Goal: Task Accomplishment & Management: Manage account settings

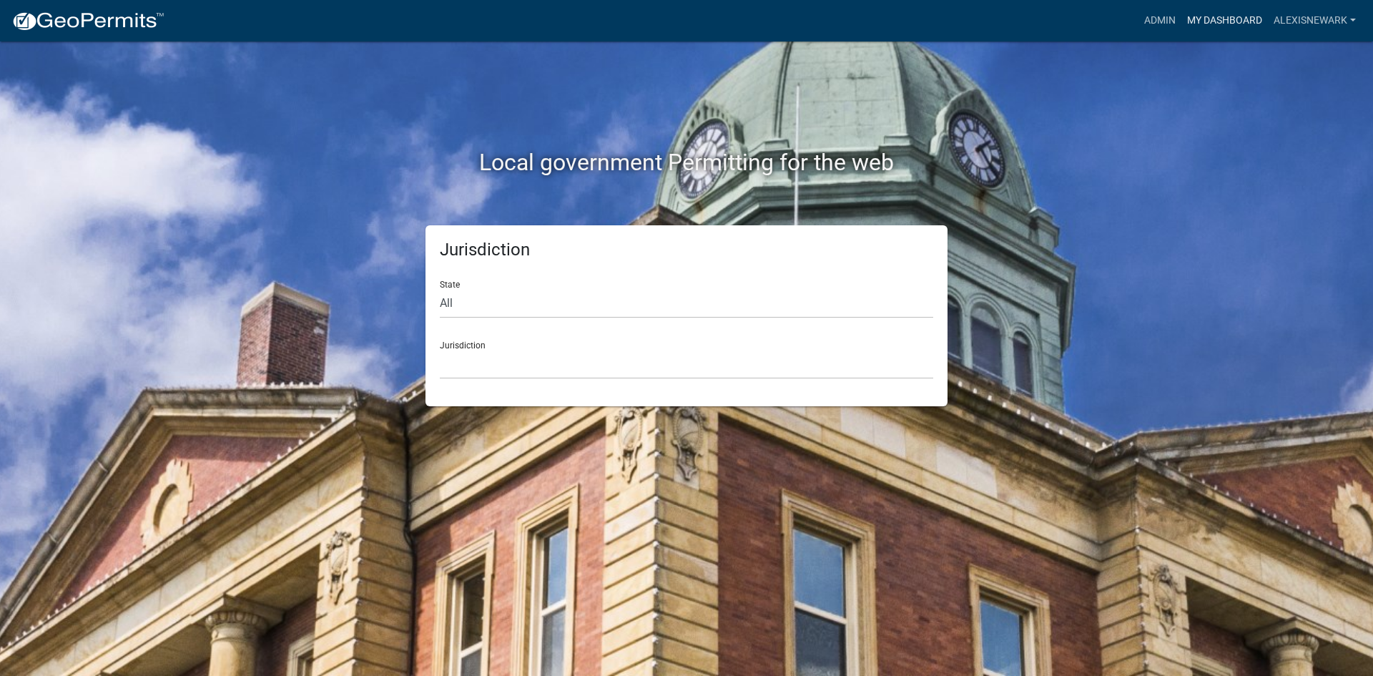
click at [1098, 29] on link "My Dashboard" at bounding box center [1225, 20] width 87 height 27
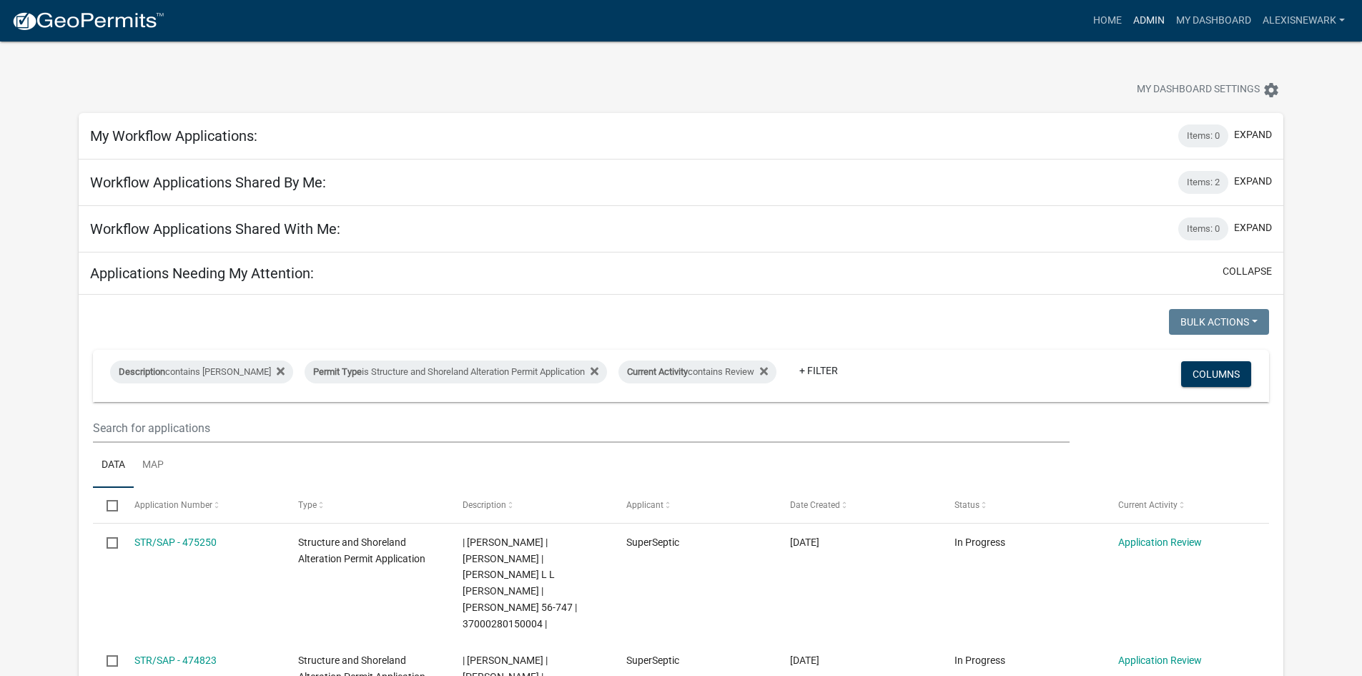
click at [1098, 22] on link "Admin" at bounding box center [1149, 20] width 43 height 27
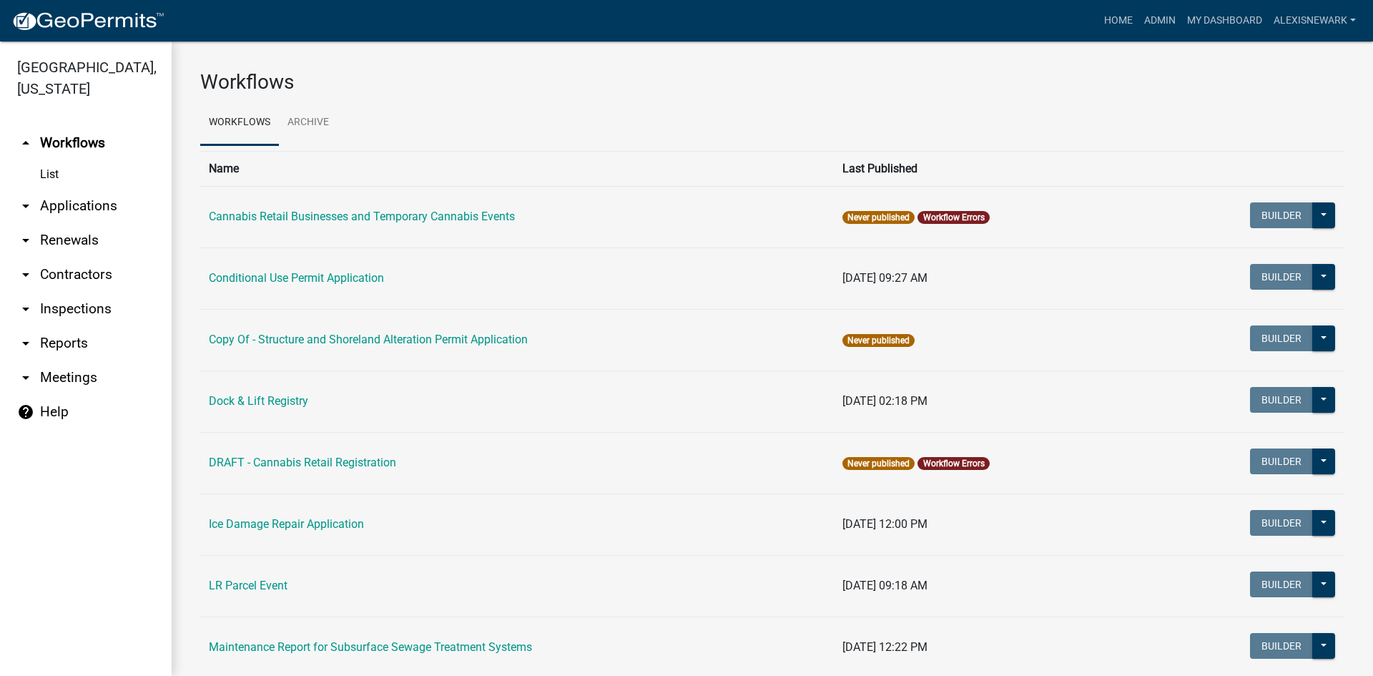
click at [87, 212] on link "arrow_drop_down Applications" at bounding box center [86, 206] width 172 height 34
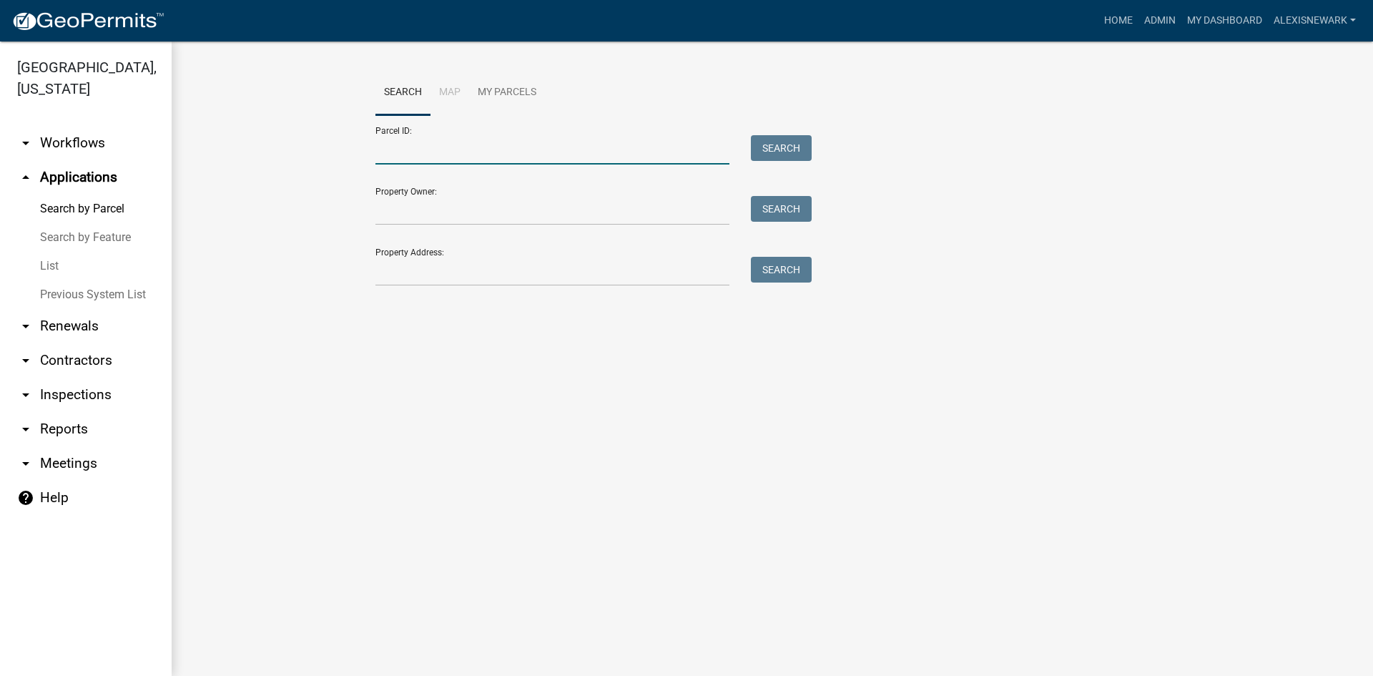
click at [422, 149] on input "Parcel ID:" at bounding box center [552, 149] width 354 height 29
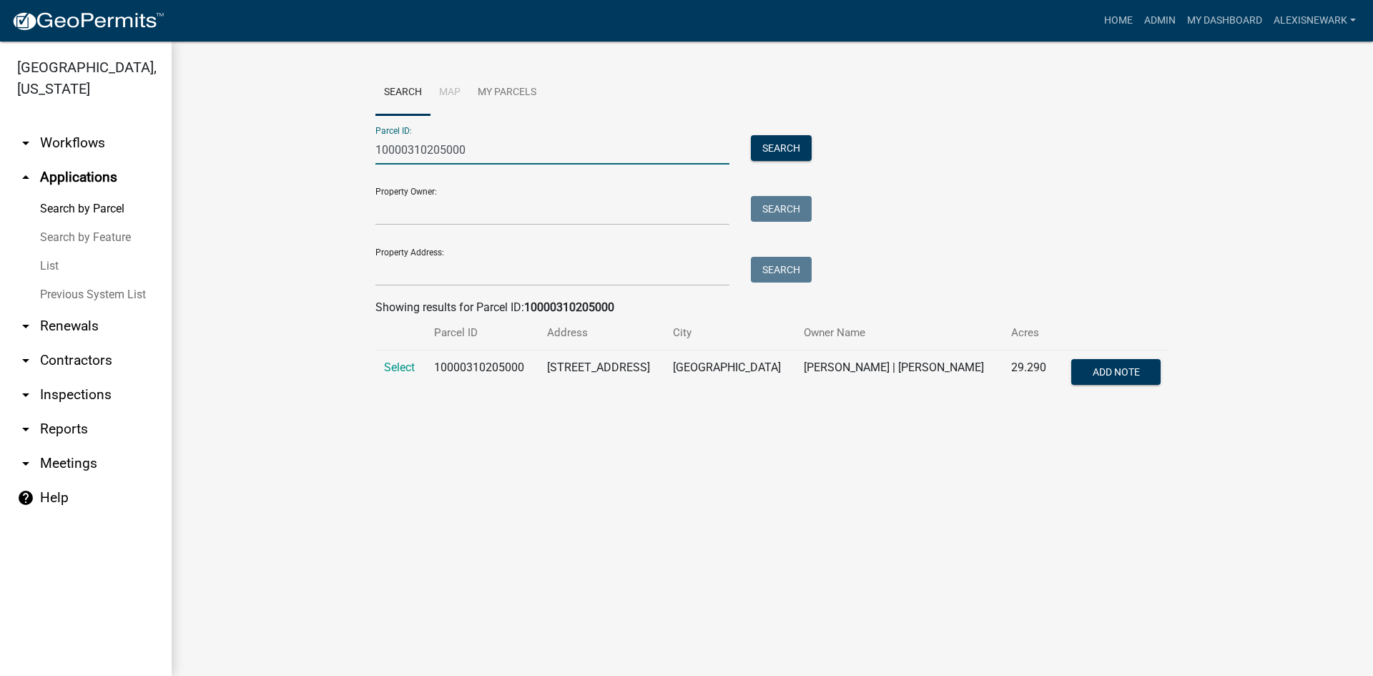
type input "10000310205000"
click at [417, 376] on td "Select" at bounding box center [400, 373] width 50 height 47
click at [415, 363] on span "Select" at bounding box center [399, 367] width 31 height 14
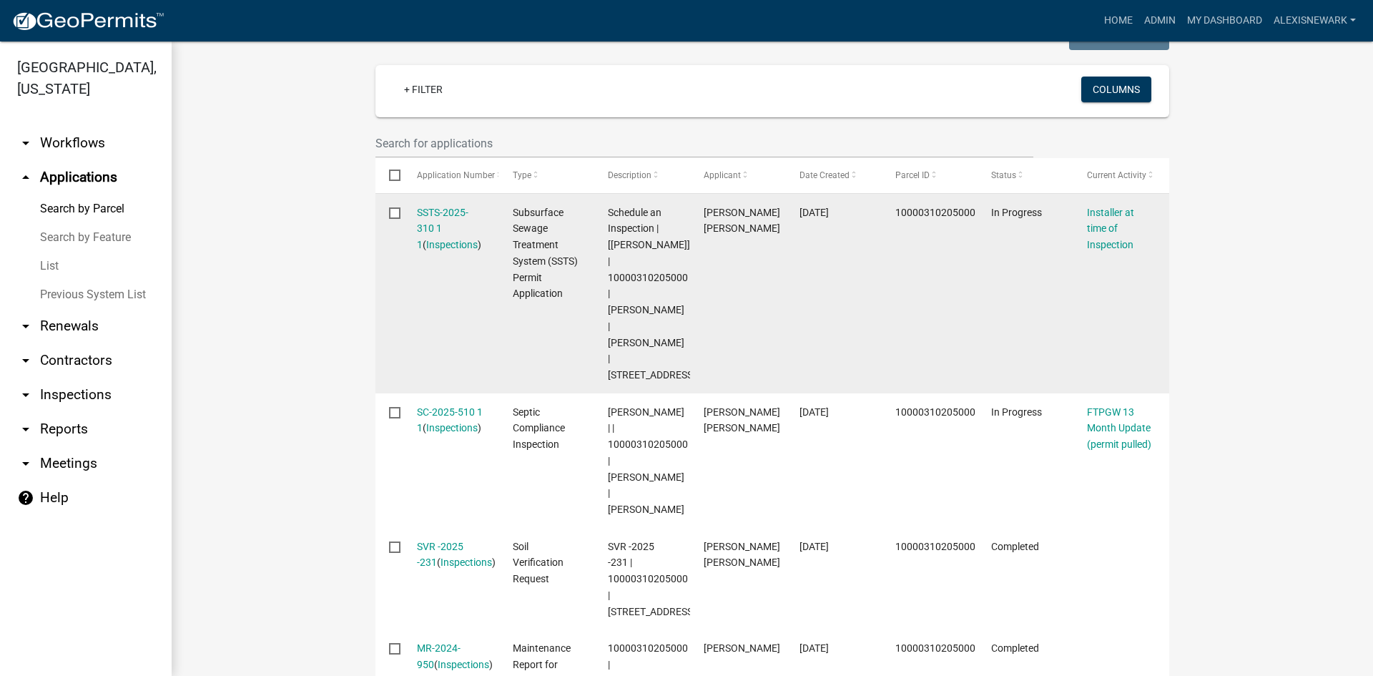
scroll to position [377, 0]
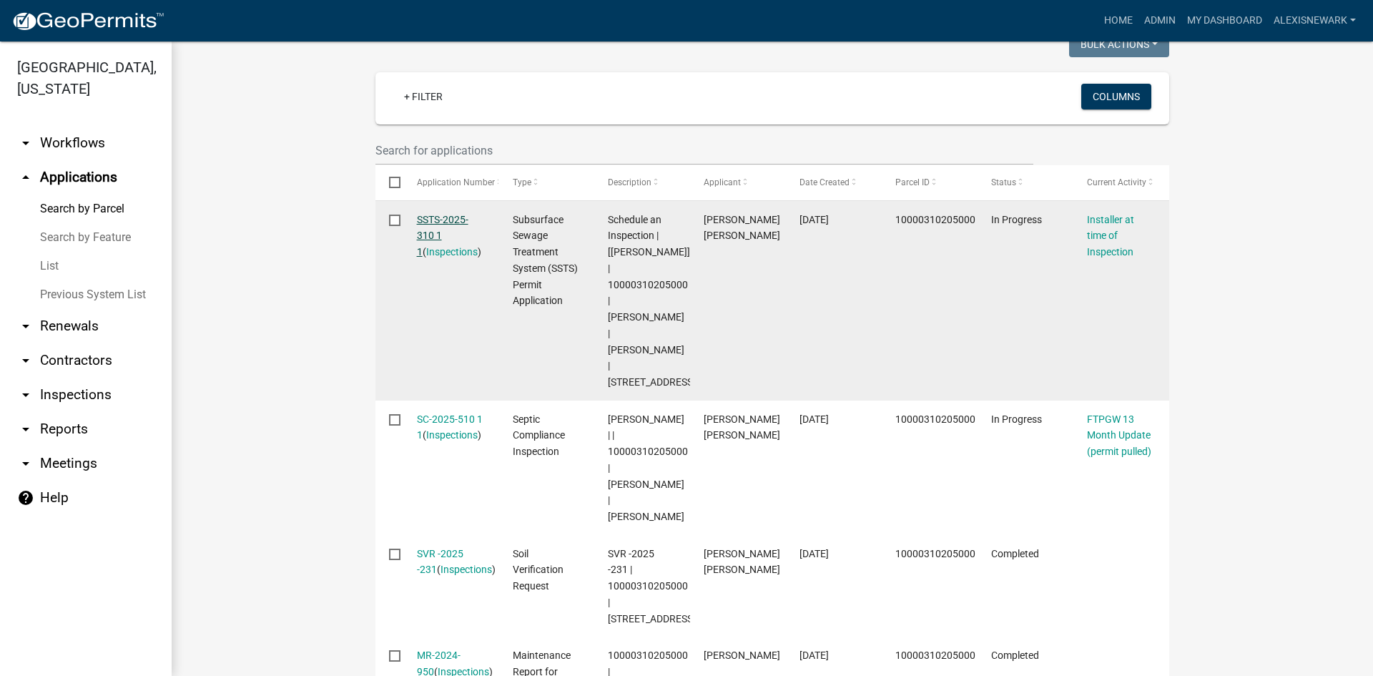
click at [456, 220] on link "SSTS-2025-310 1 1" at bounding box center [442, 236] width 51 height 44
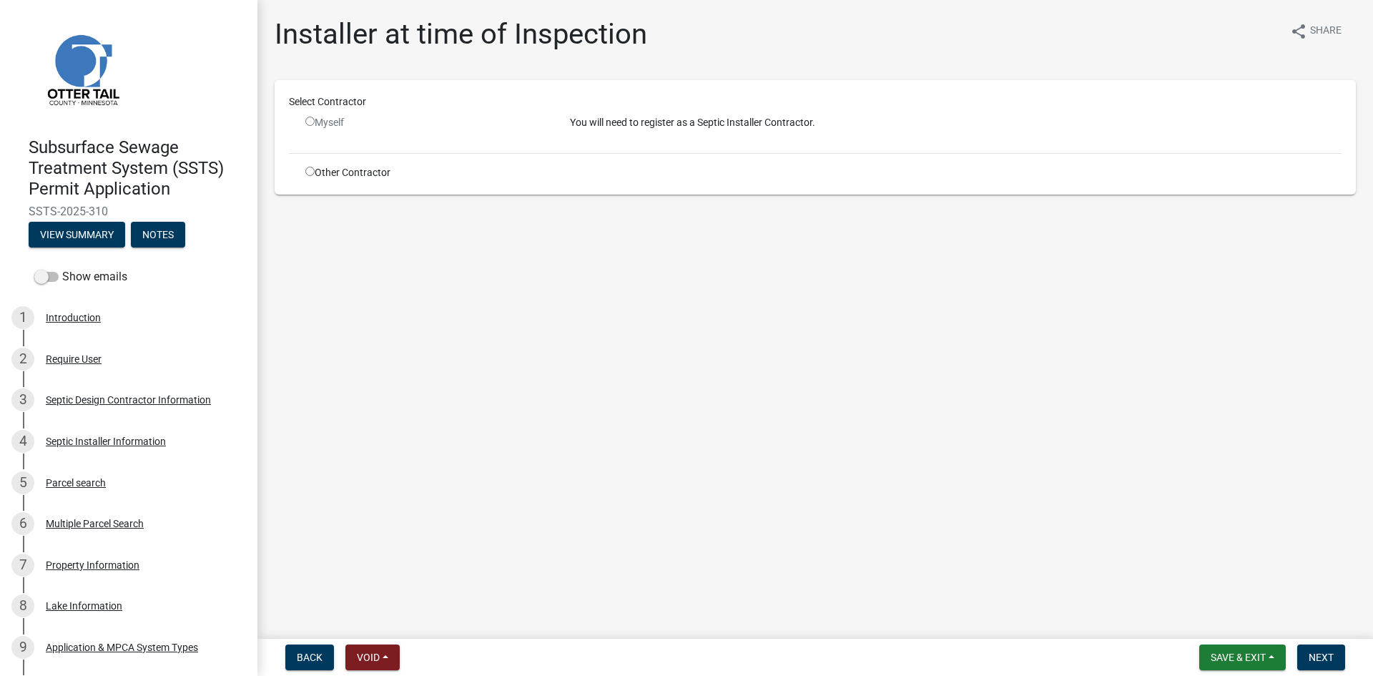
drag, startPoint x: 392, startPoint y: 188, endPoint x: 381, endPoint y: 165, distance: 25.3
click at [390, 180] on div "Select Contractor Myself You will need to register as a Septic Installer Contra…" at bounding box center [815, 137] width 1081 height 114
click at [381, 165] on div "Other Contractor" at bounding box center [427, 172] width 265 height 15
click at [318, 171] on div "Other Contractor" at bounding box center [427, 172] width 265 height 15
click at [311, 172] on input "radio" at bounding box center [309, 171] width 9 height 9
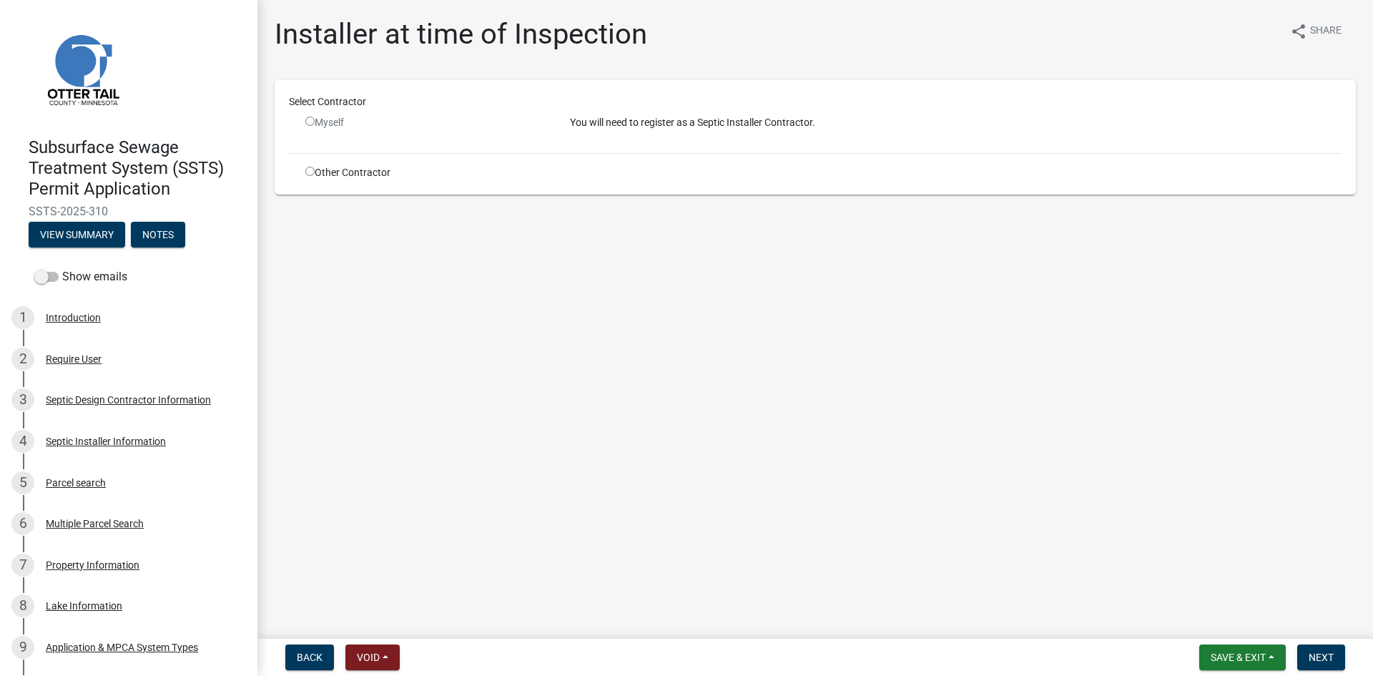
radio input "true"
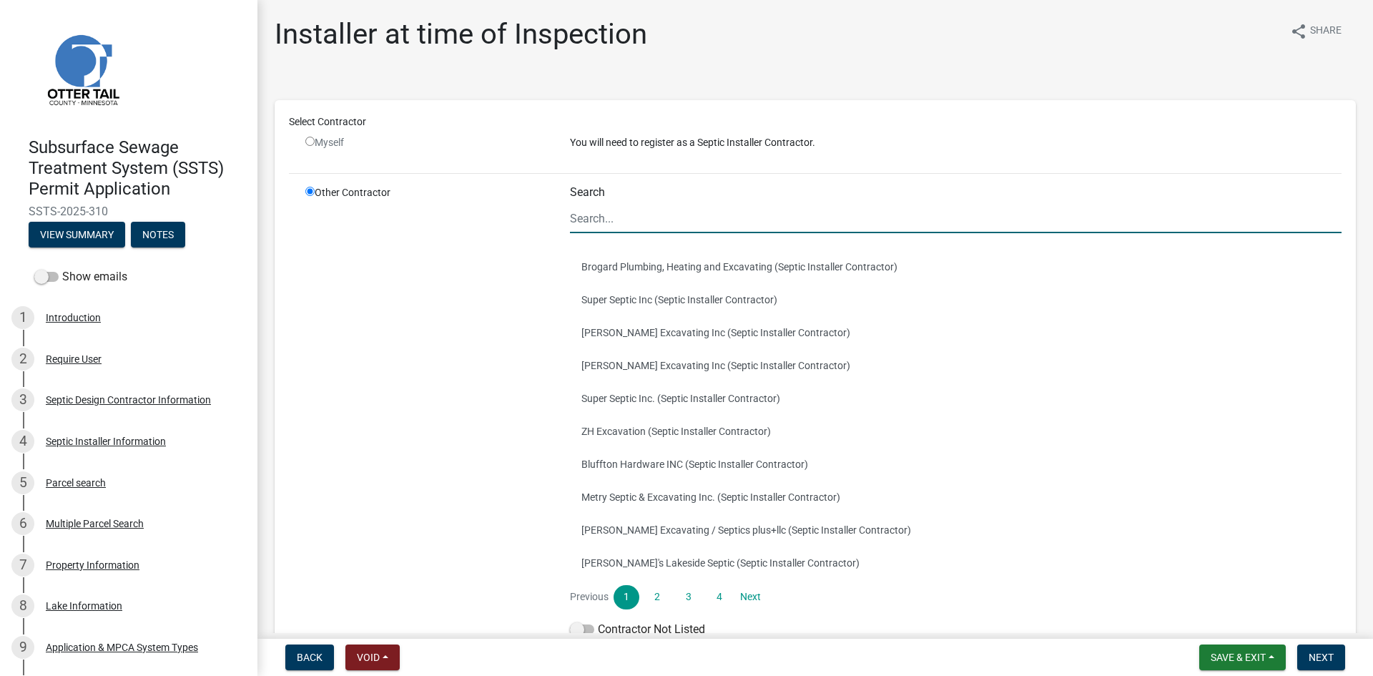
click at [664, 226] on input "Search" at bounding box center [956, 218] width 772 height 29
type input "do"
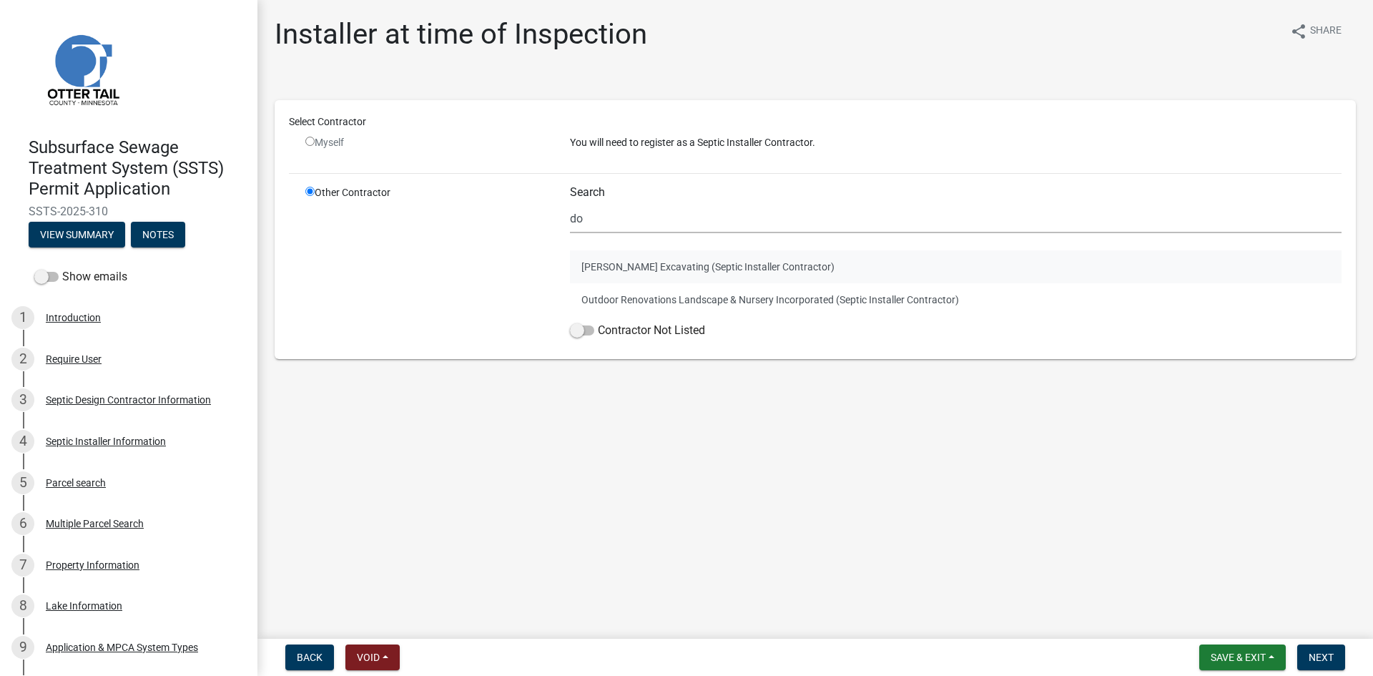
click at [637, 273] on button "Don Schmidt Excavating (Septic Installer Contractor)" at bounding box center [956, 266] width 772 height 33
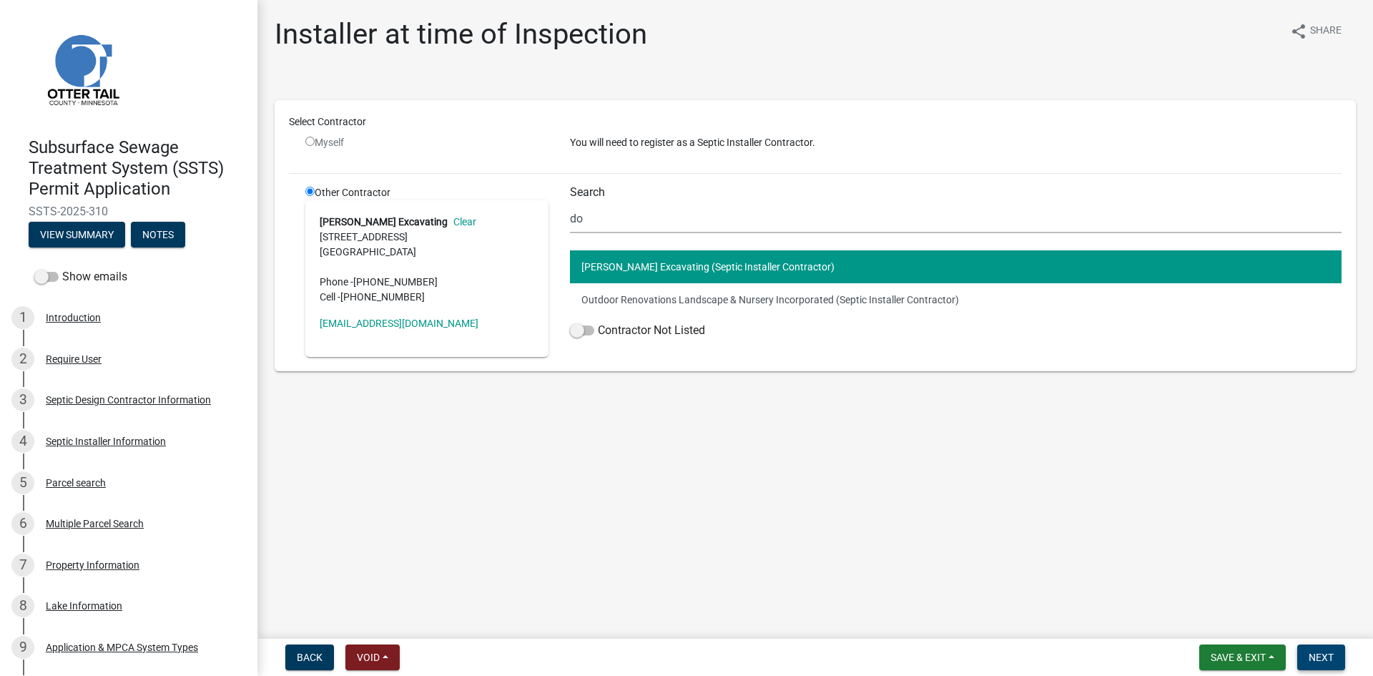
click at [1098, 590] on button "Next" at bounding box center [1321, 657] width 48 height 26
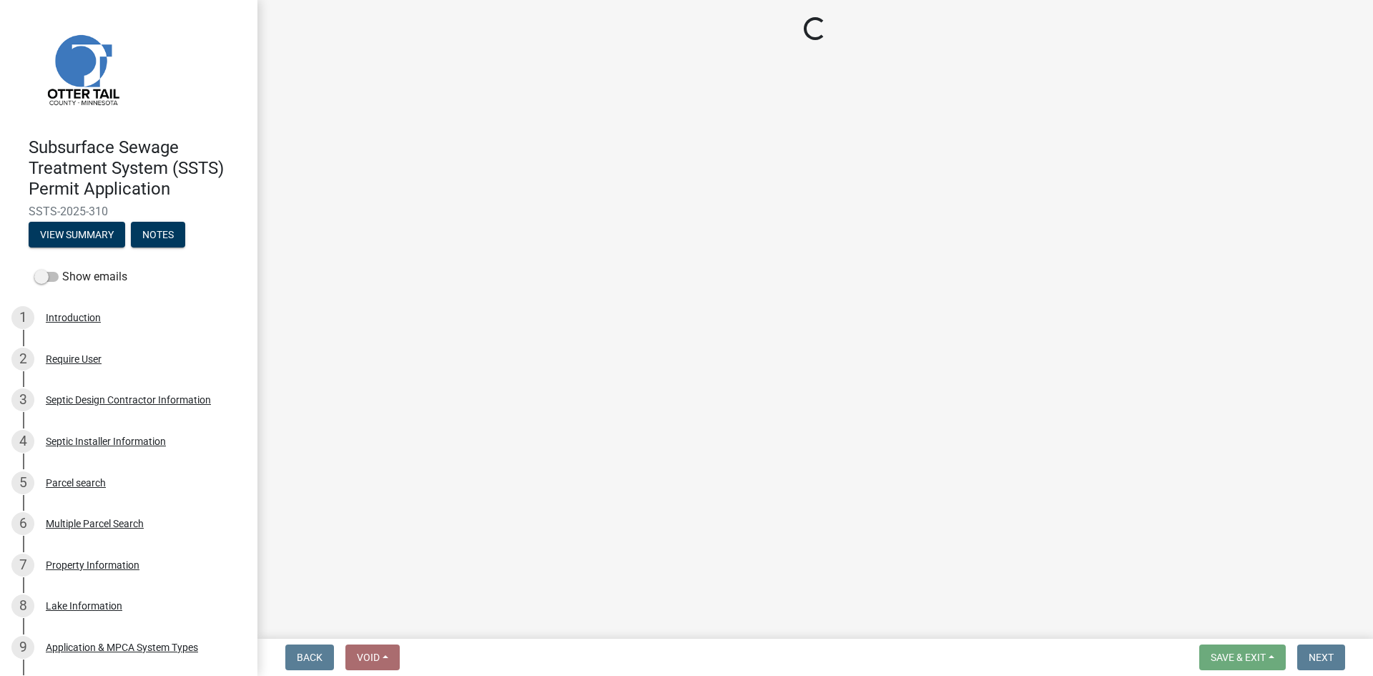
select select "710d5f49-2663-4e73-9718-d0c4e189f5ed"
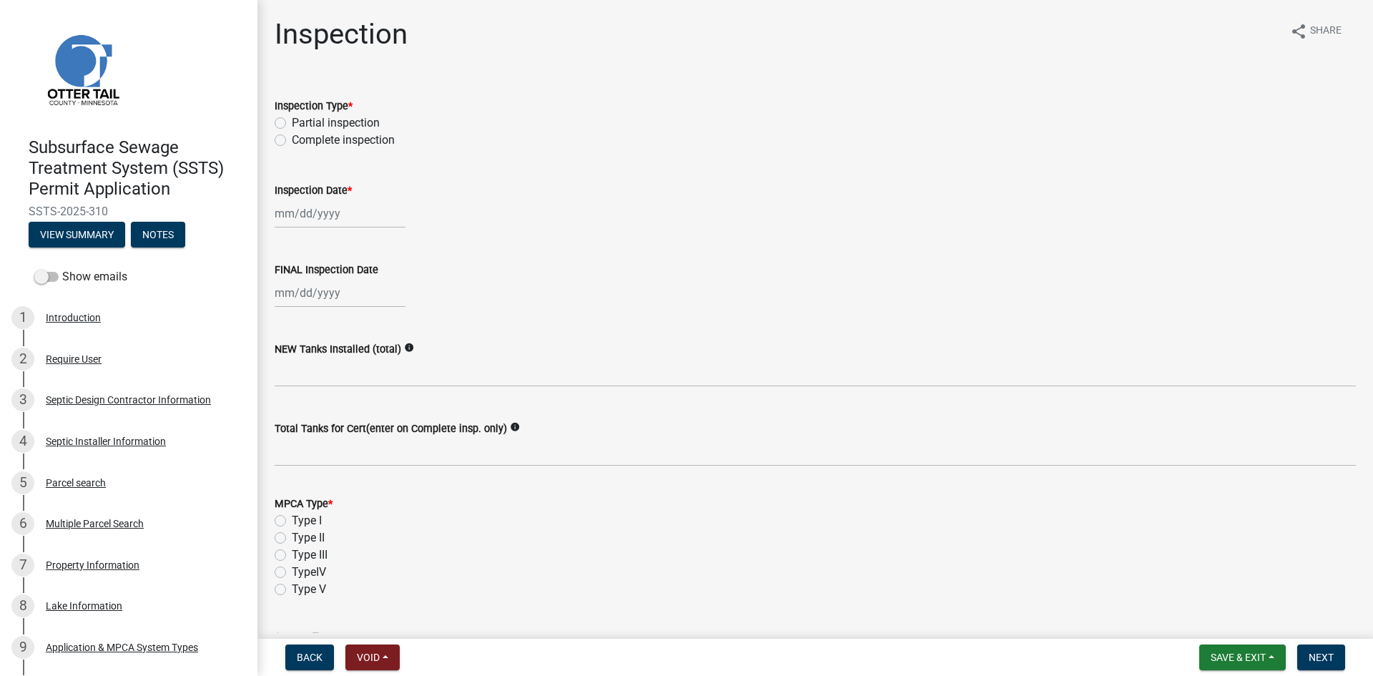
click at [308, 139] on label "Complete inspection" at bounding box center [343, 140] width 103 height 17
click at [301, 139] on input "Complete inspection" at bounding box center [296, 136] width 9 height 9
radio input "true"
select select "9"
select select "2025"
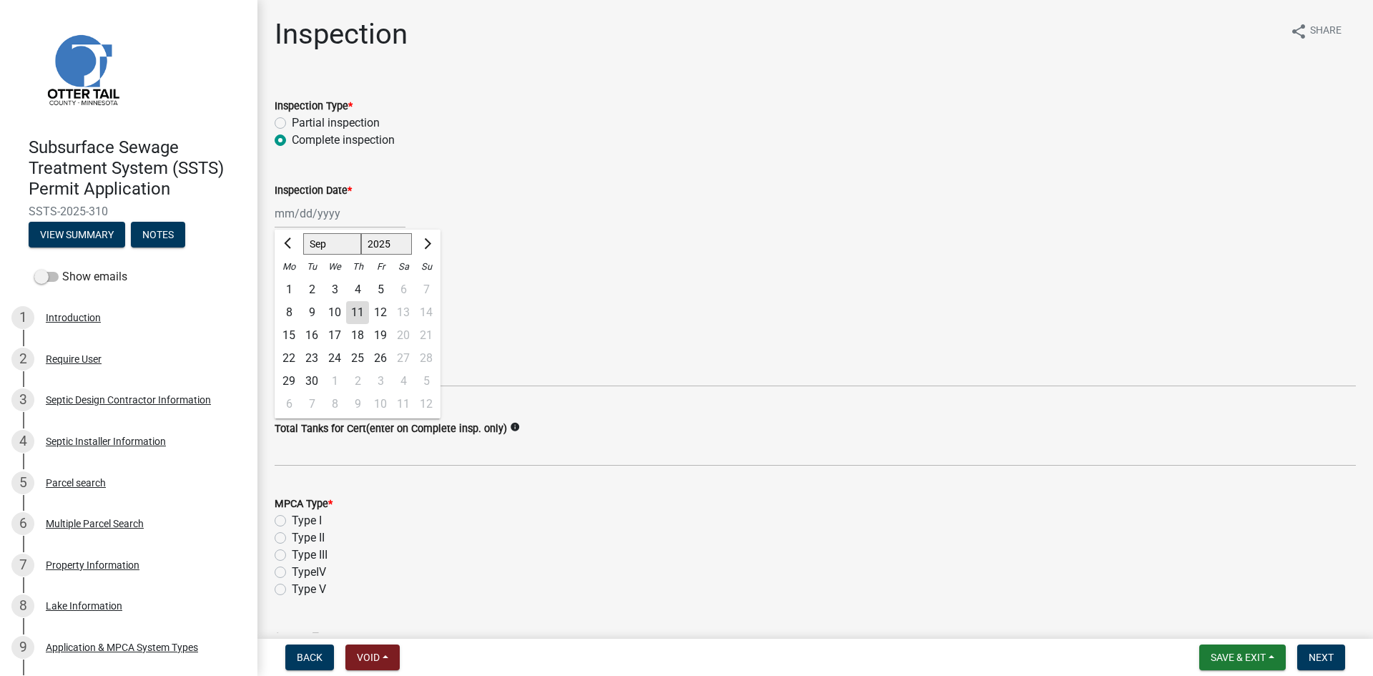
click at [333, 221] on div "Jan Feb Mar Apr May Jun Jul Aug Sep Oct Nov Dec 1525 1526 1527 1528 1529 1530 1…" at bounding box center [340, 213] width 131 height 29
click at [333, 313] on div "10" at bounding box center [334, 312] width 23 height 23
type input "09/10/2025"
select select "9"
select select "2025"
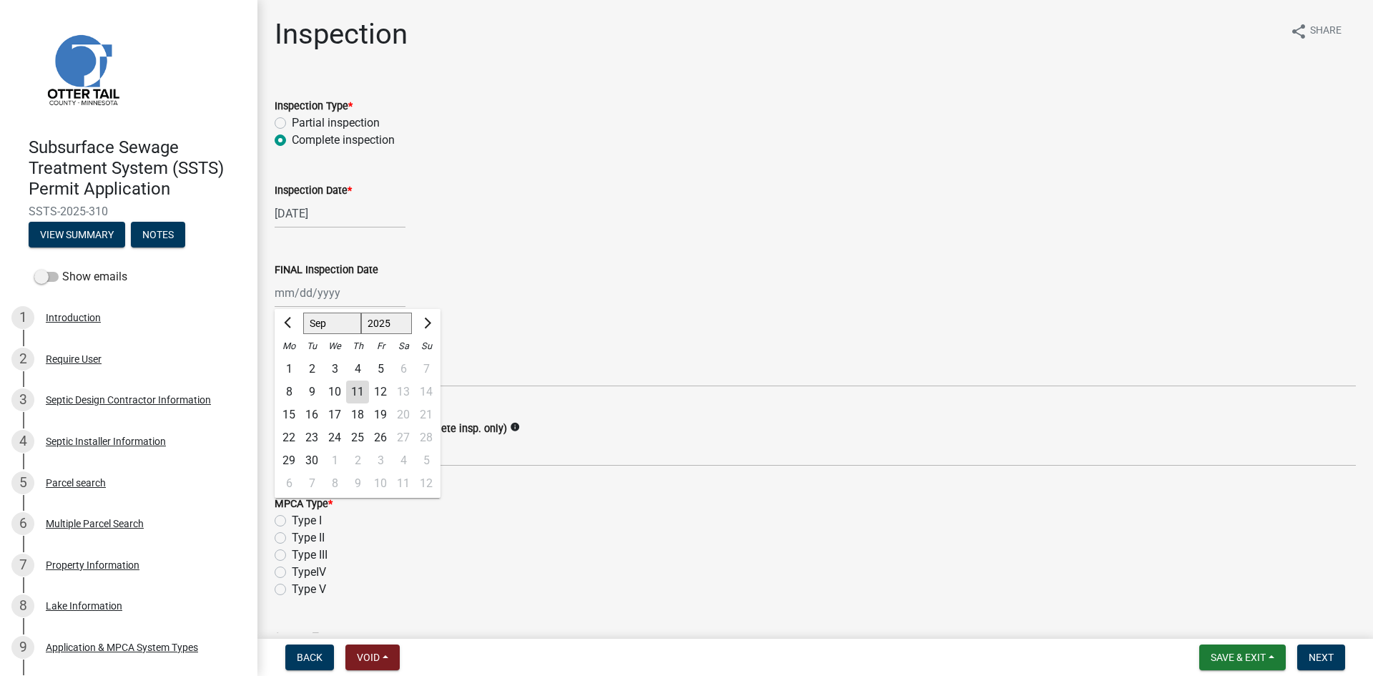
click at [325, 298] on div "Jan Feb Mar Apr May Jun Jul Aug Sep Oct Nov Dec 1525 1526 1527 1528 1529 1530 1…" at bounding box center [340, 292] width 131 height 29
click at [339, 391] on div "10" at bounding box center [334, 391] width 23 height 23
type input "09/10/2025"
click at [326, 353] on label "NEW Tanks Installed (total)" at bounding box center [338, 350] width 127 height 10
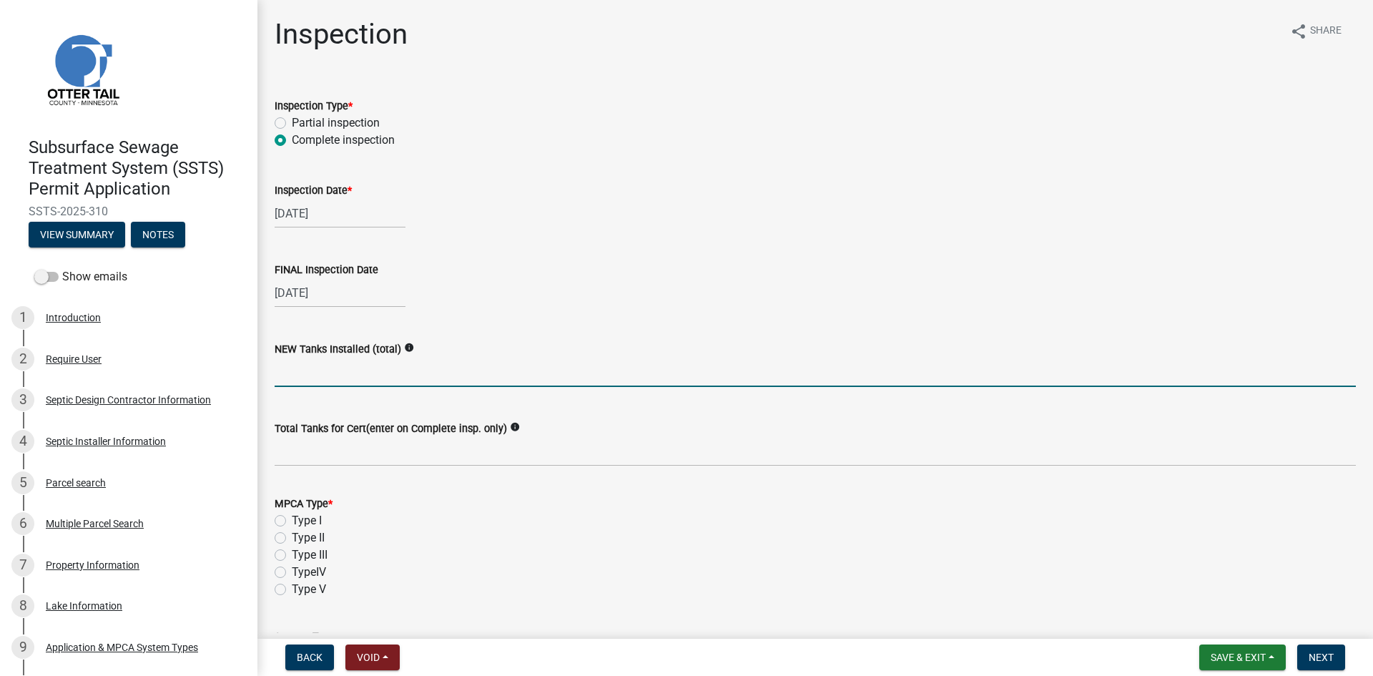
click at [330, 366] on input "text" at bounding box center [815, 372] width 1081 height 29
type input "2"
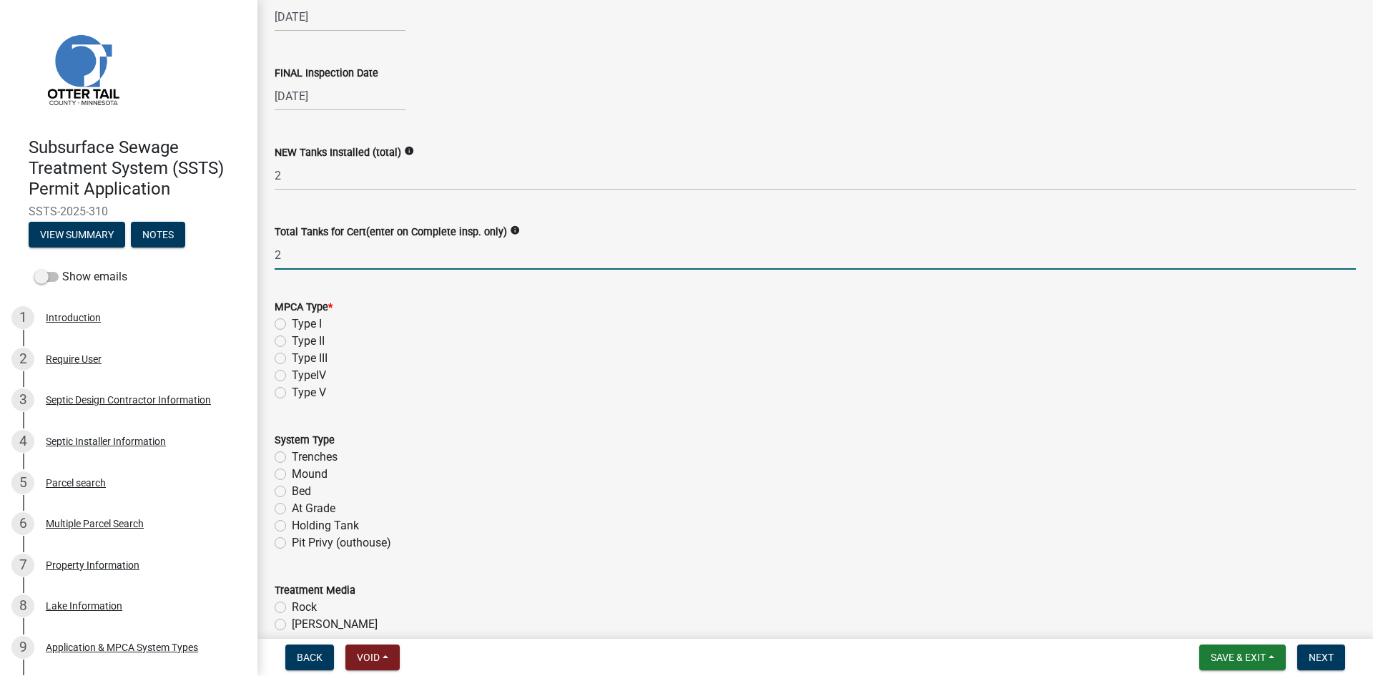
type input "2"
click at [311, 318] on label "Type I" at bounding box center [307, 323] width 30 height 17
click at [301, 318] on input "Type I" at bounding box center [296, 319] width 9 height 9
radio input "true"
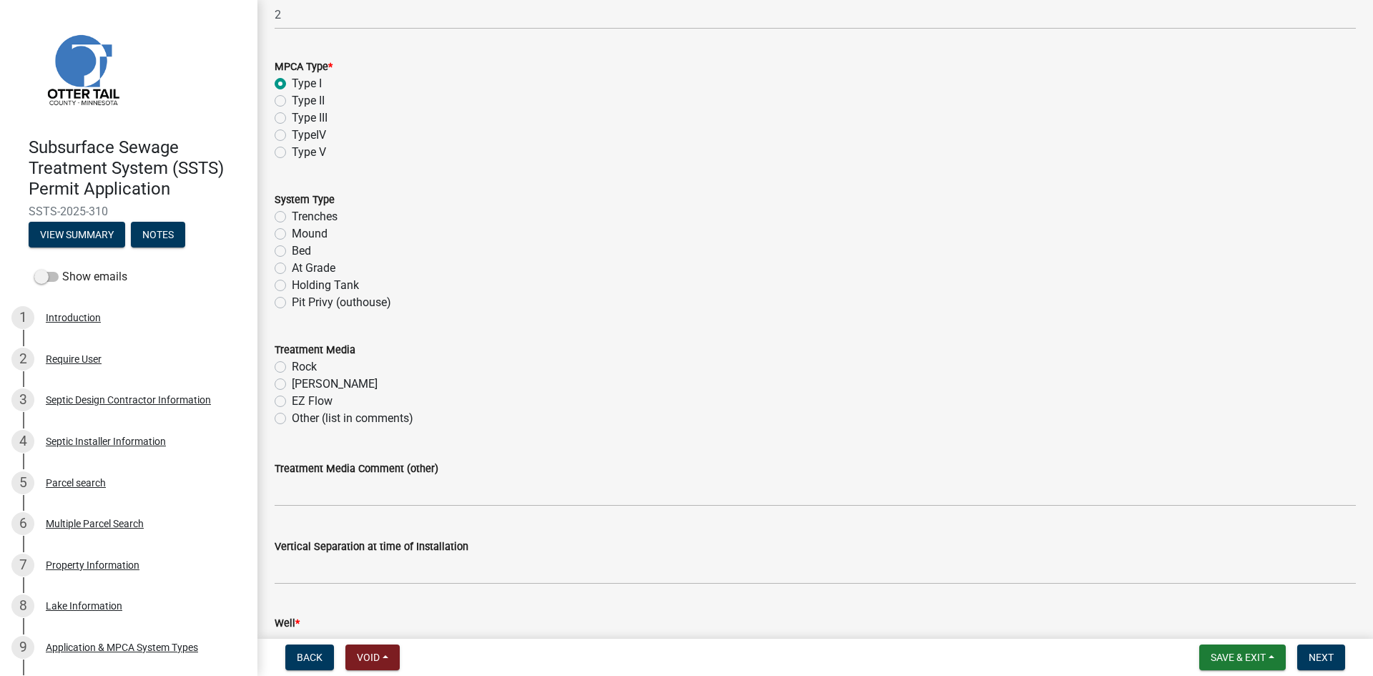
scroll to position [447, 0]
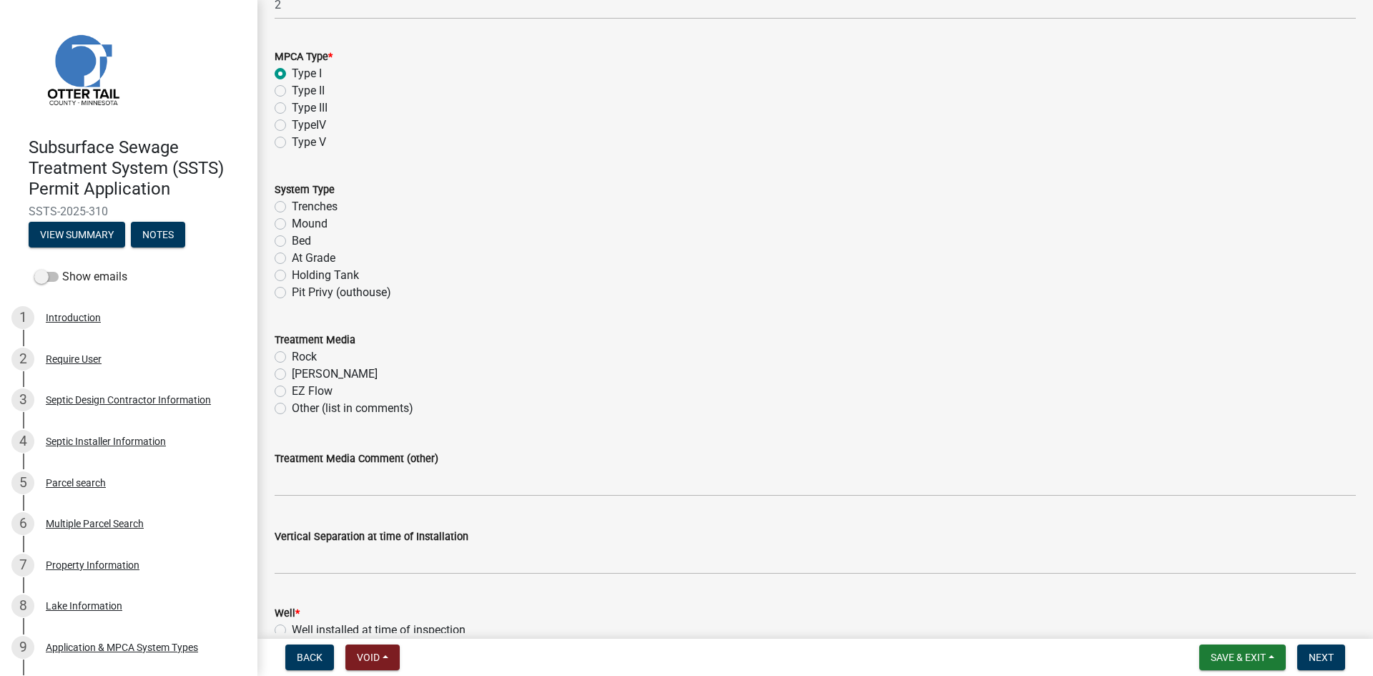
click at [300, 225] on label "Mound" at bounding box center [310, 223] width 36 height 17
click at [300, 225] on input "Mound" at bounding box center [296, 219] width 9 height 9
radio input "true"
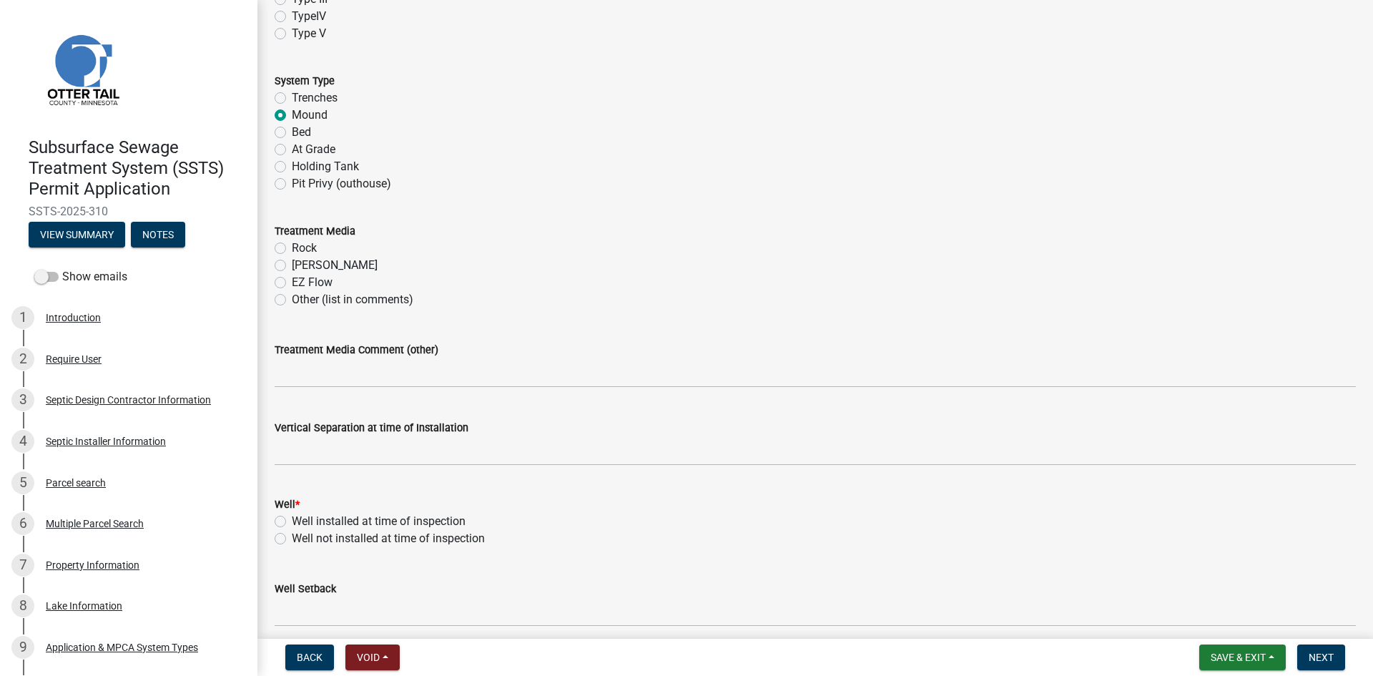
scroll to position [572, 0]
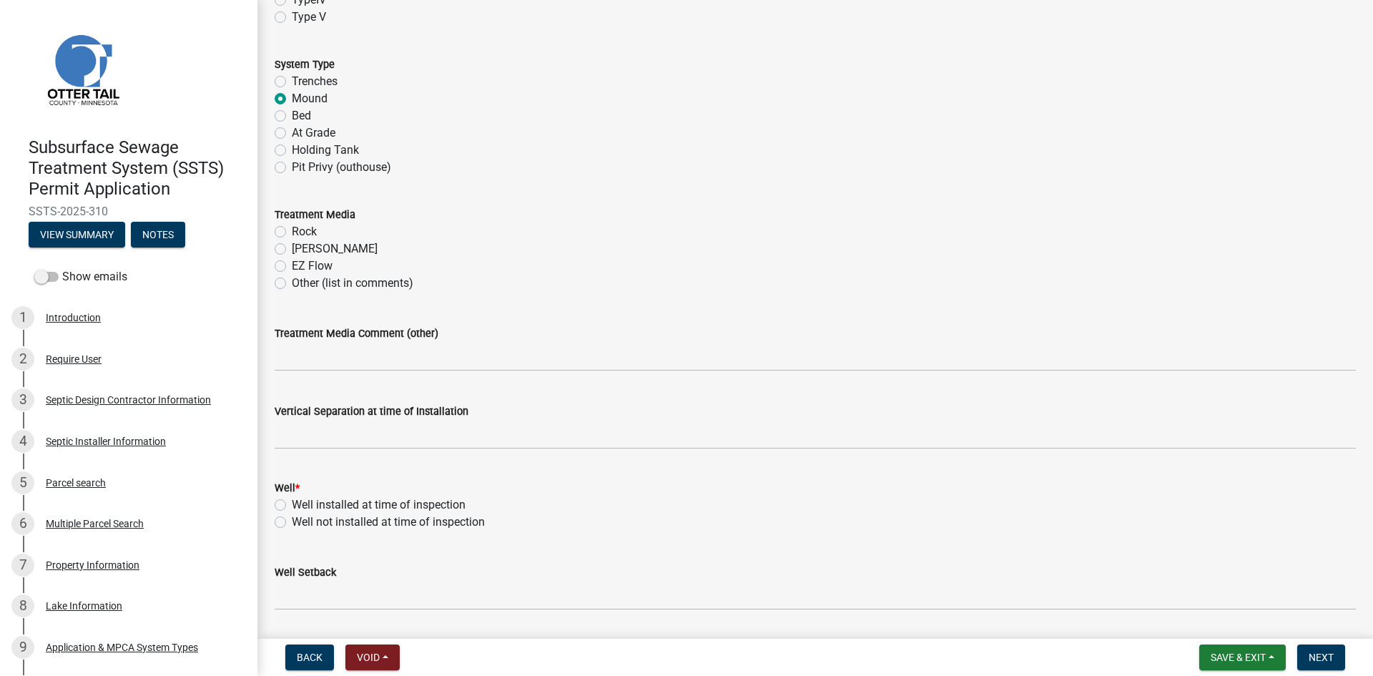
click at [303, 230] on label "Rock" at bounding box center [304, 231] width 25 height 17
click at [301, 230] on input "Rock" at bounding box center [296, 227] width 9 height 9
radio input "true"
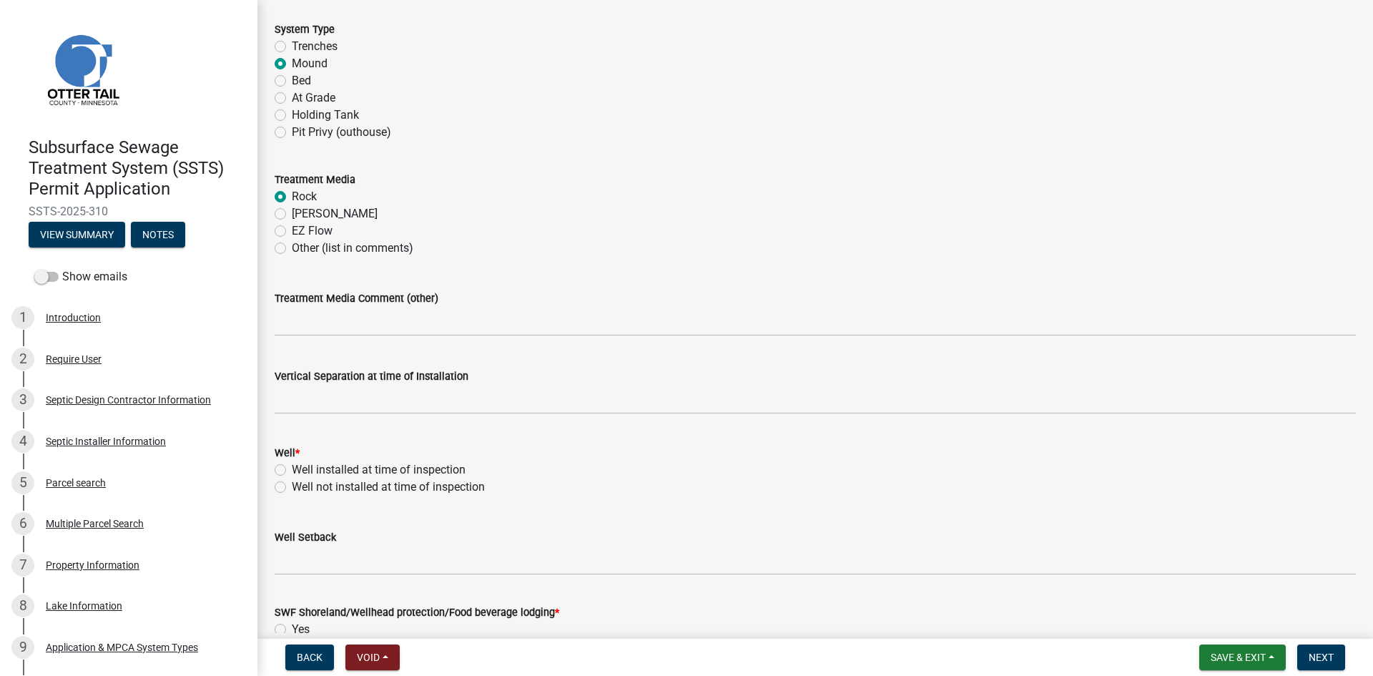
scroll to position [608, 0]
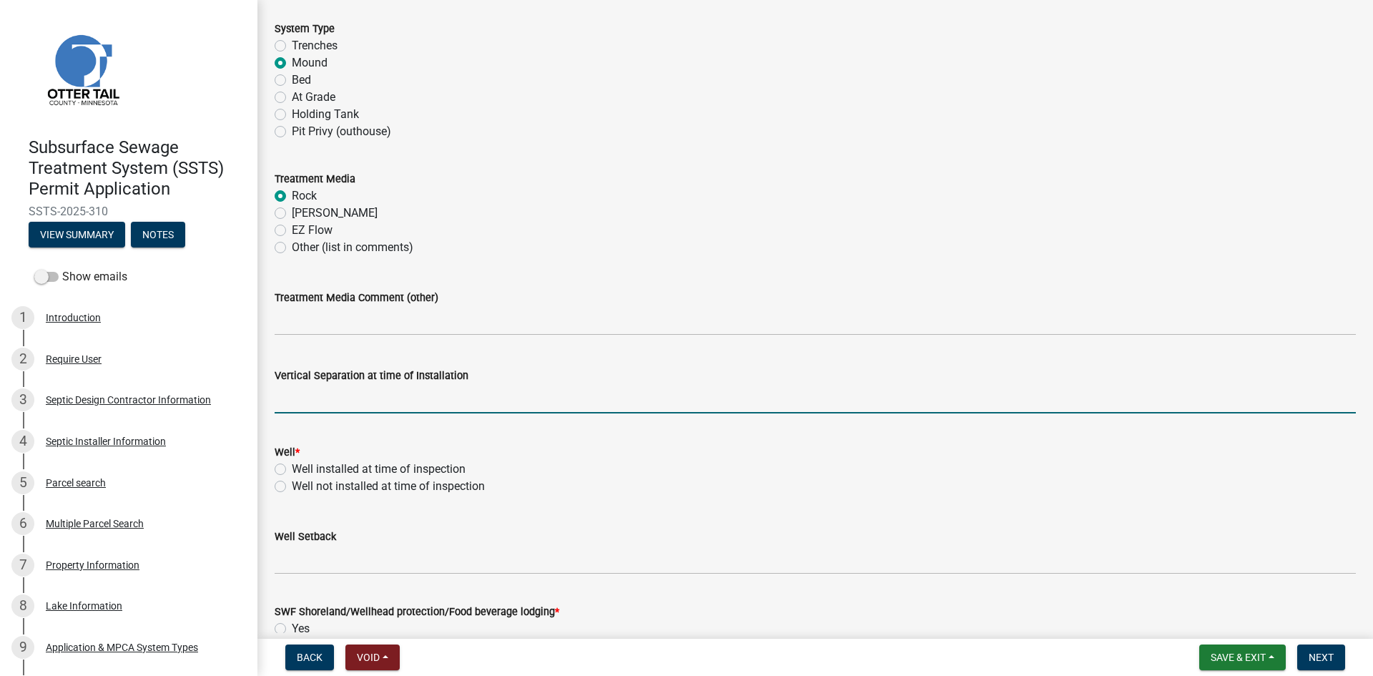
click at [332, 395] on input "text" at bounding box center [815, 398] width 1081 height 29
type input "38"
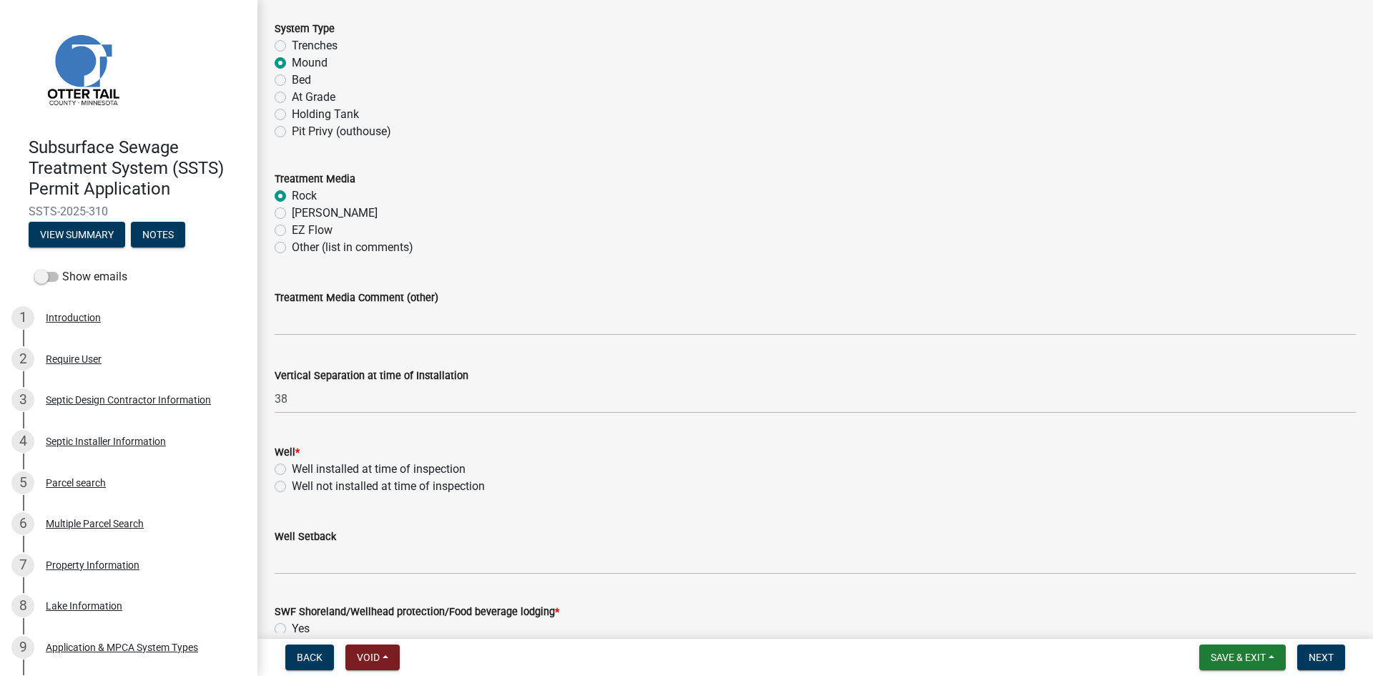
click at [421, 463] on label "Well installed at time of inspection" at bounding box center [379, 469] width 174 height 17
click at [301, 463] on input "Well installed at time of inspection" at bounding box center [296, 465] width 9 height 9
radio input "true"
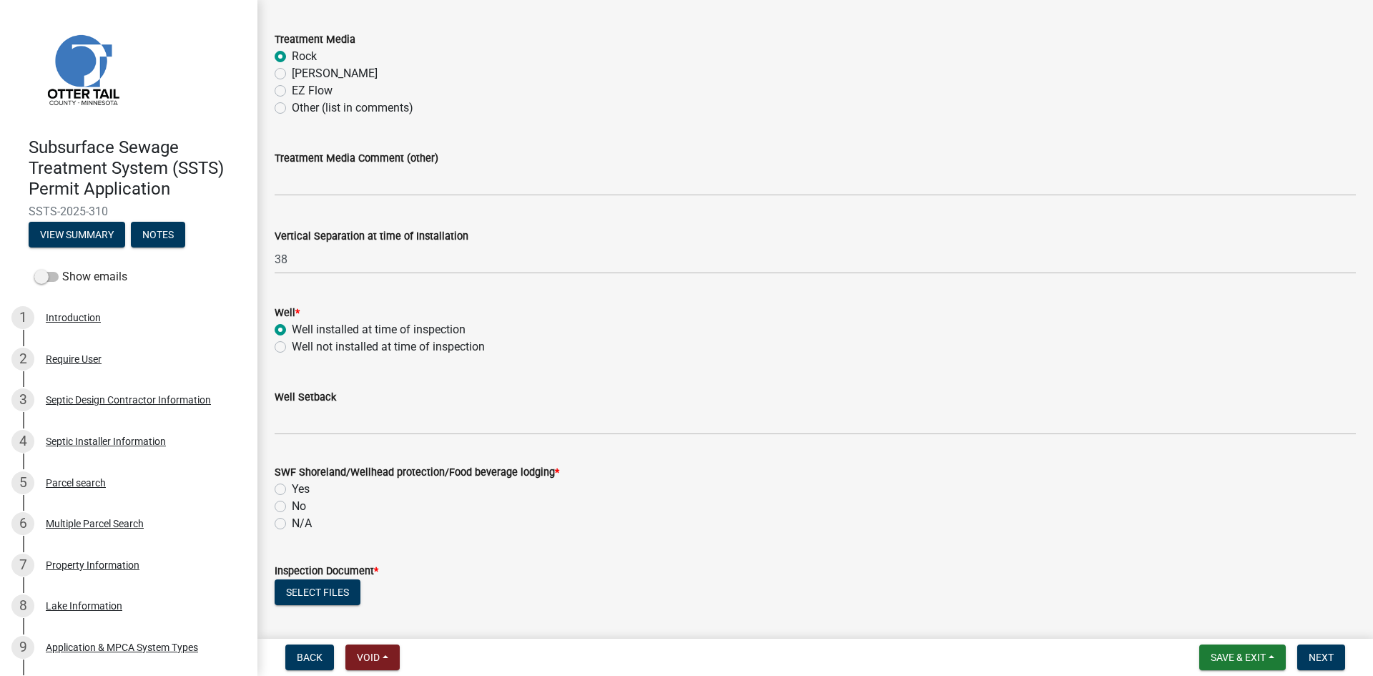
scroll to position [769, 0]
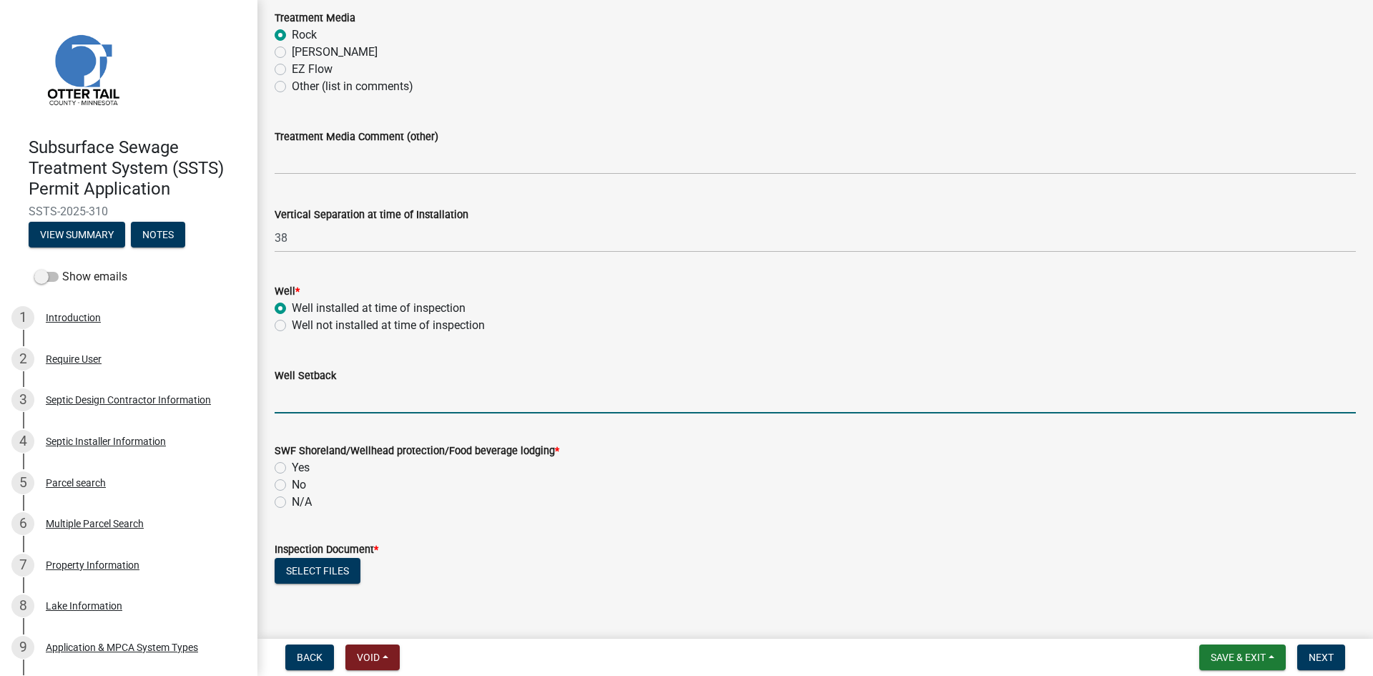
click at [390, 406] on input "Well Setback" at bounding box center [815, 398] width 1081 height 29
type input "62"
click at [303, 474] on label "Yes" at bounding box center [301, 467] width 18 height 17
click at [301, 468] on input "Yes" at bounding box center [296, 463] width 9 height 9
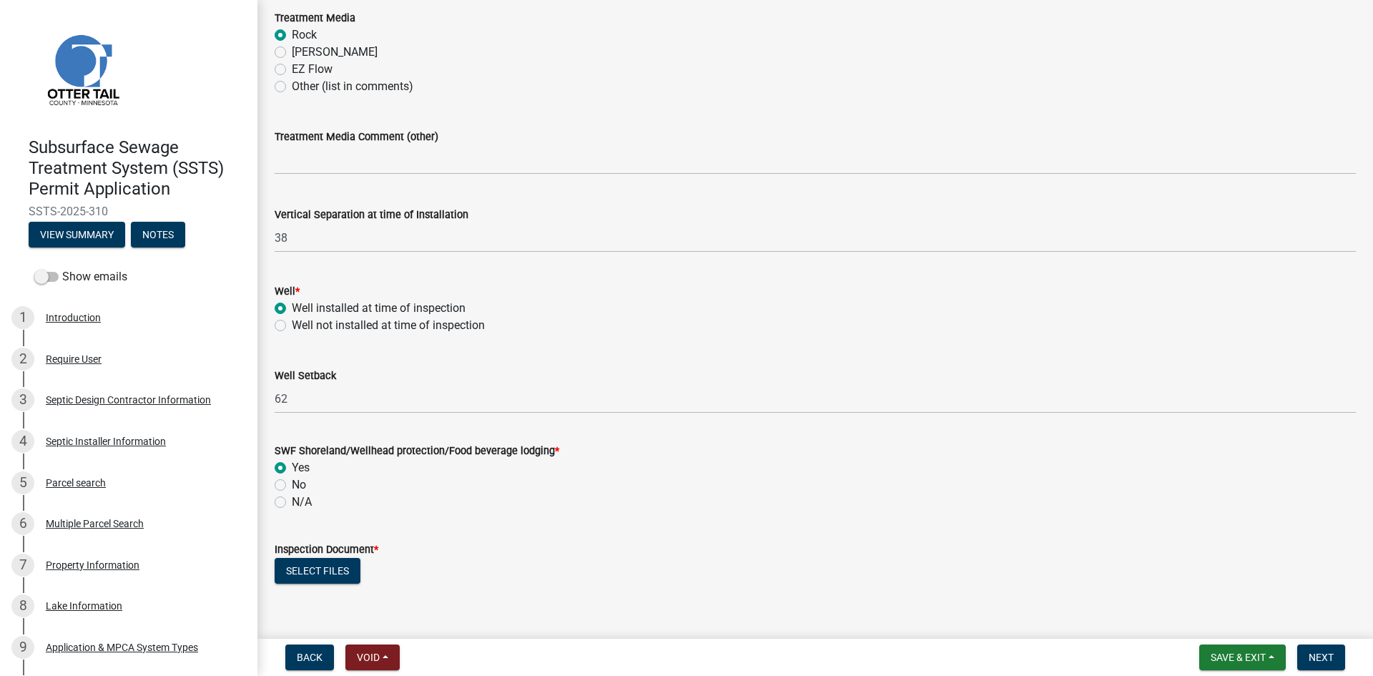
radio input "true"
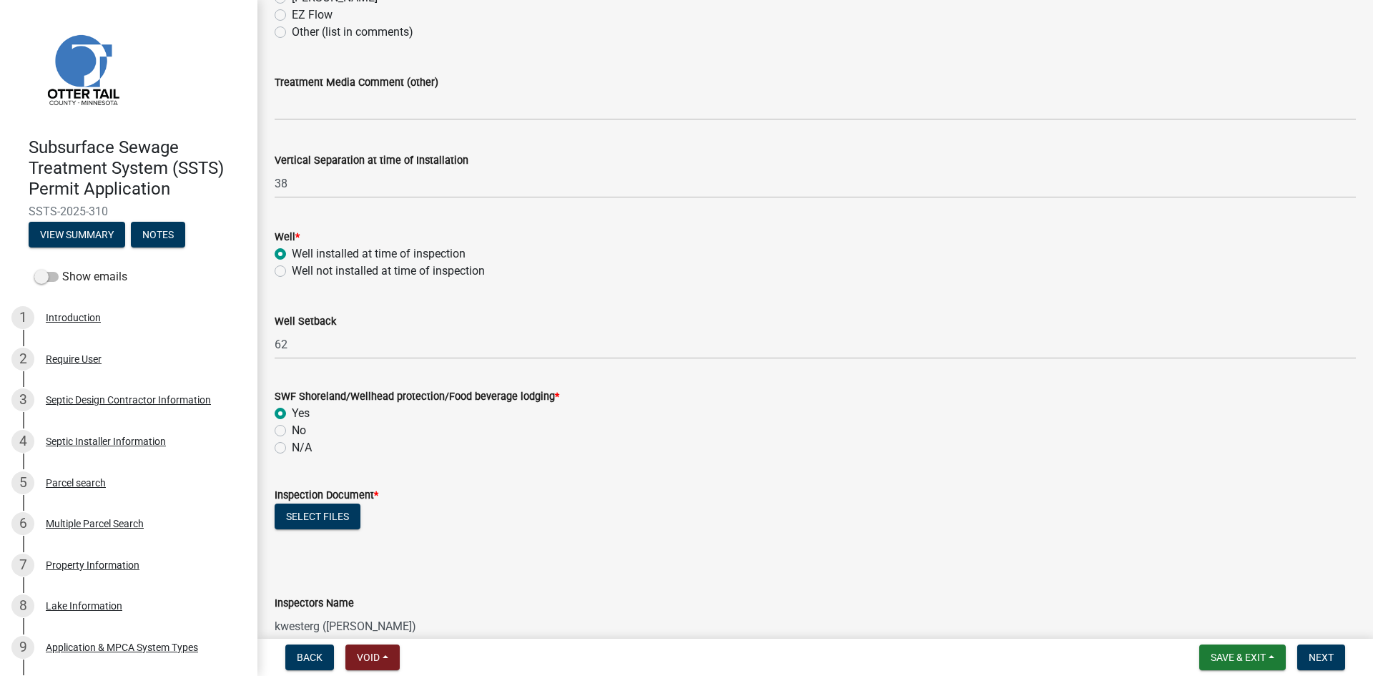
scroll to position [1001, 0]
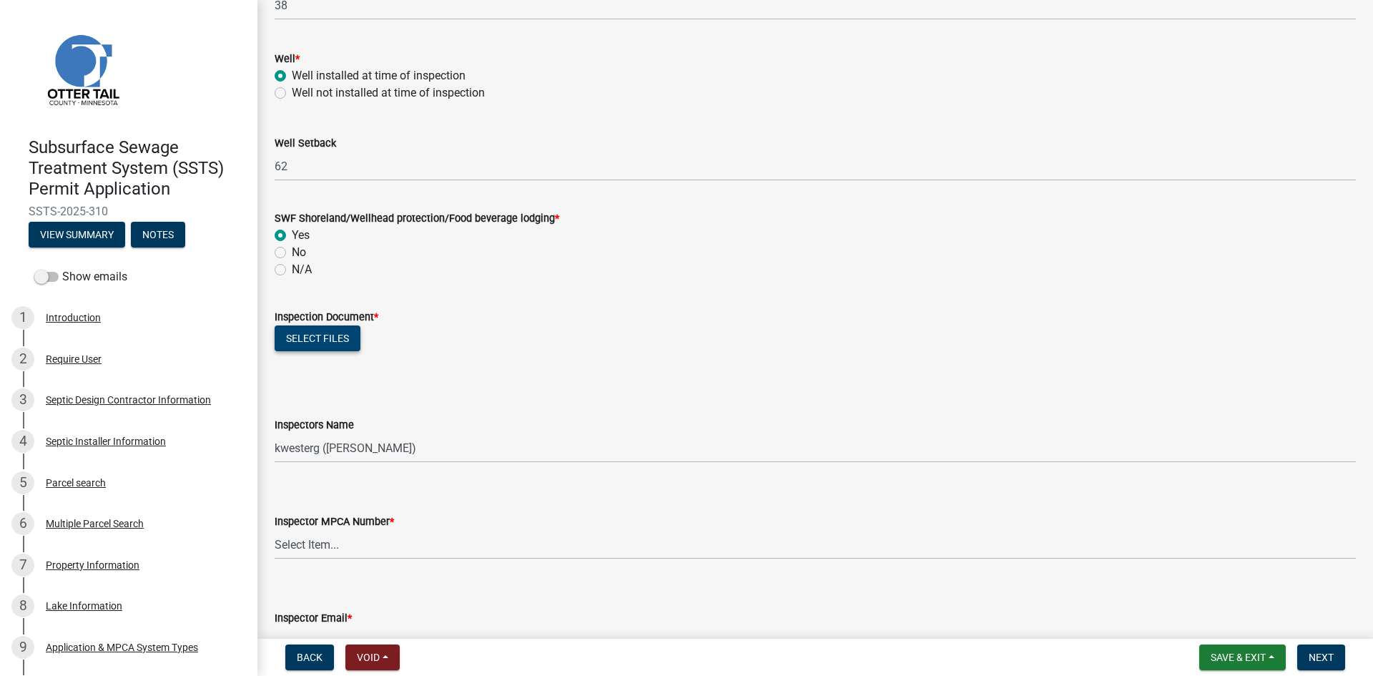
click at [308, 346] on button "Select files" at bounding box center [318, 338] width 86 height 26
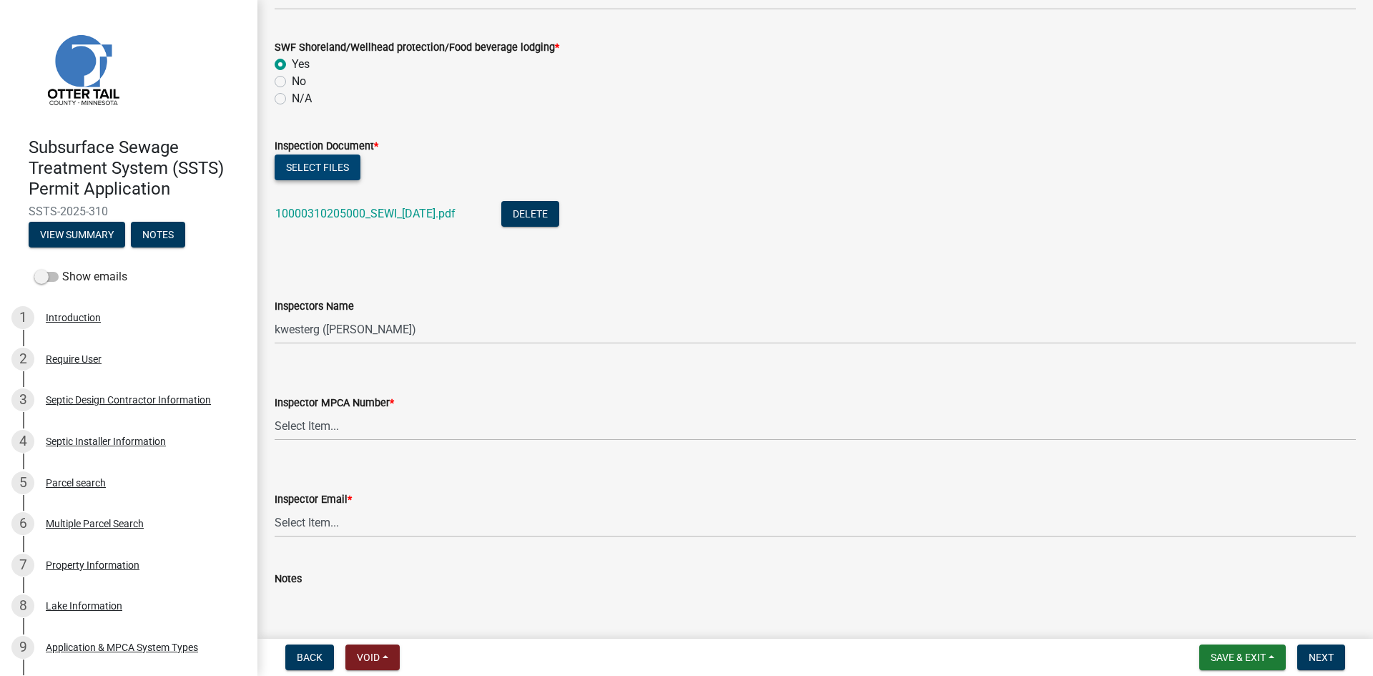
scroll to position [1180, 0]
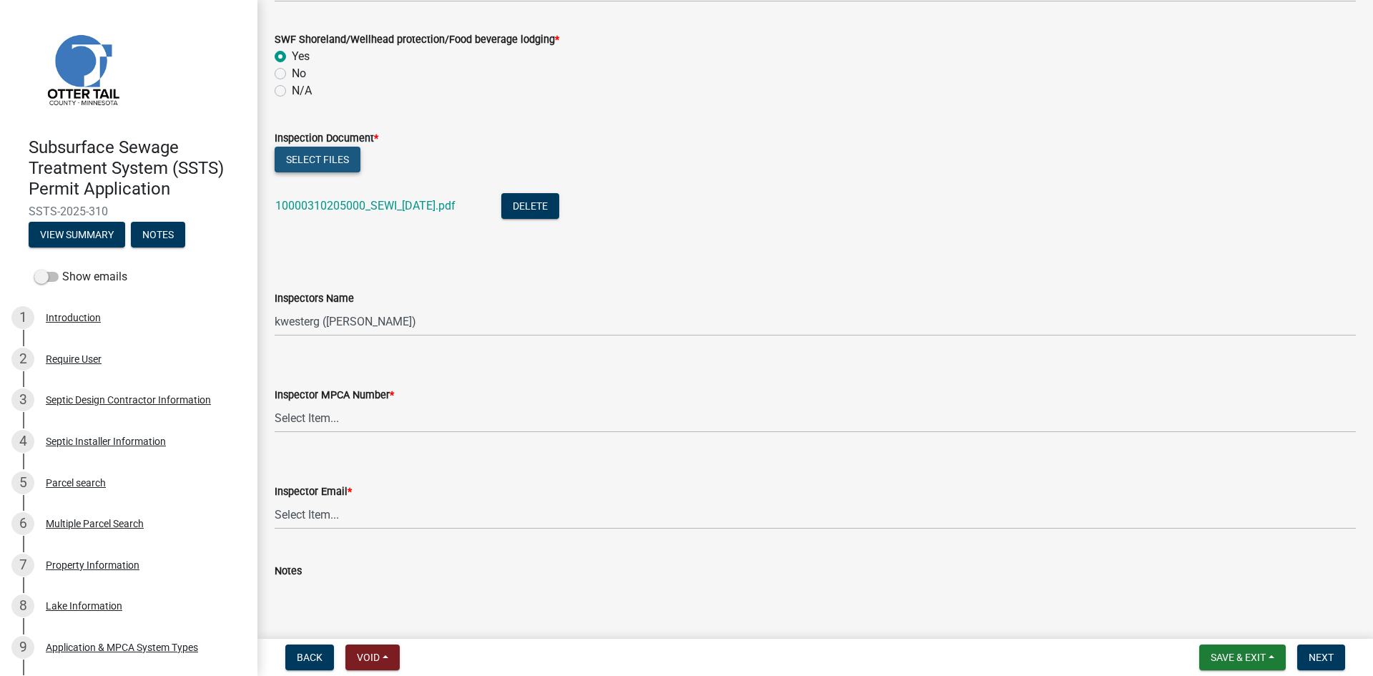
click at [312, 160] on button "Select files" at bounding box center [318, 160] width 86 height 26
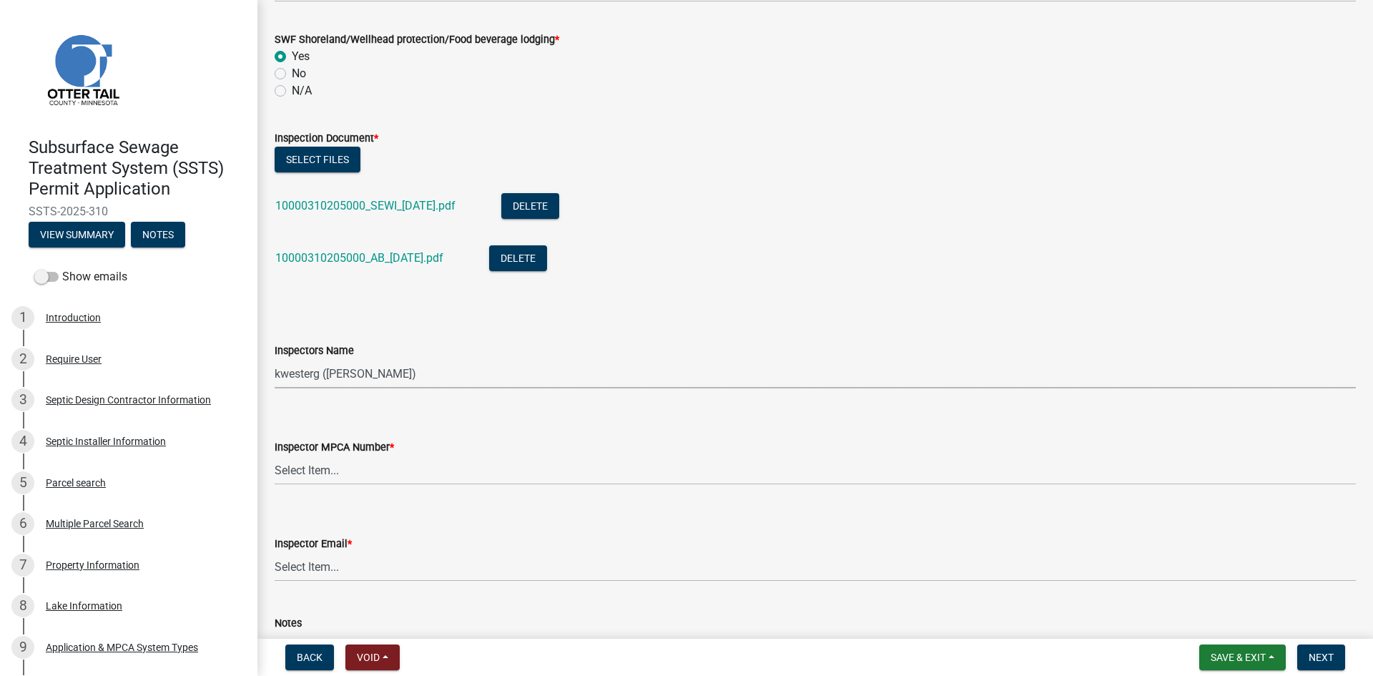
click at [439, 373] on select "Select Item... btollefson (Brittany Tollefson) alexisnewark (Alexis Newark) epl…" at bounding box center [815, 373] width 1081 height 29
select select "540cdff0-8667-4a16-ad1f-2fbf1edb8379"
click at [275, 359] on select "Select Item... btollefson (Brittany Tollefson) alexisnewark (Alexis Newark) epl…" at bounding box center [815, 373] width 1081 height 29
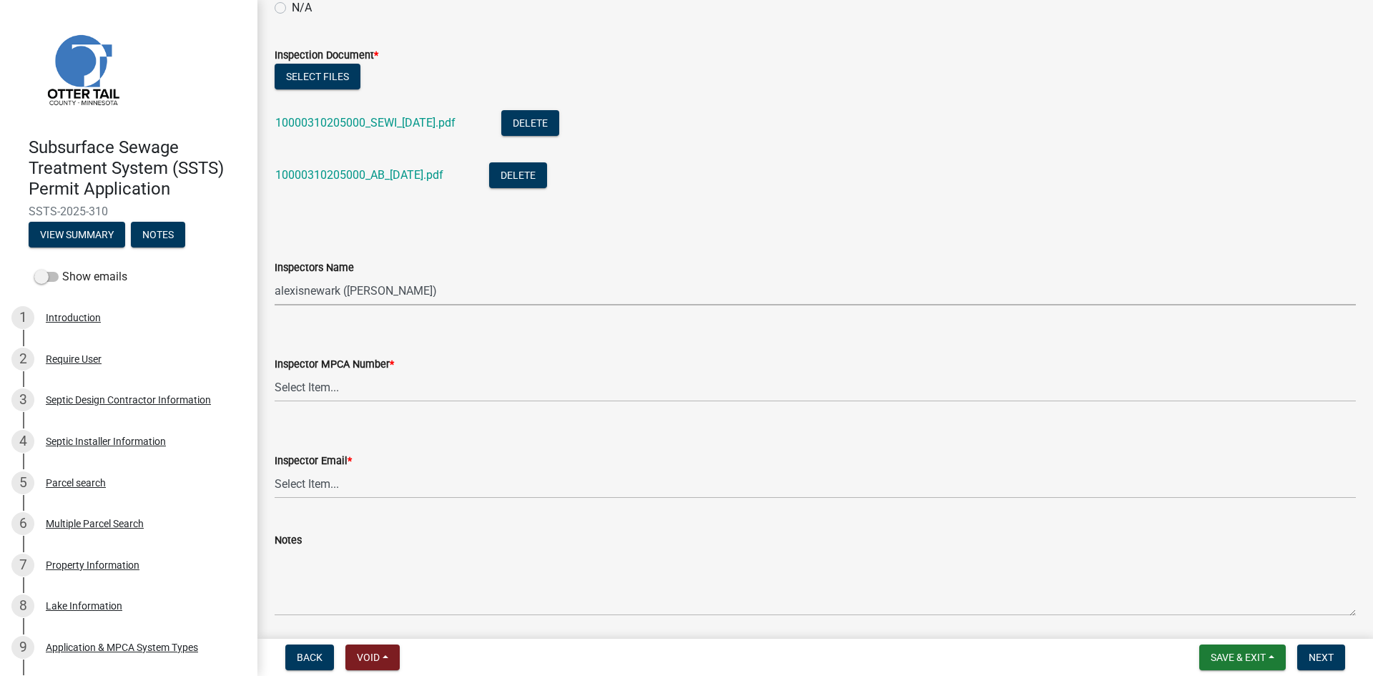
scroll to position [1269, 0]
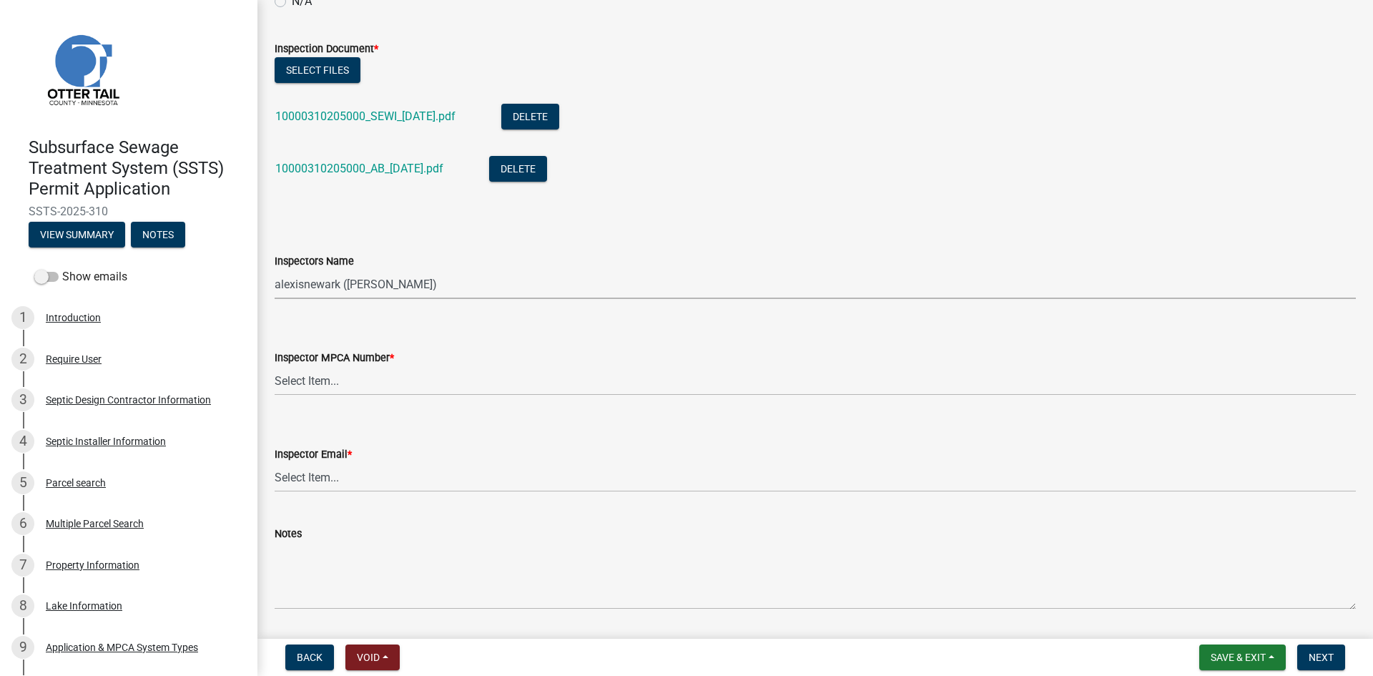
click at [382, 365] on div "Inspector MPCA Number *" at bounding box center [815, 357] width 1081 height 17
click at [385, 386] on select "Select Item... Alexis Newark (10415) Andrea Perales (924) Brittany Tollefson (1…" at bounding box center [815, 380] width 1081 height 29
click at [275, 366] on select "Select Item... Alexis Newark (10415) Andrea Perales (924) Brittany Tollefson (1…" at bounding box center [815, 380] width 1081 height 29
select select "d127207f-e6b2-42e2-ba4c-6918cdf94176"
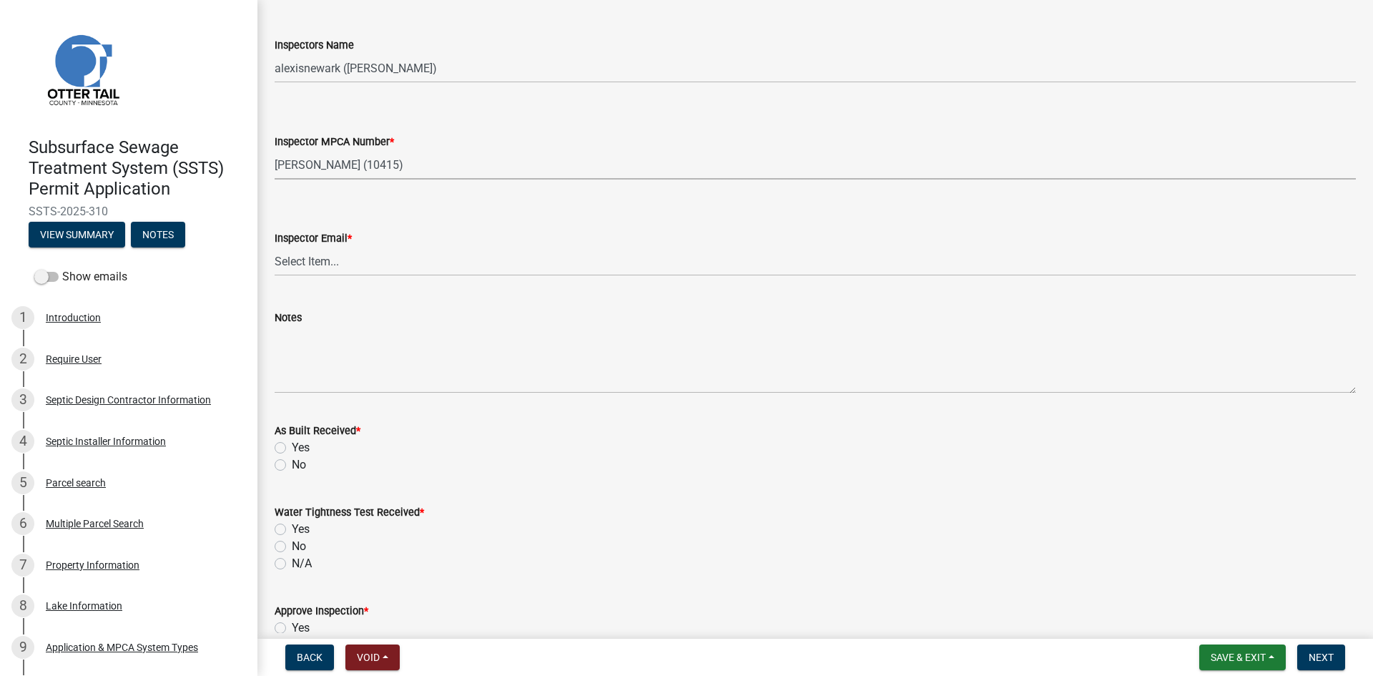
scroll to position [1538, 0]
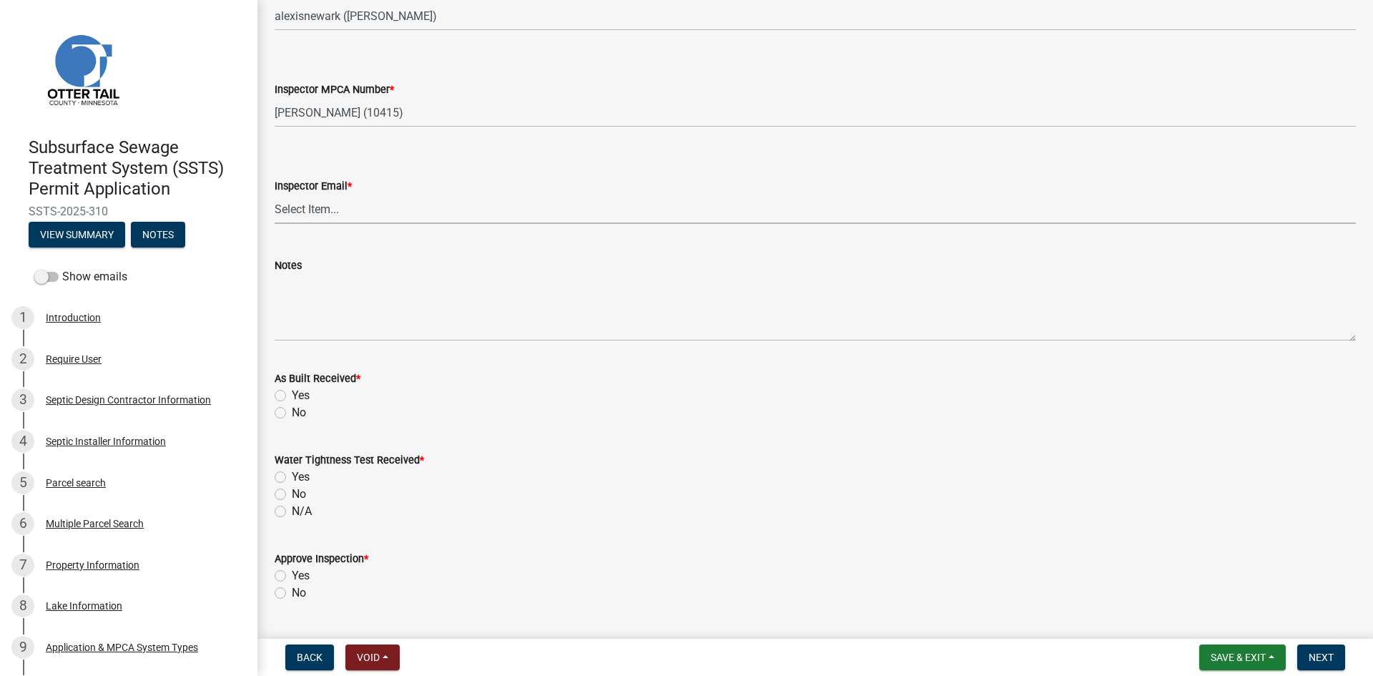
click at [337, 202] on select "Select Item... Alexis Newark (anewark@ottertailcounty.gov) Amy Busko (abusko@ot…" at bounding box center [815, 209] width 1081 height 29
click at [275, 195] on select "Select Item... Alexis Newark (anewark@ottertailcounty.gov) Amy Busko (abusko@ot…" at bounding box center [815, 209] width 1081 height 29
click at [345, 207] on select "Select Item... Alexis Newark (anewark@ottertailcounty.gov) Amy Busko (abusko@ot…" at bounding box center [815, 209] width 1081 height 29
click at [275, 195] on select "Select Item... Alexis Newark (anewark@ottertailcounty.gov) Amy Busko (abusko@ot…" at bounding box center [815, 209] width 1081 height 29
select select "46a67eee-2c7d-4579-9973-15a8b9f9d8c4"
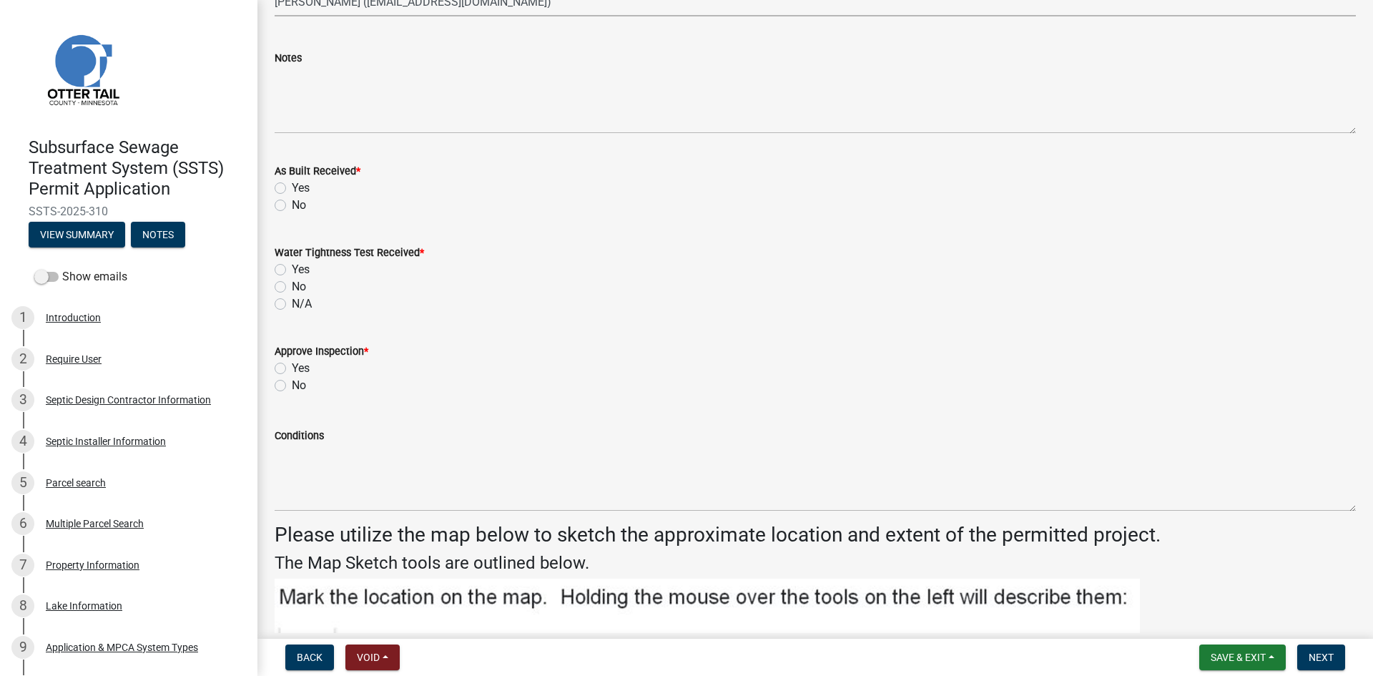
scroll to position [1752, 0]
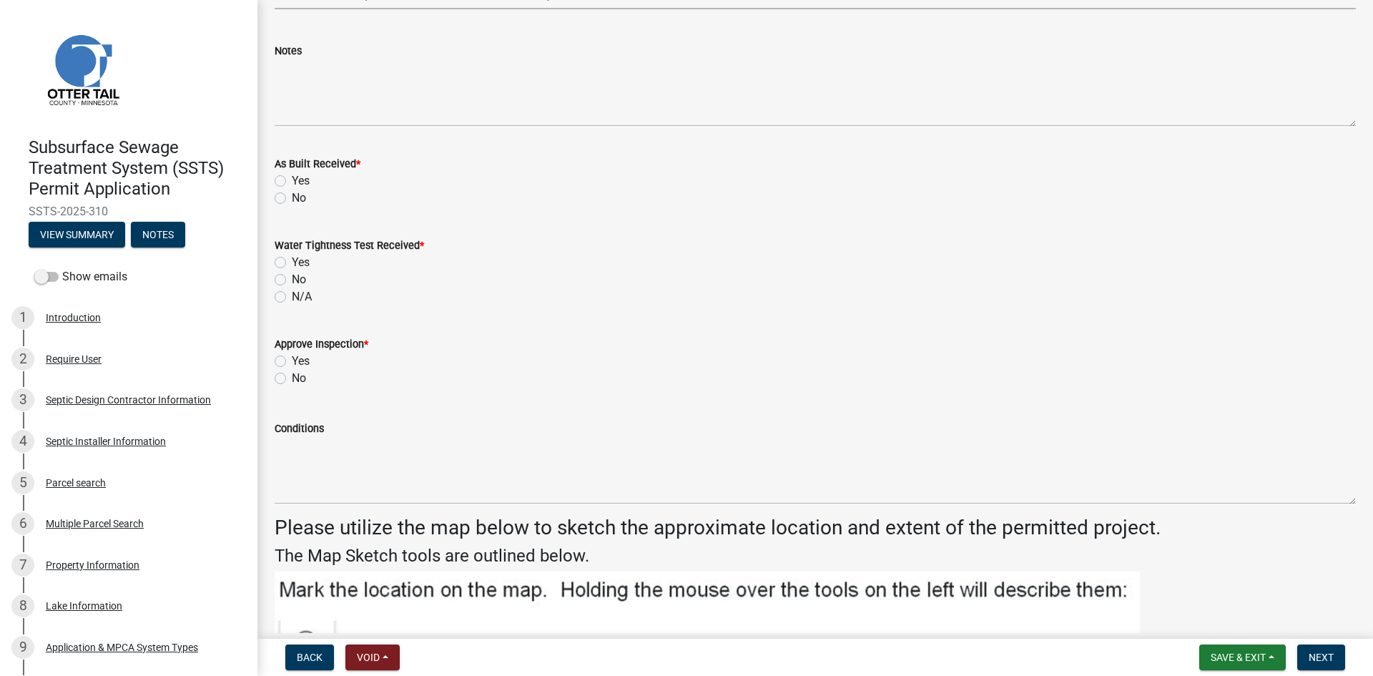
click at [298, 174] on label "Yes" at bounding box center [301, 180] width 18 height 17
click at [298, 174] on input "Yes" at bounding box center [296, 176] width 9 height 9
radio input "true"
click at [299, 301] on label "N/A" at bounding box center [302, 296] width 20 height 17
click at [299, 298] on input "N/A" at bounding box center [296, 292] width 9 height 9
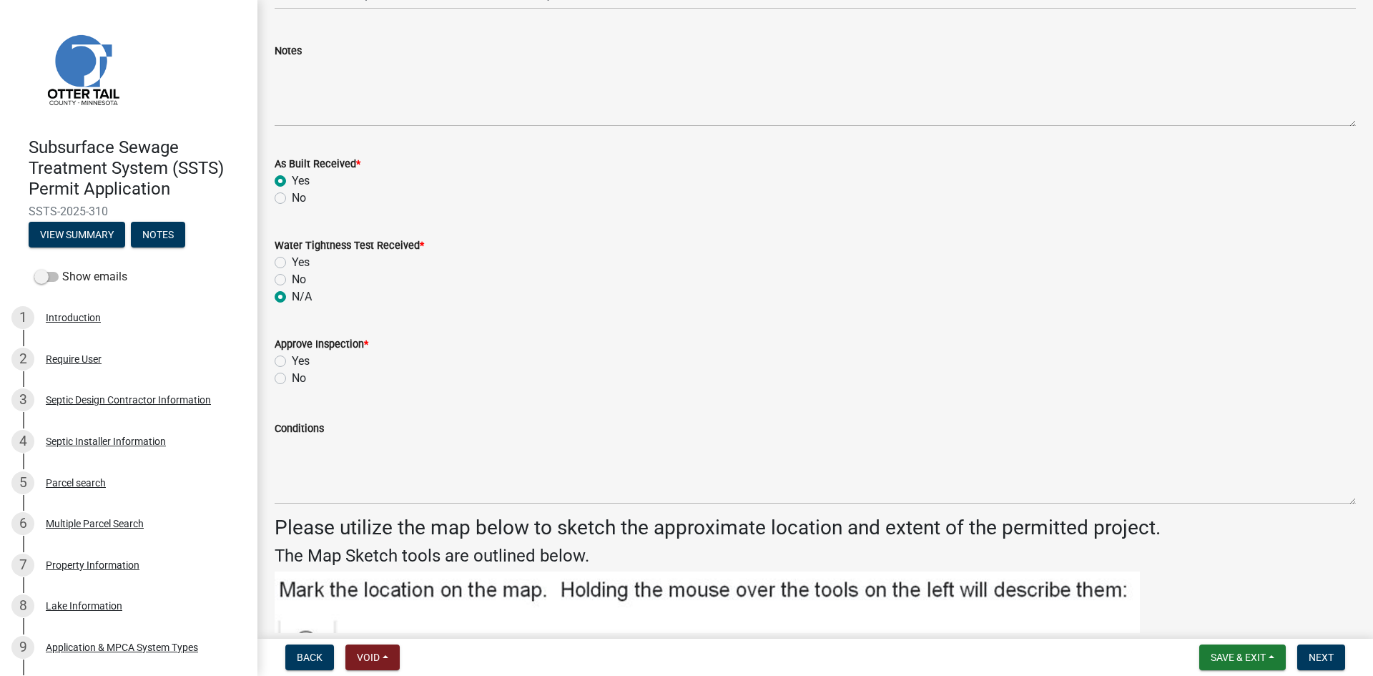
radio input "true"
click at [292, 360] on label "Yes" at bounding box center [301, 361] width 18 height 17
click at [292, 360] on input "Yes" at bounding box center [296, 357] width 9 height 9
radio input "true"
click at [1098, 590] on button "Next" at bounding box center [1321, 657] width 48 height 26
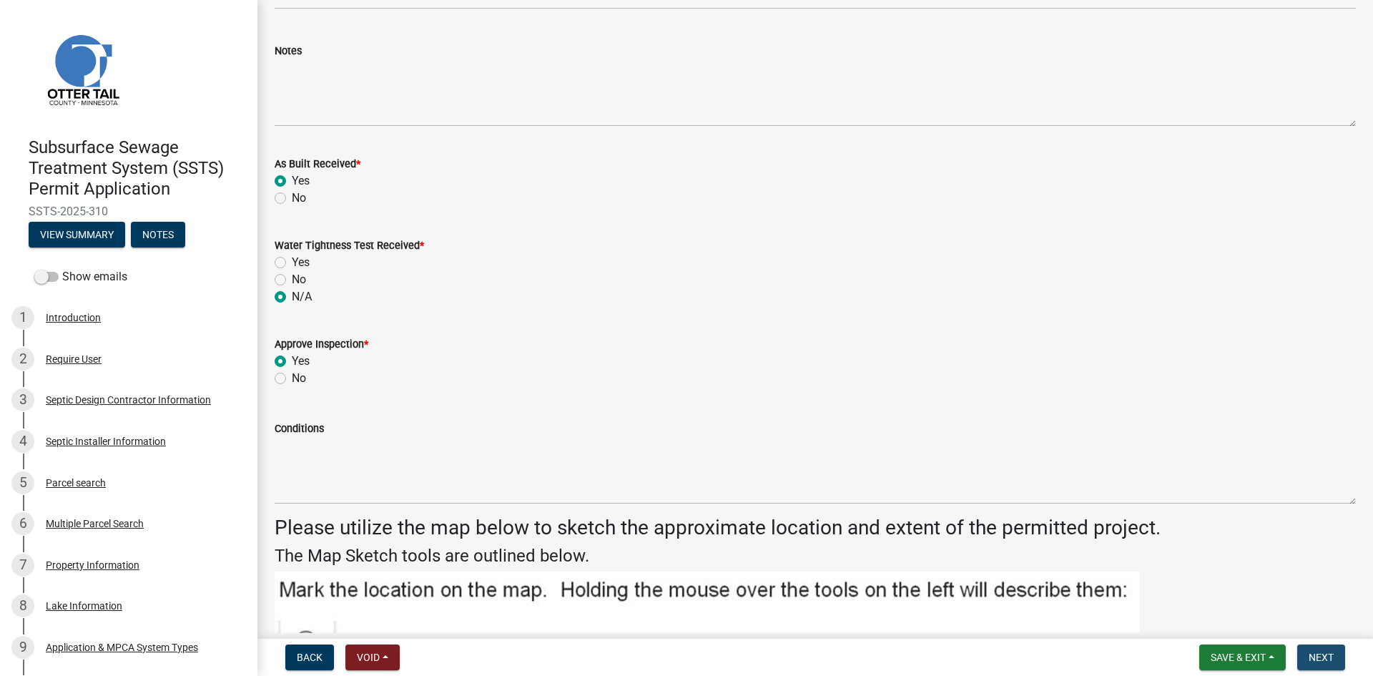
scroll to position [0, 0]
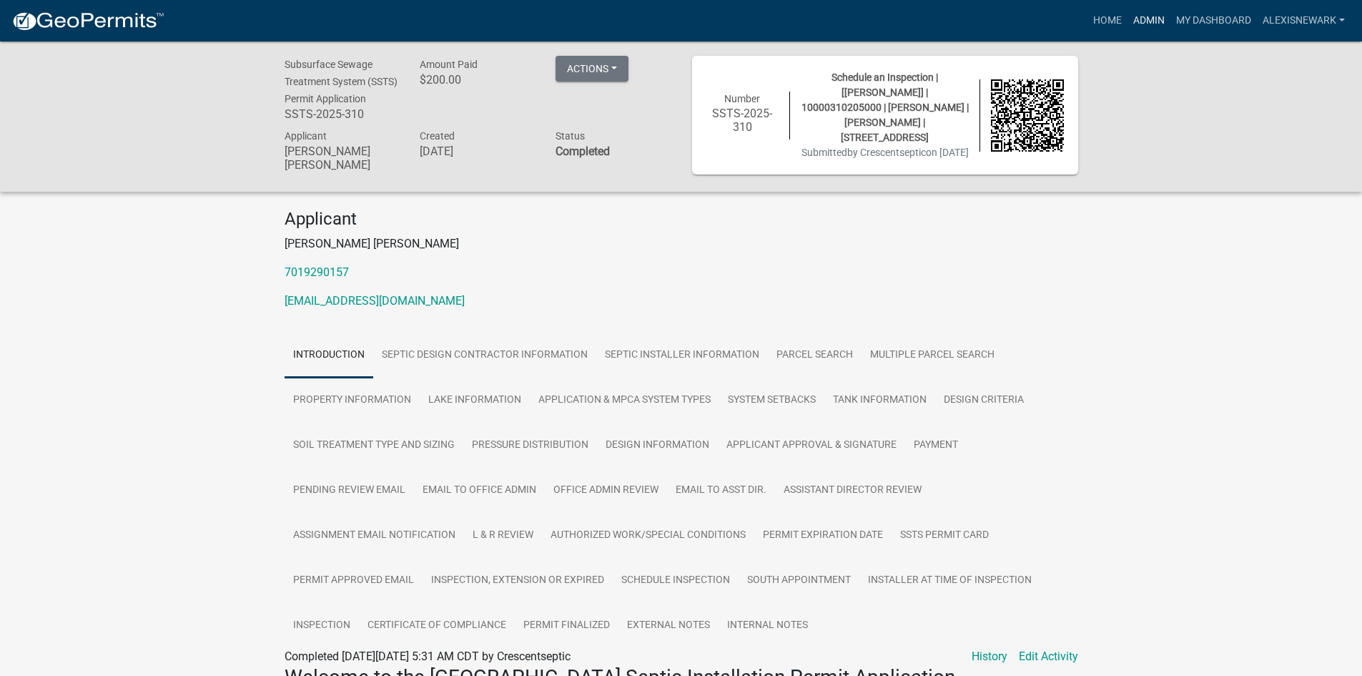
click at [1098, 28] on link "Admin" at bounding box center [1149, 20] width 43 height 27
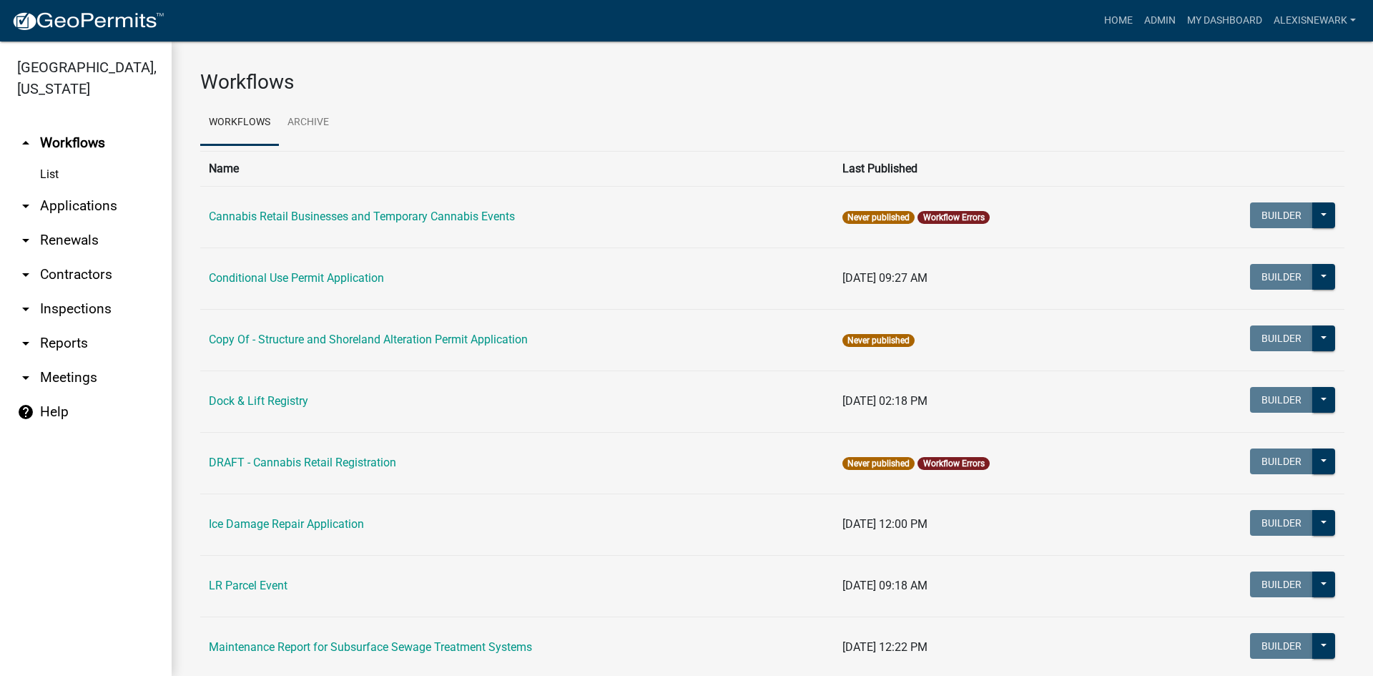
drag, startPoint x: 157, startPoint y: 203, endPoint x: 188, endPoint y: 200, distance: 31.0
click at [158, 203] on link "arrow_drop_down Applications" at bounding box center [86, 206] width 172 height 34
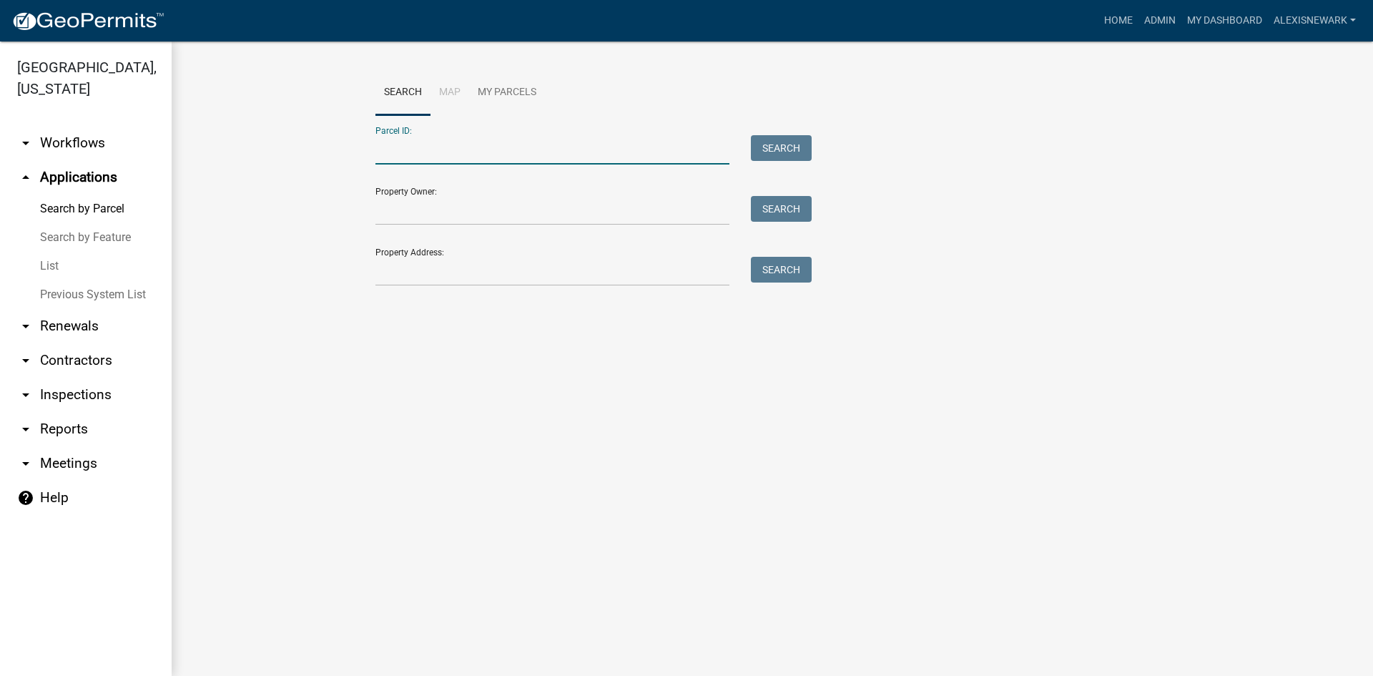
click at [381, 158] on input "Parcel ID:" at bounding box center [552, 149] width 354 height 29
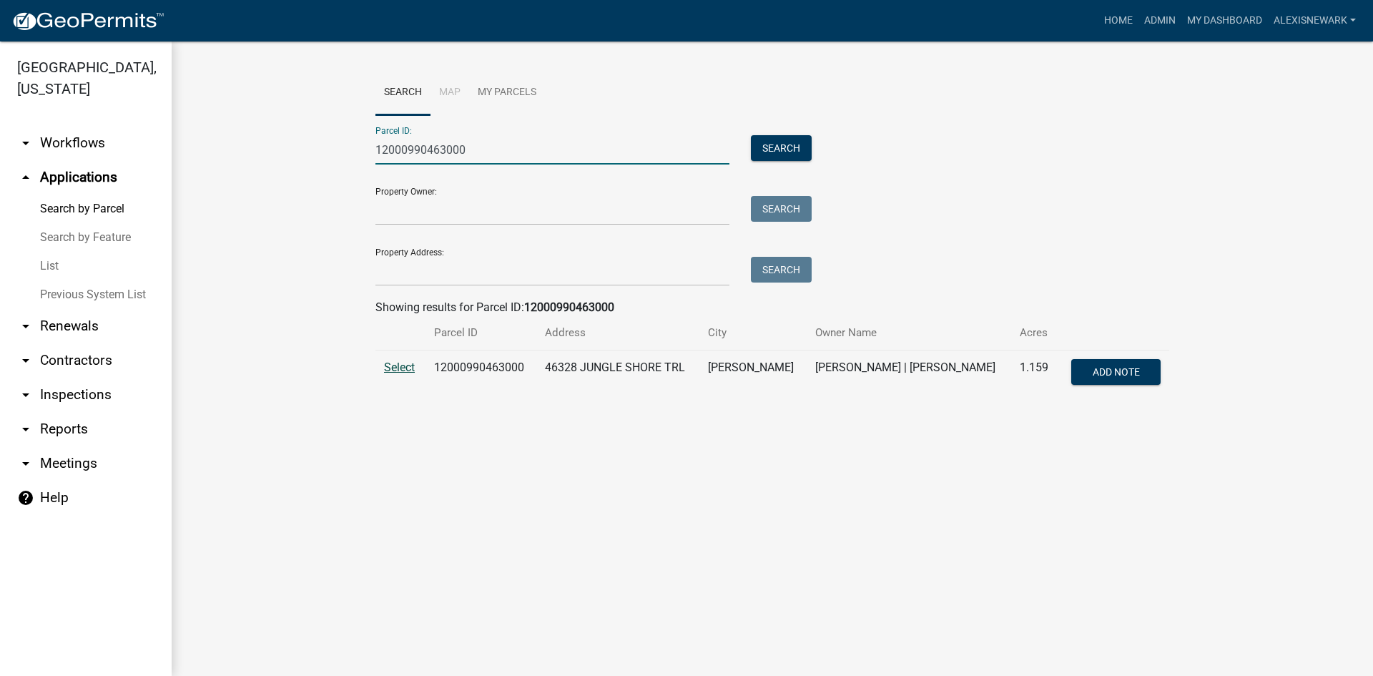
type input "12000990463000"
click at [398, 363] on span "Select" at bounding box center [399, 367] width 31 height 14
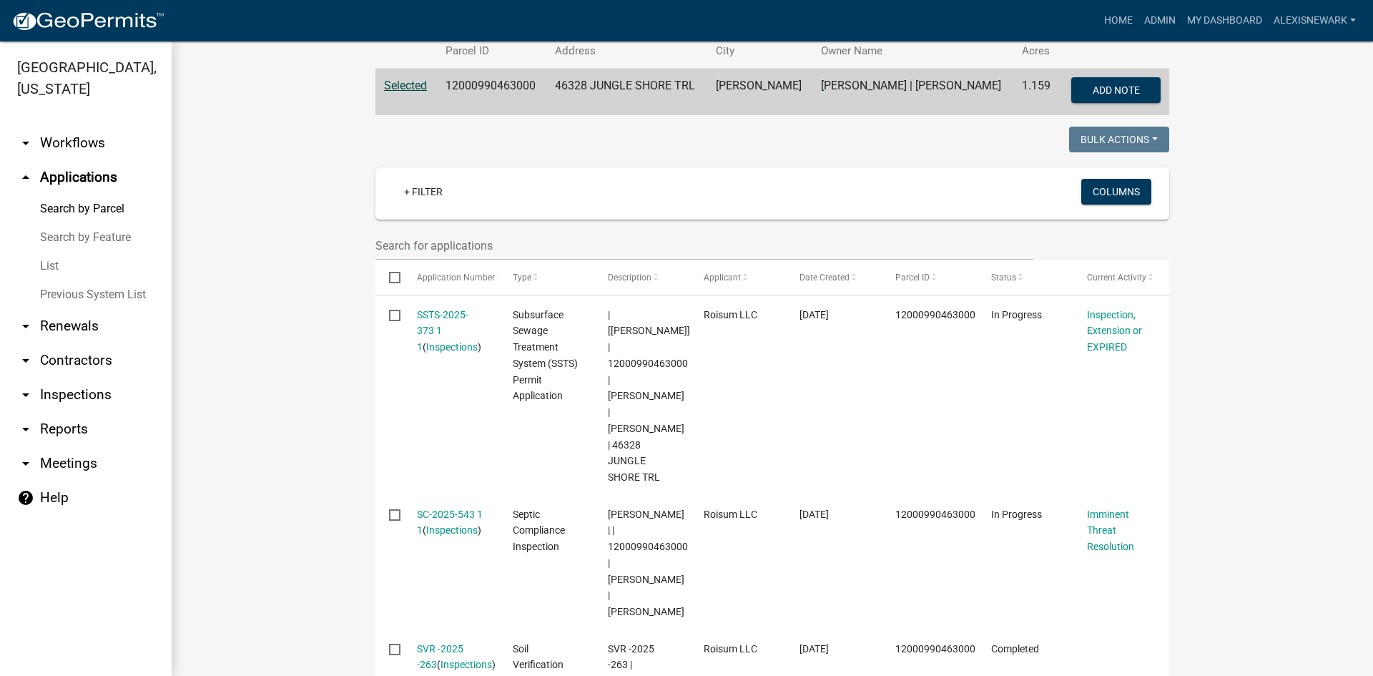
scroll to position [355, 0]
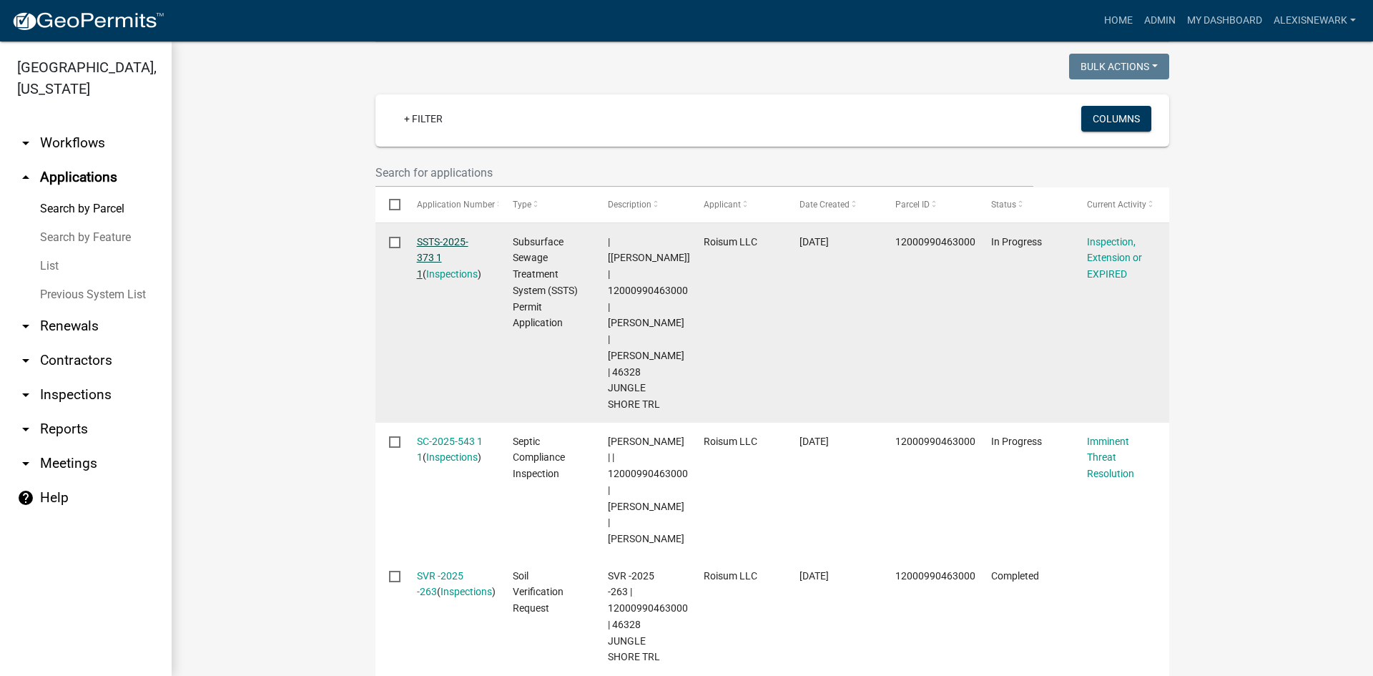
click at [440, 240] on link "SSTS-2025-373 1 1" at bounding box center [442, 258] width 51 height 44
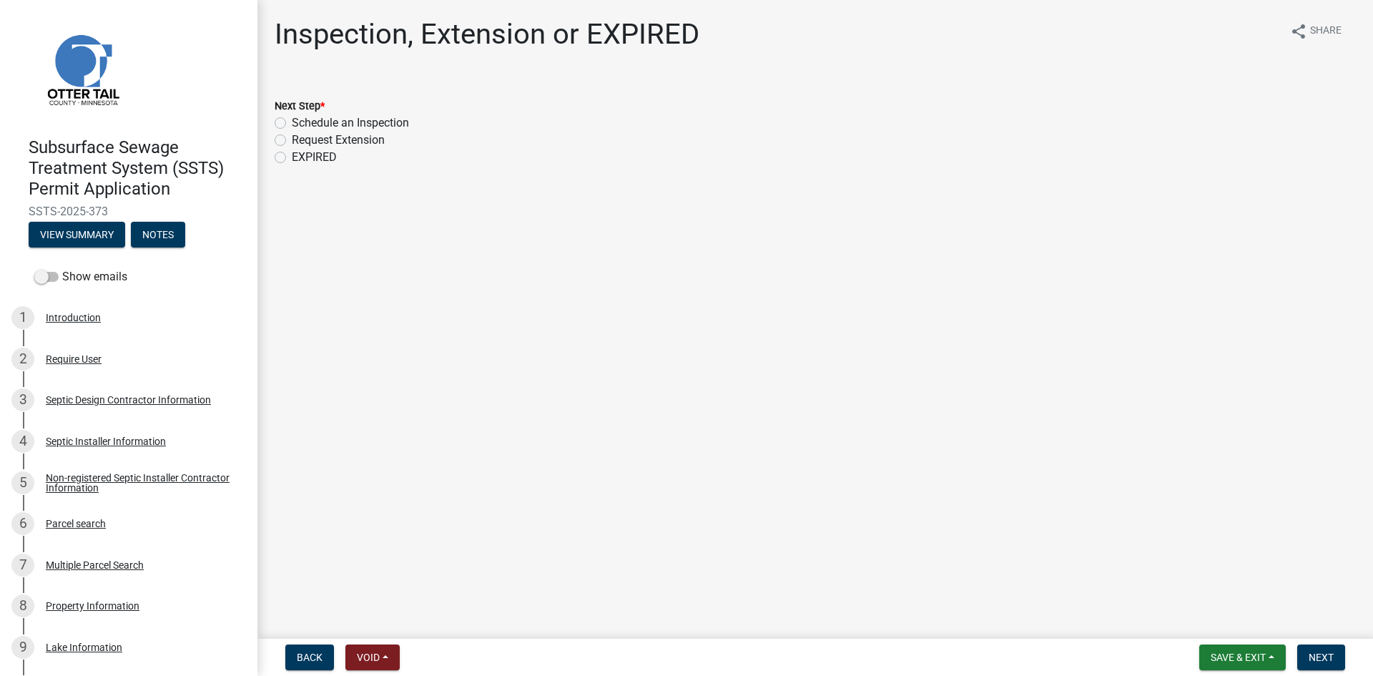
click at [292, 119] on label "Schedule an Inspection" at bounding box center [350, 122] width 117 height 17
click at [292, 119] on input "Schedule an Inspection" at bounding box center [296, 118] width 9 height 9
radio input "true"
click at [1098, 590] on nav "Back Void Withdraw Lock Expire Void Save & Exit Save Save & Exit Next" at bounding box center [815, 657] width 1116 height 37
click at [1098, 590] on span "Next" at bounding box center [1321, 657] width 25 height 11
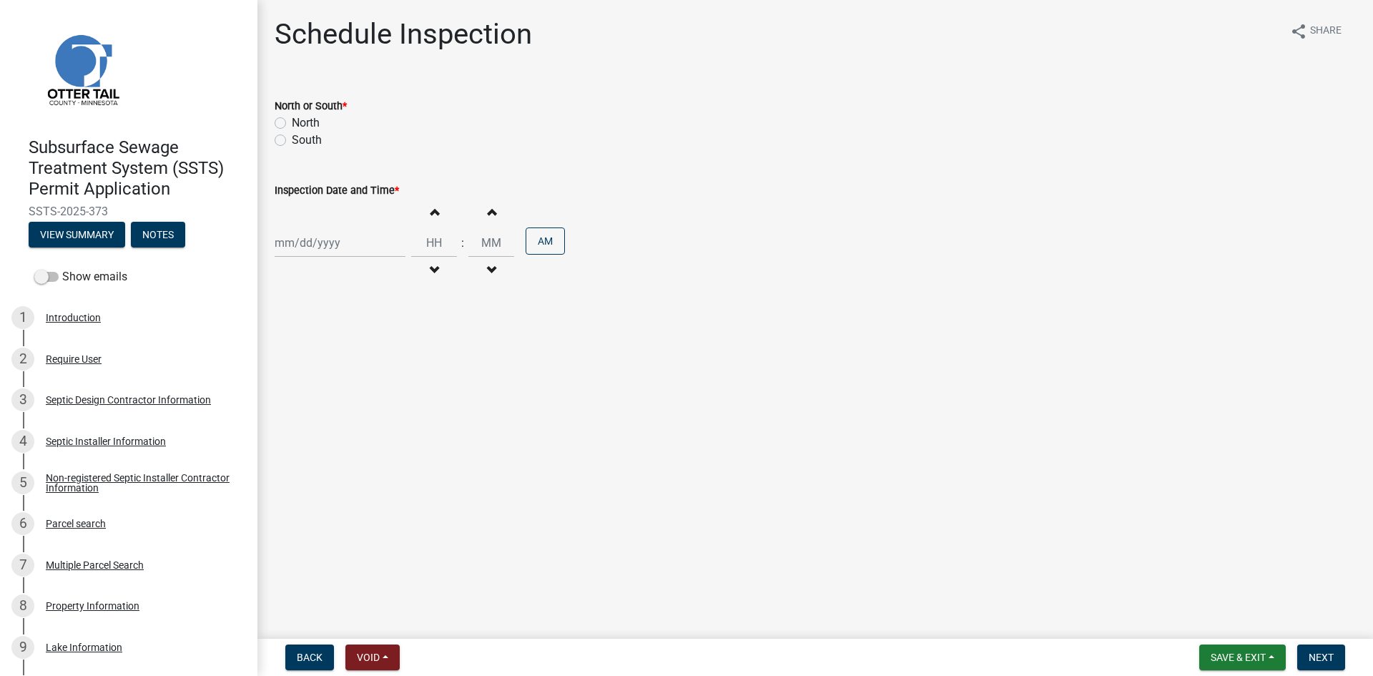
click at [292, 118] on label "North" at bounding box center [306, 122] width 28 height 17
click at [292, 118] on input "North" at bounding box center [296, 118] width 9 height 9
radio input "true"
click at [361, 227] on div "Increment hours Decrement hours : Increment minutes Decrement minutes AM" at bounding box center [815, 243] width 1081 height 88
click at [360, 242] on div at bounding box center [340, 242] width 131 height 29
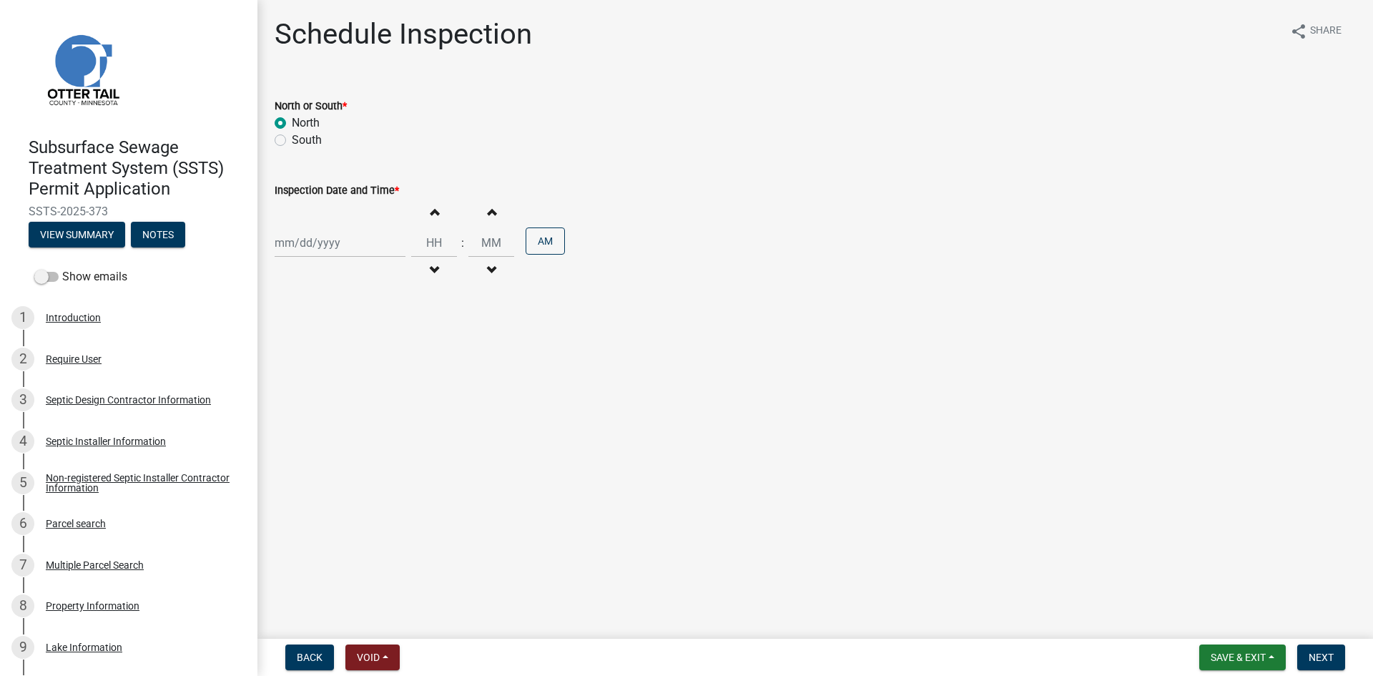
select select "9"
select select "2025"
drag, startPoint x: 304, startPoint y: 339, endPoint x: 325, endPoint y: 334, distance: 21.3
click at [304, 338] on div "9" at bounding box center [311, 341] width 23 height 23
type input "09/09/2025"
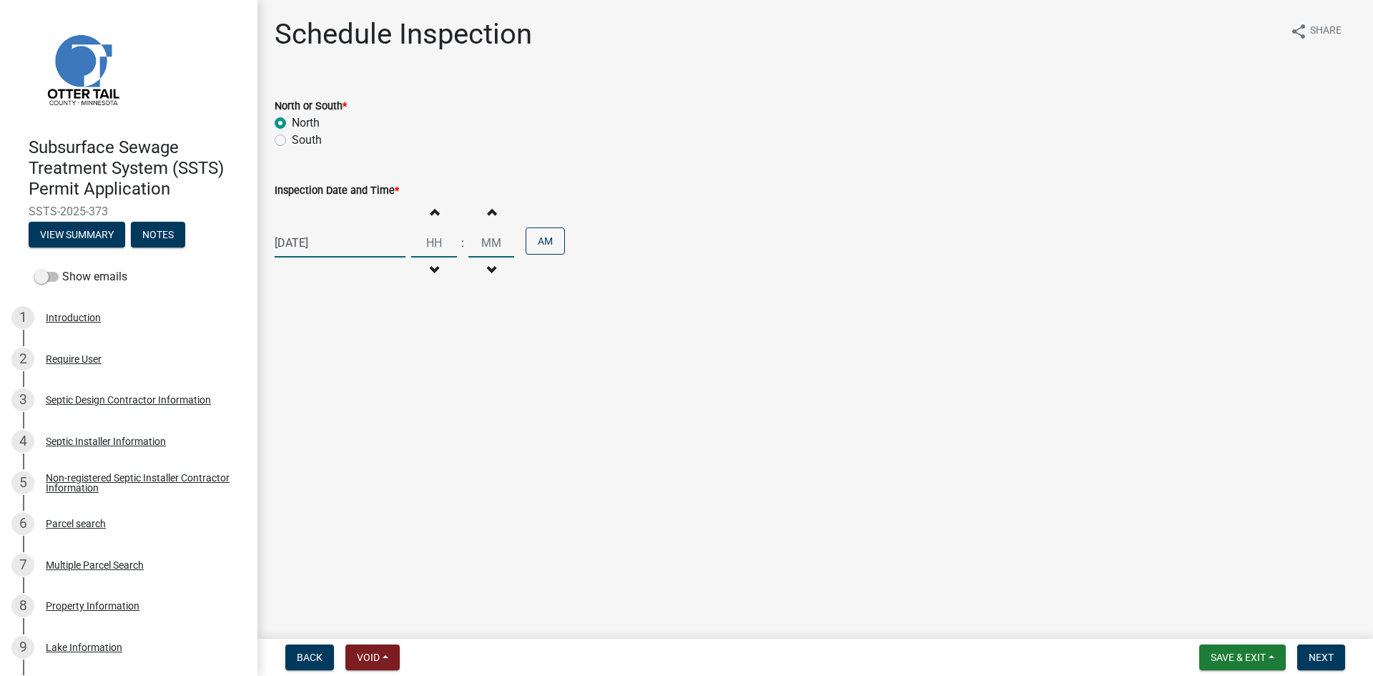
click at [422, 243] on input "Hours" at bounding box center [434, 242] width 46 height 29
type input "03"
type input "00"
click at [493, 239] on input "00" at bounding box center [491, 242] width 46 height 29
click at [542, 239] on button "AM" at bounding box center [545, 240] width 39 height 27
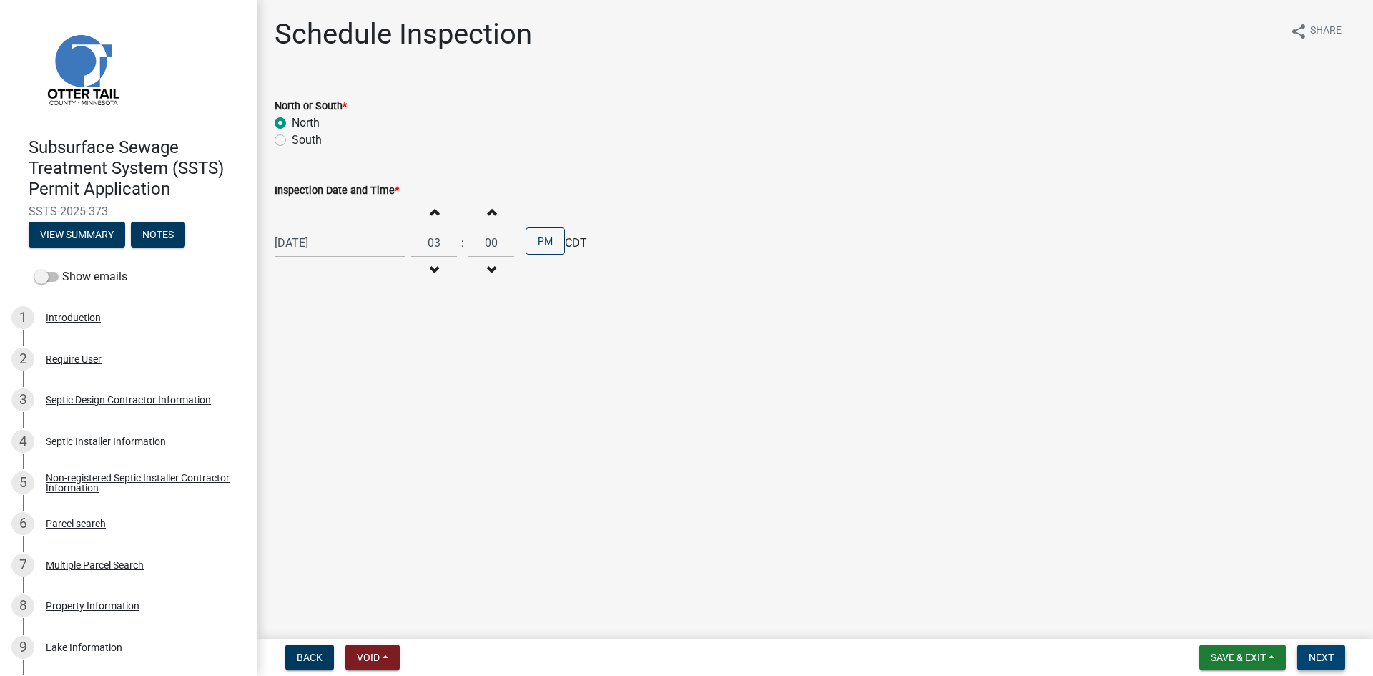
click at [1098, 590] on span "Next" at bounding box center [1321, 657] width 25 height 11
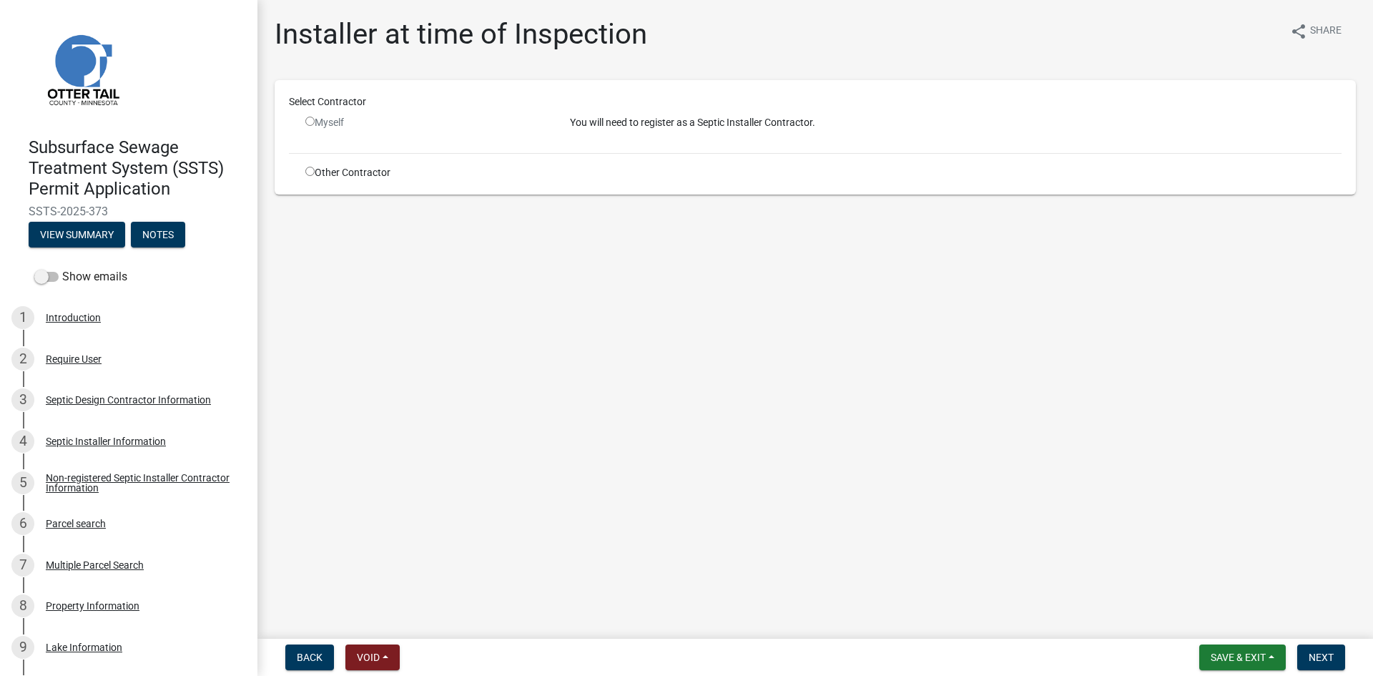
click at [313, 166] on div "Other Contractor" at bounding box center [427, 172] width 265 height 15
click at [306, 170] on input "radio" at bounding box center [309, 171] width 9 height 9
radio input "true"
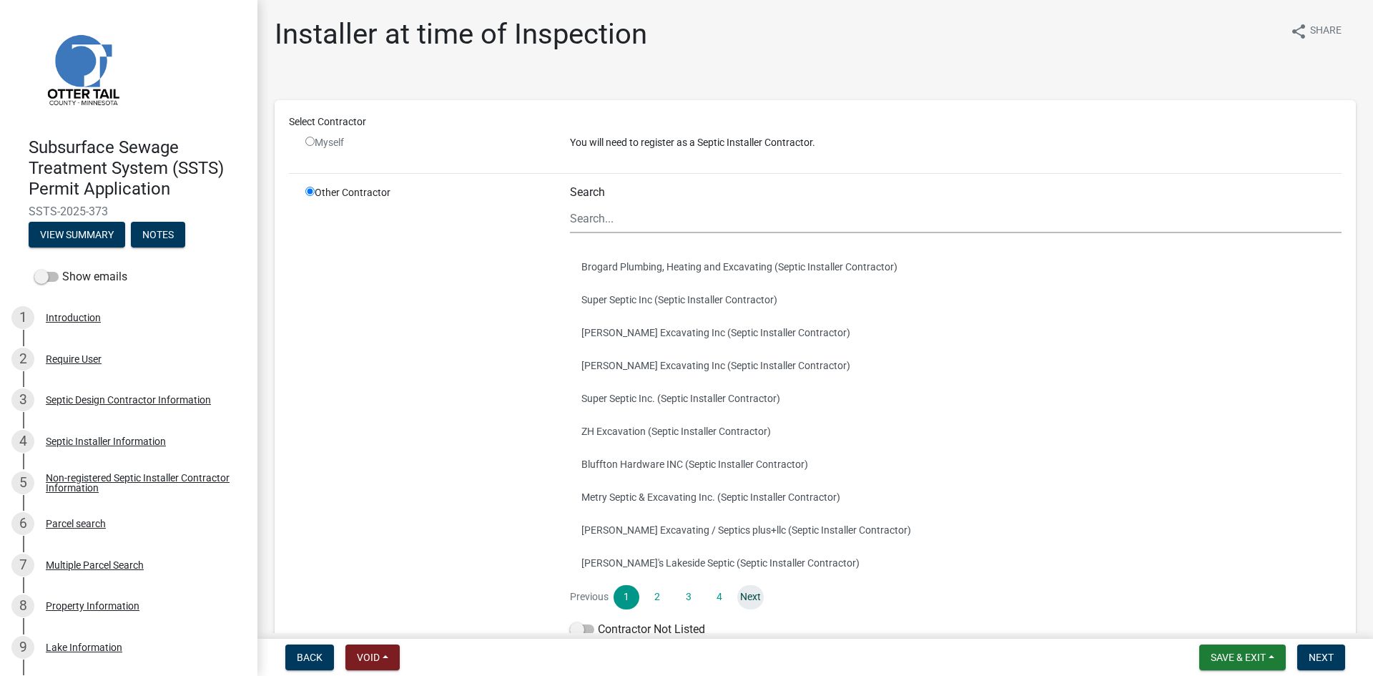
scroll to position [92, 0]
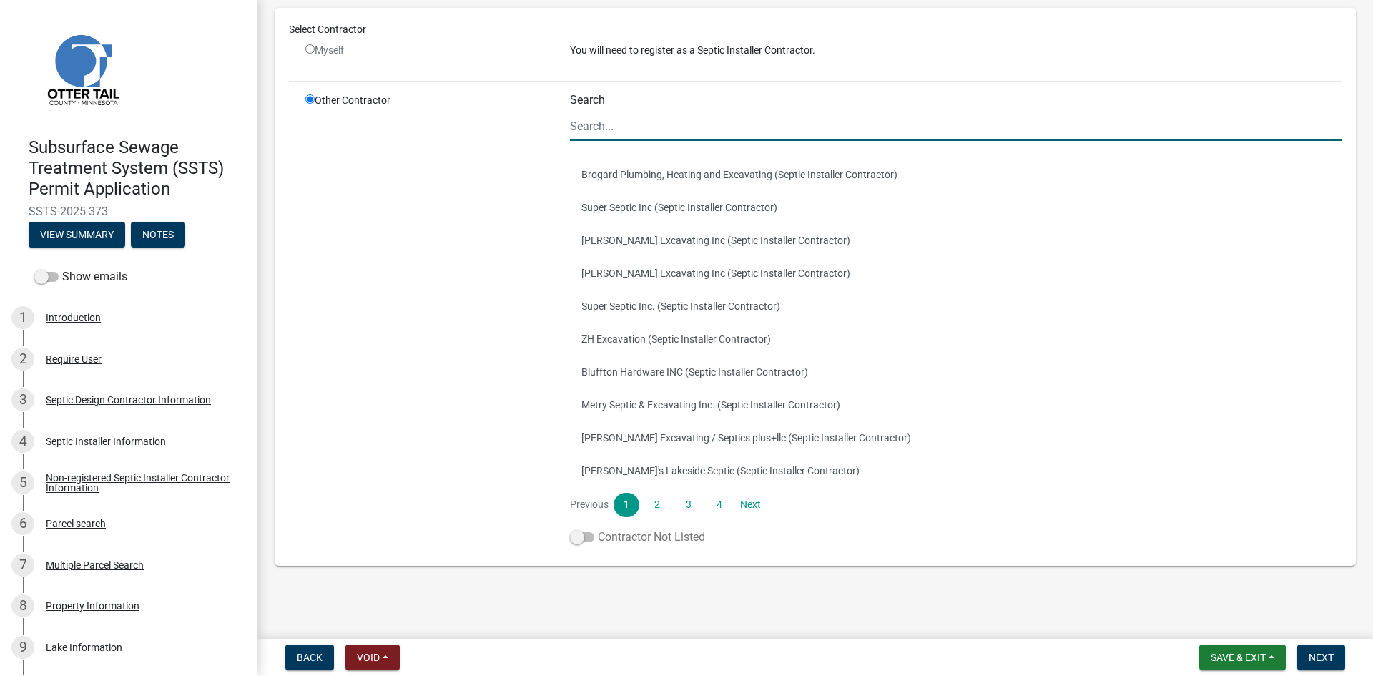
click at [692, 536] on label "Contractor Not Listed" at bounding box center [637, 537] width 135 height 17
click at [598, 529] on input "Contractor Not Listed" at bounding box center [598, 529] width 0 height 0
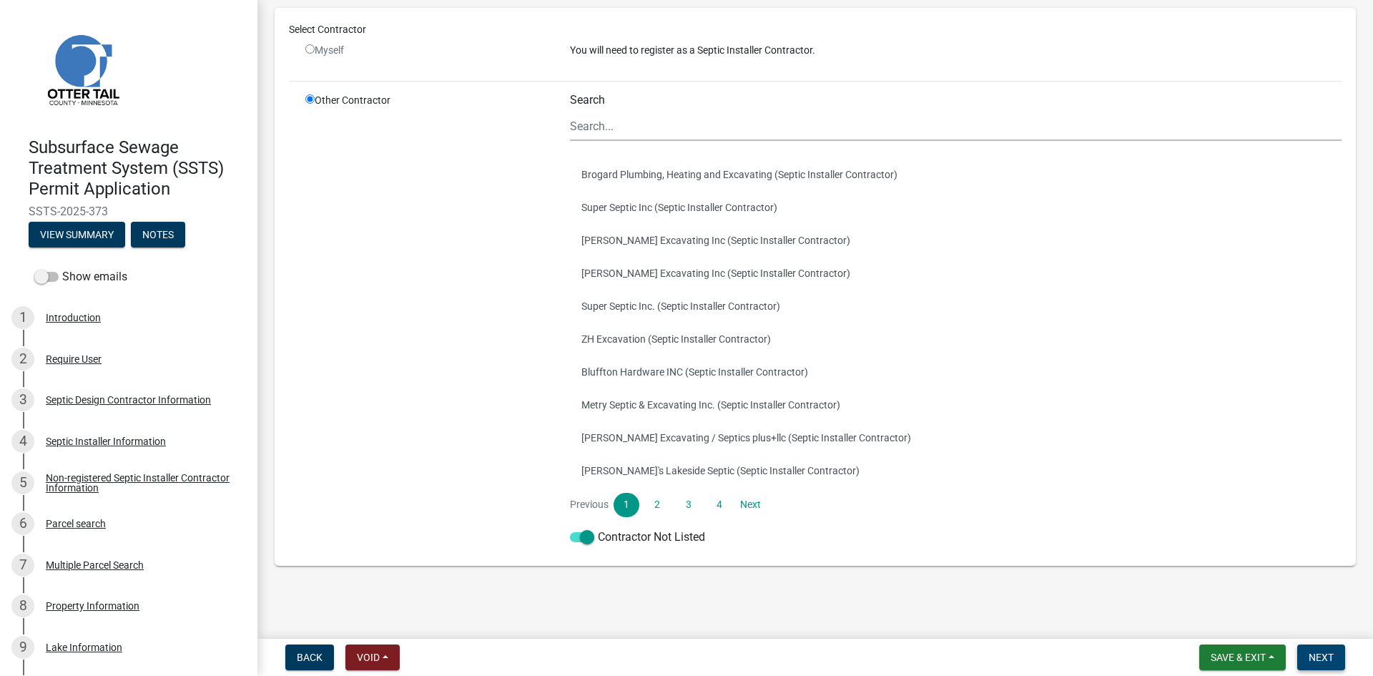
click at [1098, 590] on button "Next" at bounding box center [1321, 657] width 48 height 26
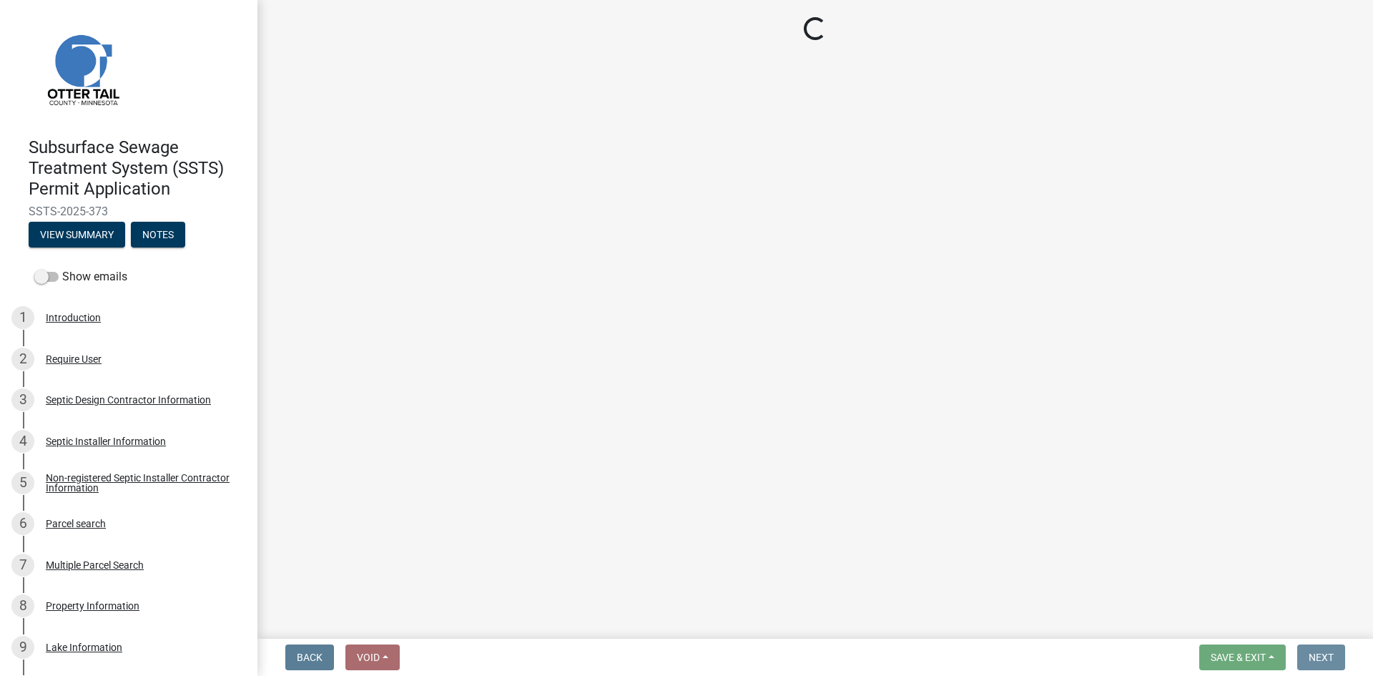
scroll to position [0, 0]
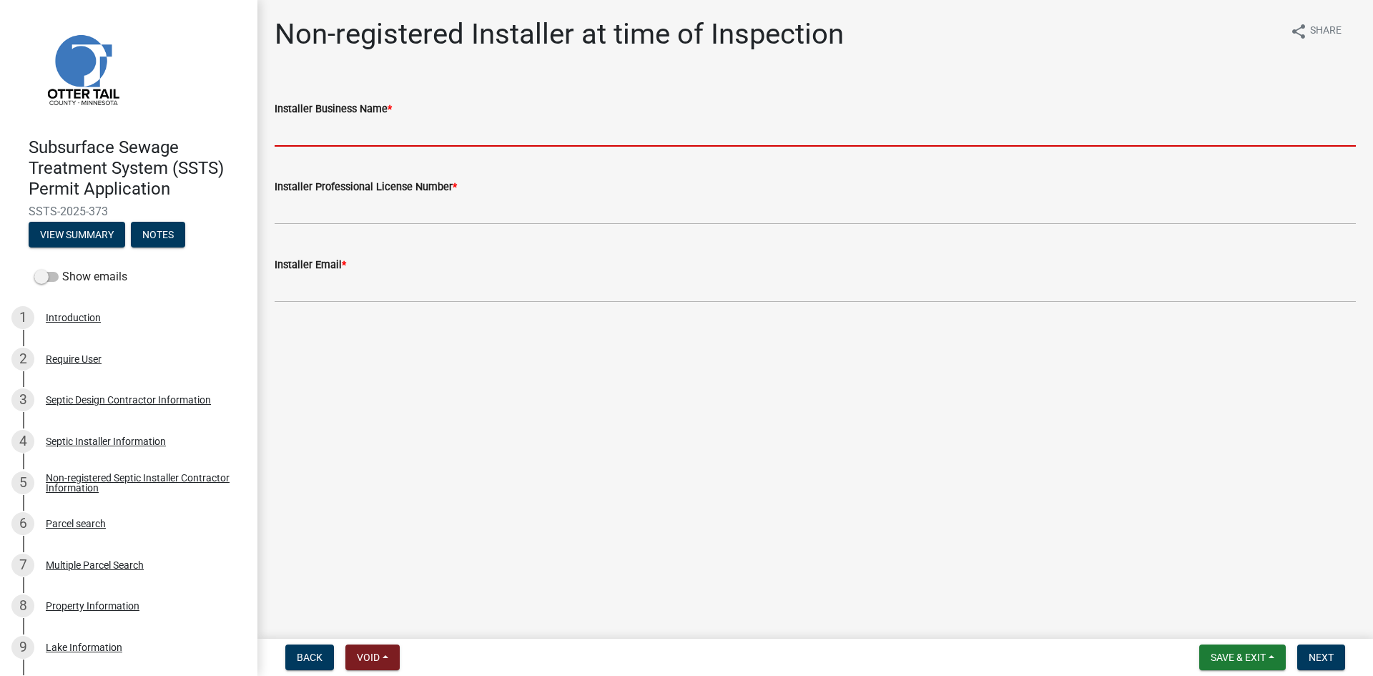
click at [569, 137] on input "Installer Business Name *" at bounding box center [815, 131] width 1081 height 29
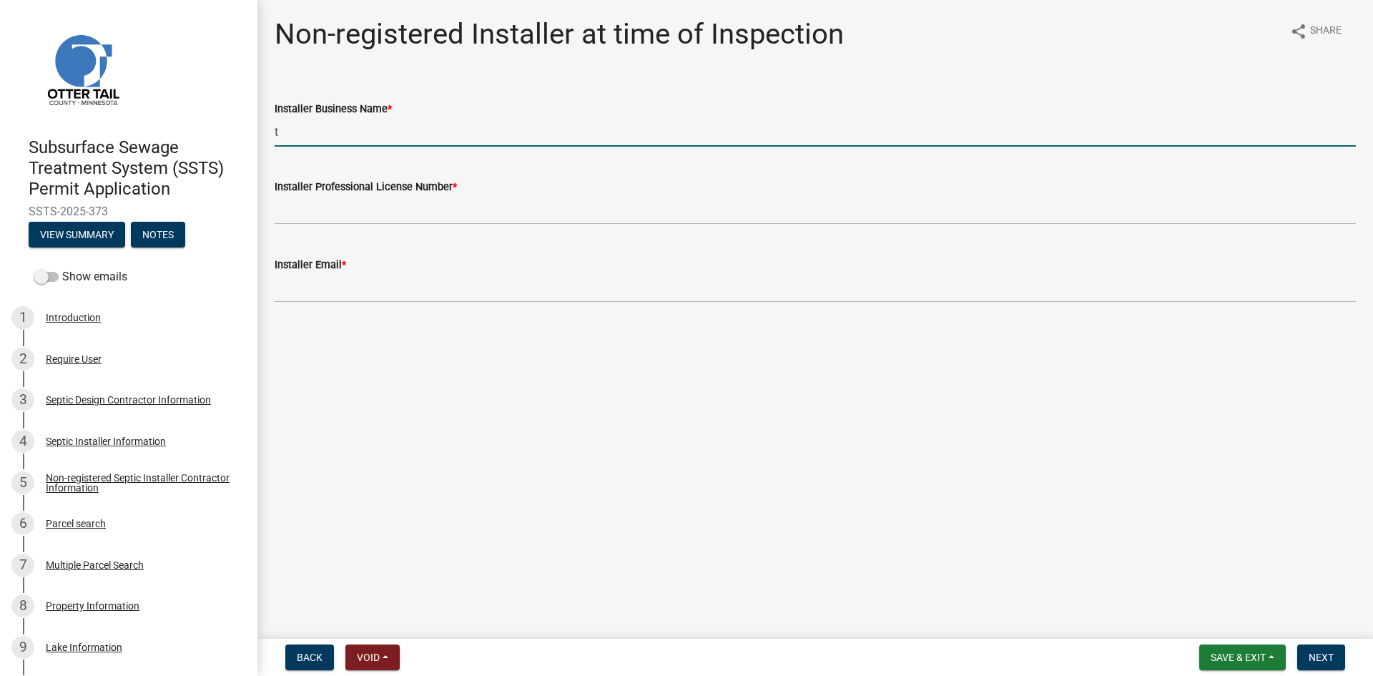
type input "TP's Septic LLC"
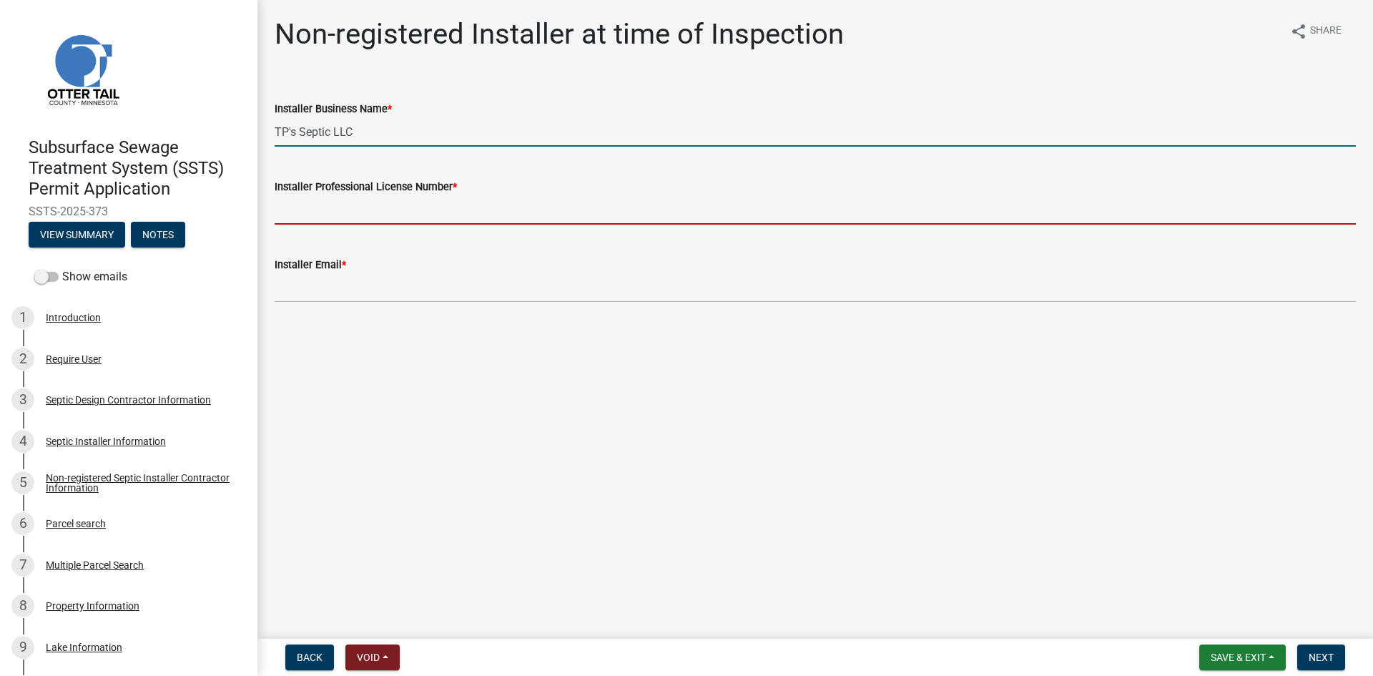
click at [386, 206] on input "Installer Professional License Number *" at bounding box center [815, 209] width 1081 height 29
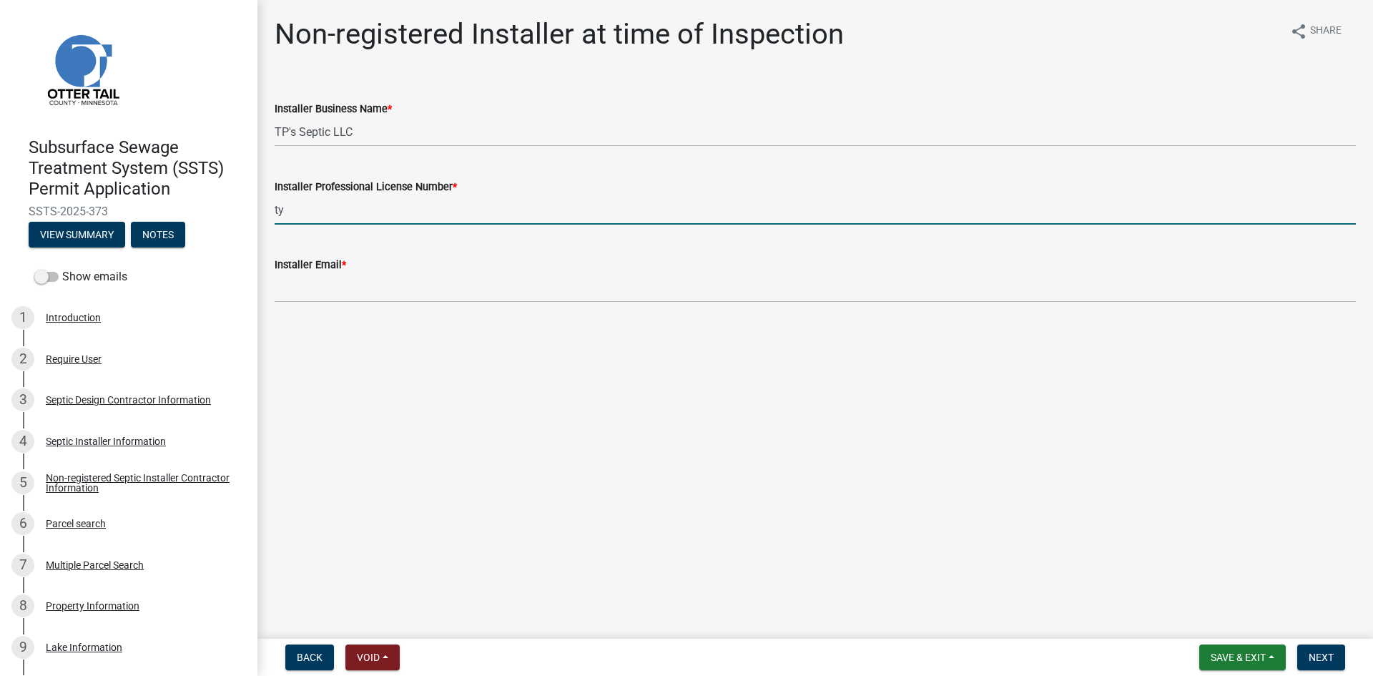
click at [299, 205] on input "ty" at bounding box center [815, 209] width 1081 height 29
click at [314, 214] on input "per" at bounding box center [815, 209] width 1081 height 29
click at [630, 210] on input "peralaexcavating" at bounding box center [815, 209] width 1081 height 29
type input "peralaexcavating@gmail.com"
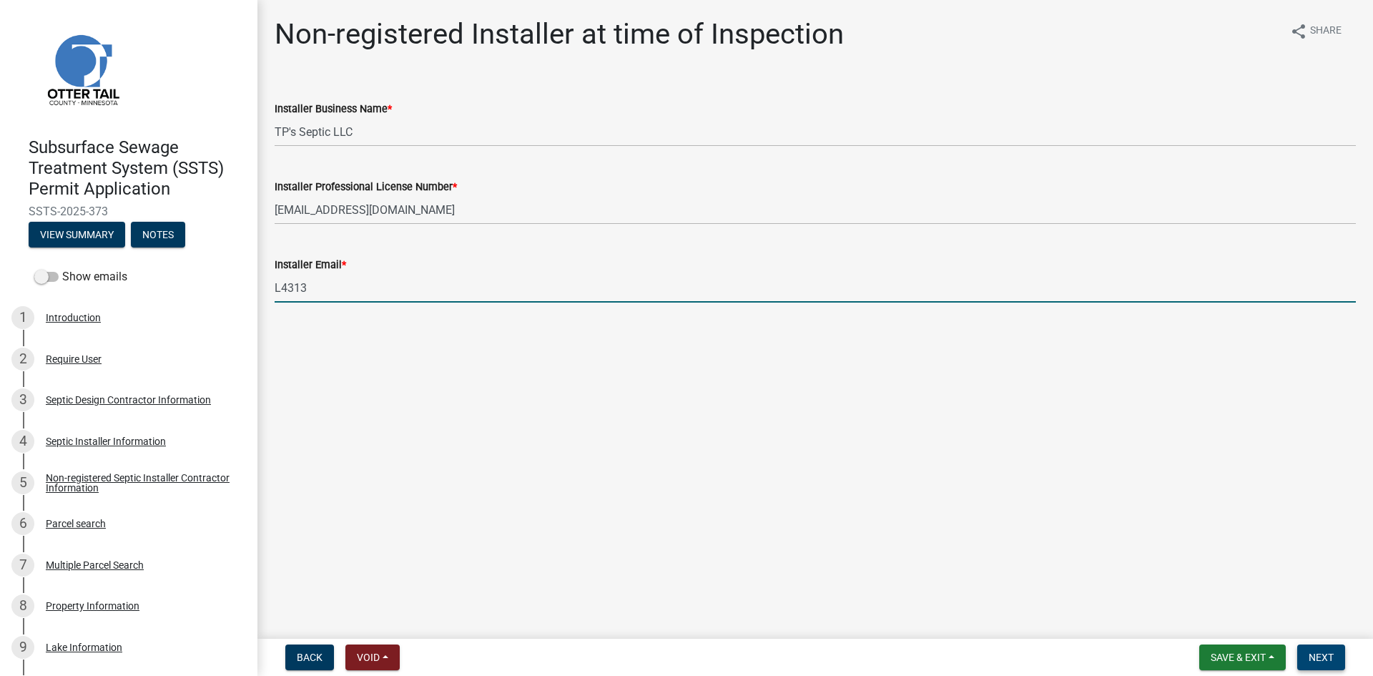
click at [1098, 590] on button "Next" at bounding box center [1321, 657] width 48 height 26
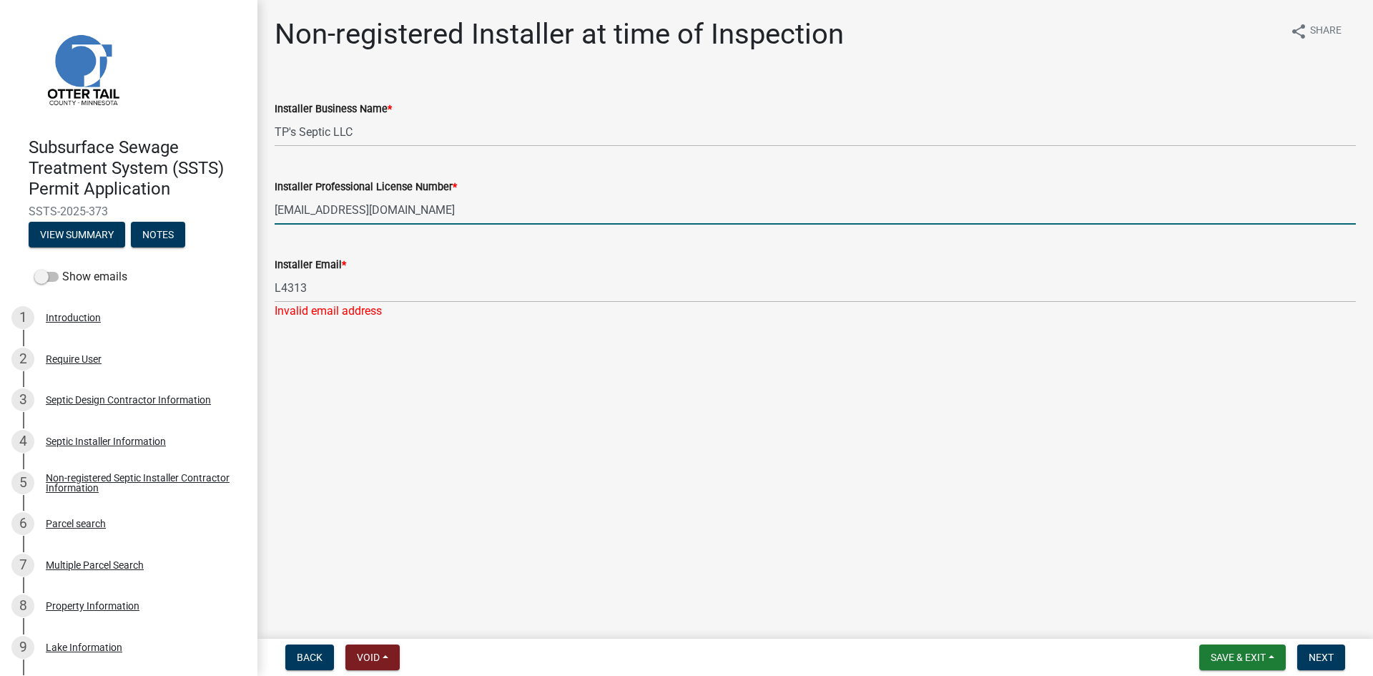
click at [311, 220] on input "peralaexcavating@gmail.com" at bounding box center [815, 209] width 1081 height 29
drag, startPoint x: 431, startPoint y: 210, endPoint x: 267, endPoint y: 209, distance: 163.8
click at [267, 209] on div "Installer Professional License Number * peralaexcavating@gmail.com" at bounding box center [815, 191] width 1103 height 67
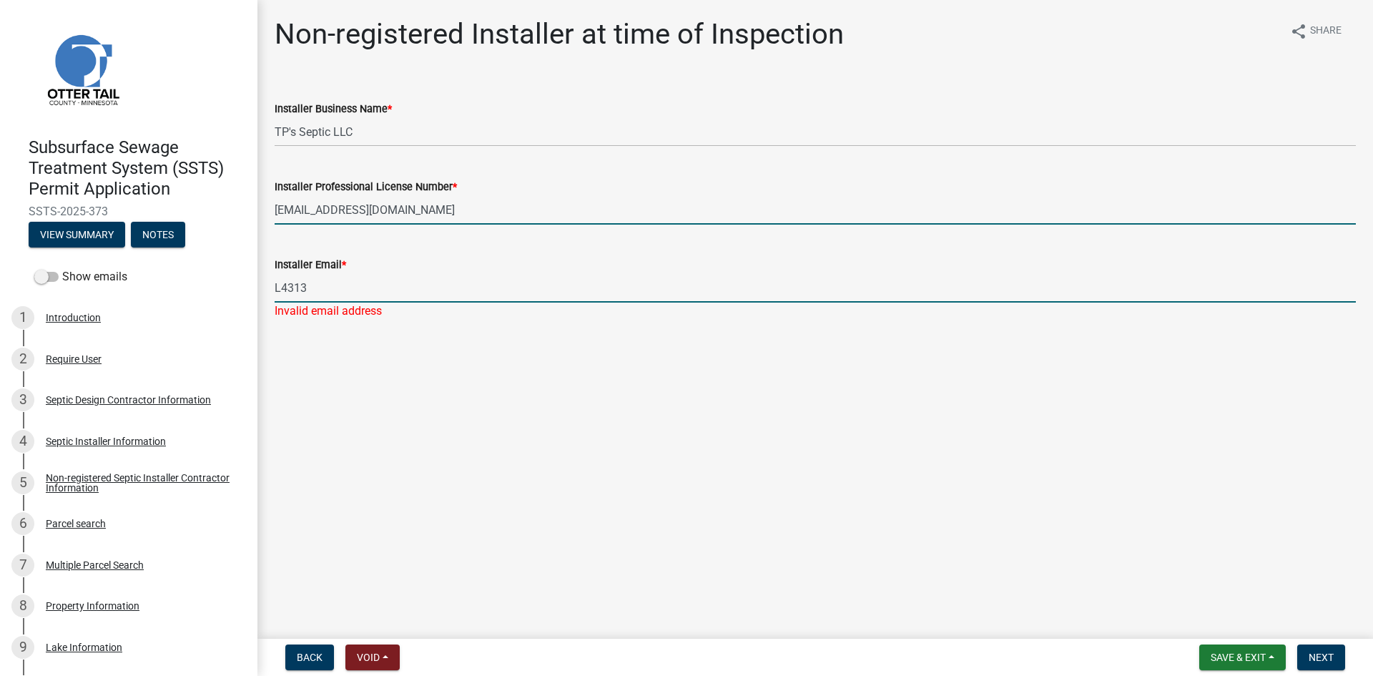
click at [317, 295] on input "L4313" at bounding box center [815, 287] width 1081 height 29
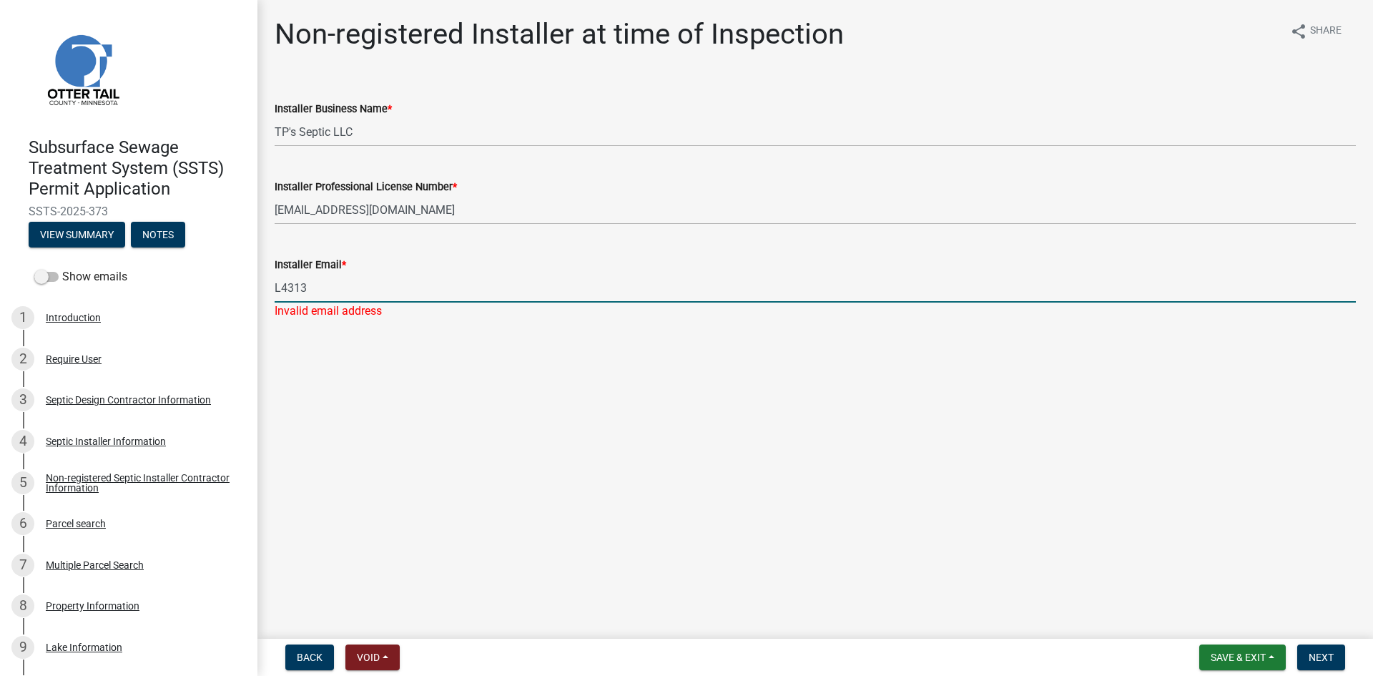
click at [316, 294] on input "L4313" at bounding box center [815, 287] width 1081 height 29
paste input "peralaexcavating@gmail.com"
type input "peralaexcavating@gmail.com"
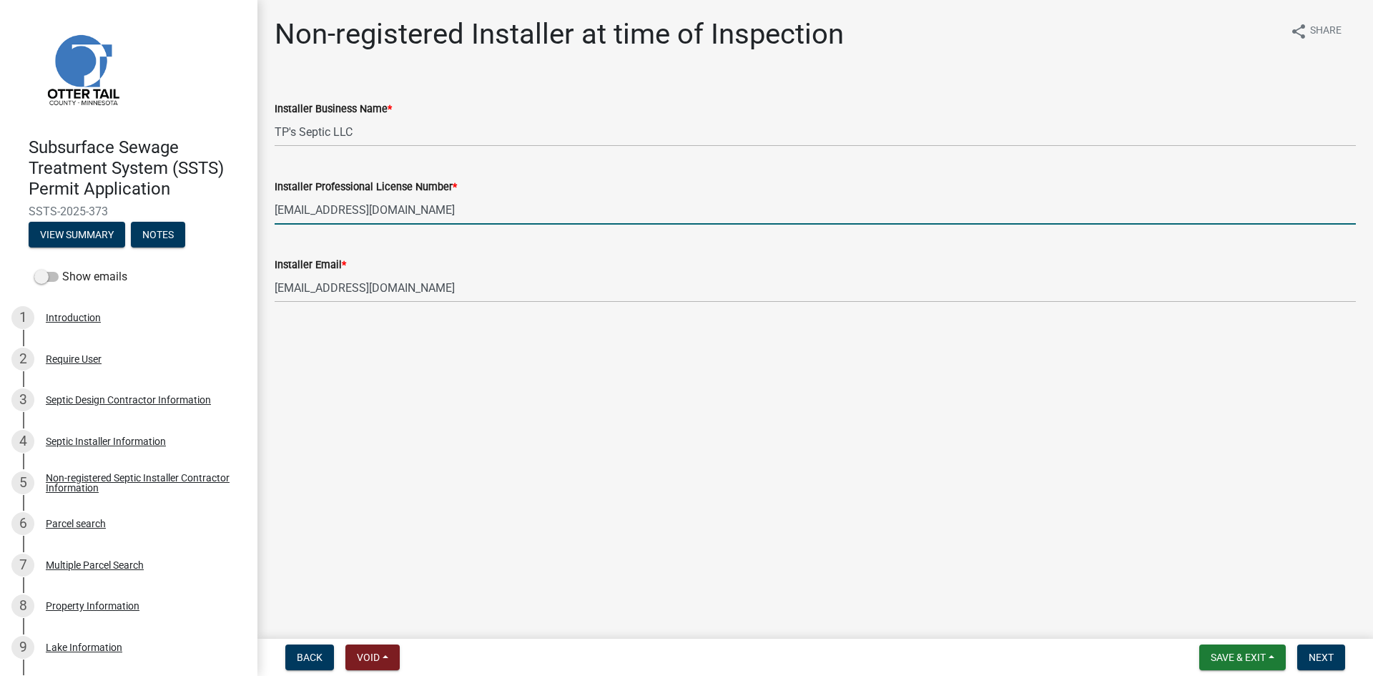
click at [352, 221] on input "peralaexcavating@gmail.com" at bounding box center [815, 209] width 1081 height 29
type input "L4313"
click at [1098, 590] on button "Next" at bounding box center [1321, 657] width 48 height 26
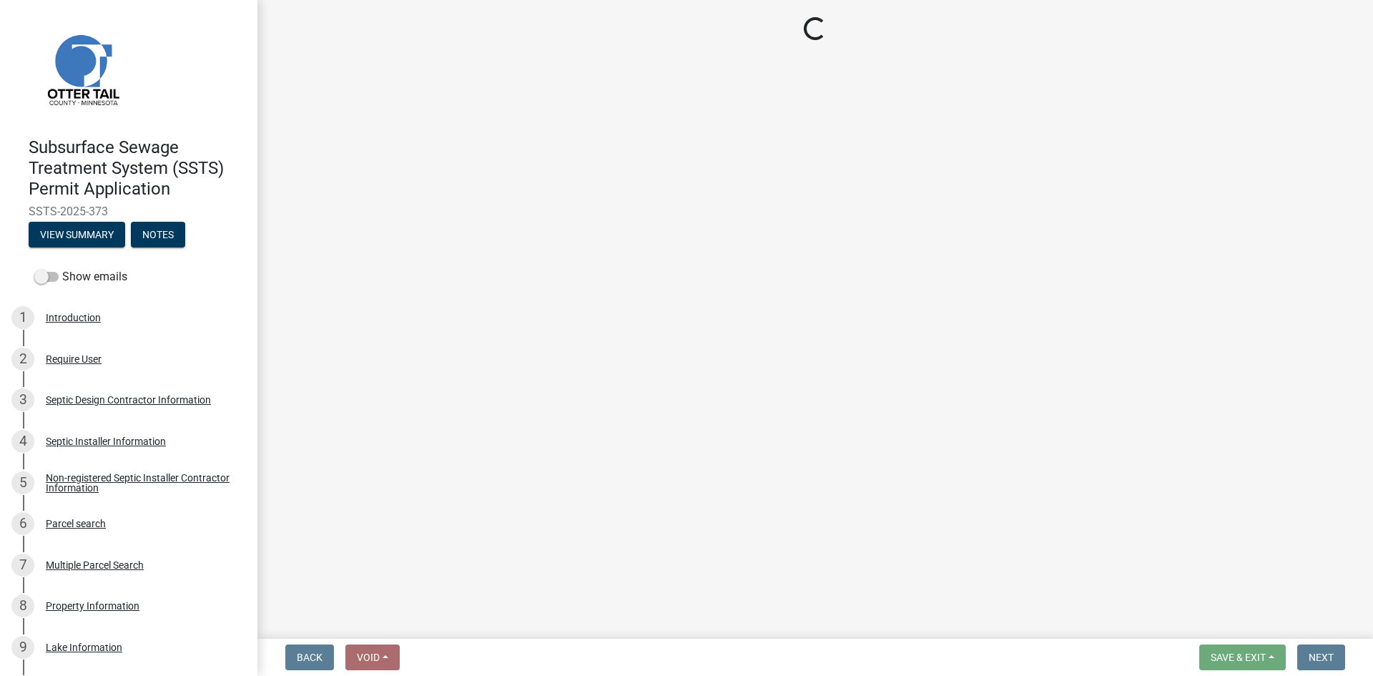
select select "710d5f49-2663-4e73-9718-d0c4e189f5ed"
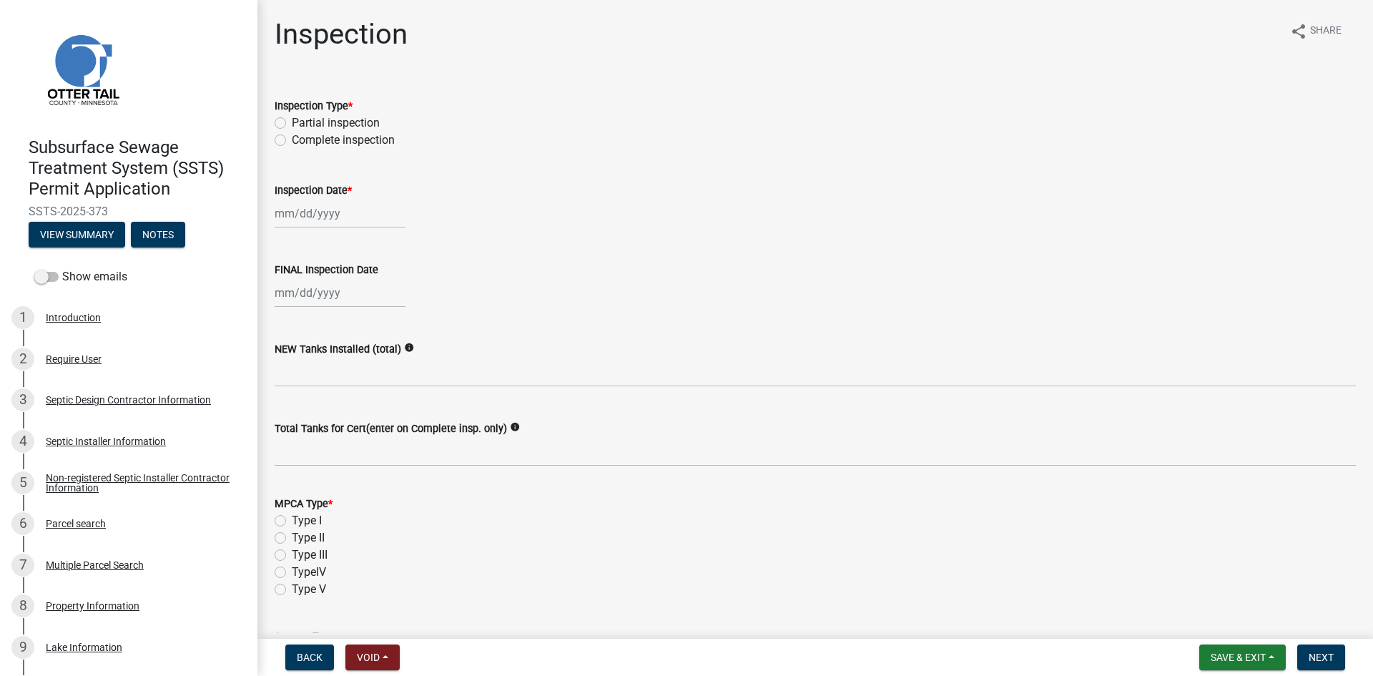
click at [303, 136] on label "Complete inspection" at bounding box center [343, 140] width 103 height 17
click at [301, 136] on input "Complete inspection" at bounding box center [296, 136] width 9 height 9
radio input "true"
click at [340, 207] on div at bounding box center [340, 213] width 131 height 29
select select "9"
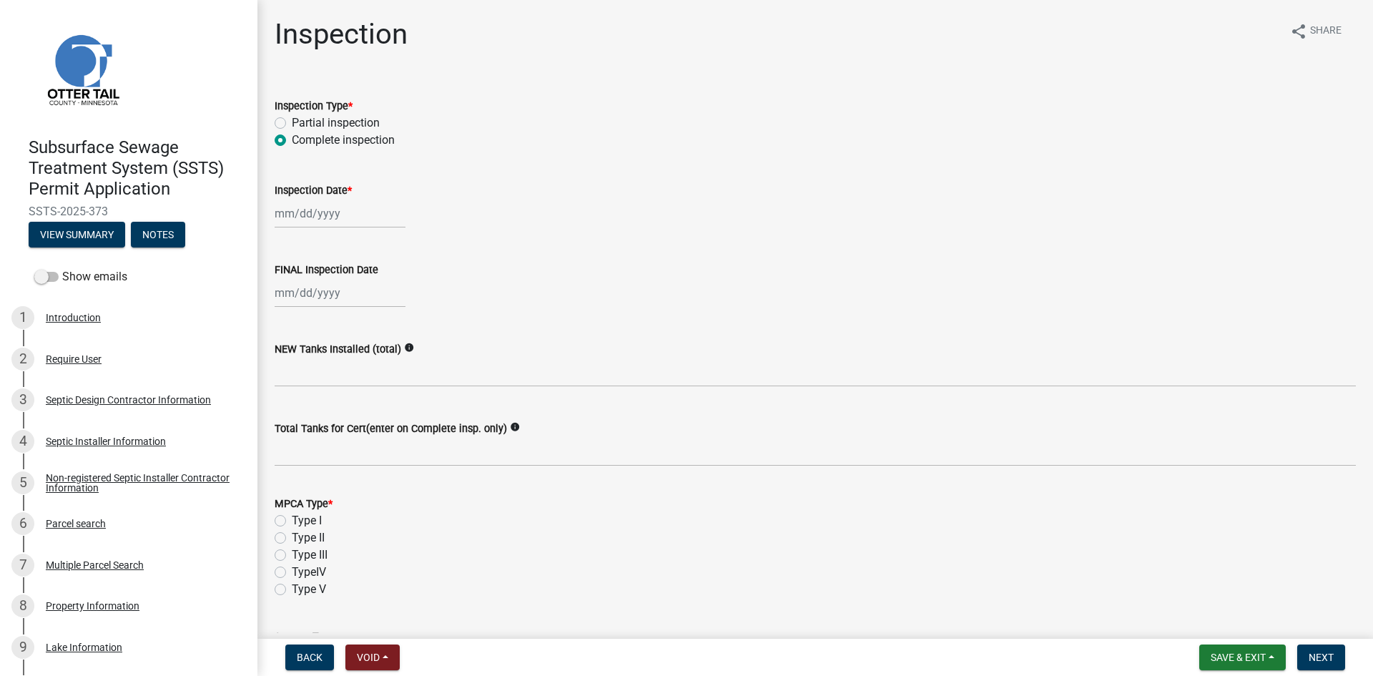
select select "2025"
click at [316, 305] on div "9" at bounding box center [311, 312] width 23 height 23
type input "09/09/2025"
click at [331, 293] on div at bounding box center [340, 292] width 131 height 29
select select "9"
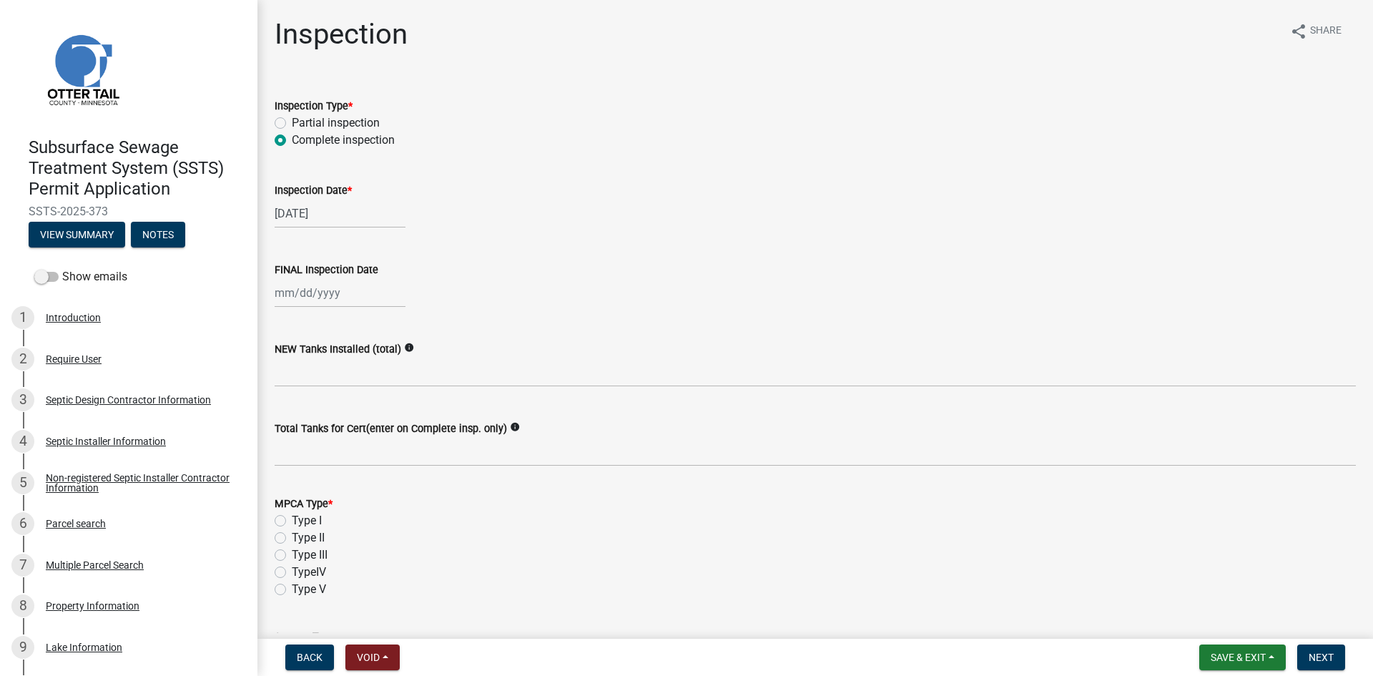
select select "2025"
click at [305, 388] on div "9" at bounding box center [311, 391] width 23 height 23
type input "09/09/2025"
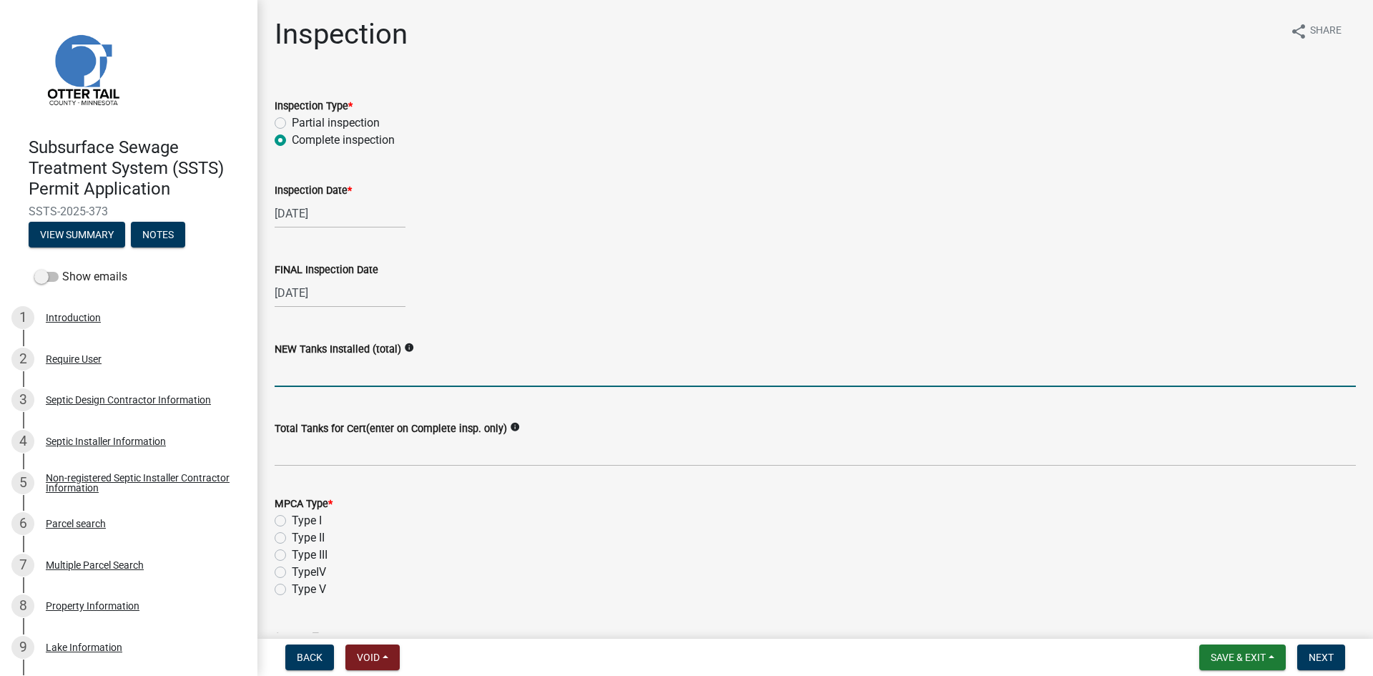
click at [309, 373] on input "text" at bounding box center [815, 372] width 1081 height 29
type input "1"
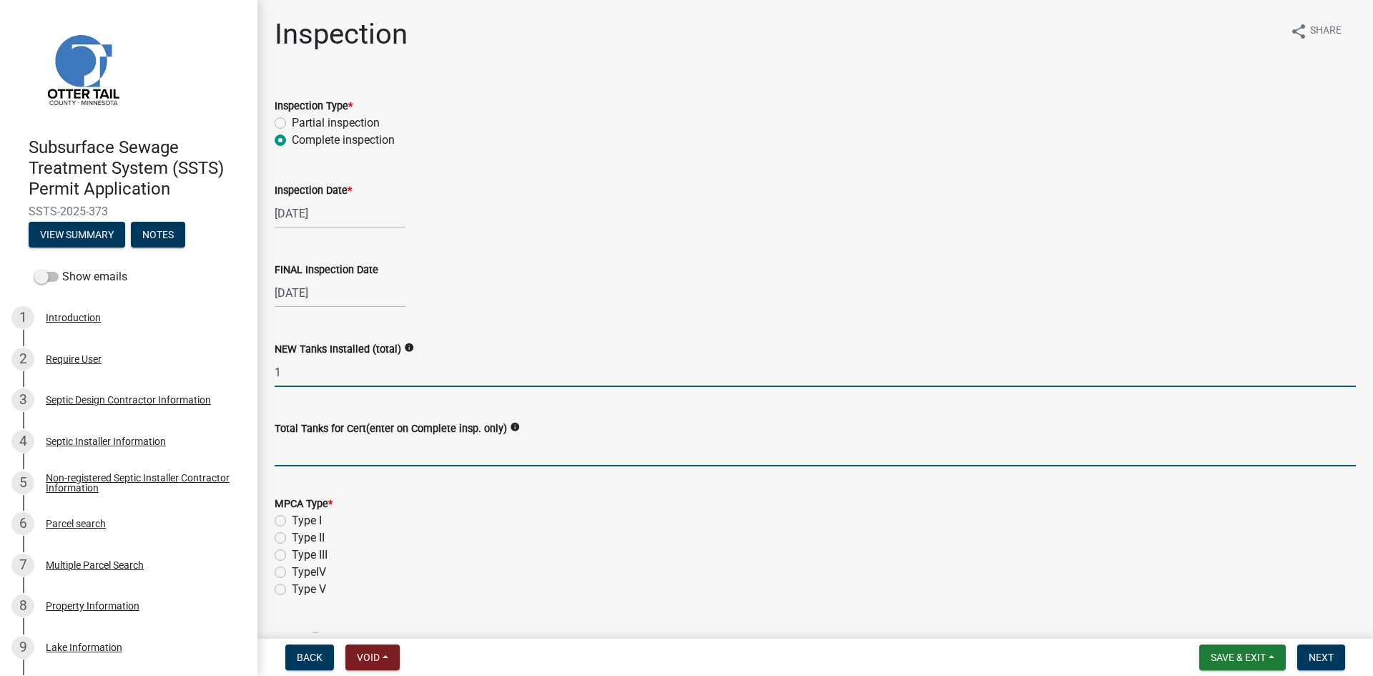
click at [304, 446] on input "Total Tanks for Cert(enter on Complete insp. only)" at bounding box center [815, 451] width 1081 height 29
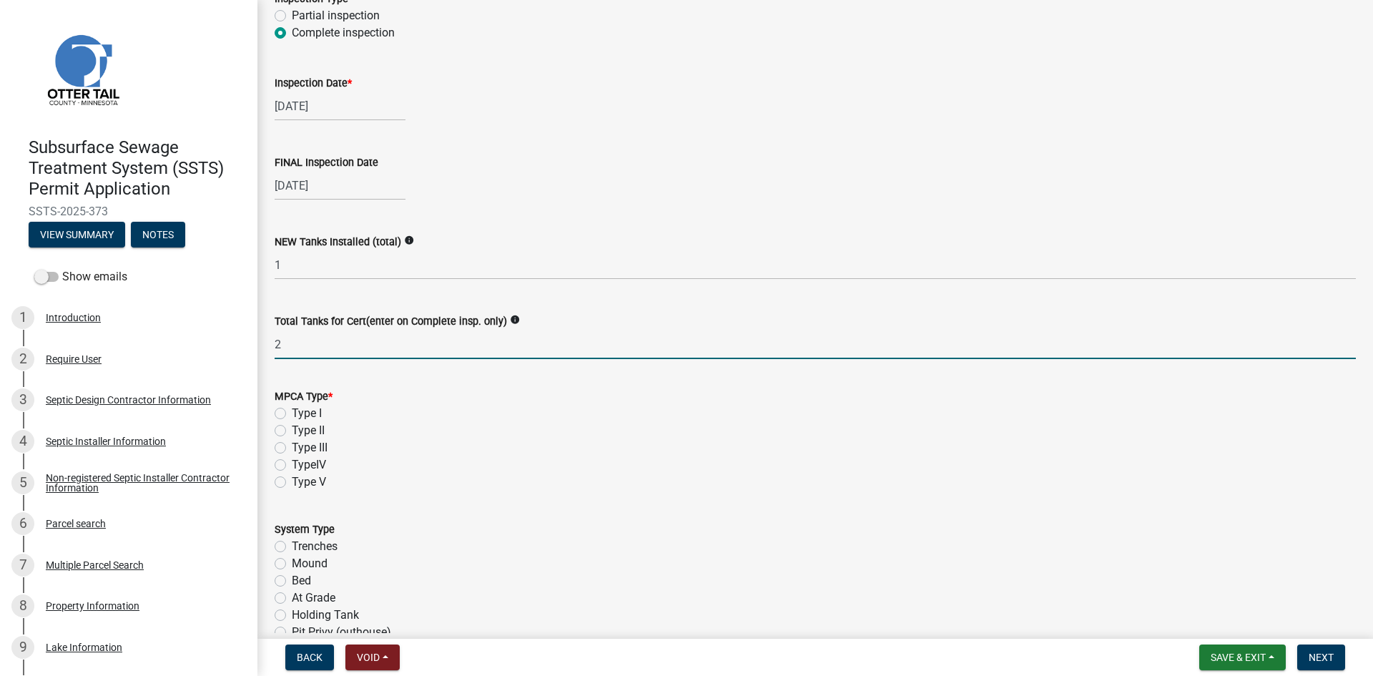
type input "2"
click at [315, 411] on label "Type I" at bounding box center [307, 413] width 30 height 17
click at [301, 411] on input "Type I" at bounding box center [296, 409] width 9 height 9
radio input "true"
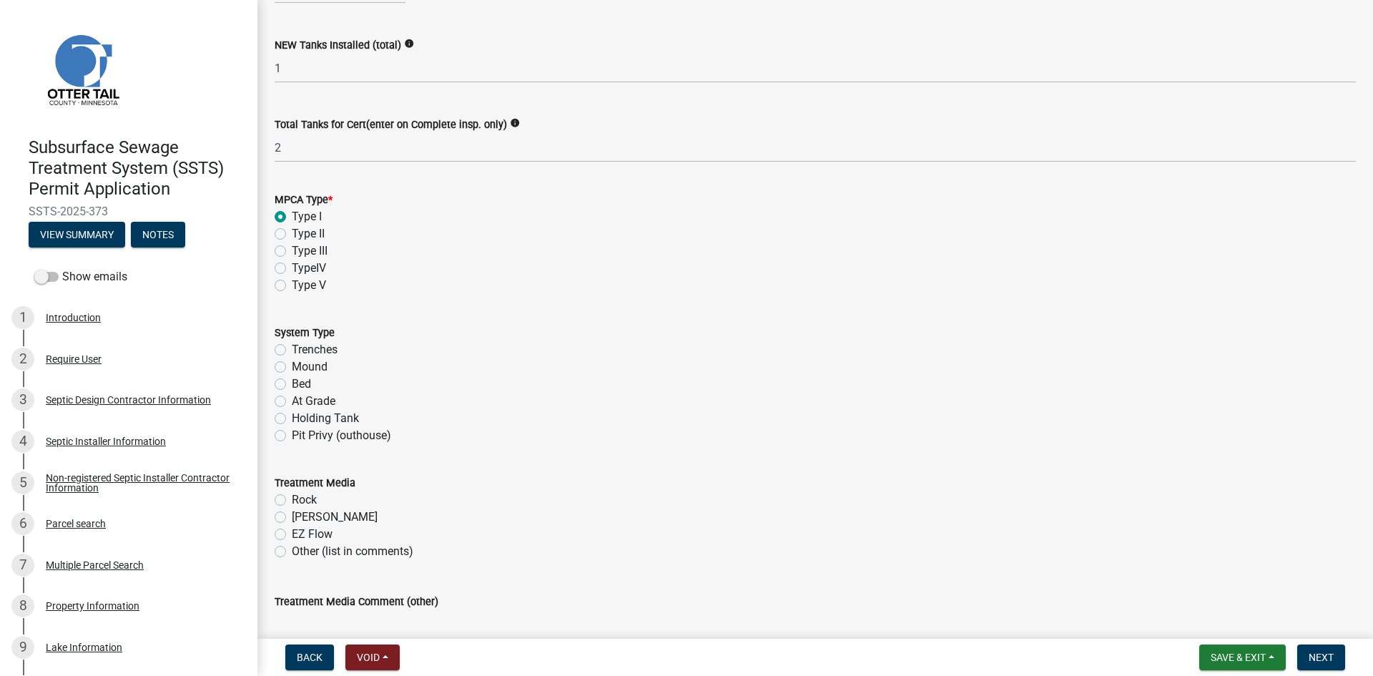
click at [305, 388] on label "Bed" at bounding box center [301, 383] width 19 height 17
click at [301, 385] on input "Bed" at bounding box center [296, 379] width 9 height 9
radio input "true"
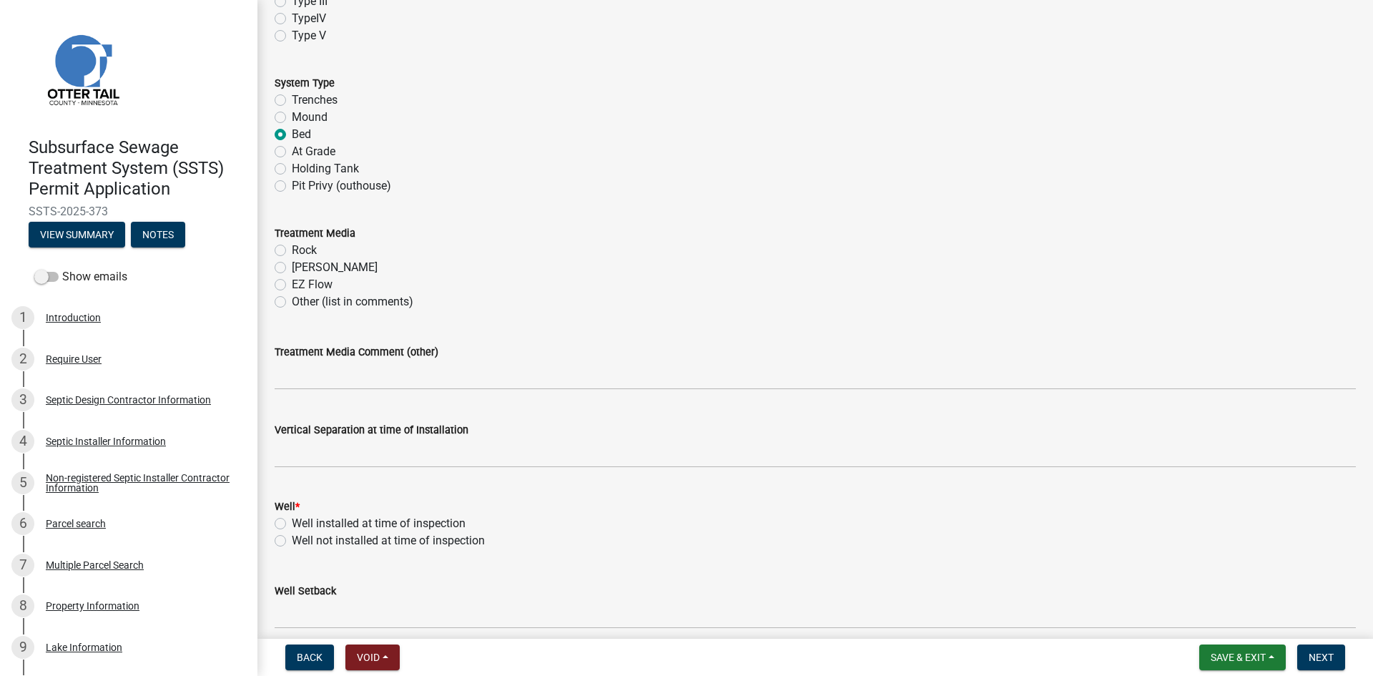
scroll to position [554, 0]
click at [292, 247] on label "Rock" at bounding box center [304, 249] width 25 height 17
click at [292, 247] on input "Rock" at bounding box center [296, 245] width 9 height 9
radio input "true"
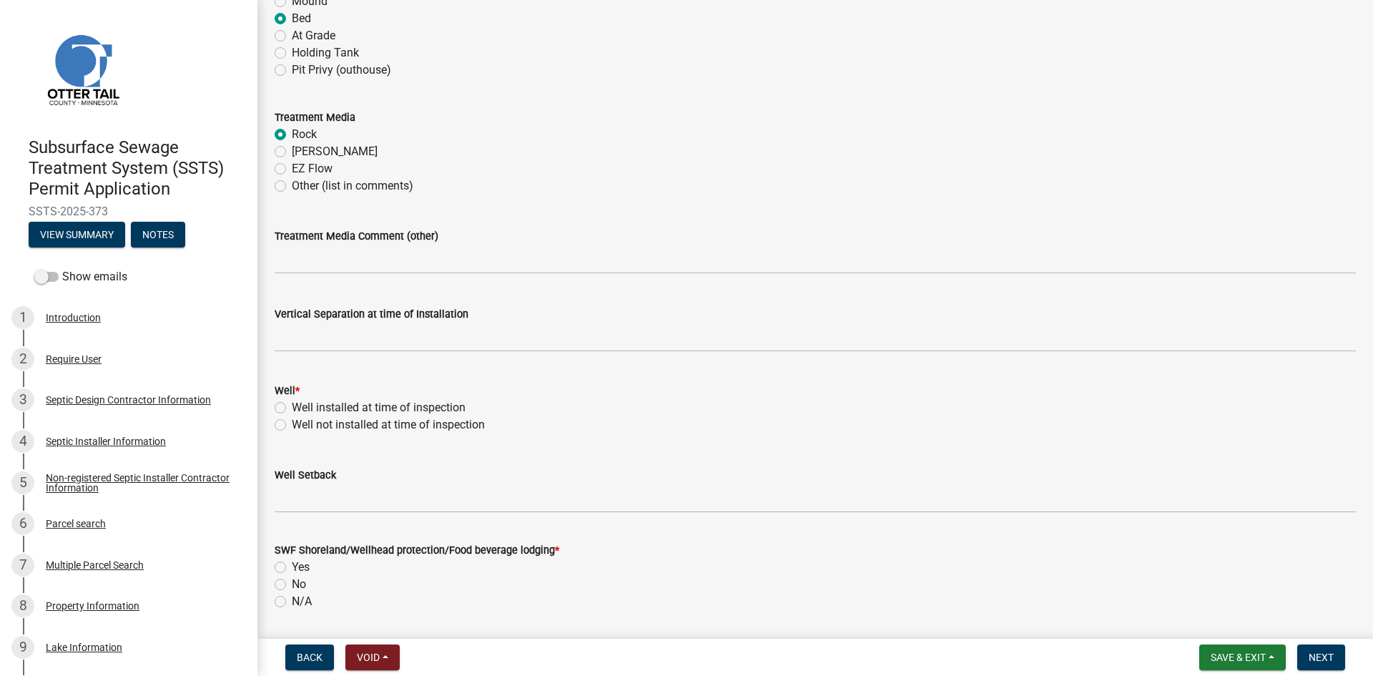
scroll to position [697, 0]
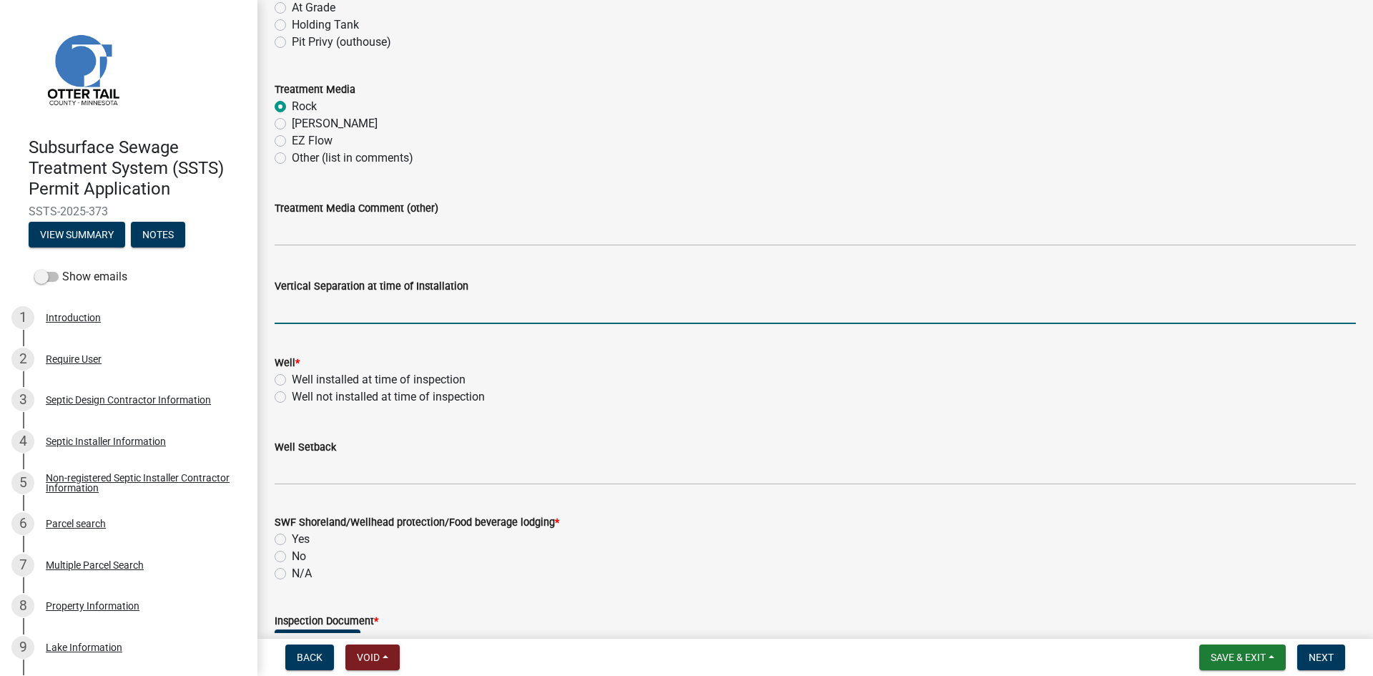
click at [350, 301] on input "text" at bounding box center [815, 309] width 1081 height 29
type input "36"
click at [356, 380] on label "Well installed at time of inspection" at bounding box center [379, 379] width 174 height 17
click at [301, 380] on input "Well installed at time of inspection" at bounding box center [296, 375] width 9 height 9
radio input "true"
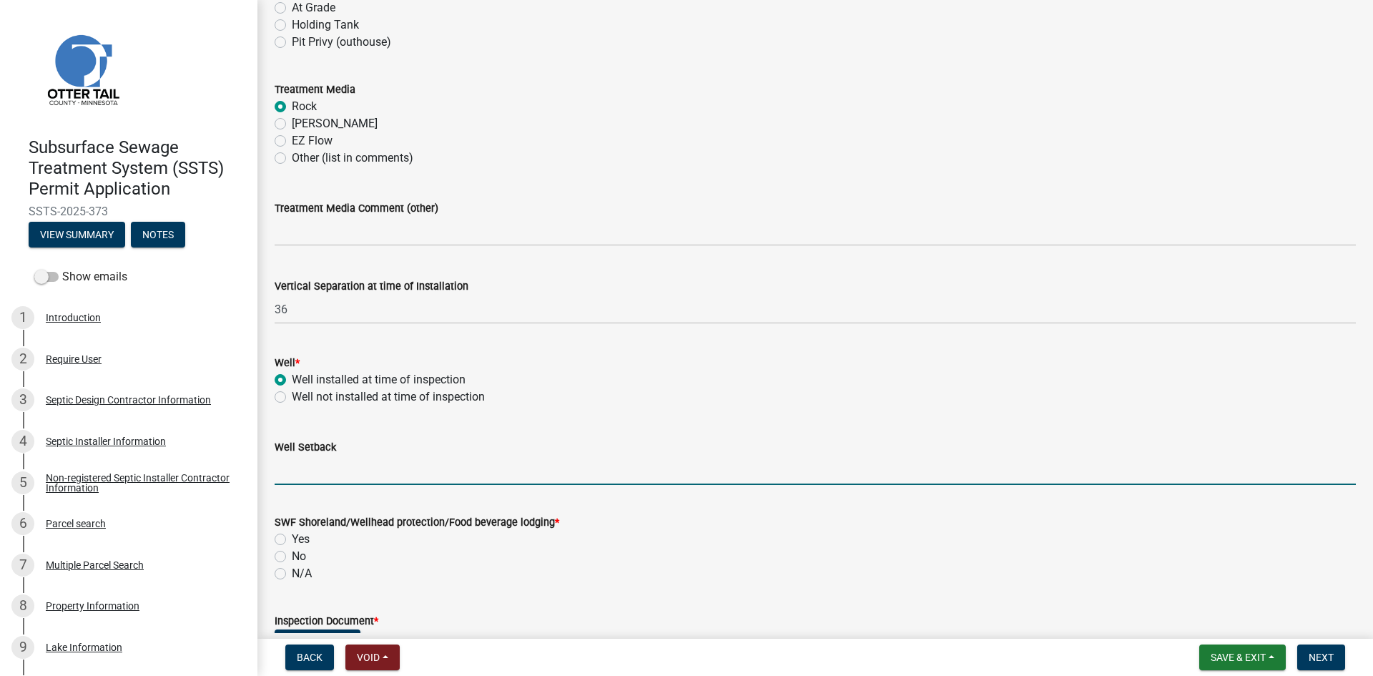
click at [335, 482] on input "Well Setback" at bounding box center [815, 470] width 1081 height 29
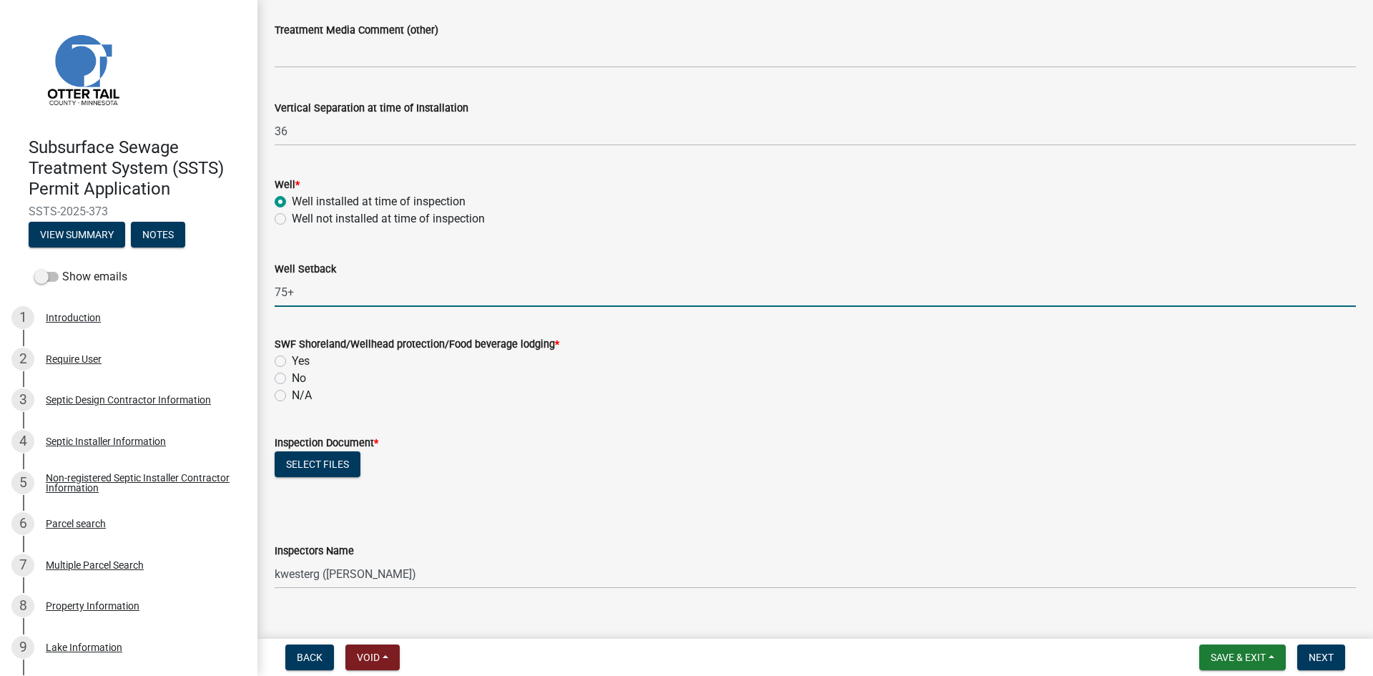
scroll to position [876, 0]
type input "75+"
click at [307, 359] on label "Yes" at bounding box center [301, 360] width 18 height 17
click at [301, 359] on input "Yes" at bounding box center [296, 356] width 9 height 9
radio input "true"
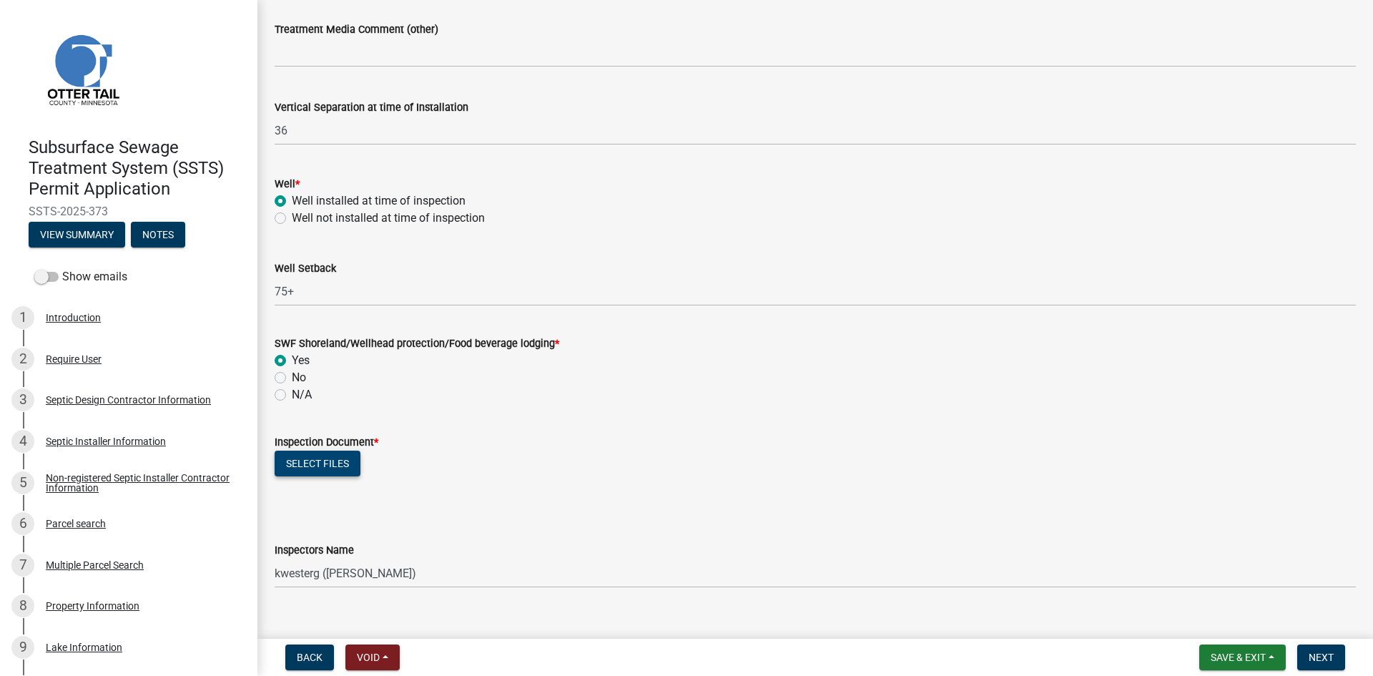
click at [340, 471] on button "Select files" at bounding box center [318, 464] width 86 height 26
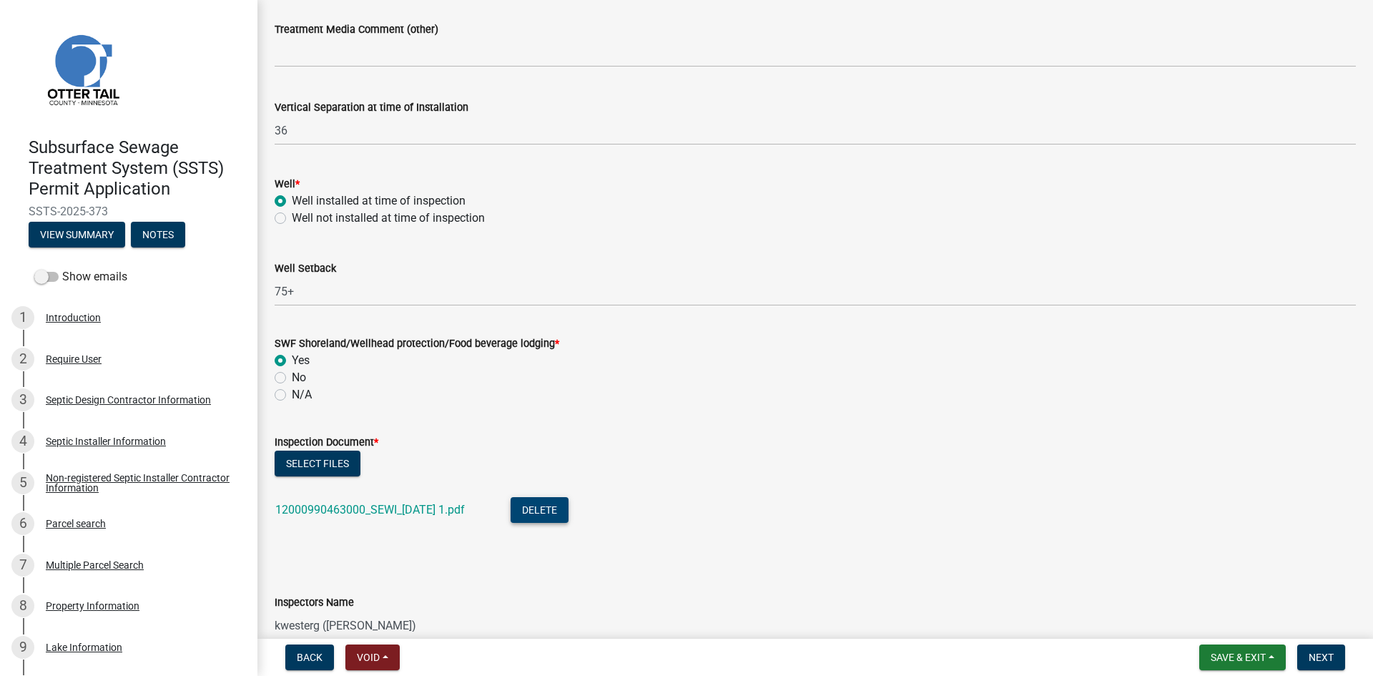
click at [556, 511] on button "Delete" at bounding box center [540, 510] width 58 height 26
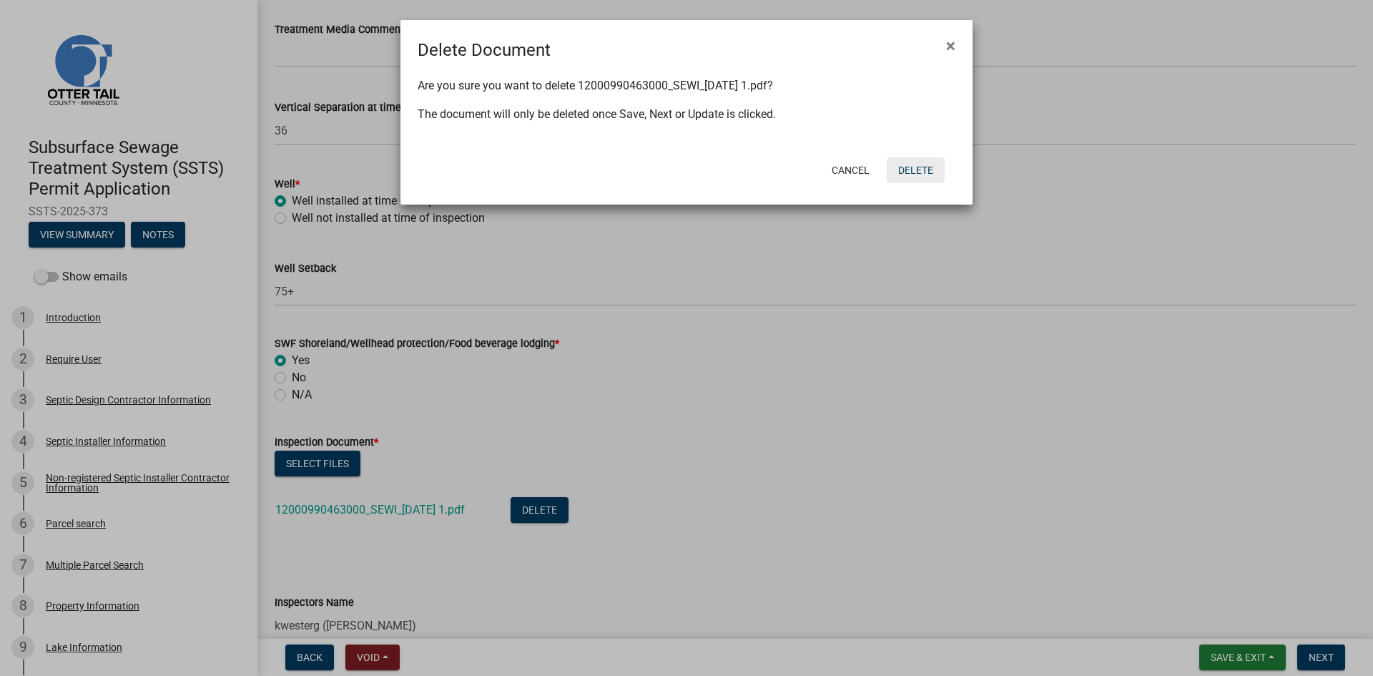
click at [908, 178] on button "Delete" at bounding box center [916, 170] width 58 height 26
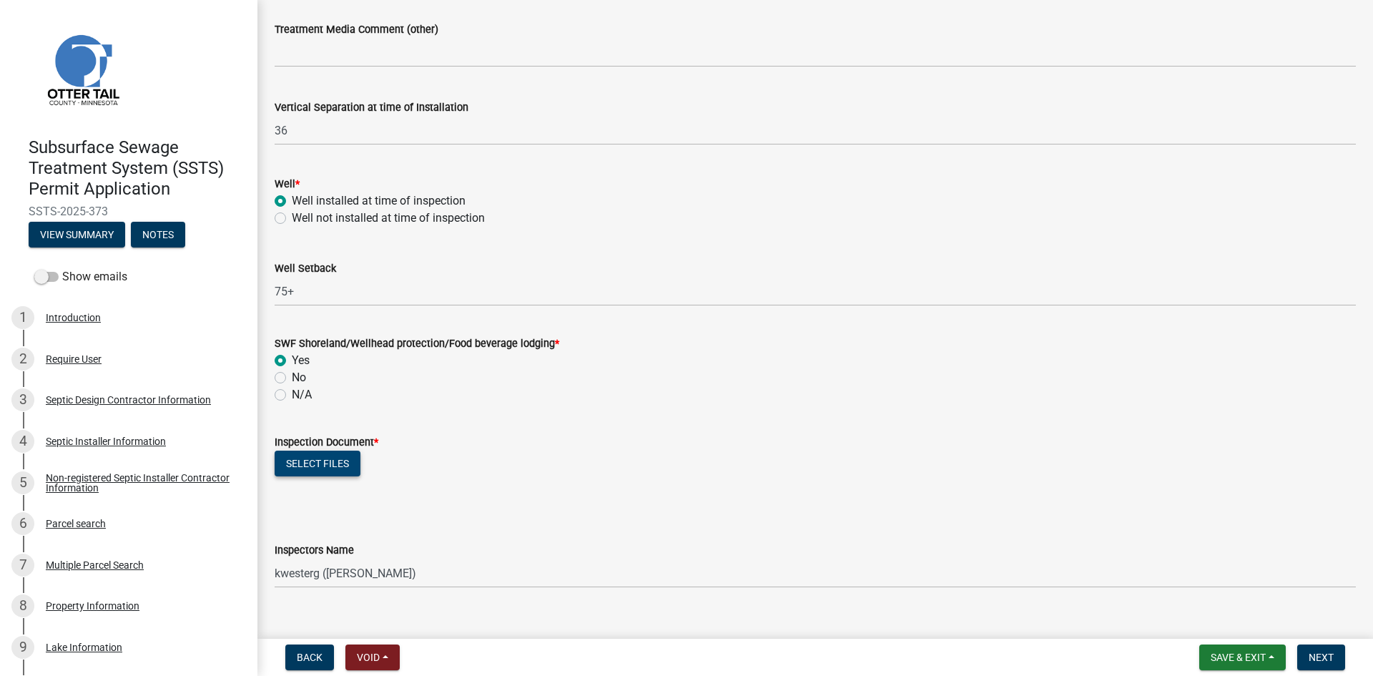
click at [342, 458] on button "Select files" at bounding box center [318, 464] width 86 height 26
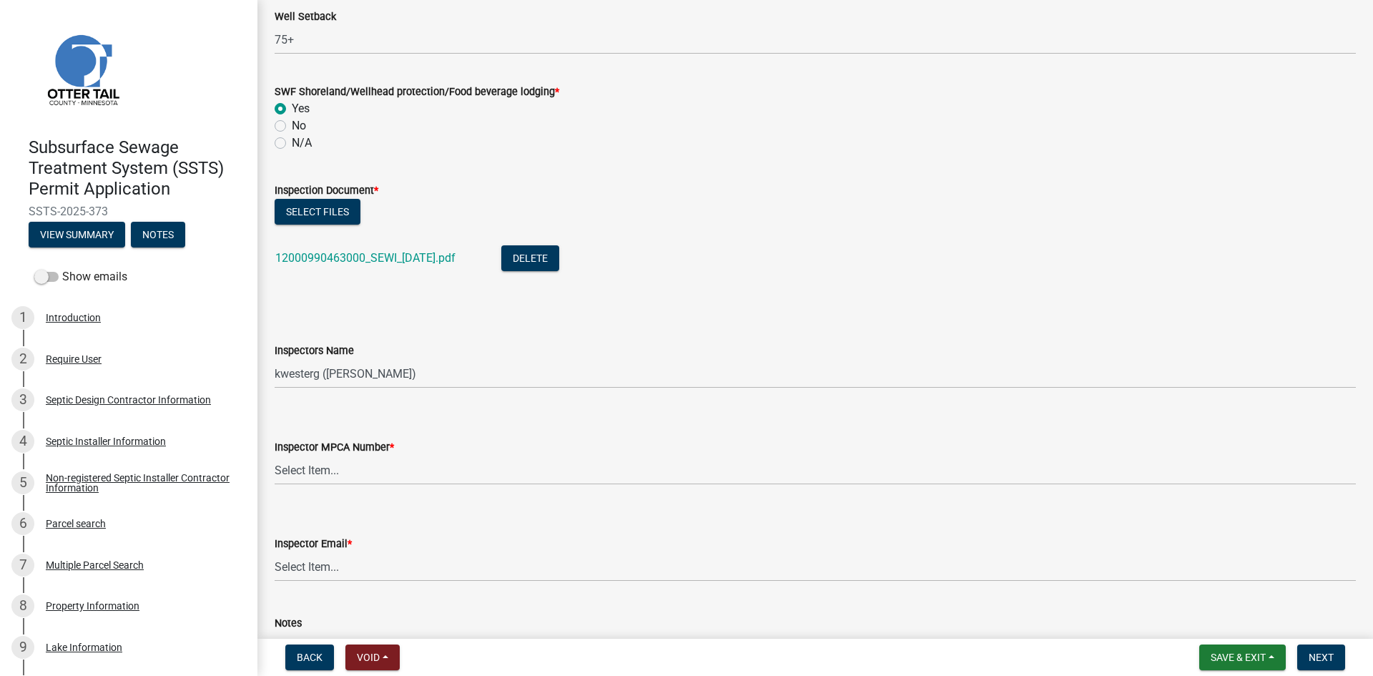
scroll to position [1180, 0]
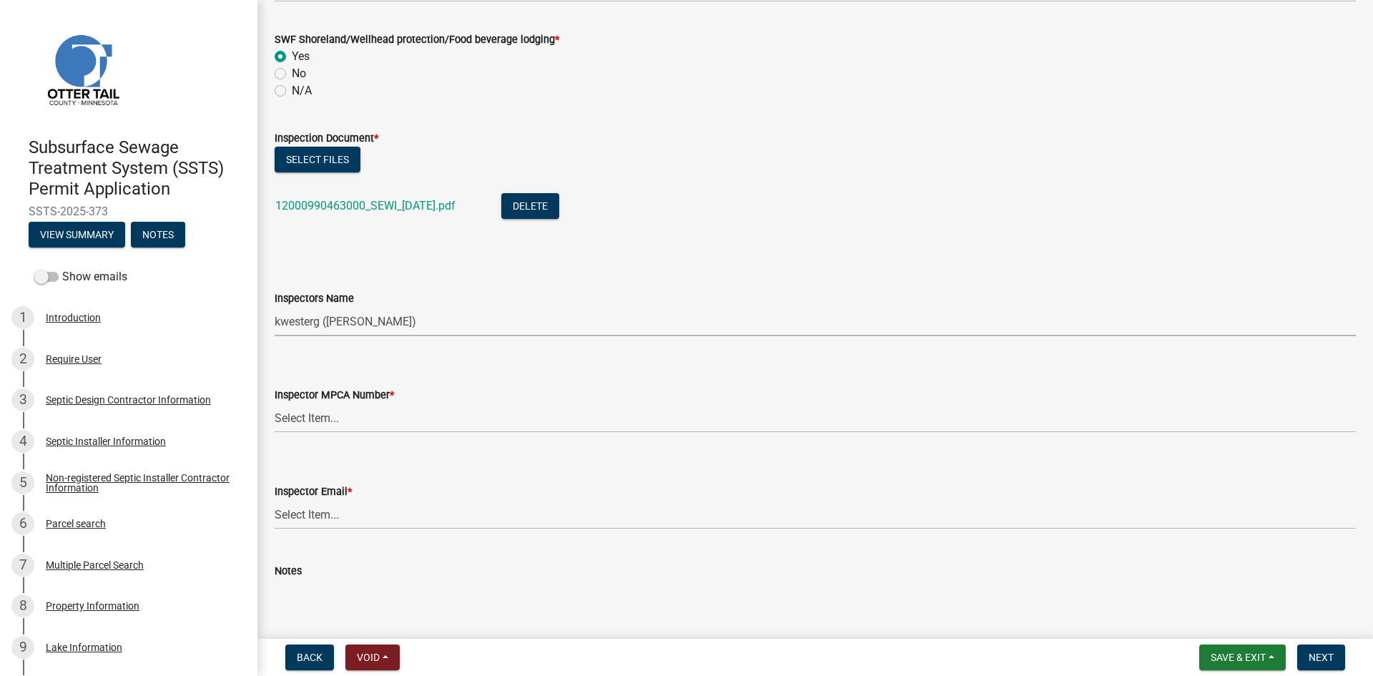
click at [383, 320] on select "Select Item... btollefson (Brittany Tollefson) alexisnewark (Alexis Newark) epl…" at bounding box center [815, 321] width 1081 height 29
select select "540cdff0-8667-4a16-ad1f-2fbf1edb8379"
click at [275, 307] on select "Select Item... btollefson (Brittany Tollefson) alexisnewark (Alexis Newark) epl…" at bounding box center [815, 321] width 1081 height 29
click at [377, 417] on select "Select Item... Alexis Newark (10415) Andrea Perales (924) Brittany Tollefson (1…" at bounding box center [815, 417] width 1081 height 29
click at [275, 403] on select "Select Item... Alexis Newark (10415) Andrea Perales (924) Brittany Tollefson (1…" at bounding box center [815, 417] width 1081 height 29
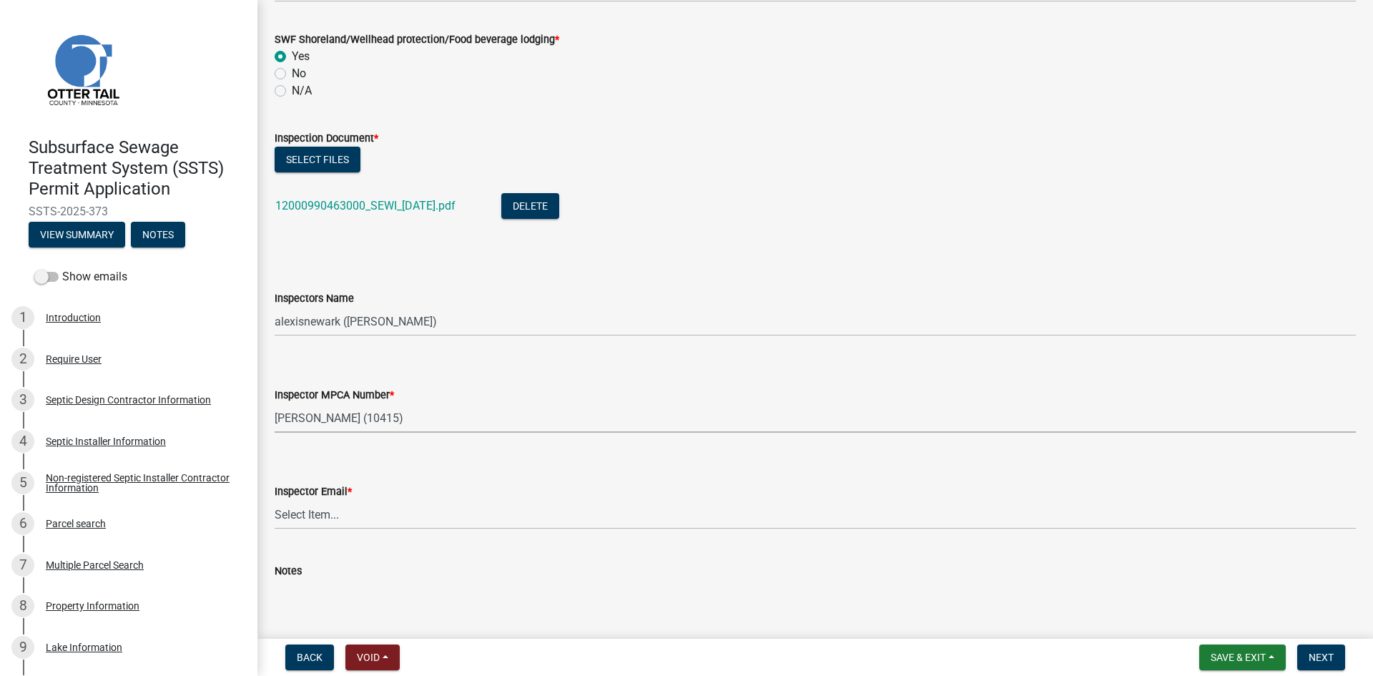
select select "d127207f-e6b2-42e2-ba4c-6918cdf94176"
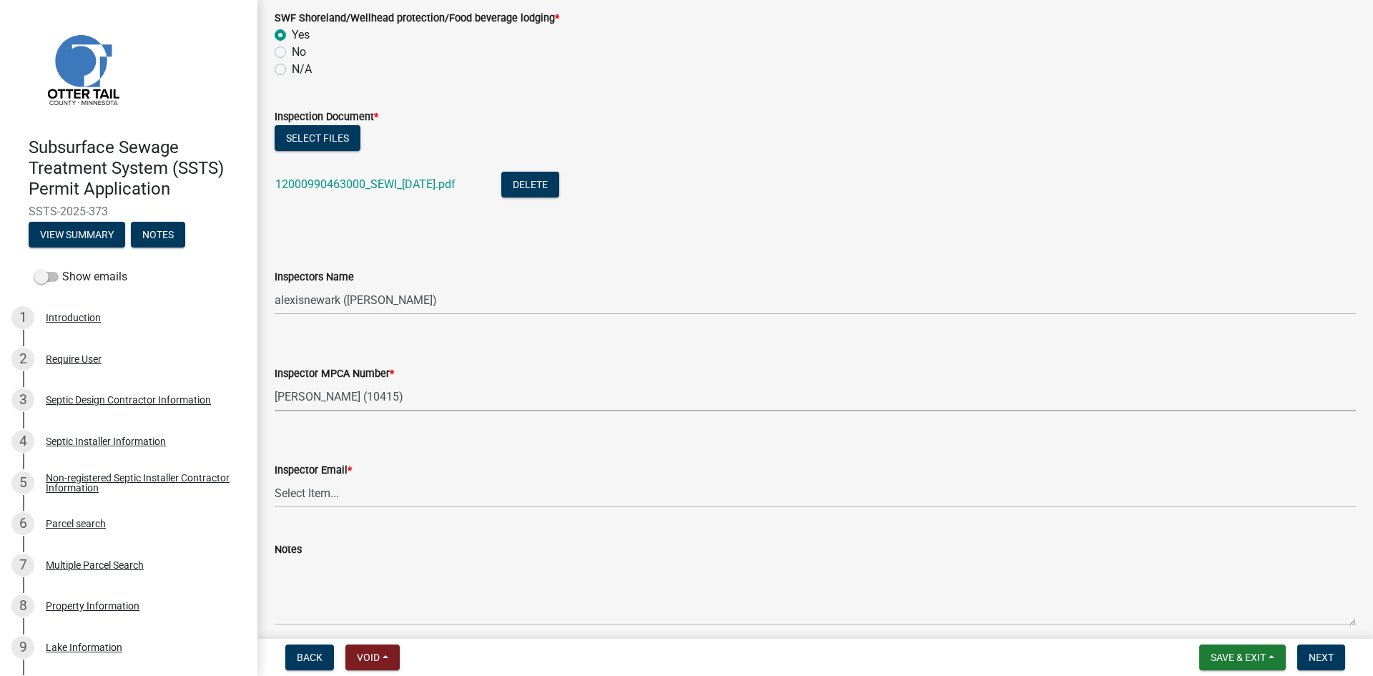
scroll to position [1252, 0]
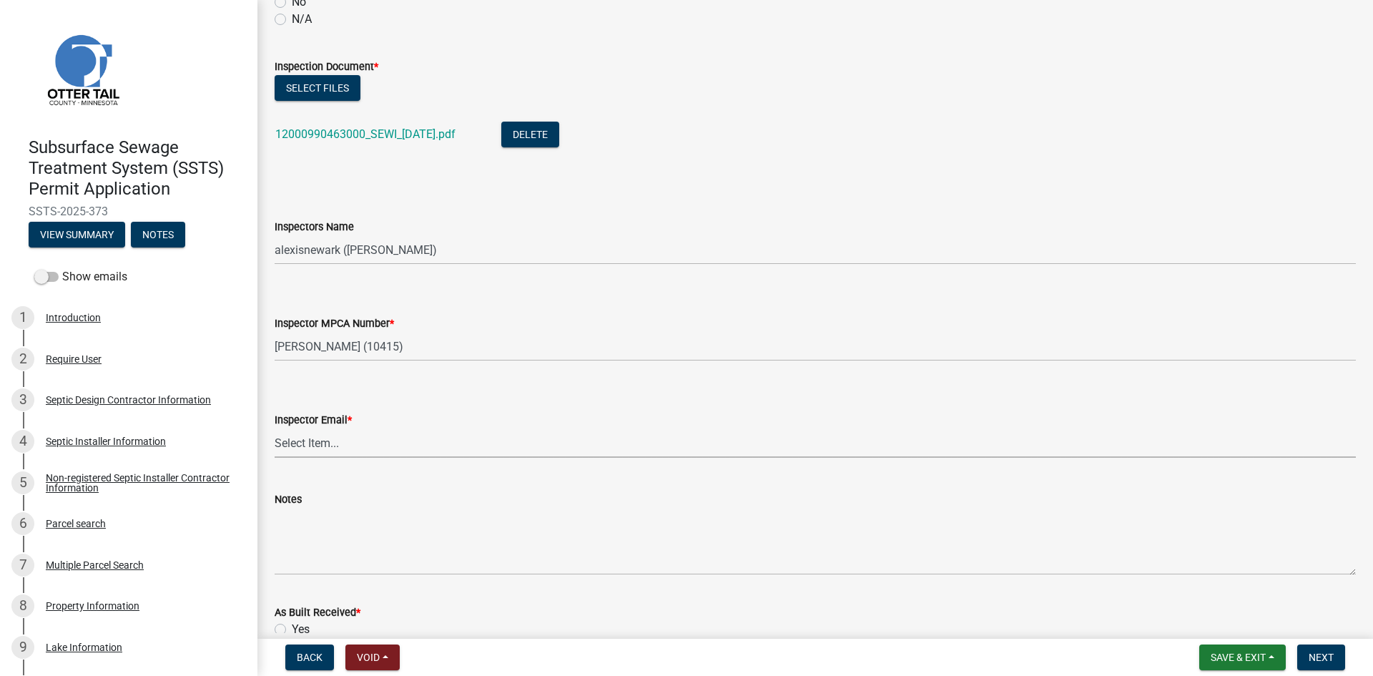
click at [370, 451] on select "Select Item... Alexis Newark (anewark@ottertailcounty.gov) Amy Busko (abusko@ot…" at bounding box center [815, 442] width 1081 height 29
click at [328, 444] on select "Select Item... Alexis Newark (anewark@ottertailcounty.gov) Amy Busko (abusko@ot…" at bounding box center [815, 442] width 1081 height 29
click at [381, 439] on select "Select Item... Alexis Newark (anewark@ottertailcounty.gov) Amy Busko (abusko@ot…" at bounding box center [815, 442] width 1081 height 29
click at [275, 428] on select "Select Item... Alexis Newark (anewark@ottertailcounty.gov) Amy Busko (abusko@ot…" at bounding box center [815, 442] width 1081 height 29
select select "46a67eee-2c7d-4579-9973-15a8b9f9d8c4"
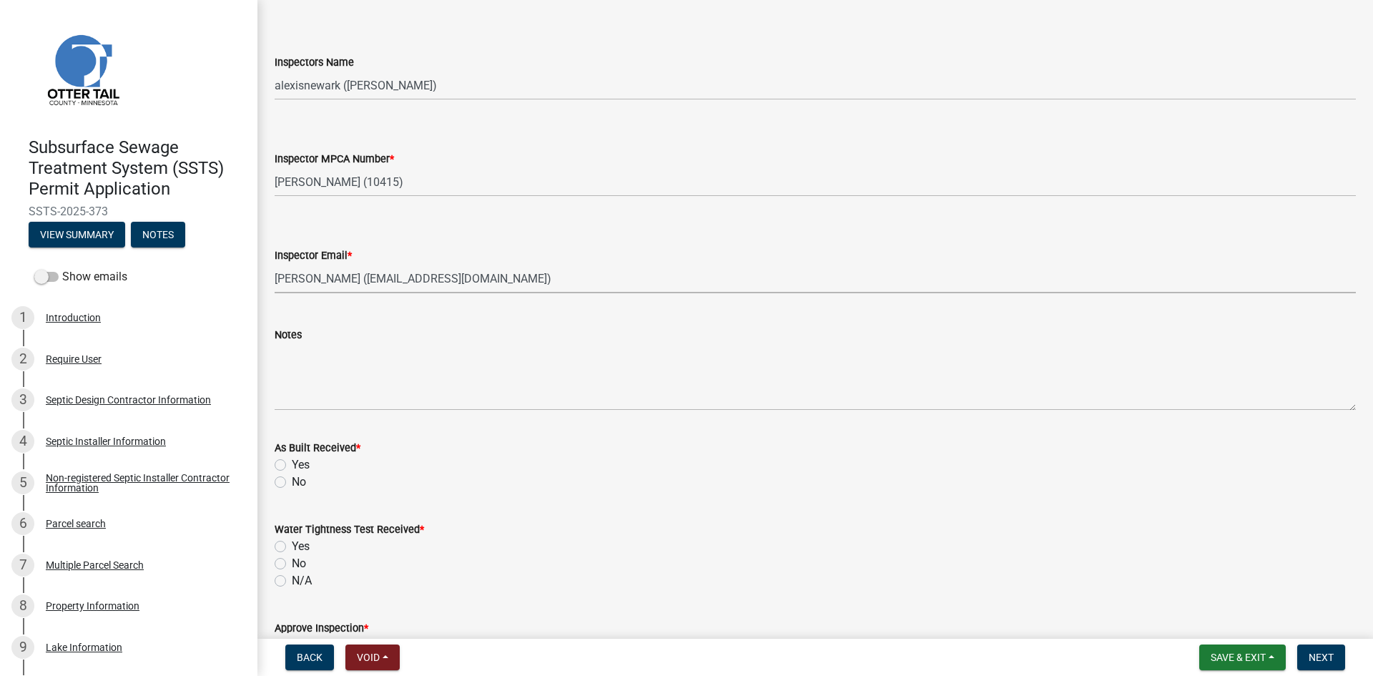
scroll to position [1448, 0]
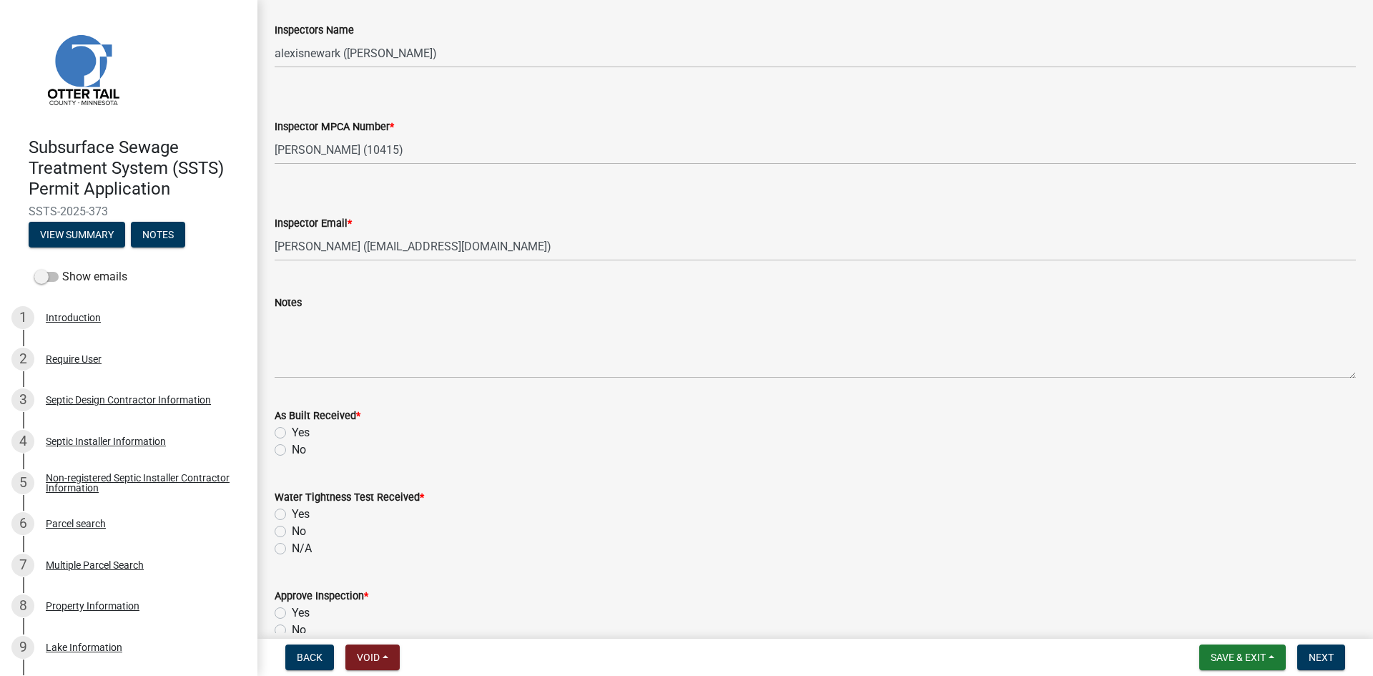
click at [288, 431] on div "Yes" at bounding box center [815, 432] width 1081 height 17
click at [292, 446] on label "No" at bounding box center [299, 449] width 14 height 17
click at [292, 446] on input "No" at bounding box center [296, 445] width 9 height 9
radio input "true"
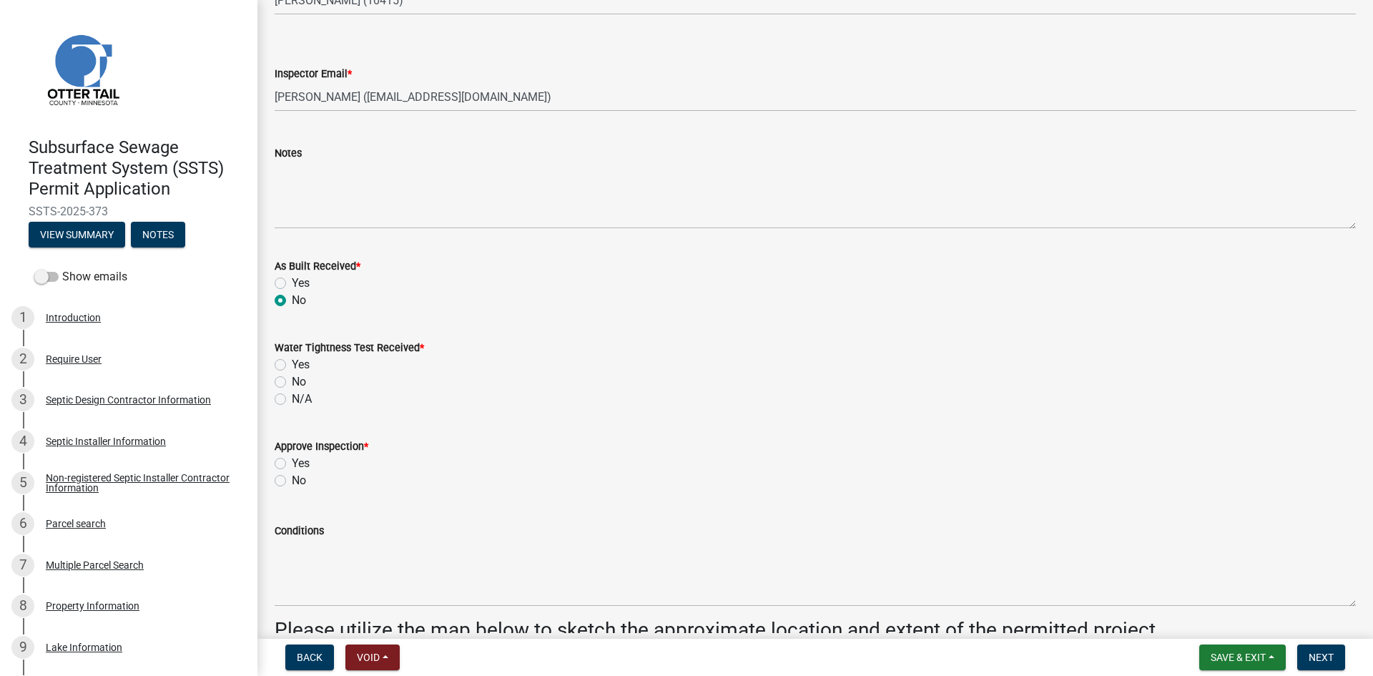
scroll to position [1609, 0]
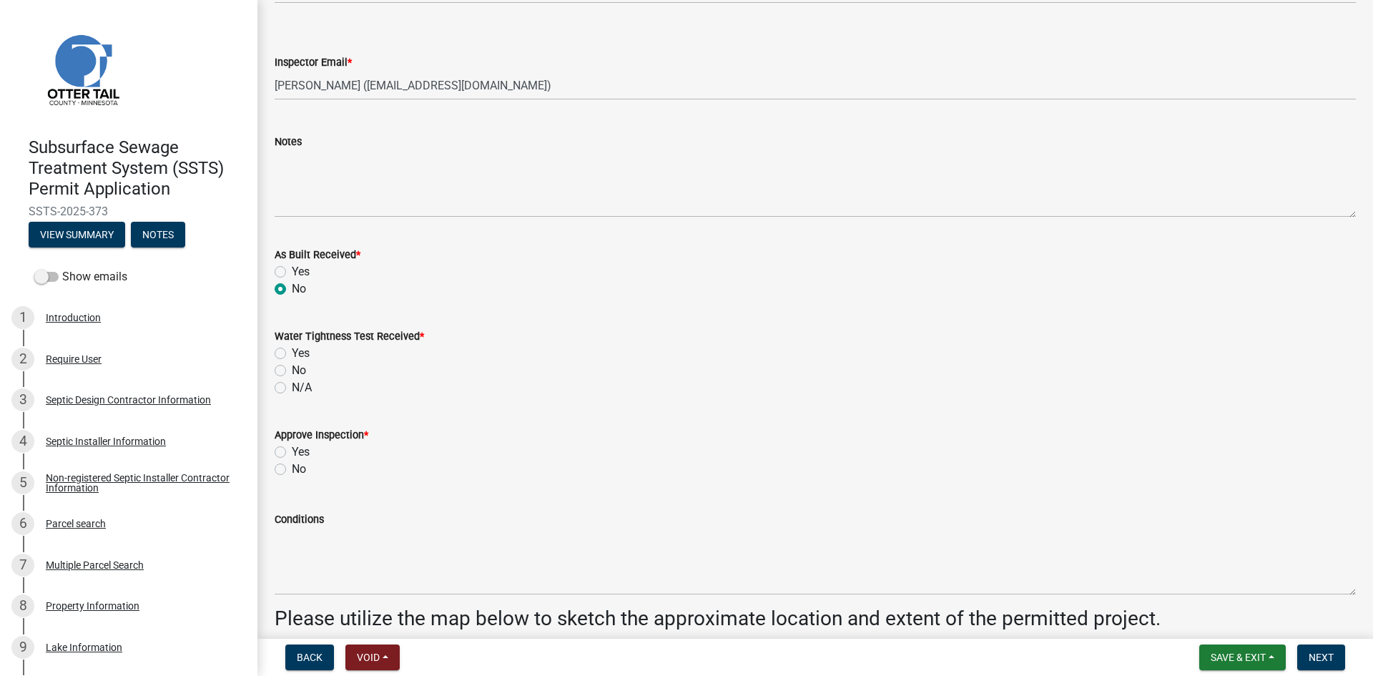
click at [292, 389] on label "N/A" at bounding box center [302, 387] width 20 height 17
click at [292, 388] on input "N/A" at bounding box center [296, 383] width 9 height 9
radio input "true"
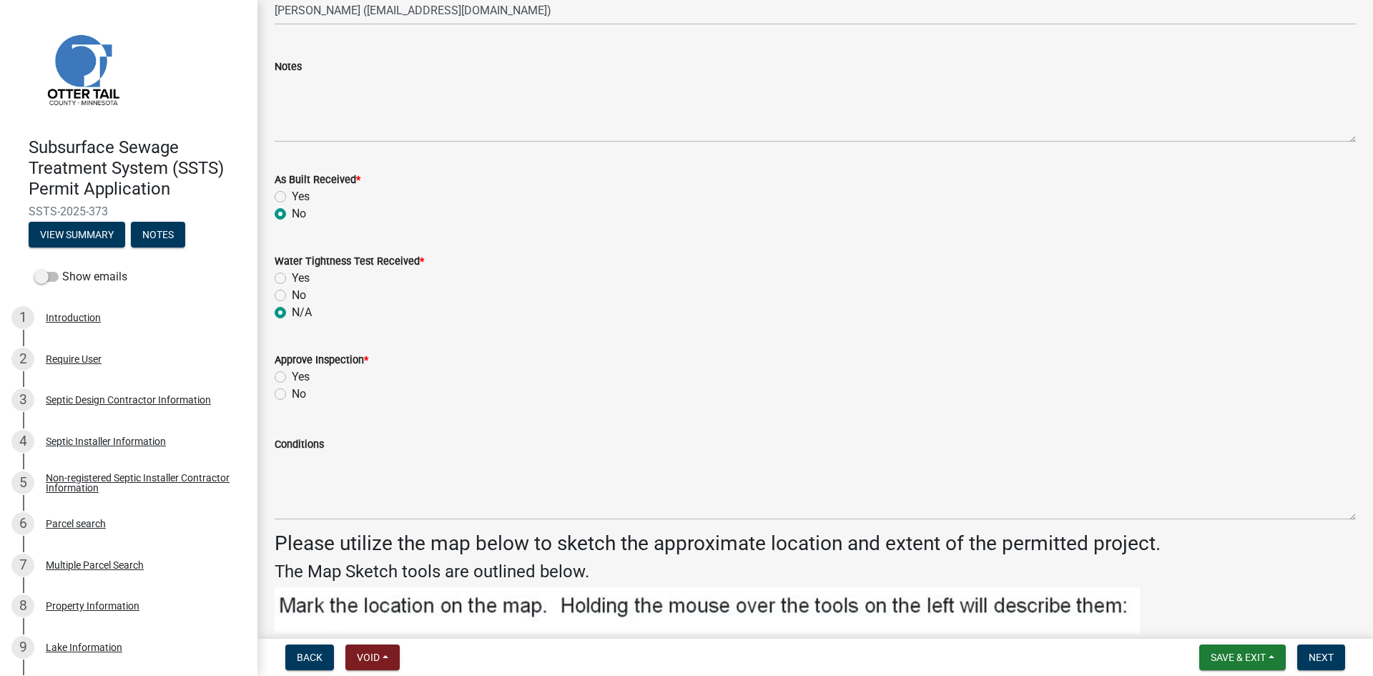
scroll to position [1716, 0]
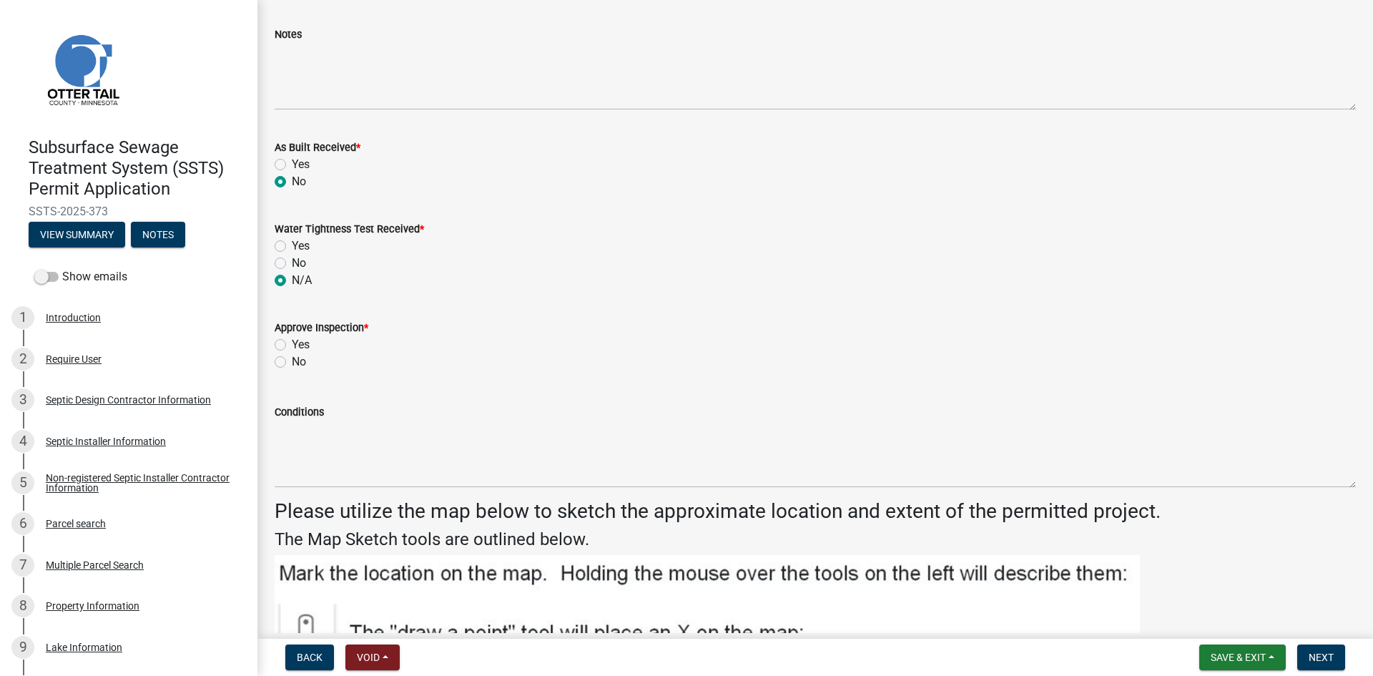
click at [277, 338] on div "Yes" at bounding box center [815, 344] width 1081 height 17
click at [292, 340] on label "Yes" at bounding box center [301, 344] width 18 height 17
click at [292, 340] on input "Yes" at bounding box center [296, 340] width 9 height 9
radio input "true"
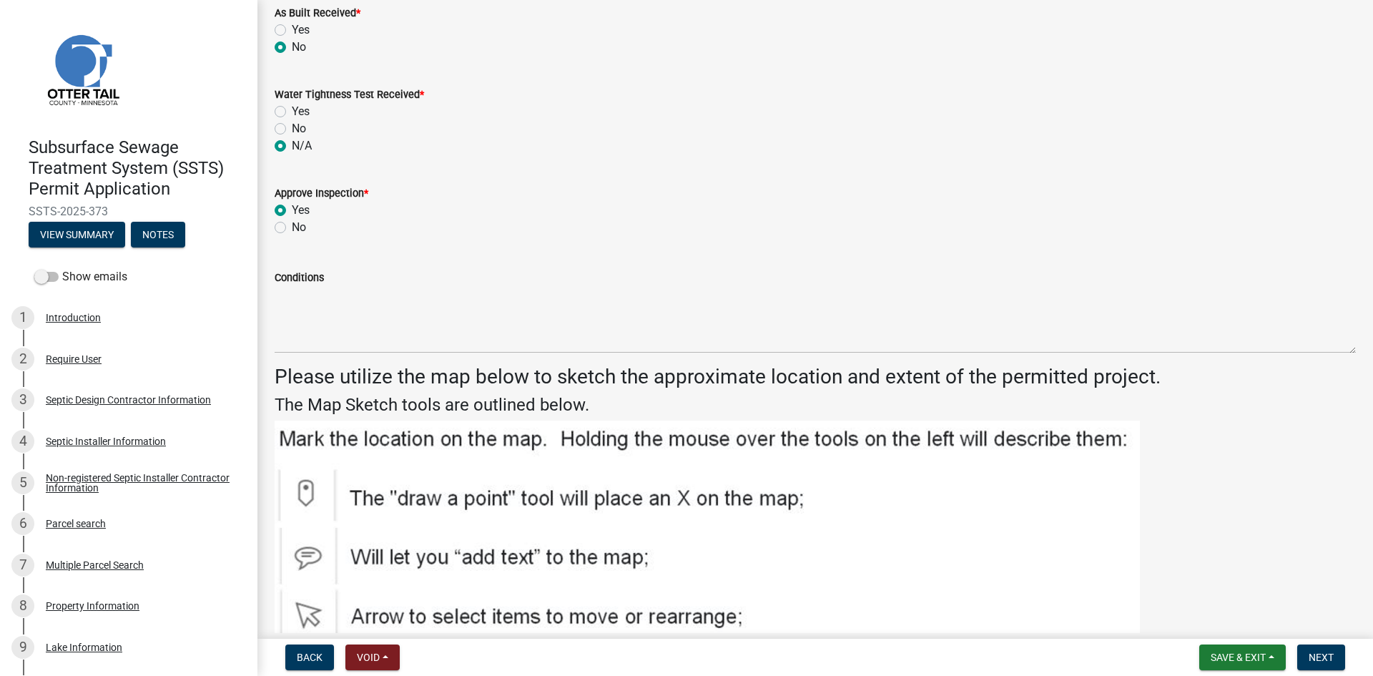
scroll to position [1913, 0]
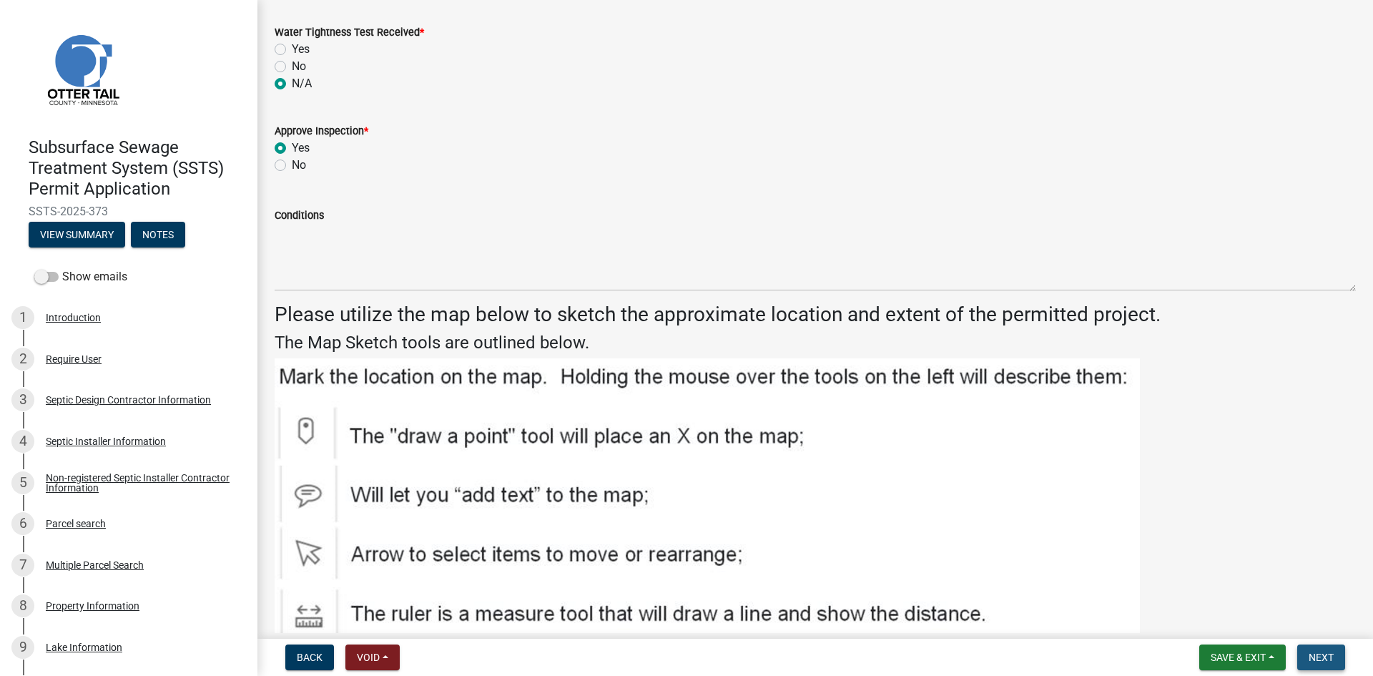
click at [1098, 590] on button "Next" at bounding box center [1321, 657] width 48 height 26
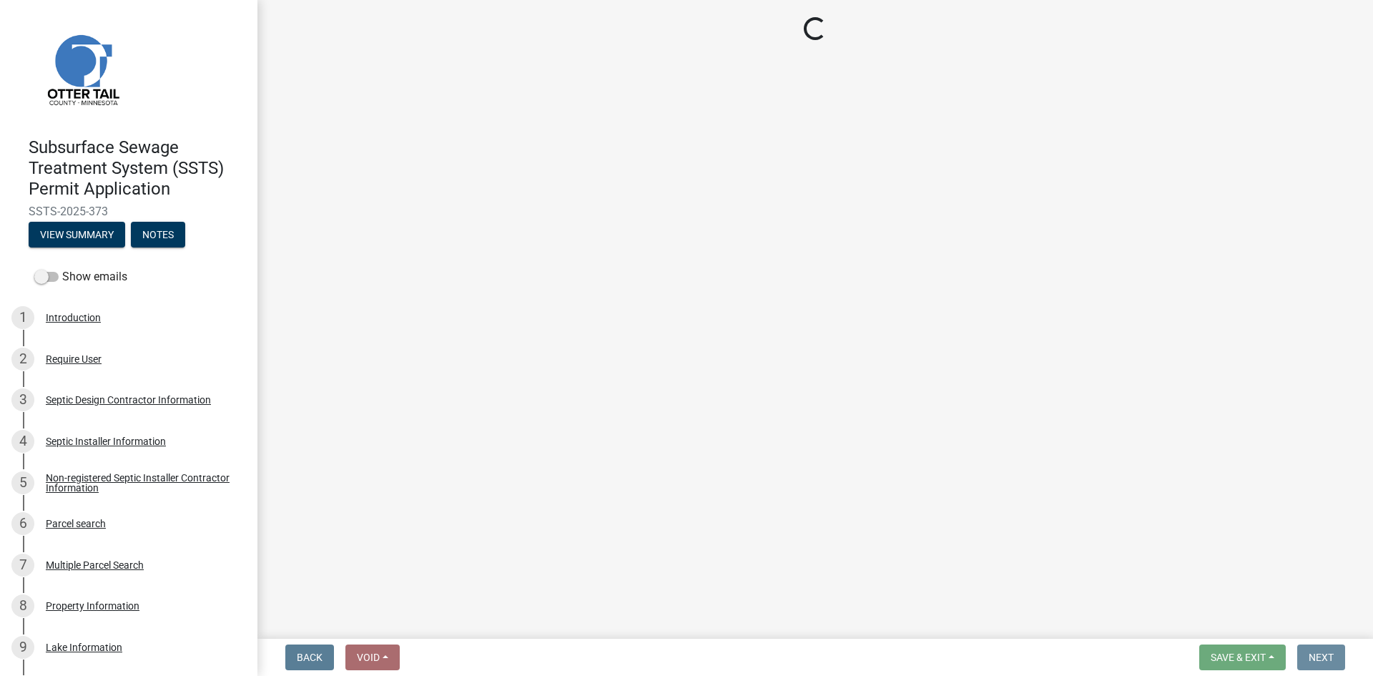
scroll to position [0, 0]
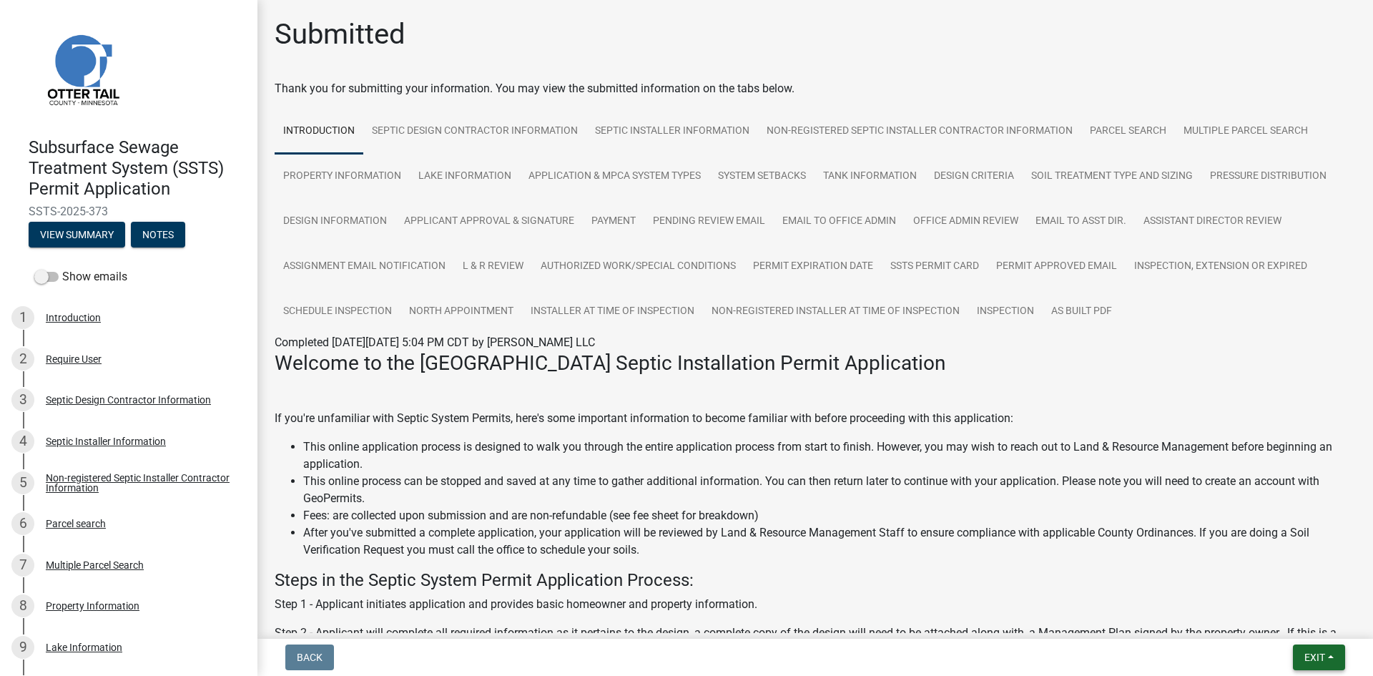
click at [1098, 590] on button "Exit" at bounding box center [1319, 657] width 52 height 26
click at [1098, 590] on button "Save & Exit" at bounding box center [1288, 620] width 114 height 34
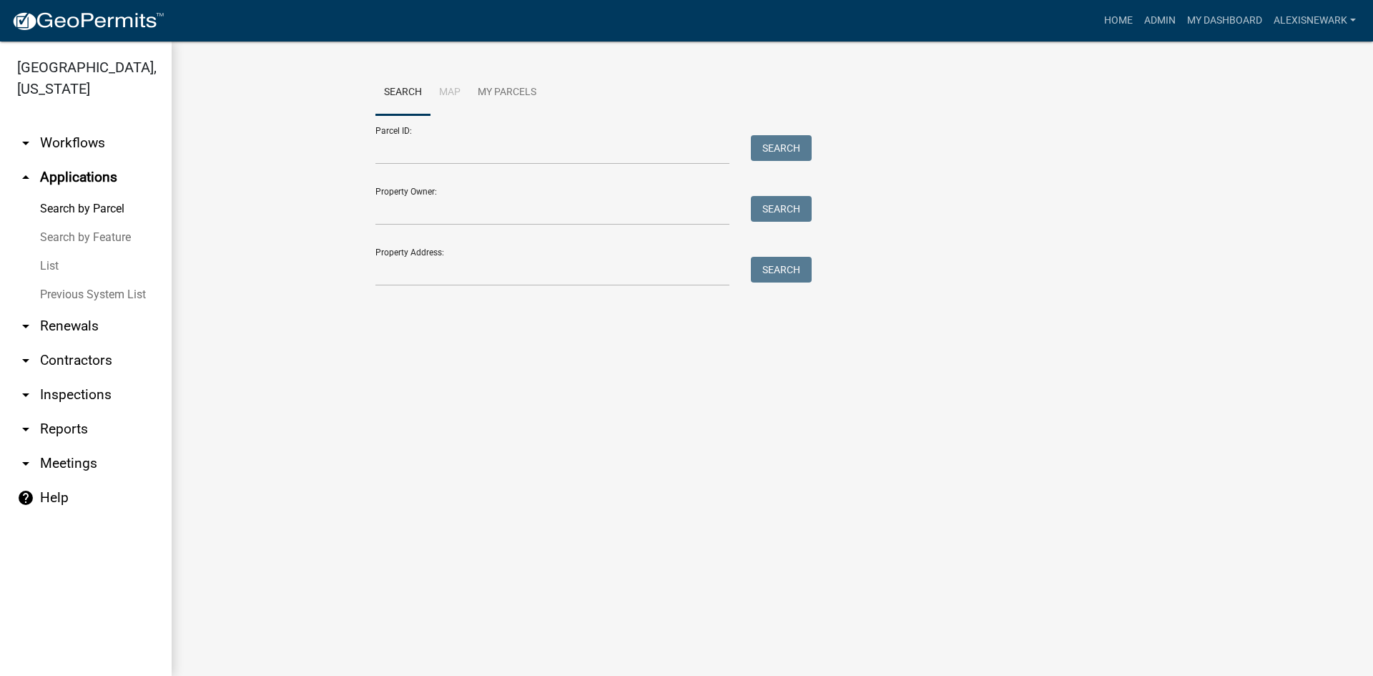
click at [500, 170] on form "Parcel ID: Search Property Owner: Search Property Address: Search" at bounding box center [589, 200] width 429 height 171
click at [488, 150] on input "Parcel ID:" at bounding box center [552, 149] width 354 height 29
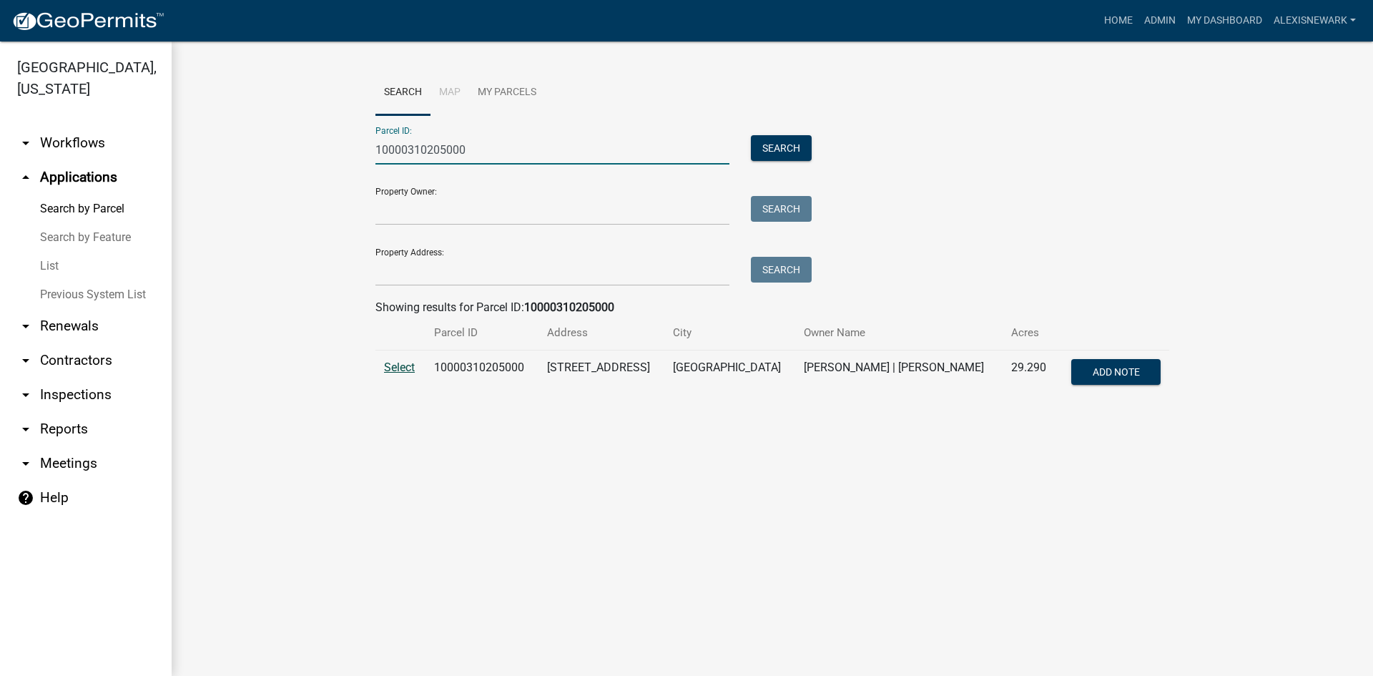
type input "10000310205000"
click at [385, 365] on span "Select" at bounding box center [399, 367] width 31 height 14
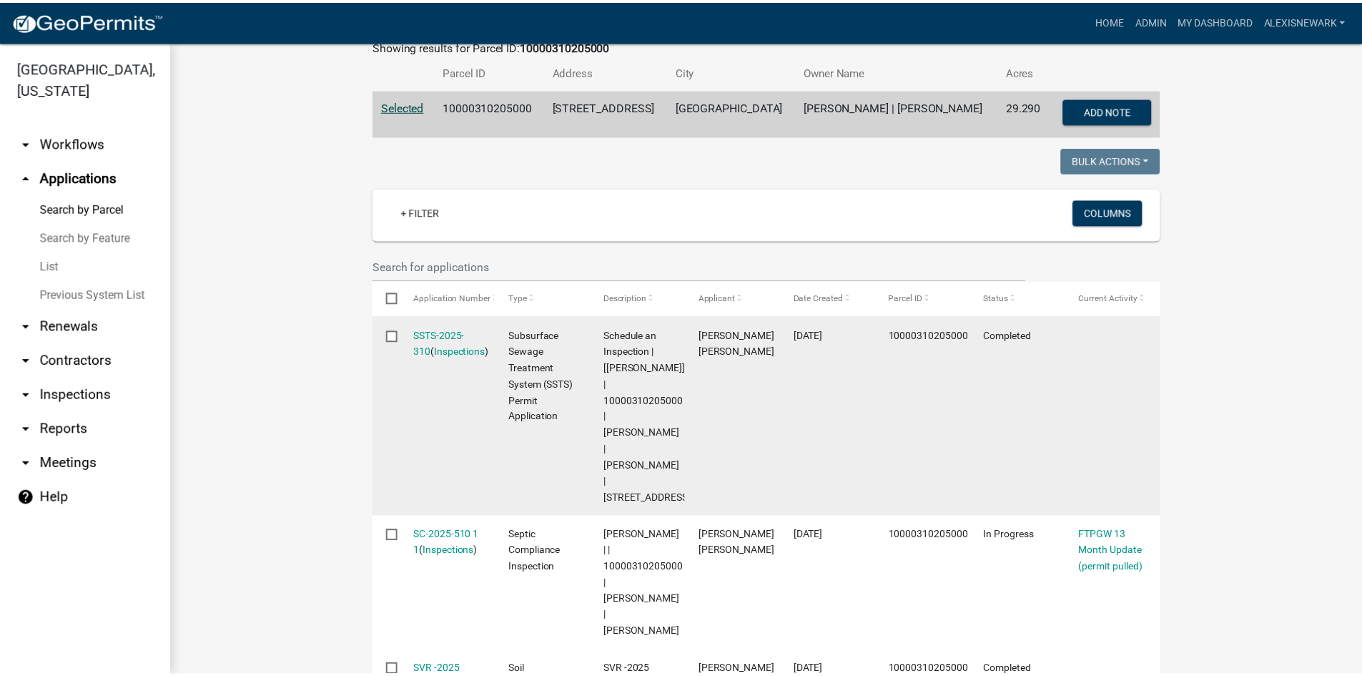
scroll to position [373, 0]
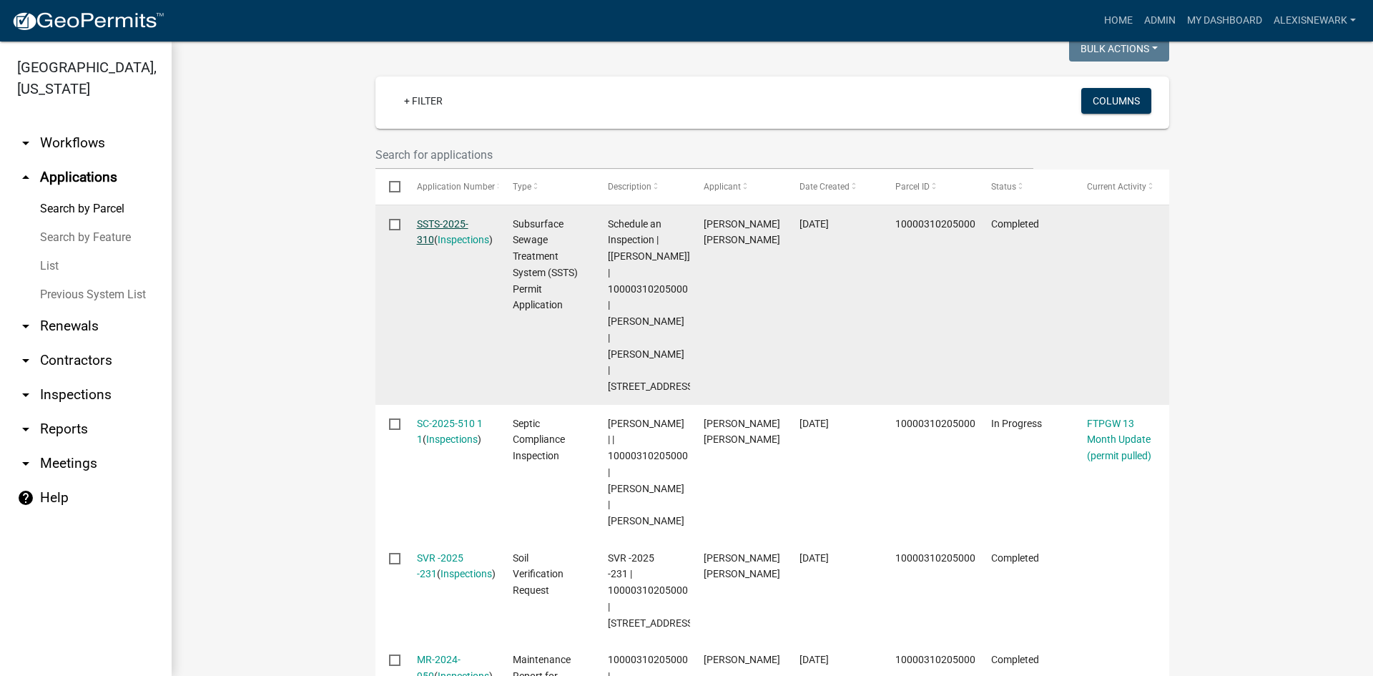
click at [449, 225] on link "SSTS-2025-310" at bounding box center [442, 232] width 51 height 28
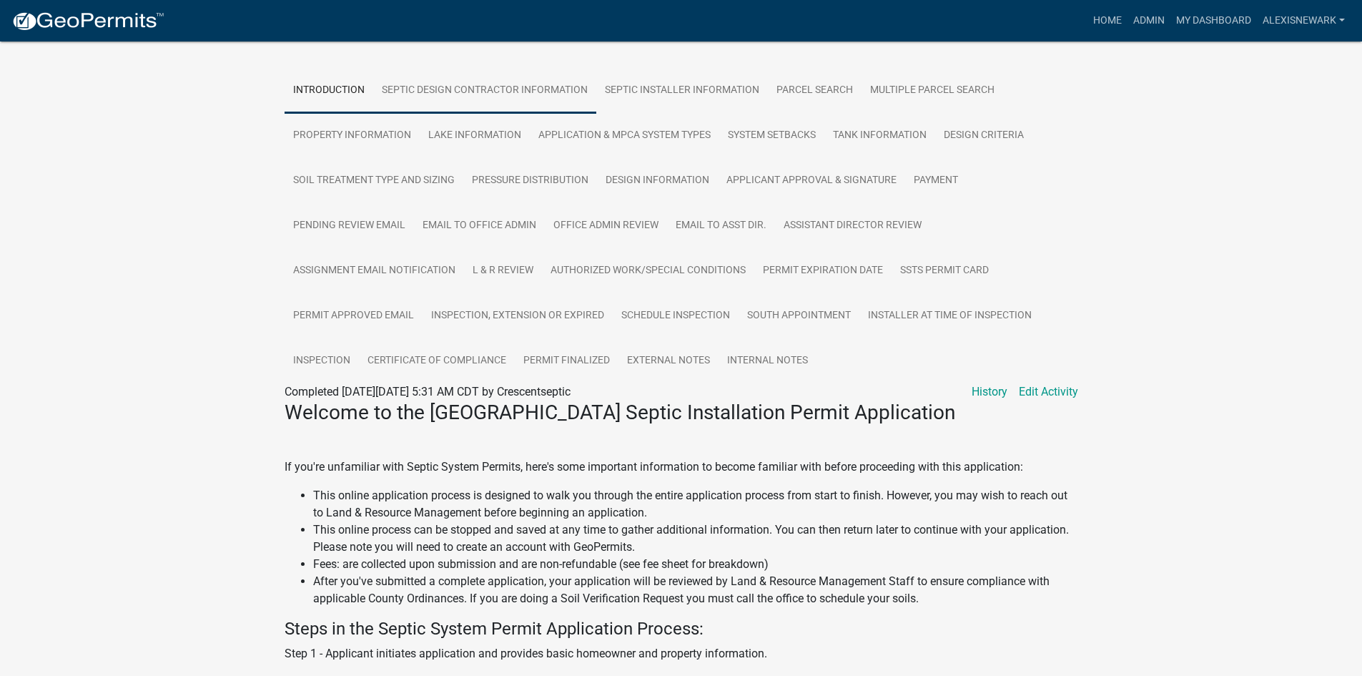
scroll to position [268, 0]
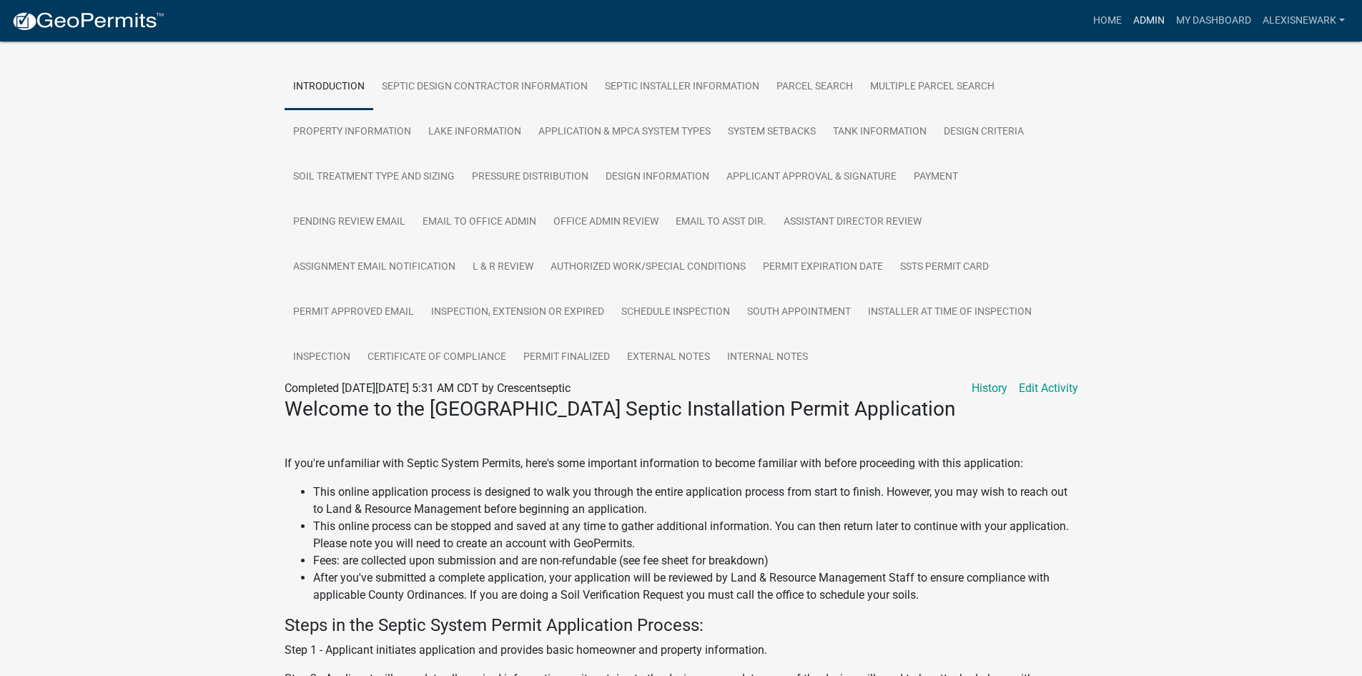
click at [1098, 28] on link "Admin" at bounding box center [1149, 20] width 43 height 27
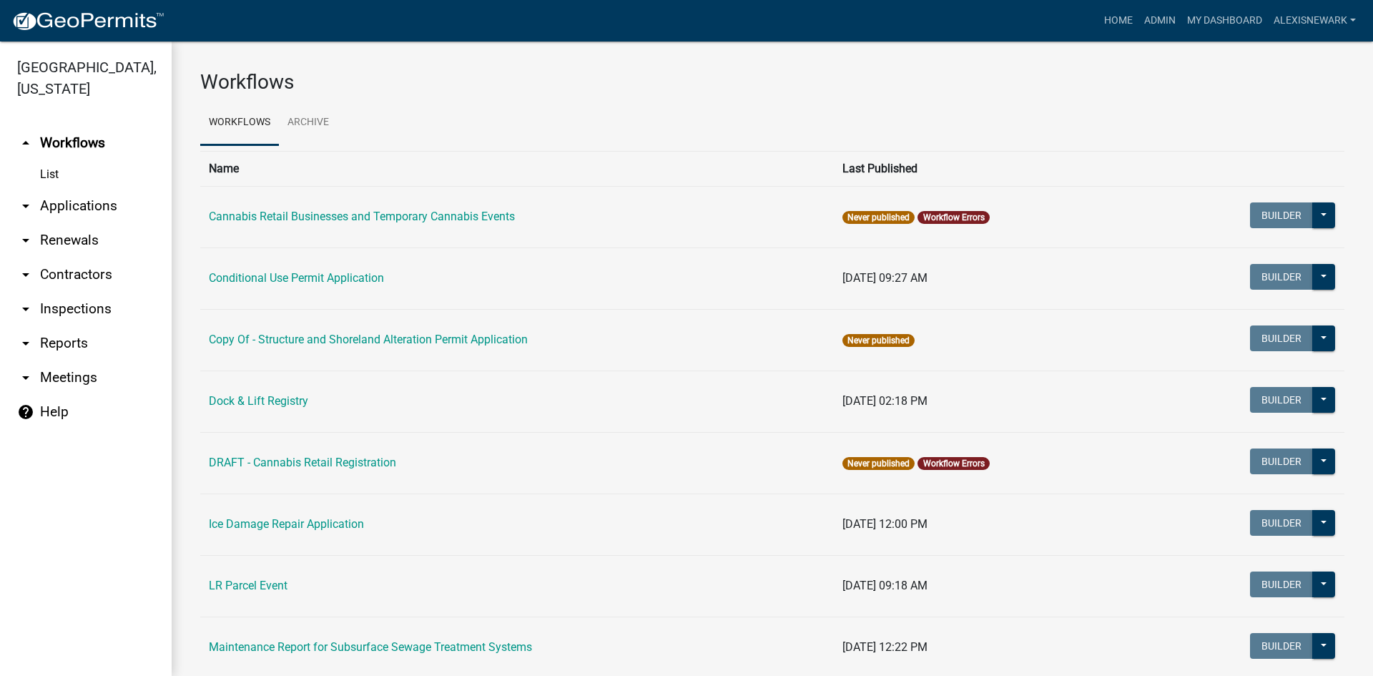
click at [144, 316] on link "arrow_drop_down Inspections" at bounding box center [86, 309] width 172 height 34
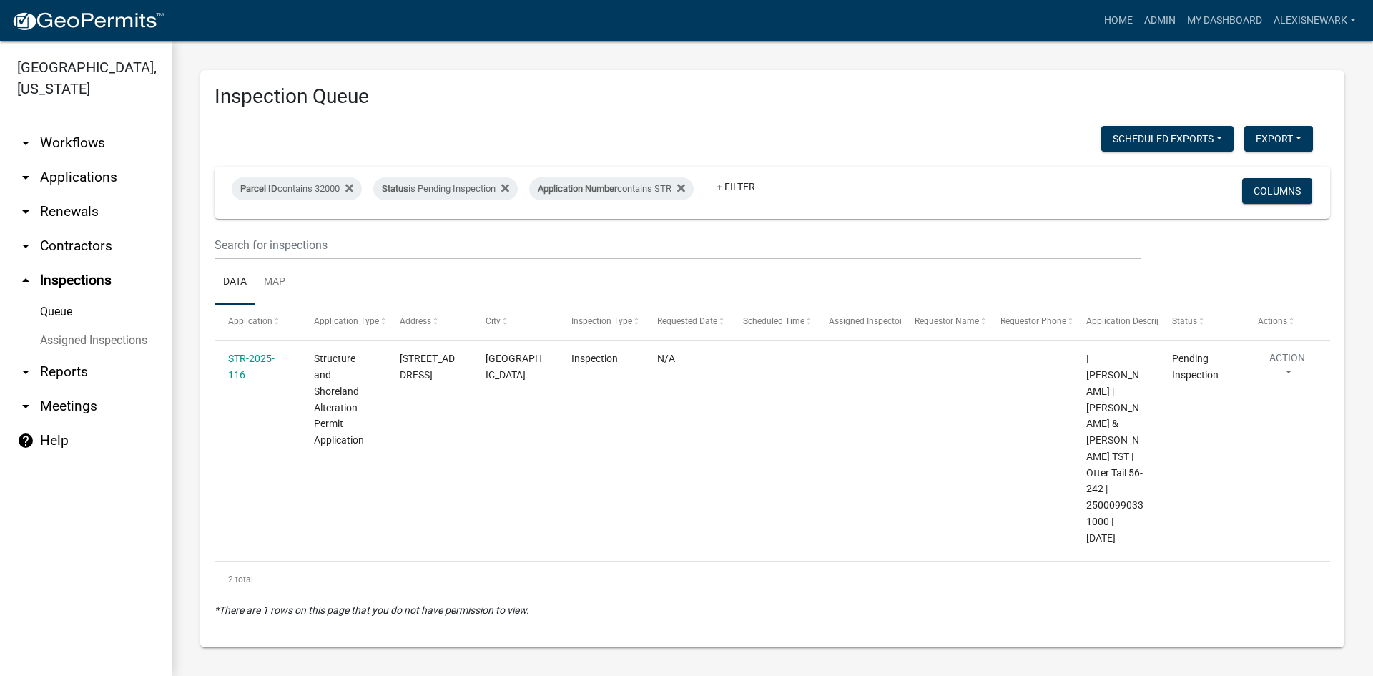
click at [97, 149] on link "arrow_drop_down Workflows" at bounding box center [86, 143] width 172 height 34
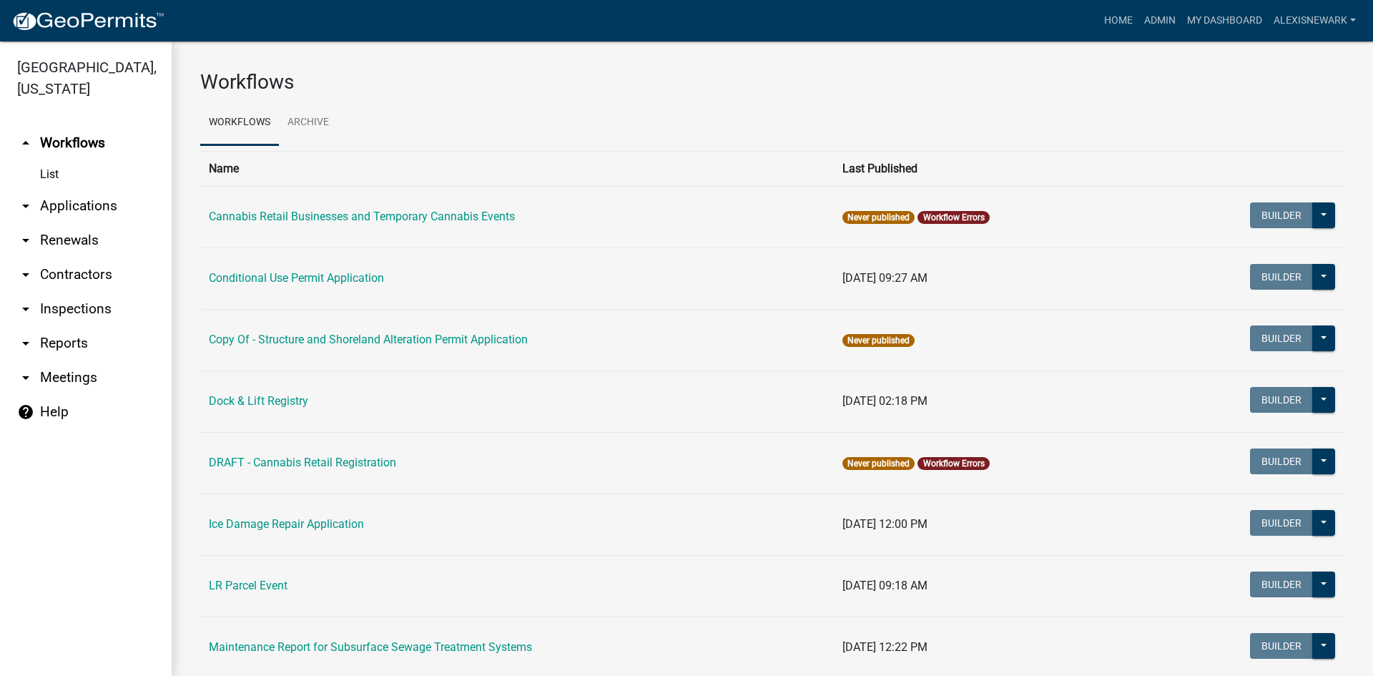
click at [103, 175] on link "List" at bounding box center [86, 174] width 172 height 29
click at [111, 204] on link "arrow_drop_down Applications" at bounding box center [86, 206] width 172 height 34
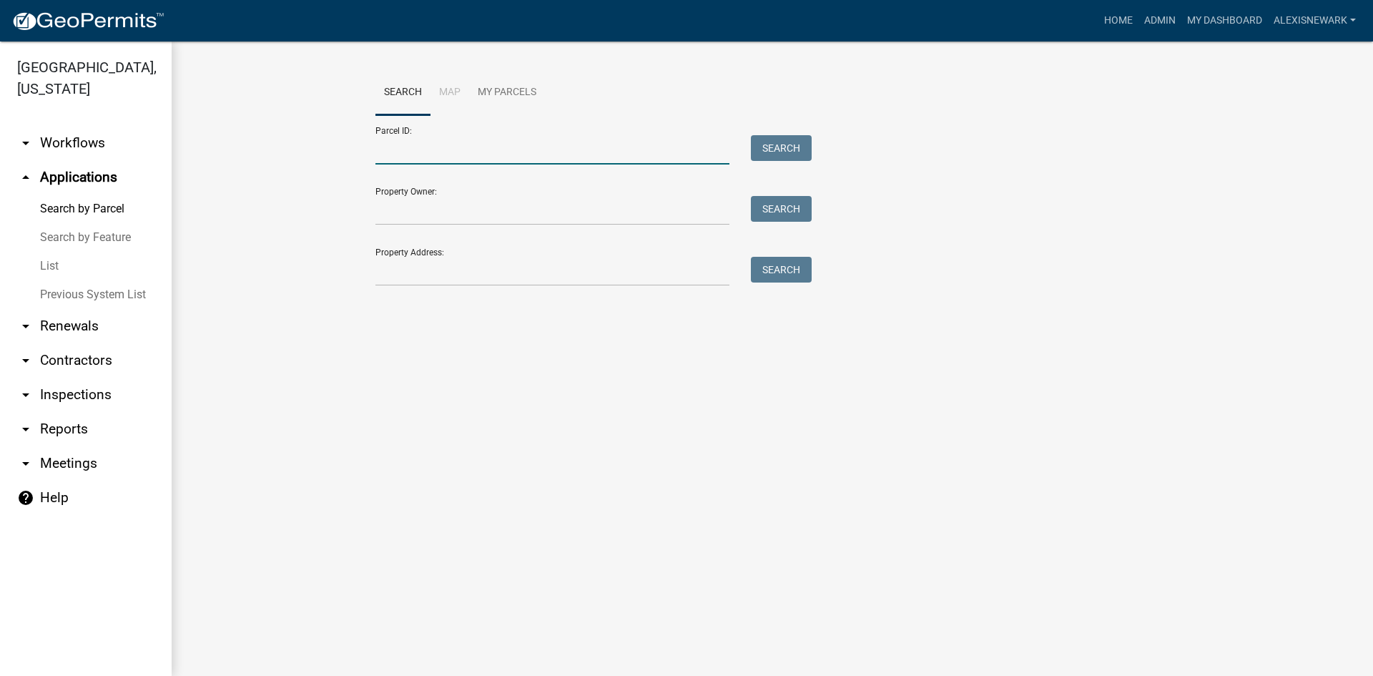
click at [408, 154] on input "Parcel ID:" at bounding box center [552, 149] width 354 height 29
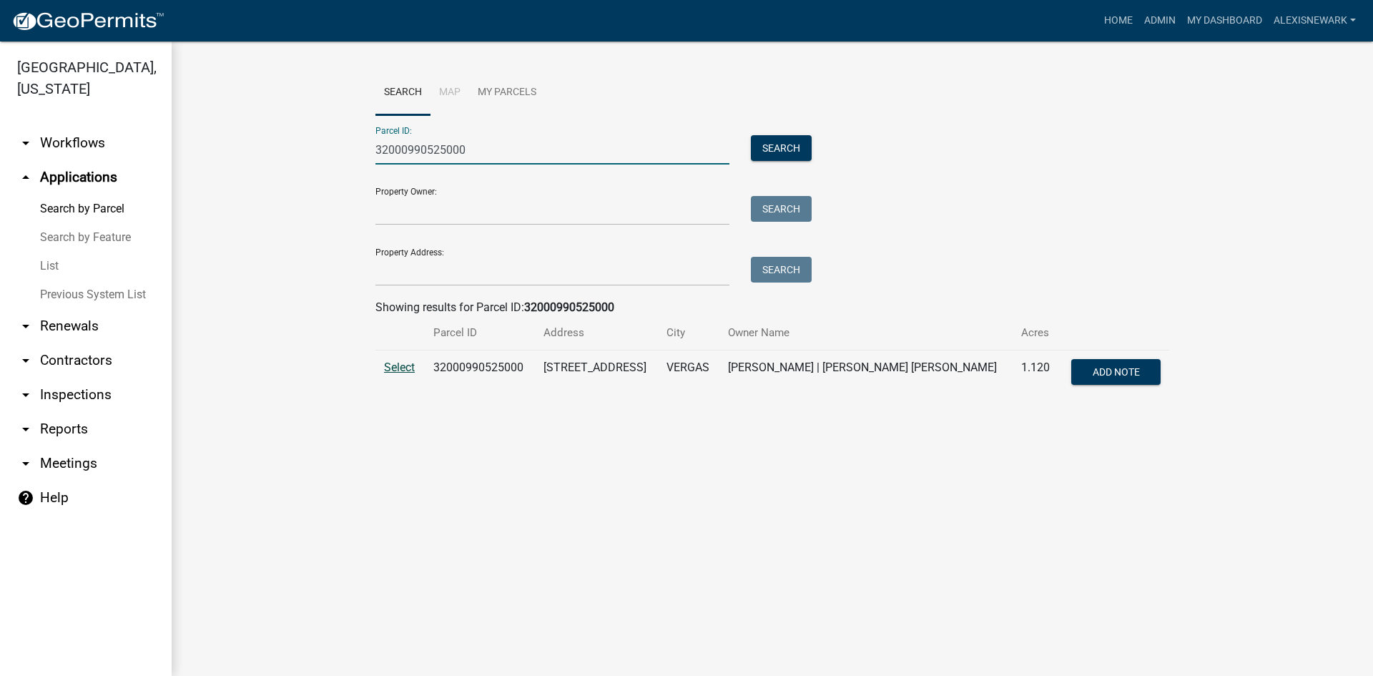
type input "32000990525000"
click at [393, 366] on span "Select" at bounding box center [399, 367] width 31 height 14
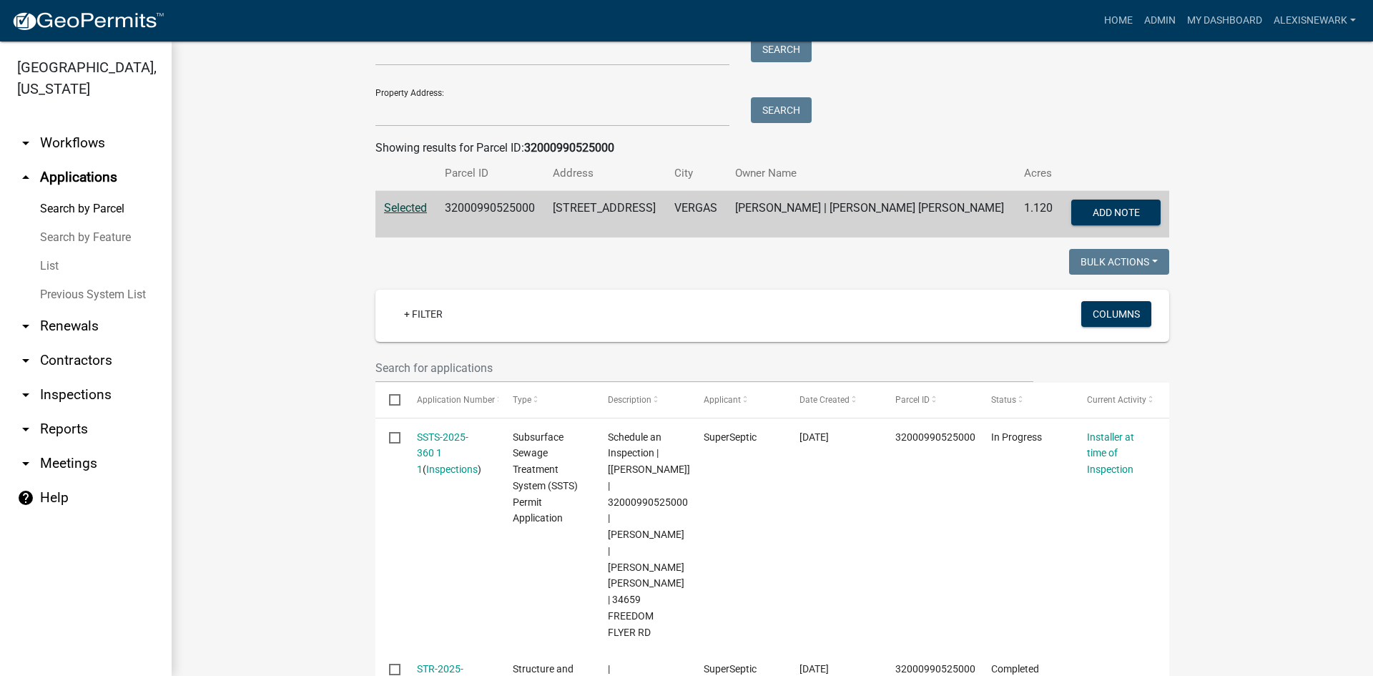
scroll to position [179, 0]
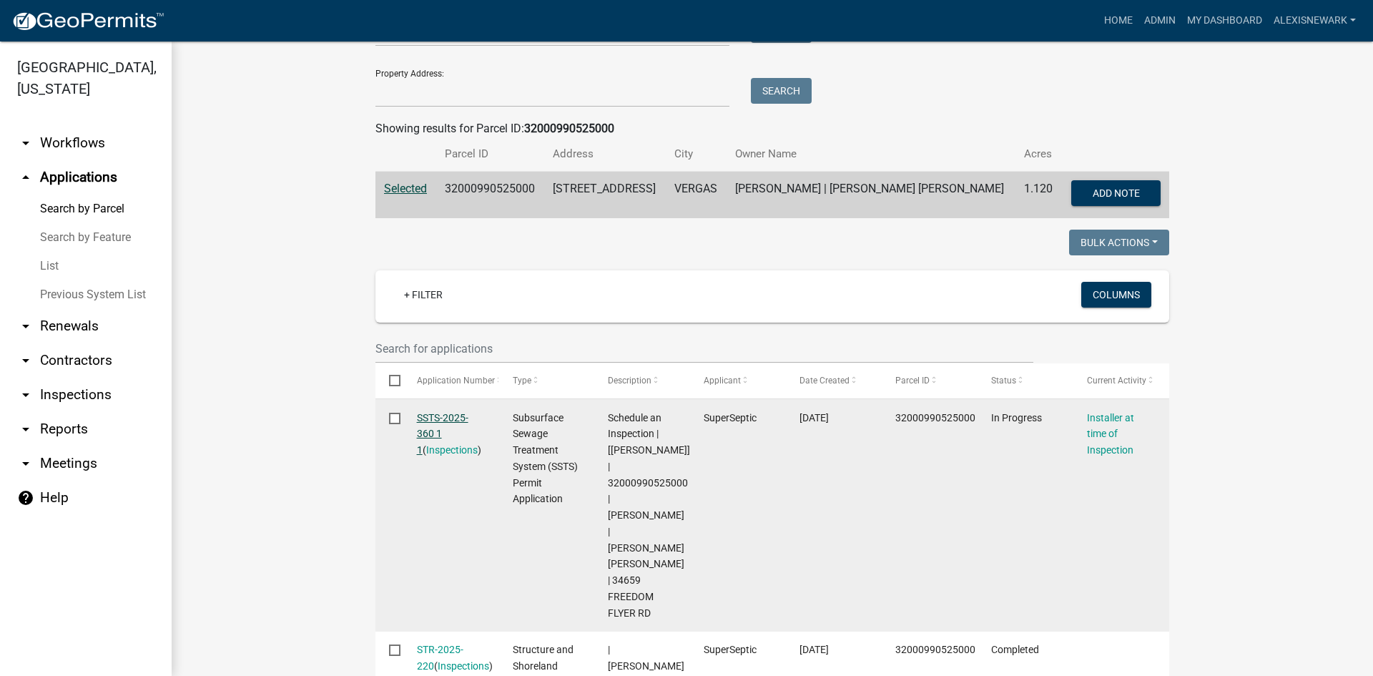
click at [456, 420] on link "SSTS-2025-360 1 1" at bounding box center [442, 434] width 51 height 44
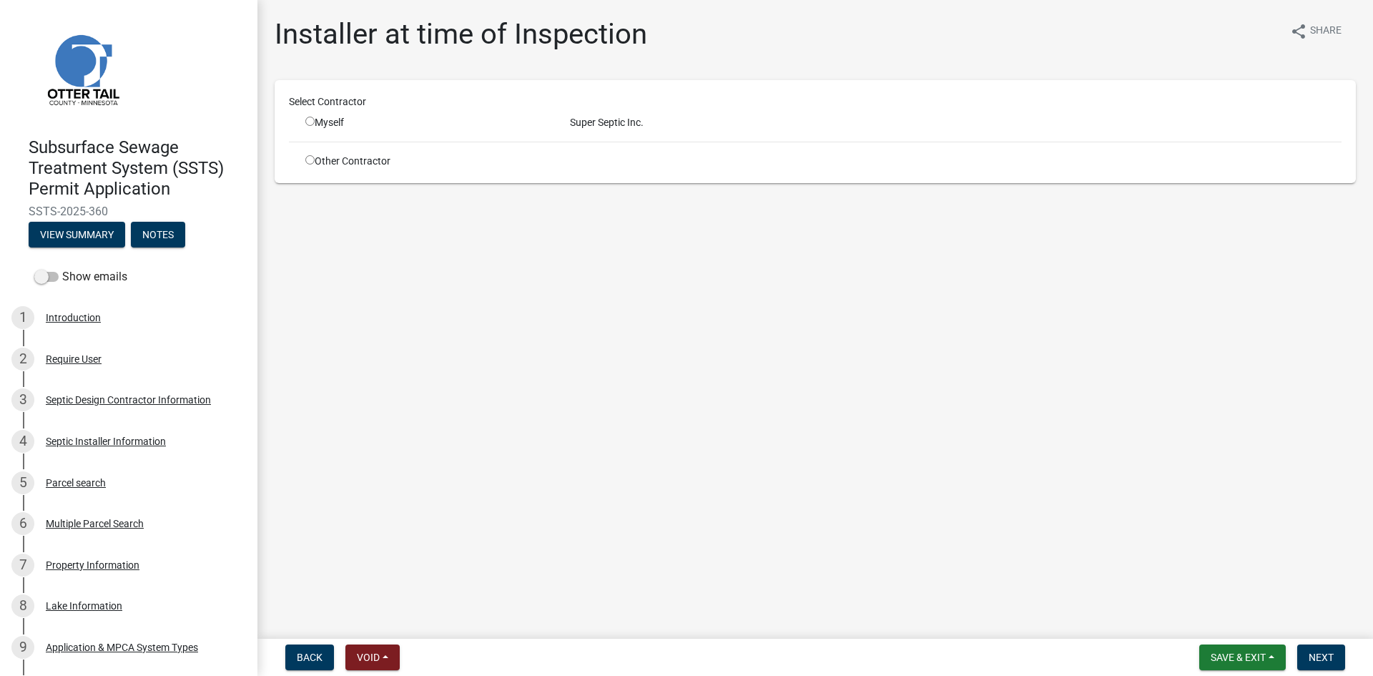
click at [308, 159] on input "radio" at bounding box center [309, 159] width 9 height 9
radio input "true"
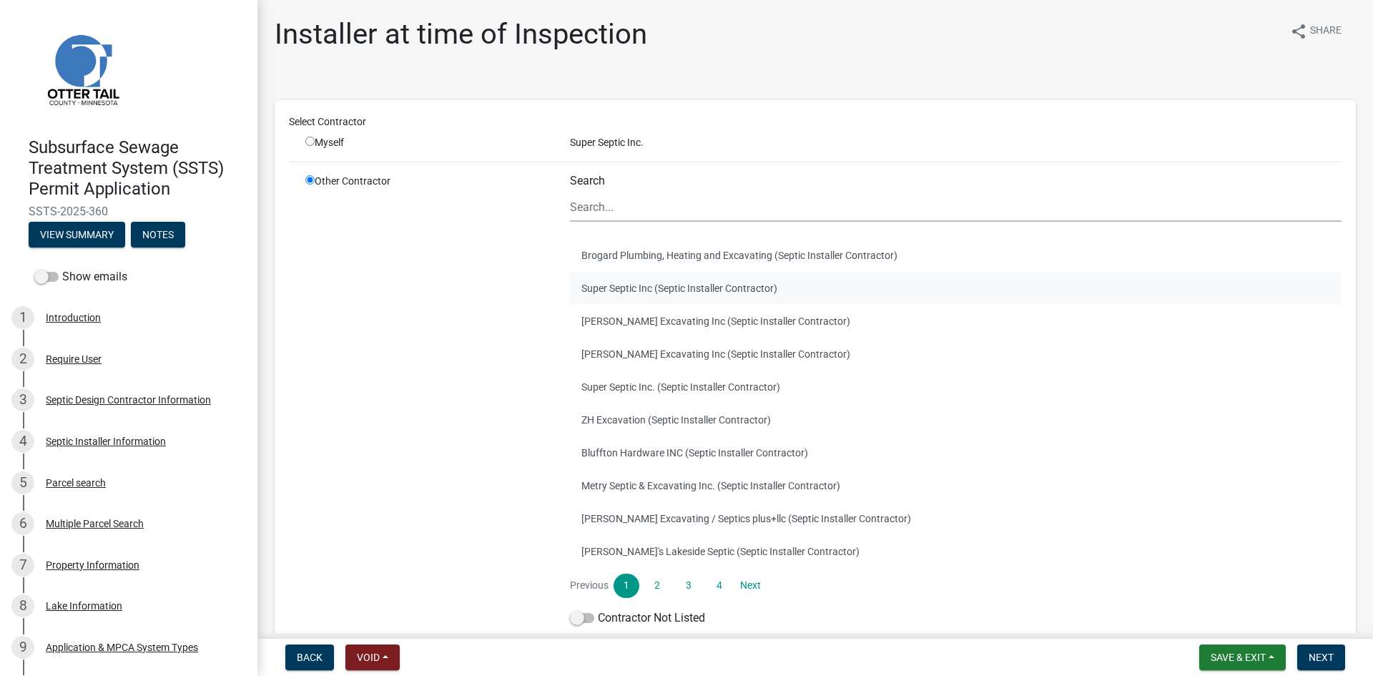
click at [644, 283] on button "Super Septic Inc (Septic Installer Contractor)" at bounding box center [956, 288] width 772 height 33
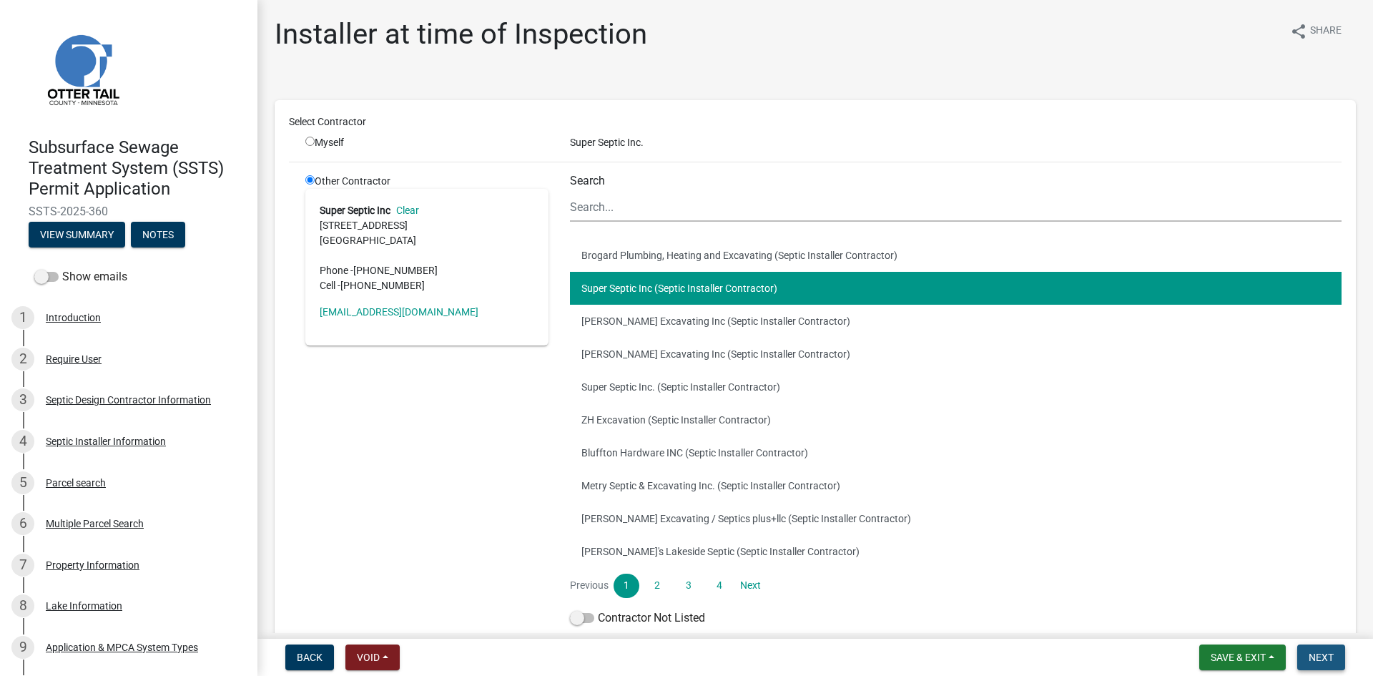
click at [1098, 590] on span "Next" at bounding box center [1321, 657] width 25 height 11
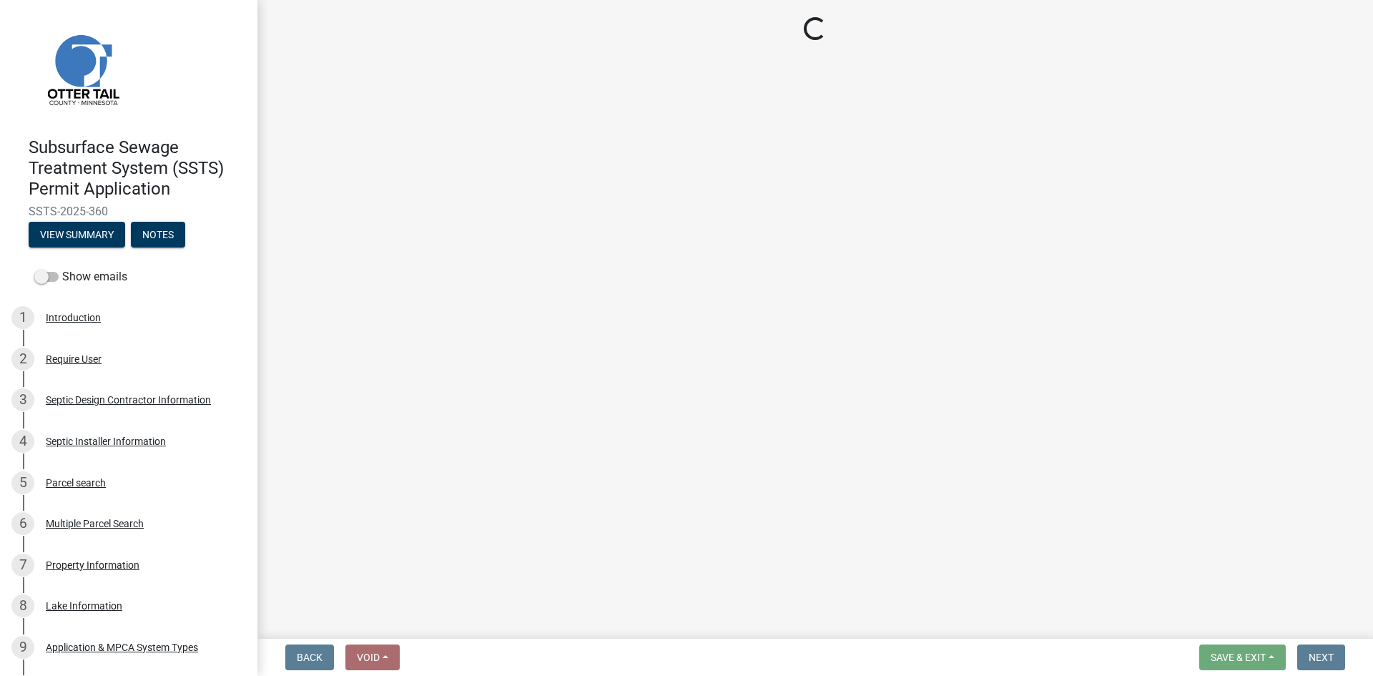
select select "710d5f49-2663-4e73-9718-d0c4e189f5ed"
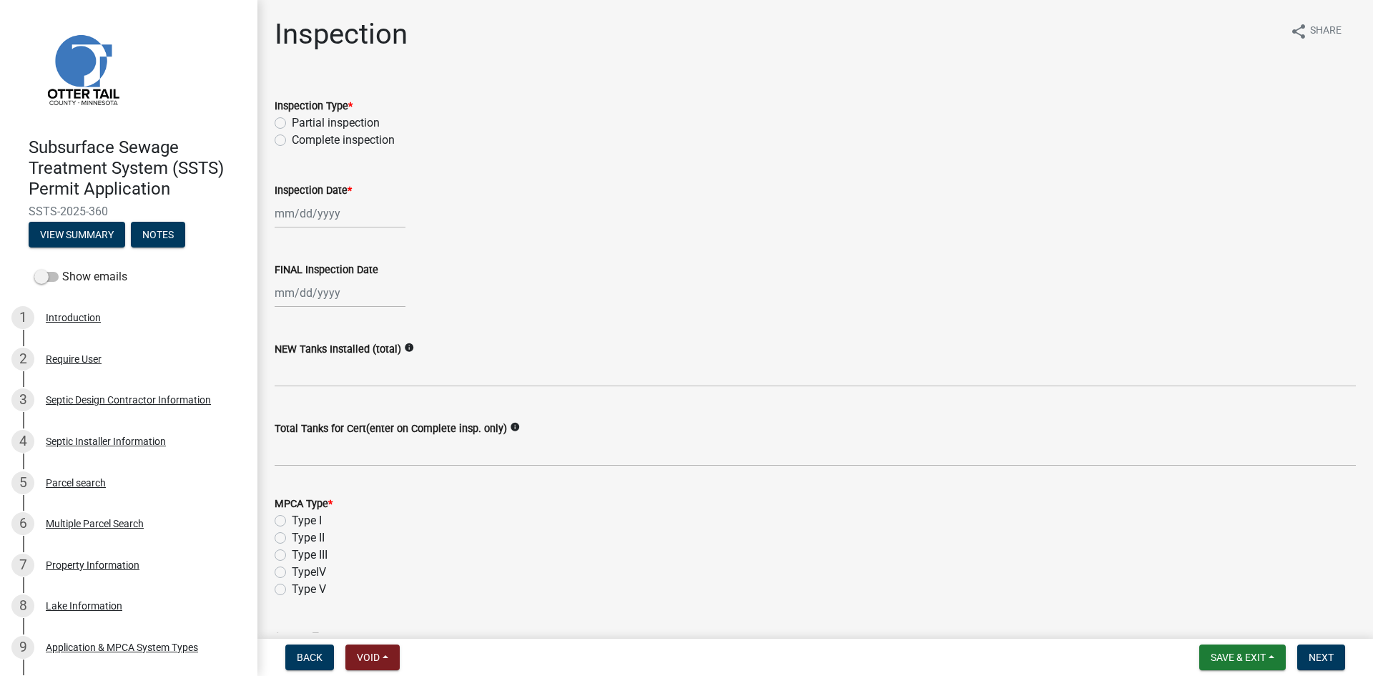
click at [350, 141] on label "Complete inspection" at bounding box center [343, 140] width 103 height 17
click at [301, 141] on input "Complete inspection" at bounding box center [296, 136] width 9 height 9
radio input "true"
click at [327, 220] on div at bounding box center [340, 213] width 131 height 29
select select "9"
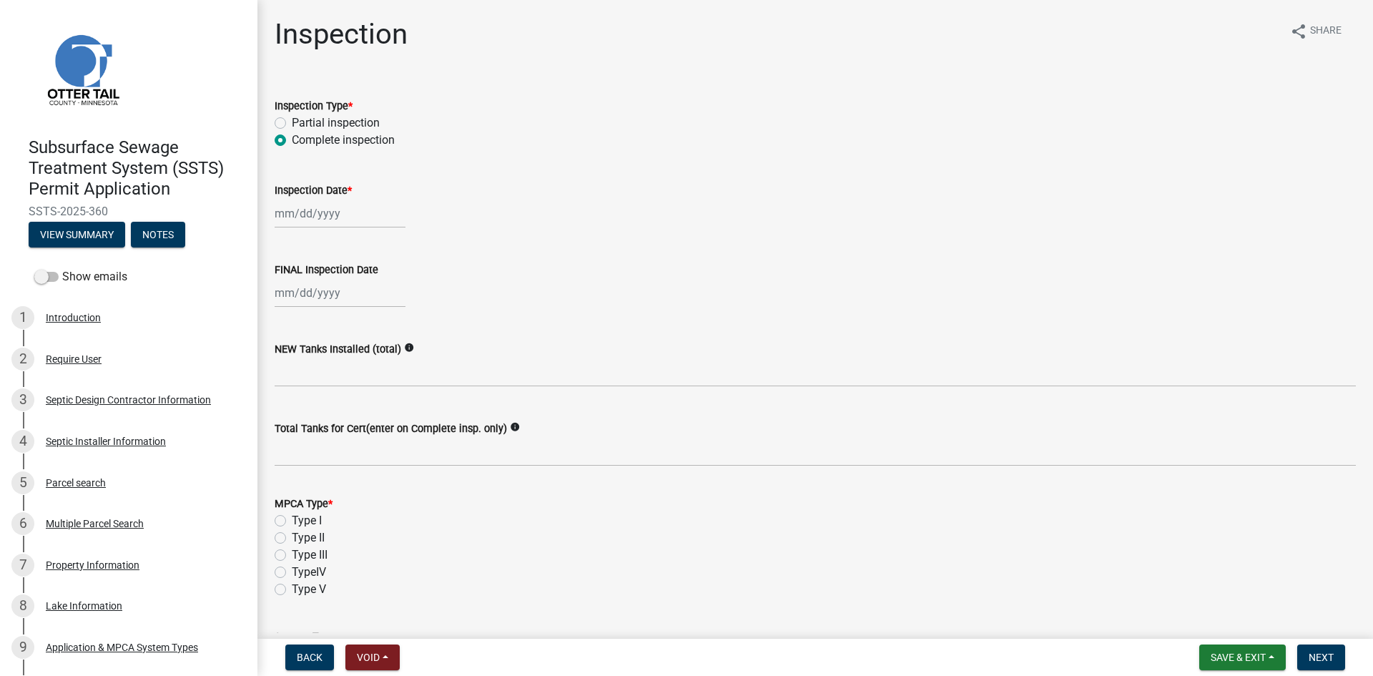
select select "2025"
click at [315, 308] on div "9" at bounding box center [311, 312] width 23 height 23
type input "09/09/2025"
click at [331, 355] on label "NEW Tanks Installed (total)" at bounding box center [338, 350] width 127 height 10
click at [331, 293] on div at bounding box center [340, 292] width 131 height 29
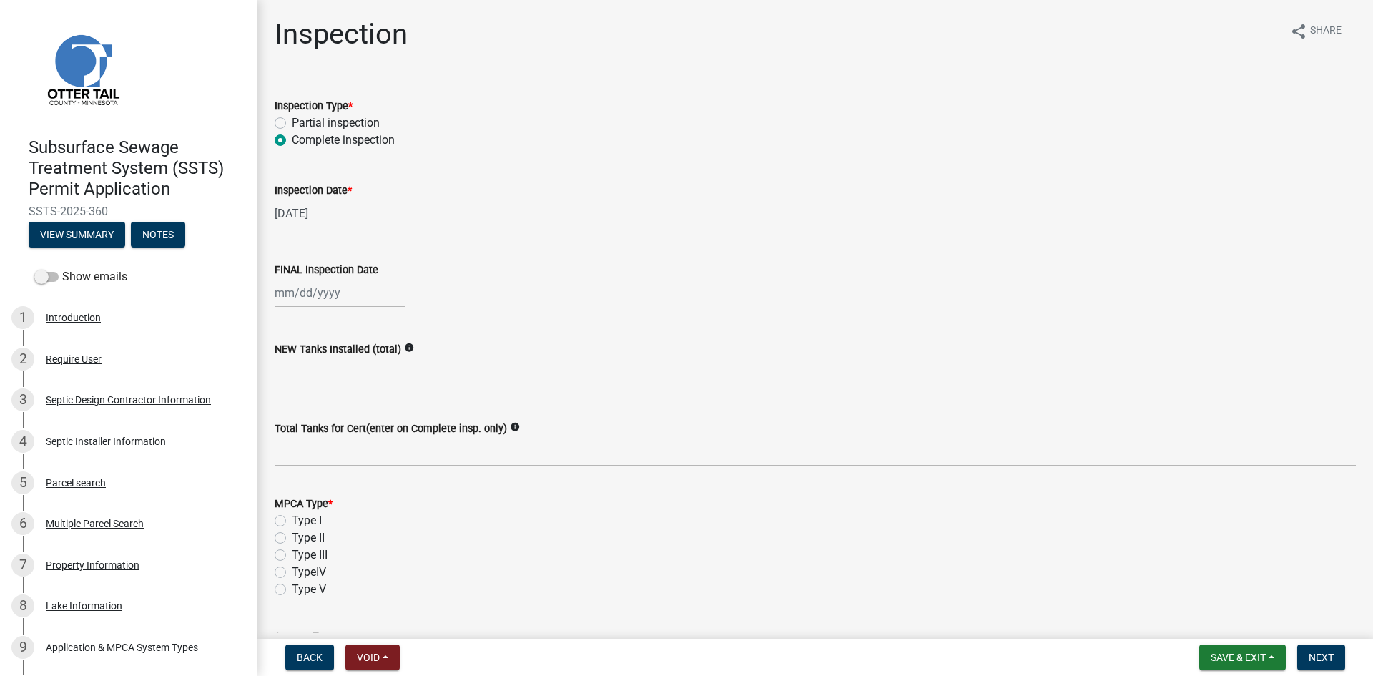
select select "9"
select select "2025"
click at [310, 384] on div "9" at bounding box center [311, 391] width 23 height 23
type input "09/09/2025"
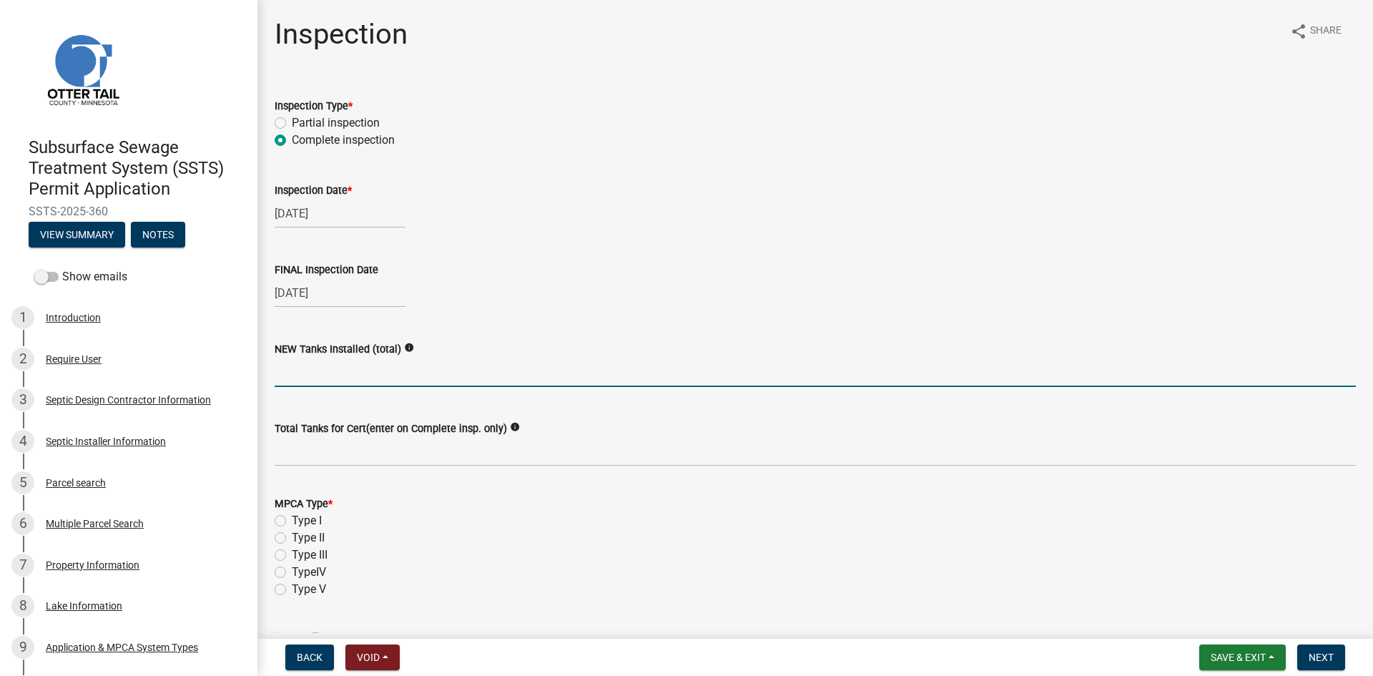
click at [318, 378] on input "text" at bounding box center [815, 372] width 1081 height 29
type input "1"
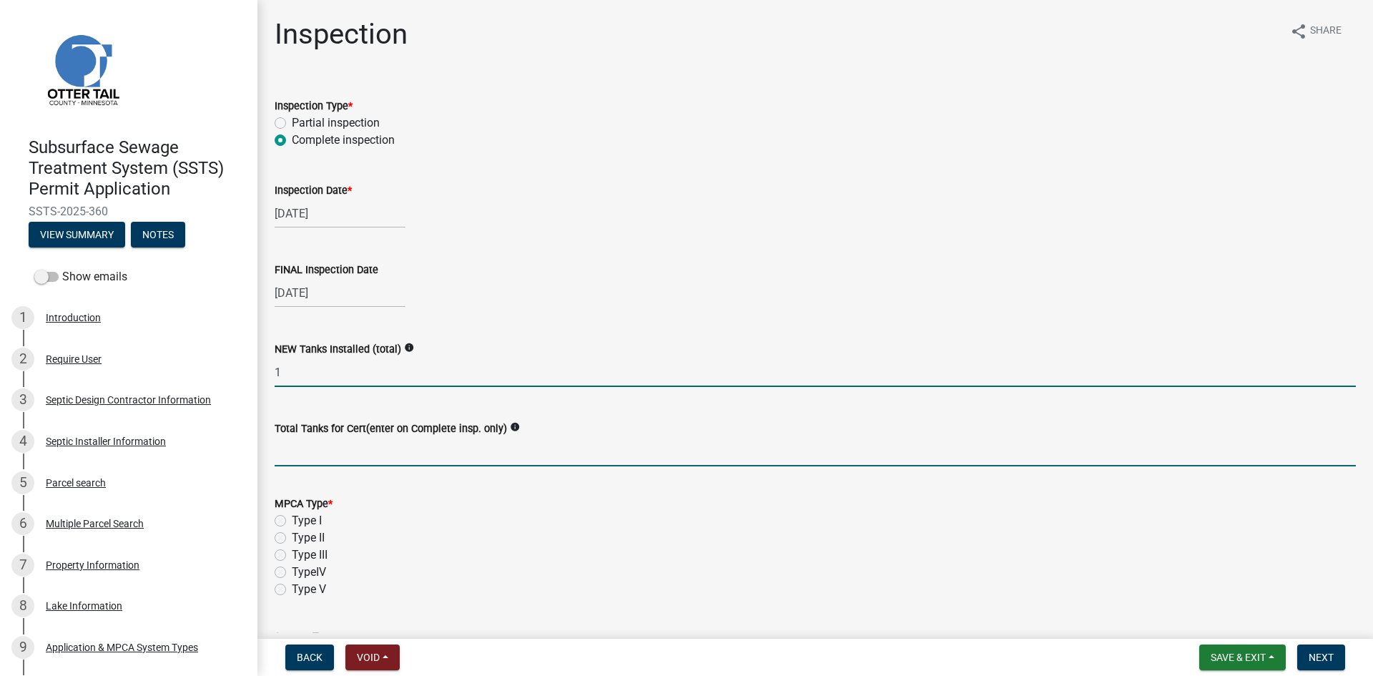
click at [311, 441] on input "Total Tanks for Cert(enter on Complete insp. only)" at bounding box center [815, 451] width 1081 height 29
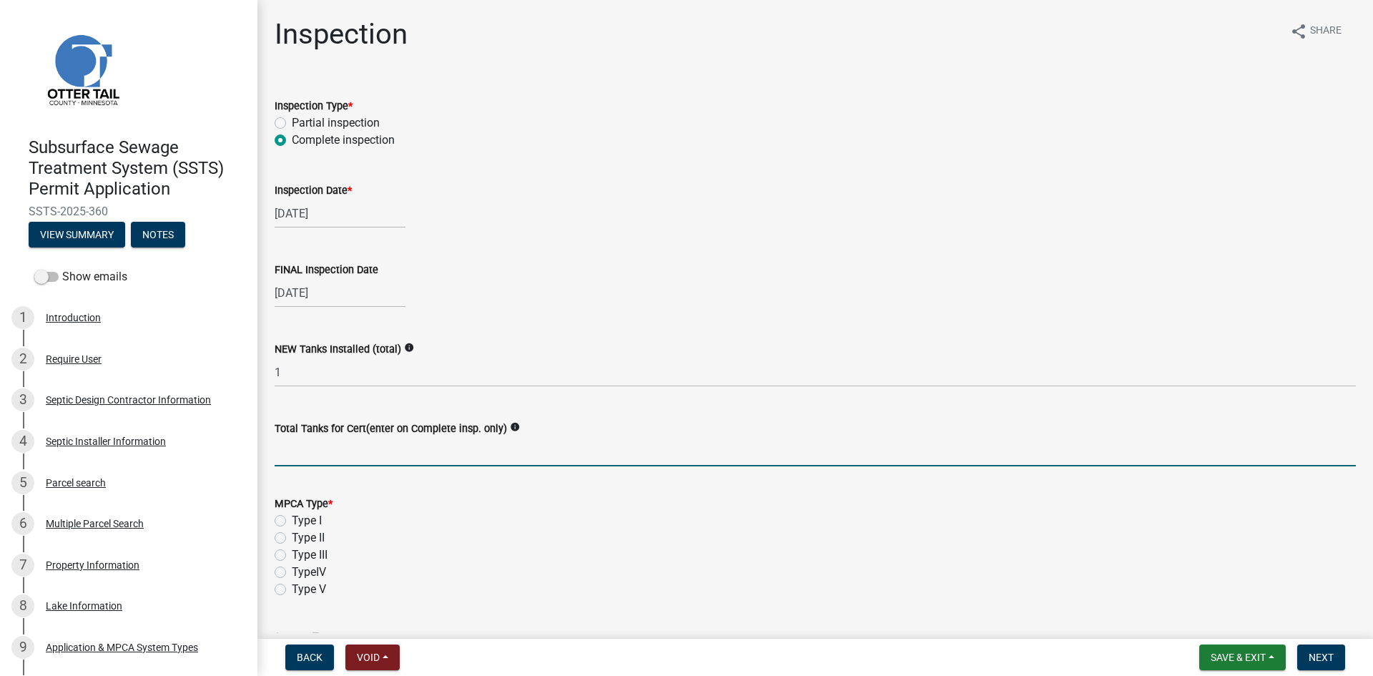
type input "1"
type input "2"
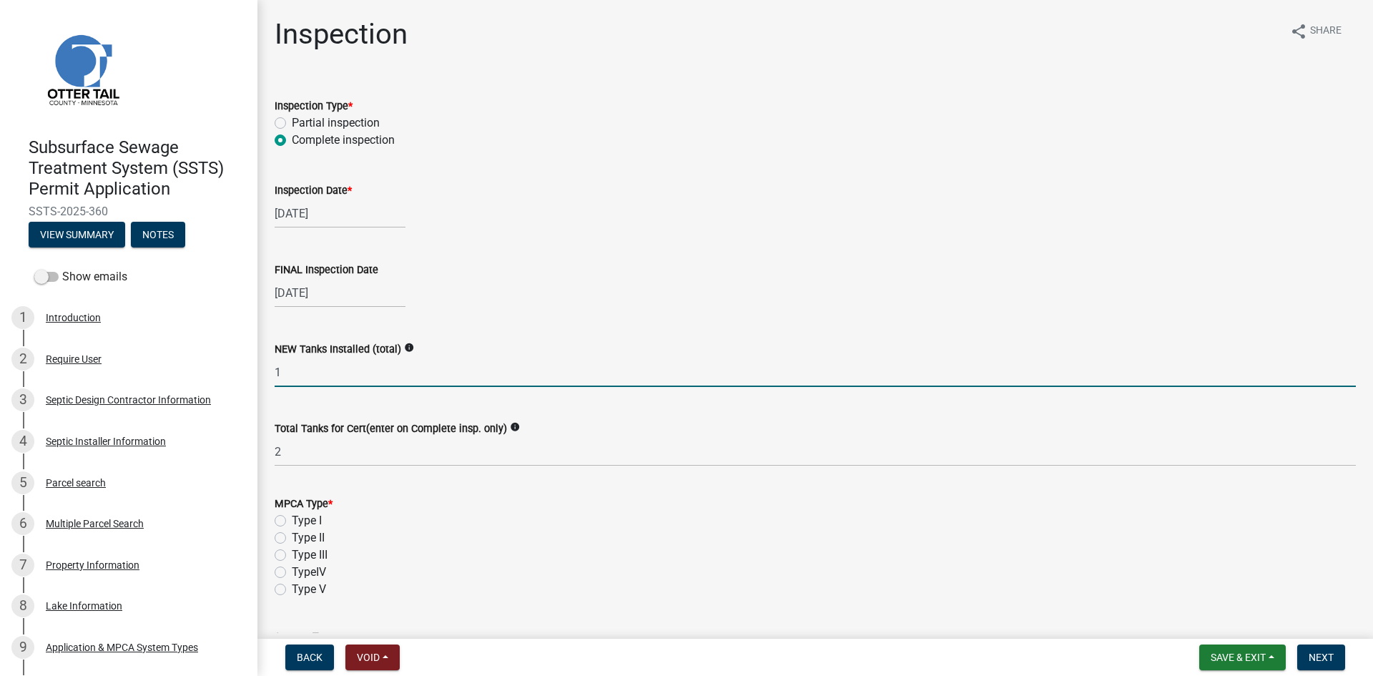
click at [304, 375] on input "1" at bounding box center [815, 372] width 1081 height 29
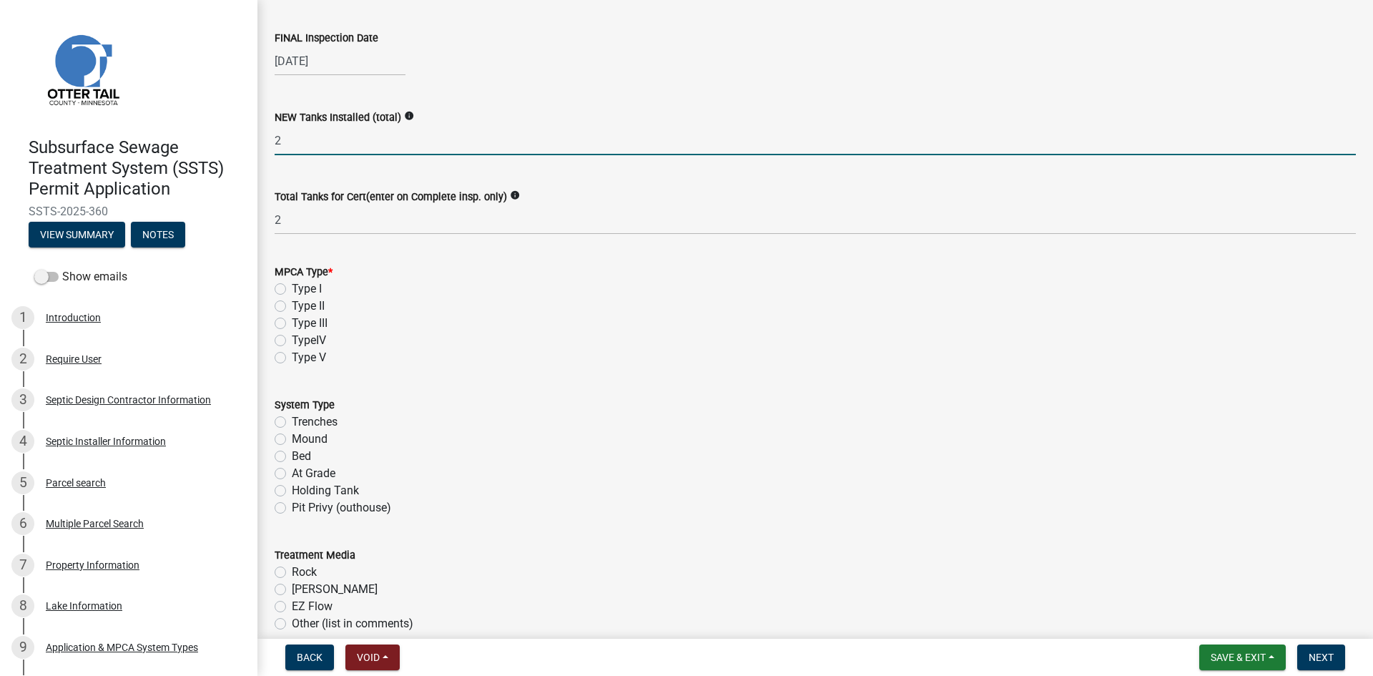
scroll to position [232, 0]
type input "2"
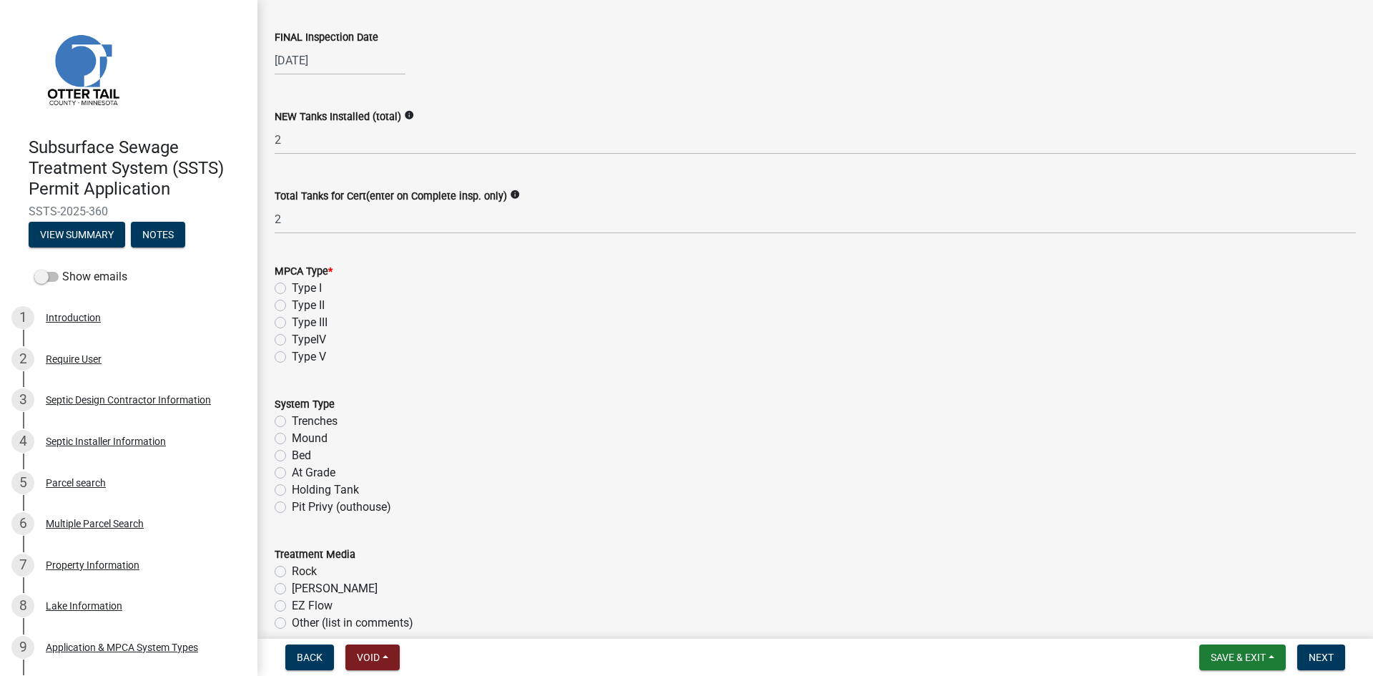
click at [280, 280] on div "Type I" at bounding box center [815, 288] width 1081 height 17
click at [292, 290] on label "Type I" at bounding box center [307, 288] width 30 height 17
click at [292, 289] on input "Type I" at bounding box center [296, 284] width 9 height 9
radio input "true"
click at [292, 438] on label "Mound" at bounding box center [310, 438] width 36 height 17
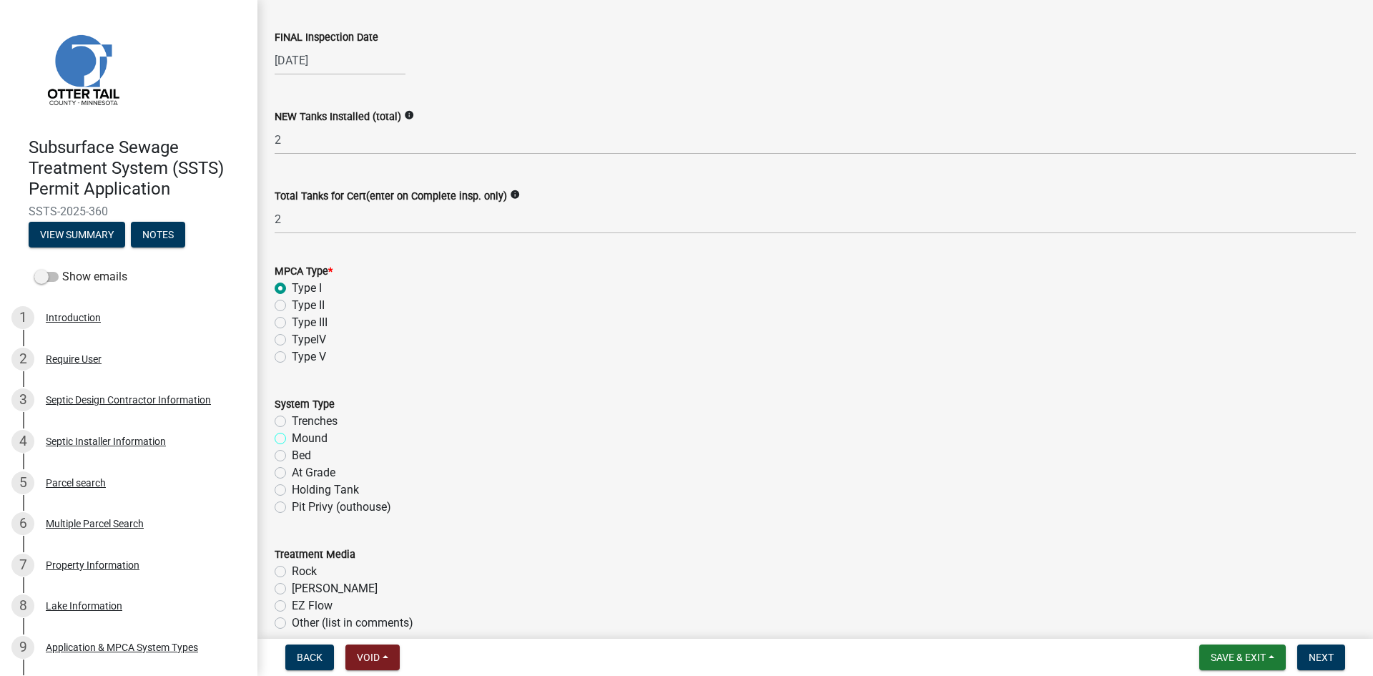
click at [292, 438] on input "Mound" at bounding box center [296, 434] width 9 height 9
radio input "true"
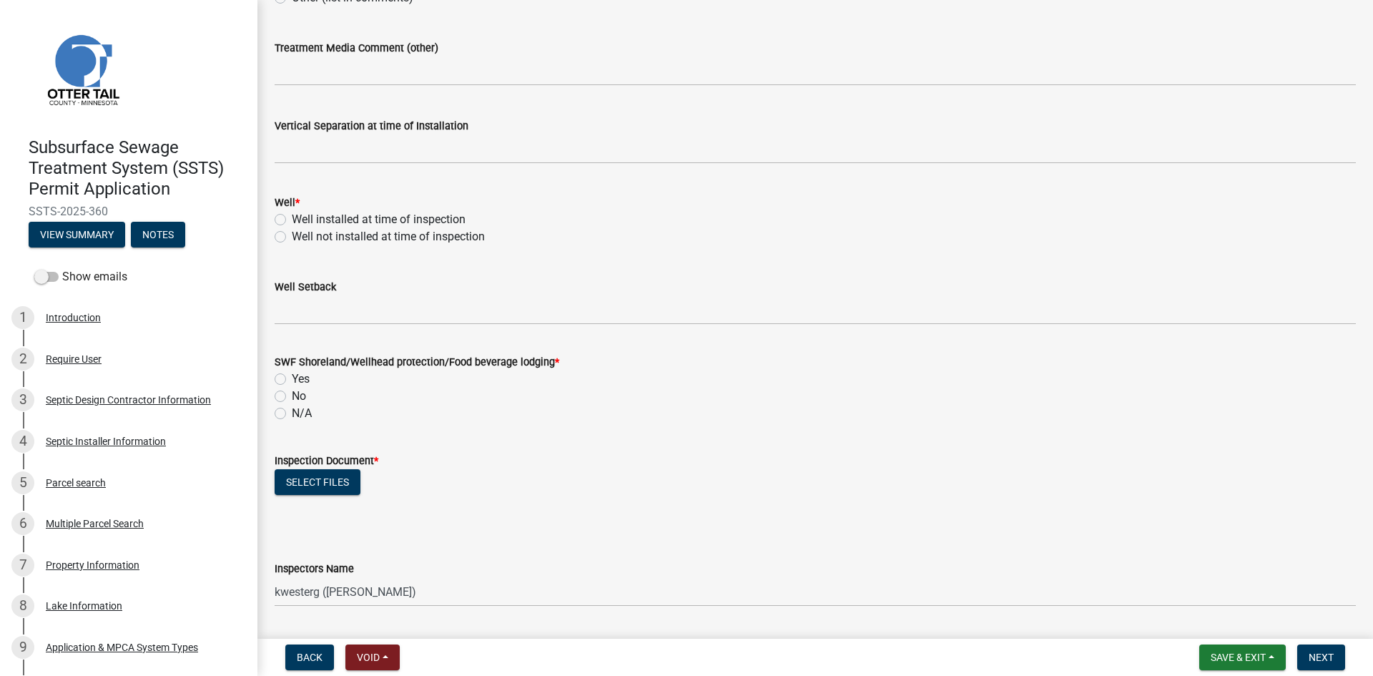
scroll to position [858, 0]
click at [292, 219] on label "Well installed at time of inspection" at bounding box center [379, 218] width 174 height 17
click at [292, 219] on input "Well installed at time of inspection" at bounding box center [296, 214] width 9 height 9
radio input "true"
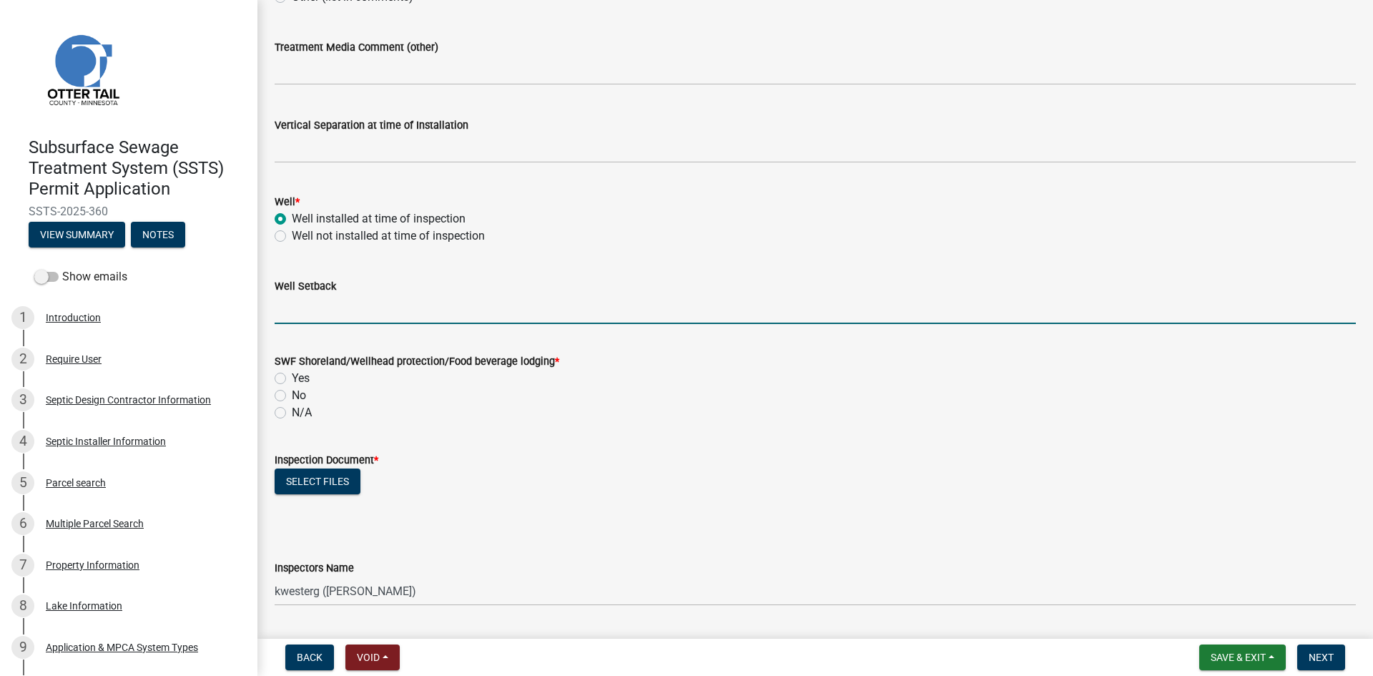
click at [316, 308] on input "Well Setback" at bounding box center [815, 309] width 1081 height 29
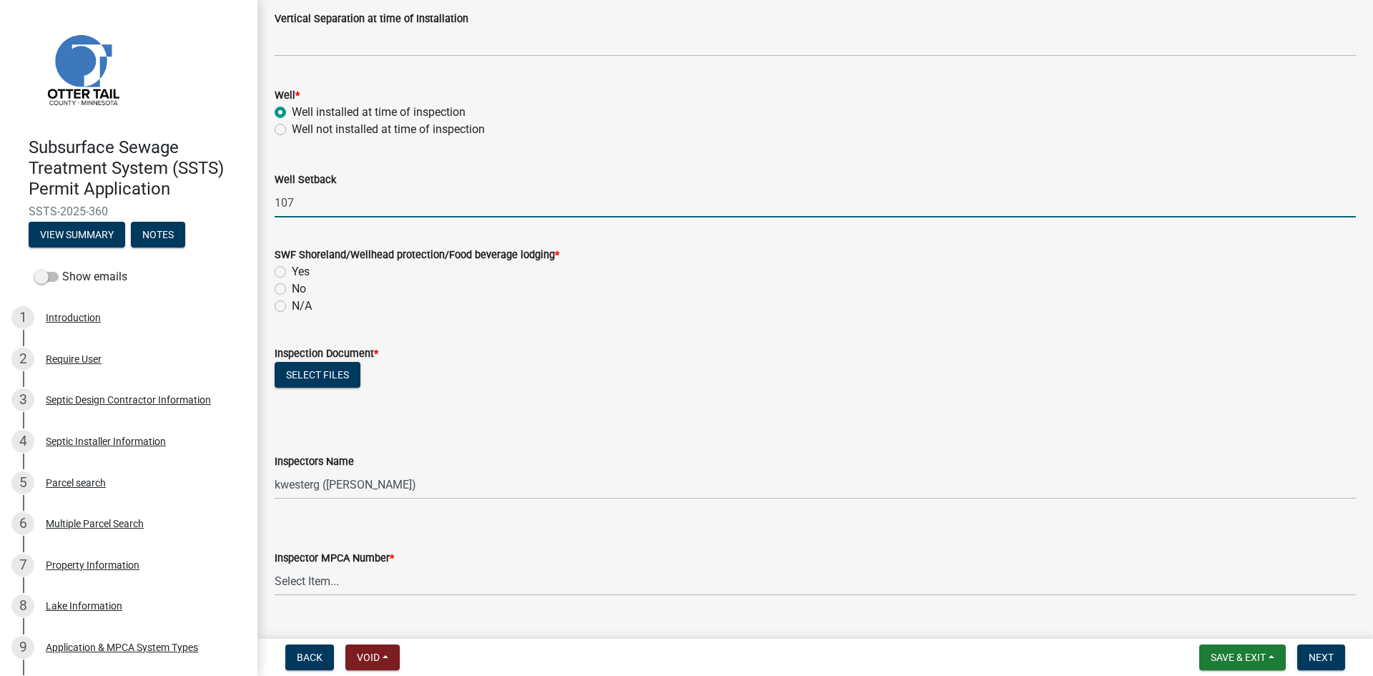
scroll to position [966, 0]
type input "107"
click at [292, 266] on label "Yes" at bounding box center [301, 270] width 18 height 17
click at [292, 266] on input "Yes" at bounding box center [296, 266] width 9 height 9
radio input "true"
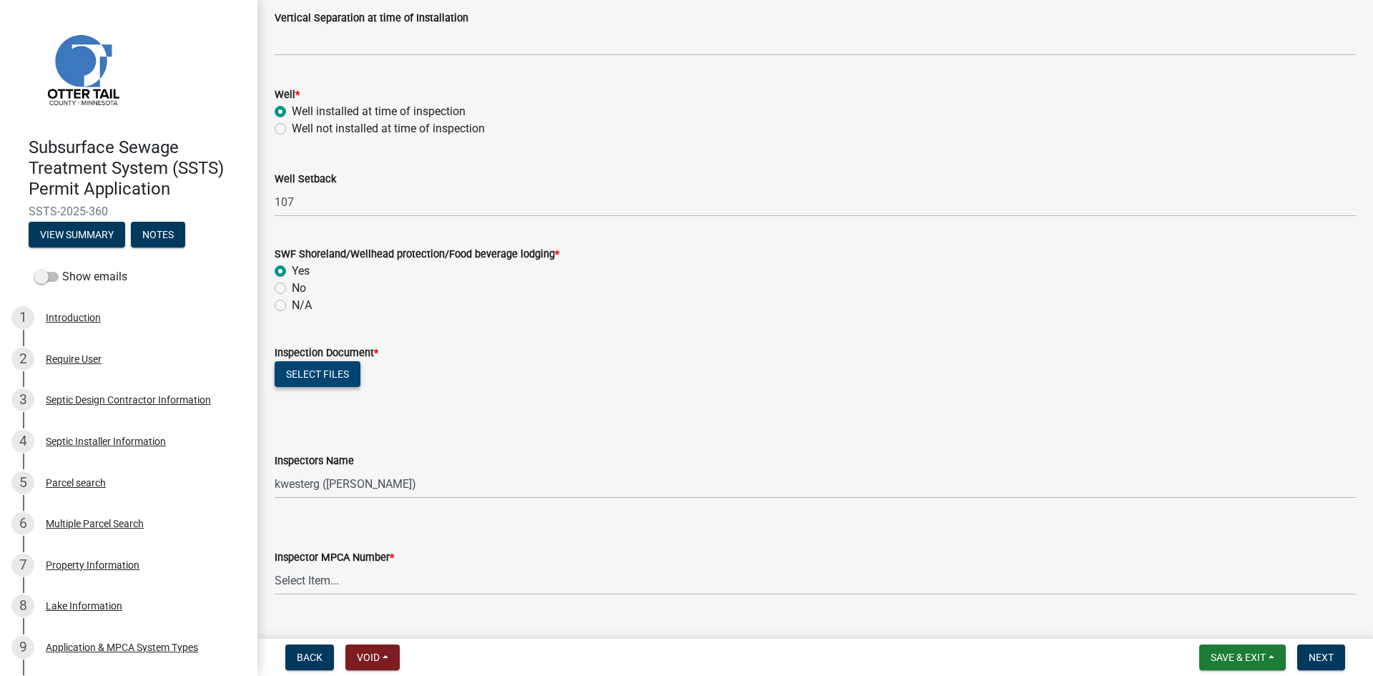
click at [311, 371] on button "Select files" at bounding box center [318, 374] width 86 height 26
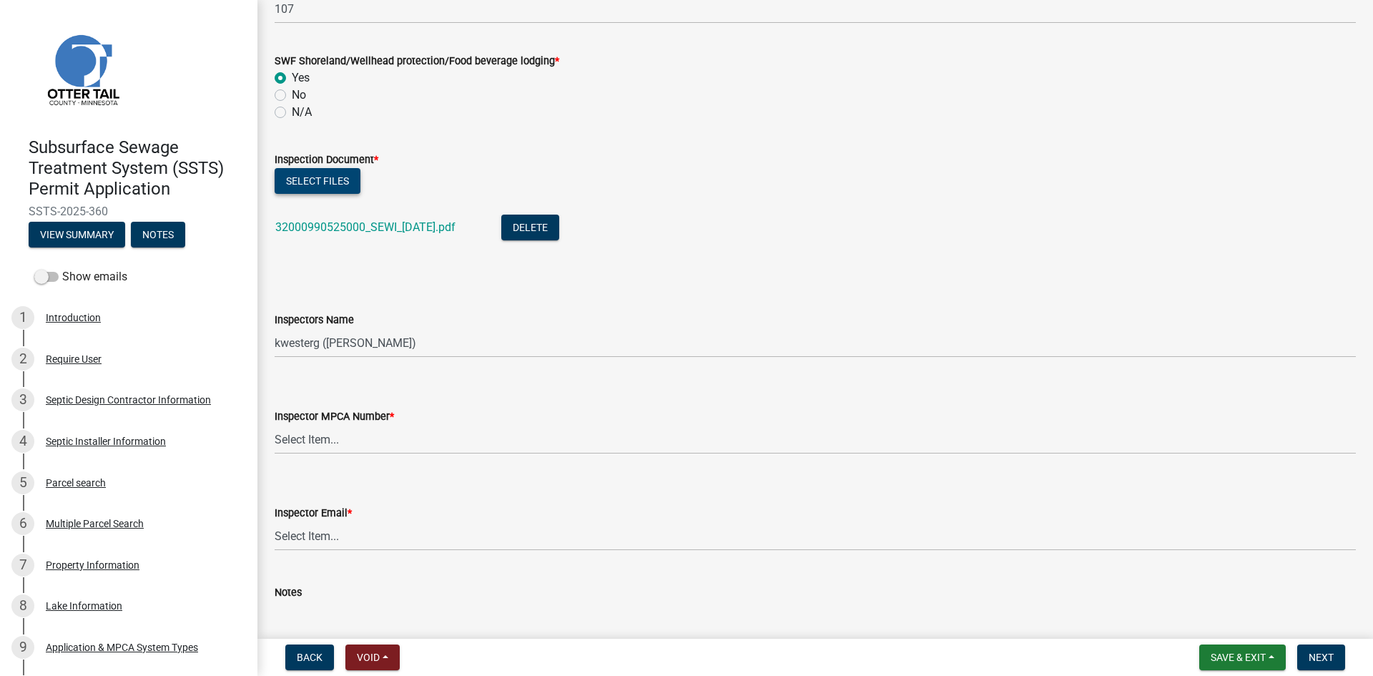
scroll to position [1162, 0]
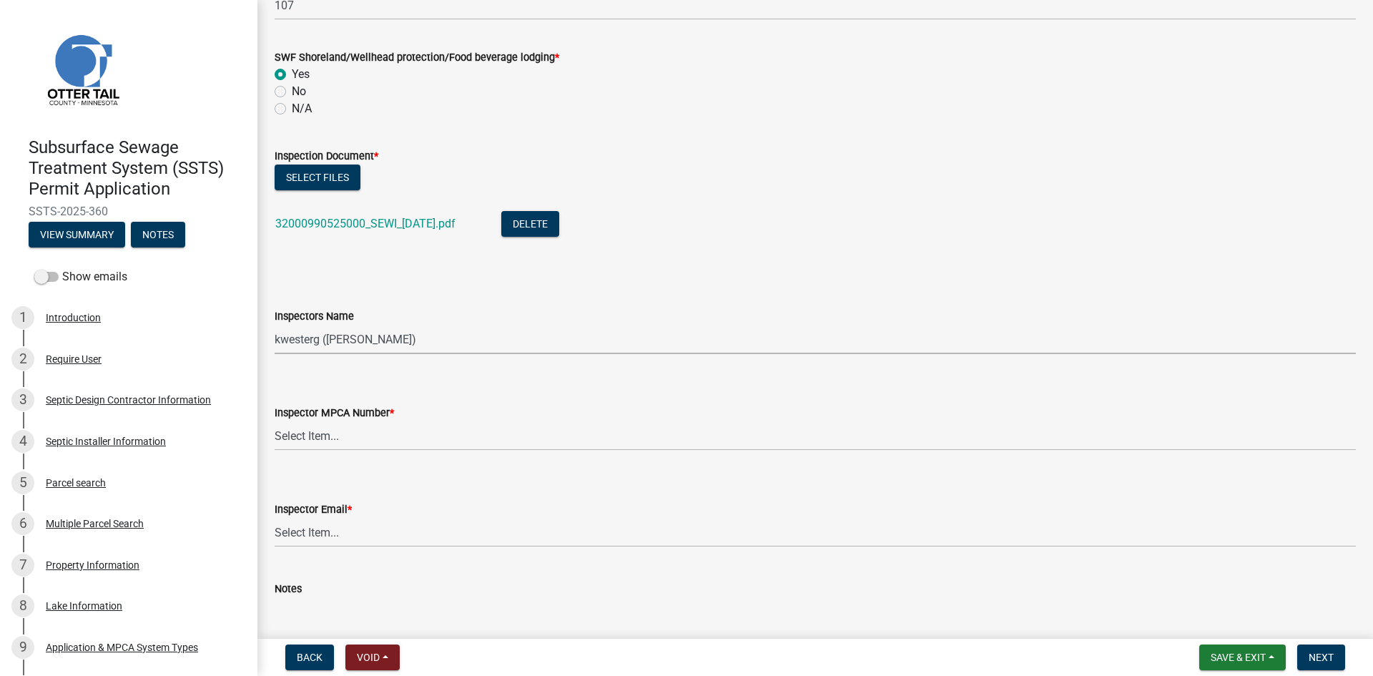
click at [333, 335] on select "Select Item... btollefson (Brittany Tollefson) alexisnewark (Alexis Newark) epl…" at bounding box center [815, 339] width 1081 height 29
select select "540cdff0-8667-4a16-ad1f-2fbf1edb8379"
click at [275, 325] on select "Select Item... btollefson (Brittany Tollefson) alexisnewark (Alexis Newark) epl…" at bounding box center [815, 339] width 1081 height 29
click at [359, 420] on div "Inspector MPCA Number *" at bounding box center [815, 412] width 1081 height 17
click at [372, 453] on wm-data-entity-input "Inspector MPCA Number * Select Item... Alexis Newark (10415) Andrea Perales (92…" at bounding box center [815, 415] width 1081 height 97
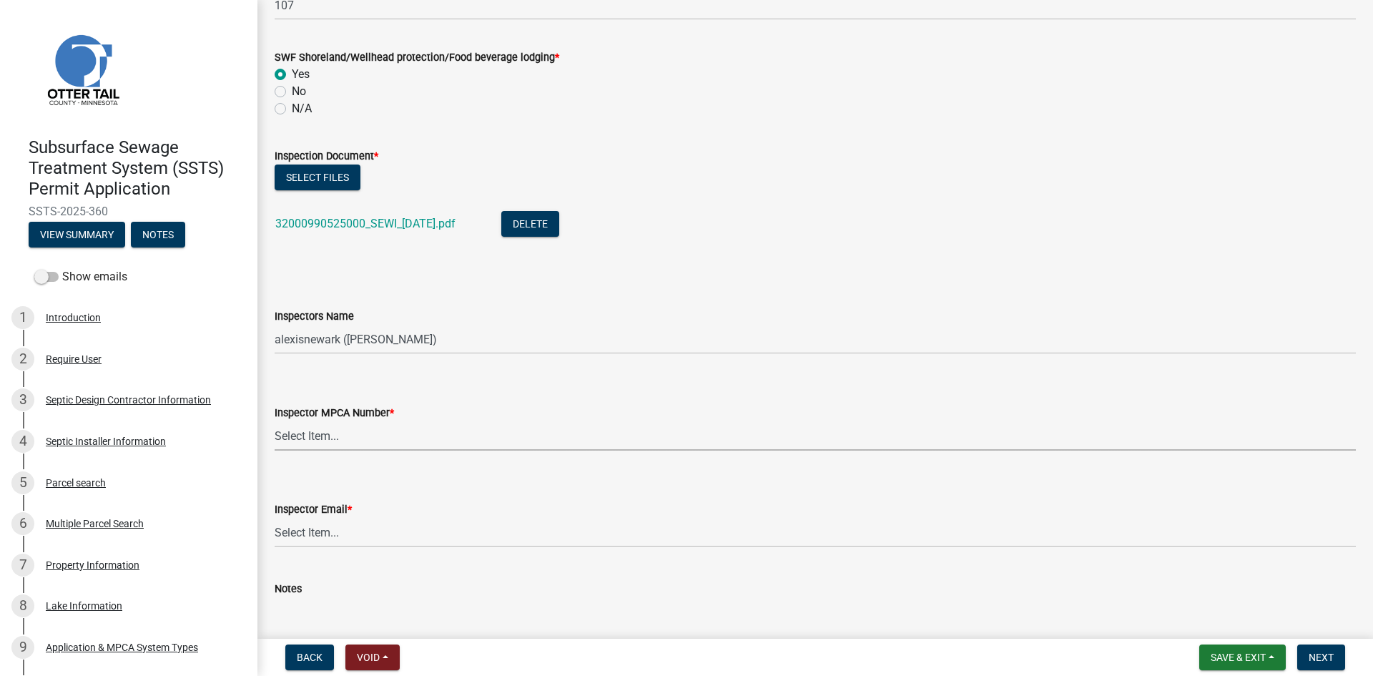
click at [372, 448] on select "Select Item... Alexis Newark (10415) Andrea Perales (924) Brittany Tollefson (1…" at bounding box center [815, 435] width 1081 height 29
click at [275, 421] on select "Select Item... Alexis Newark (10415) Andrea Perales (924) Brittany Tollefson (1…" at bounding box center [815, 435] width 1081 height 29
select select "d127207f-e6b2-42e2-ba4c-6918cdf94176"
click at [295, 521] on select "Select Item... Alexis Newark (anewark@ottertailcounty.gov) Amy Busko (abusko@ot…" at bounding box center [815, 532] width 1081 height 29
click at [275, 518] on select "Select Item... Alexis Newark (anewark@ottertailcounty.gov) Amy Busko (abusko@ot…" at bounding box center [815, 532] width 1081 height 29
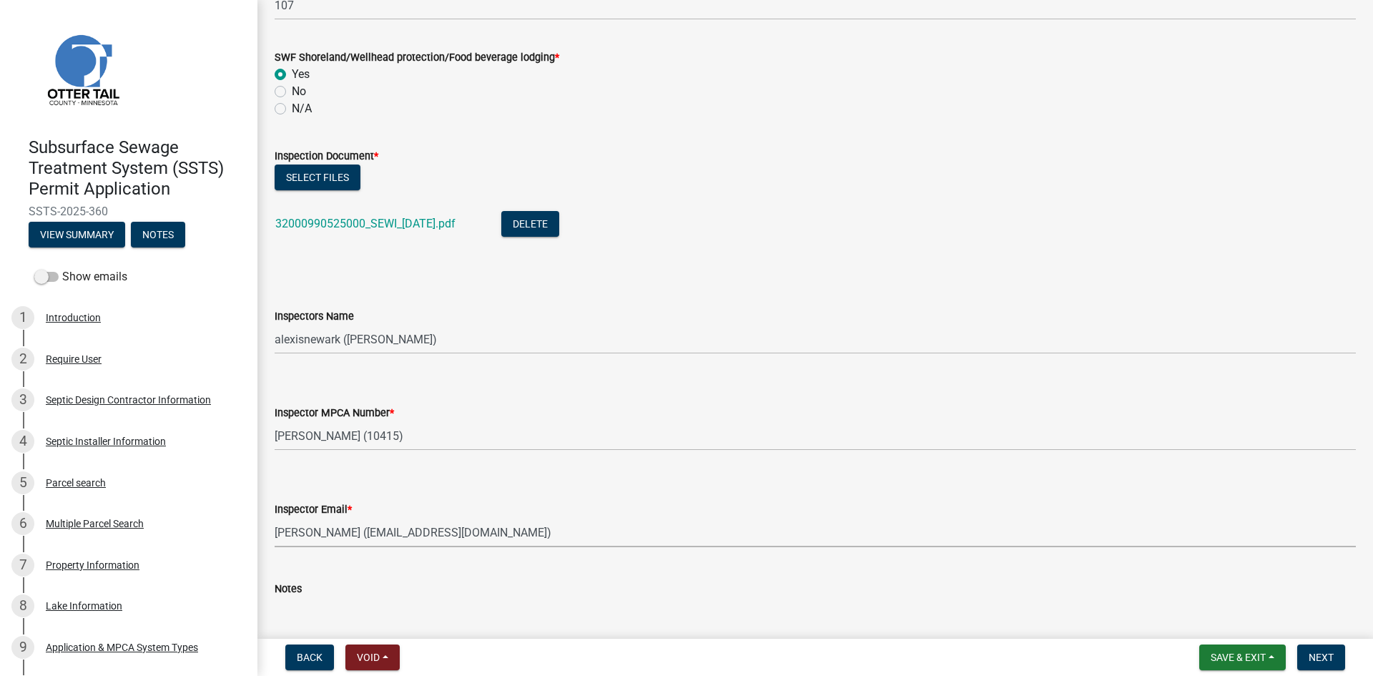
select select "46a67eee-2c7d-4579-9973-15a8b9f9d8c4"
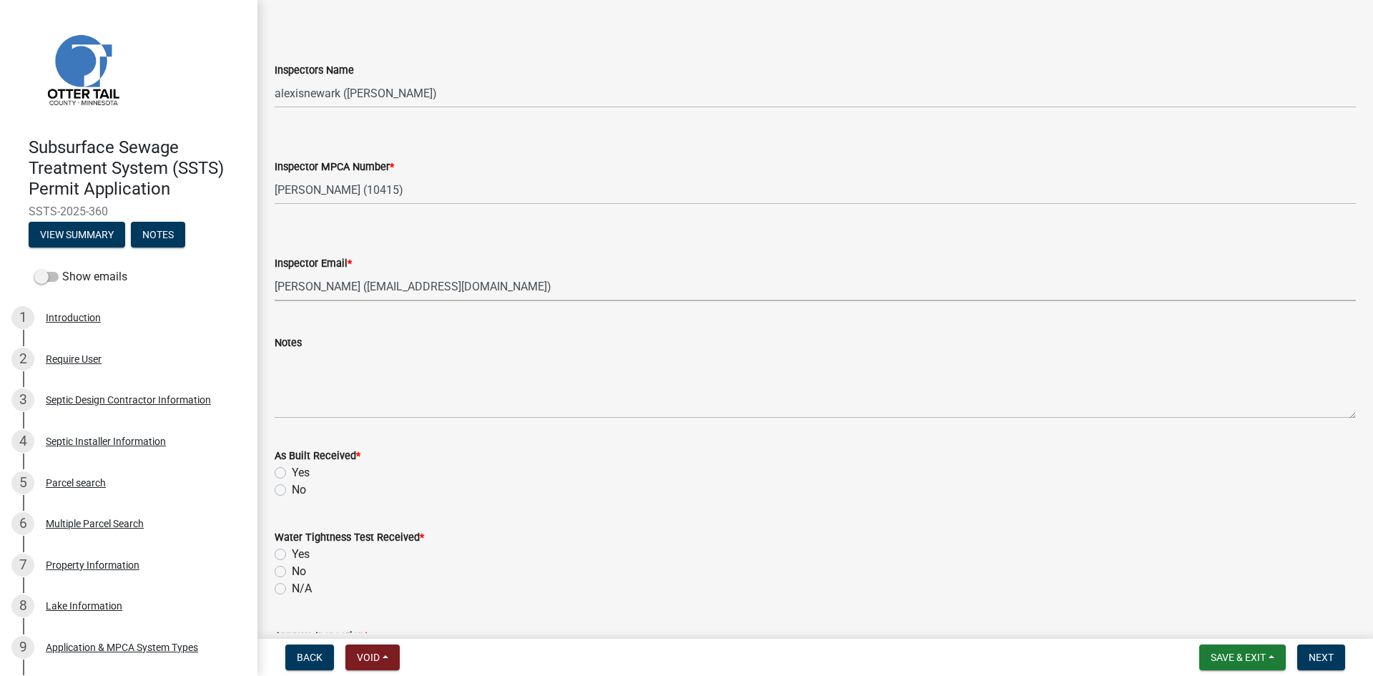
scroll to position [1448, 0]
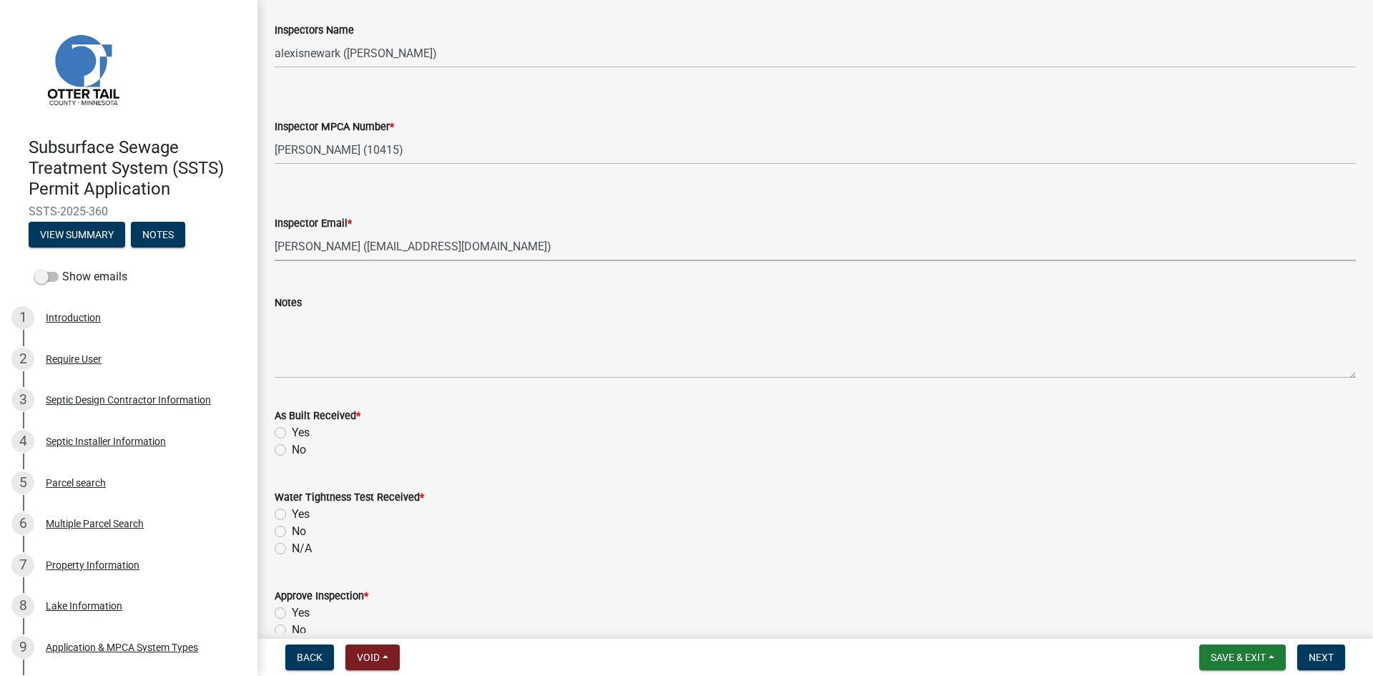
click at [348, 390] on form "As Built Received * Yes No" at bounding box center [815, 424] width 1081 height 69
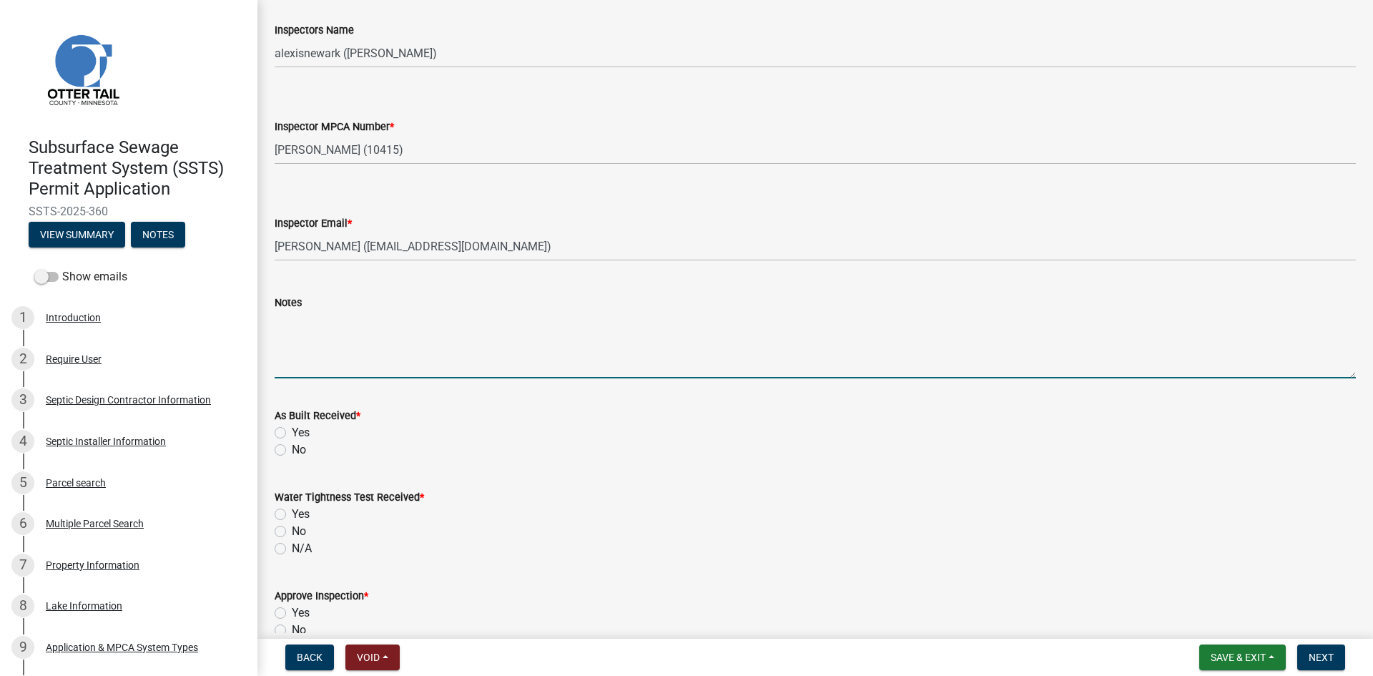
click at [339, 373] on textarea "Notes" at bounding box center [815, 344] width 1081 height 67
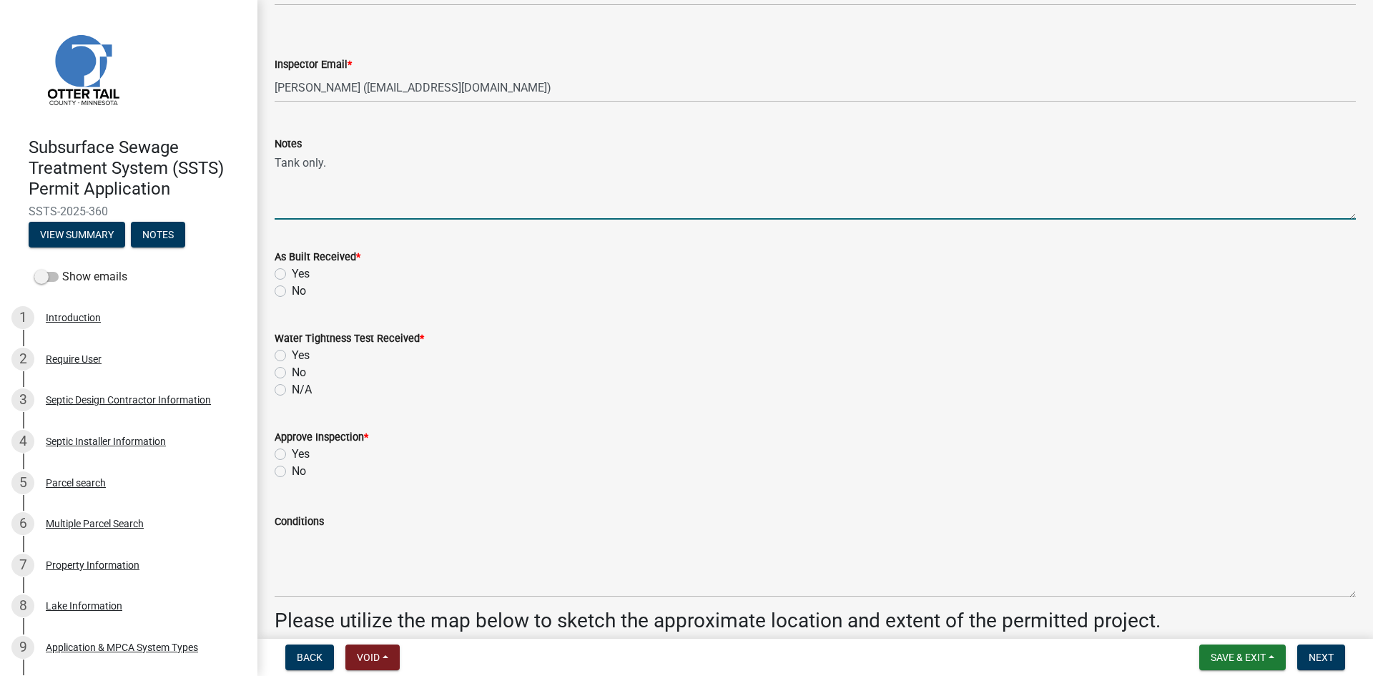
scroll to position [1609, 0]
type textarea "Tank only."
click at [292, 271] on label "Yes" at bounding box center [301, 271] width 18 height 17
click at [292, 271] on input "Yes" at bounding box center [296, 267] width 9 height 9
radio input "true"
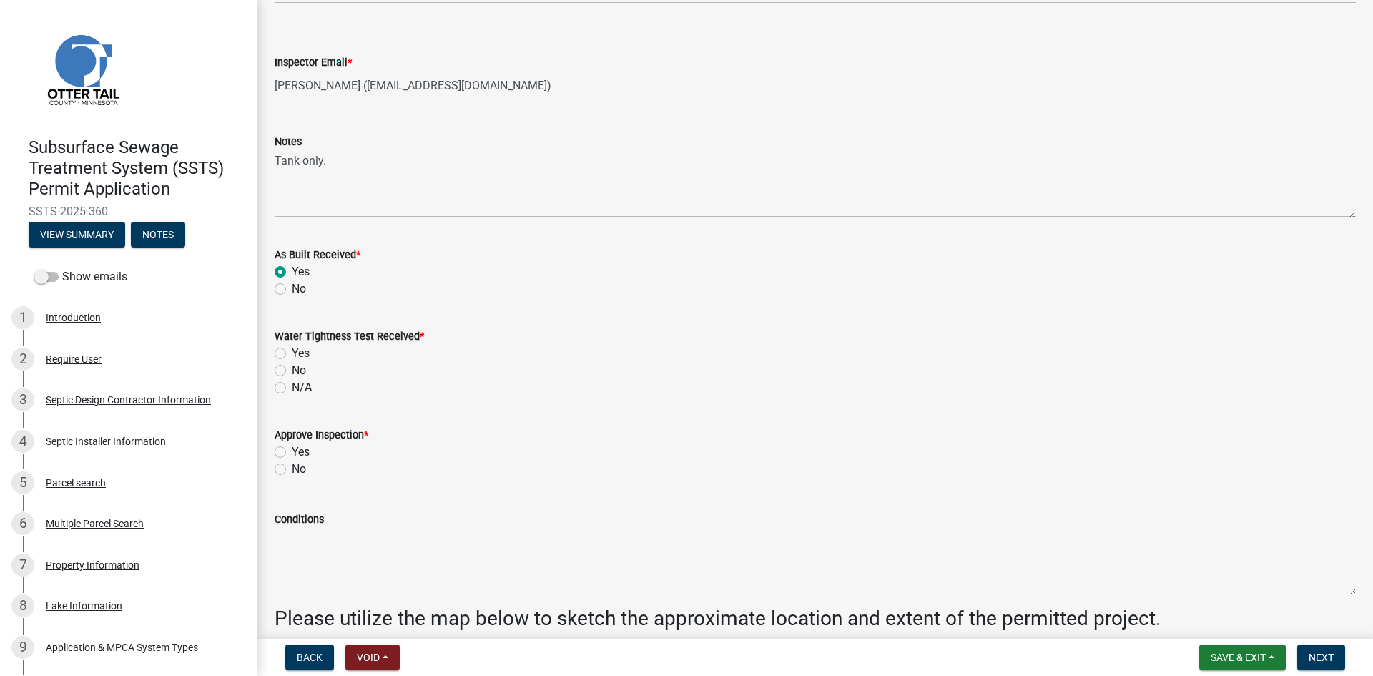
click at [292, 287] on label "No" at bounding box center [299, 288] width 14 height 17
click at [292, 287] on input "No" at bounding box center [296, 284] width 9 height 9
radio input "true"
click at [292, 387] on label "N/A" at bounding box center [302, 387] width 20 height 17
click at [292, 387] on input "N/A" at bounding box center [296, 383] width 9 height 9
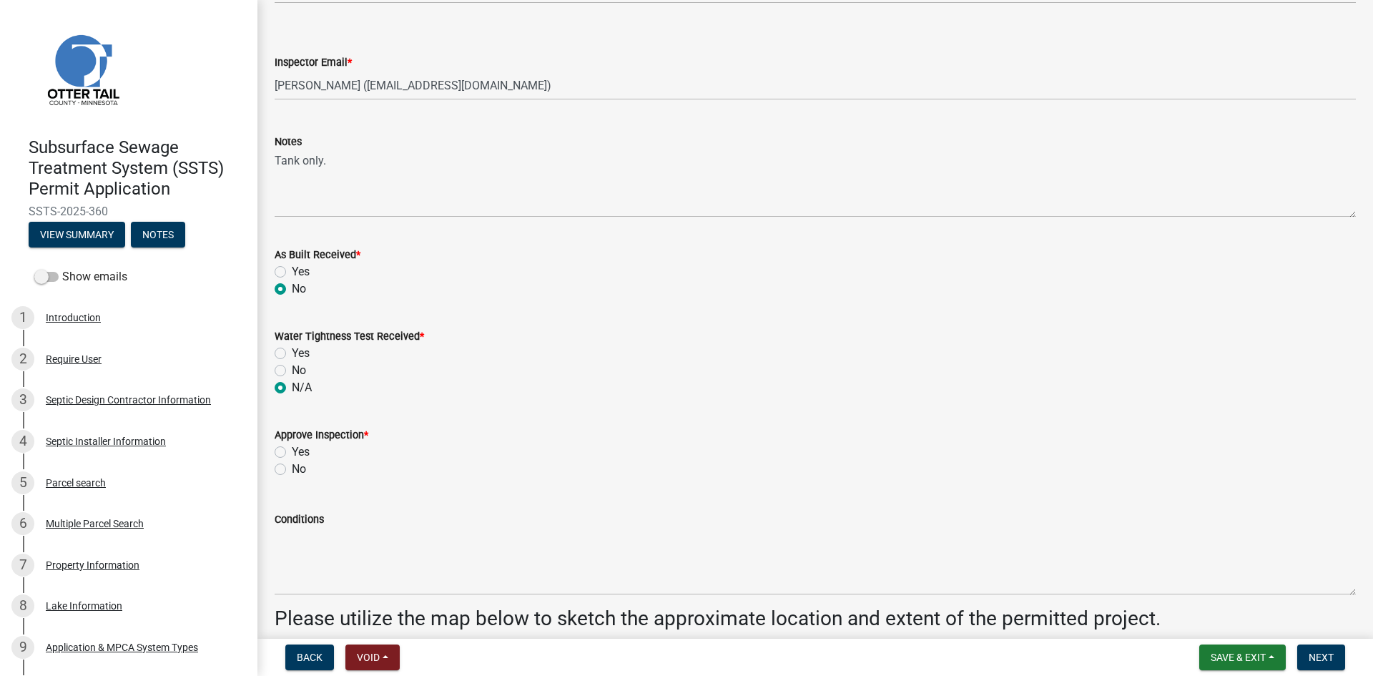
radio input "true"
click at [292, 449] on label "Yes" at bounding box center [301, 451] width 18 height 17
click at [292, 449] on input "Yes" at bounding box center [296, 447] width 9 height 9
radio input "true"
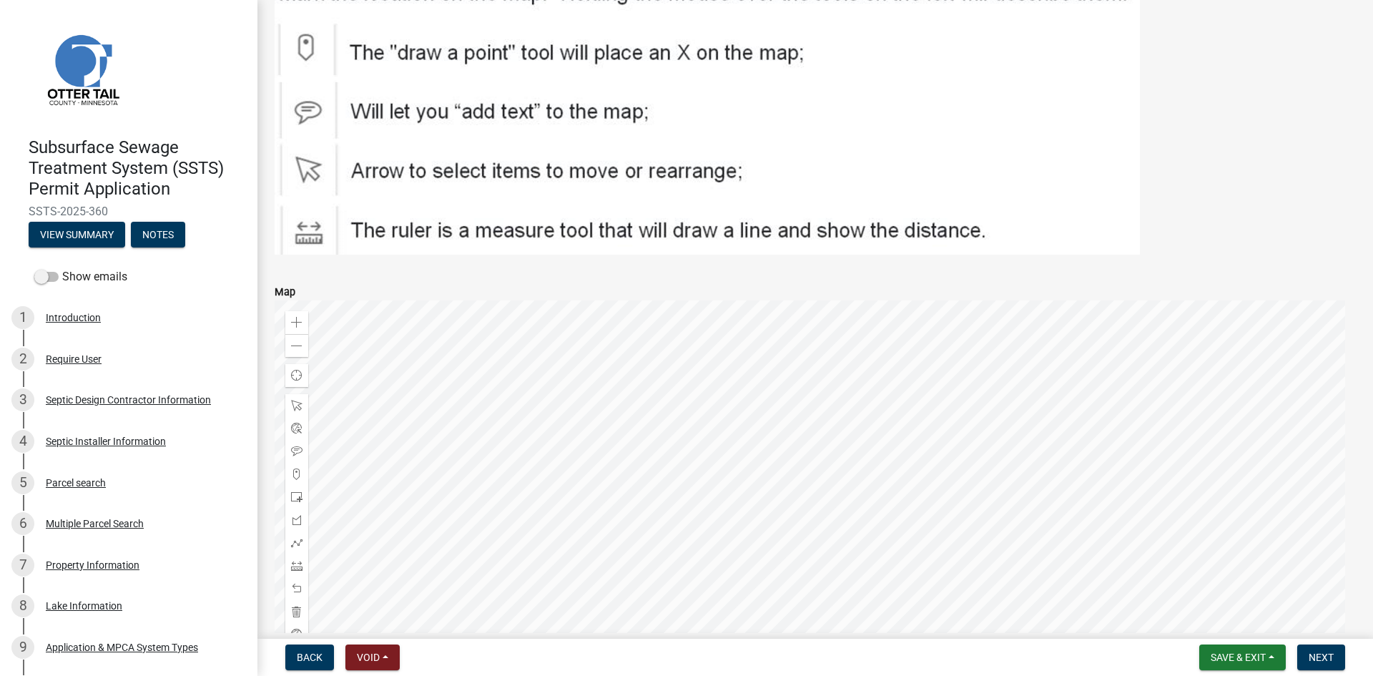
scroll to position [2390, 0]
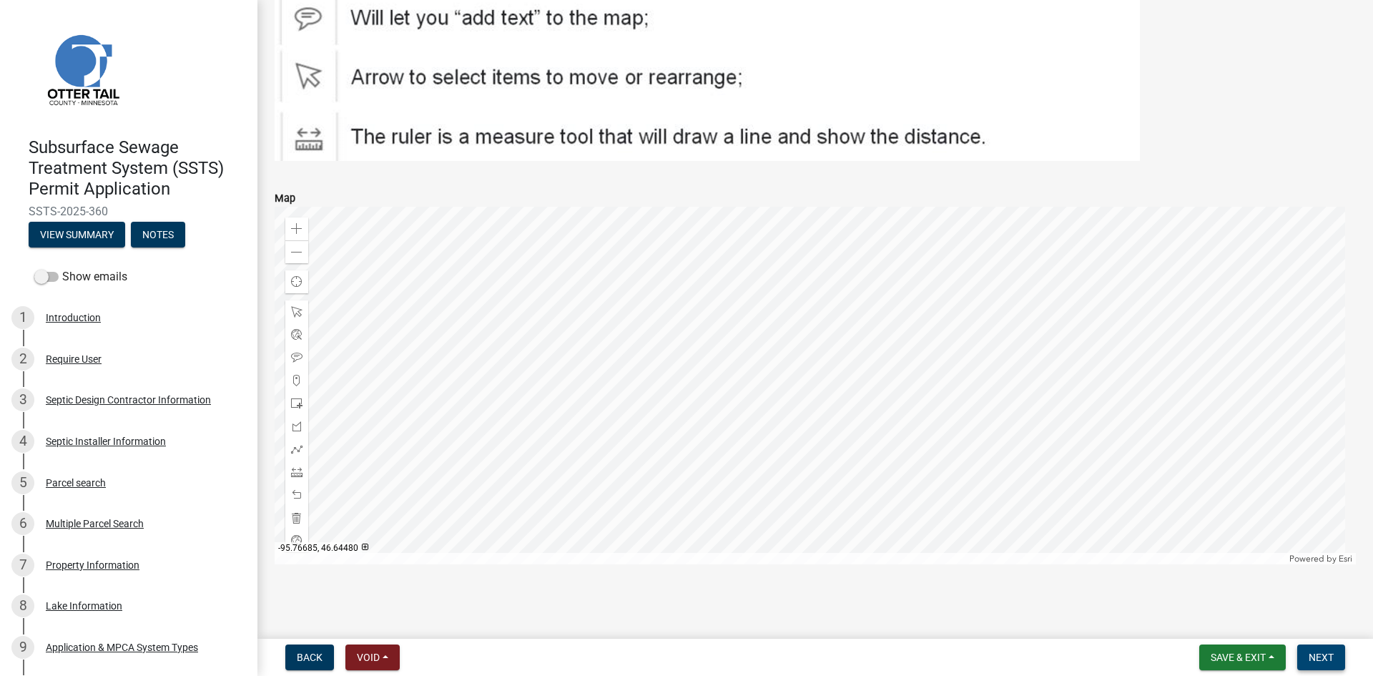
click at [1098, 590] on button "Next" at bounding box center [1321, 657] width 48 height 26
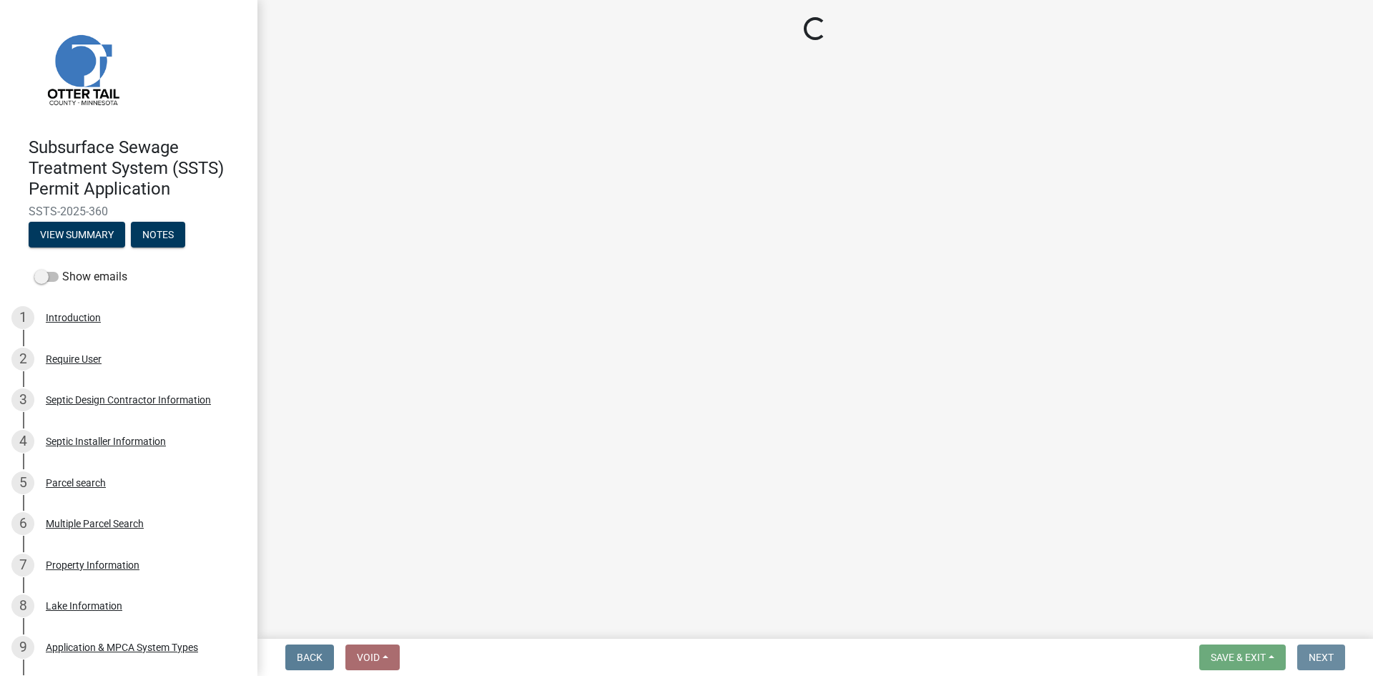
scroll to position [0, 0]
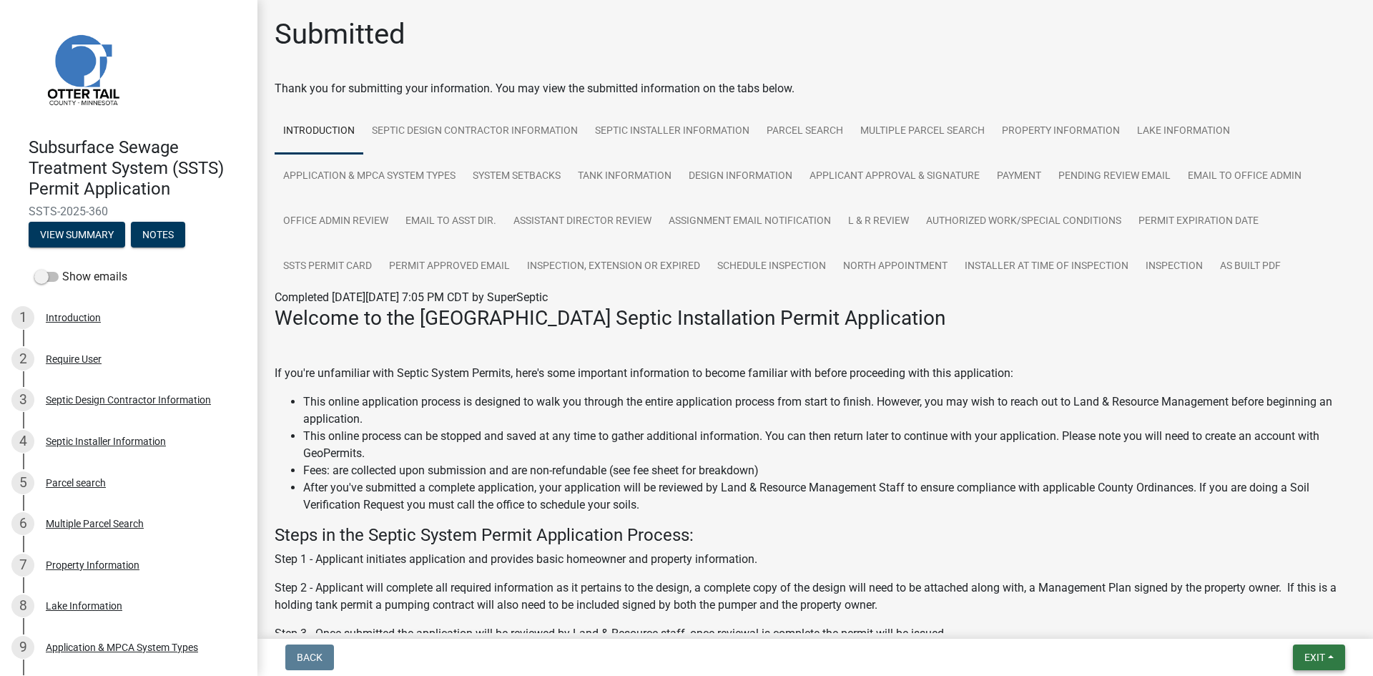
click at [1098, 590] on button "Exit" at bounding box center [1319, 657] width 52 height 26
click at [1098, 590] on button "Save & Exit" at bounding box center [1288, 620] width 114 height 34
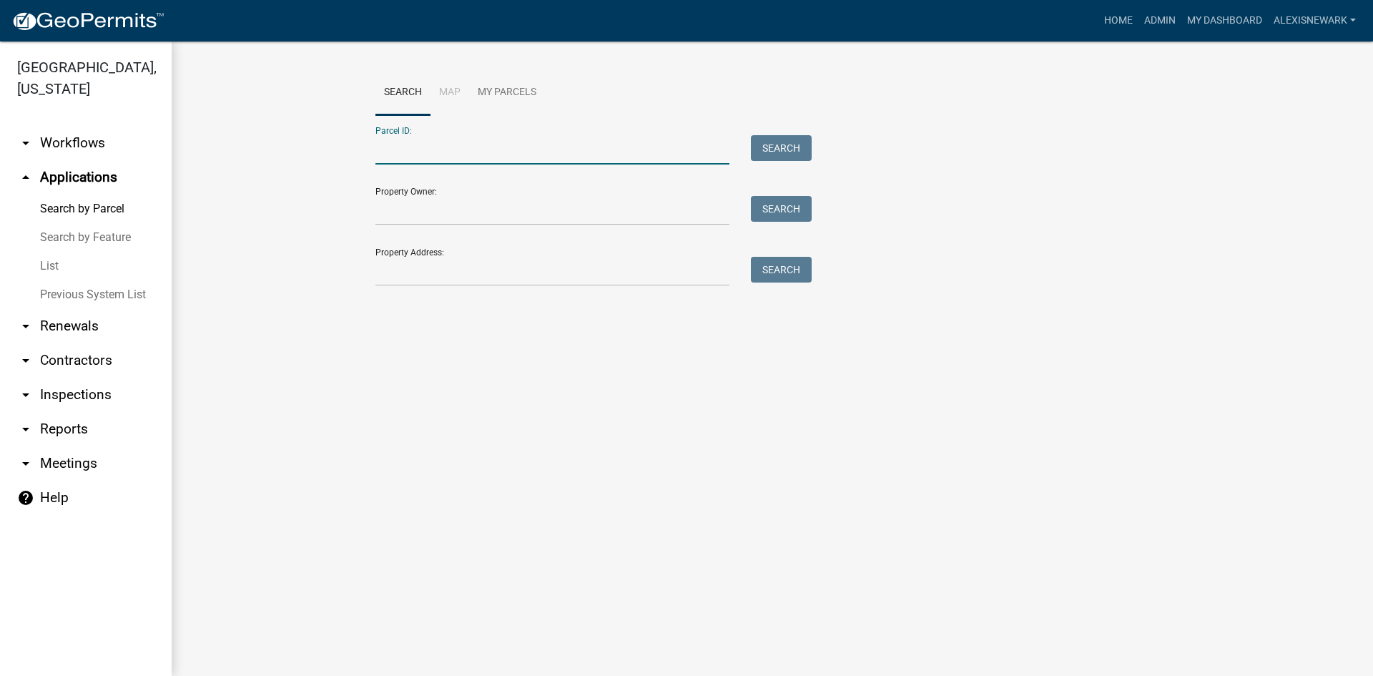
click at [476, 154] on input "Parcel ID:" at bounding box center [552, 149] width 354 height 29
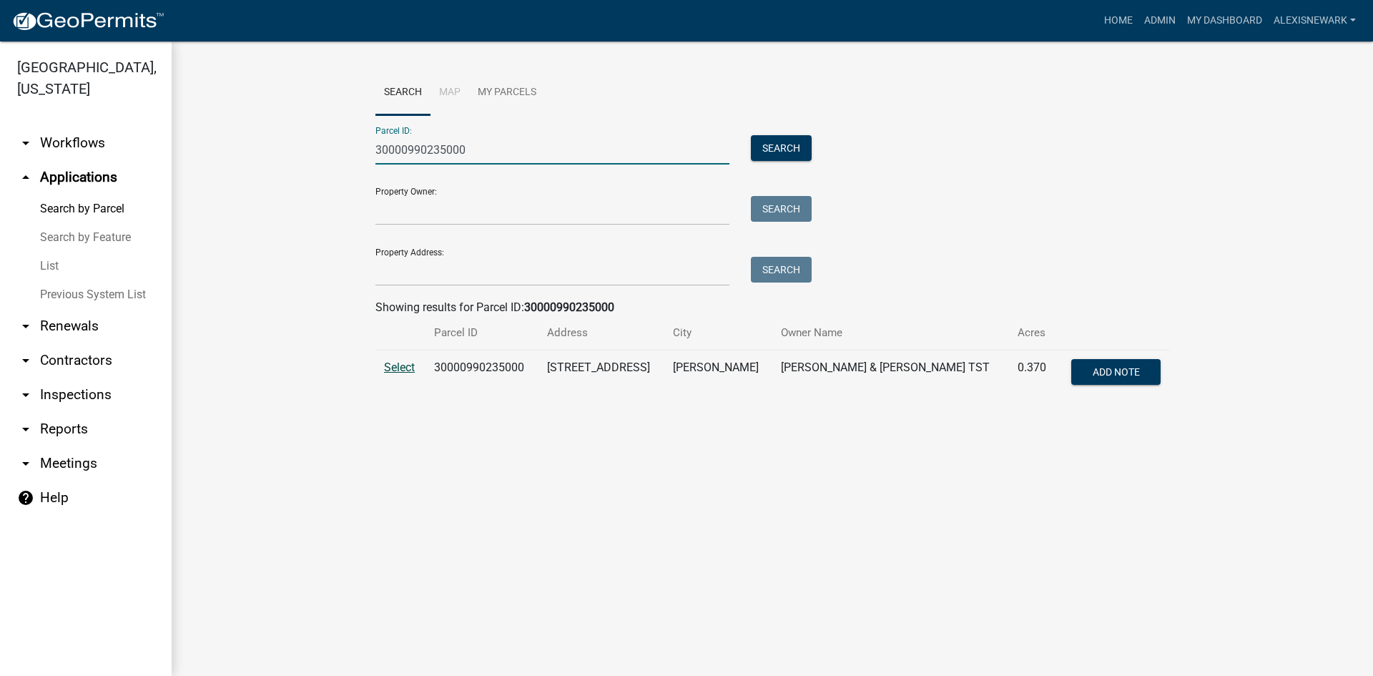
type input "30000990235000"
click at [410, 368] on span "Select" at bounding box center [399, 367] width 31 height 14
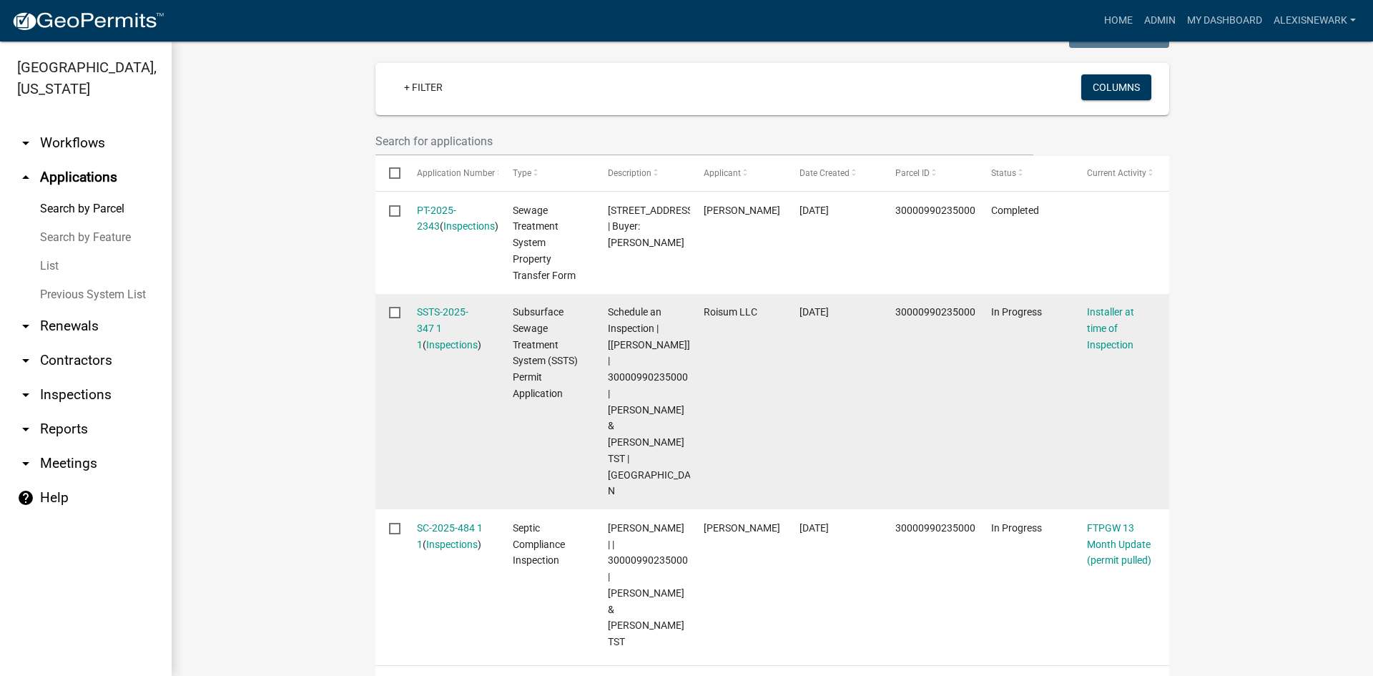
scroll to position [447, 0]
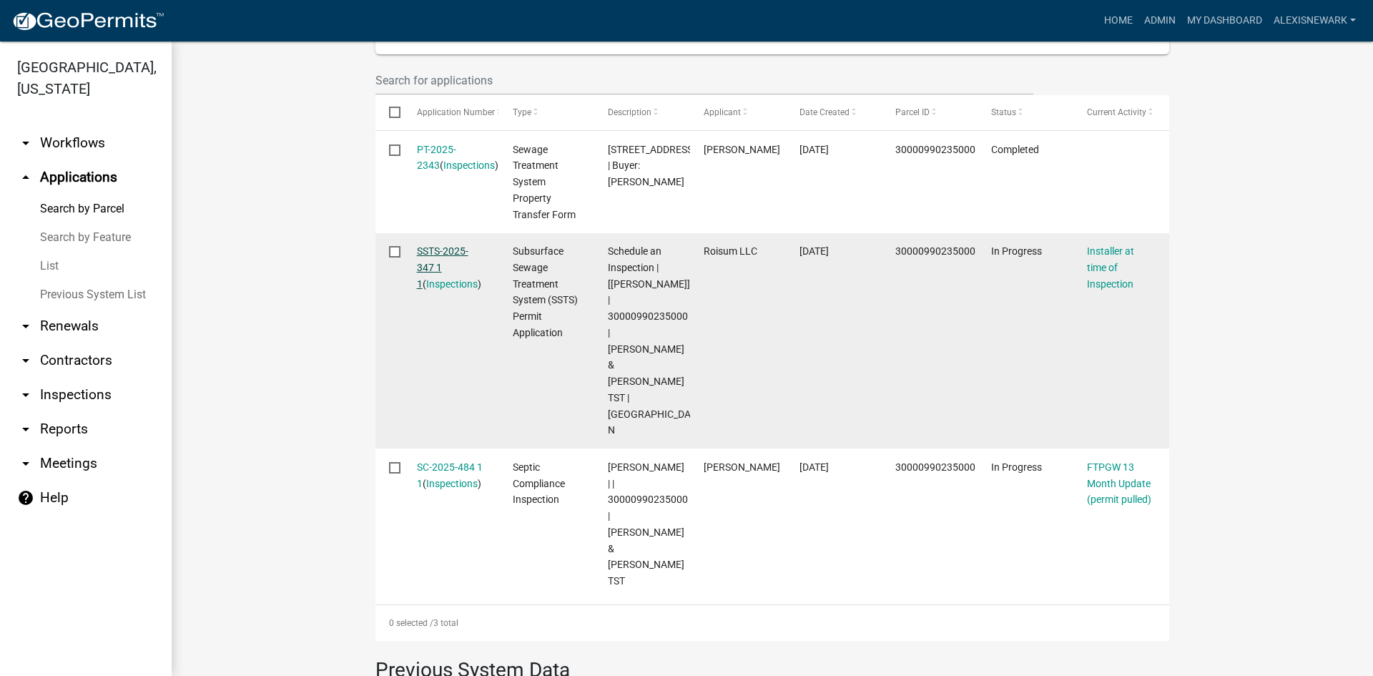
click at [449, 250] on link "SSTS-2025-347 1 1" at bounding box center [442, 267] width 51 height 44
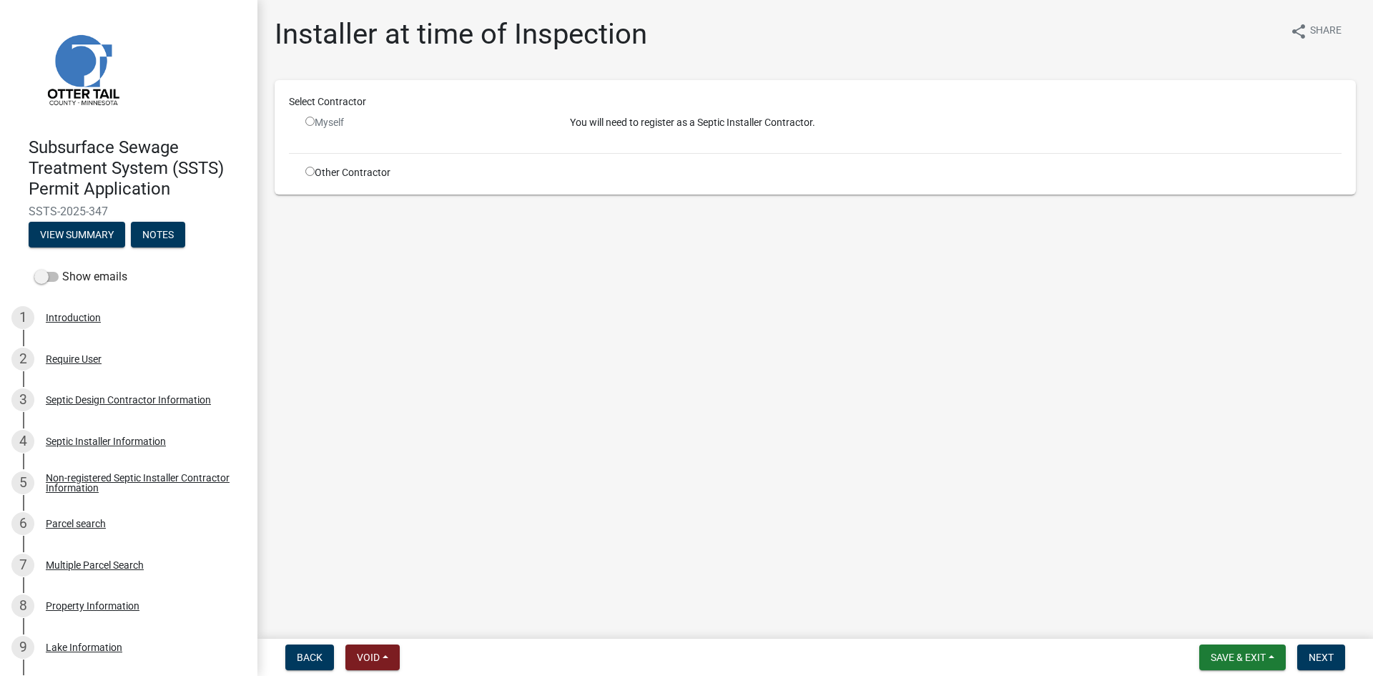
click at [310, 171] on input "radio" at bounding box center [309, 171] width 9 height 9
radio input "true"
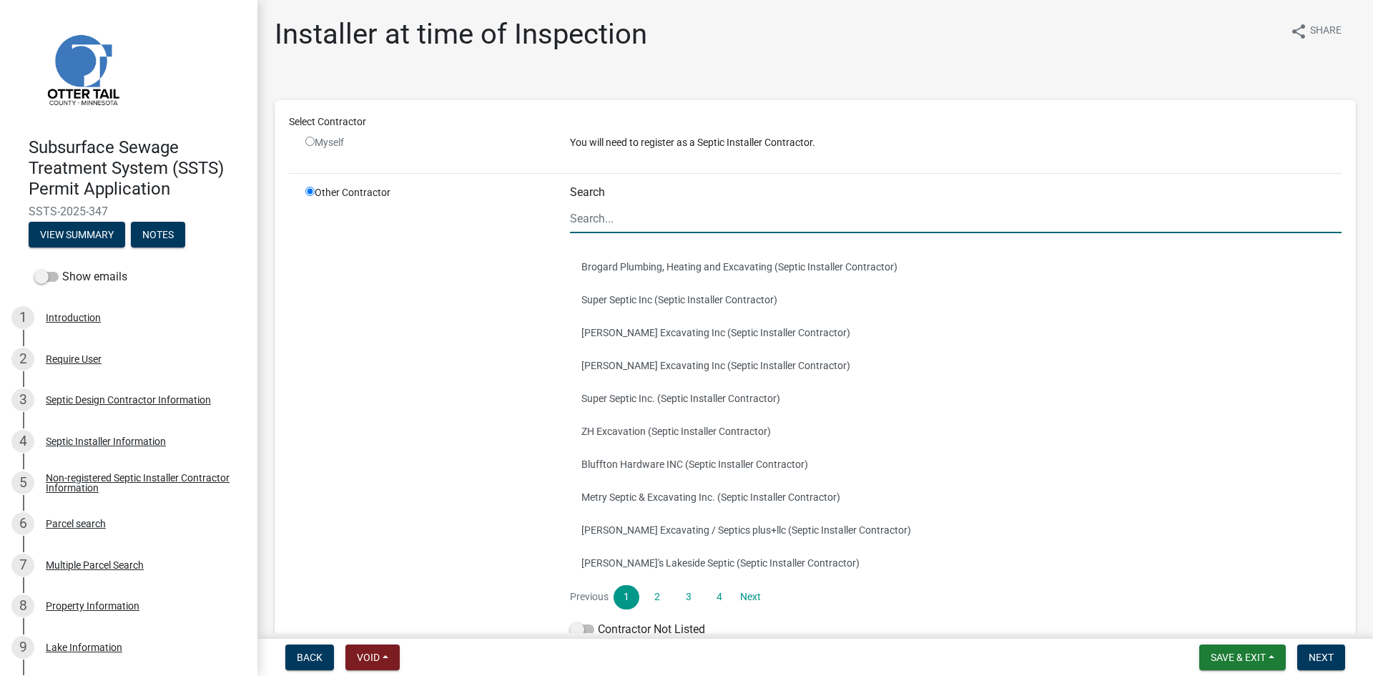
click at [631, 230] on input "Search" at bounding box center [956, 218] width 772 height 29
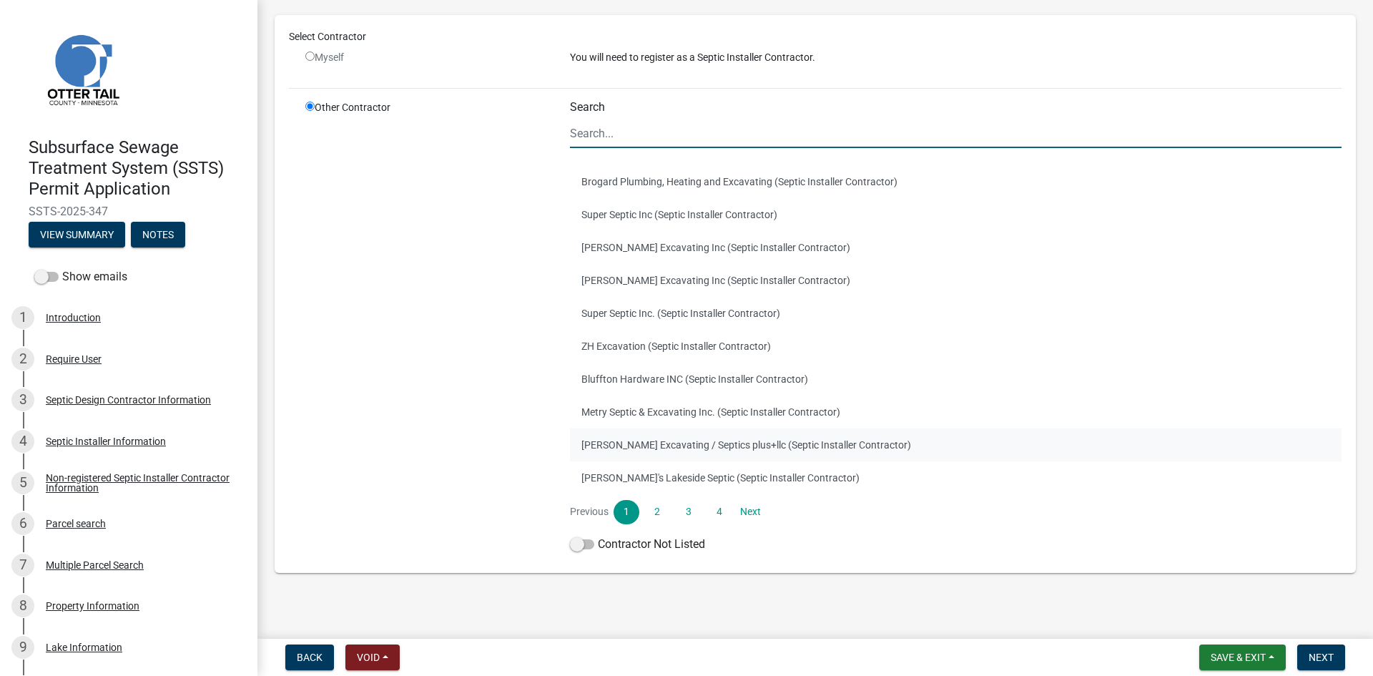
scroll to position [92, 0]
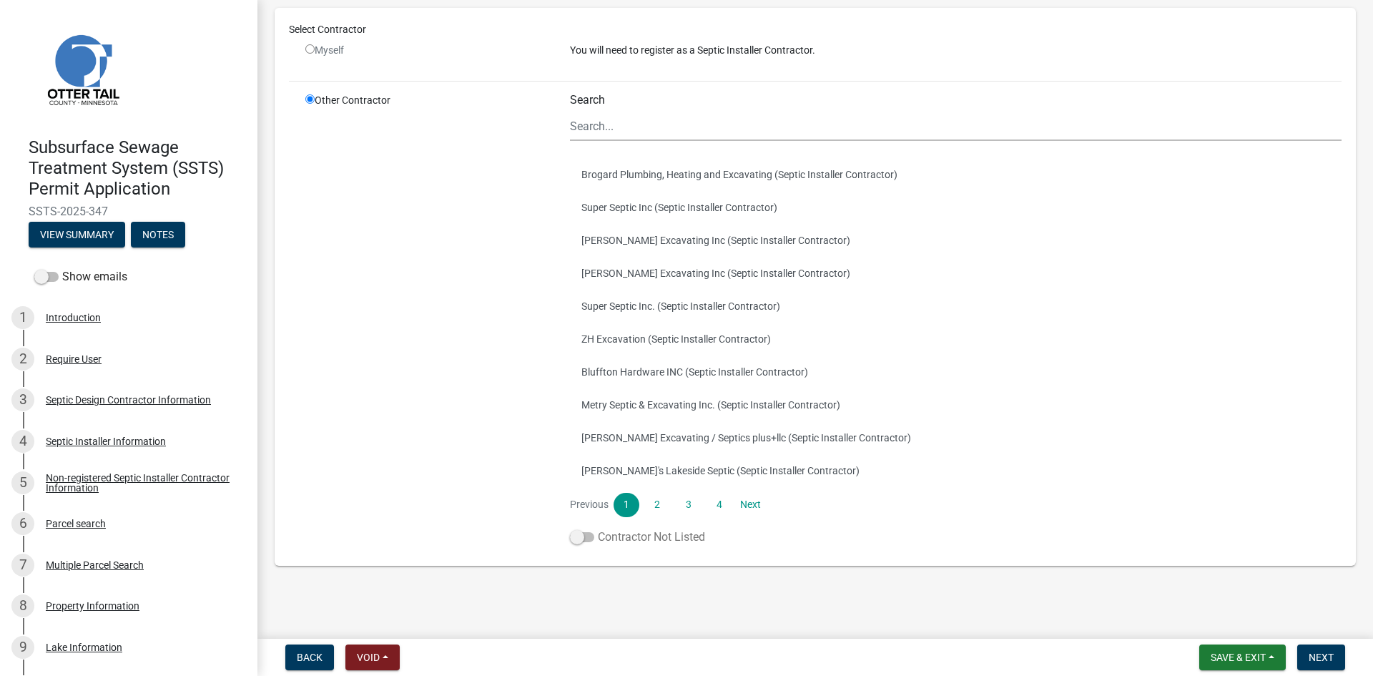
click at [704, 534] on label "Contractor Not Listed" at bounding box center [637, 537] width 135 height 17
click at [598, 529] on input "Contractor Not Listed" at bounding box center [598, 529] width 0 height 0
click at [1098, 590] on button "Next" at bounding box center [1321, 657] width 48 height 26
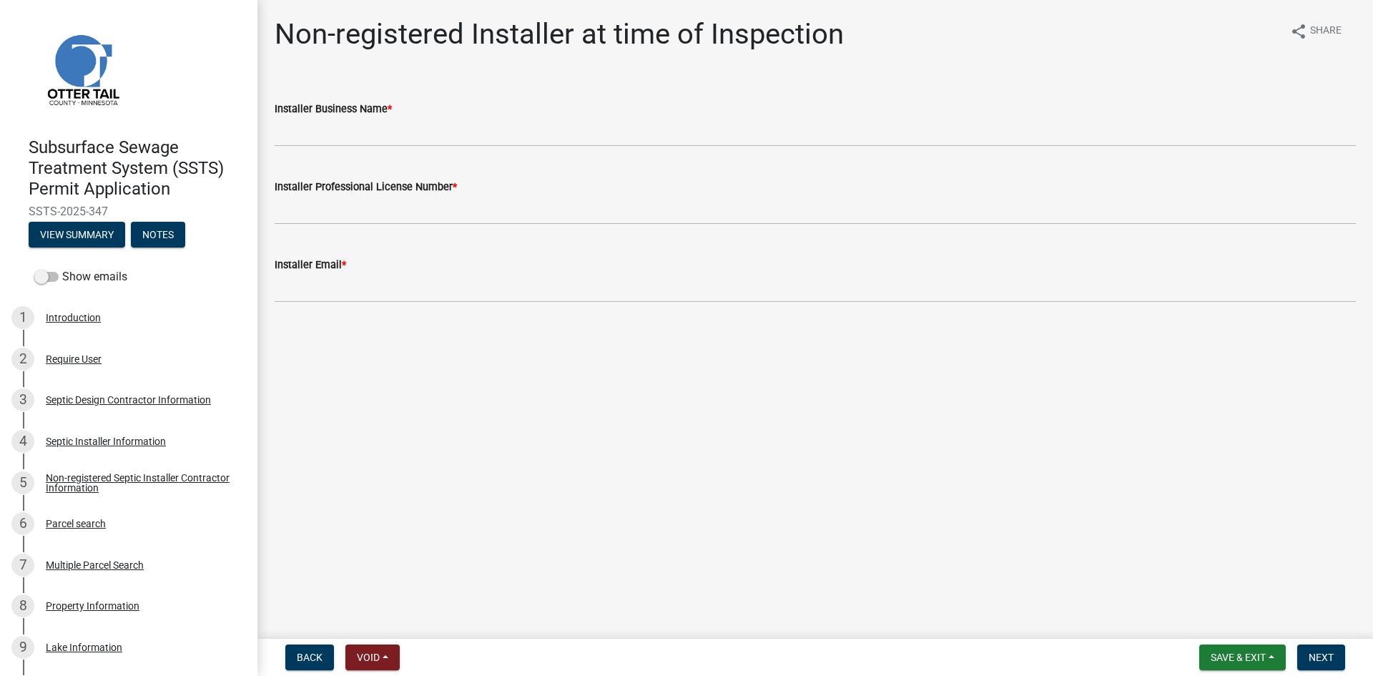
drag, startPoint x: 376, startPoint y: 150, endPoint x: 372, endPoint y: 138, distance: 12.9
click at [376, 149] on wm-data-entity-input "Installer Business Name *" at bounding box center [815, 119] width 1081 height 78
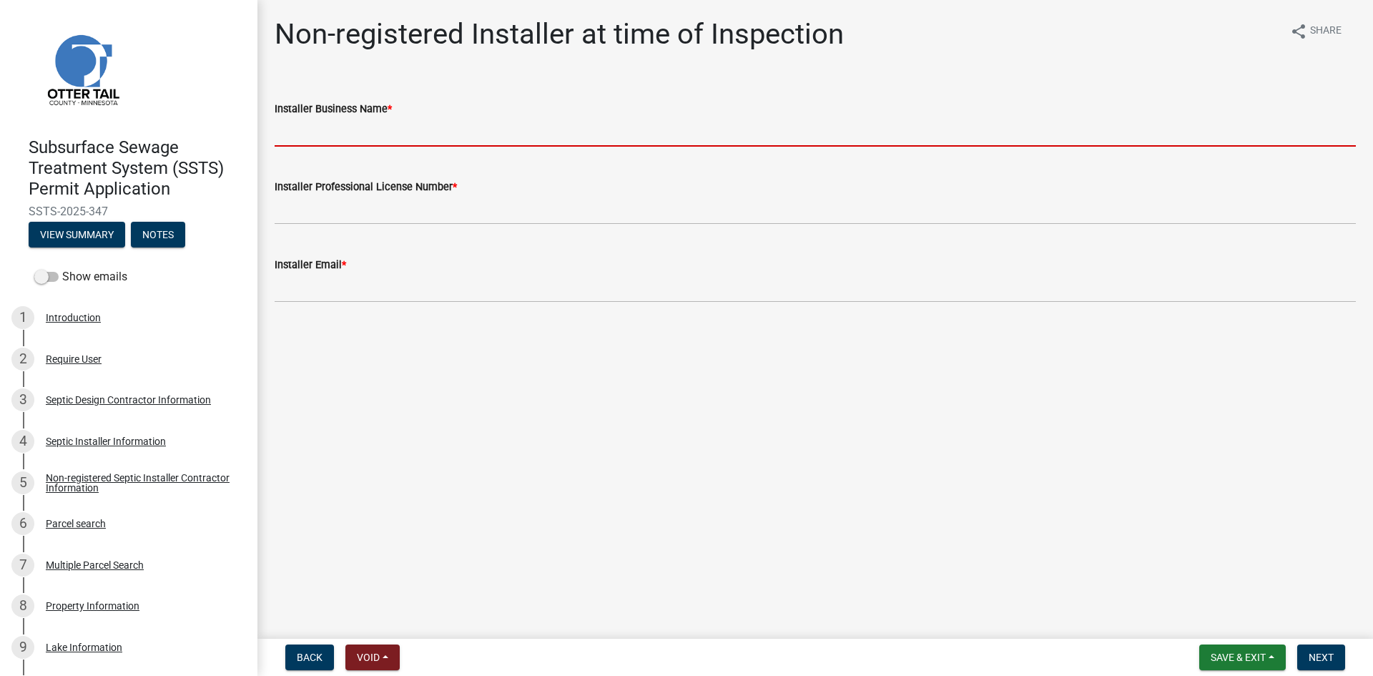
click at [372, 138] on input "Installer Business Name *" at bounding box center [815, 131] width 1081 height 29
type input "Buffalo River Excavating LLC"
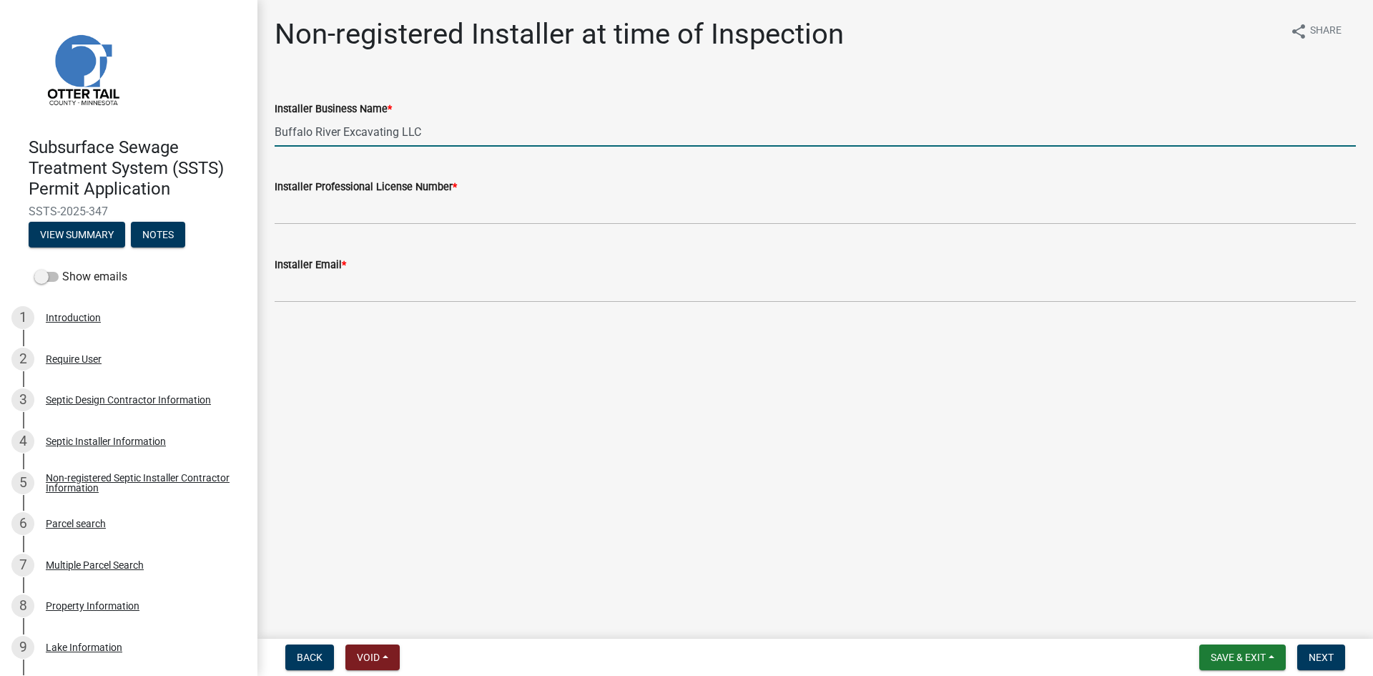
click at [438, 136] on input "Buffalo River Excavating LLC" at bounding box center [815, 131] width 1081 height 29
click at [438, 134] on input "Buffalo River Excavating LLC" at bounding box center [815, 131] width 1081 height 29
type input "TP's Septic LLC"
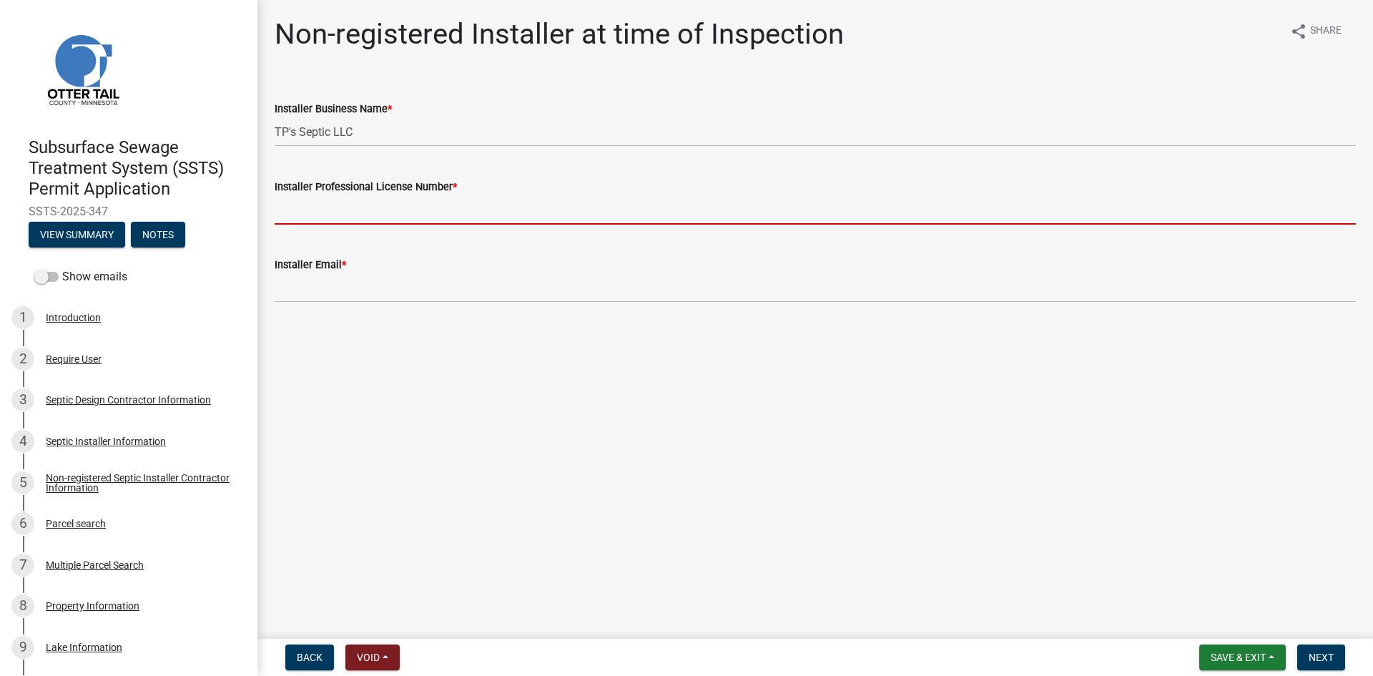
click at [331, 205] on input "Installer Professional License Number *" at bounding box center [815, 209] width 1081 height 29
type input "L4313"
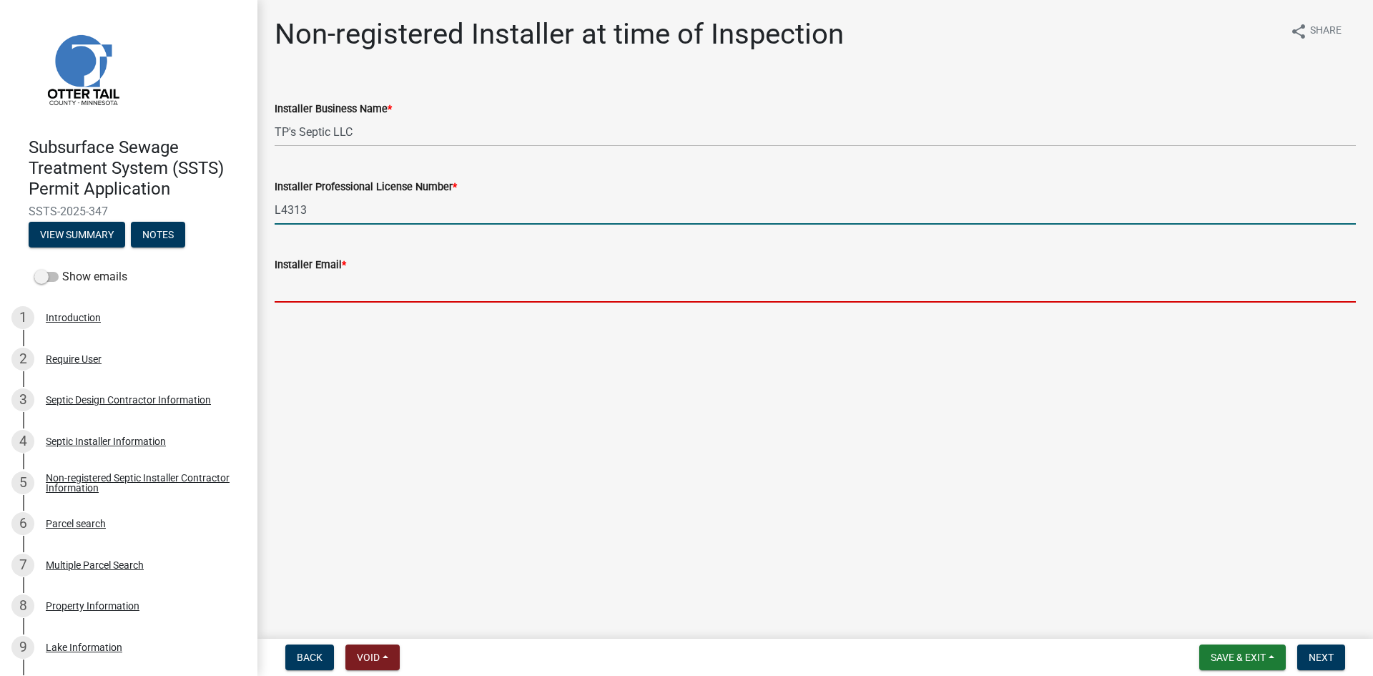
click at [403, 294] on input "Installer Email *" at bounding box center [815, 287] width 1081 height 29
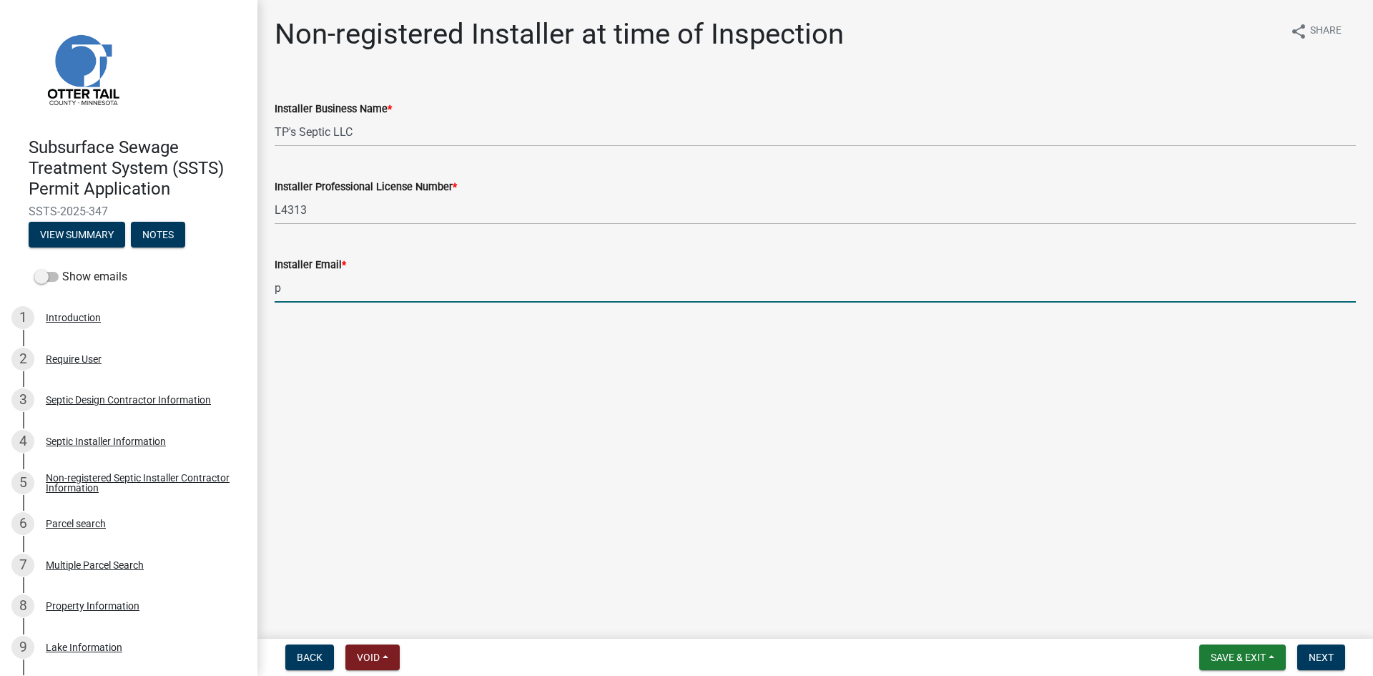
type input "peralaexcavating@gmail.com"
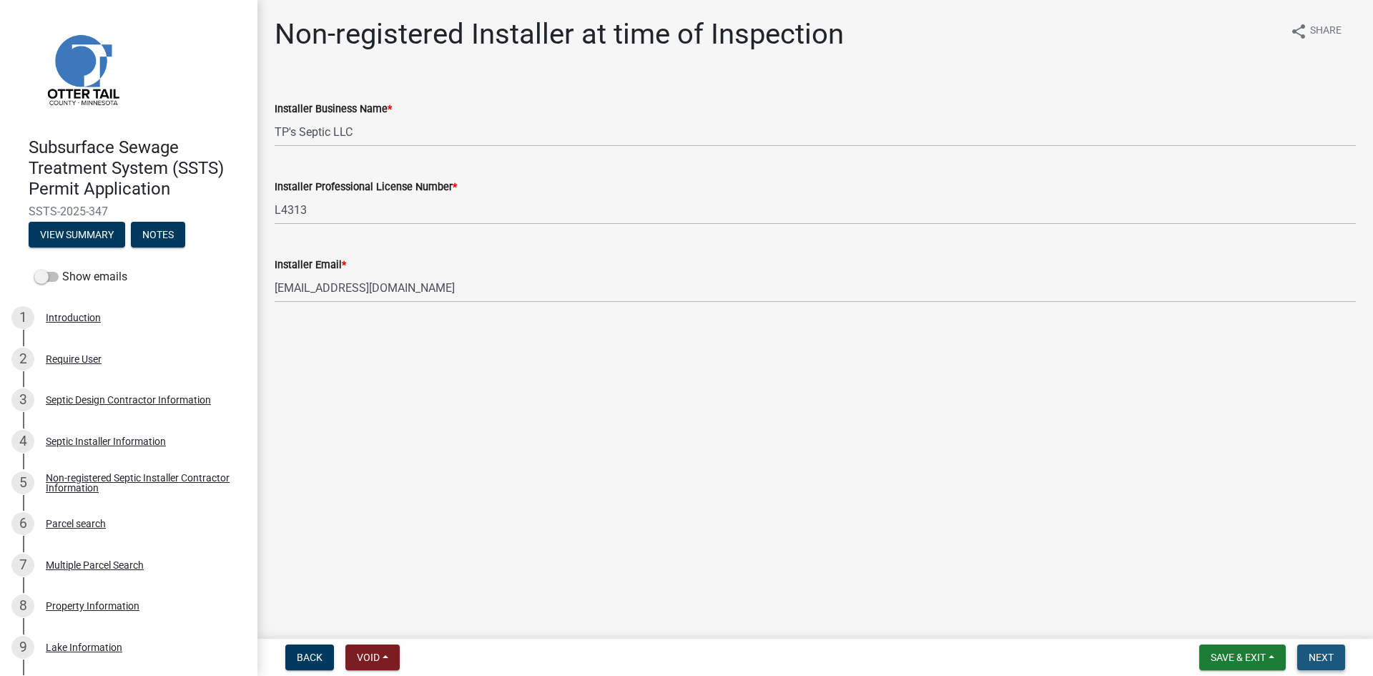
click at [1098, 590] on span "Next" at bounding box center [1321, 657] width 25 height 11
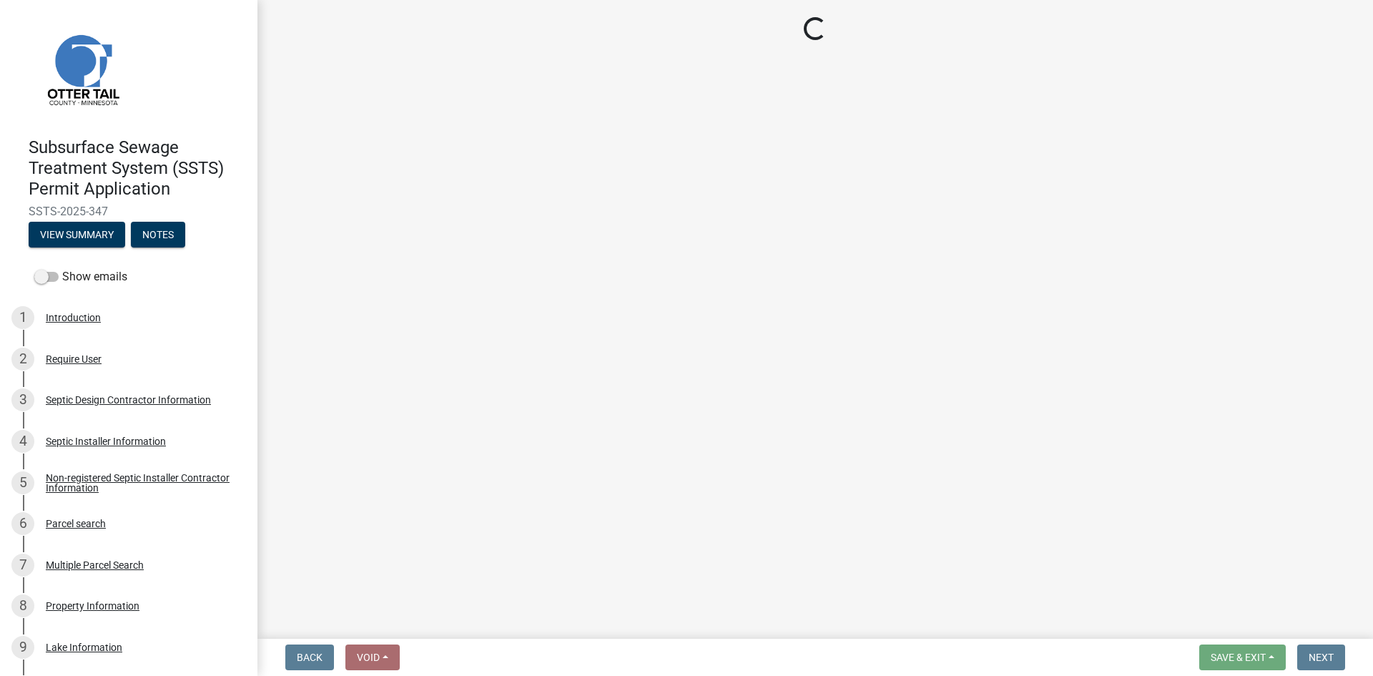
select select "710d5f49-2663-4e73-9718-d0c4e189f5ed"
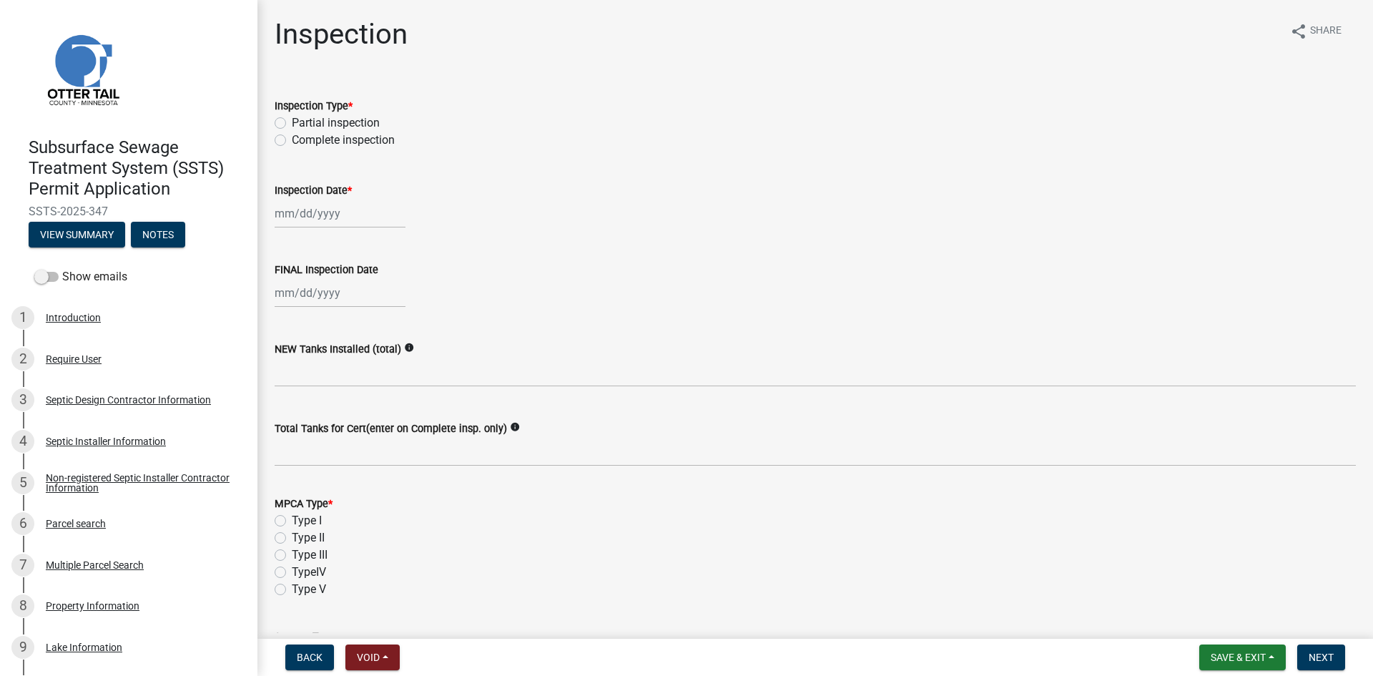
click at [274, 138] on div "Inspection Type * Partial inspection Complete inspection" at bounding box center [815, 114] width 1103 height 69
click at [292, 139] on label "Complete inspection" at bounding box center [343, 140] width 103 height 17
click at [292, 139] on input "Complete inspection" at bounding box center [296, 136] width 9 height 9
radio input "true"
click at [331, 241] on div "FINAL Inspection Date" at bounding box center [815, 274] width 1081 height 67
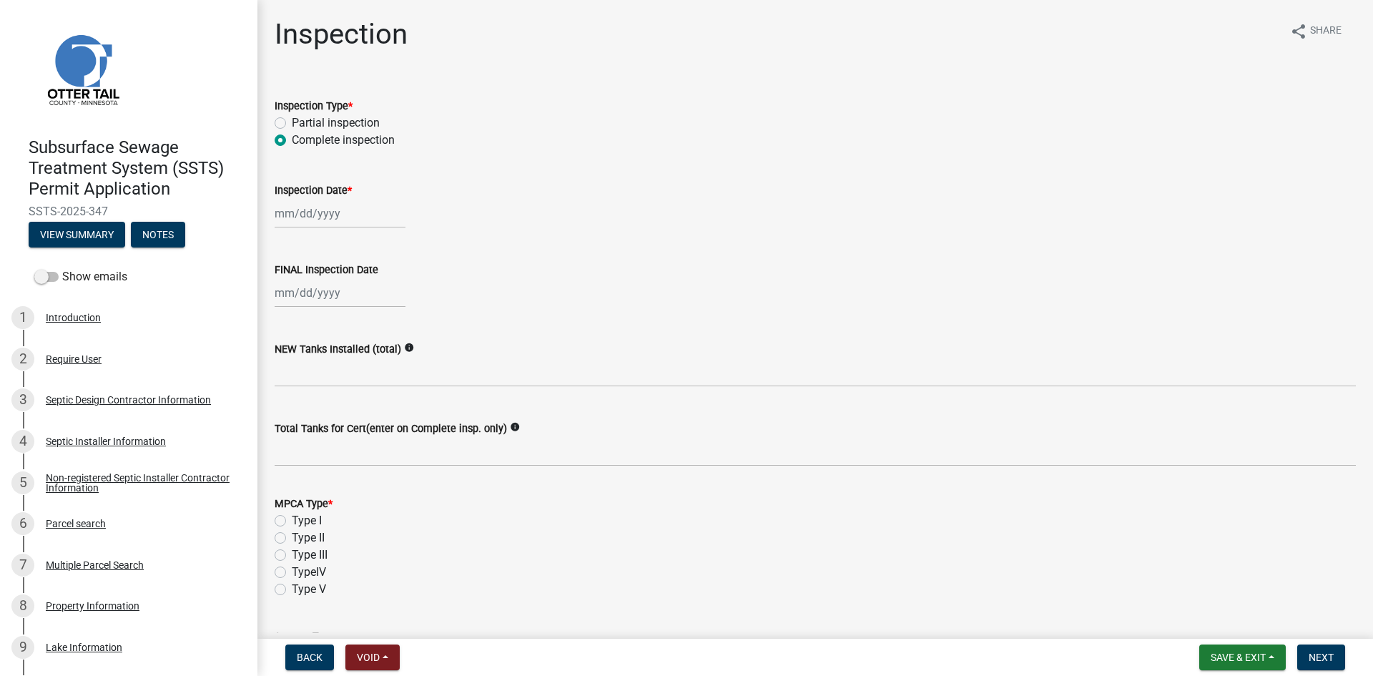
click at [320, 215] on div at bounding box center [340, 213] width 131 height 29
select select "9"
select select "2025"
click at [318, 312] on div "9" at bounding box center [311, 312] width 23 height 23
type input "09/09/2025"
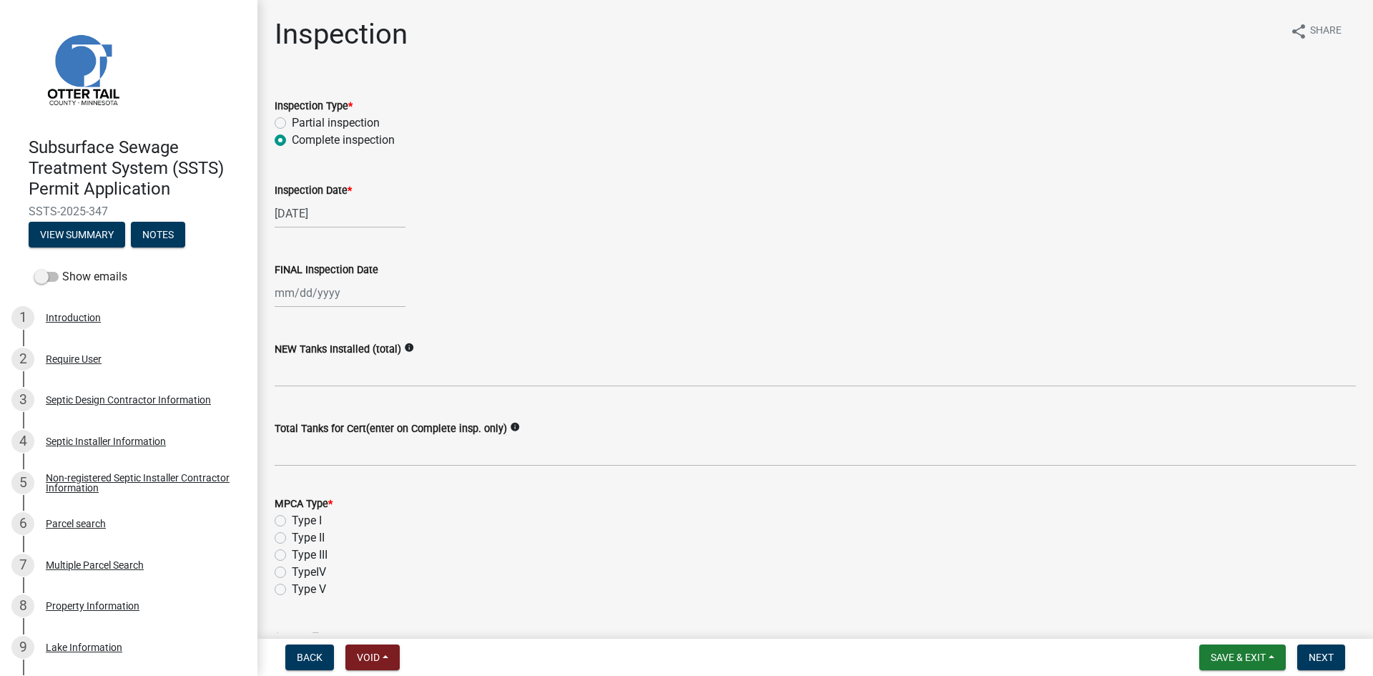
click at [341, 325] on div "NEW Tanks Installed (total) info" at bounding box center [815, 353] width 1081 height 67
click at [336, 308] on wm-data-entity-input "FINAL Inspection Date" at bounding box center [815, 280] width 1081 height 79
select select "9"
select select "2025"
click at [333, 307] on div "Jan Feb Mar Apr May Jun Jul Aug Sep Oct Nov Dec 1525 1526 1527 1528 1529 1530 1…" at bounding box center [340, 292] width 131 height 29
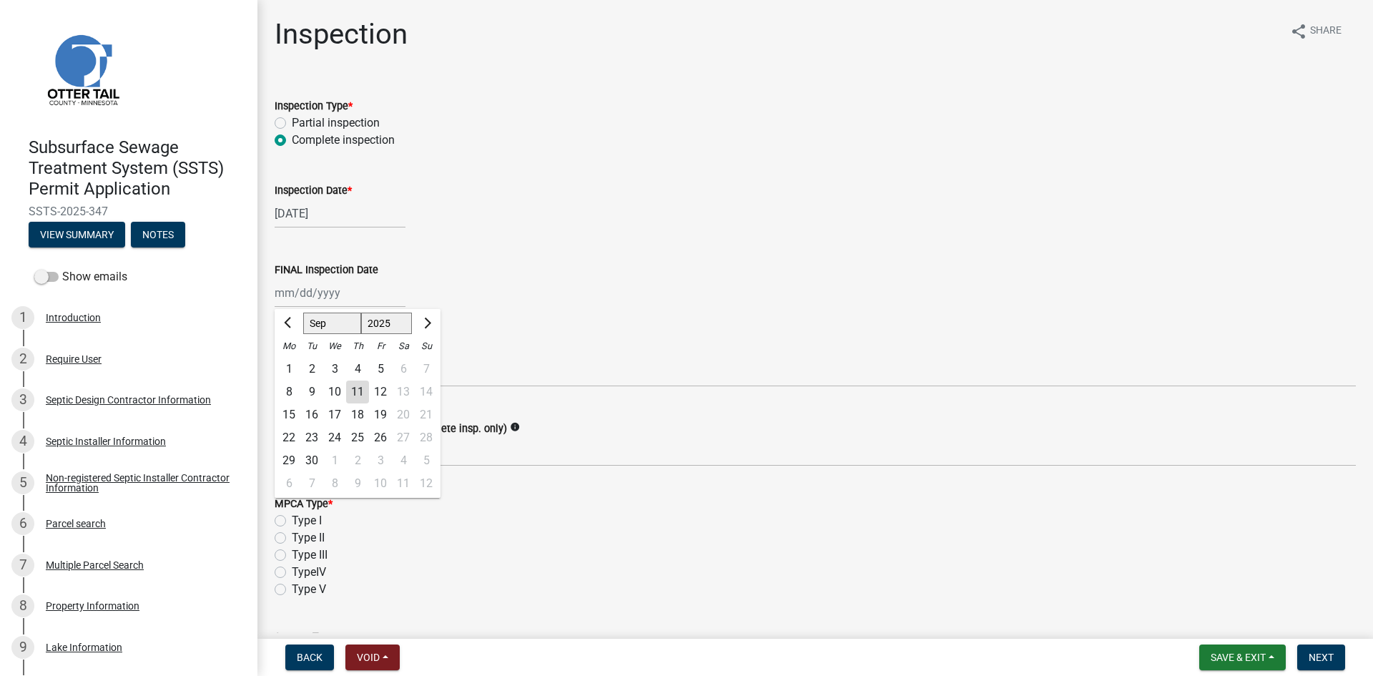
click at [316, 385] on div "9" at bounding box center [311, 391] width 23 height 23
type input "09/09/2025"
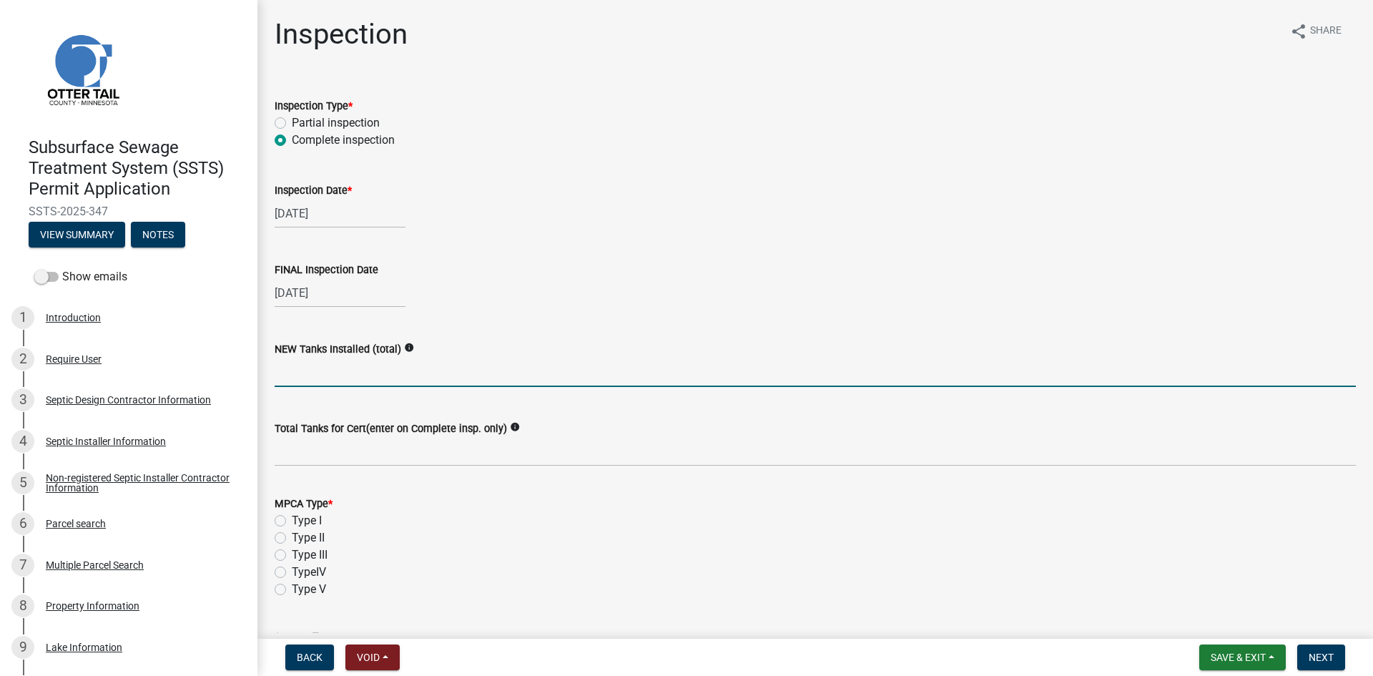
click at [323, 365] on input "text" at bounding box center [815, 372] width 1081 height 29
type input "2"
type input "1"
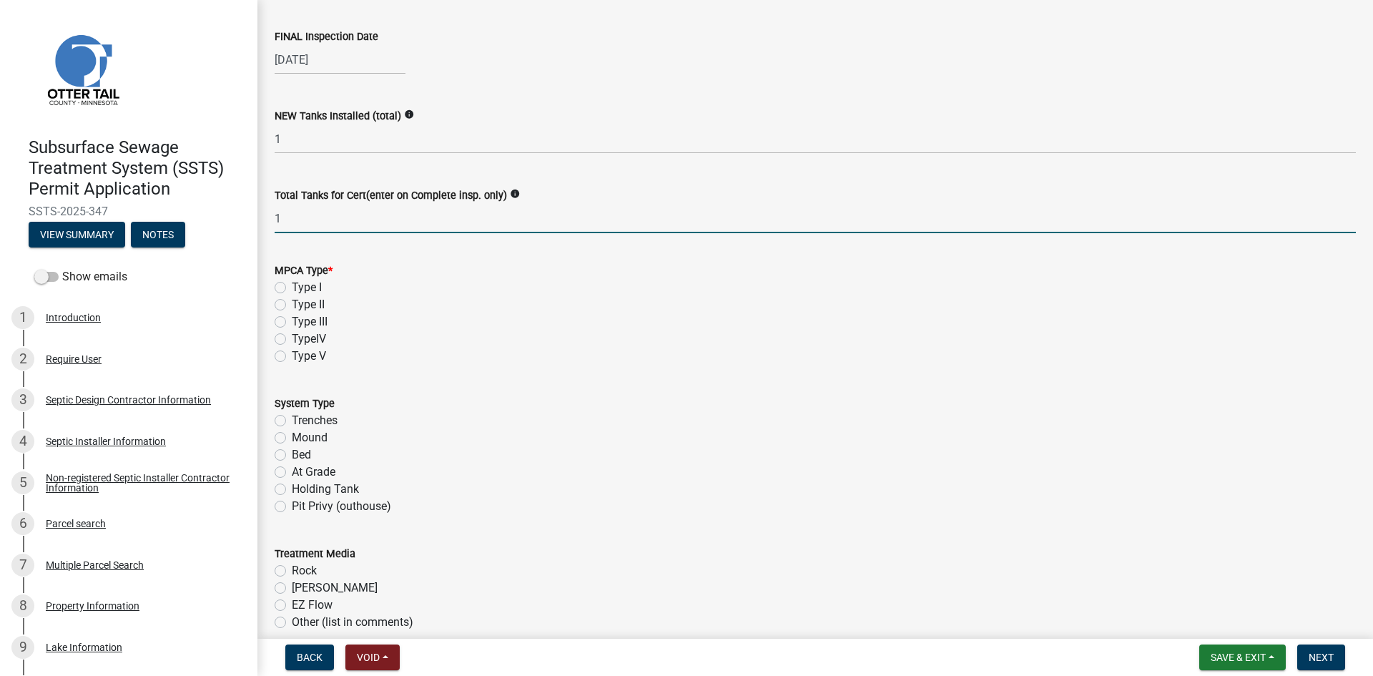
scroll to position [250, 0]
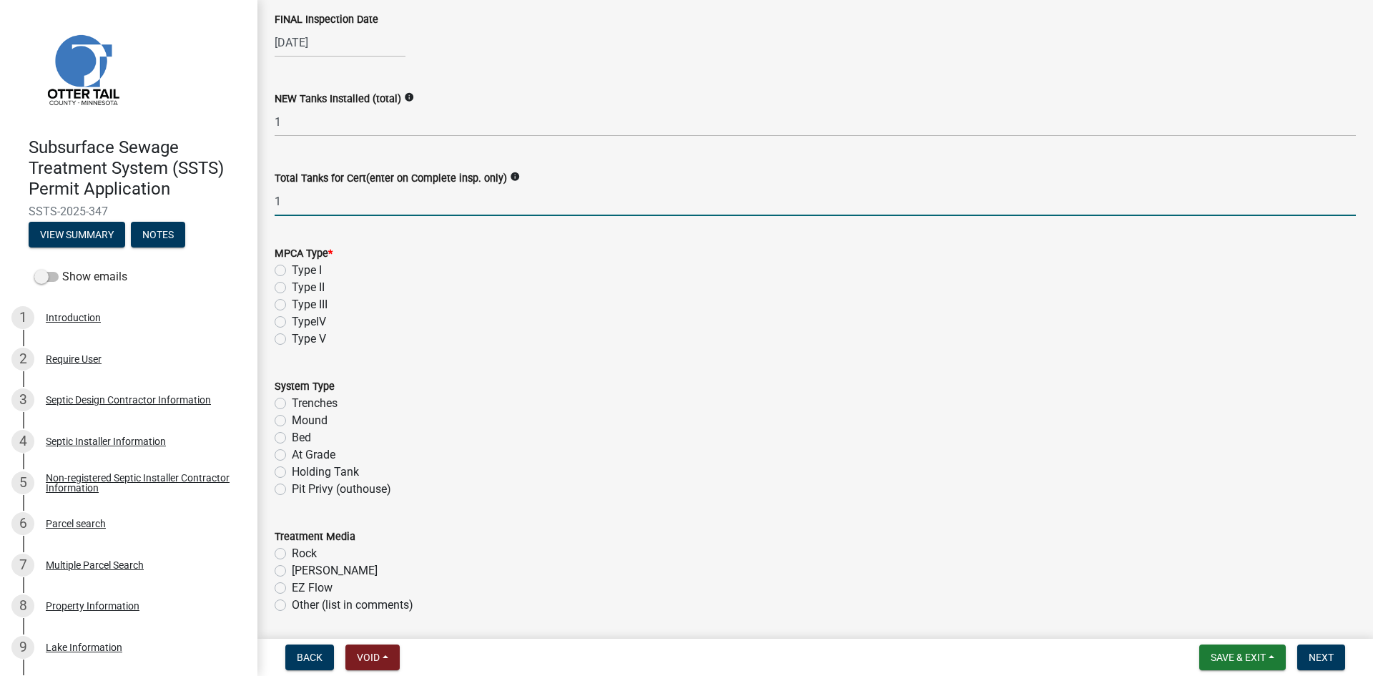
type input "1"
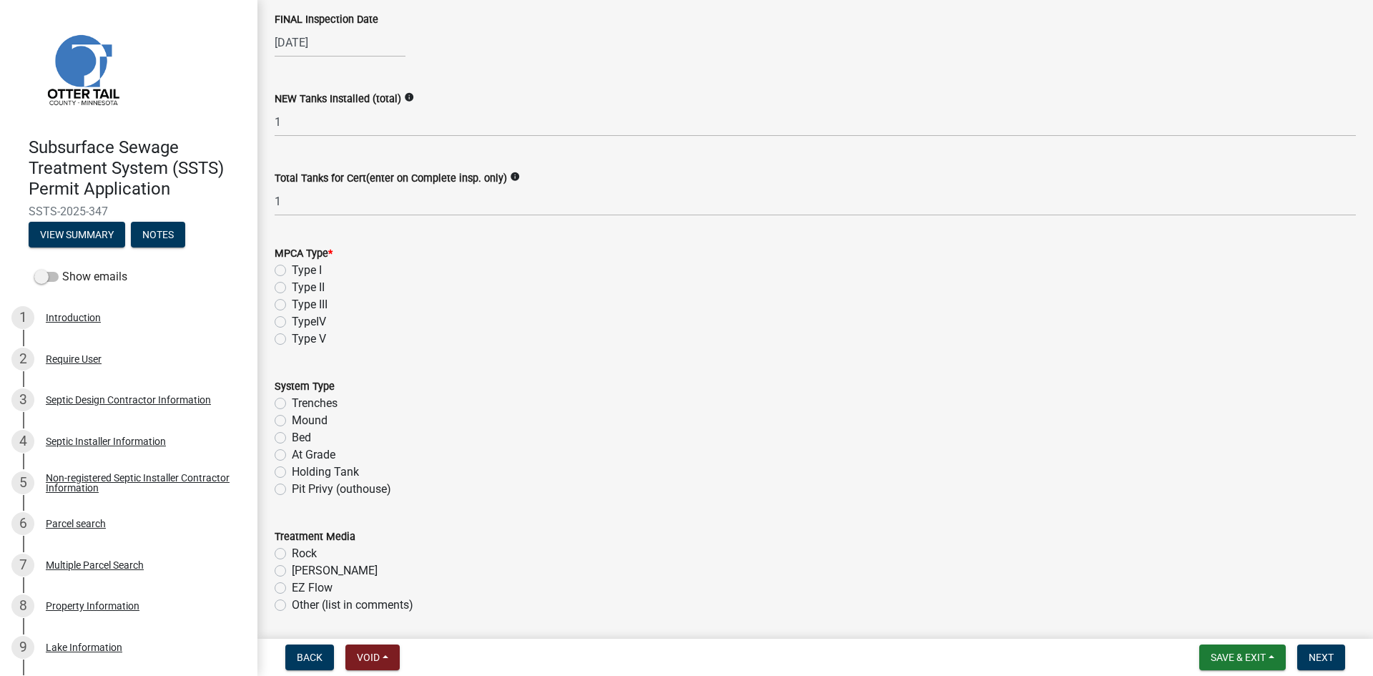
click at [292, 285] on label "Type II" at bounding box center [308, 287] width 33 height 17
click at [292, 285] on input "Type II" at bounding box center [296, 283] width 9 height 9
radio input "true"
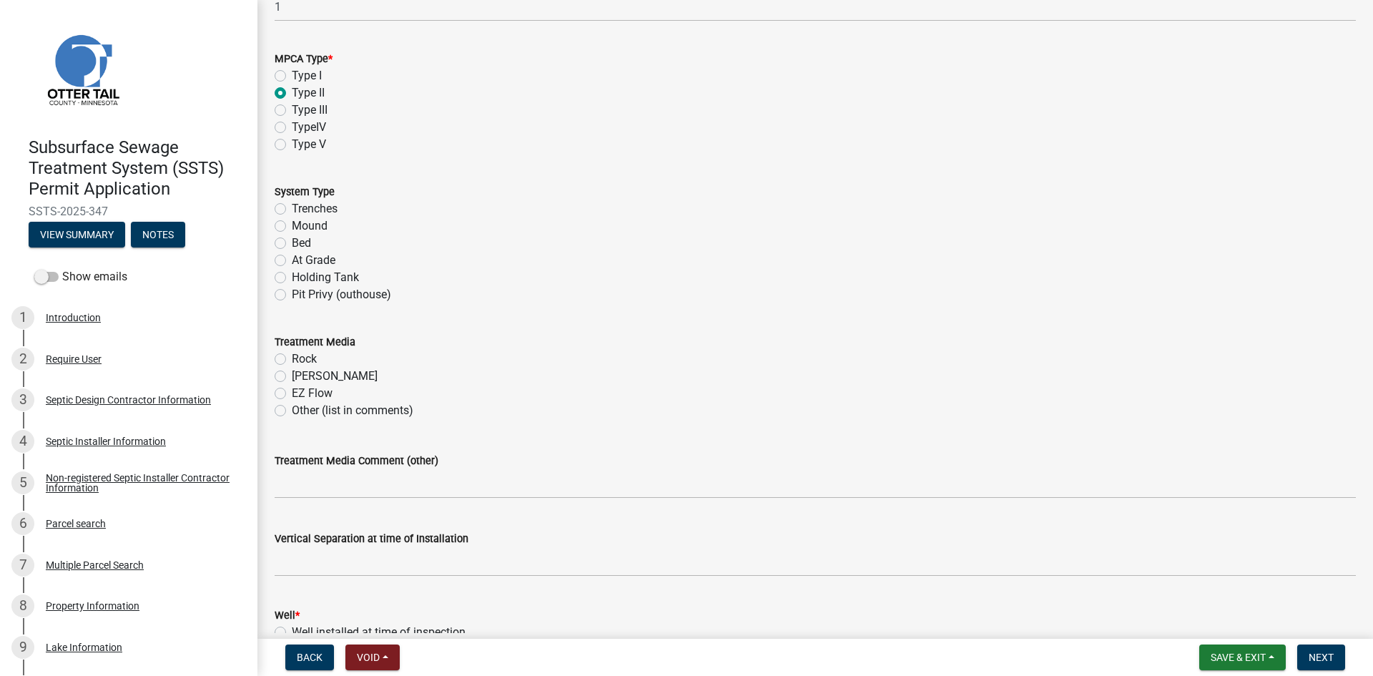
scroll to position [447, 0]
click at [292, 271] on label "Holding Tank" at bounding box center [325, 275] width 67 height 17
click at [292, 271] on input "Holding Tank" at bounding box center [296, 271] width 9 height 9
radio input "true"
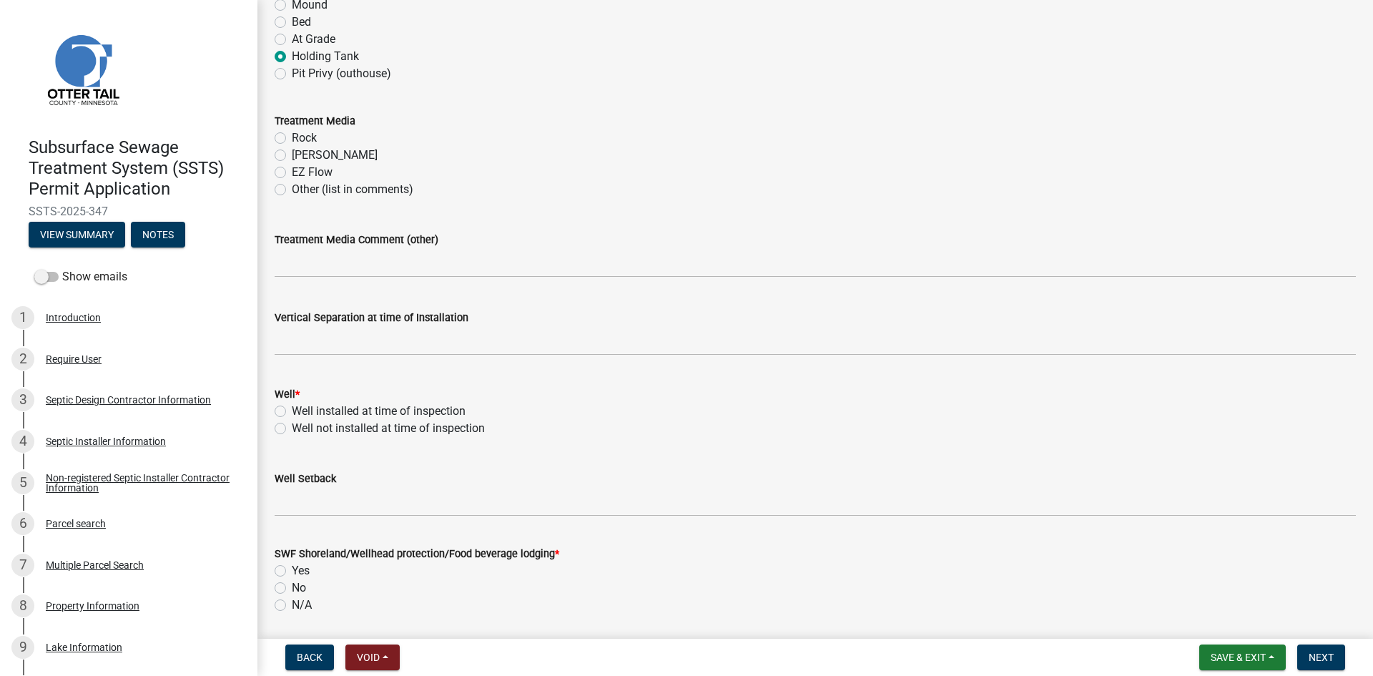
scroll to position [715, 0]
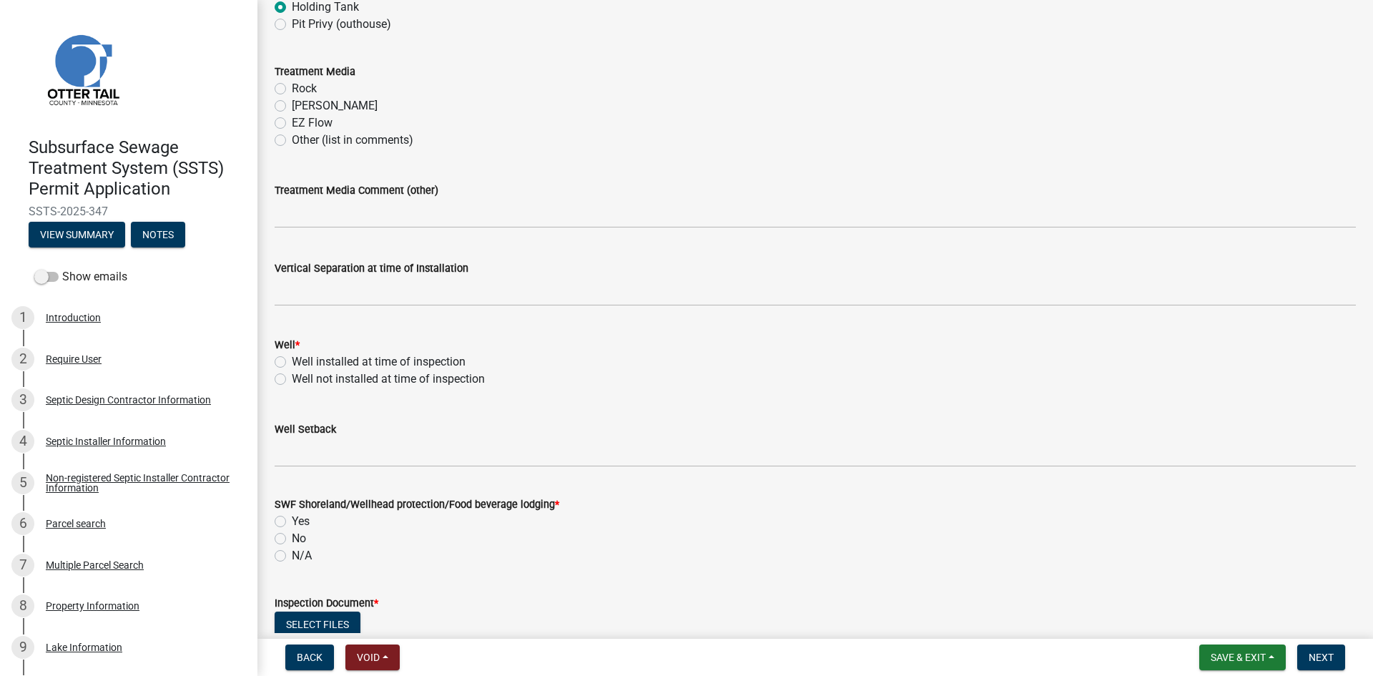
click at [292, 361] on label "Well installed at time of inspection" at bounding box center [379, 361] width 174 height 17
click at [292, 361] on input "Well installed at time of inspection" at bounding box center [296, 357] width 9 height 9
radio input "true"
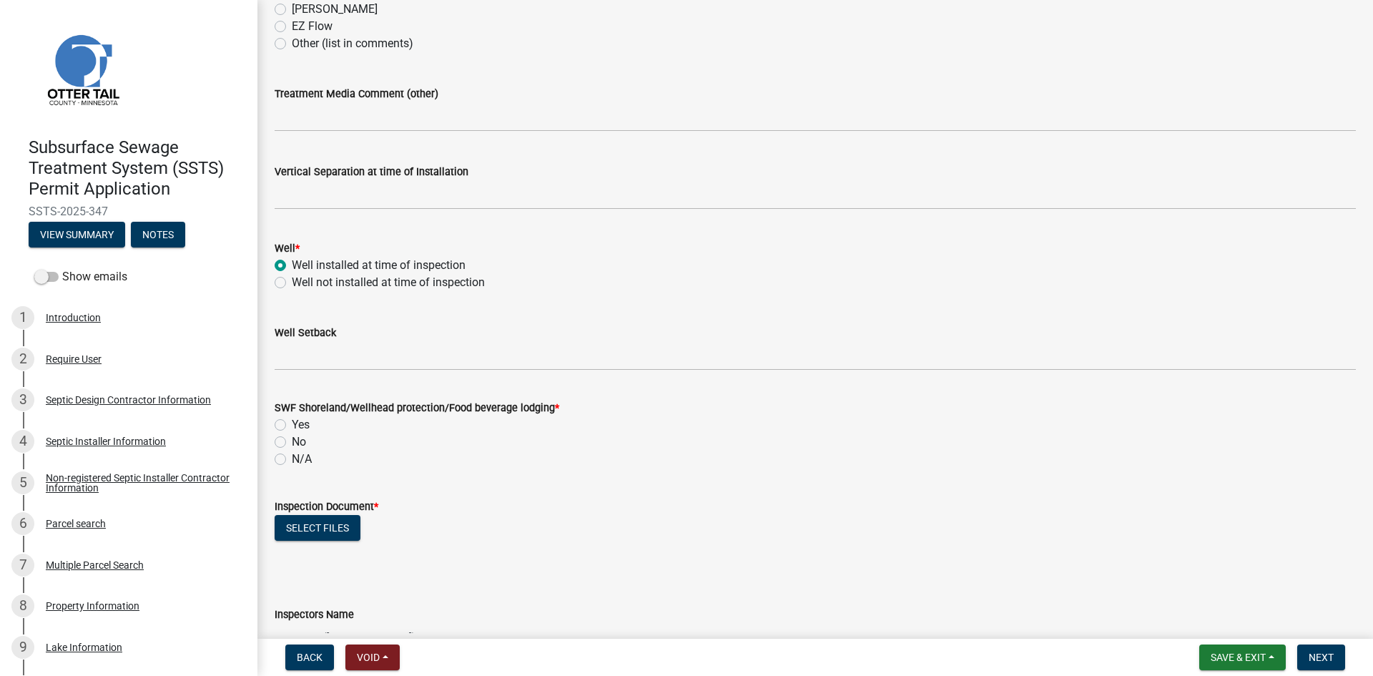
scroll to position [822, 0]
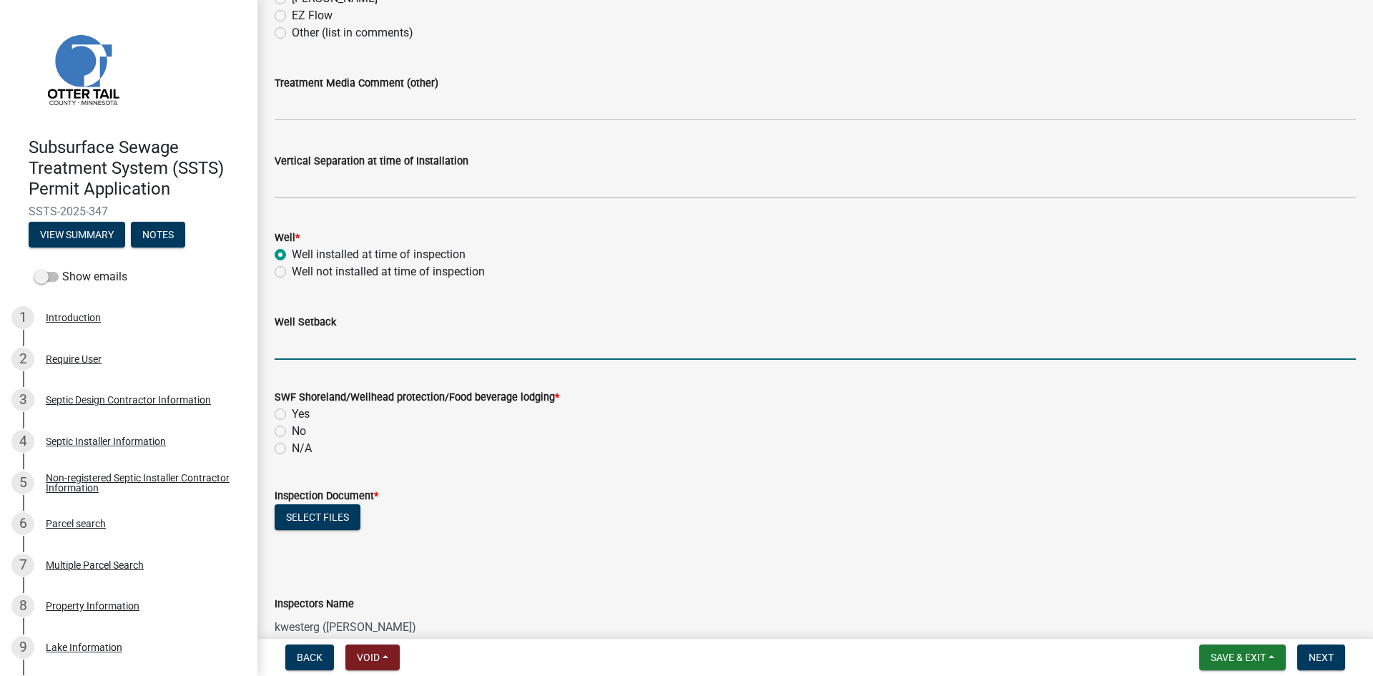
click at [323, 350] on input "Well Setback" at bounding box center [815, 344] width 1081 height 29
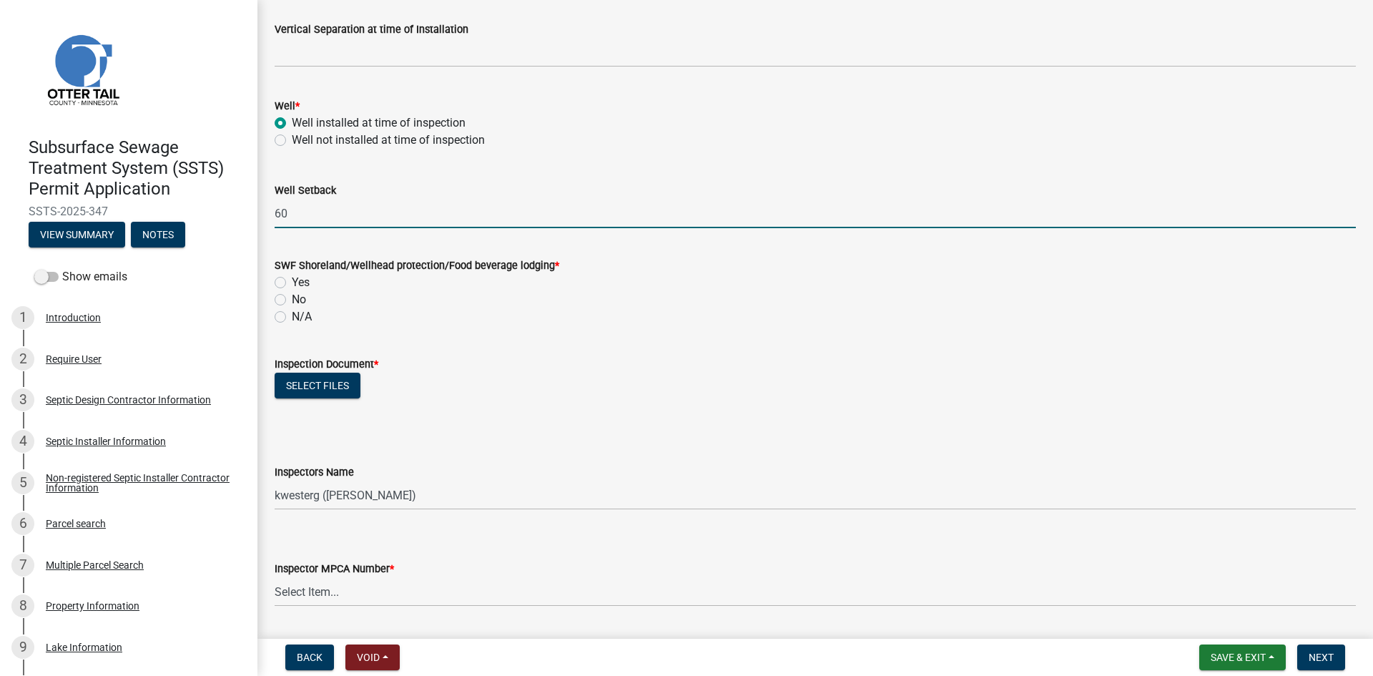
scroll to position [966, 0]
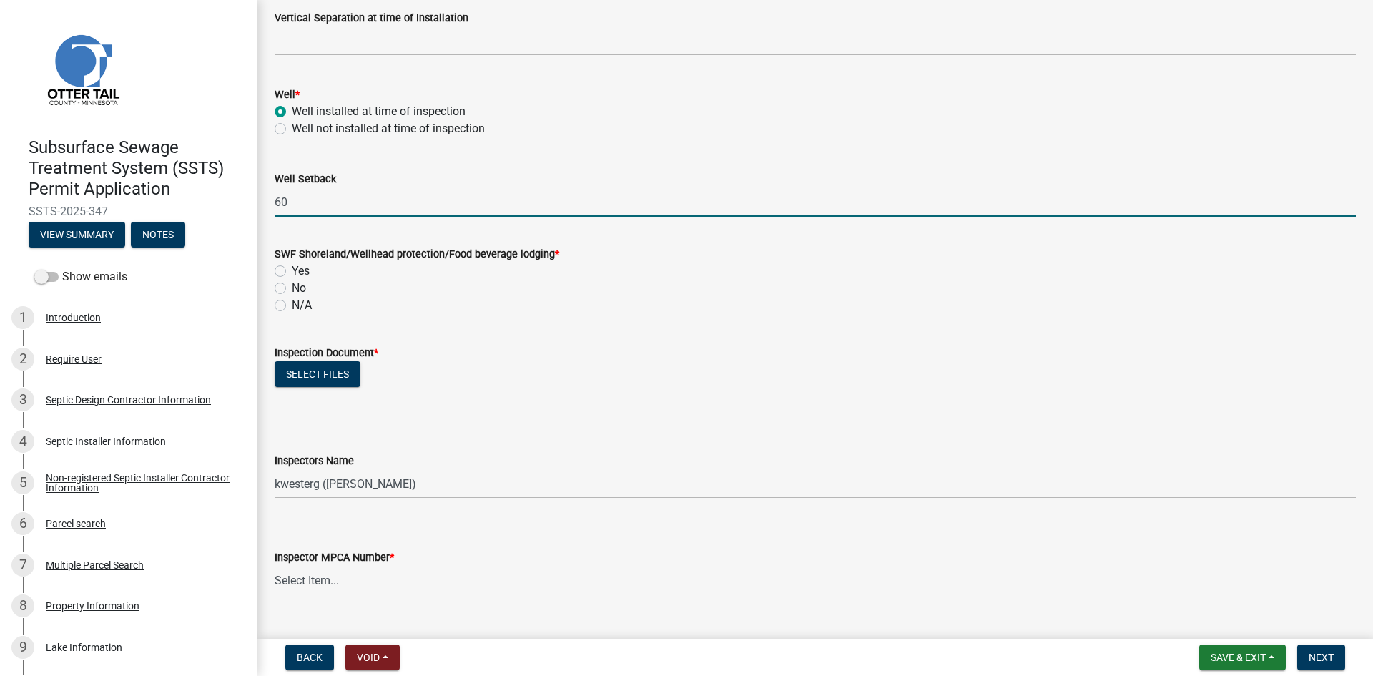
type input "60"
click at [292, 269] on label "Yes" at bounding box center [301, 270] width 18 height 17
click at [292, 269] on input "Yes" at bounding box center [296, 266] width 9 height 9
radio input "true"
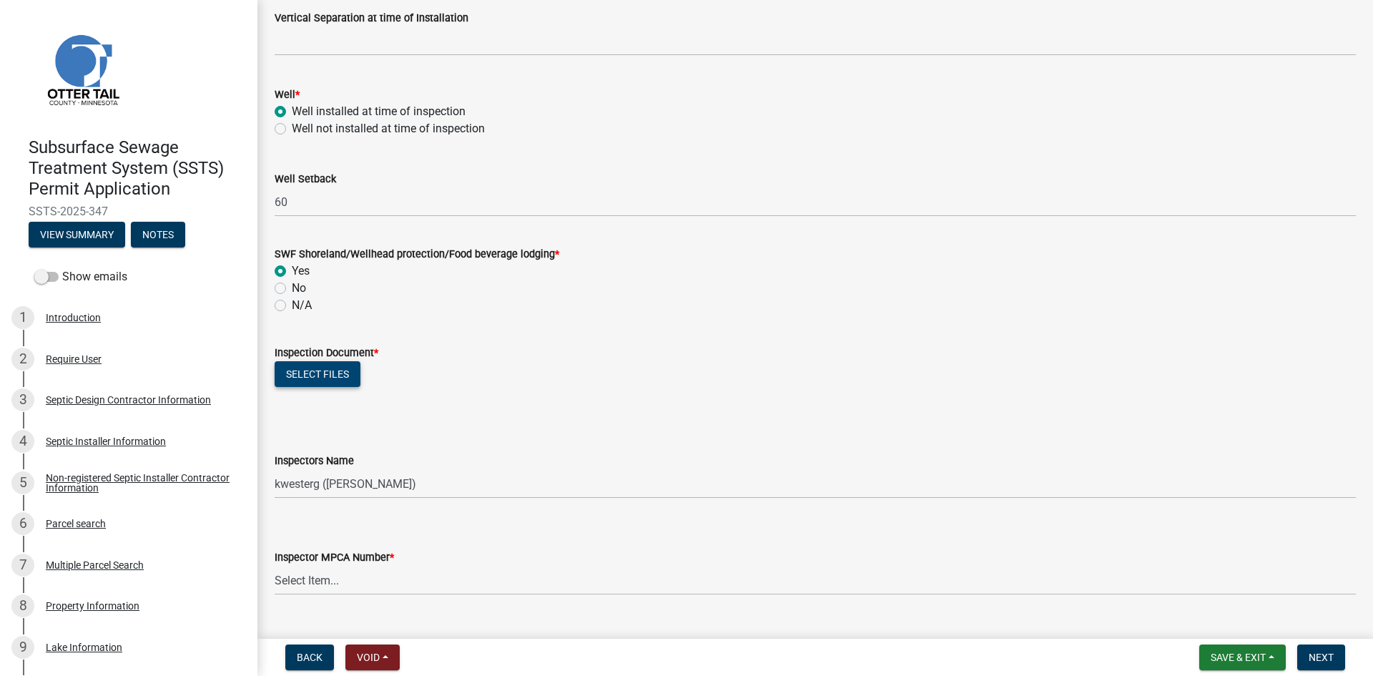
click at [304, 361] on button "Select files" at bounding box center [318, 374] width 86 height 26
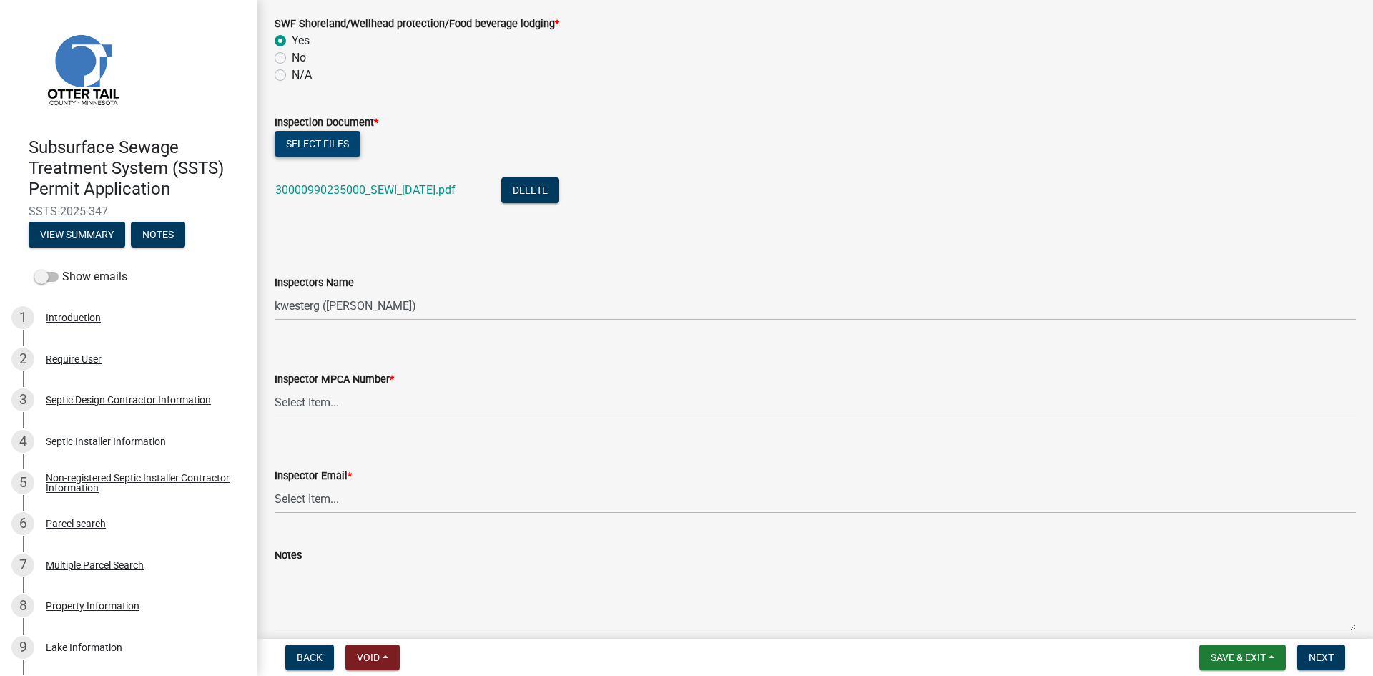
scroll to position [1252, 0]
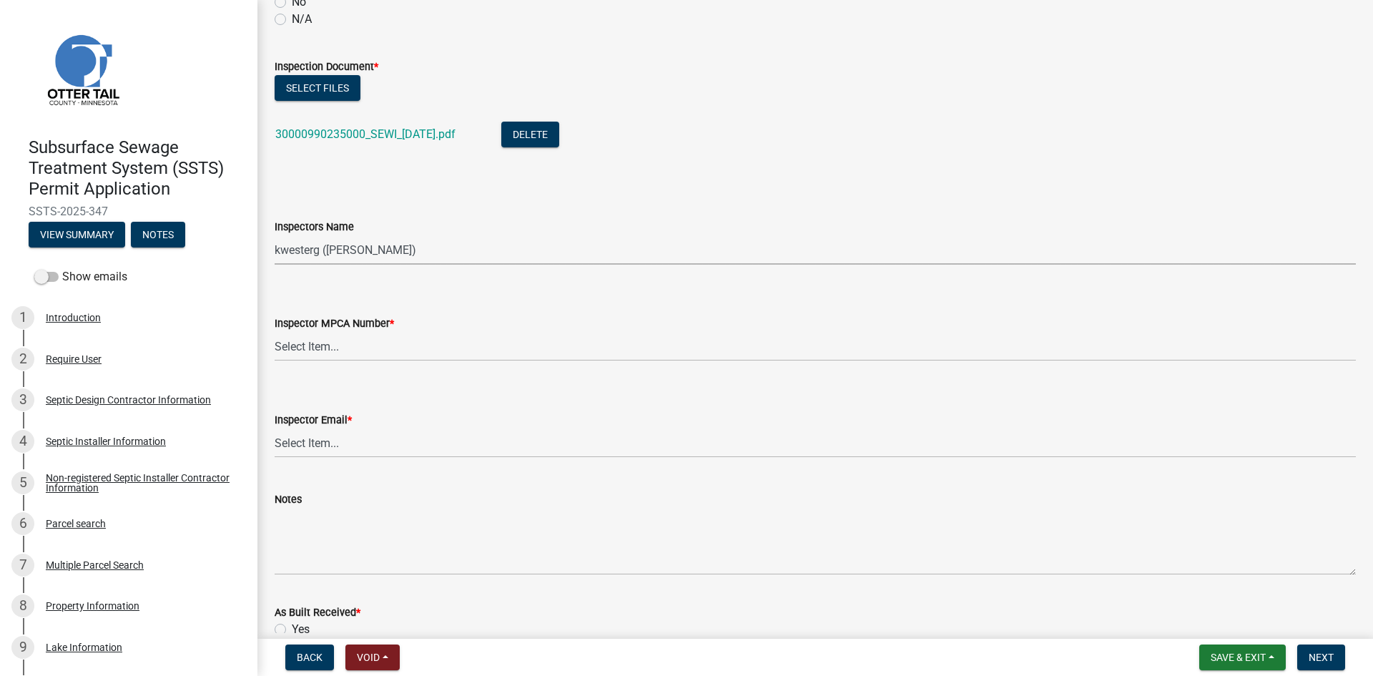
click at [348, 252] on select "Select Item... btollefson (Brittany Tollefson) alexisnewark (Alexis Newark) epl…" at bounding box center [815, 249] width 1081 height 29
select select "540cdff0-8667-4a16-ad1f-2fbf1edb8379"
click at [275, 235] on select "Select Item... btollefson (Brittany Tollefson) alexisnewark (Alexis Newark) epl…" at bounding box center [815, 249] width 1081 height 29
click at [358, 342] on select "Select Item... Alexis Newark (10415) Andrea Perales (924) Brittany Tollefson (1…" at bounding box center [815, 346] width 1081 height 29
click at [275, 332] on select "Select Item... Alexis Newark (10415) Andrea Perales (924) Brittany Tollefson (1…" at bounding box center [815, 346] width 1081 height 29
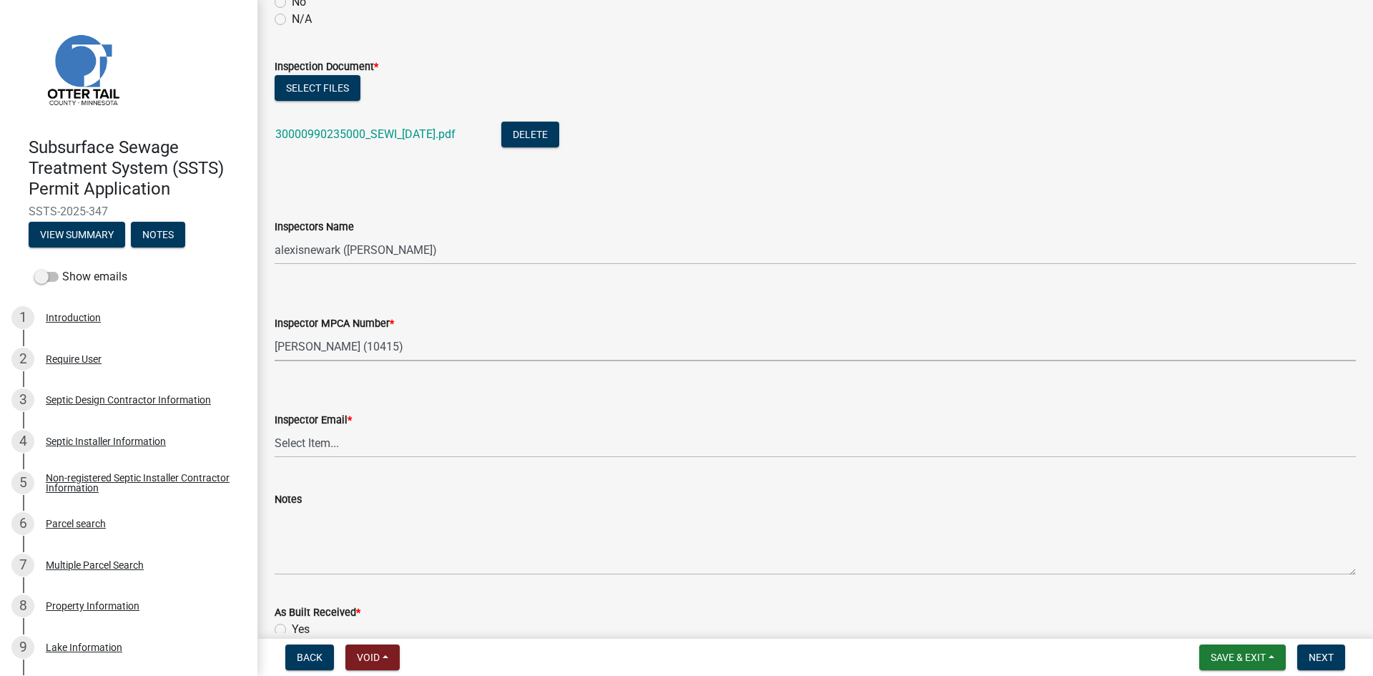
select select "d127207f-e6b2-42e2-ba4c-6918cdf94176"
click at [349, 436] on select "Select Item... Alexis Newark (anewark@ottertailcounty.gov) Amy Busko (abusko@ot…" at bounding box center [815, 442] width 1081 height 29
click at [275, 428] on select "Select Item... Alexis Newark (anewark@ottertailcounty.gov) Amy Busko (abusko@ot…" at bounding box center [815, 442] width 1081 height 29
click at [373, 446] on select "Select Item... Alexis Newark (anewark@ottertailcounty.gov) Amy Busko (abusko@ot…" at bounding box center [815, 442] width 1081 height 29
click at [275, 428] on select "Select Item... Alexis Newark (anewark@ottertailcounty.gov) Amy Busko (abusko@ot…" at bounding box center [815, 442] width 1081 height 29
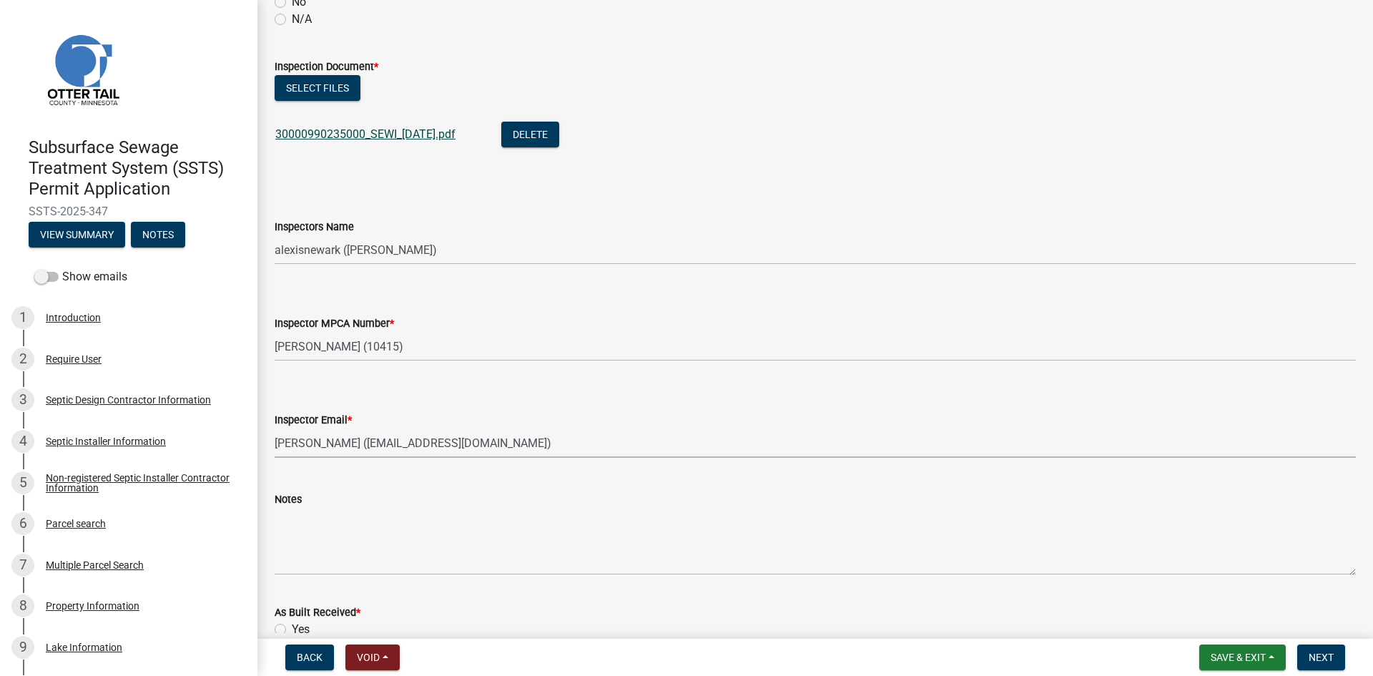
select select "46a67eee-2c7d-4579-9973-15a8b9f9d8c4"
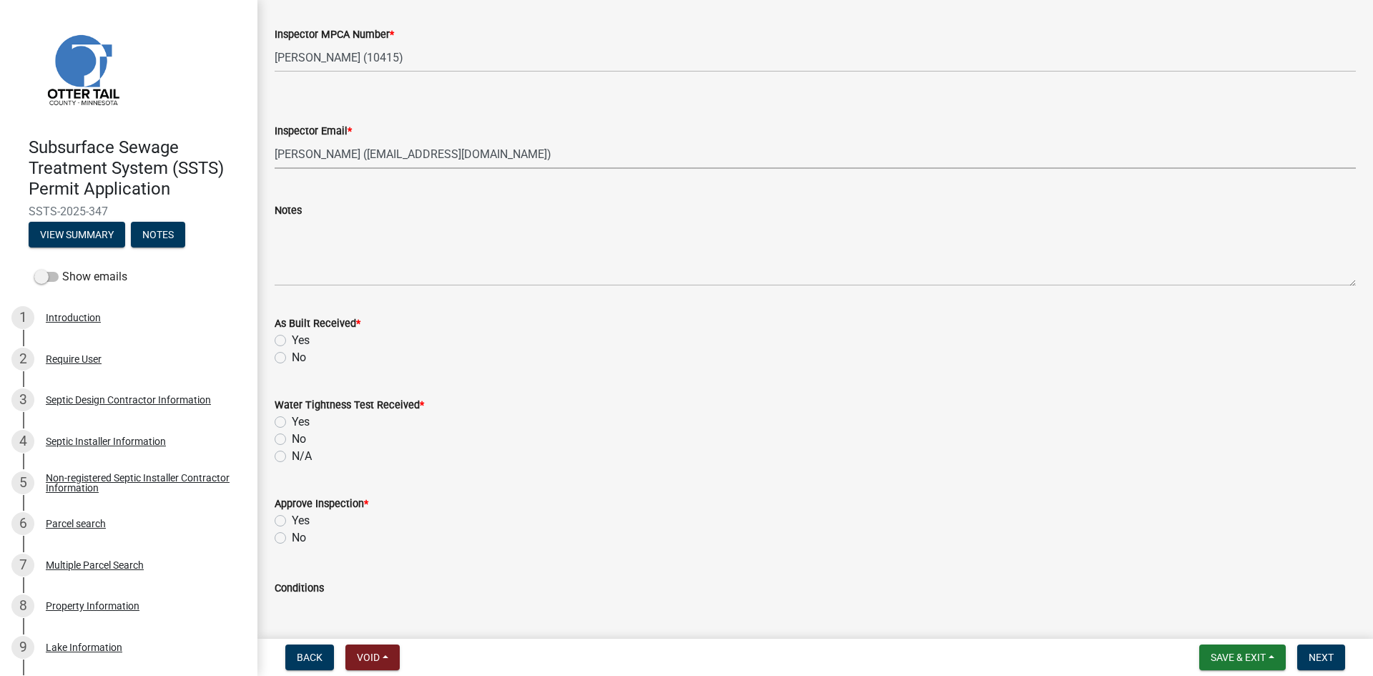
scroll to position [1591, 0]
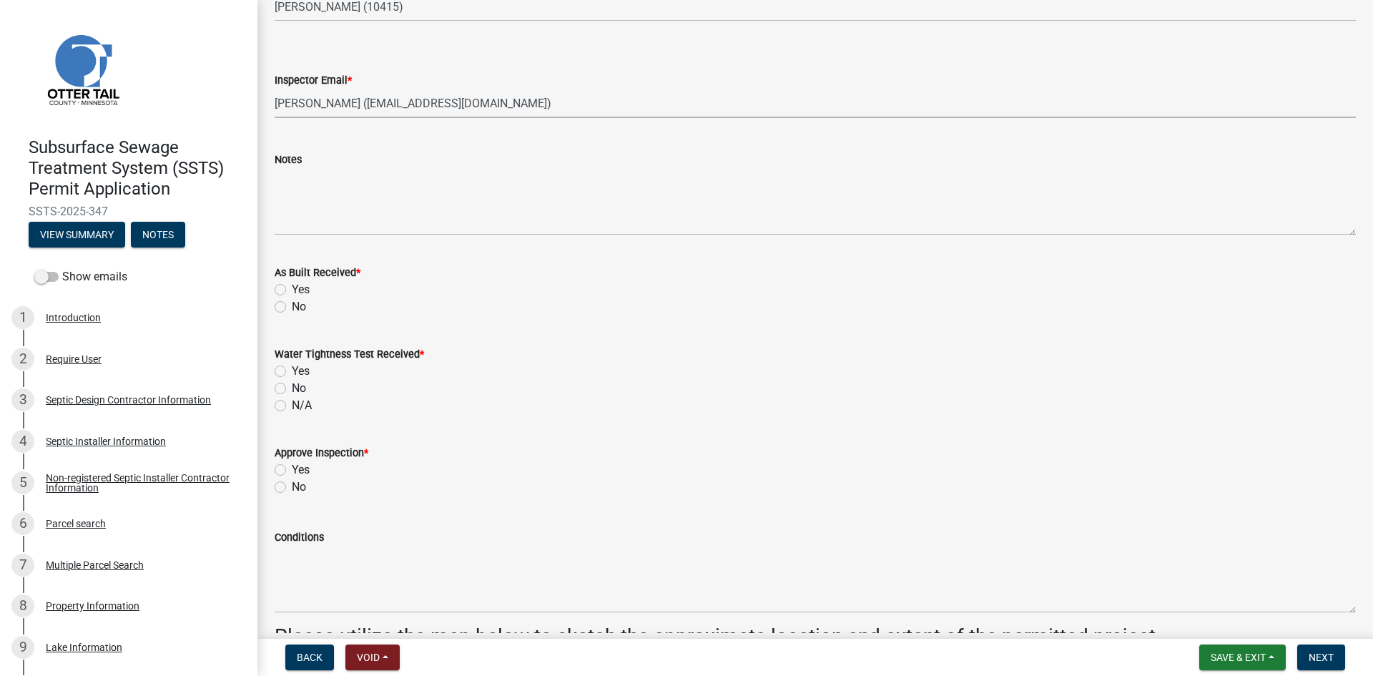
click at [295, 305] on label "No" at bounding box center [299, 306] width 14 height 17
click at [295, 305] on input "No" at bounding box center [296, 302] width 9 height 9
radio input "true"
click at [292, 390] on label "No" at bounding box center [299, 388] width 14 height 17
click at [292, 389] on input "No" at bounding box center [296, 384] width 9 height 9
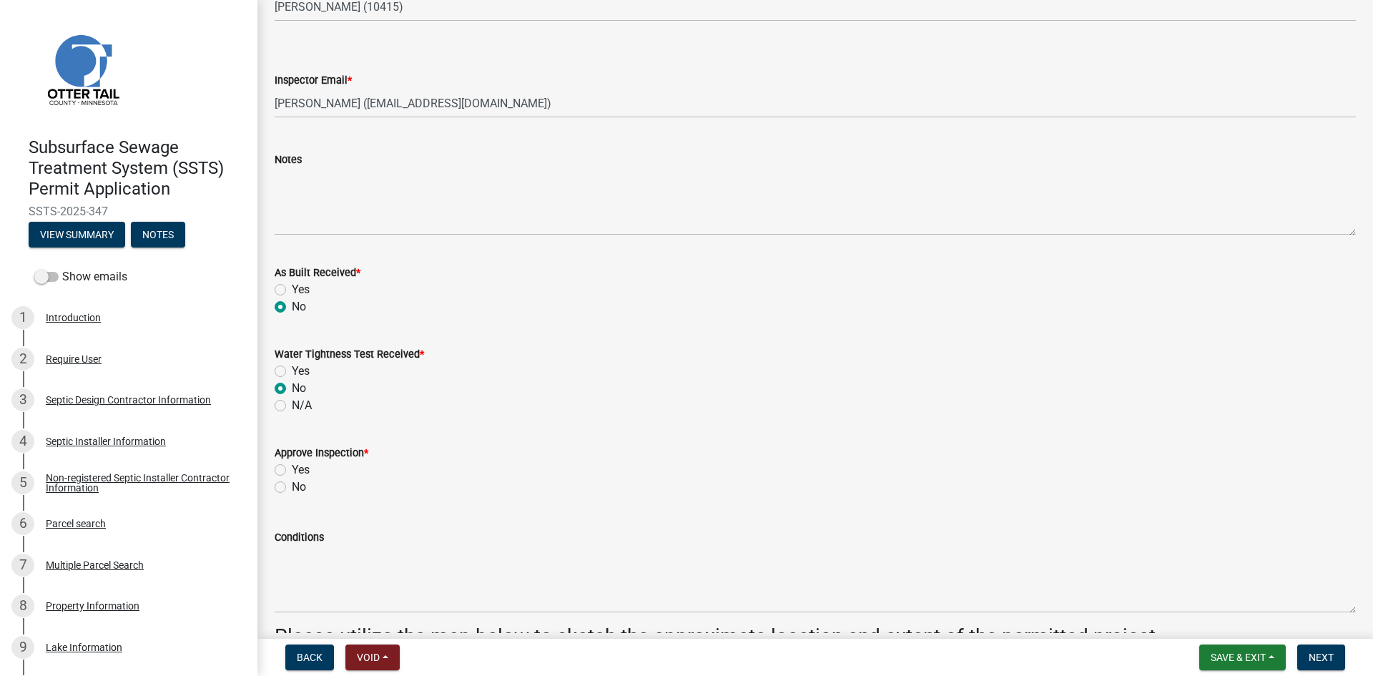
radio input "true"
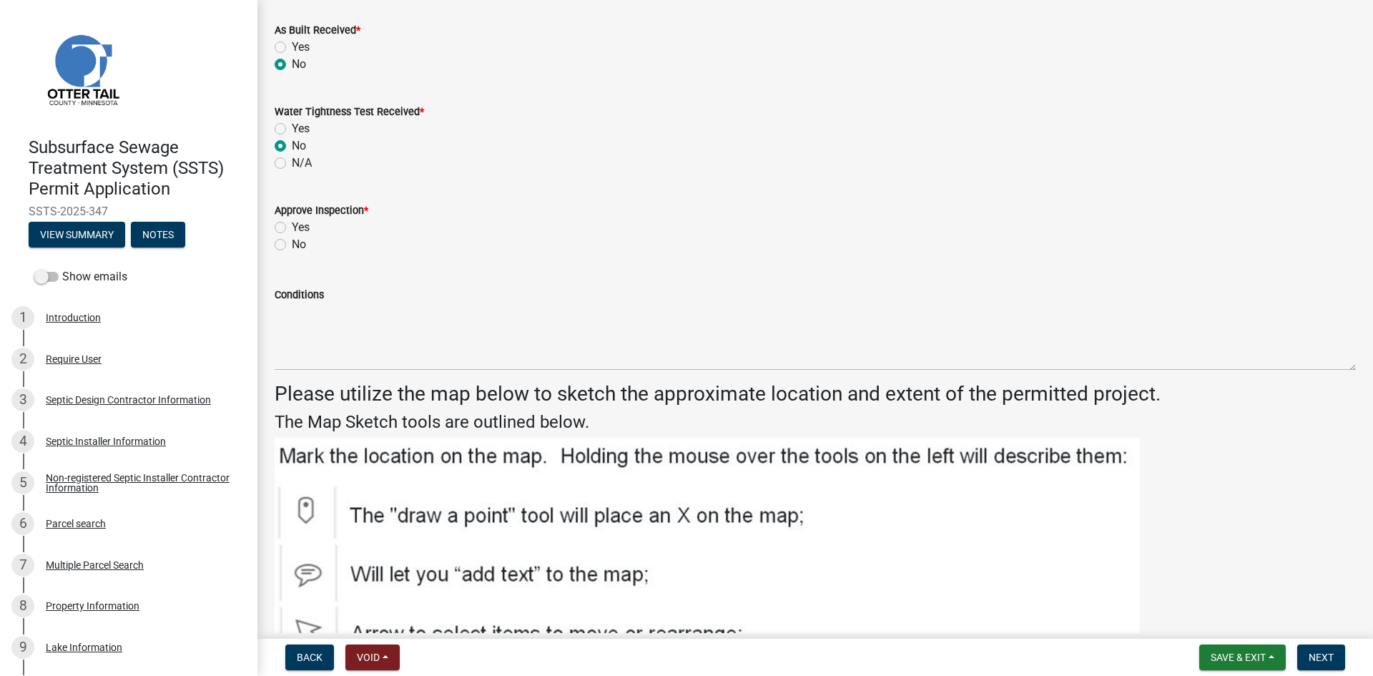
scroll to position [1842, 0]
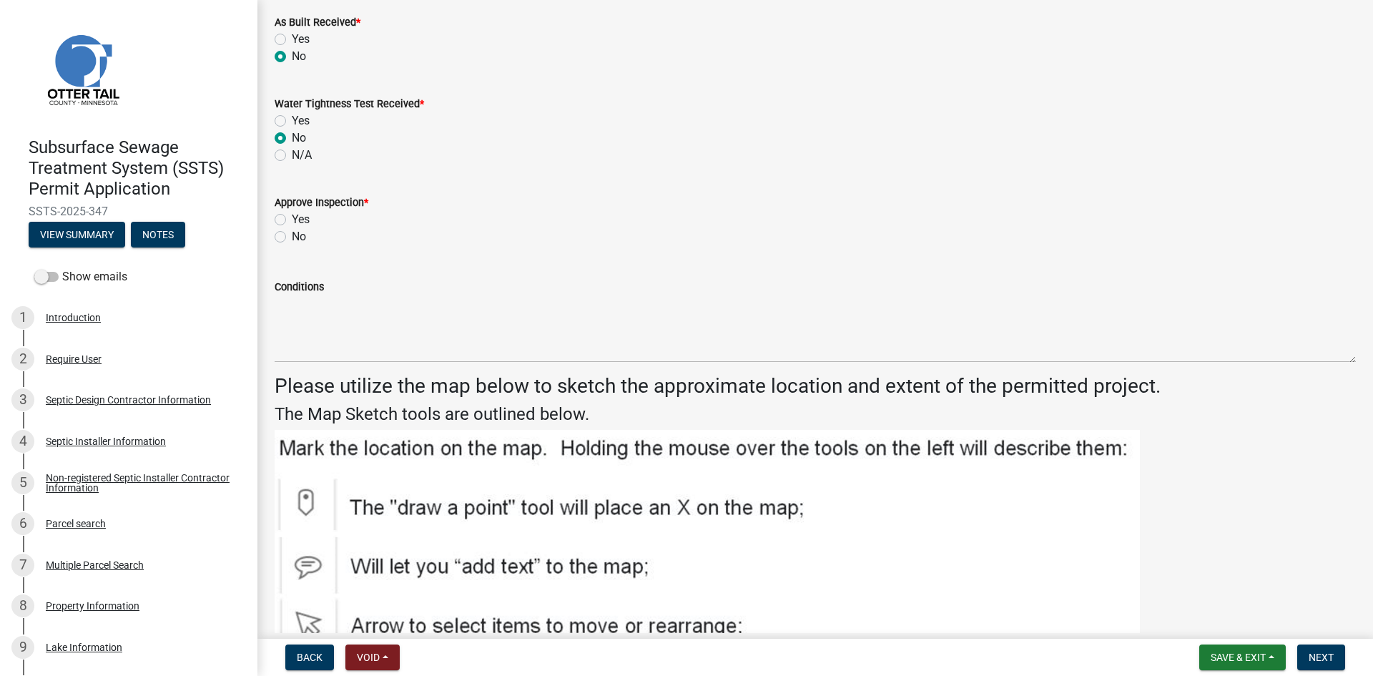
click at [292, 220] on label "Yes" at bounding box center [301, 219] width 18 height 17
click at [292, 220] on input "Yes" at bounding box center [296, 215] width 9 height 9
radio input "true"
click at [1098, 590] on button "Next" at bounding box center [1321, 657] width 48 height 26
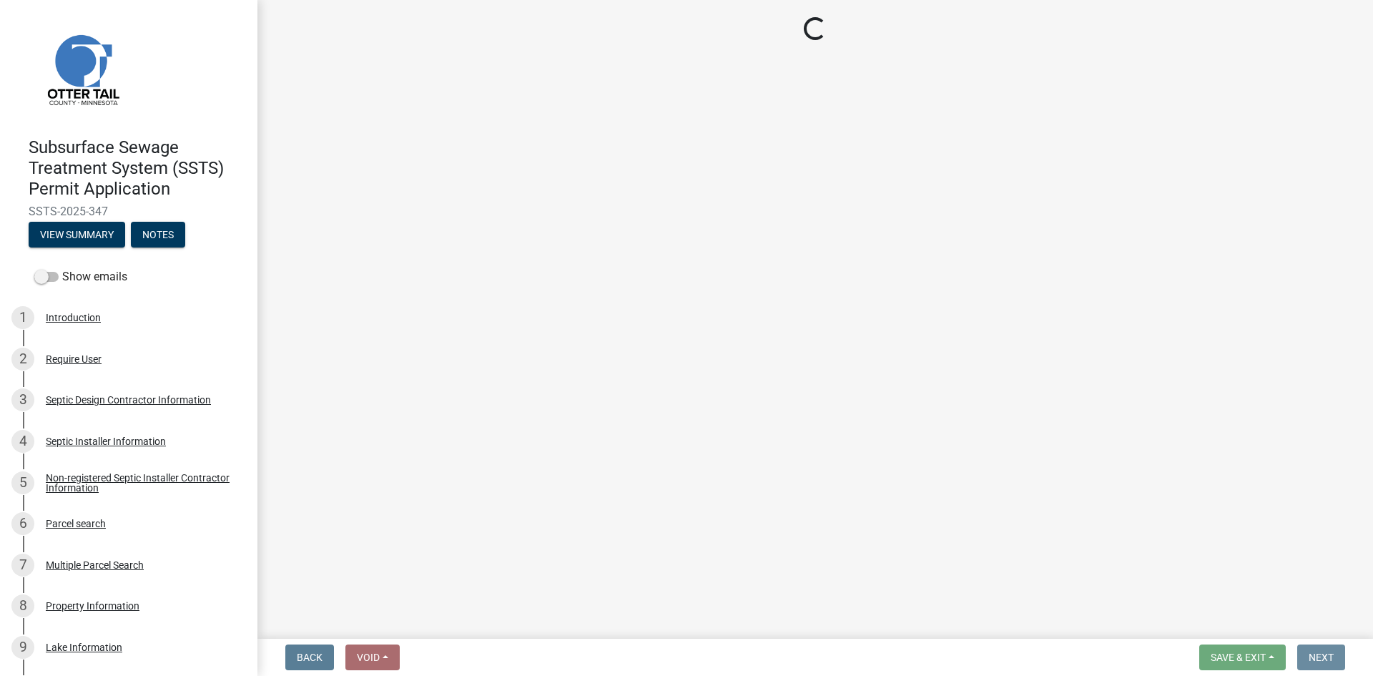
scroll to position [0, 0]
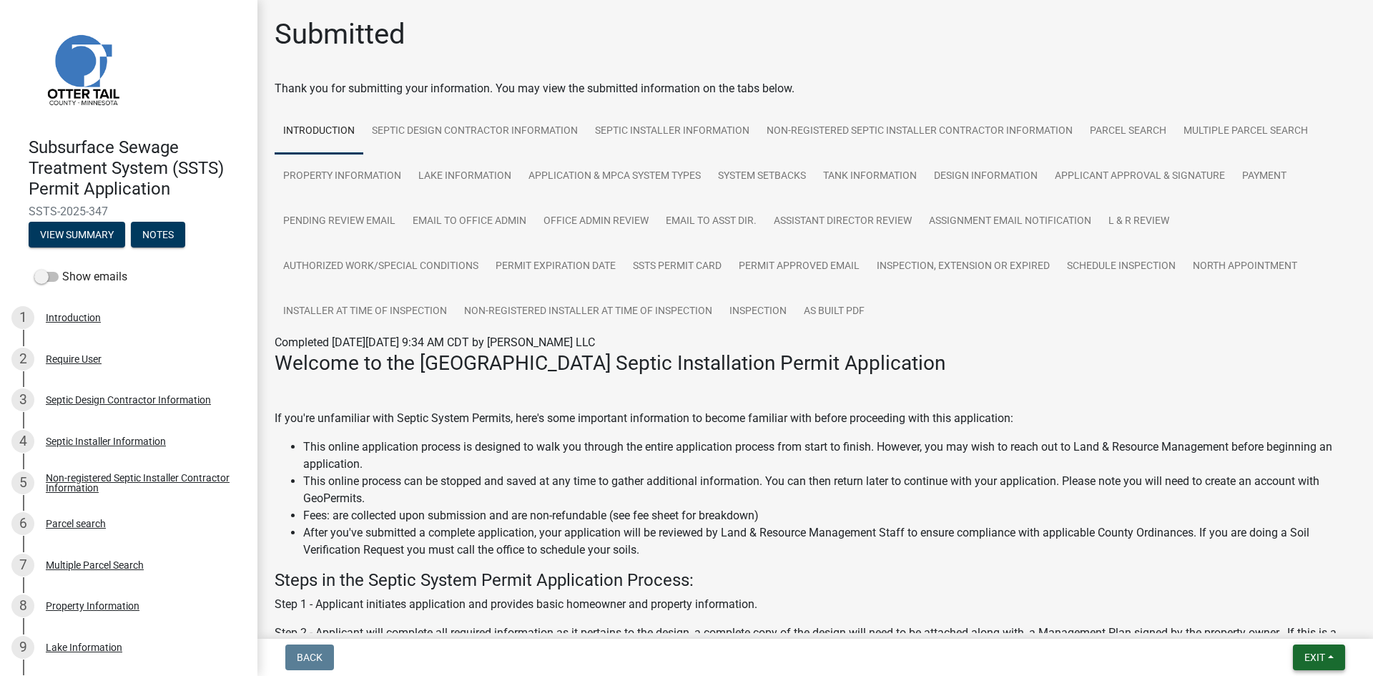
click at [1098, 590] on button "Exit" at bounding box center [1319, 657] width 52 height 26
click at [1098, 590] on button "Save & Exit" at bounding box center [1288, 620] width 114 height 34
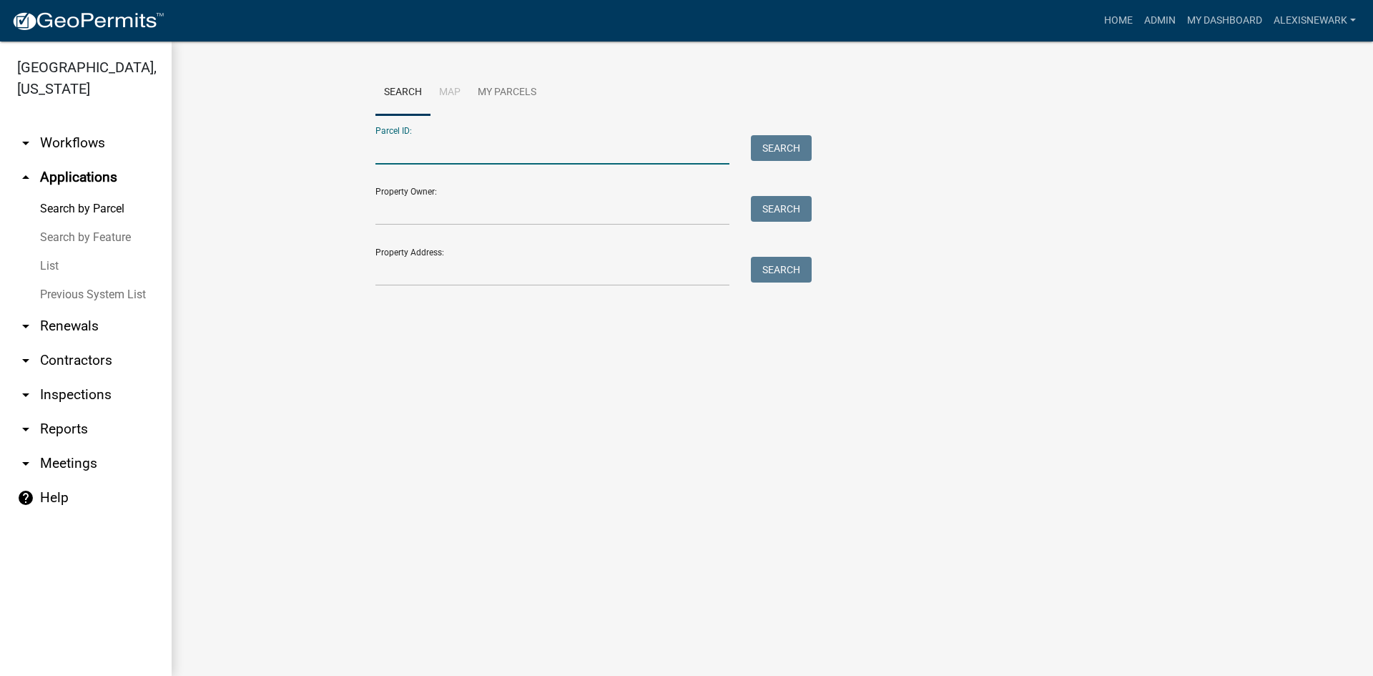
click at [612, 149] on input "Parcel ID:" at bounding box center [552, 149] width 354 height 29
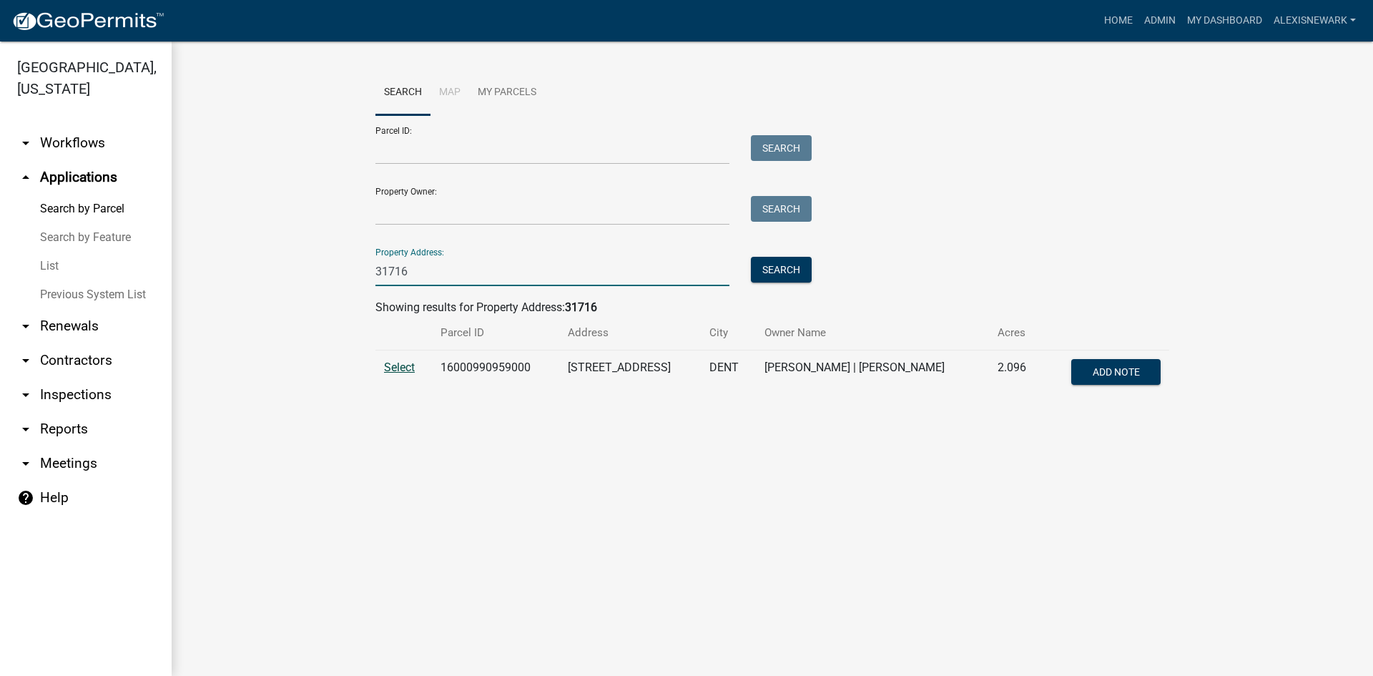
type input "31716"
click at [400, 373] on span "Select" at bounding box center [399, 367] width 31 height 14
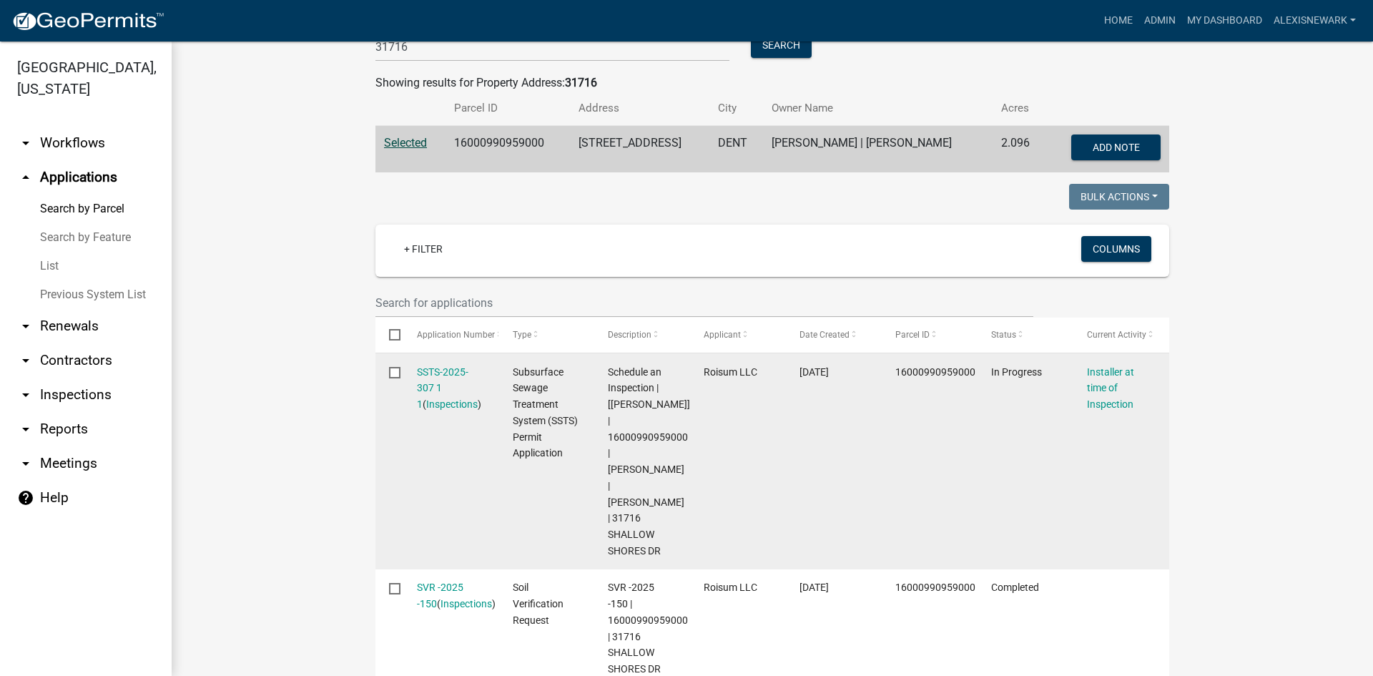
scroll to position [322, 0]
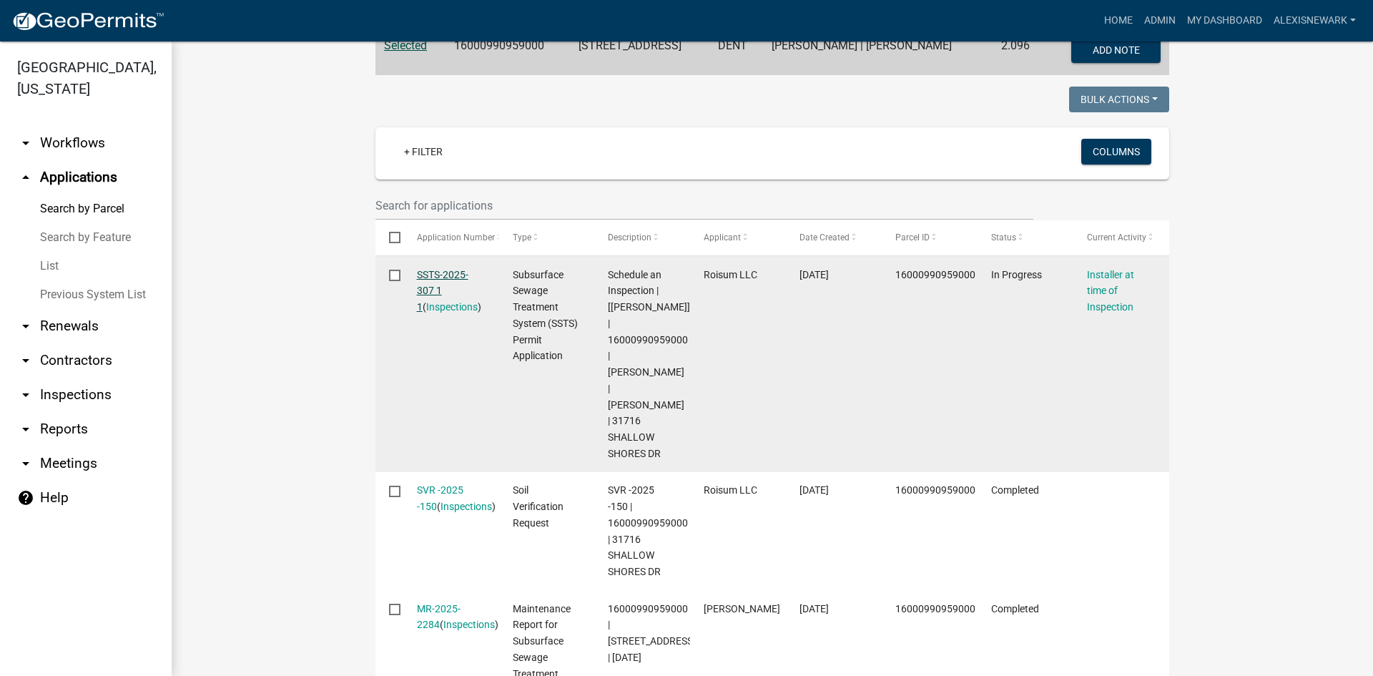
click at [448, 270] on link "SSTS-2025-307 1 1" at bounding box center [442, 291] width 51 height 44
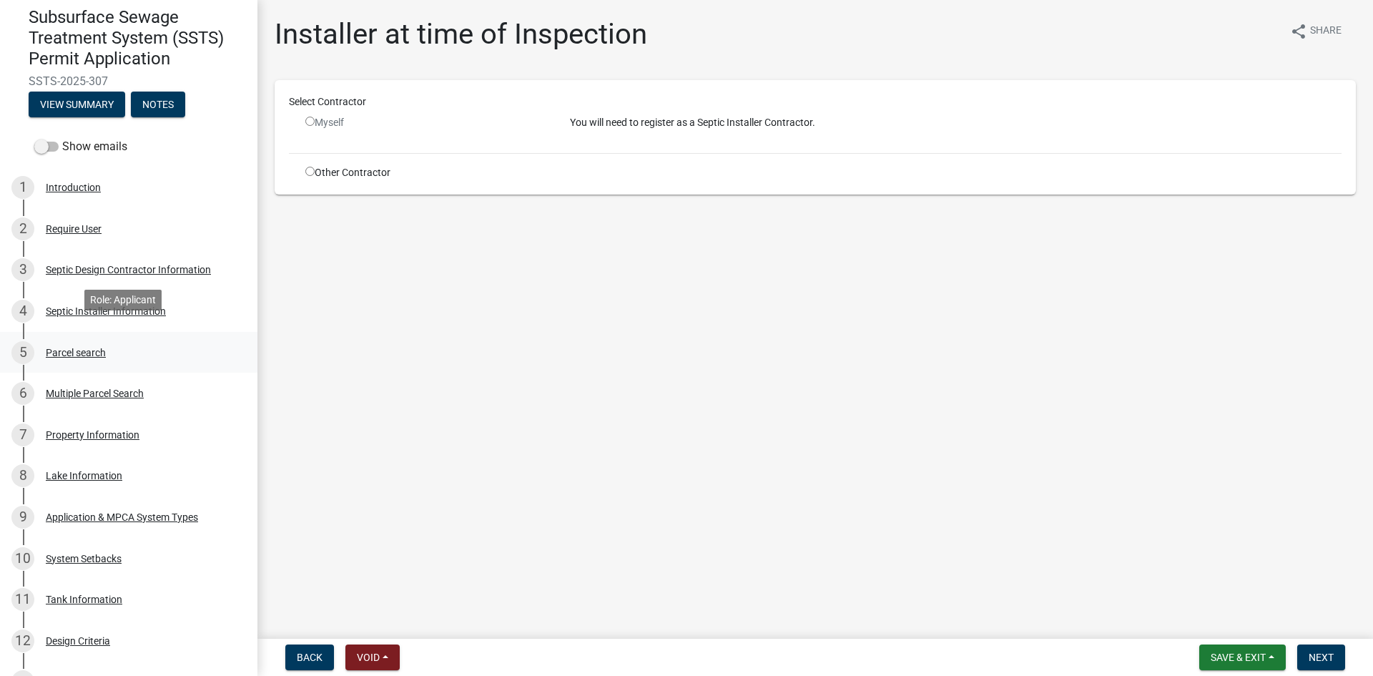
scroll to position [143, 0]
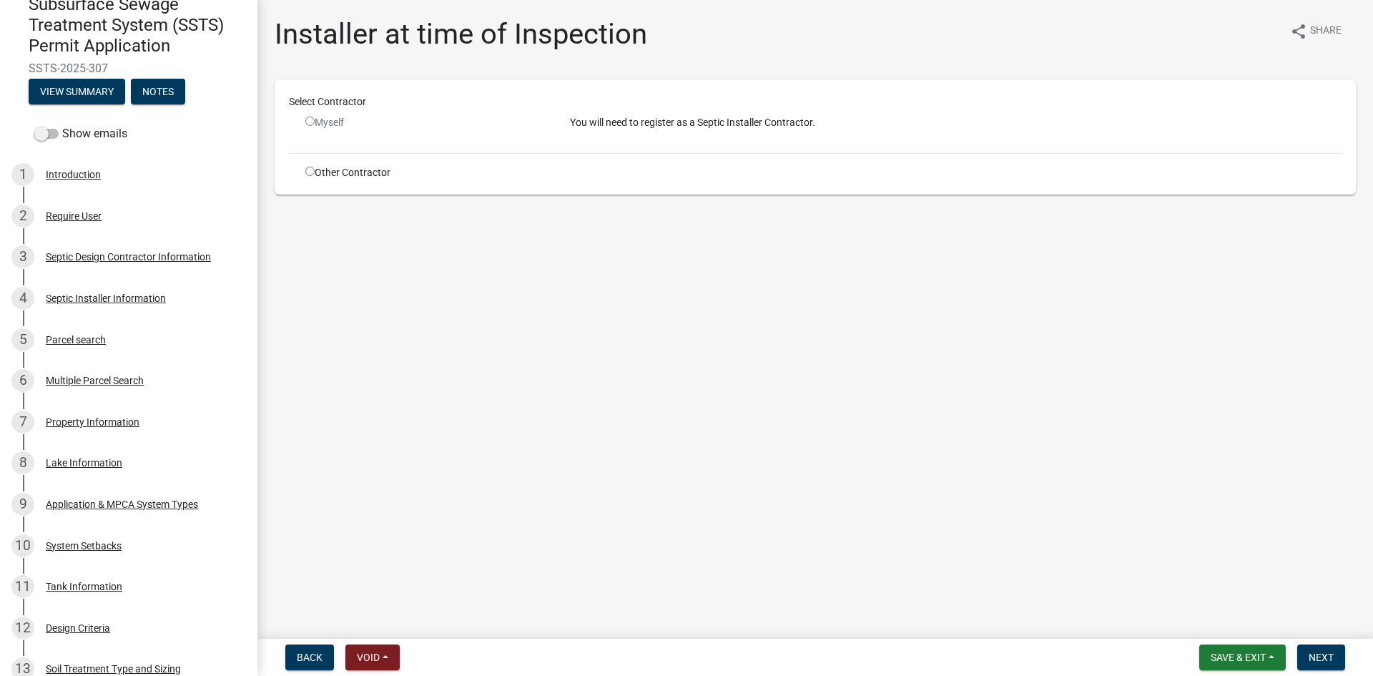
click at [311, 172] on input "radio" at bounding box center [309, 171] width 9 height 9
radio input "true"
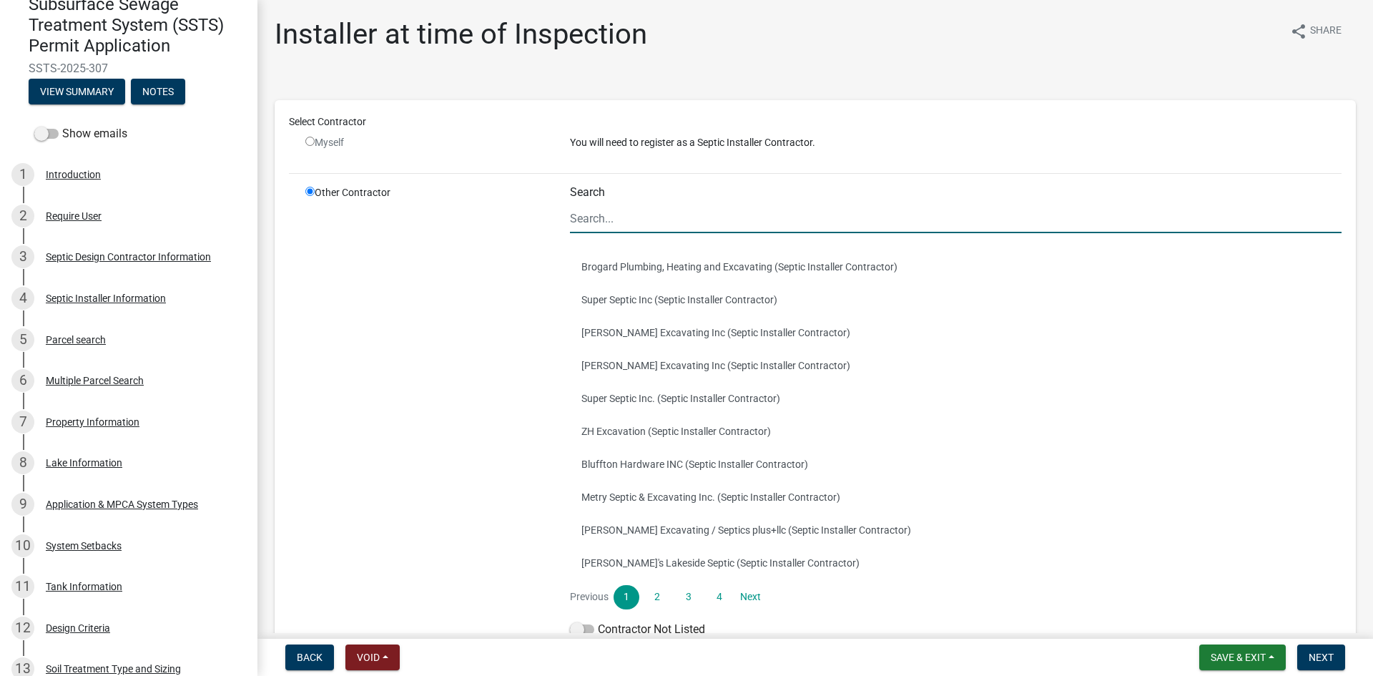
click at [594, 230] on input "Search" at bounding box center [956, 218] width 772 height 29
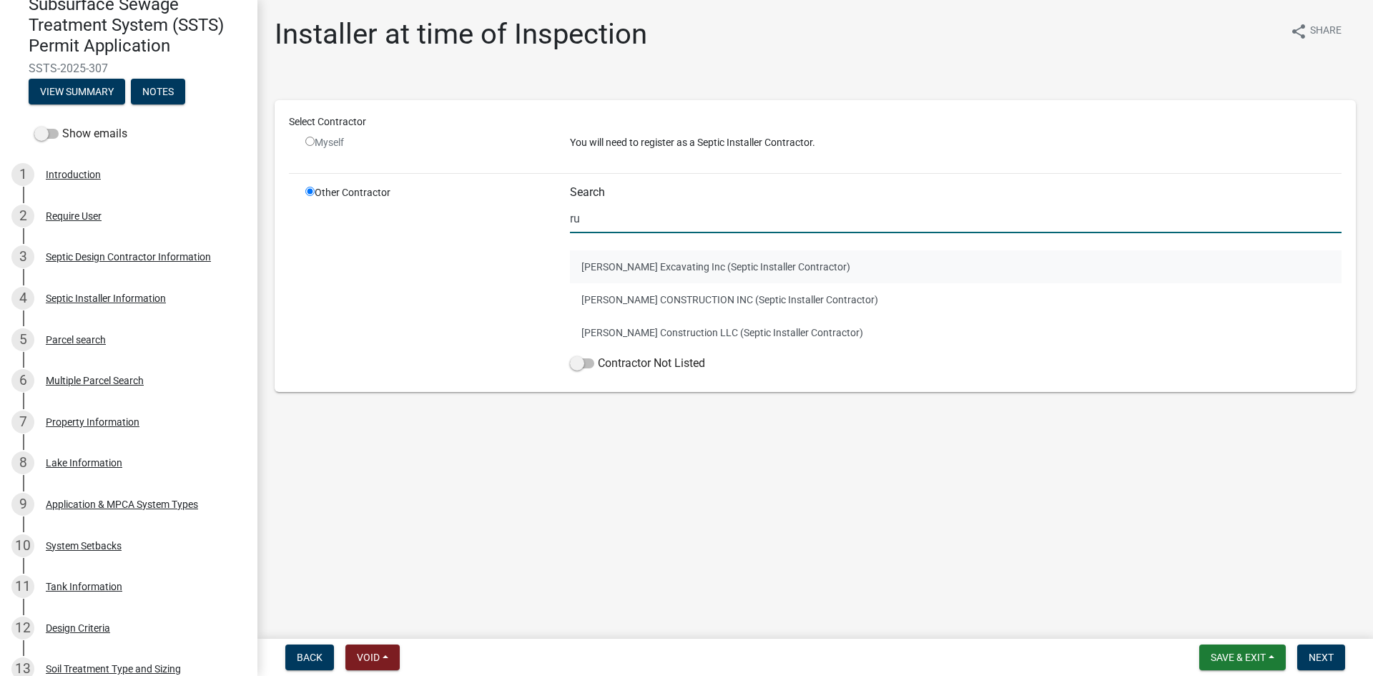
type input "ru"
click at [600, 267] on button "Ruther Excavating Inc (Septic Installer Contractor)" at bounding box center [956, 266] width 772 height 33
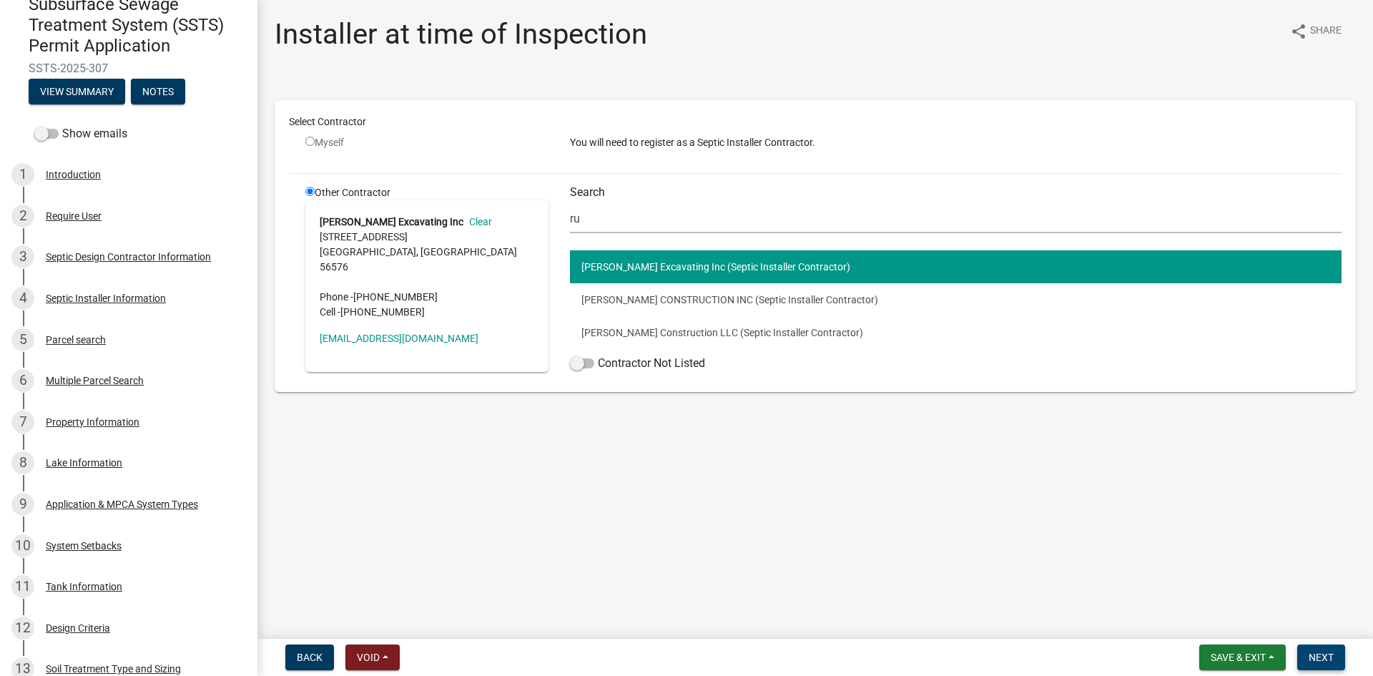
click at [1098, 590] on span "Next" at bounding box center [1321, 657] width 25 height 11
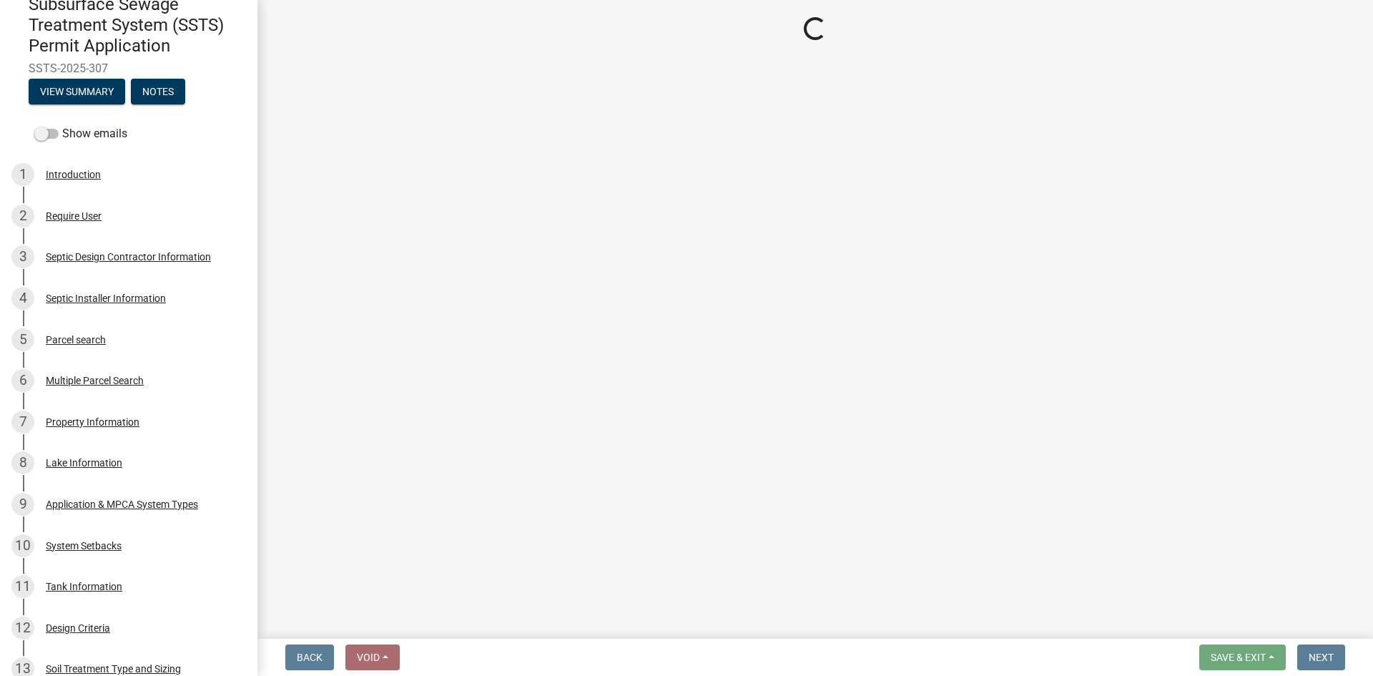
select select "710d5f49-2663-4e73-9718-d0c4e189f5ed"
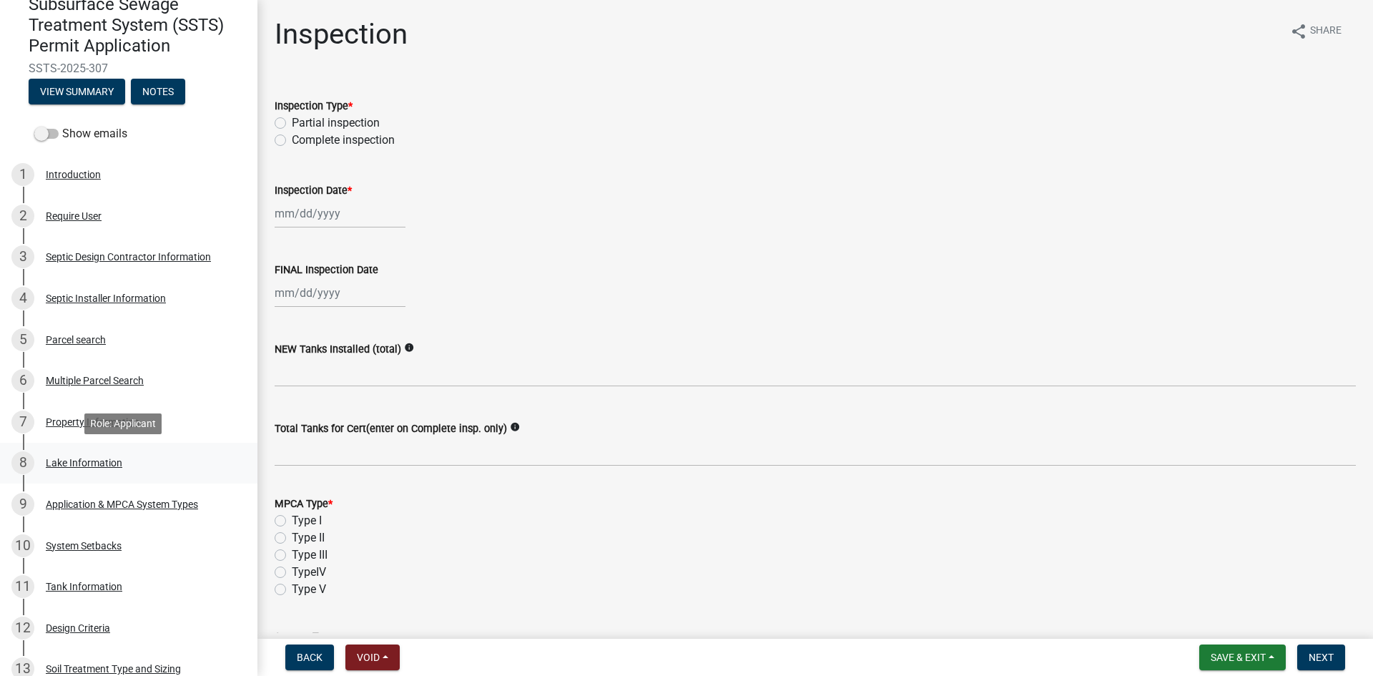
click at [146, 458] on div "8 Lake Information" at bounding box center [122, 462] width 223 height 23
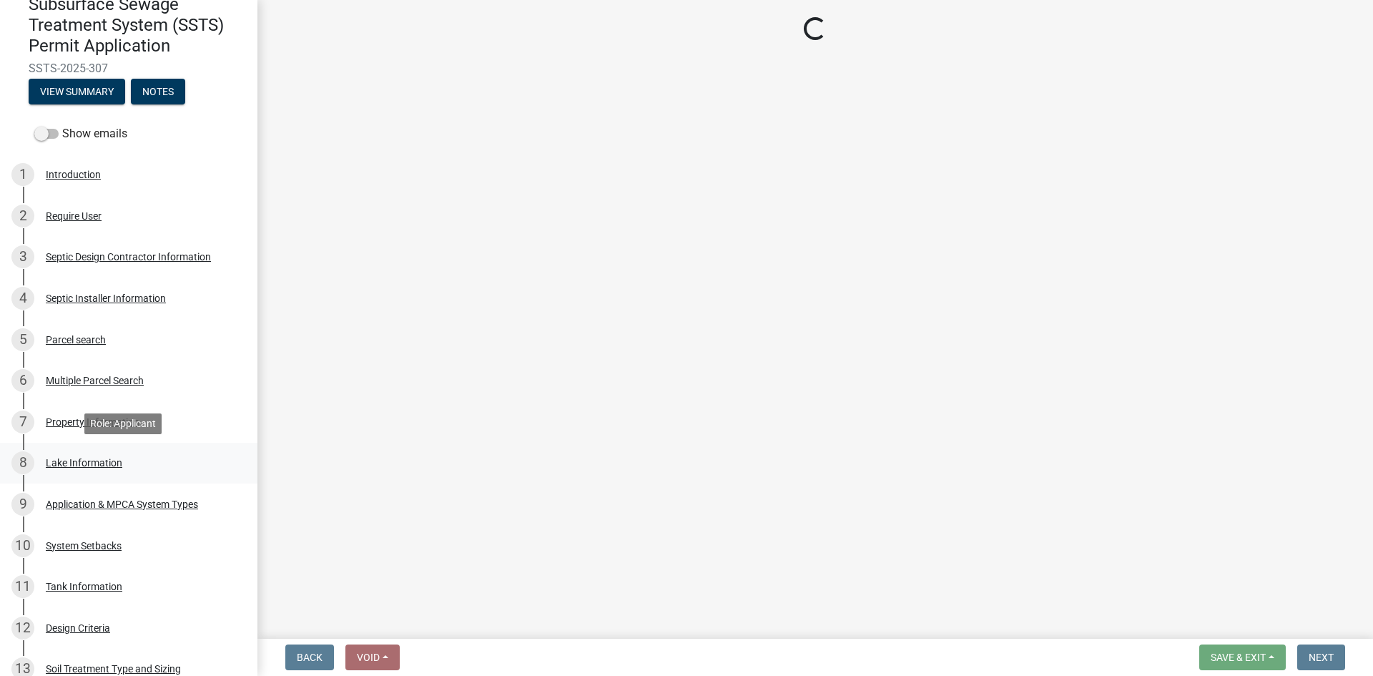
select select "3fa5ad3c-38b9-4963-8af6-22493469fd47"
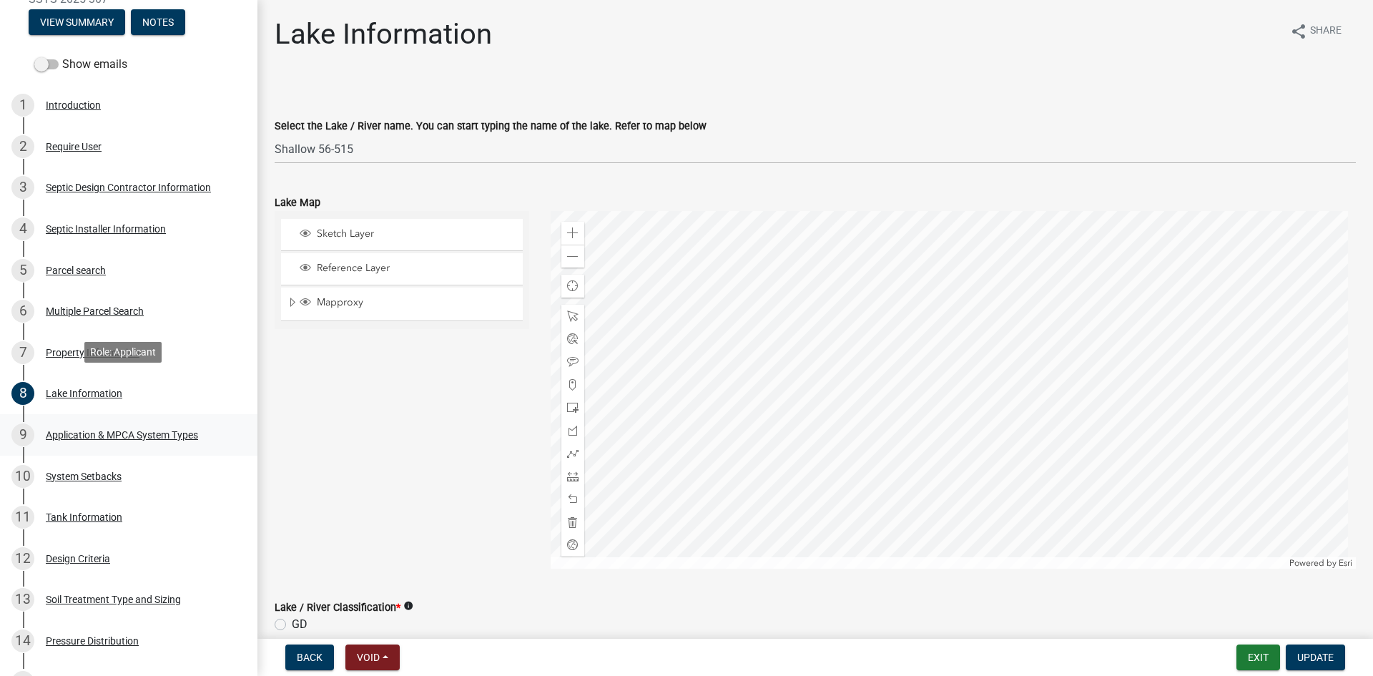
scroll to position [215, 0]
click at [190, 428] on div "Application & MPCA System Types" at bounding box center [122, 433] width 152 height 10
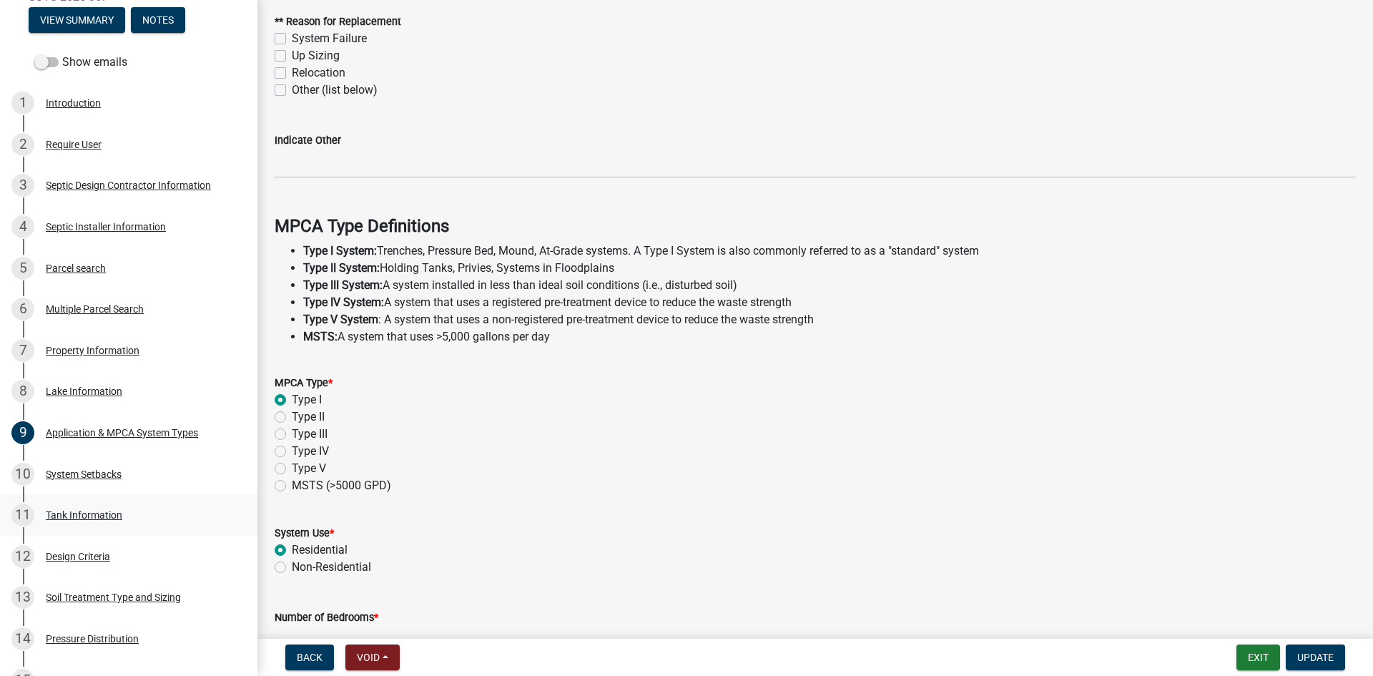
scroll to position [232, 0]
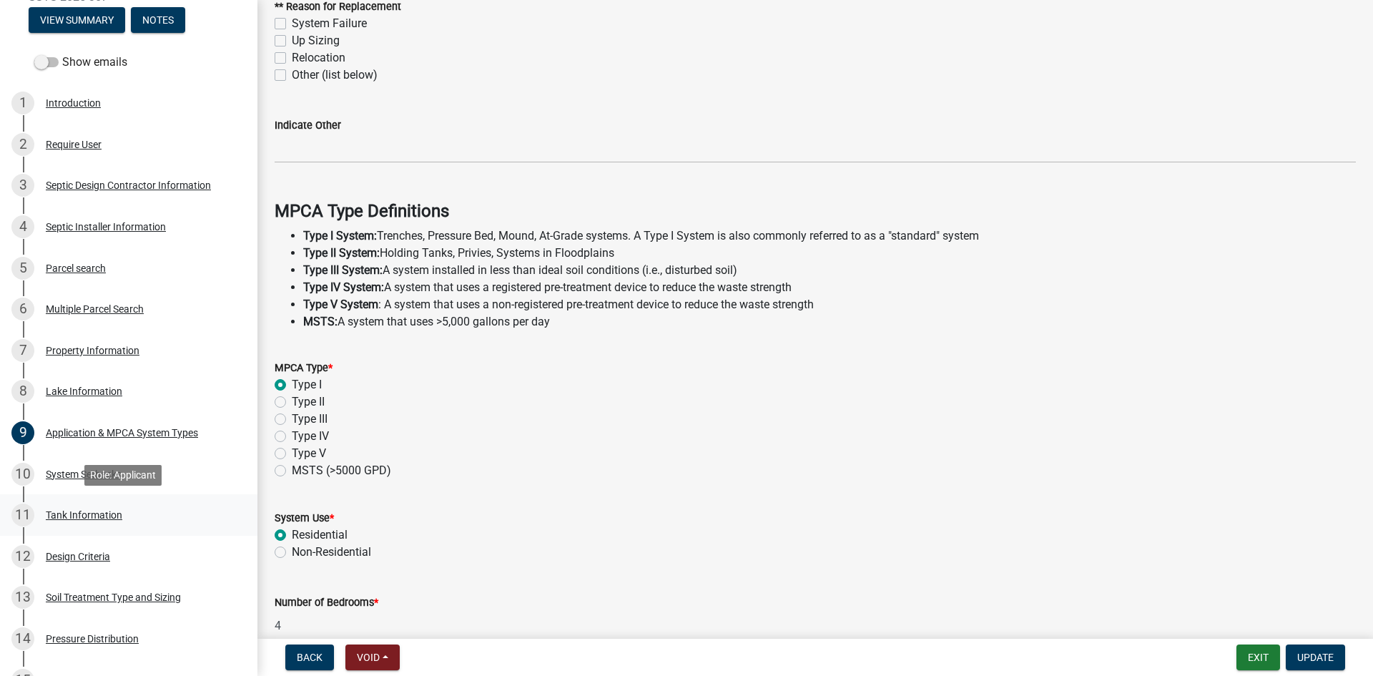
click at [172, 519] on div "11 Tank Information" at bounding box center [122, 515] width 223 height 23
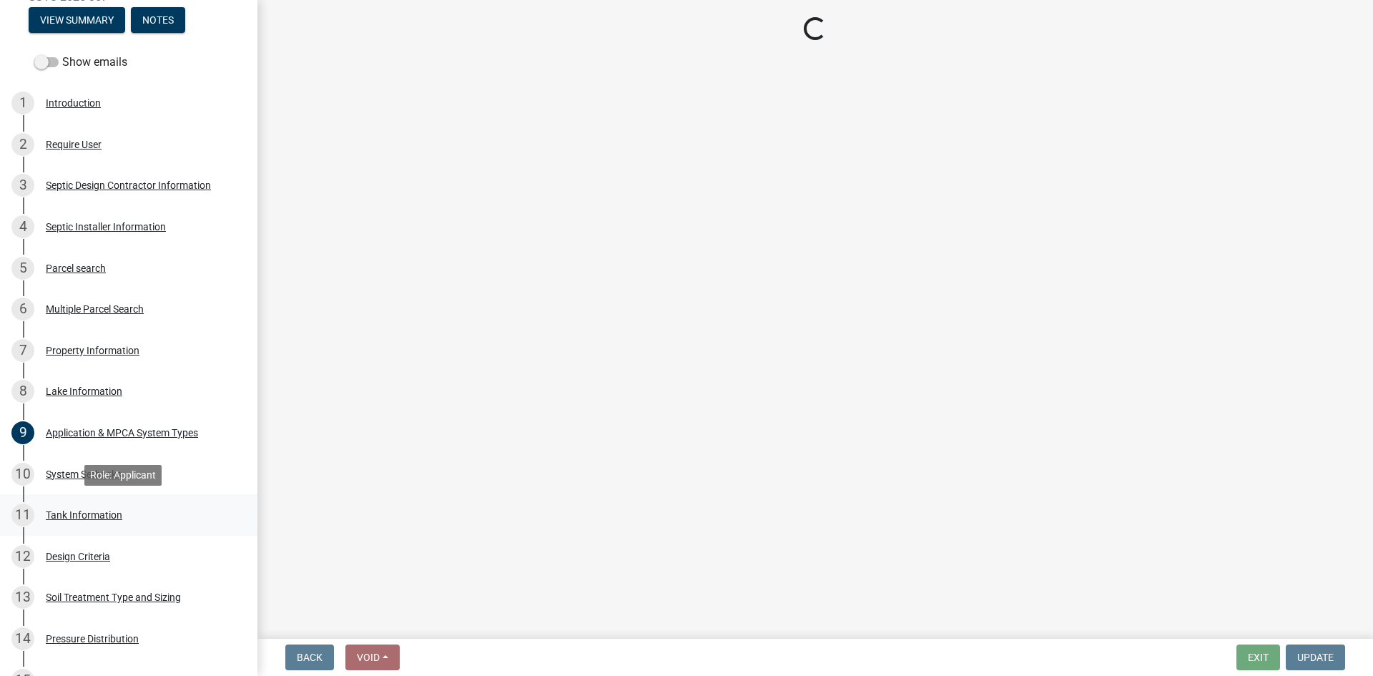
scroll to position [0, 0]
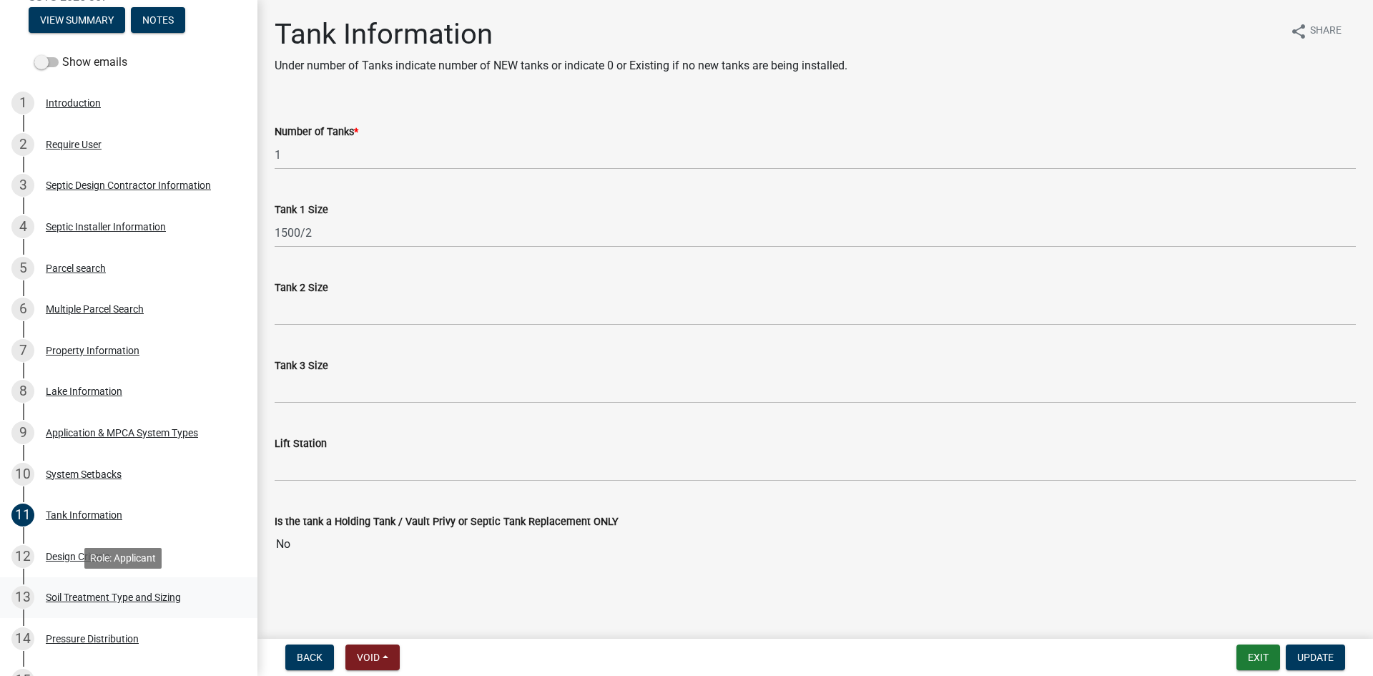
click at [185, 585] on link "13 Soil Treatment Type and Sizing" at bounding box center [128, 597] width 257 height 41
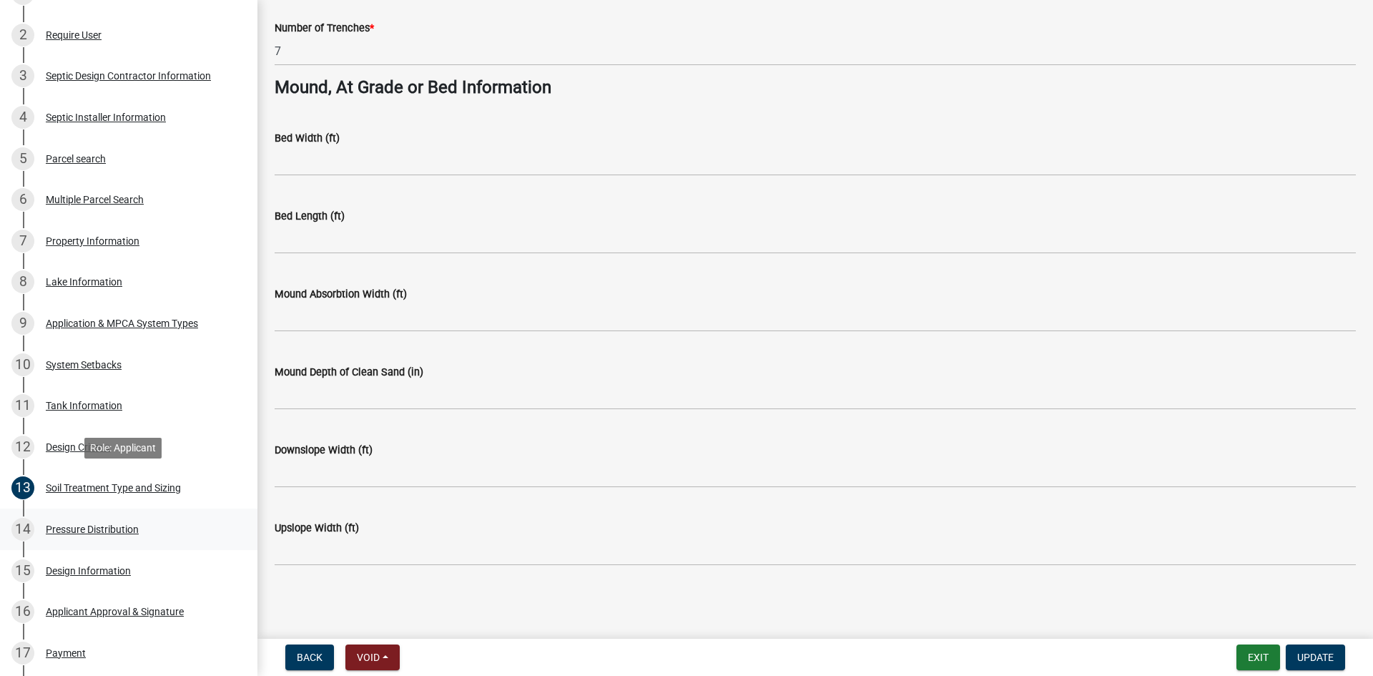
scroll to position [358, 0]
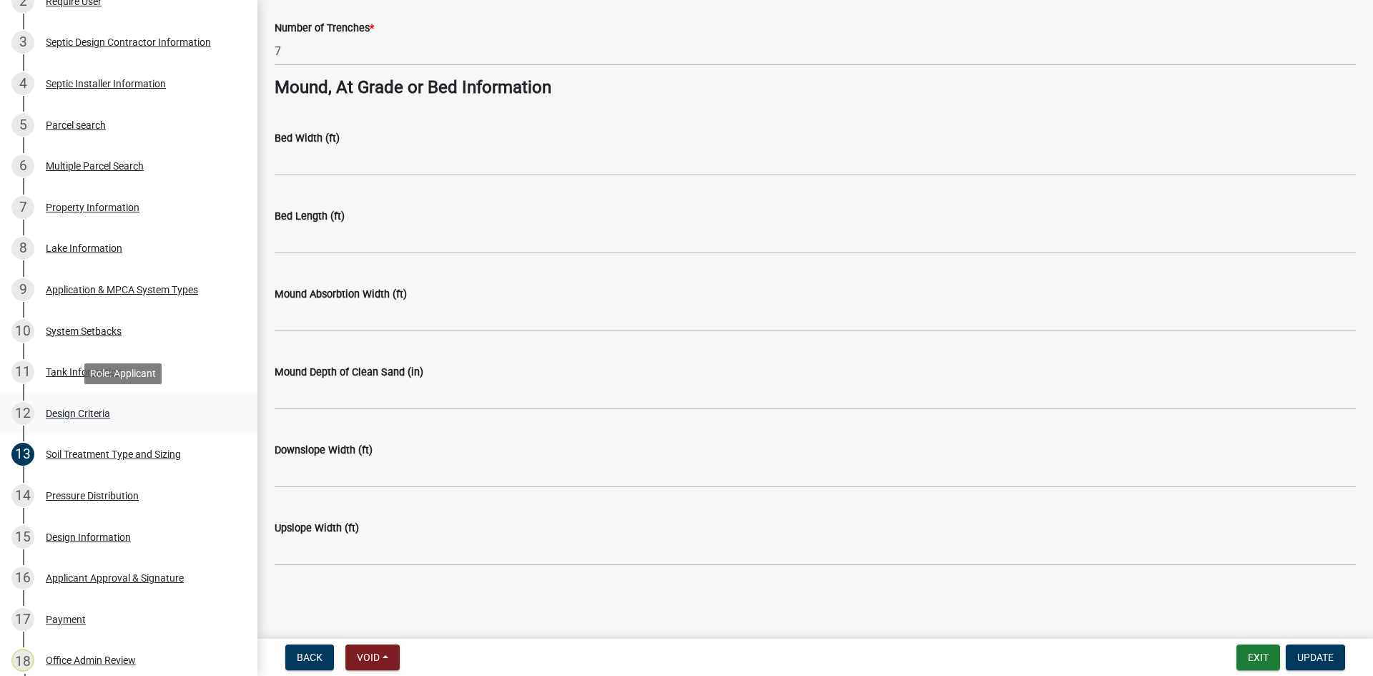
click at [166, 421] on div "12 Design Criteria" at bounding box center [122, 413] width 223 height 23
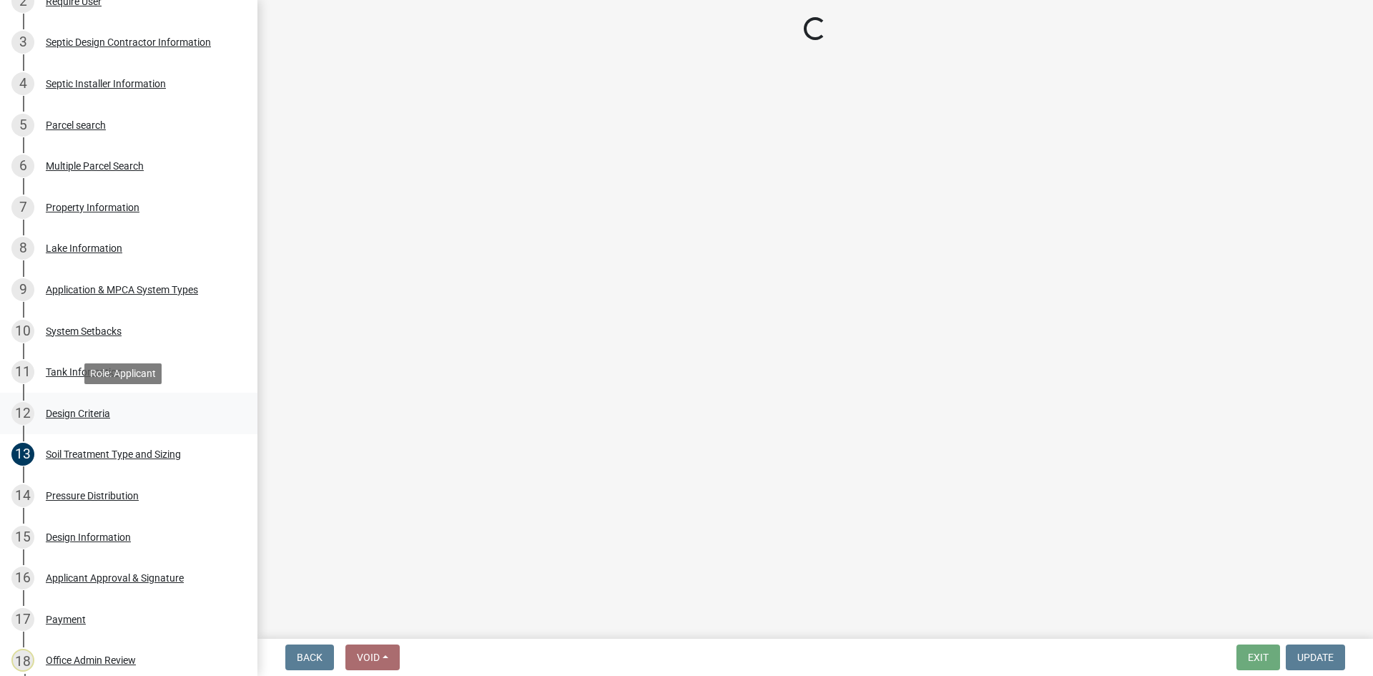
scroll to position [0, 0]
select select "eaa6e4cf-be76-4366-bfe5-e87acfaaf3f4"
select select "48b77c43-c0ca-4757-a1b1-e2e69db0f822"
select select "14354fbd-e666-4c9c-b77c-8c181d233a28"
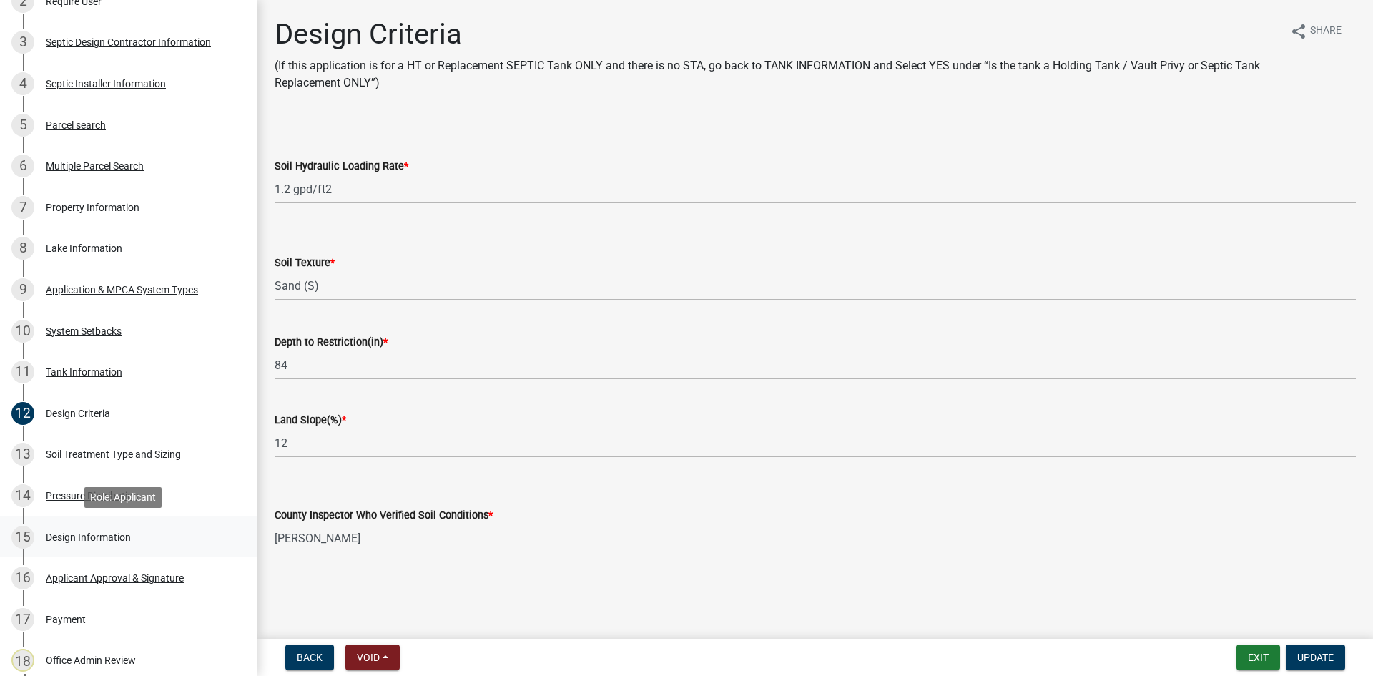
click at [161, 531] on div "15 Design Information" at bounding box center [122, 537] width 223 height 23
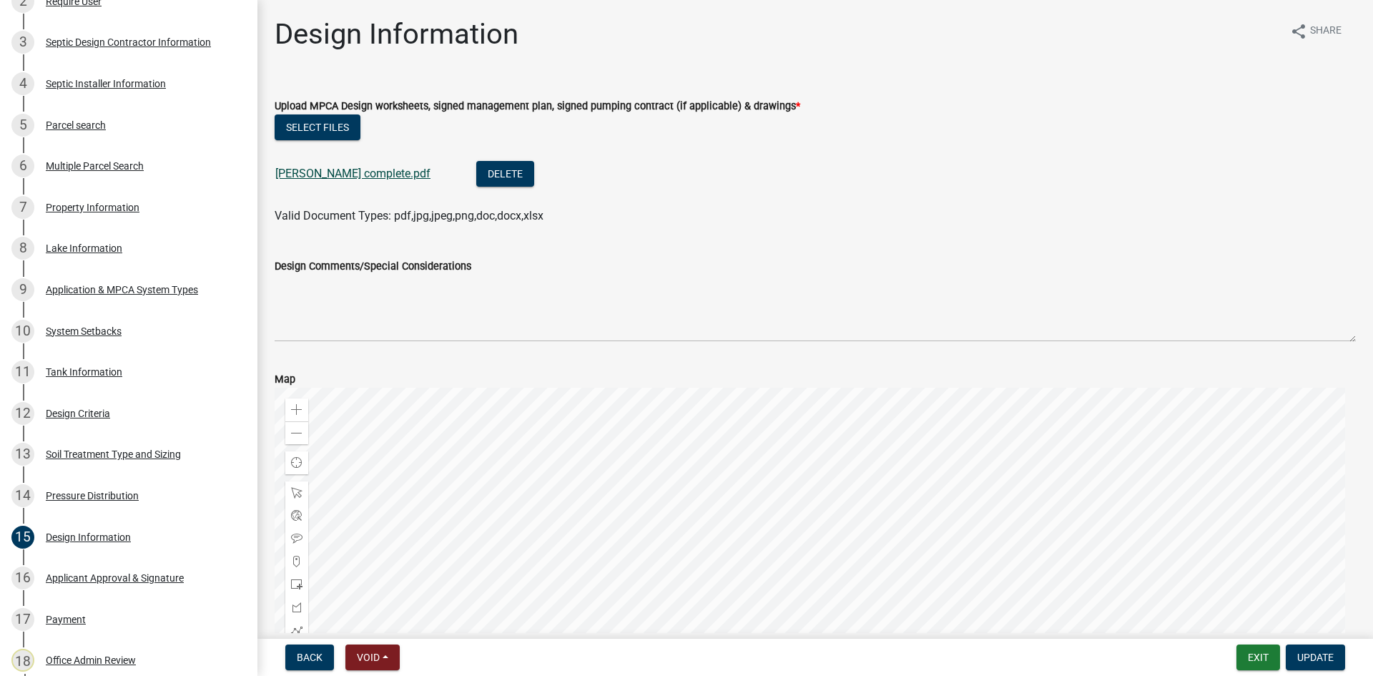
click at [345, 170] on link "Bittner complete.pdf" at bounding box center [352, 174] width 155 height 14
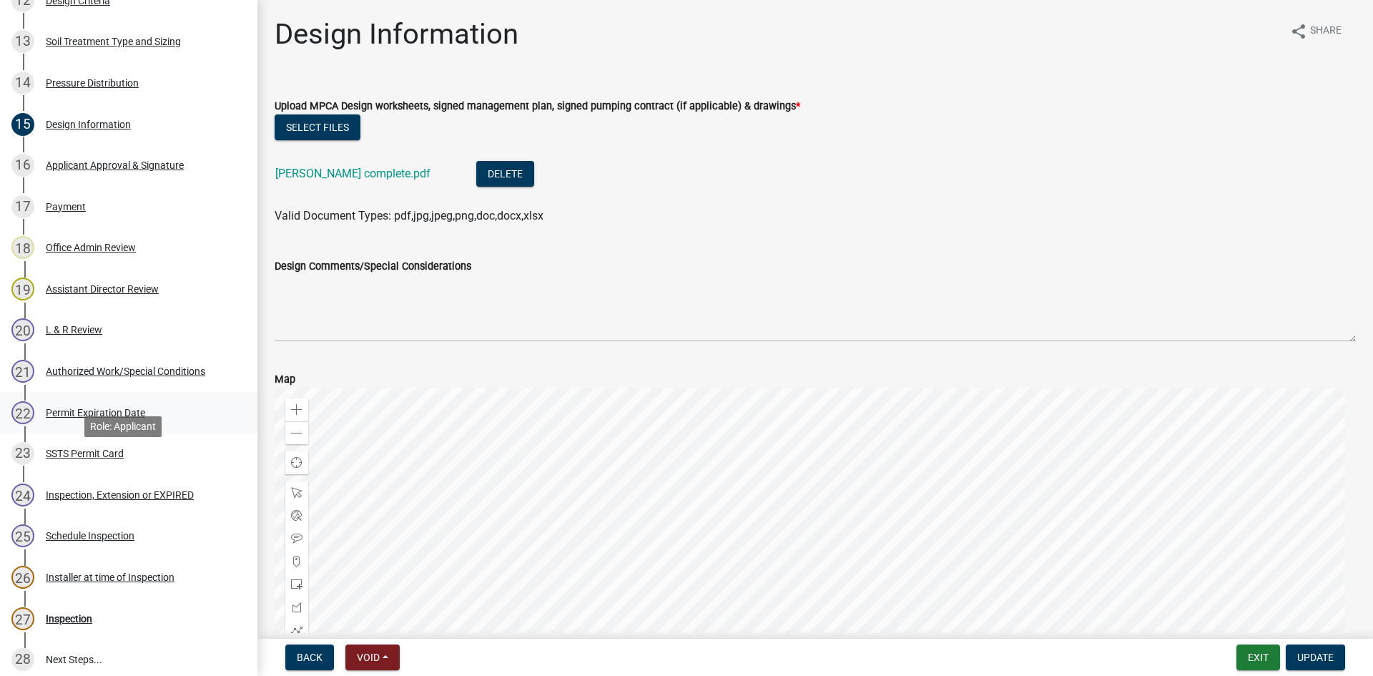
scroll to position [787, 0]
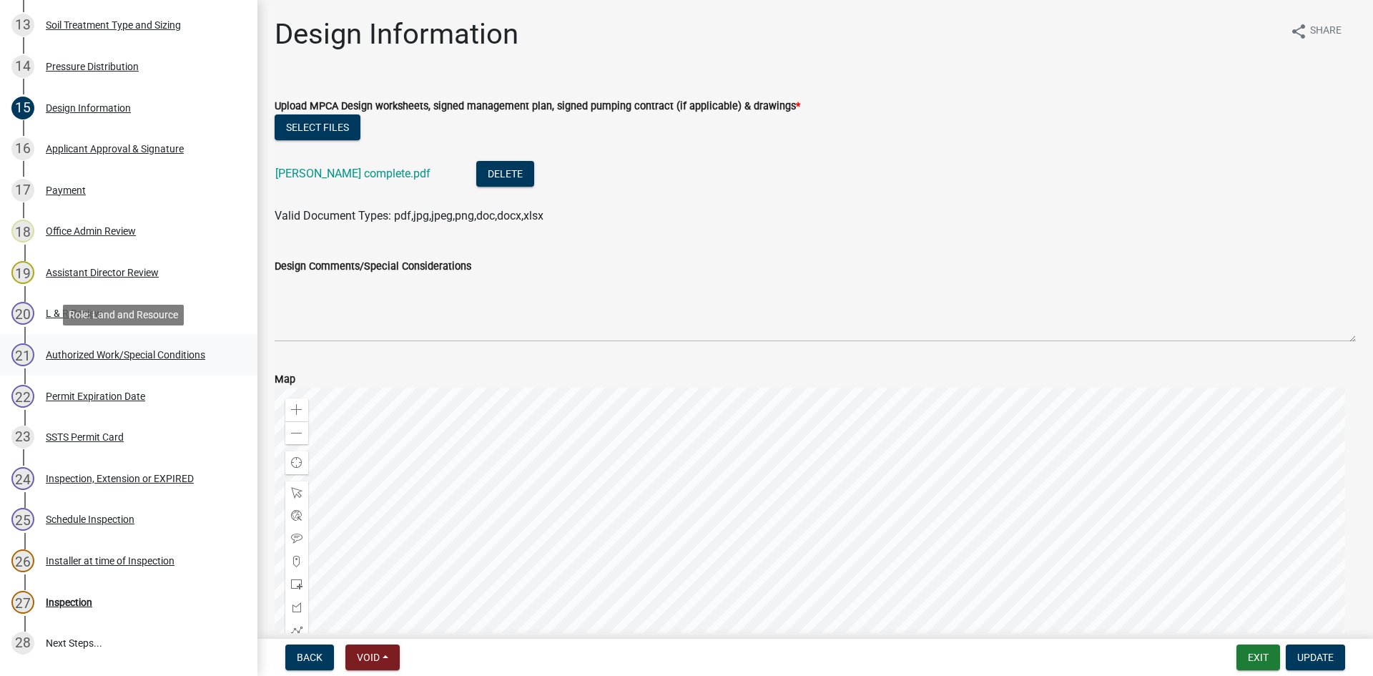
click at [130, 351] on div "Authorized Work/Special Conditions" at bounding box center [125, 355] width 159 height 10
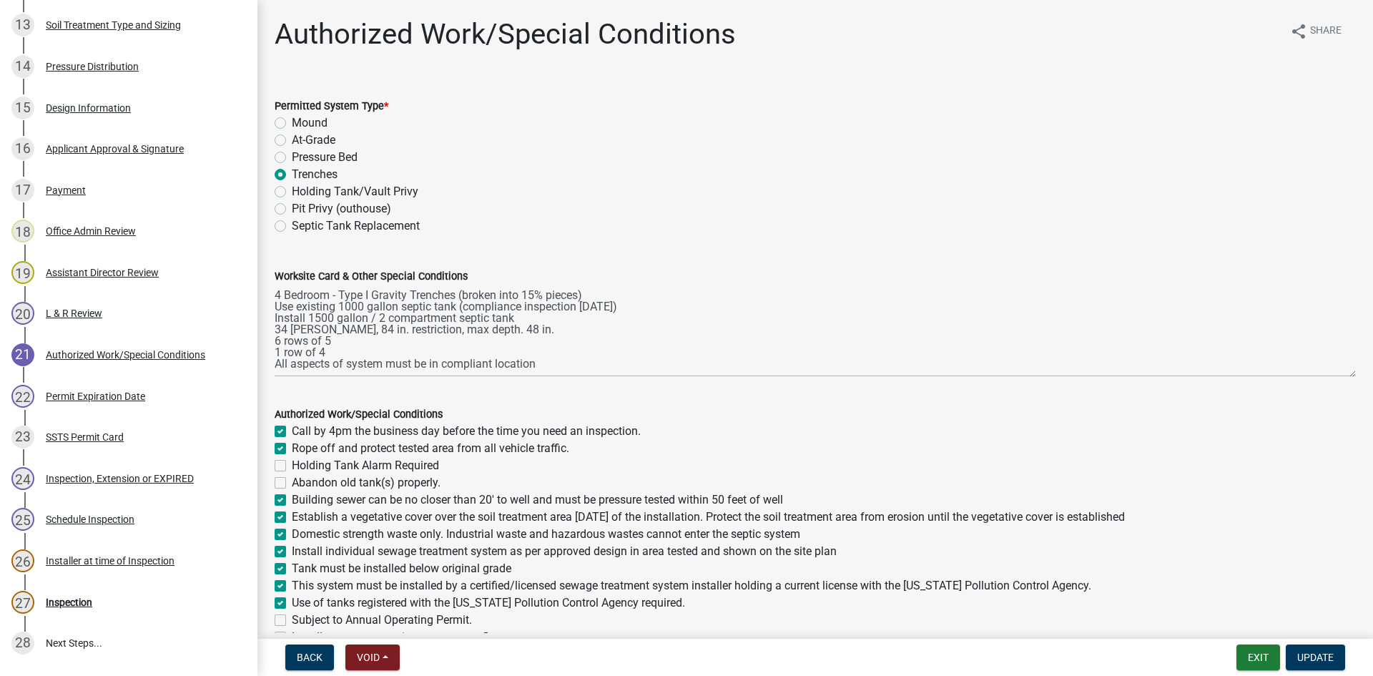
drag, startPoint x: 1341, startPoint y: 344, endPoint x: 1340, endPoint y: 370, distance: 25.8
click at [1098, 370] on textarea "4 Bedroom - Type I Gravity Trenches (broken into 15% pieces) Use existing 1000 …" at bounding box center [815, 331] width 1081 height 92
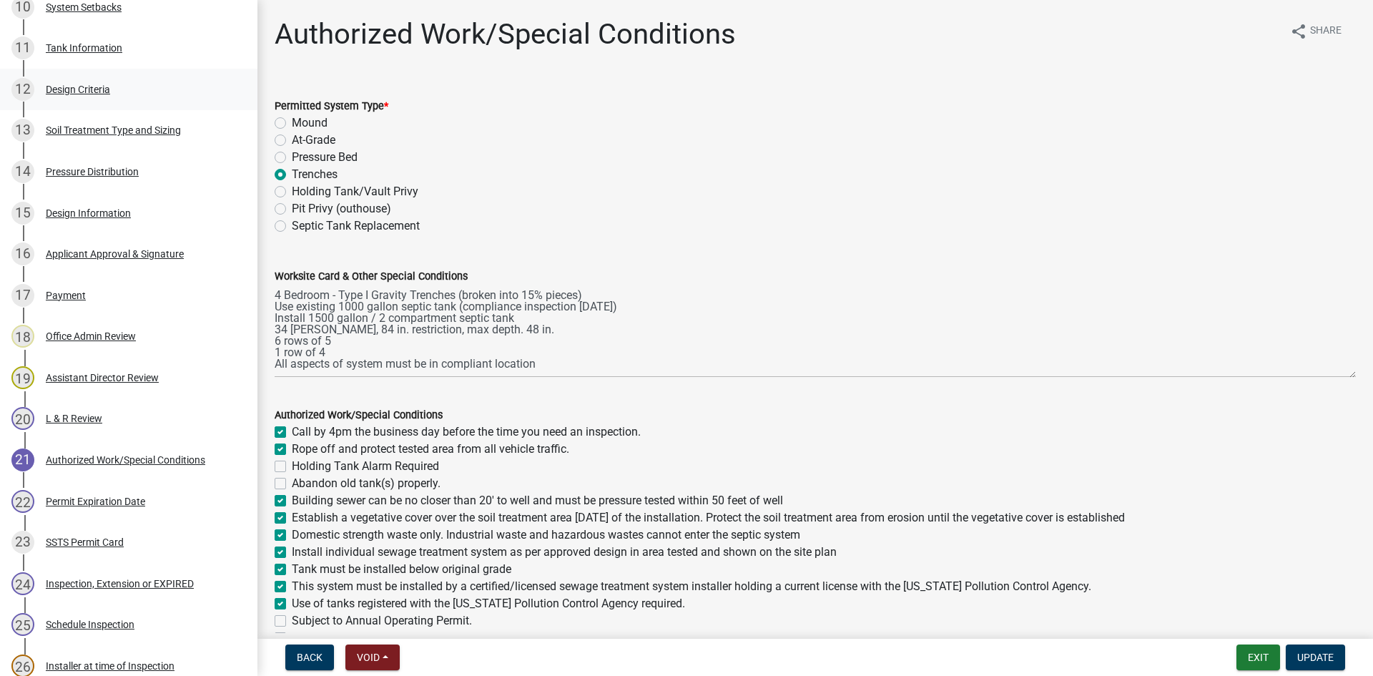
scroll to position [662, 0]
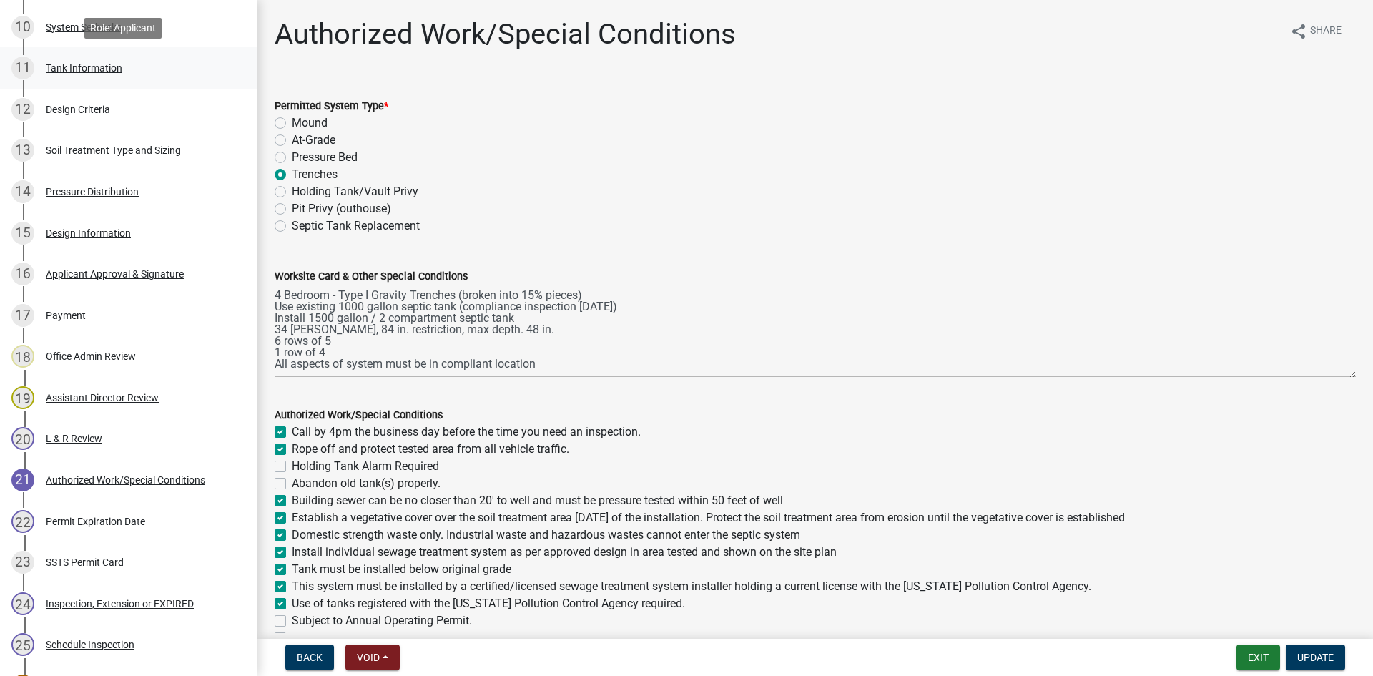
click at [114, 51] on link "11 Tank Information" at bounding box center [128, 67] width 257 height 41
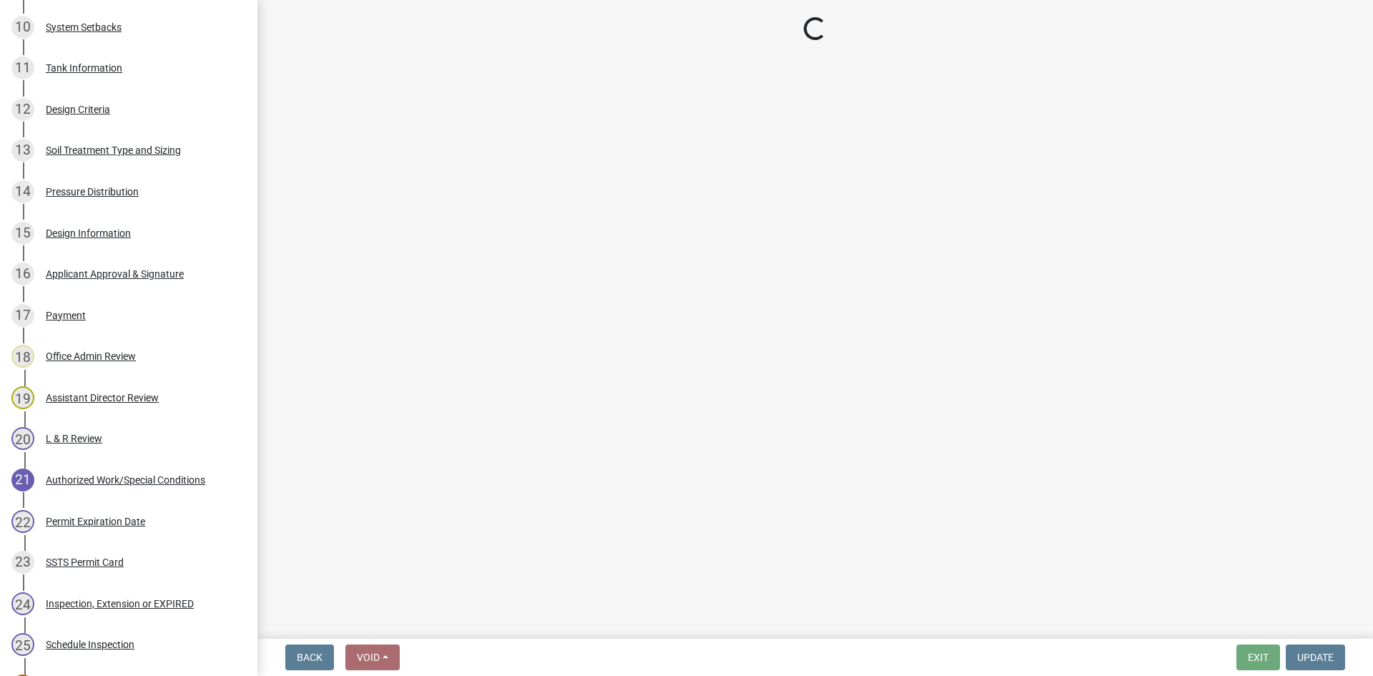
click at [117, 24] on div "System Setbacks" at bounding box center [84, 27] width 76 height 10
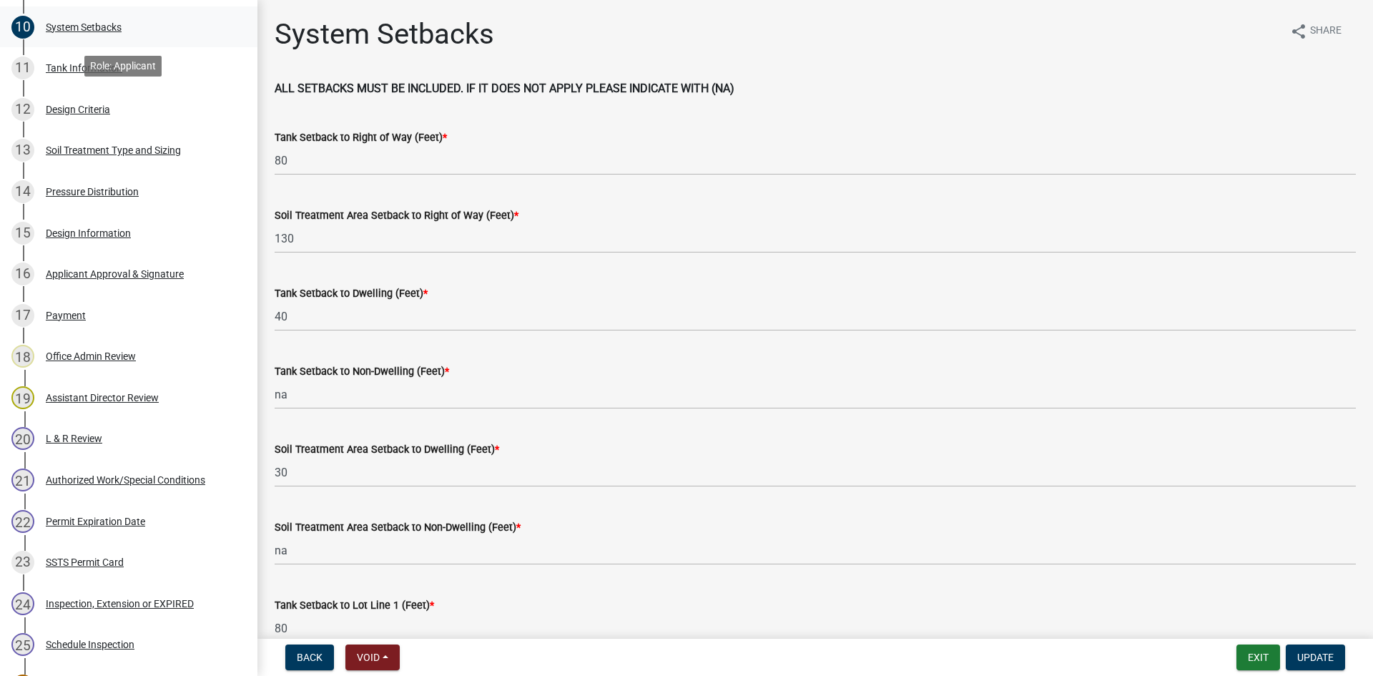
click at [150, 43] on link "10 System Setbacks" at bounding box center [128, 26] width 257 height 41
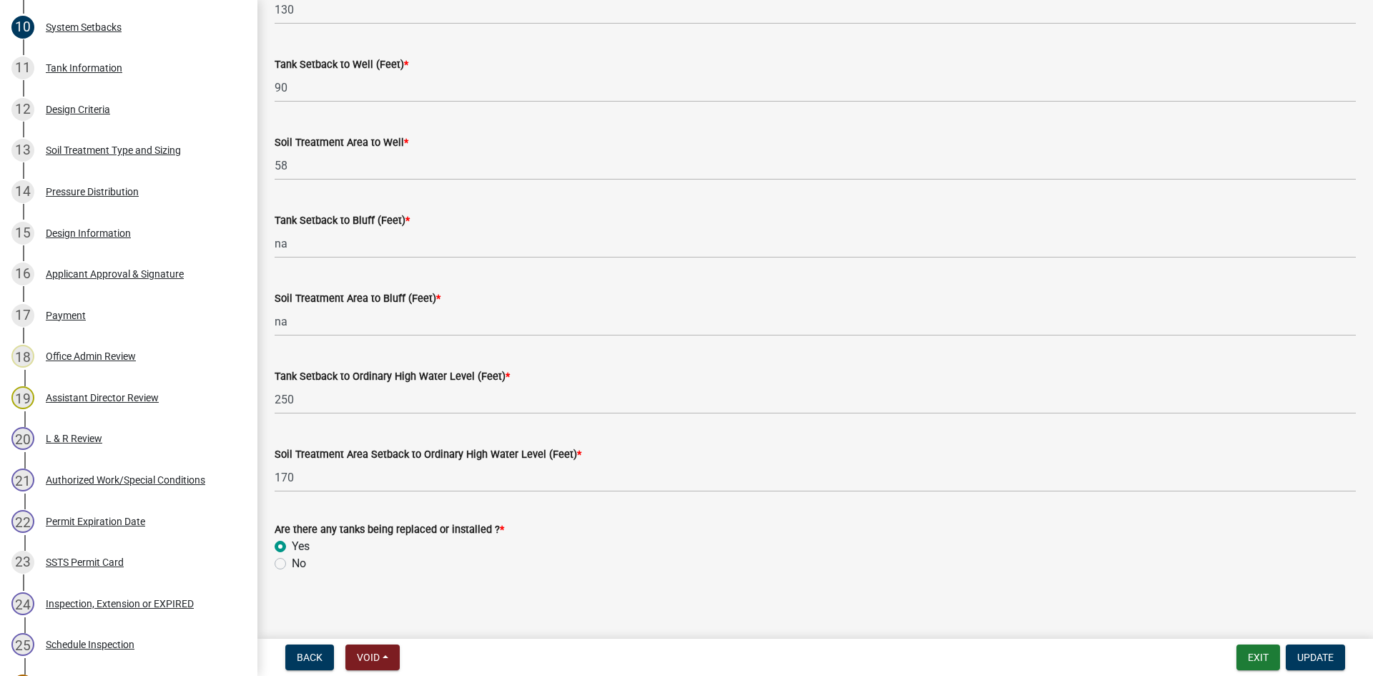
scroll to position [860, 0]
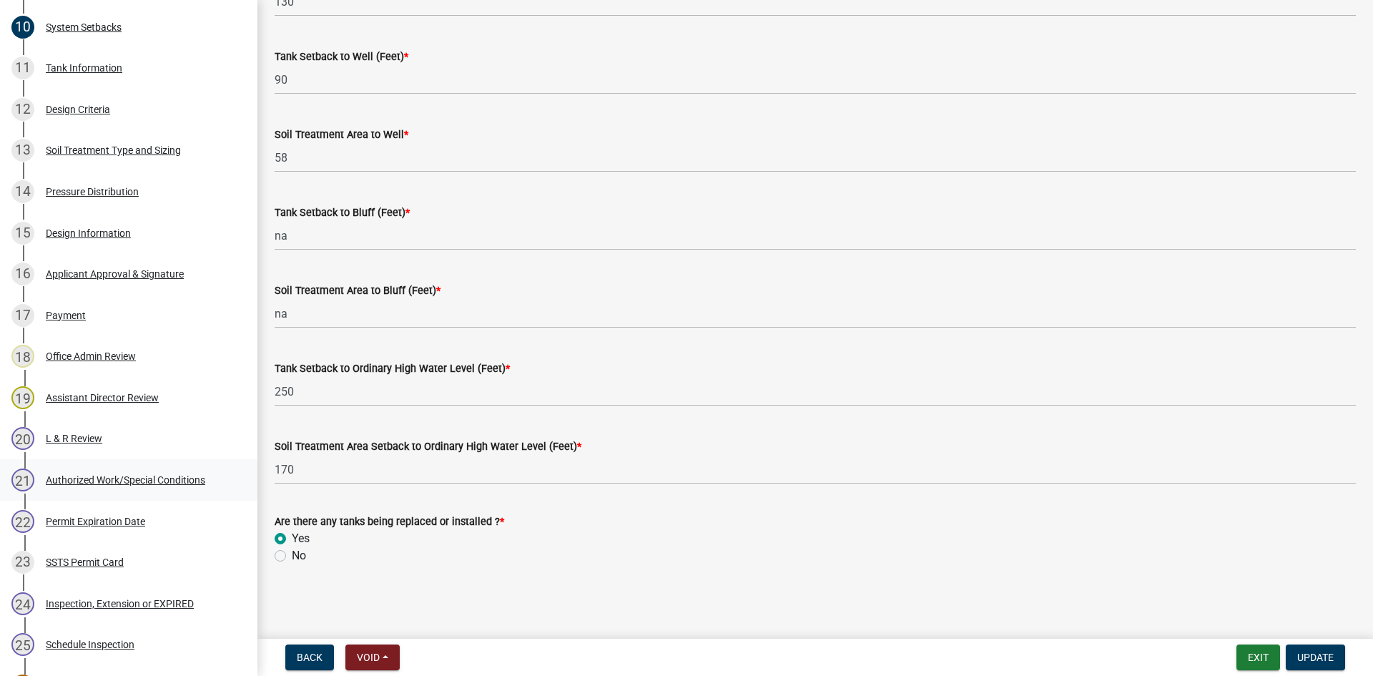
click at [137, 479] on div "Authorized Work/Special Conditions" at bounding box center [125, 480] width 159 height 10
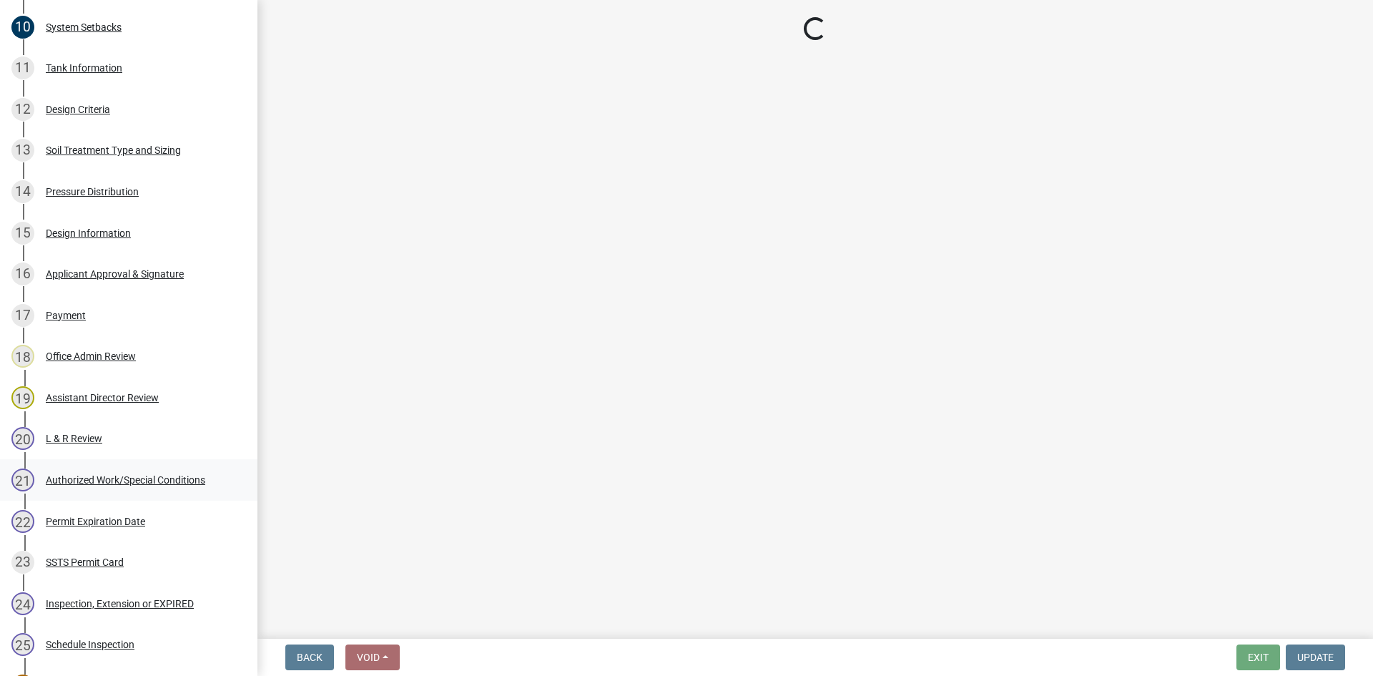
scroll to position [0, 0]
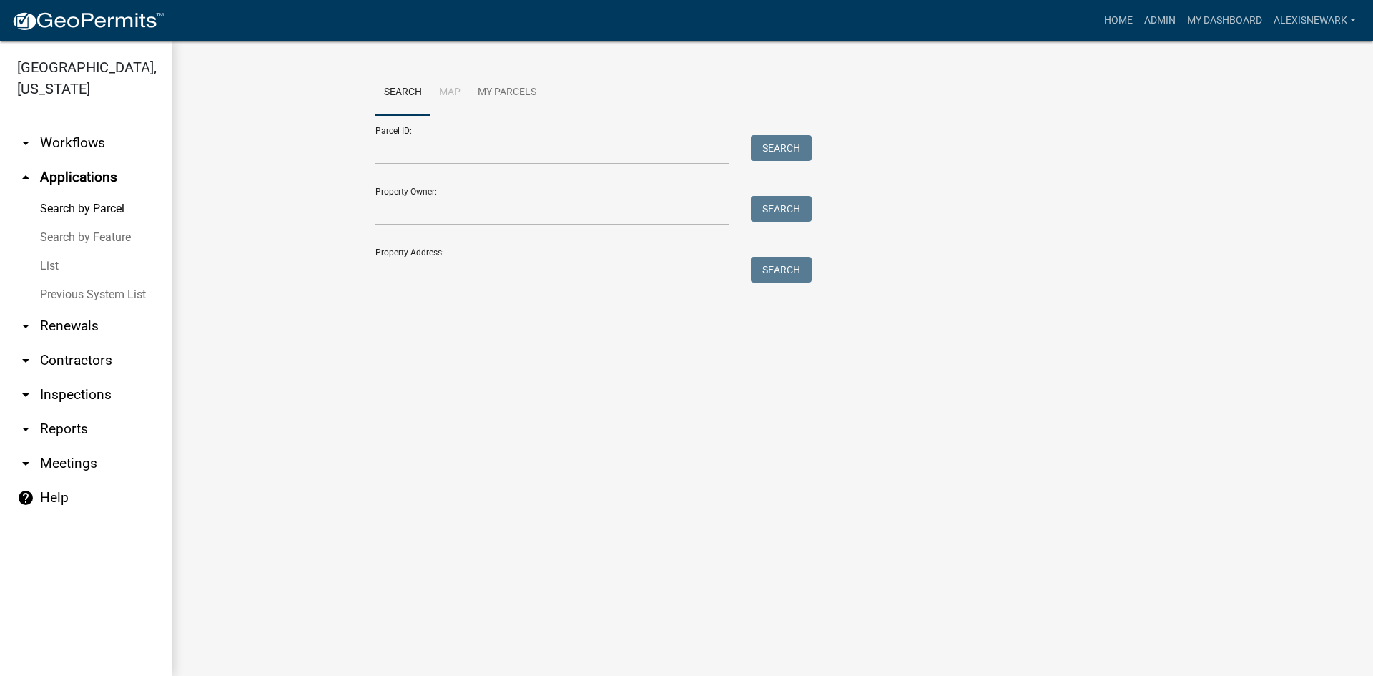
click at [416, 255] on div "Property Address: Search" at bounding box center [589, 261] width 429 height 49
click at [426, 270] on input "Property Address:" at bounding box center [552, 271] width 354 height 29
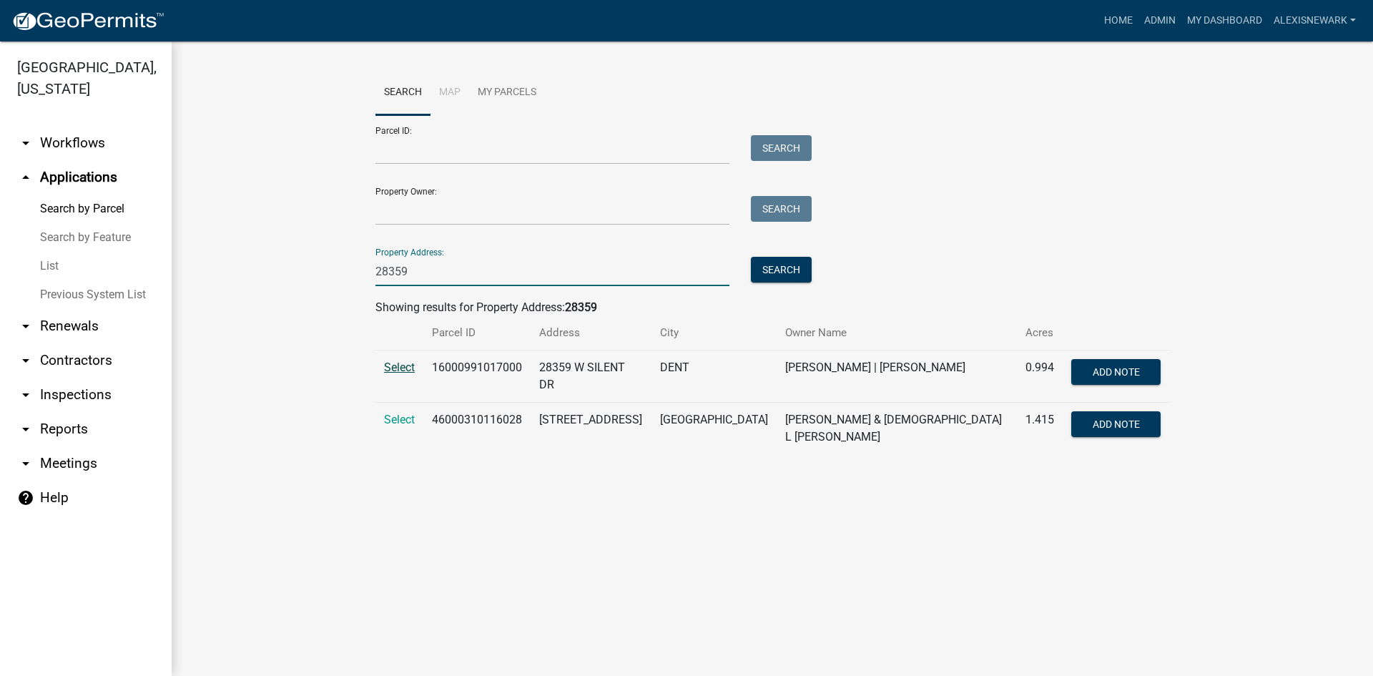
type input "28359"
click at [406, 367] on span "Select" at bounding box center [399, 367] width 31 height 14
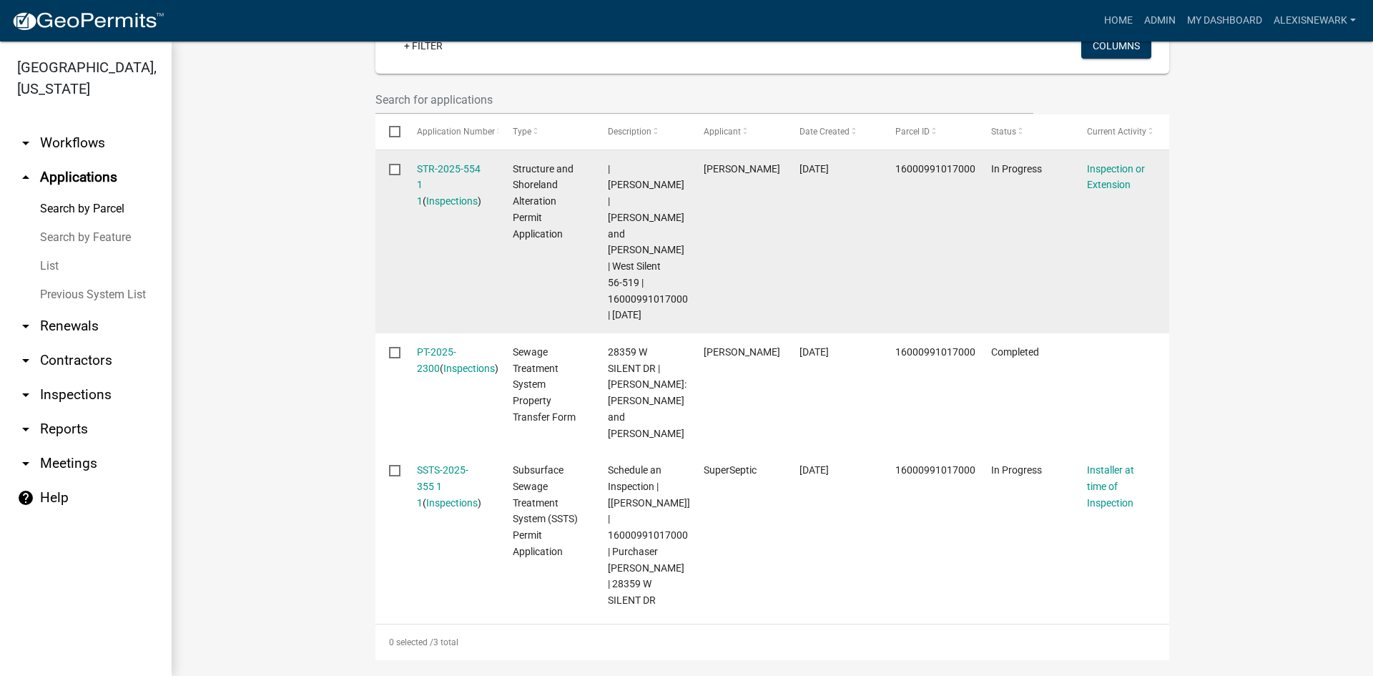
scroll to position [519, 0]
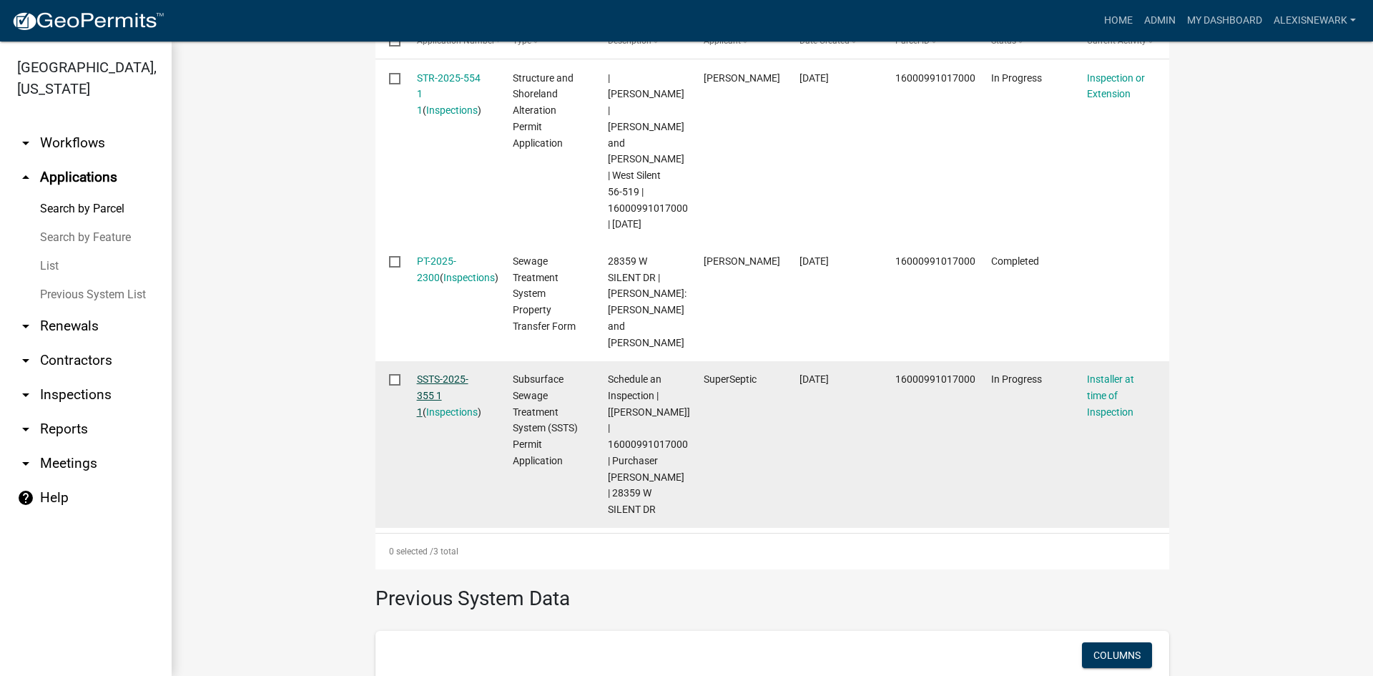
click at [452, 373] on link "SSTS-2025-355 1 1" at bounding box center [442, 395] width 51 height 44
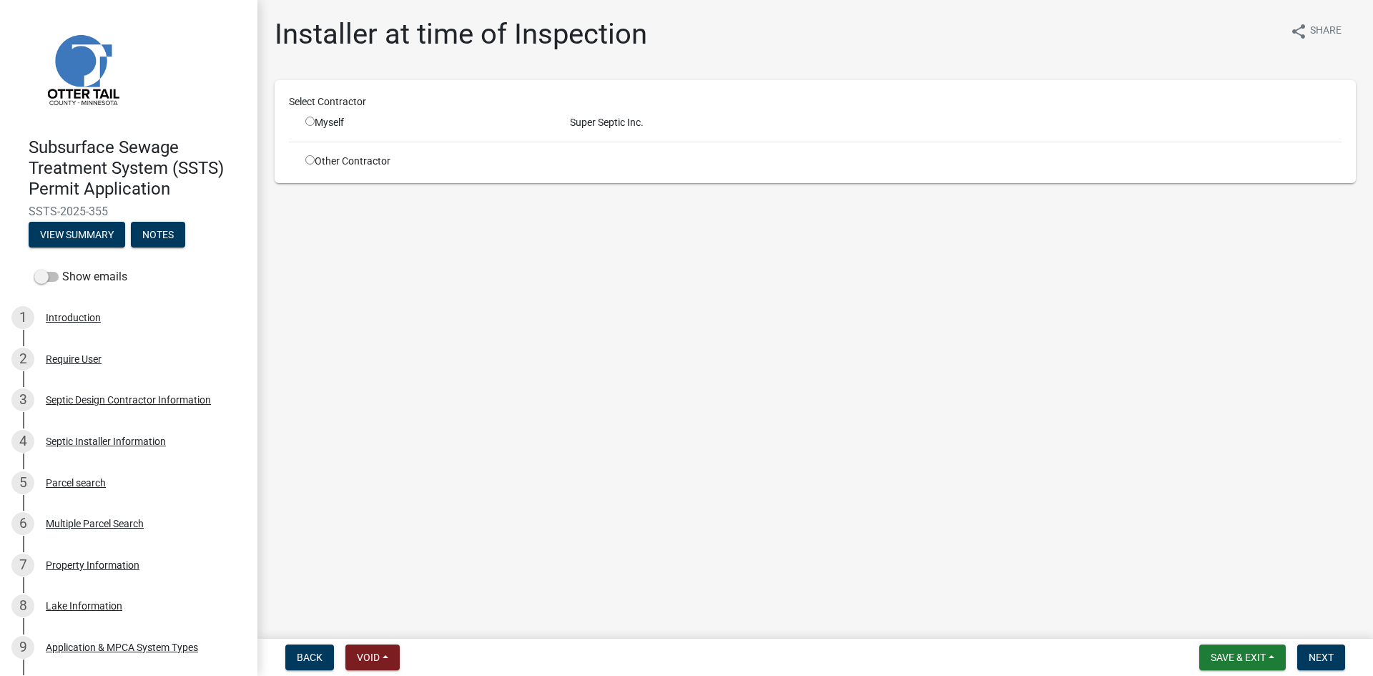
click at [351, 165] on div "Other Contractor" at bounding box center [427, 161] width 265 height 15
click at [310, 155] on input "radio" at bounding box center [309, 159] width 9 height 9
radio input "true"
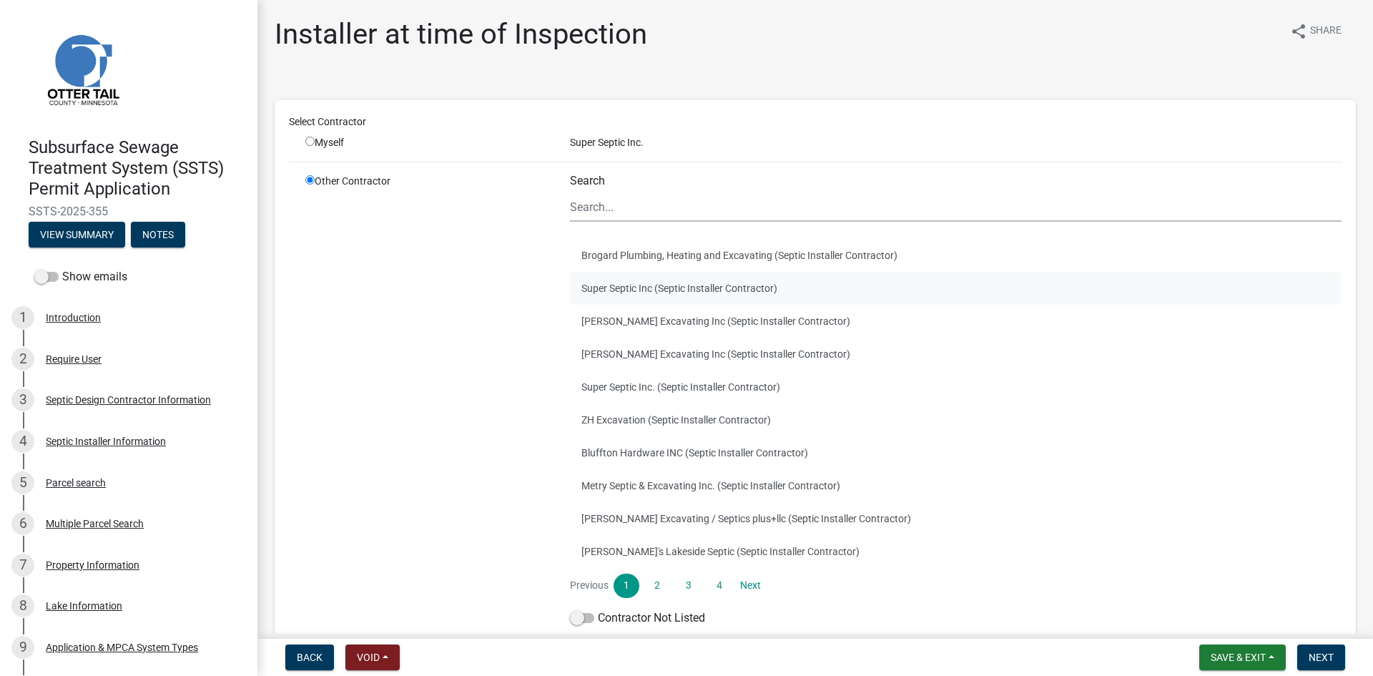
click at [624, 277] on button "Super Septic Inc (Septic Installer Contractor)" at bounding box center [956, 288] width 772 height 33
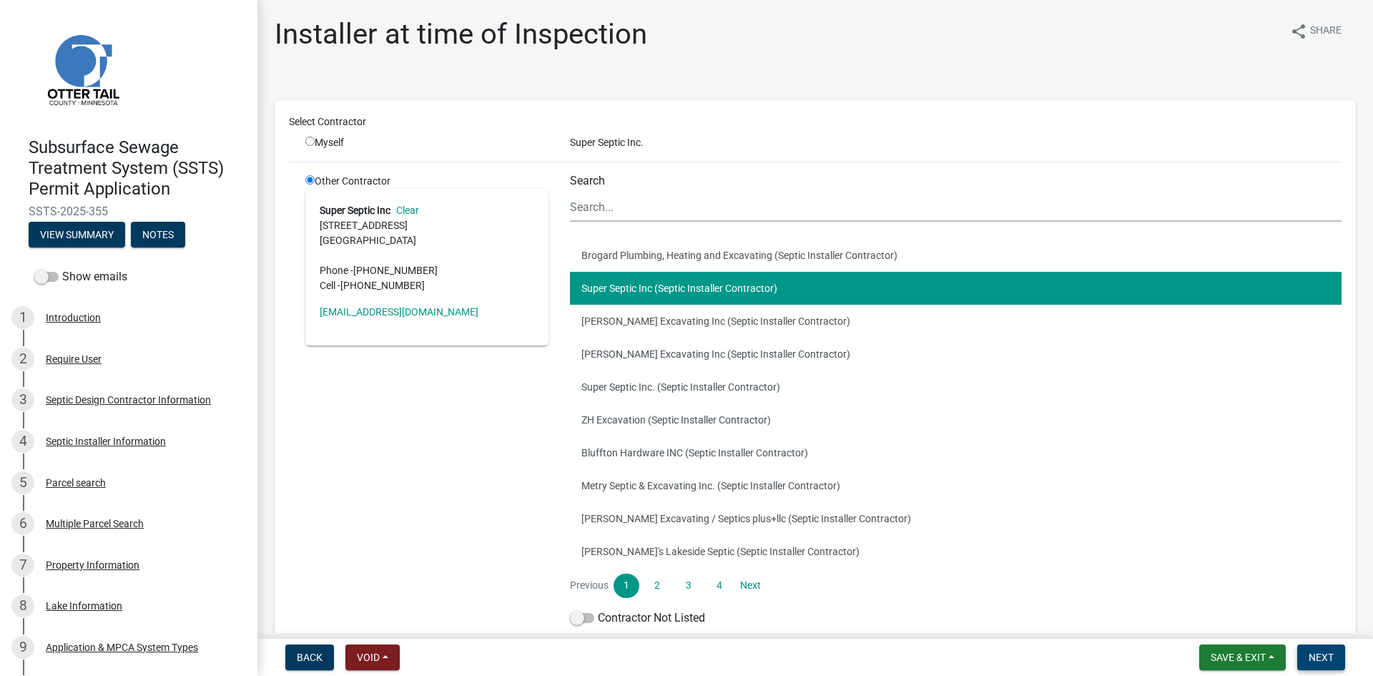
click at [1098, 590] on button "Next" at bounding box center [1321, 657] width 48 height 26
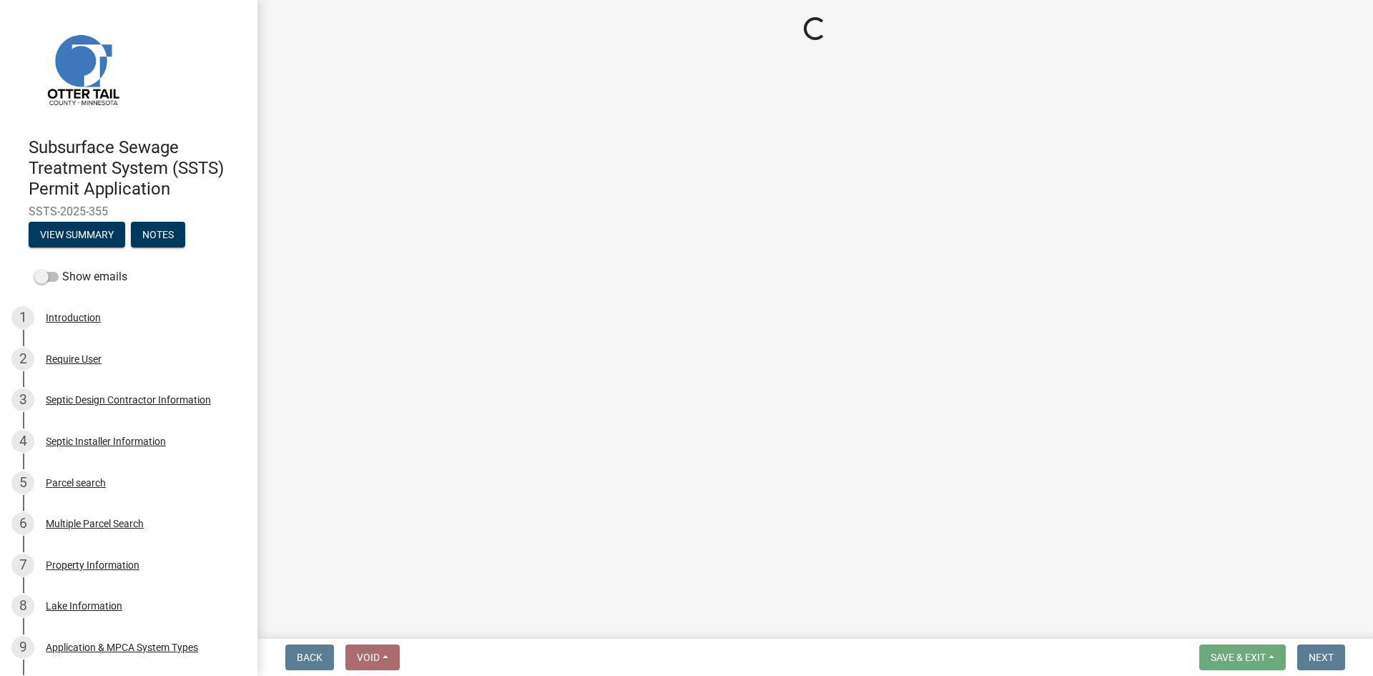
select select "710d5f49-2663-4e73-9718-d0c4e189f5ed"
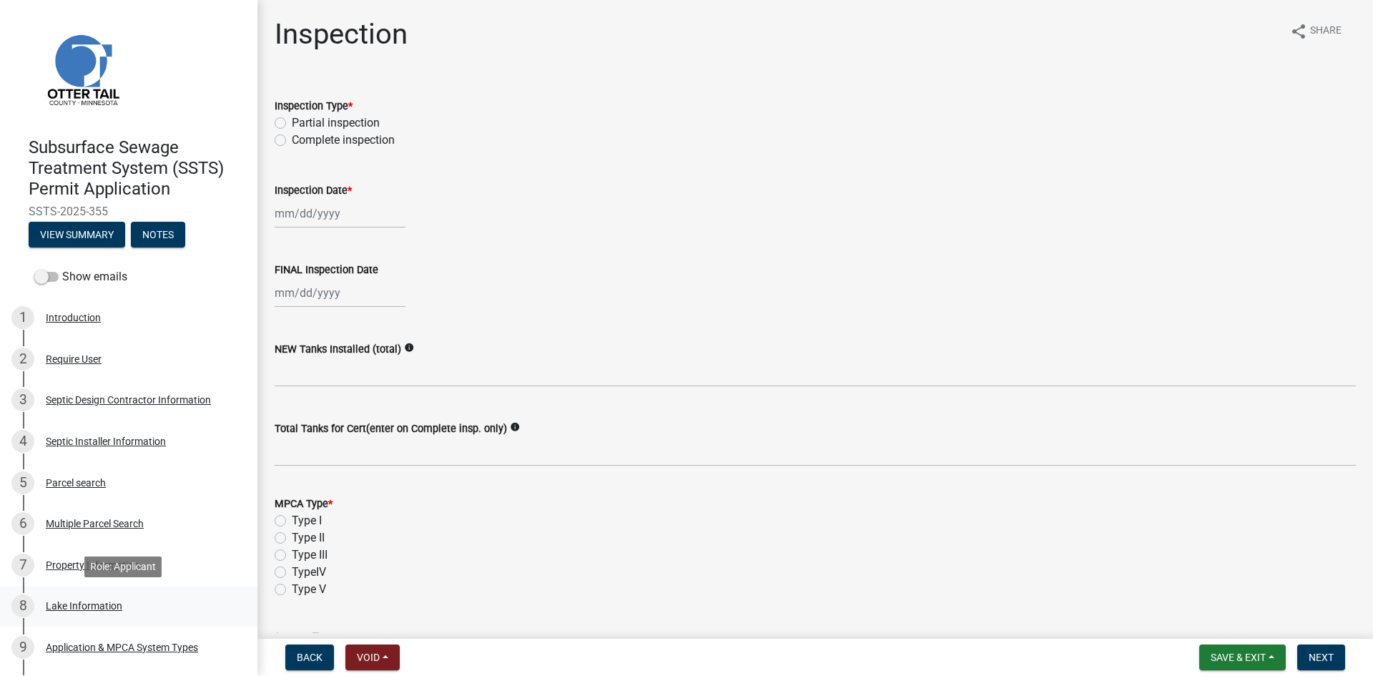
click at [124, 590] on div "8 Lake Information" at bounding box center [122, 605] width 223 height 23
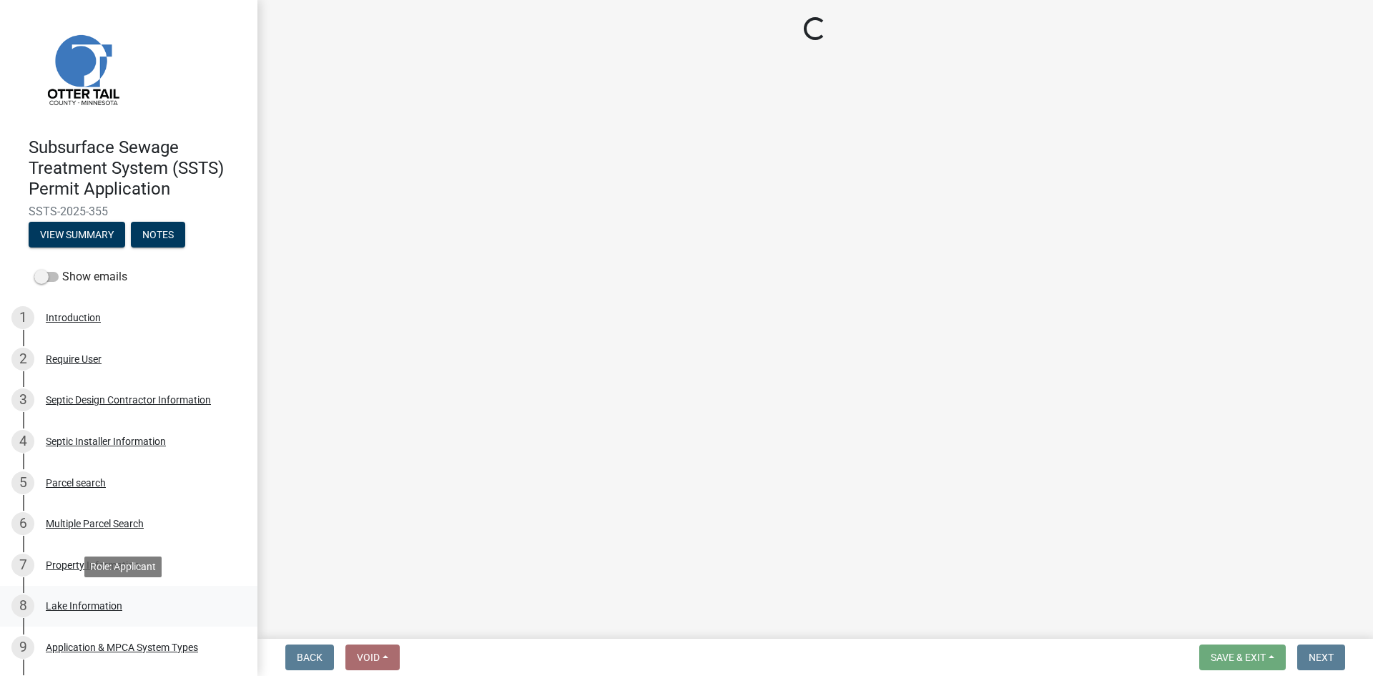
select select "dbf778e6-a81c-4efc-8012-8b84925966bc"
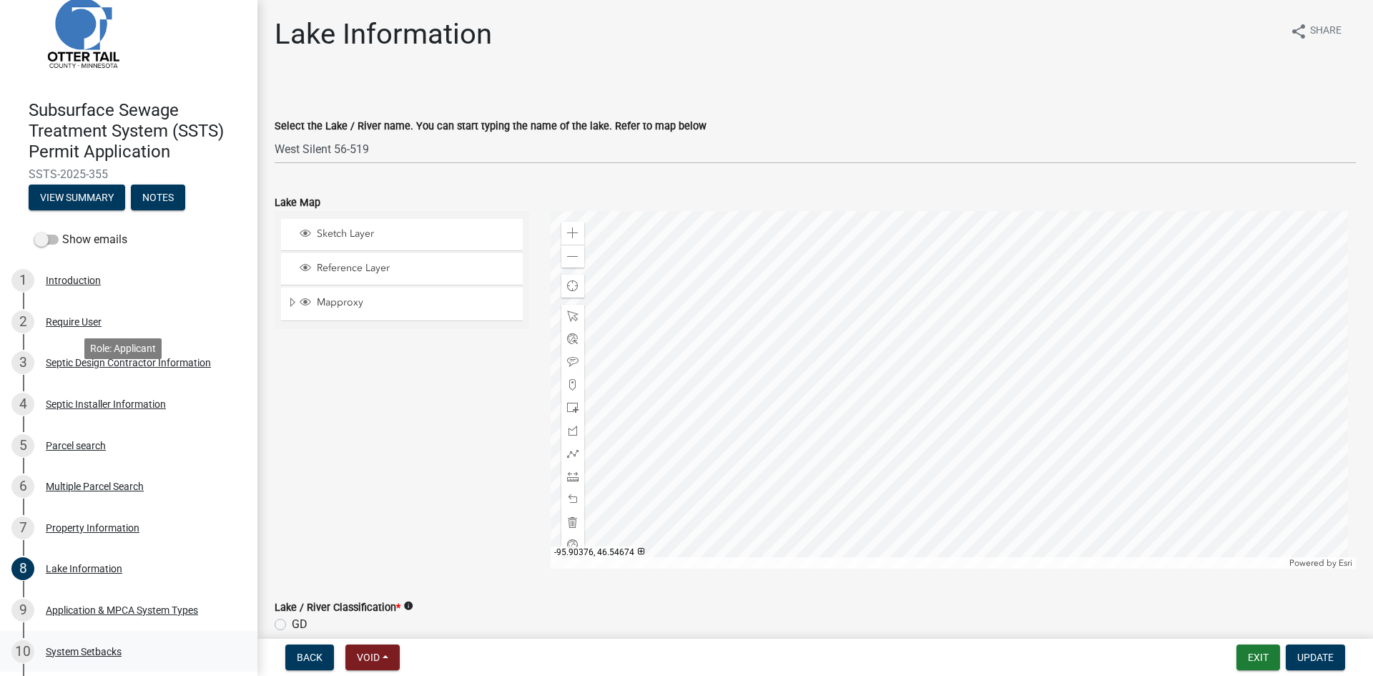
scroll to position [215, 0]
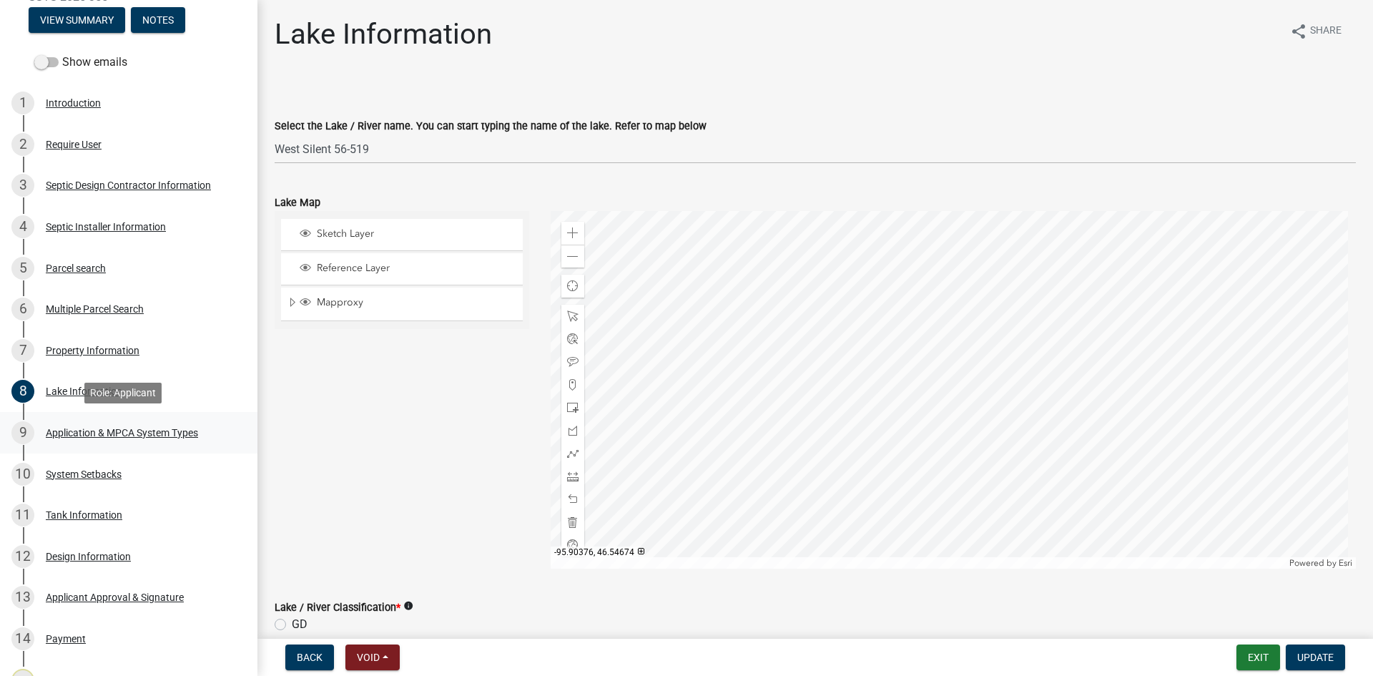
click at [191, 446] on link "9 Application & MPCA System Types" at bounding box center [128, 432] width 257 height 41
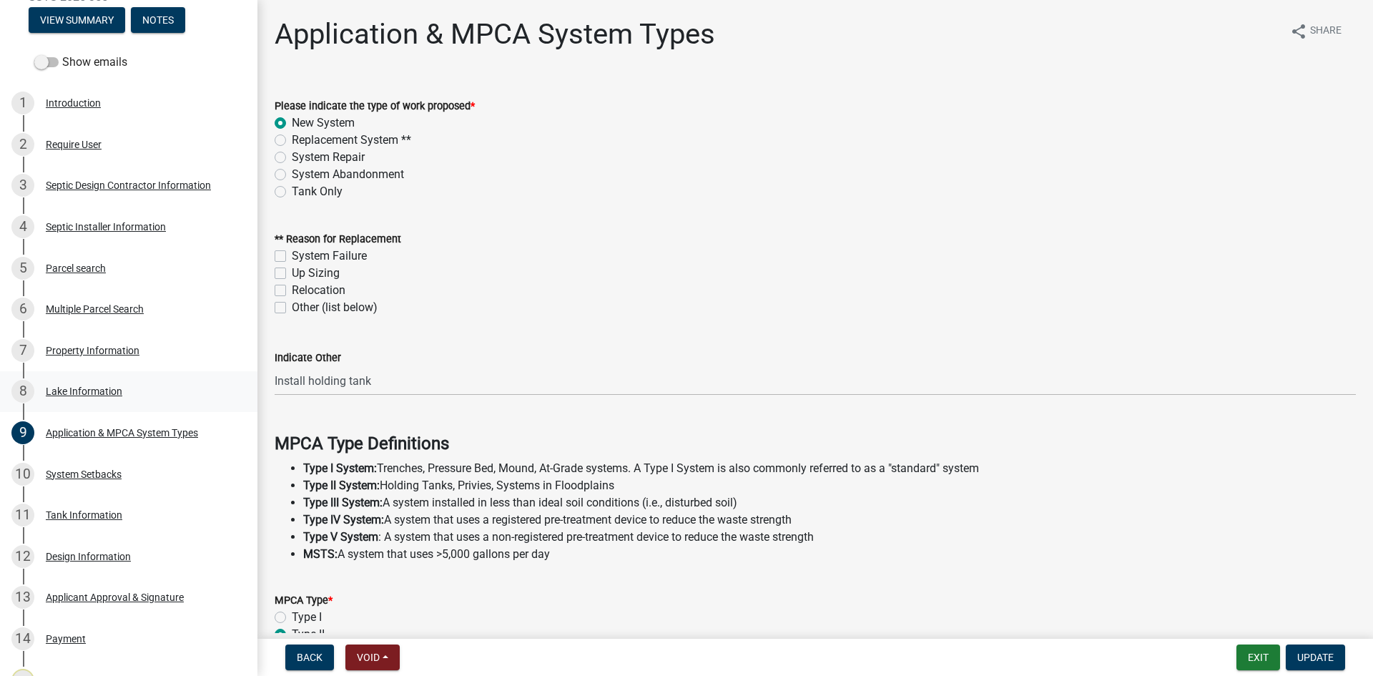
click at [131, 390] on div "8 Lake Information" at bounding box center [122, 391] width 223 height 23
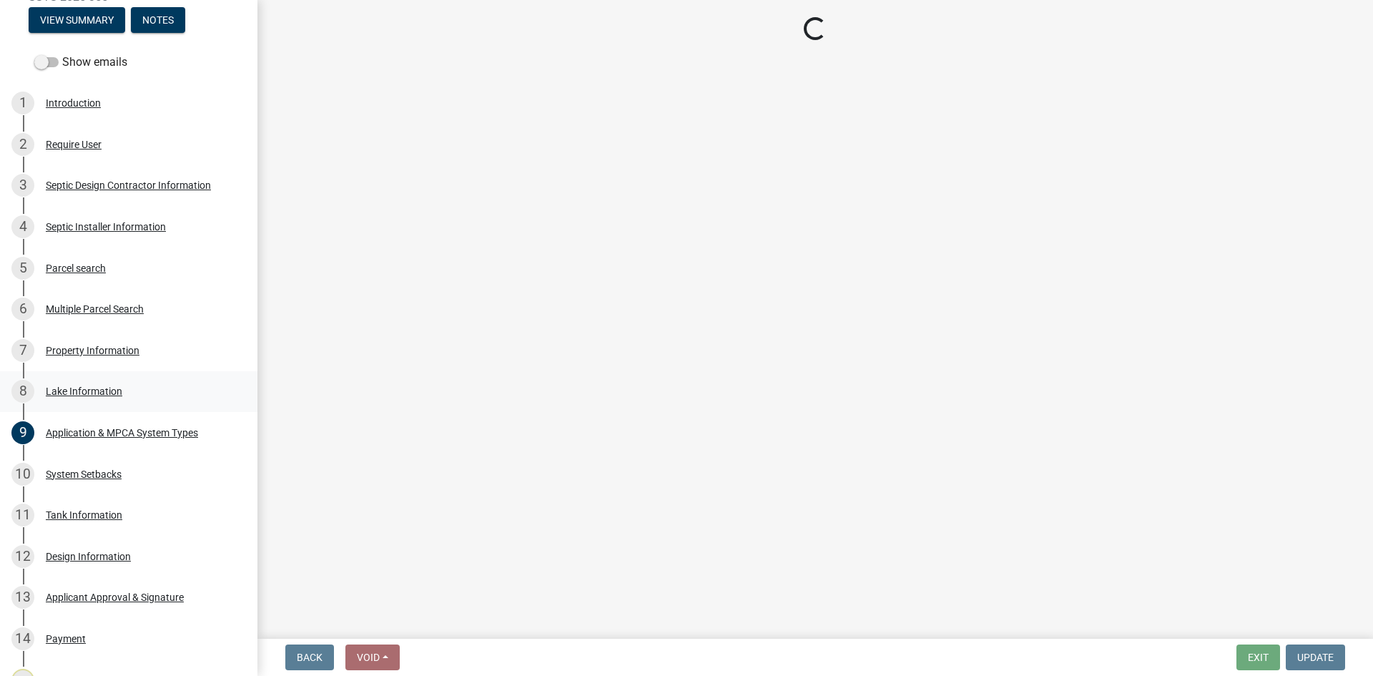
select select "dbf778e6-a81c-4efc-8012-8b84925966bc"
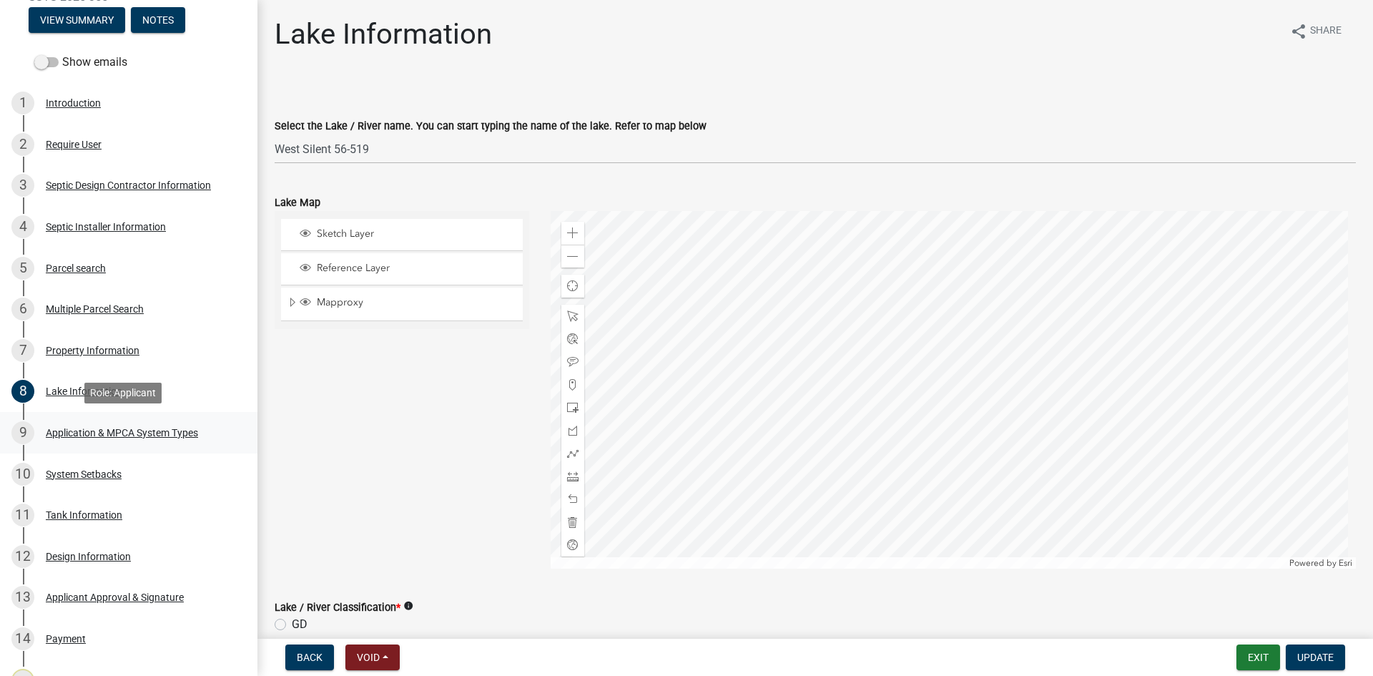
click at [152, 449] on link "9 Application & MPCA System Types" at bounding box center [128, 432] width 257 height 41
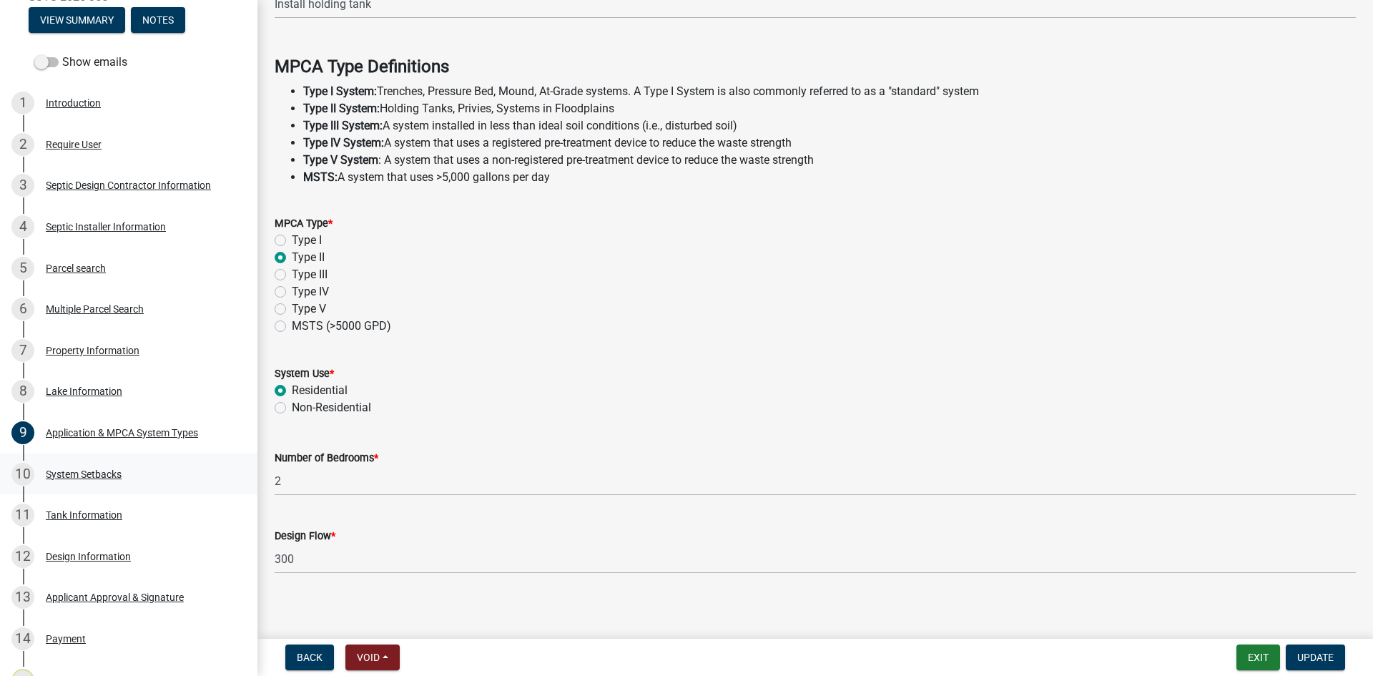
scroll to position [385, 0]
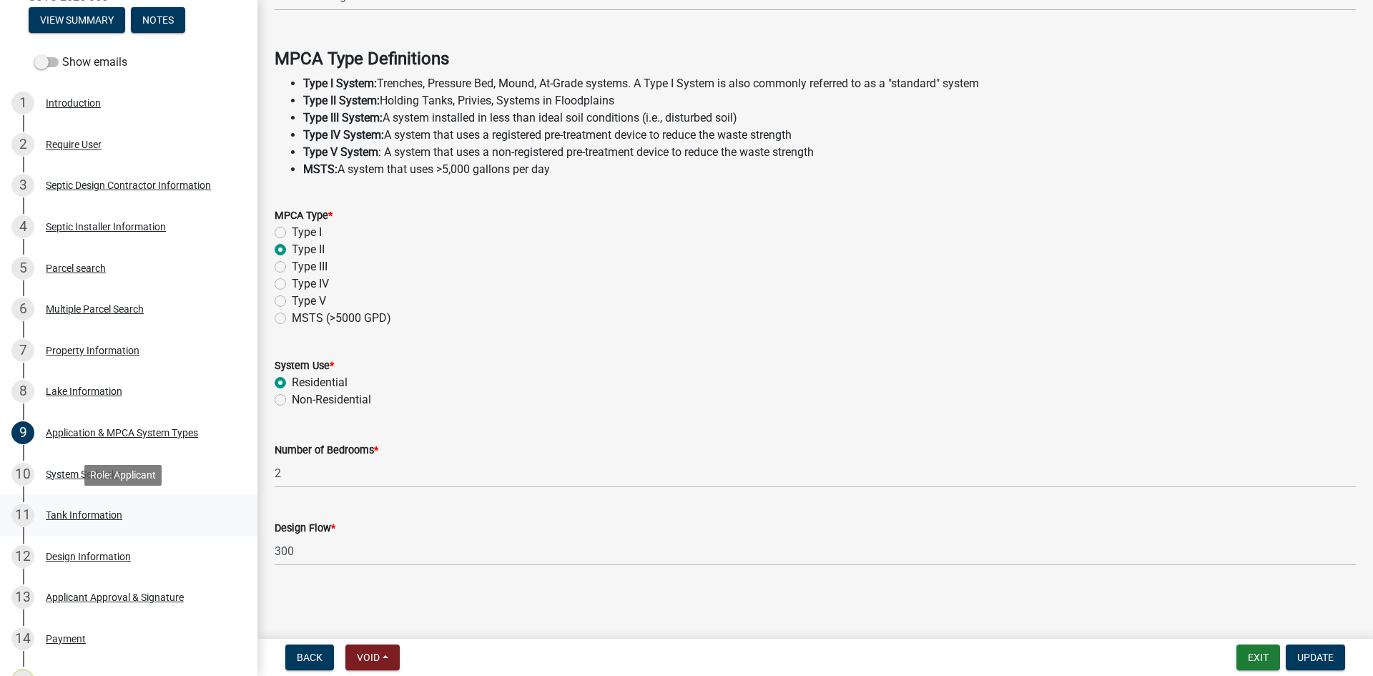
click at [173, 507] on div "11 Tank Information" at bounding box center [122, 515] width 223 height 23
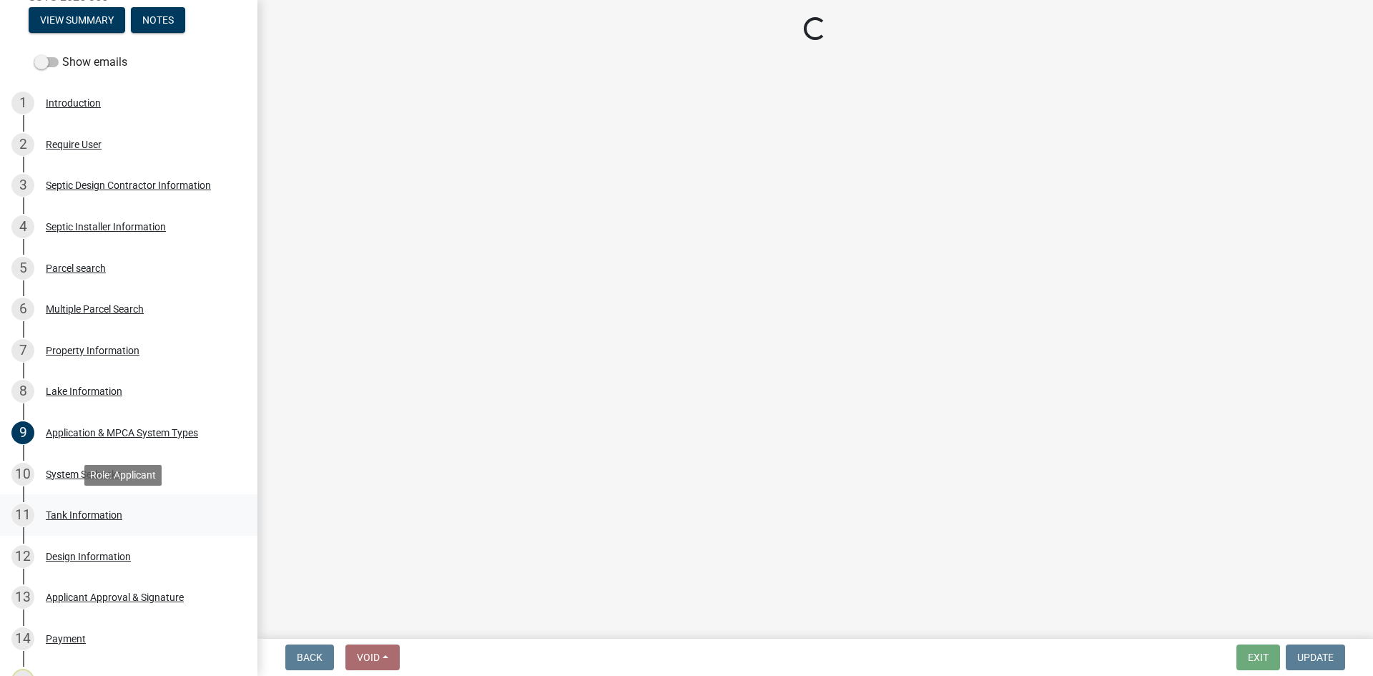
scroll to position [0, 0]
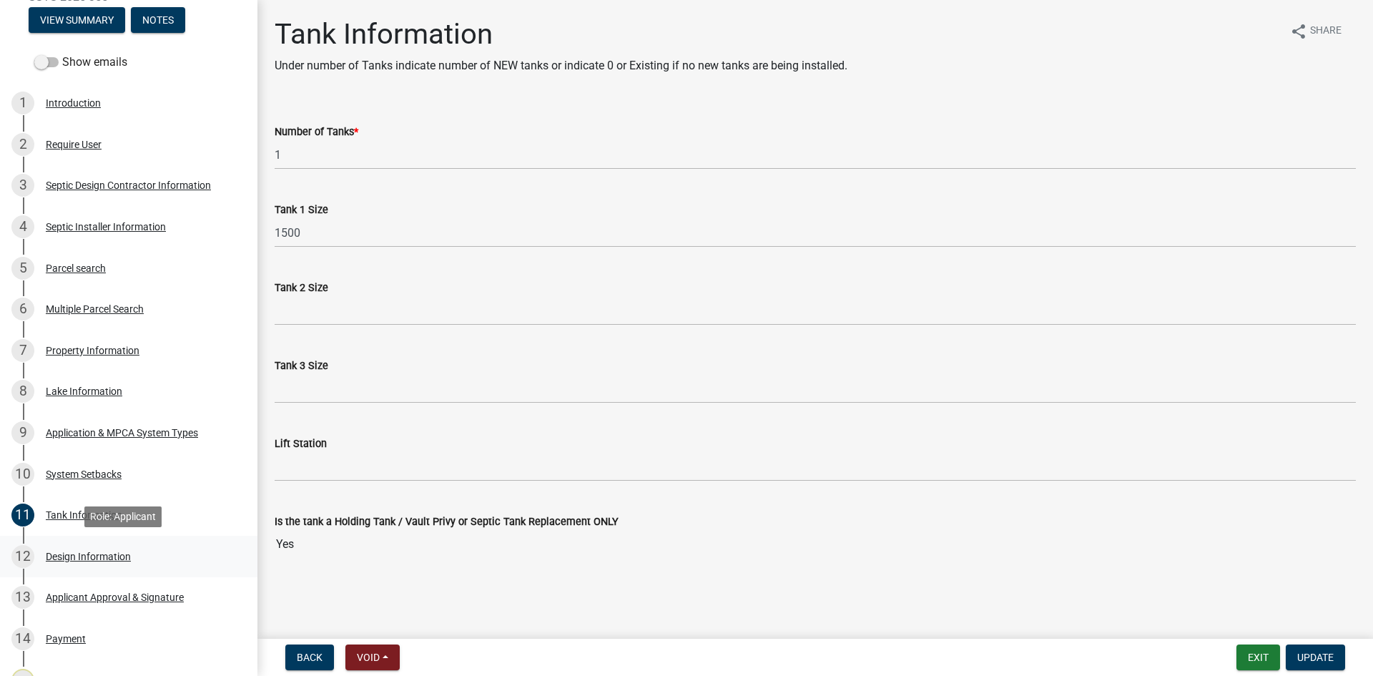
click at [167, 556] on div "12 Design Information" at bounding box center [122, 556] width 223 height 23
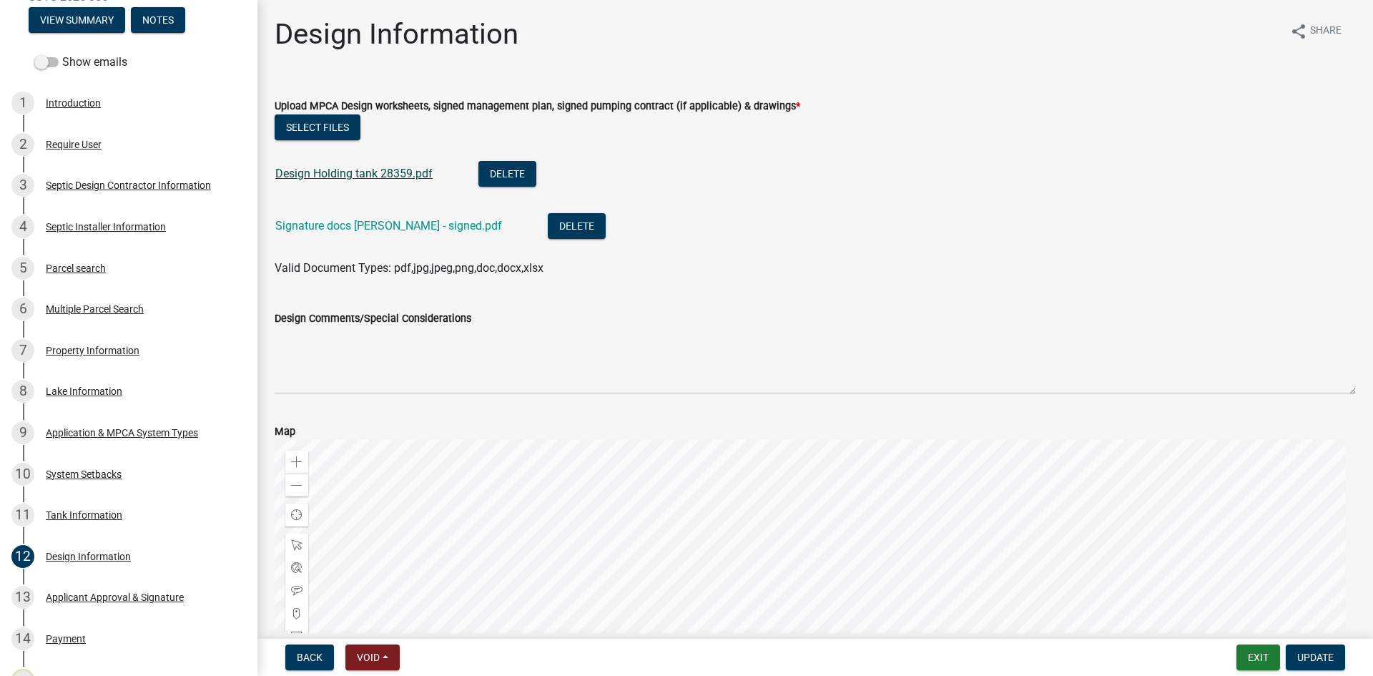
click at [408, 176] on link "Design Holding tank 28359.pdf" at bounding box center [353, 174] width 157 height 14
click at [138, 487] on link "10 System Setbacks" at bounding box center [128, 473] width 257 height 41
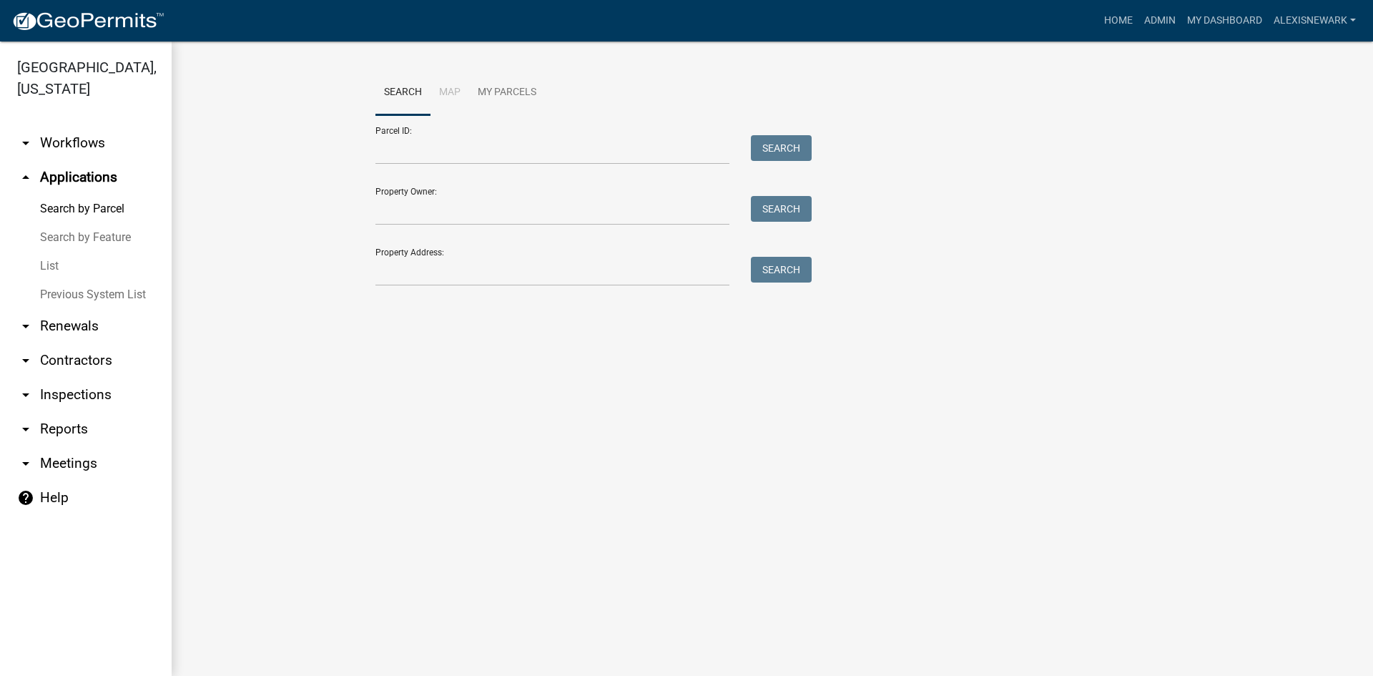
click at [112, 398] on link "arrow_drop_down Inspections" at bounding box center [86, 395] width 172 height 34
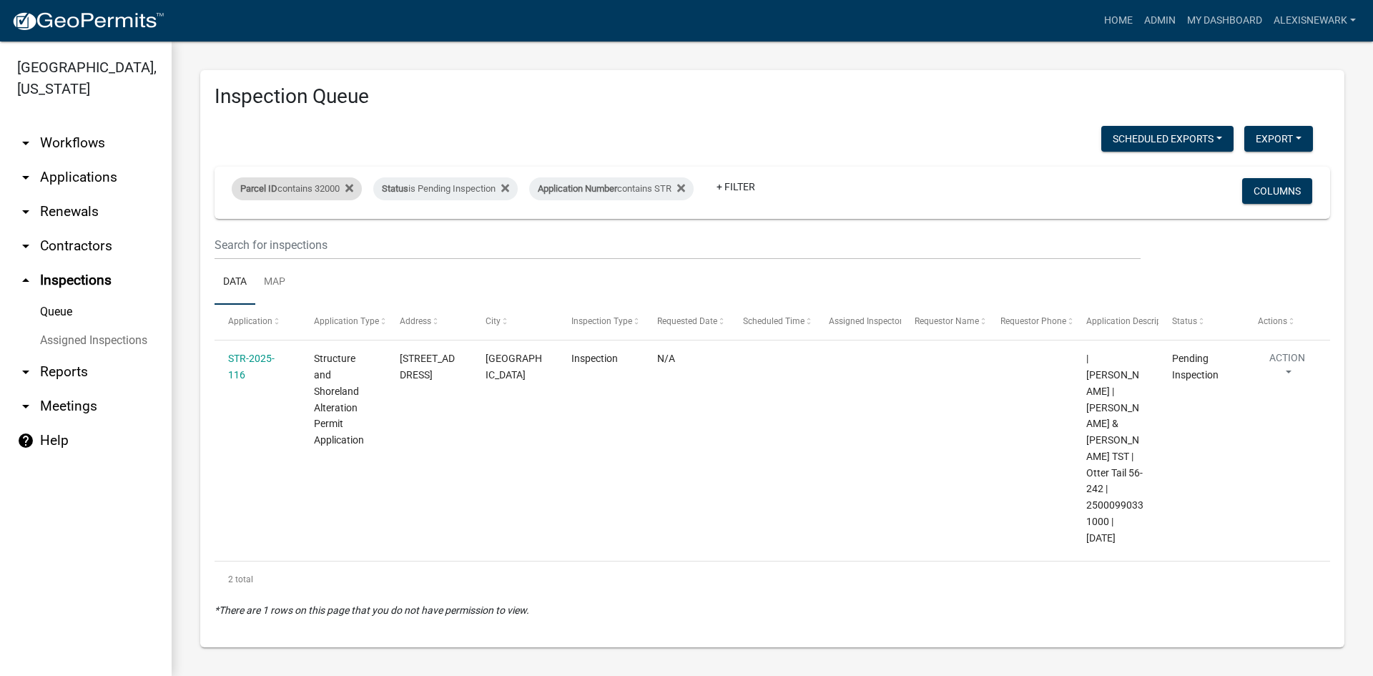
click at [328, 193] on div "Parcel ID contains 32000" at bounding box center [297, 188] width 130 height 23
click at [249, 241] on input "32000" at bounding box center [301, 241] width 131 height 29
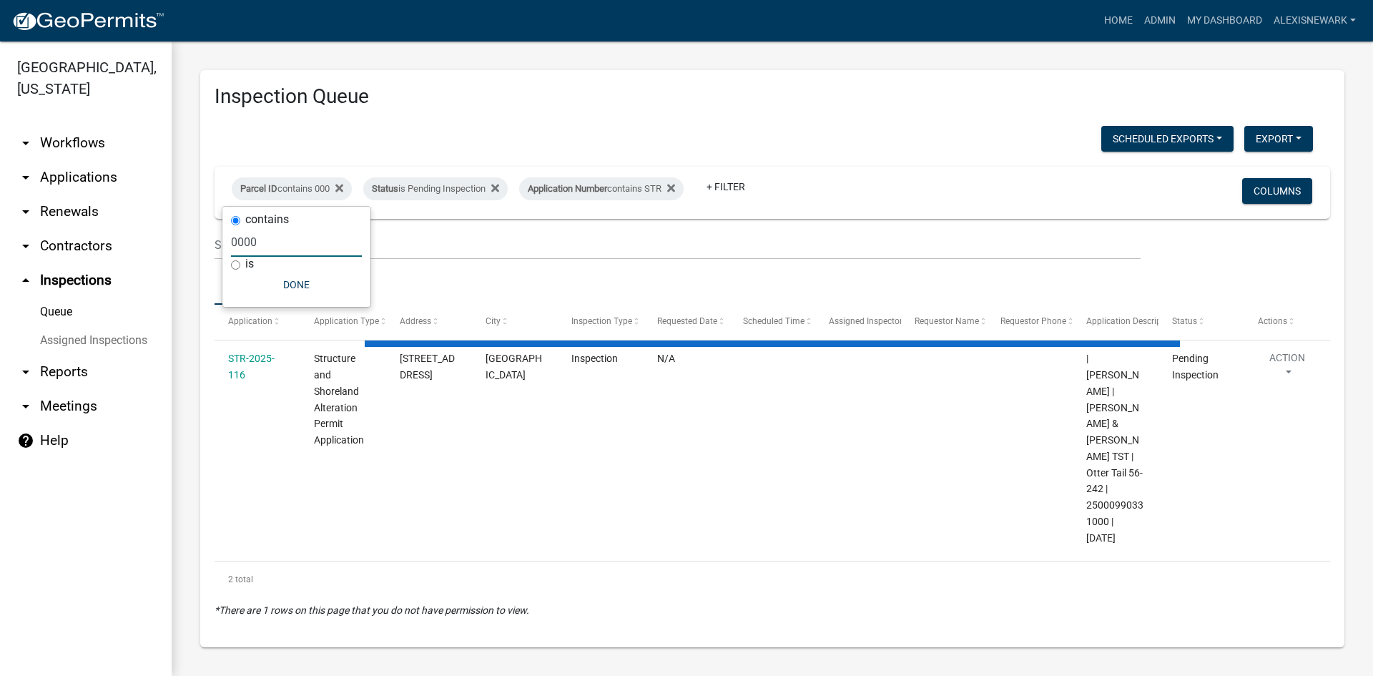
type input "08000"
select select "3: 100"
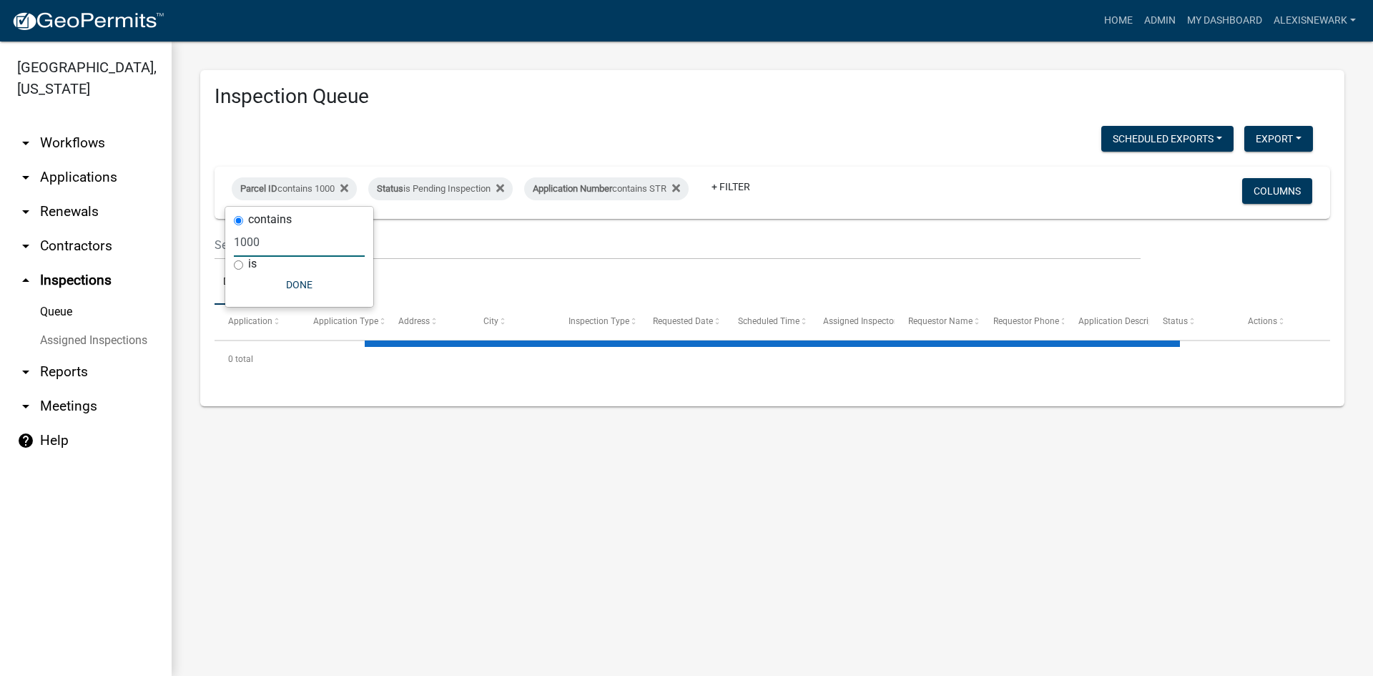
type input "17000"
select select "3: 100"
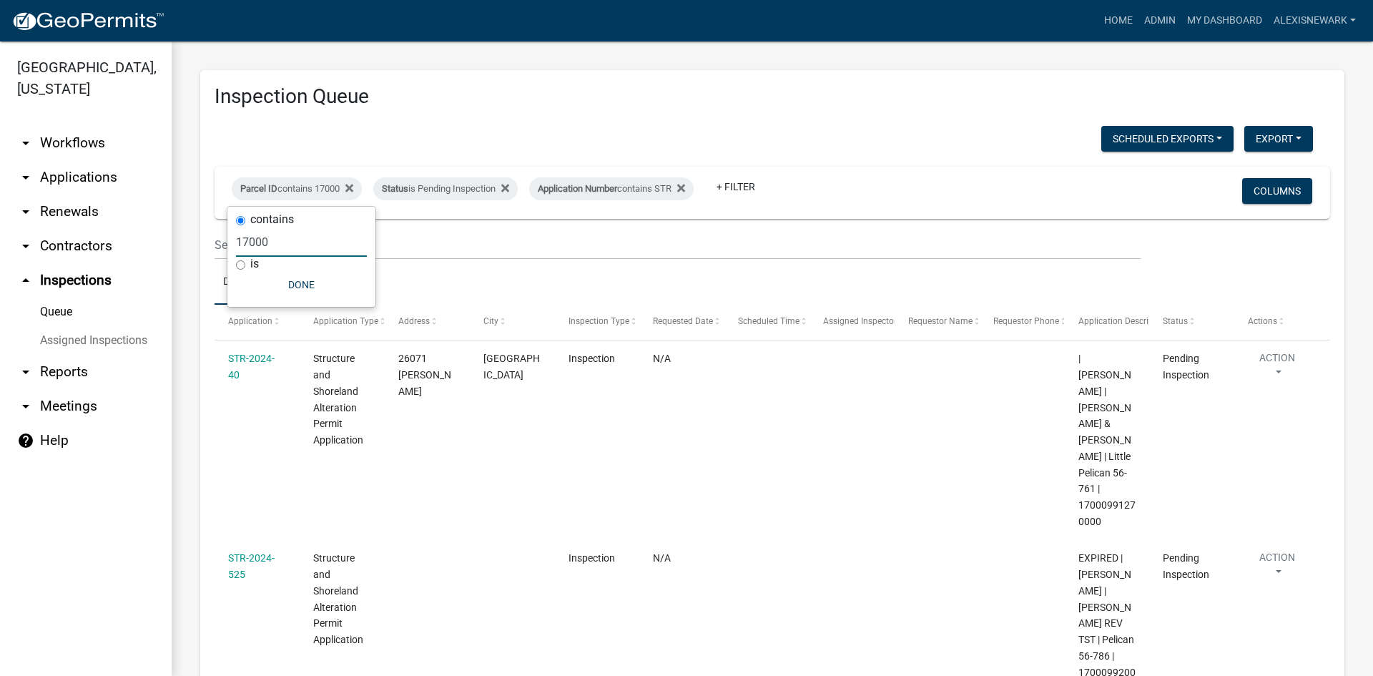
click at [247, 242] on input "17000" at bounding box center [301, 241] width 131 height 29
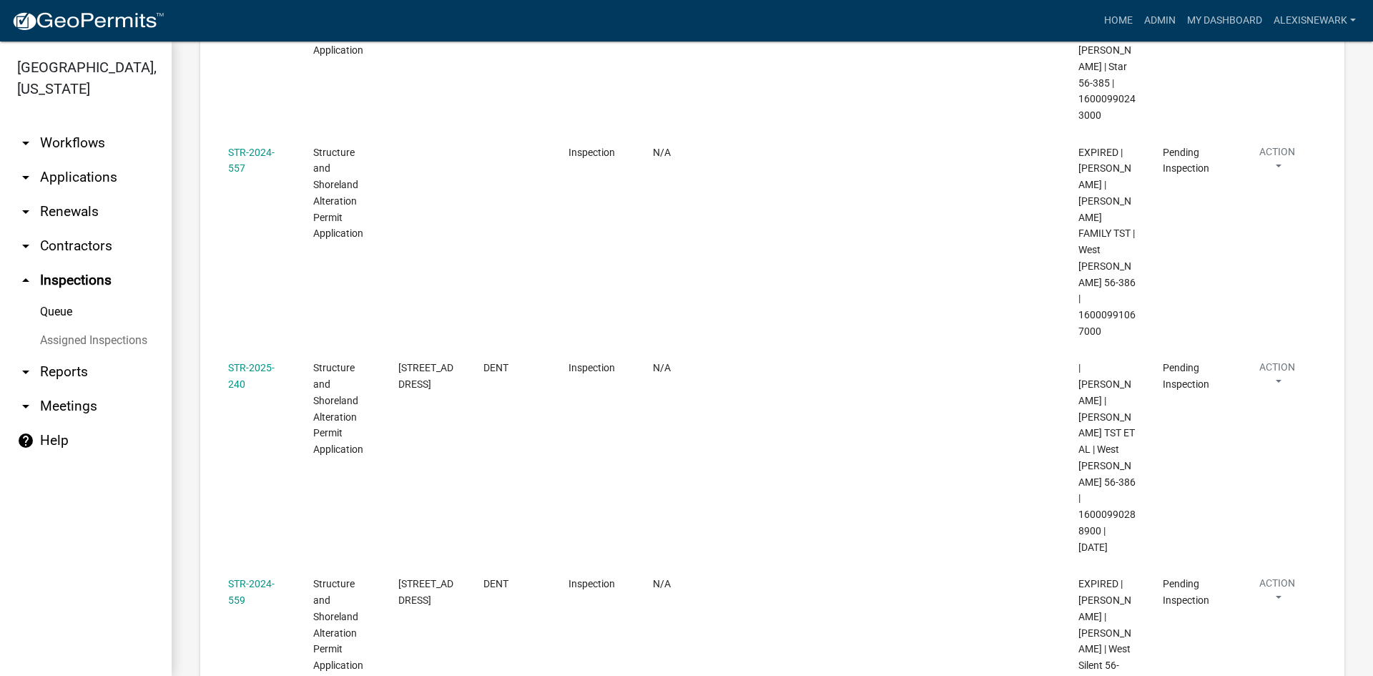
scroll to position [851, 0]
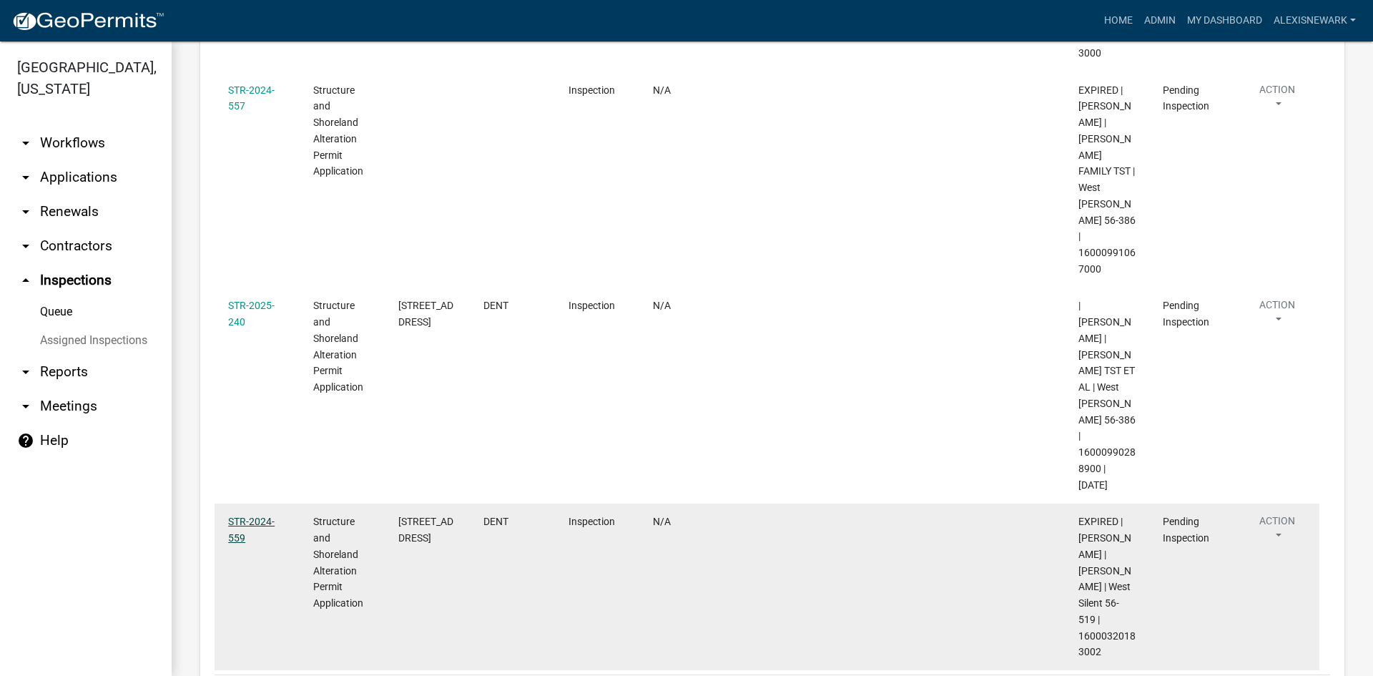
type input "16000"
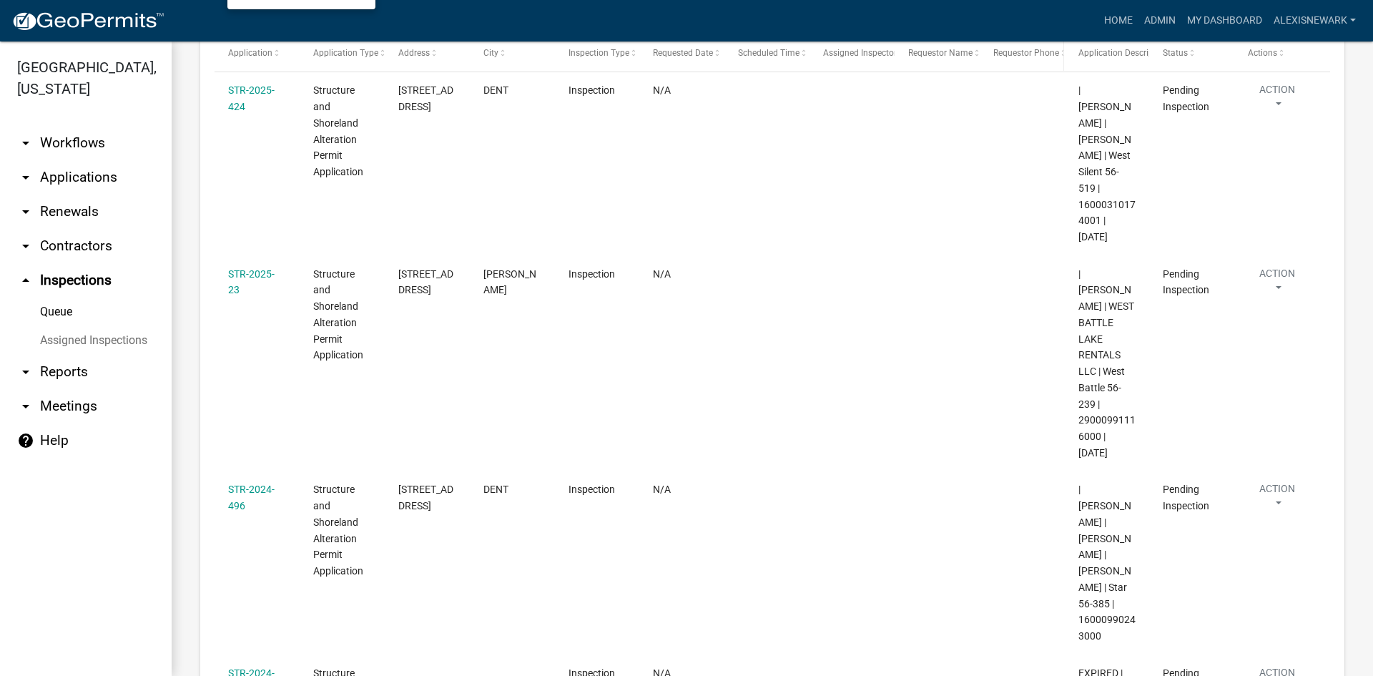
scroll to position [261, 0]
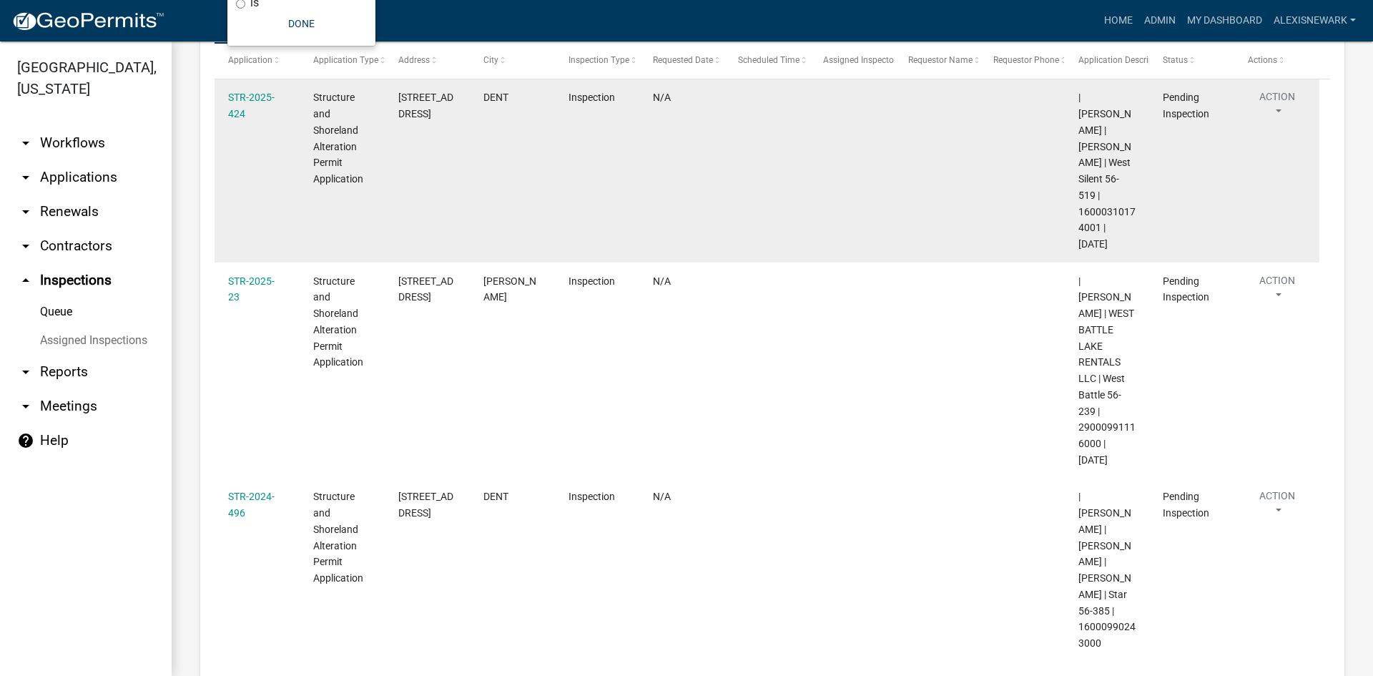
click at [1098, 187] on div "| Emma Swenson | MICHAEL A BOOTH | West Silent 56-519 | 16000310174001 | 07/28/…" at bounding box center [1107, 170] width 57 height 163
click at [1098, 193] on span "| Emma Swenson | MICHAEL A BOOTH | West Silent 56-519 | 16000310174001 | 07/28/…" at bounding box center [1107, 171] width 57 height 158
copy span "16000310174001"
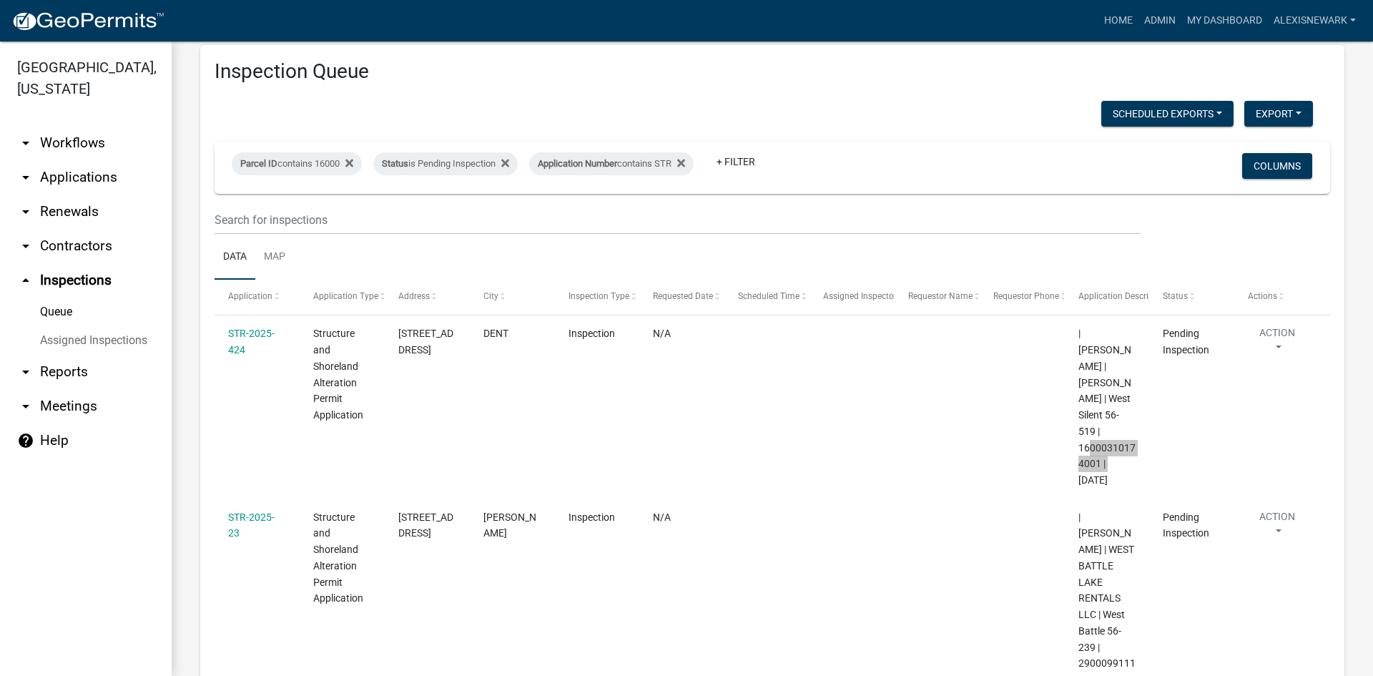
scroll to position [0, 0]
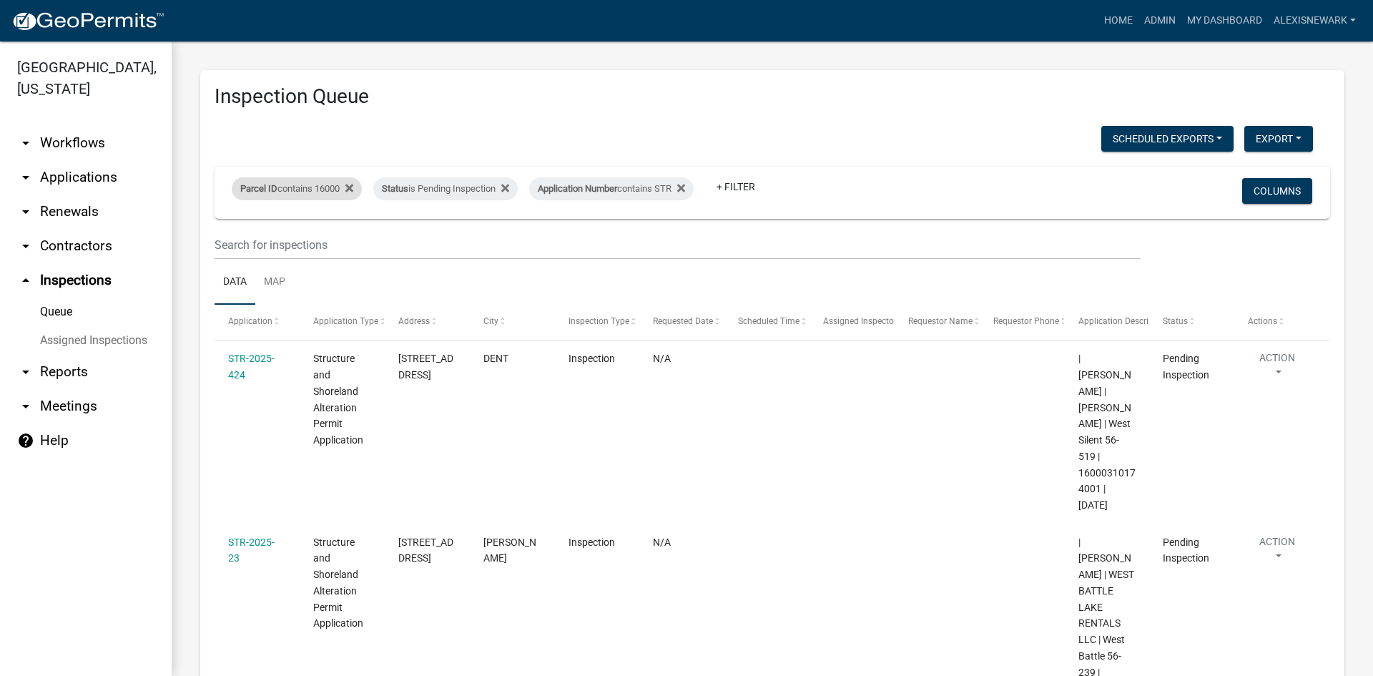
click at [329, 186] on div "Parcel ID contains 16000" at bounding box center [297, 188] width 130 height 23
click at [246, 243] on input "16000" at bounding box center [301, 241] width 131 height 29
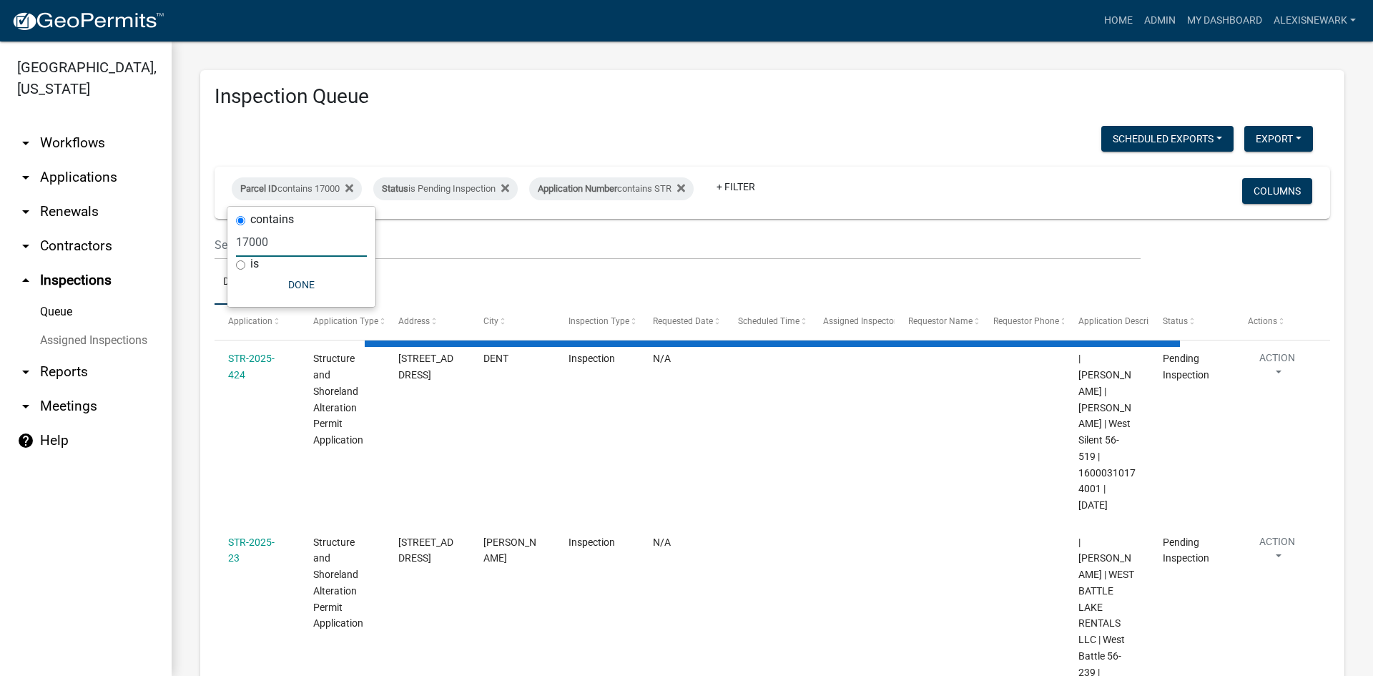
type input "17000"
select select "3: 100"
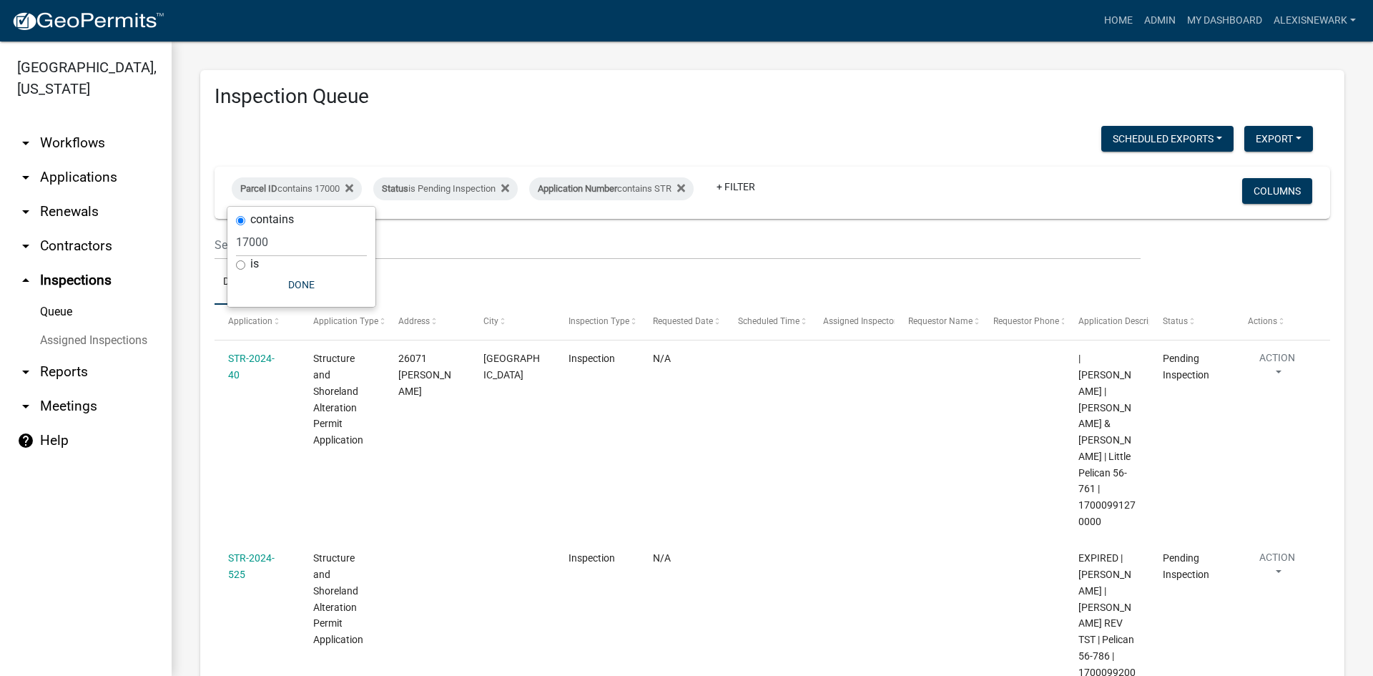
click at [860, 203] on div "Parcel ID contains 17000 Status is Pending Inspection Application Number contai…" at bounding box center [588, 192] width 735 height 37
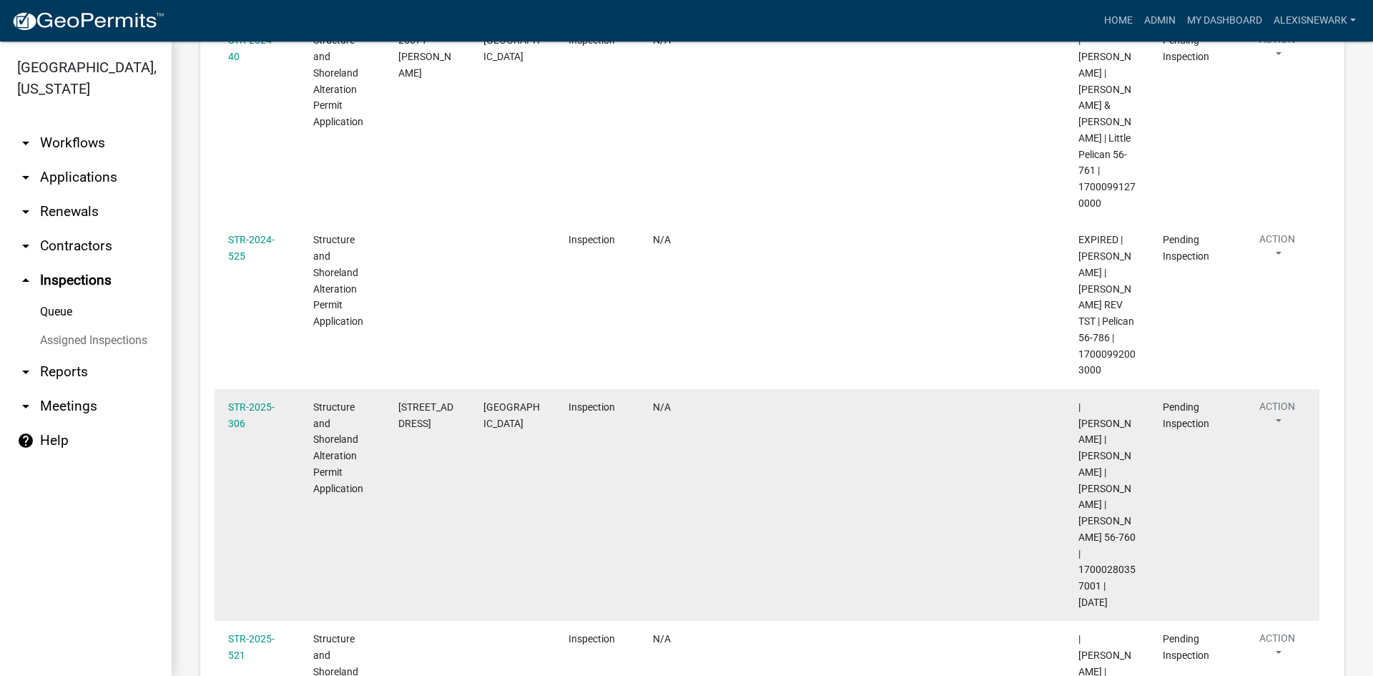
scroll to position [322, 0]
click at [1098, 530] on span "| Alexis Newark | MARTIN J MONTPLAISIR | JANELLE MONTPLAISIR | Lizzie 56-760 | …" at bounding box center [1107, 501] width 57 height 207
copy span "17000280357001"
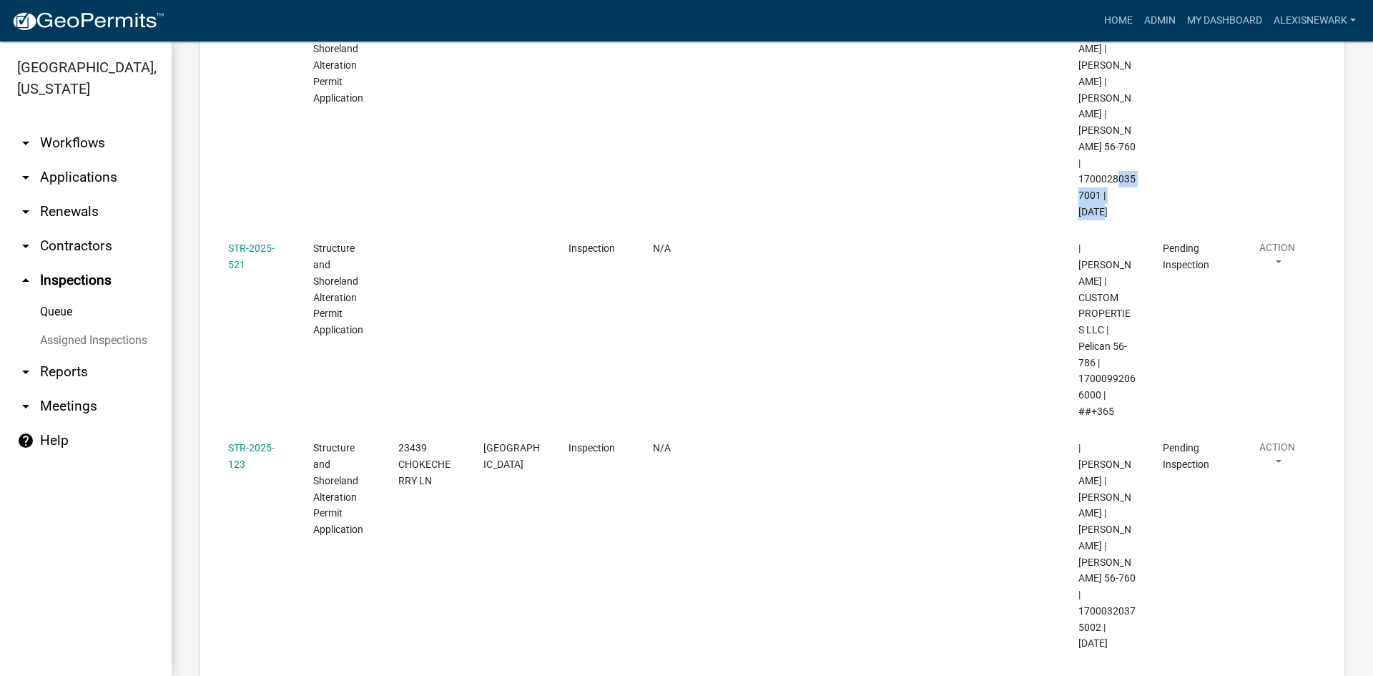
scroll to position [715, 0]
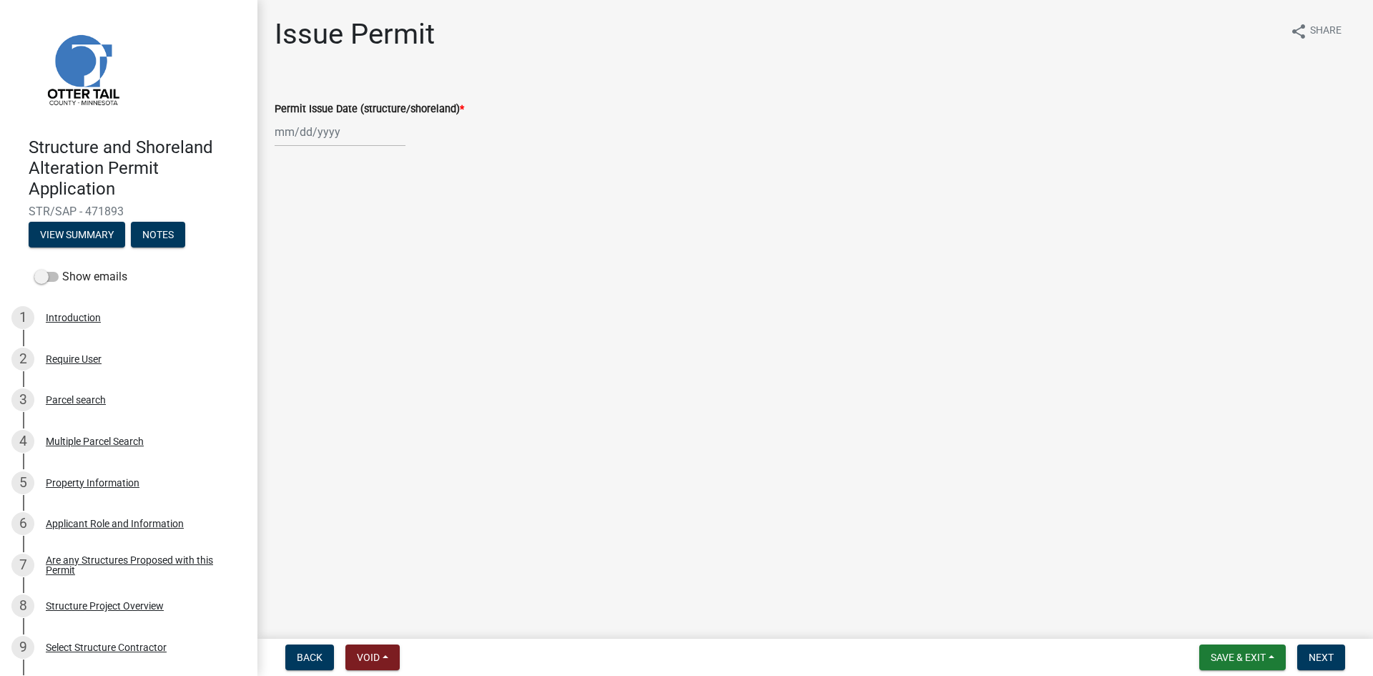
click at [345, 127] on div at bounding box center [340, 131] width 131 height 29
select select "9"
select select "2025"
click at [363, 231] on div "11" at bounding box center [357, 231] width 23 height 23
type input "09/11/2025"
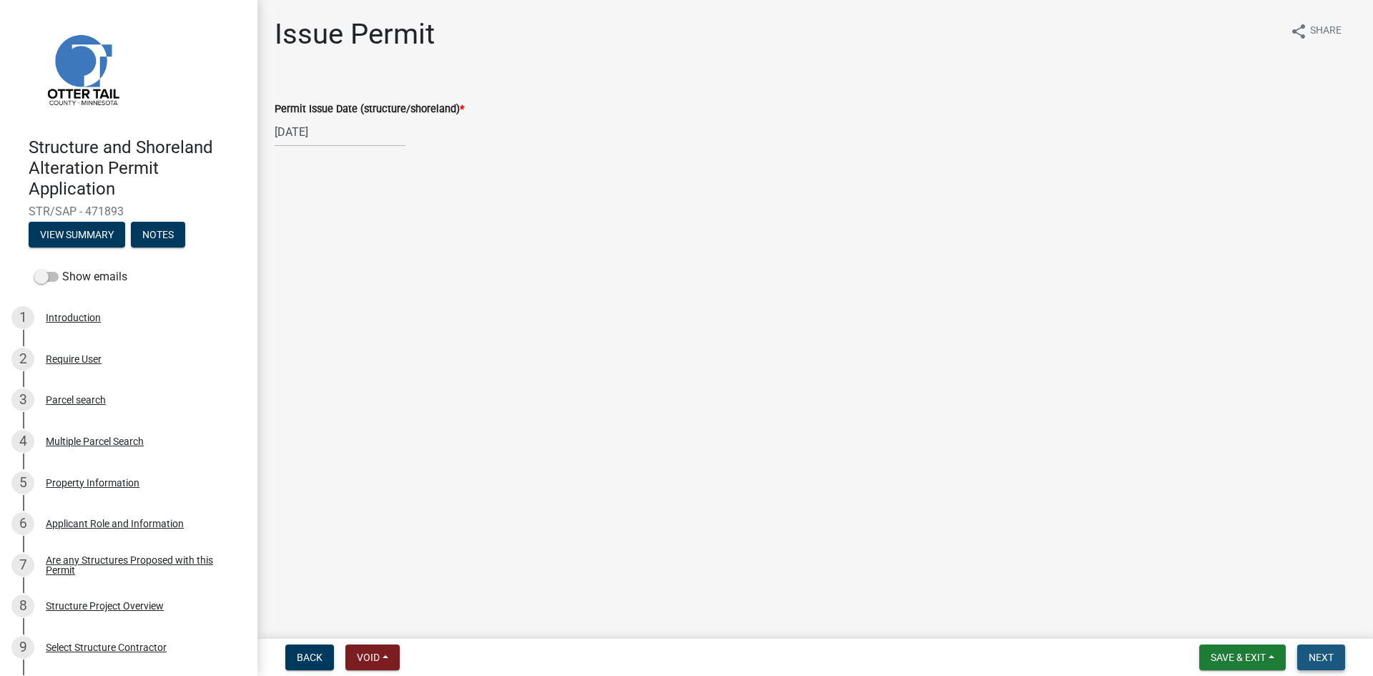
click at [1321, 650] on button "Next" at bounding box center [1321, 657] width 48 height 26
click at [1350, 659] on form "Save & Exit Save Save & Exit Next" at bounding box center [1272, 657] width 157 height 26
click at [1343, 659] on button "Next" at bounding box center [1321, 657] width 48 height 26
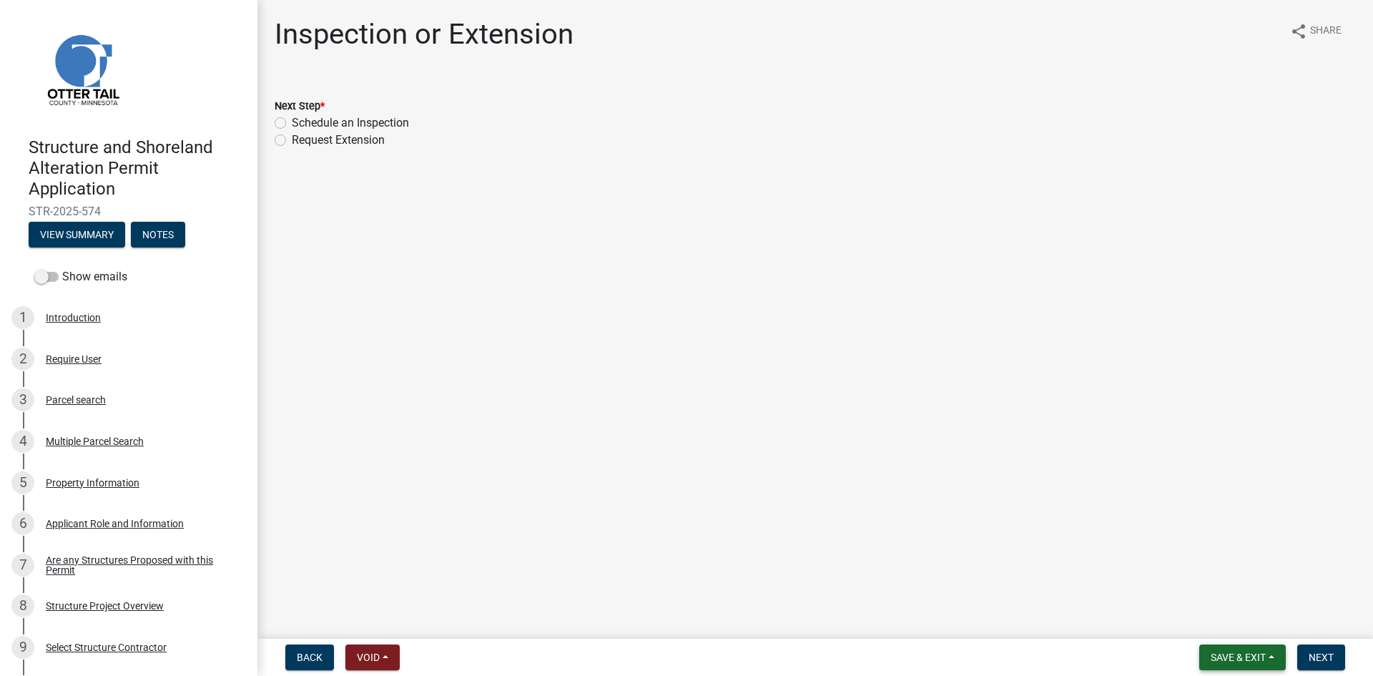
click at [1204, 652] on button "Save & Exit" at bounding box center [1242, 657] width 87 height 26
click at [1197, 624] on button "Save & Exit" at bounding box center [1228, 620] width 114 height 34
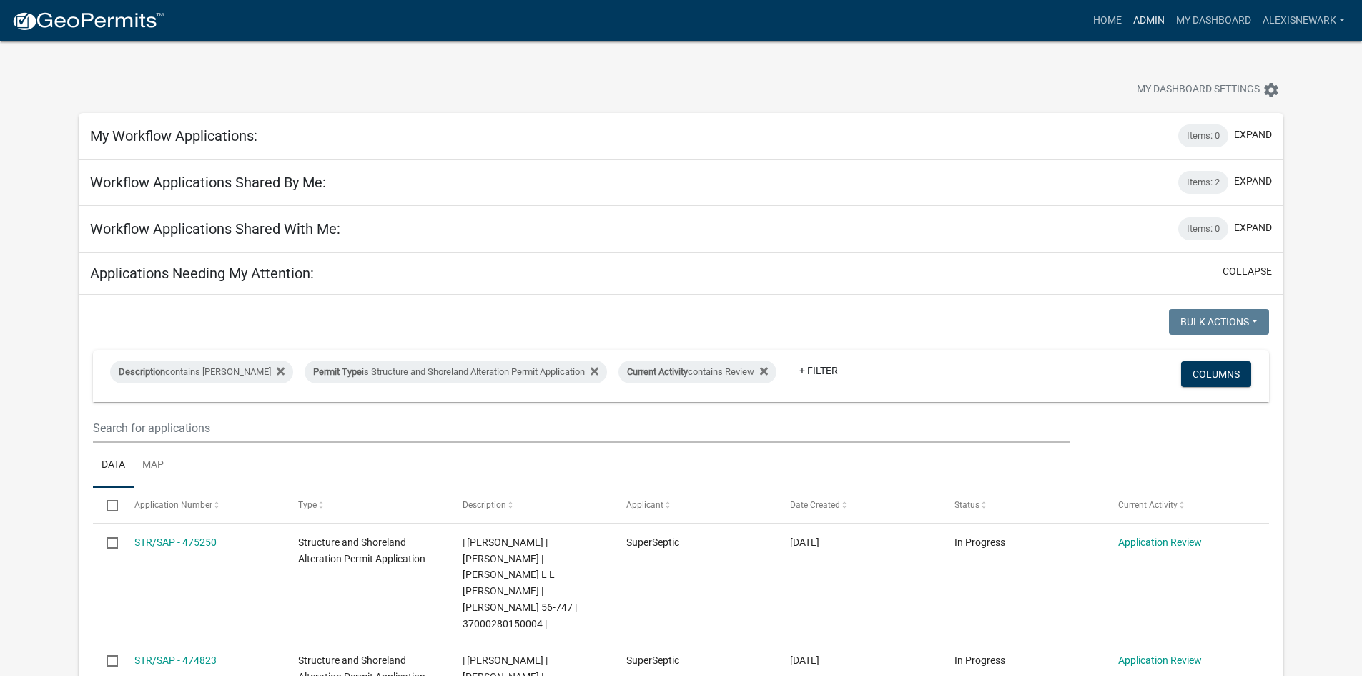
click at [1154, 19] on link "Admin" at bounding box center [1149, 20] width 43 height 27
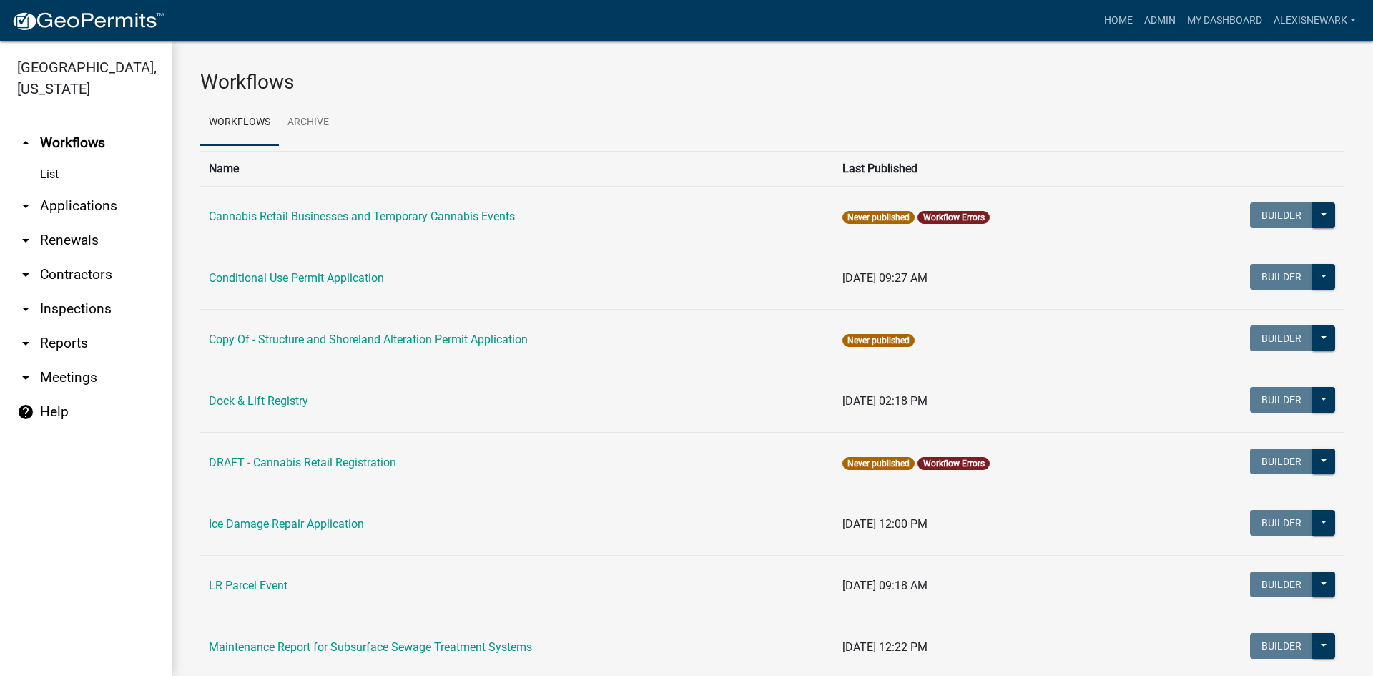
click at [64, 209] on link "arrow_drop_down Applications" at bounding box center [86, 206] width 172 height 34
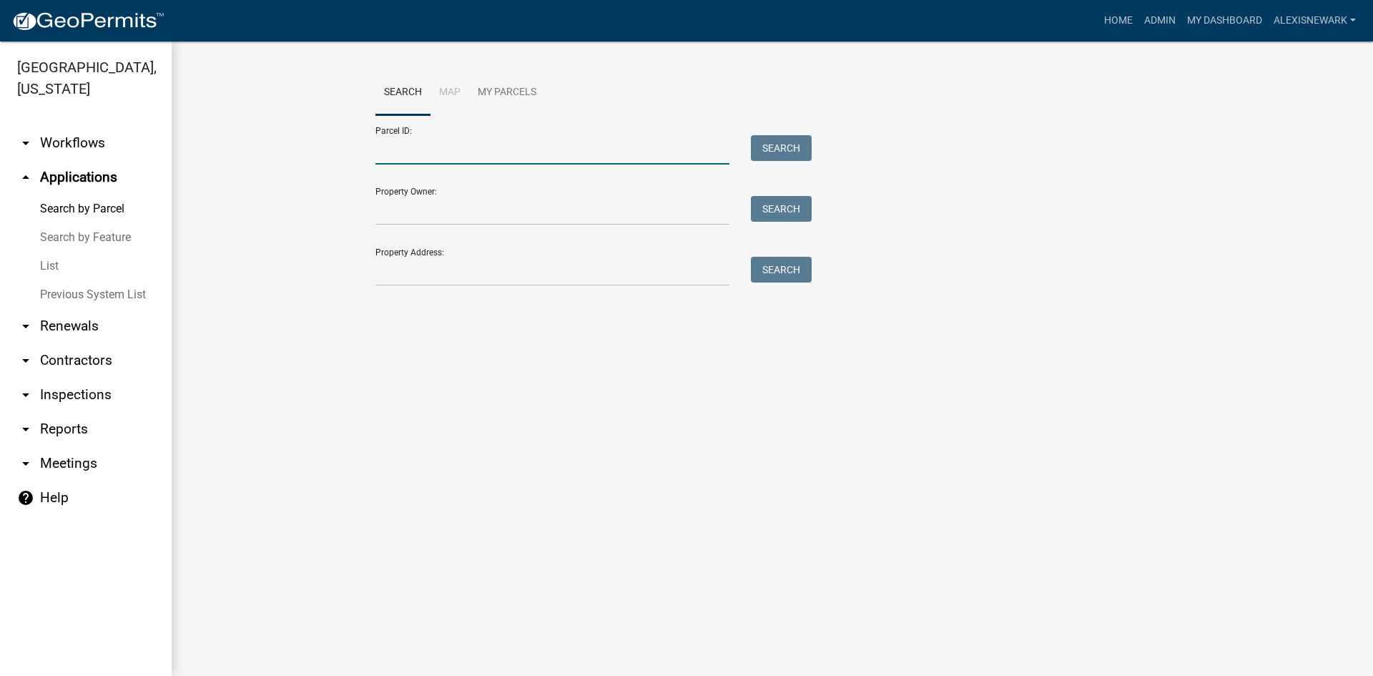
click at [571, 154] on input "Parcel ID:" at bounding box center [552, 149] width 354 height 29
type input "0"
type input "6400099089000"
click at [433, 151] on input "6400099089000" at bounding box center [552, 149] width 354 height 29
click at [433, 150] on input "6400099089000" at bounding box center [552, 149] width 354 height 29
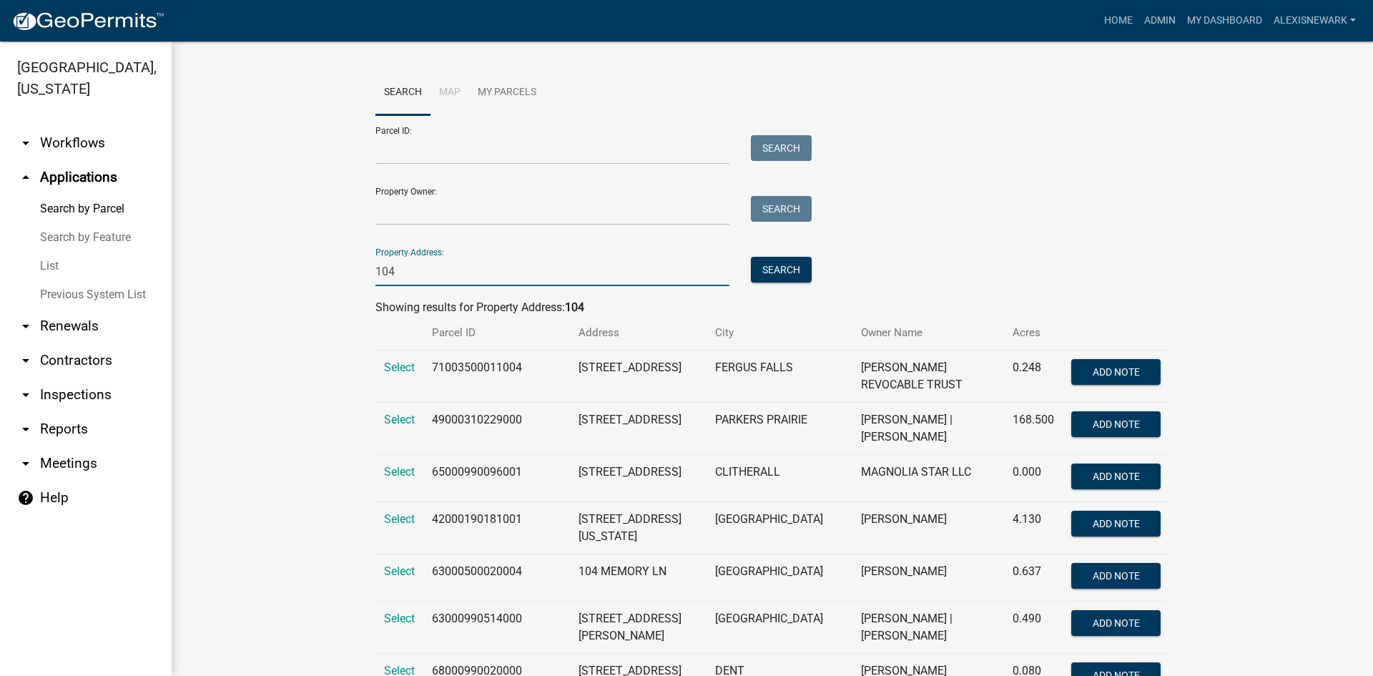
click at [446, 265] on input "104" at bounding box center [552, 271] width 354 height 29
click at [784, 267] on button "Search" at bounding box center [781, 270] width 61 height 26
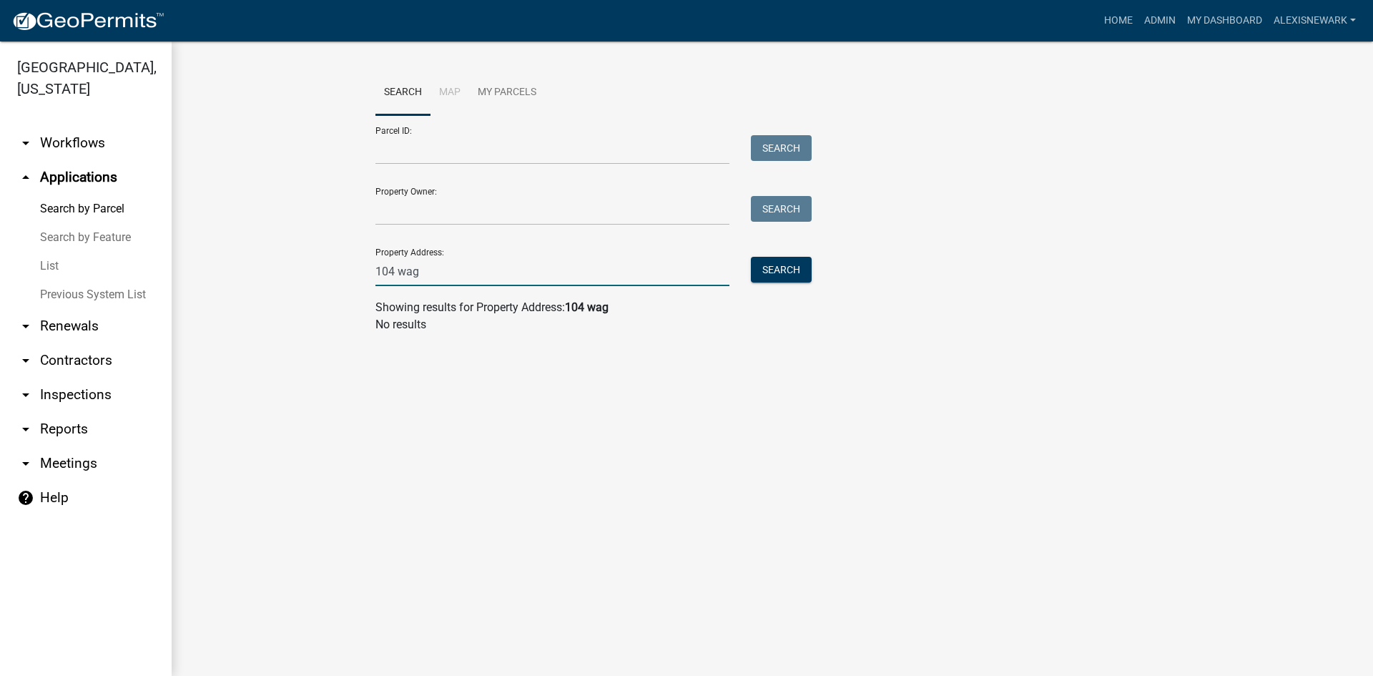
click at [451, 268] on input "104 wag" at bounding box center [552, 271] width 354 height 29
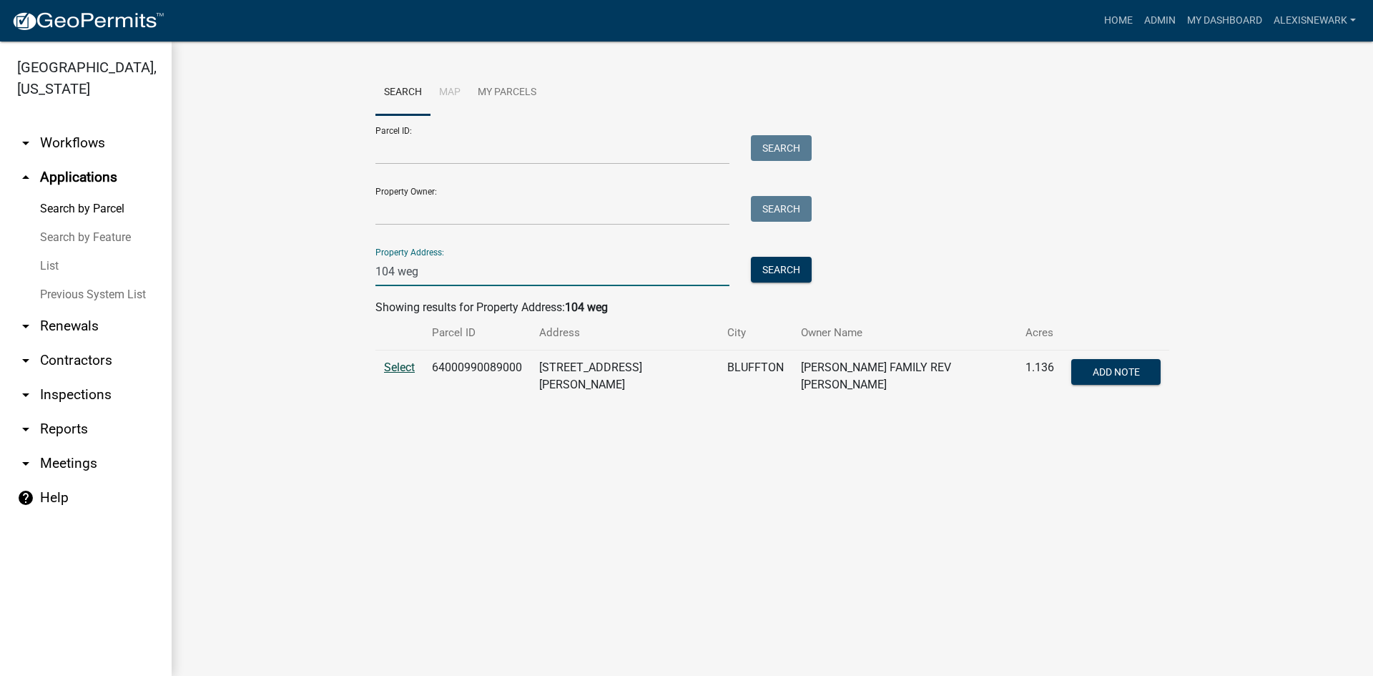
type input "104 weg"
click at [391, 363] on span "Select" at bounding box center [399, 367] width 31 height 14
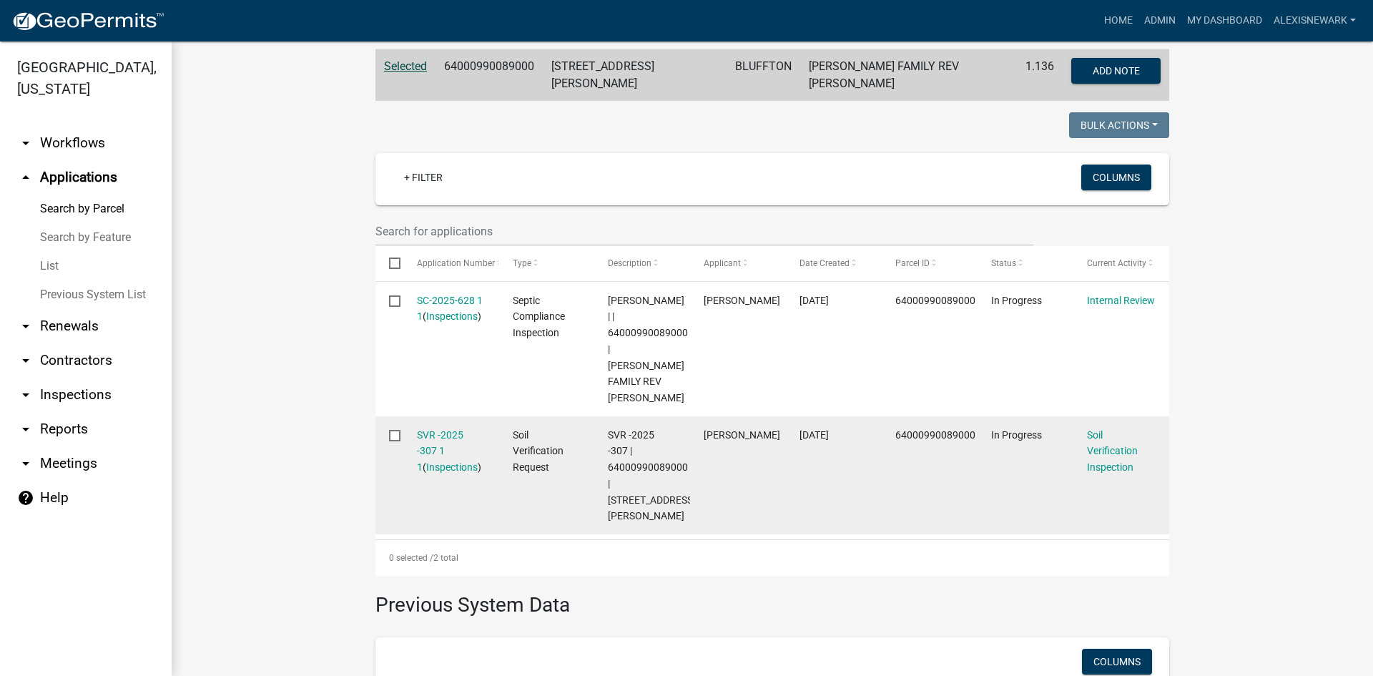
scroll to position [304, 0]
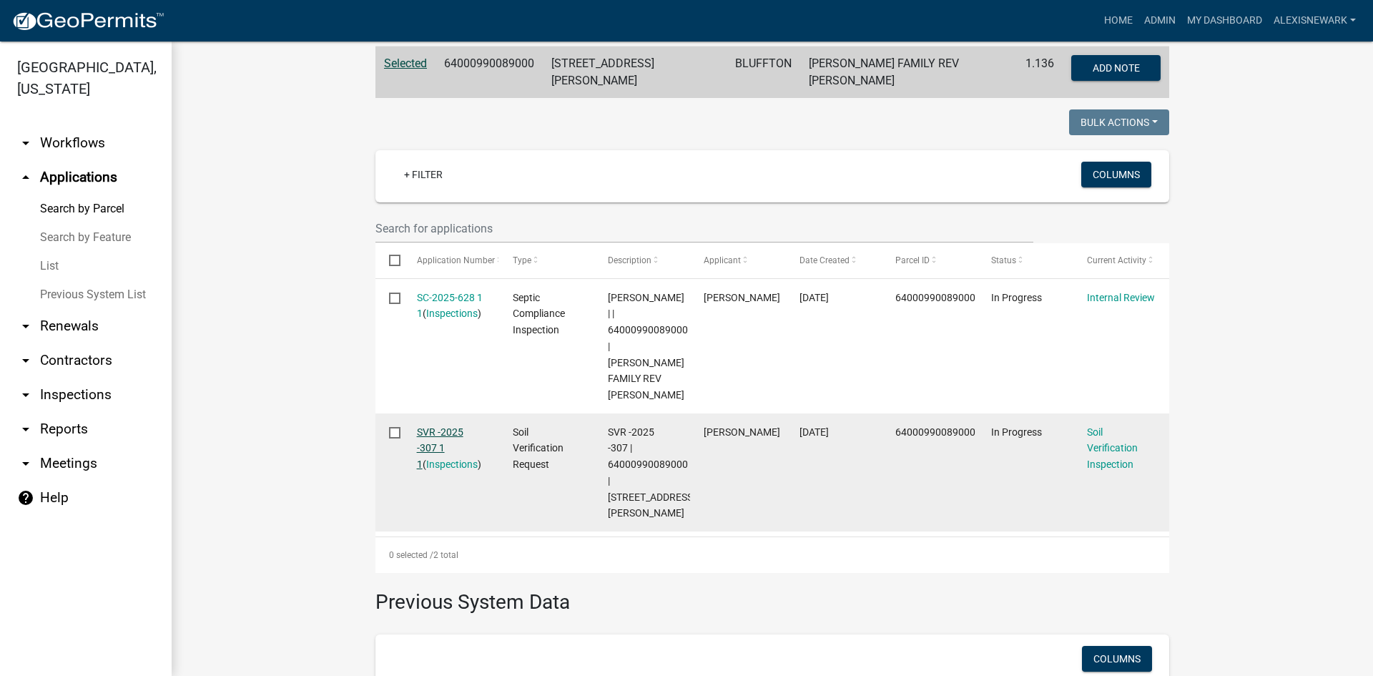
click at [450, 426] on link "SVR -2025 -307 1 1" at bounding box center [440, 448] width 46 height 44
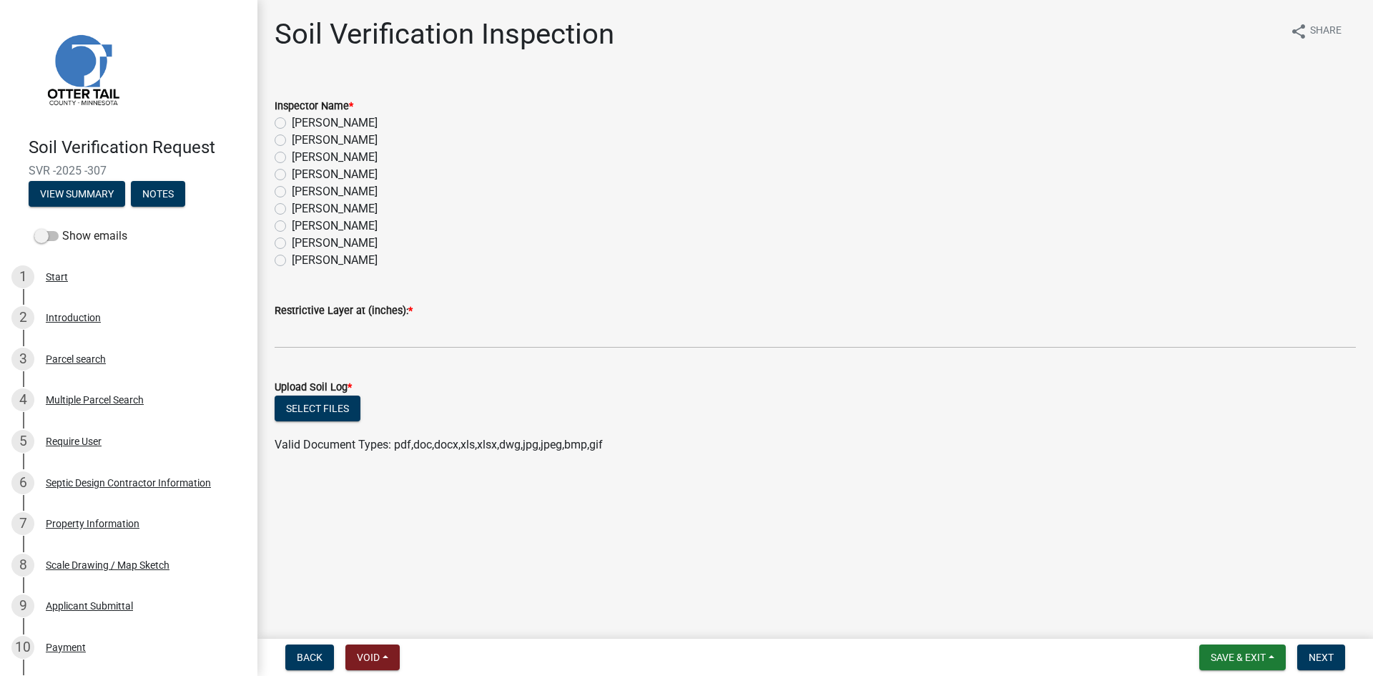
click at [345, 120] on label "[PERSON_NAME]" at bounding box center [335, 122] width 86 height 17
click at [301, 120] on input "[PERSON_NAME]" at bounding box center [296, 118] width 9 height 9
radio input "true"
click at [342, 401] on button "Select files" at bounding box center [318, 409] width 86 height 26
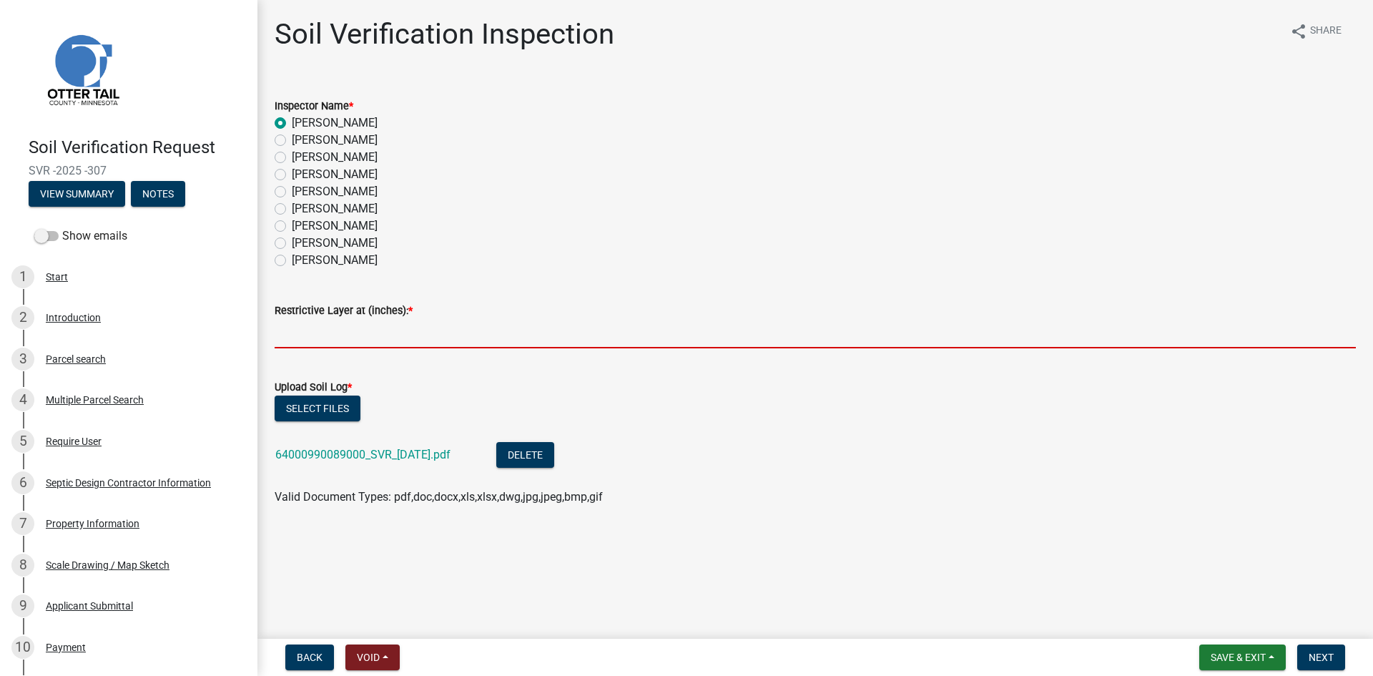
click at [404, 328] on input "text" at bounding box center [815, 333] width 1081 height 29
type input "4"
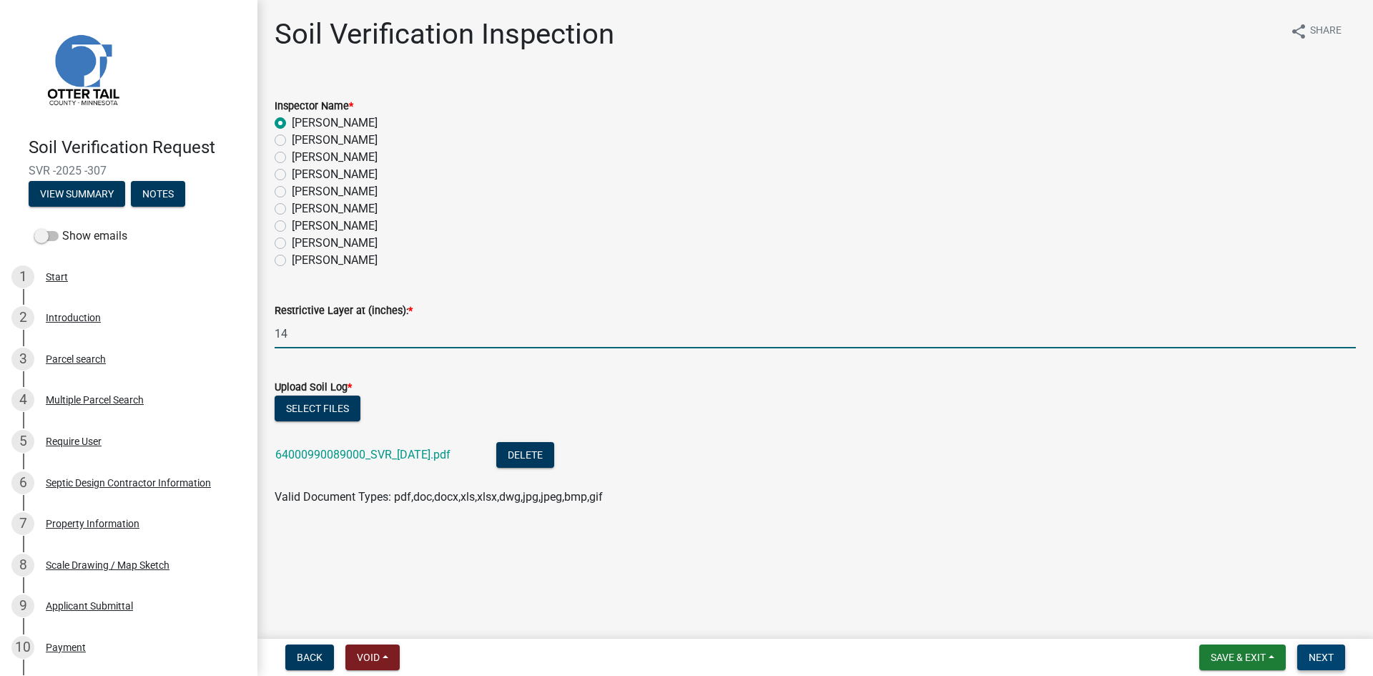
type input "14"
click at [1318, 656] on span "Next" at bounding box center [1321, 657] width 25 height 11
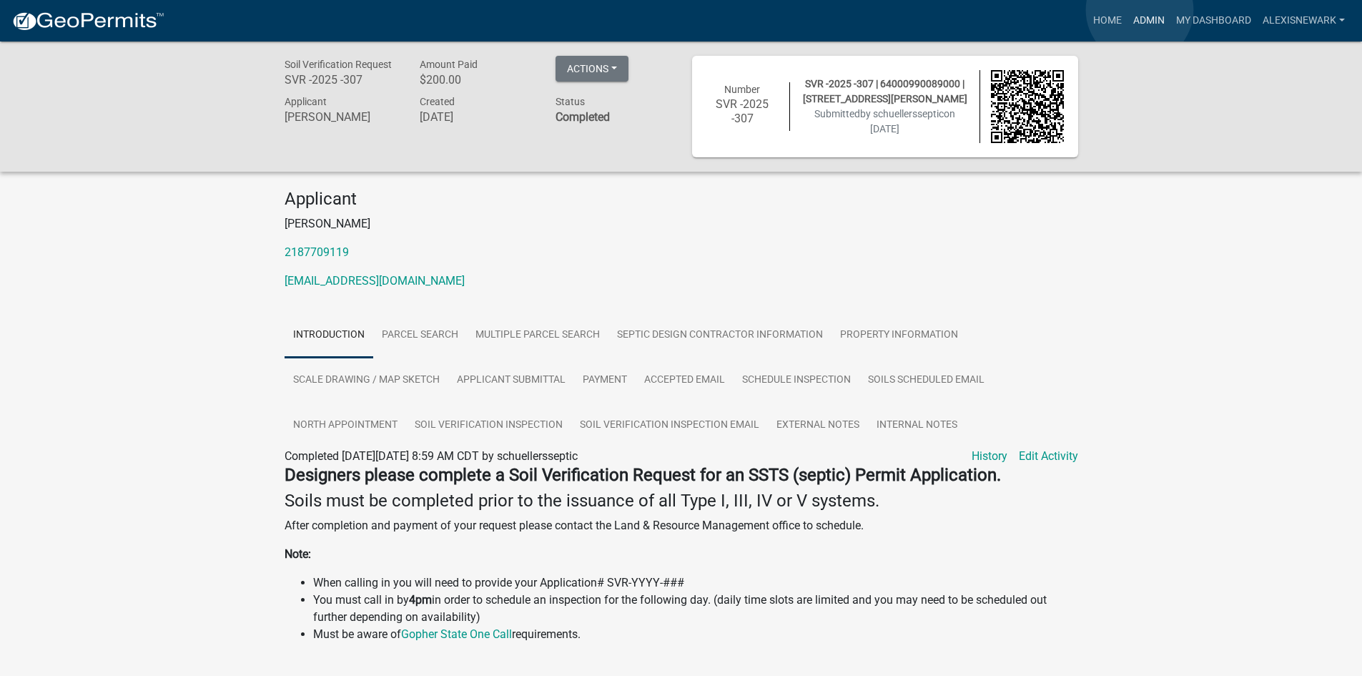
click at [1140, 10] on link "Admin" at bounding box center [1149, 20] width 43 height 27
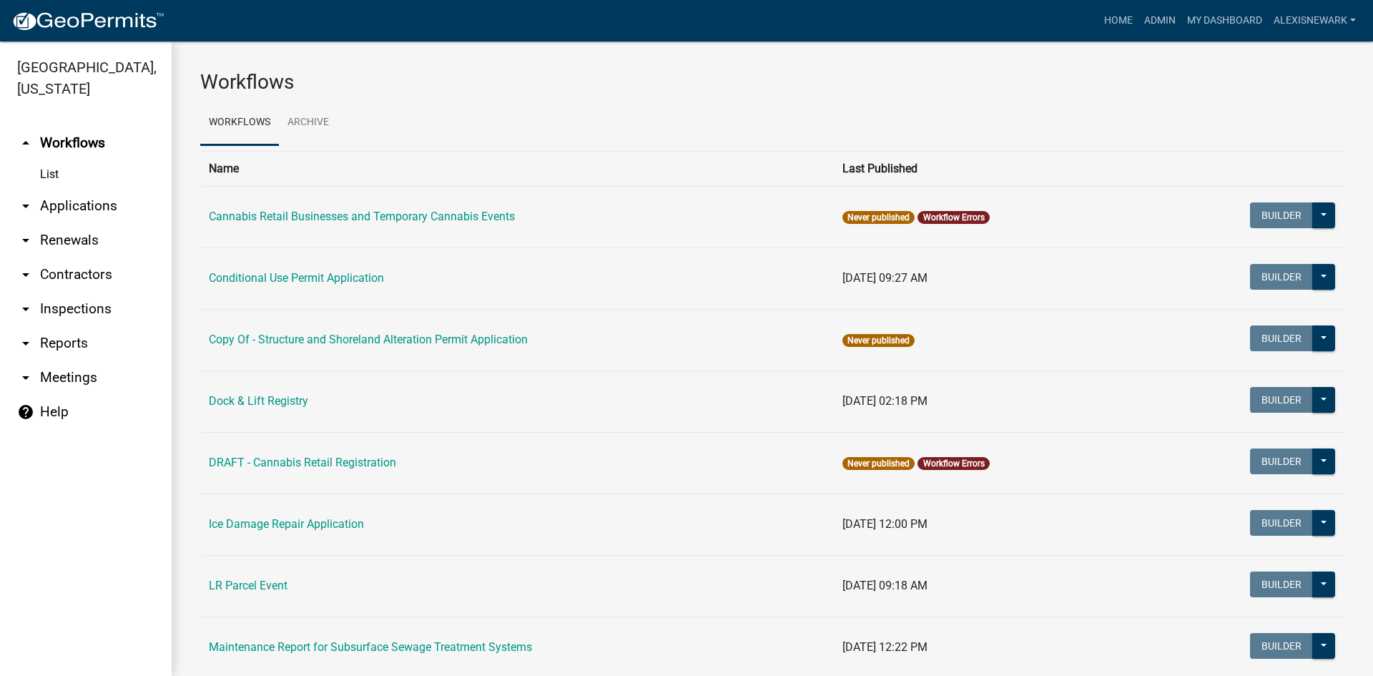
click at [138, 197] on link "arrow_drop_down Applications" at bounding box center [86, 206] width 172 height 34
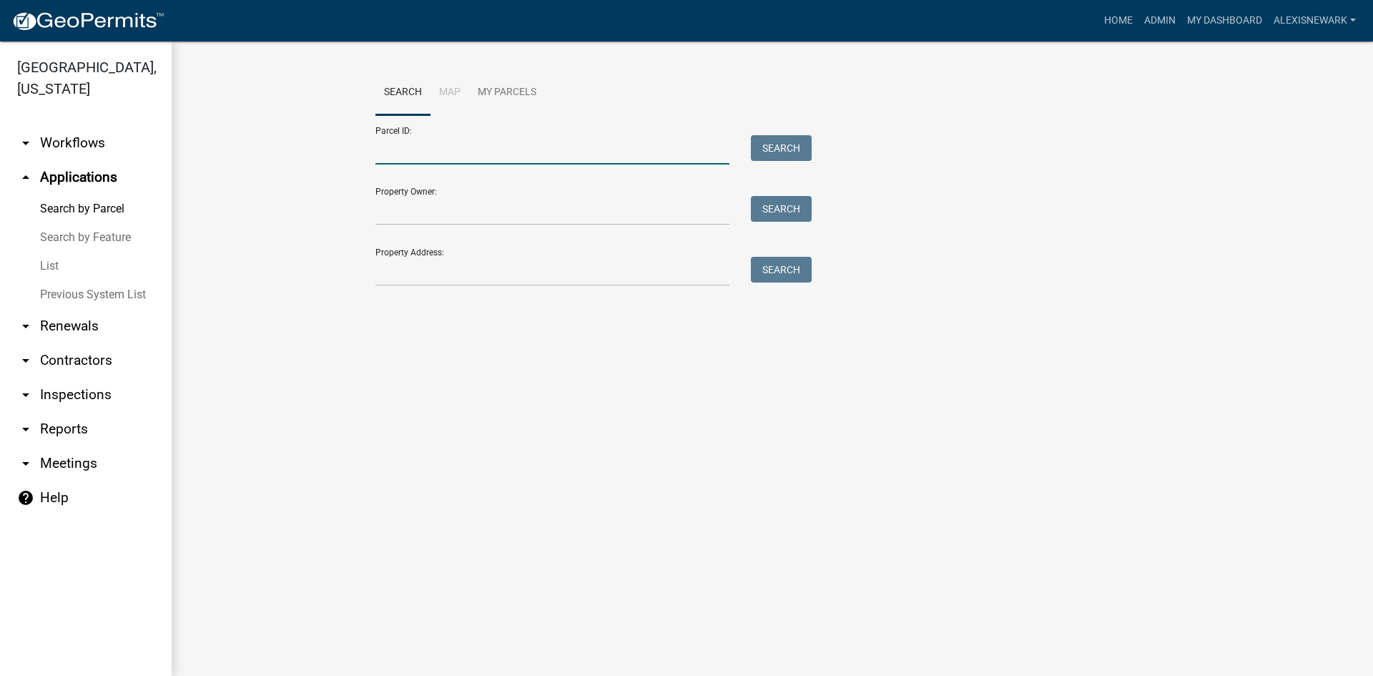
click at [456, 136] on input "Parcel ID:" at bounding box center [552, 149] width 354 height 29
click at [383, 273] on input "Property Address:" at bounding box center [552, 271] width 354 height 29
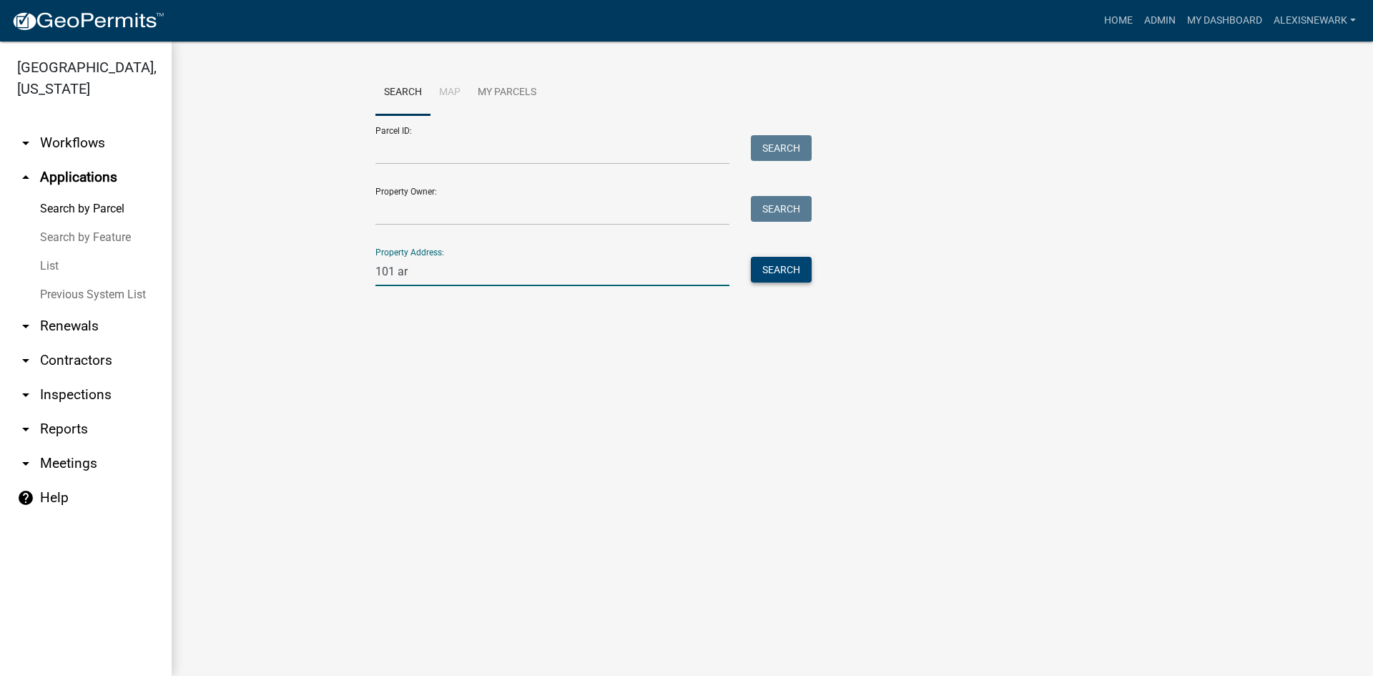
type input "101 ar"
click at [770, 278] on button "Search" at bounding box center [781, 270] width 61 height 26
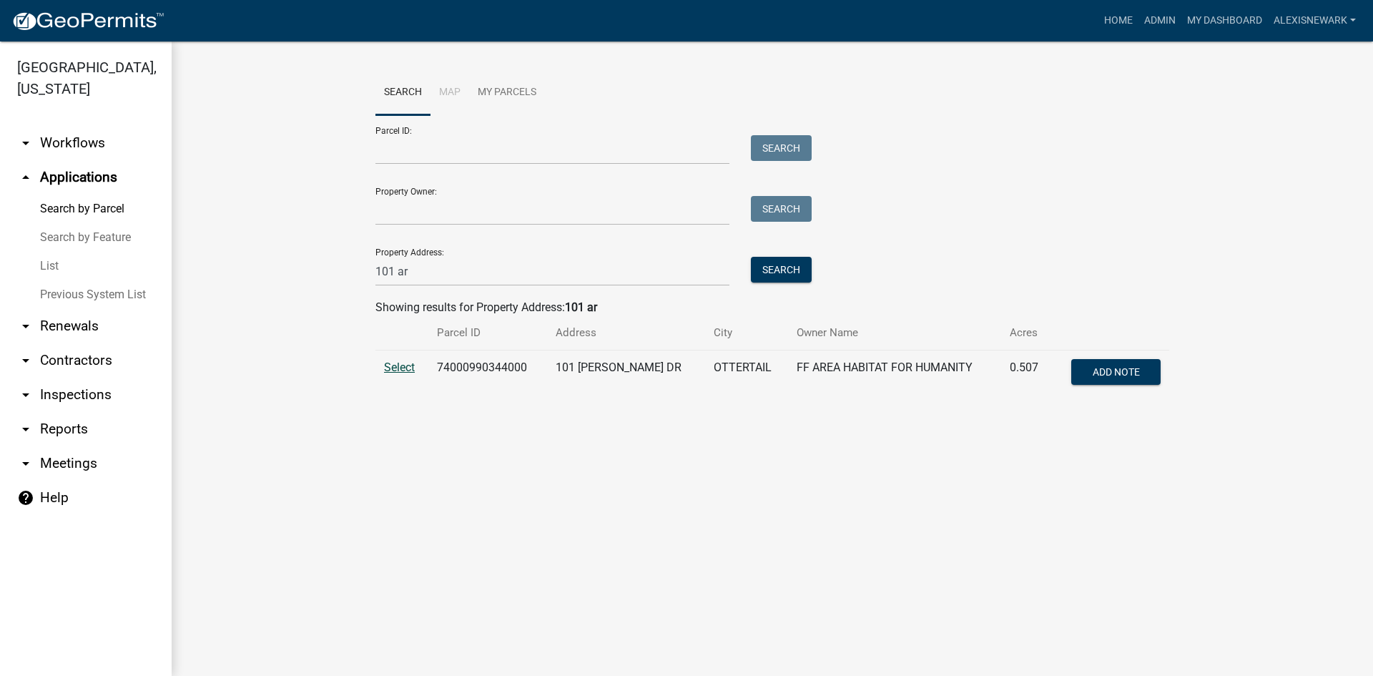
click at [389, 367] on span "Select" at bounding box center [399, 367] width 31 height 14
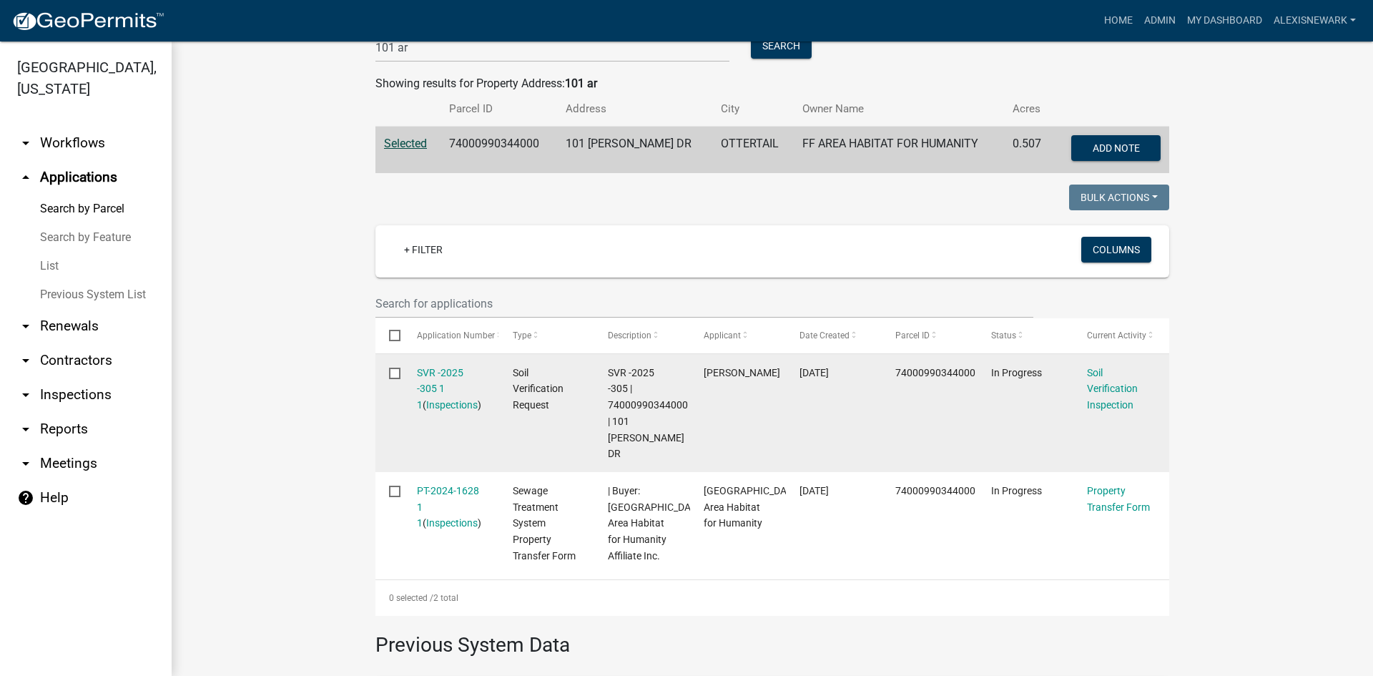
scroll to position [250, 0]
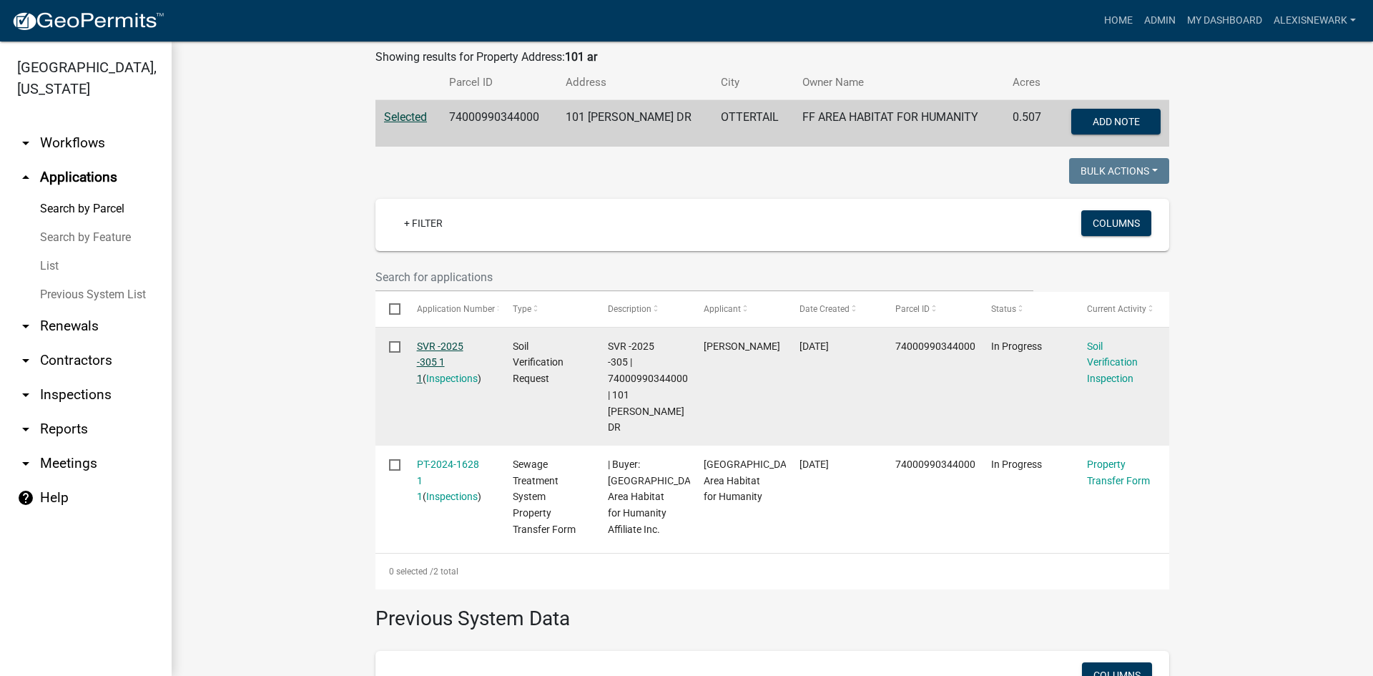
click at [438, 342] on link "SVR -2025 -305 1 1" at bounding box center [440, 362] width 46 height 44
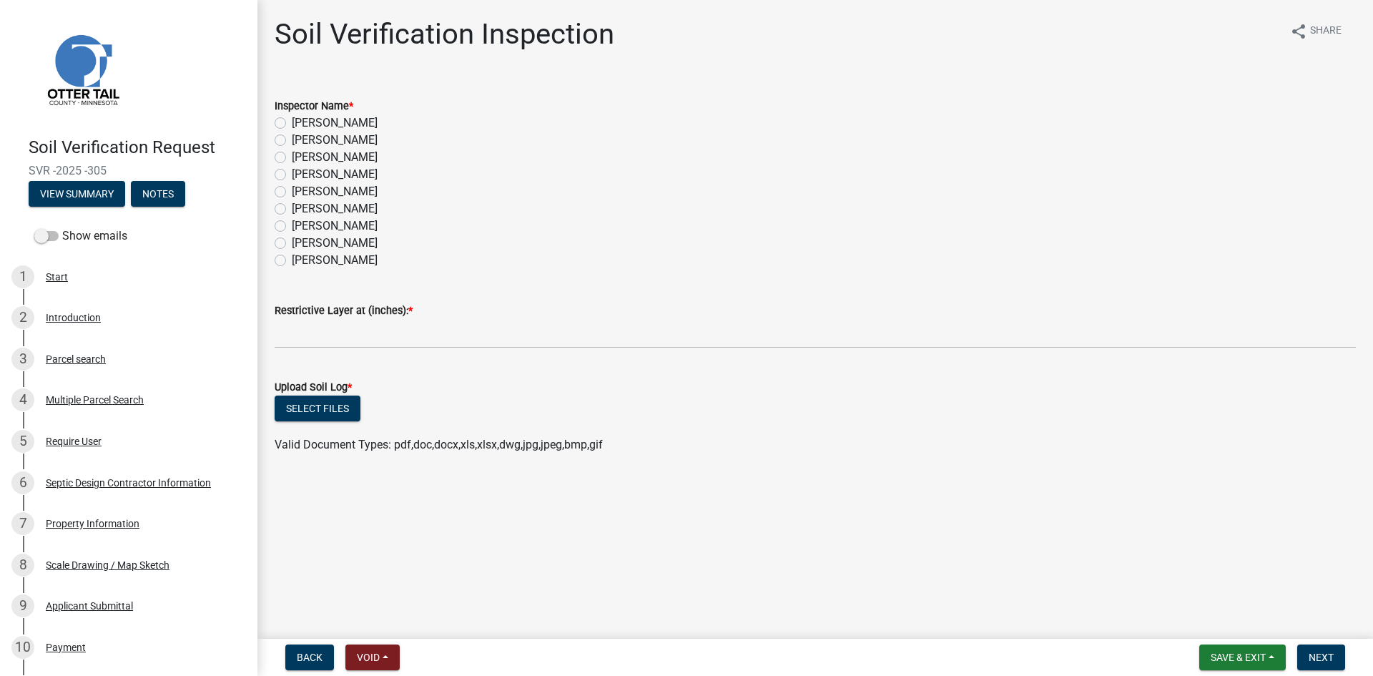
click at [339, 127] on label "[PERSON_NAME]" at bounding box center [335, 122] width 86 height 17
click at [301, 124] on input "[PERSON_NAME]" at bounding box center [296, 118] width 9 height 9
radio input "true"
click at [368, 315] on label "Restrictive Layer at (inches): *" at bounding box center [344, 311] width 138 height 10
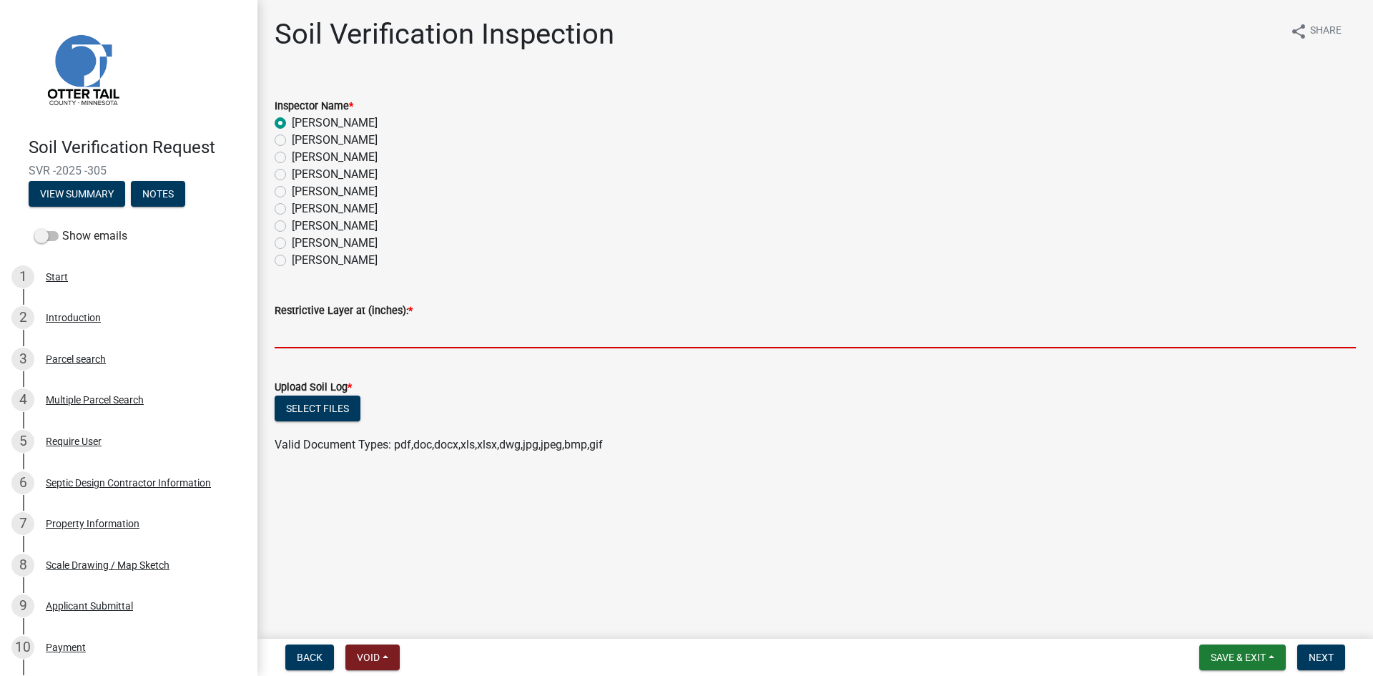
click at [379, 335] on input "text" at bounding box center [815, 333] width 1081 height 29
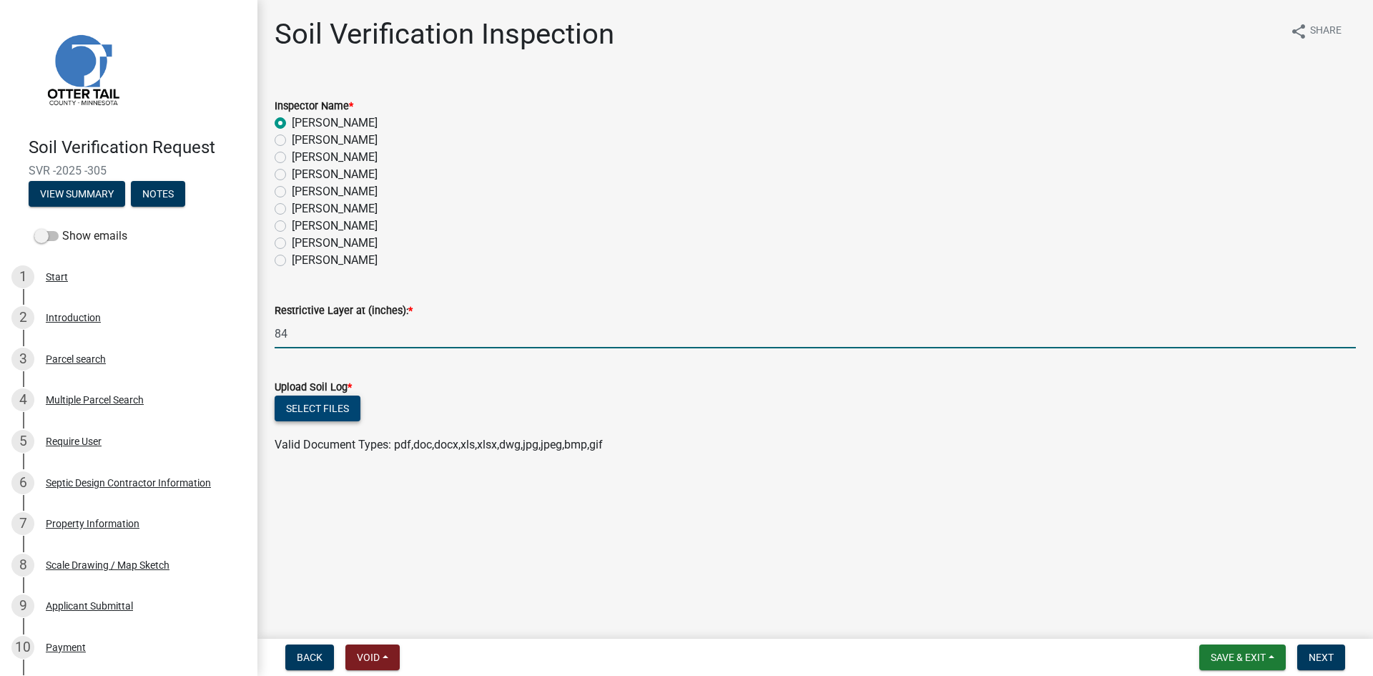
type input "84"
click at [337, 412] on button "Select files" at bounding box center [318, 409] width 86 height 26
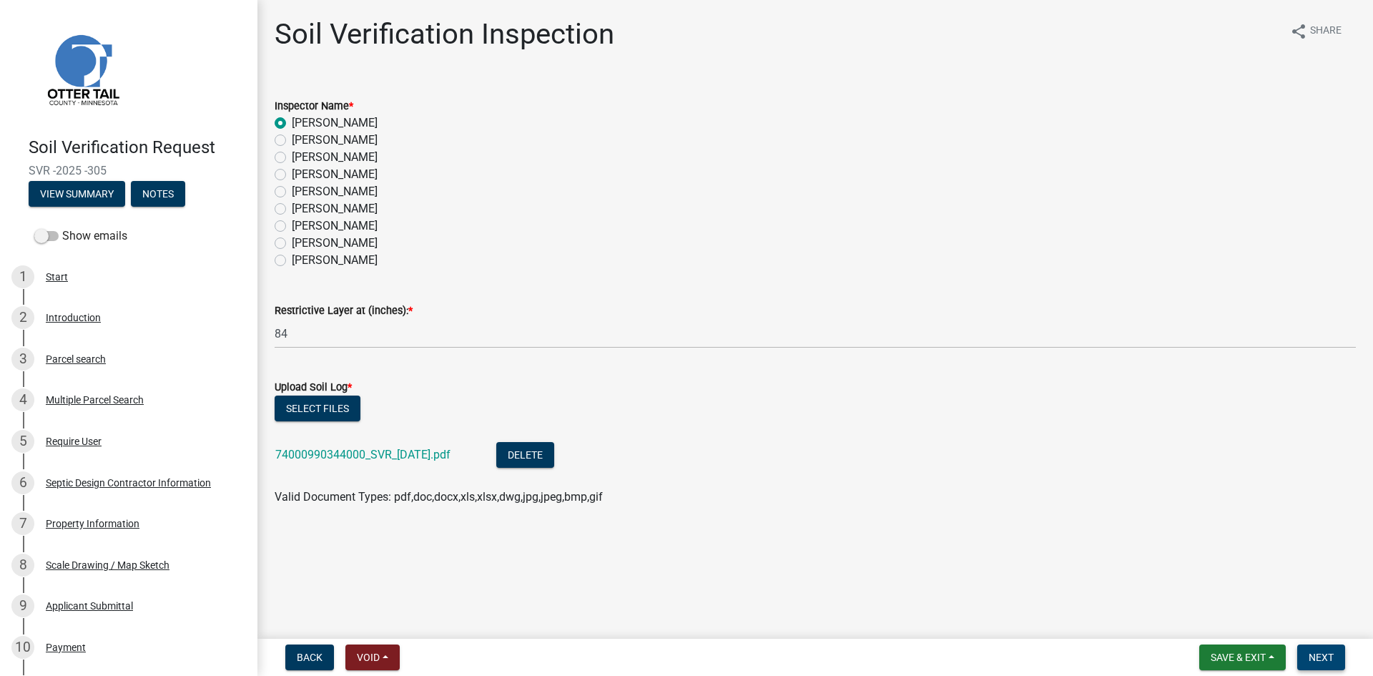
click at [1315, 657] on span "Next" at bounding box center [1321, 657] width 25 height 11
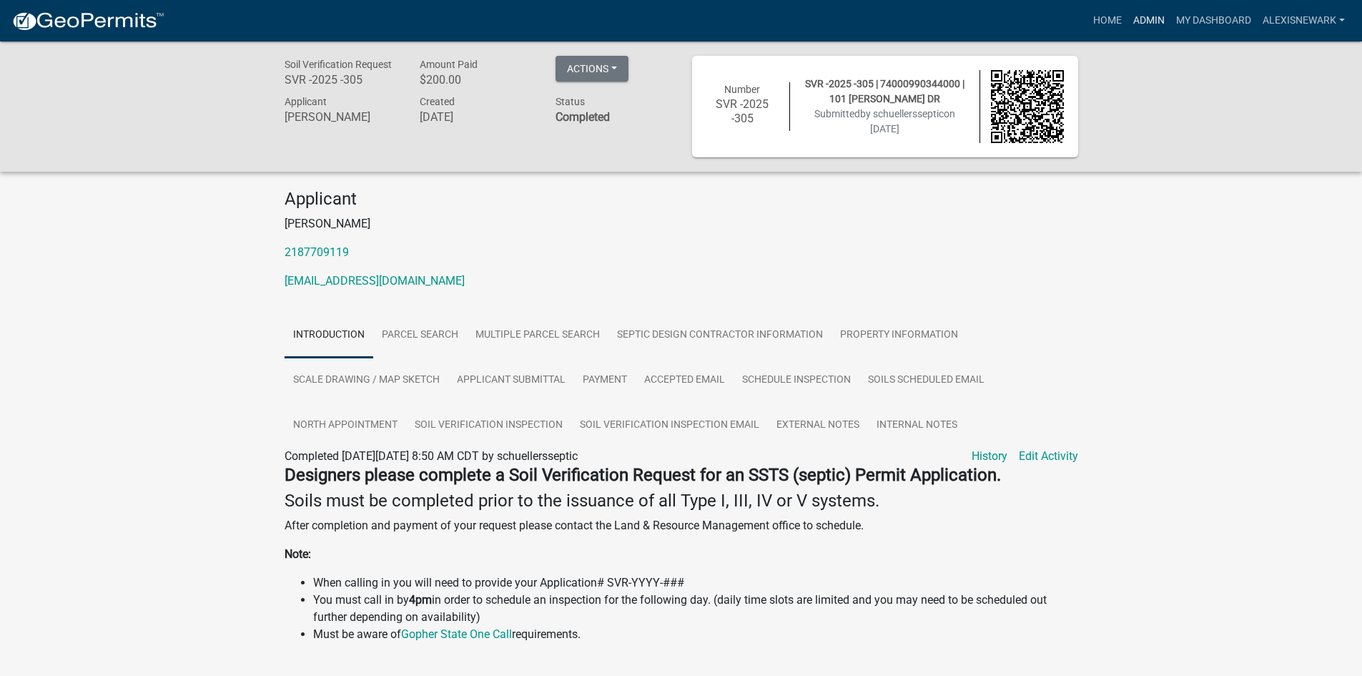
click at [1151, 15] on link "Admin" at bounding box center [1149, 20] width 43 height 27
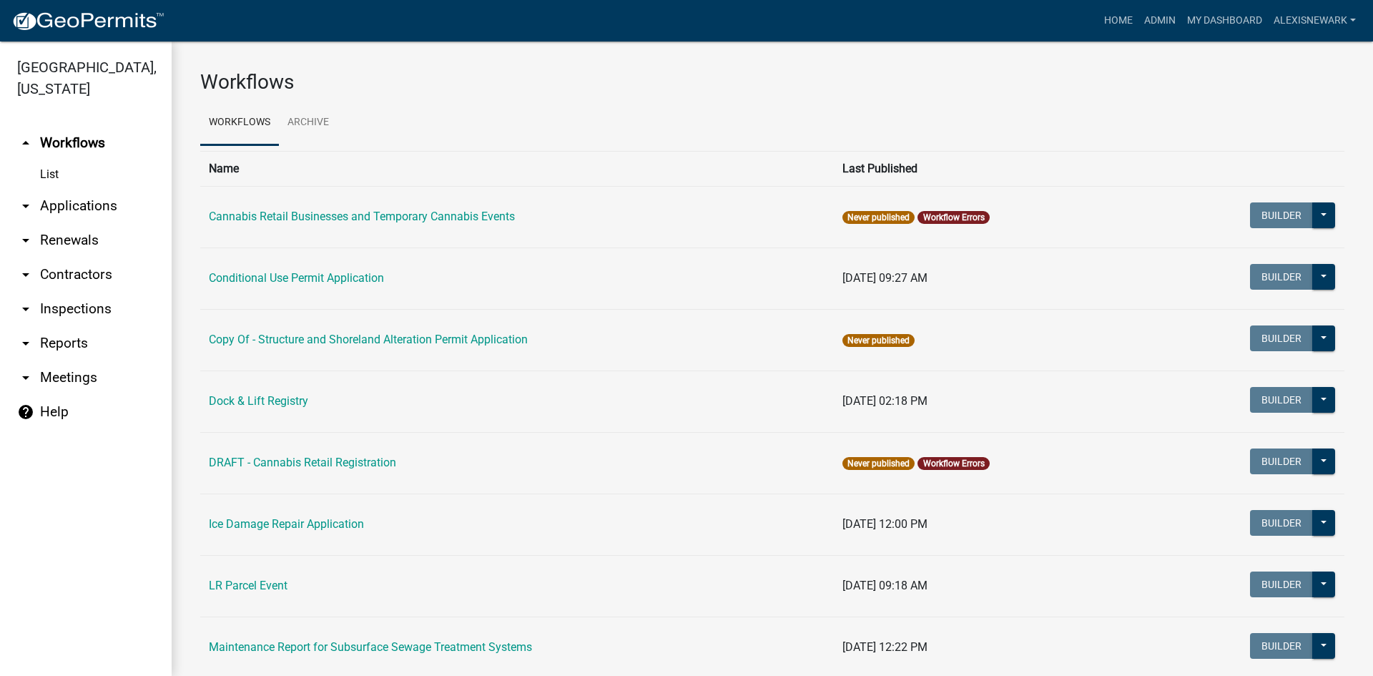
click at [143, 208] on link "arrow_drop_down Applications" at bounding box center [86, 206] width 172 height 34
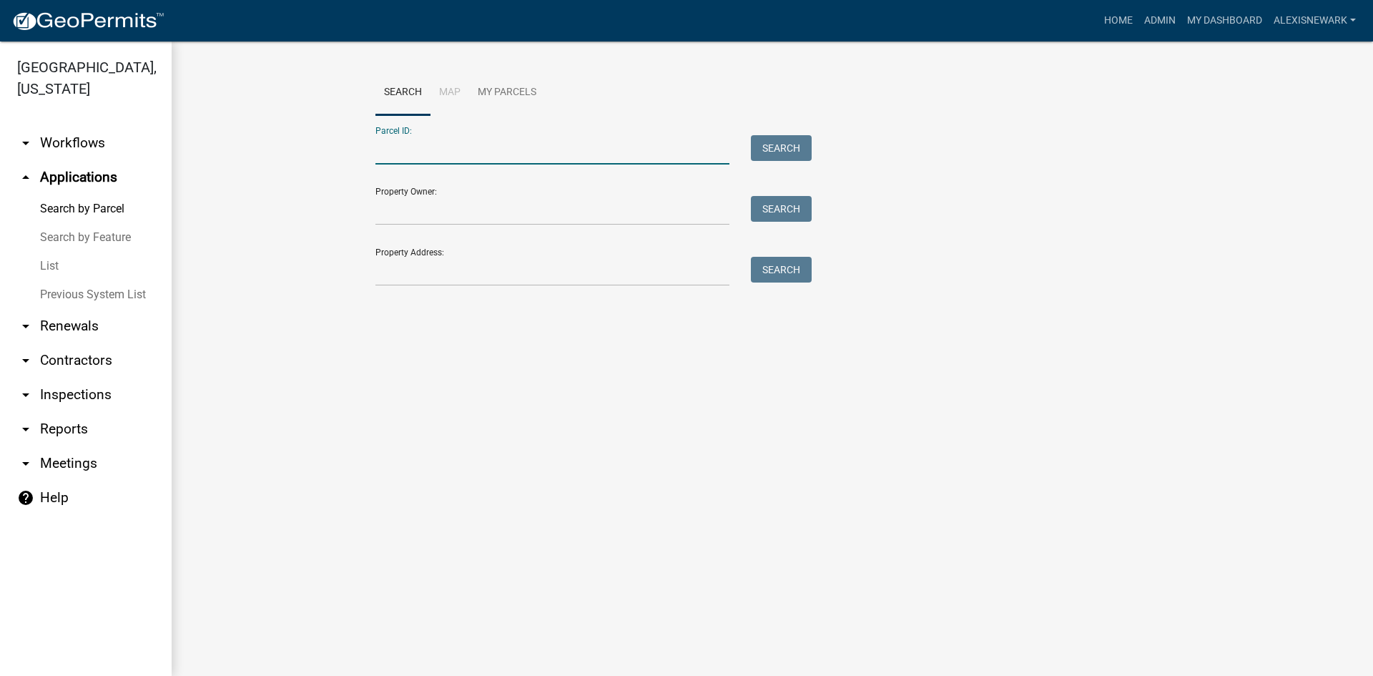
click at [408, 148] on input "Parcel ID:" at bounding box center [552, 149] width 354 height 29
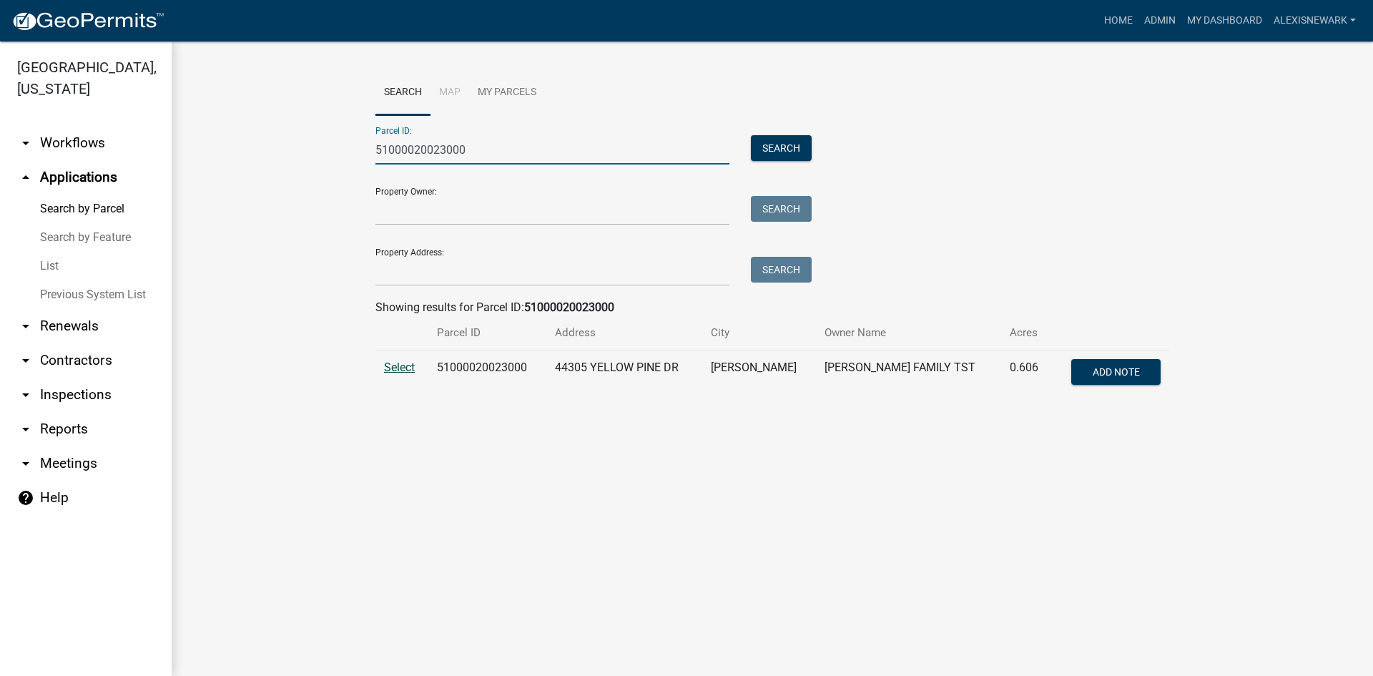
type input "51000020023000"
click at [393, 362] on span "Select" at bounding box center [399, 367] width 31 height 14
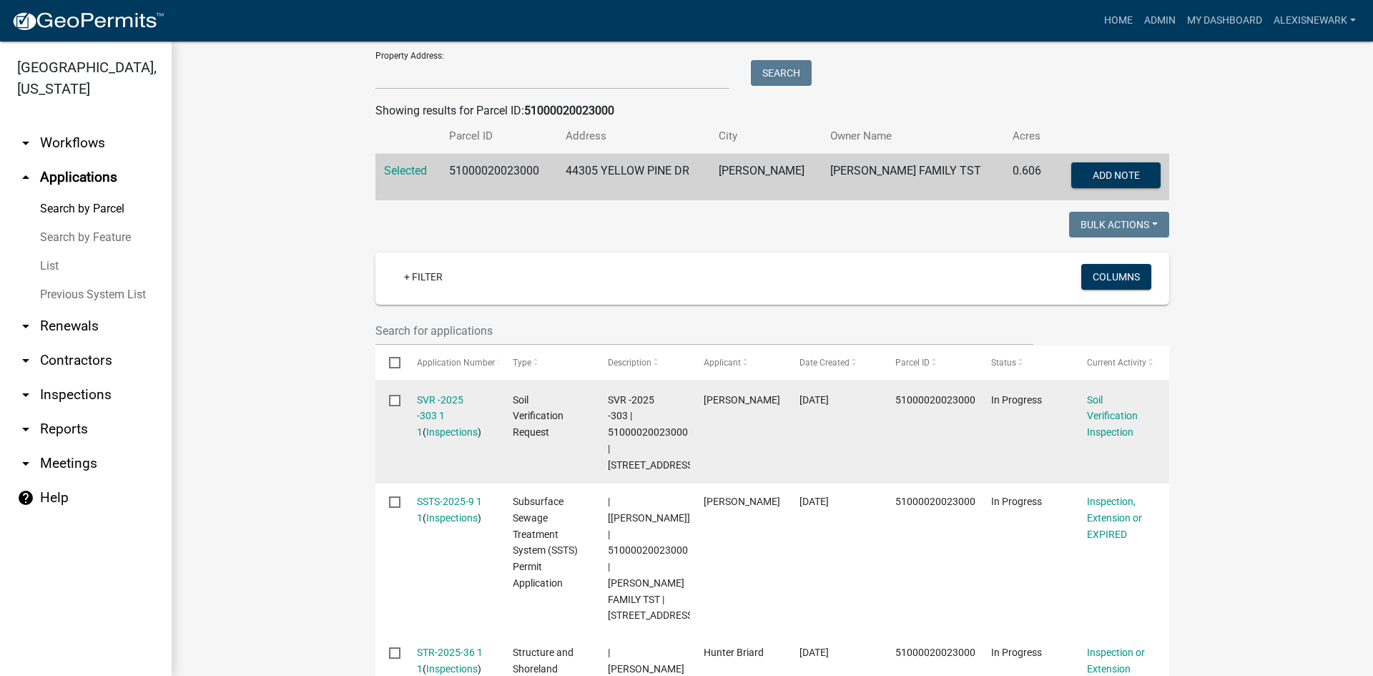
scroll to position [304, 0]
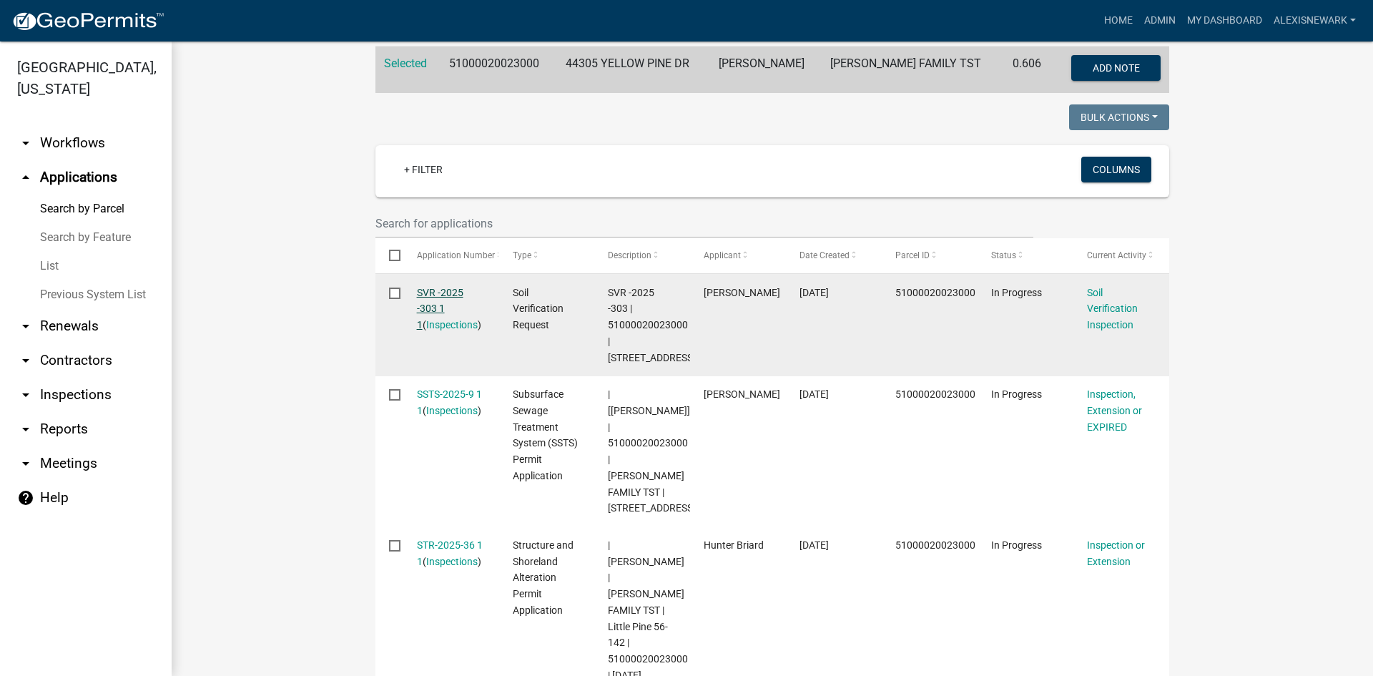
click at [447, 294] on link "SVR -2025 -303 1 1" at bounding box center [440, 309] width 46 height 44
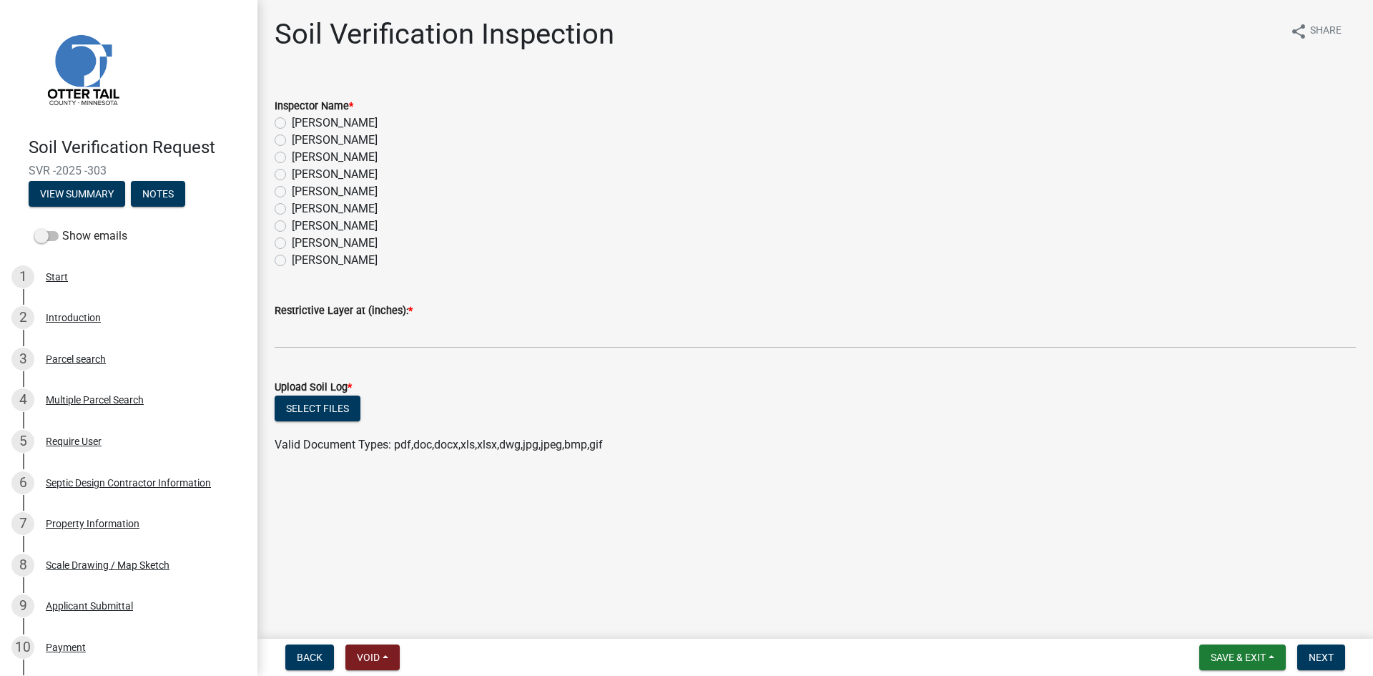
click at [335, 119] on label "[PERSON_NAME]" at bounding box center [335, 122] width 86 height 17
click at [301, 119] on input "[PERSON_NAME]" at bounding box center [296, 118] width 9 height 9
radio input "true"
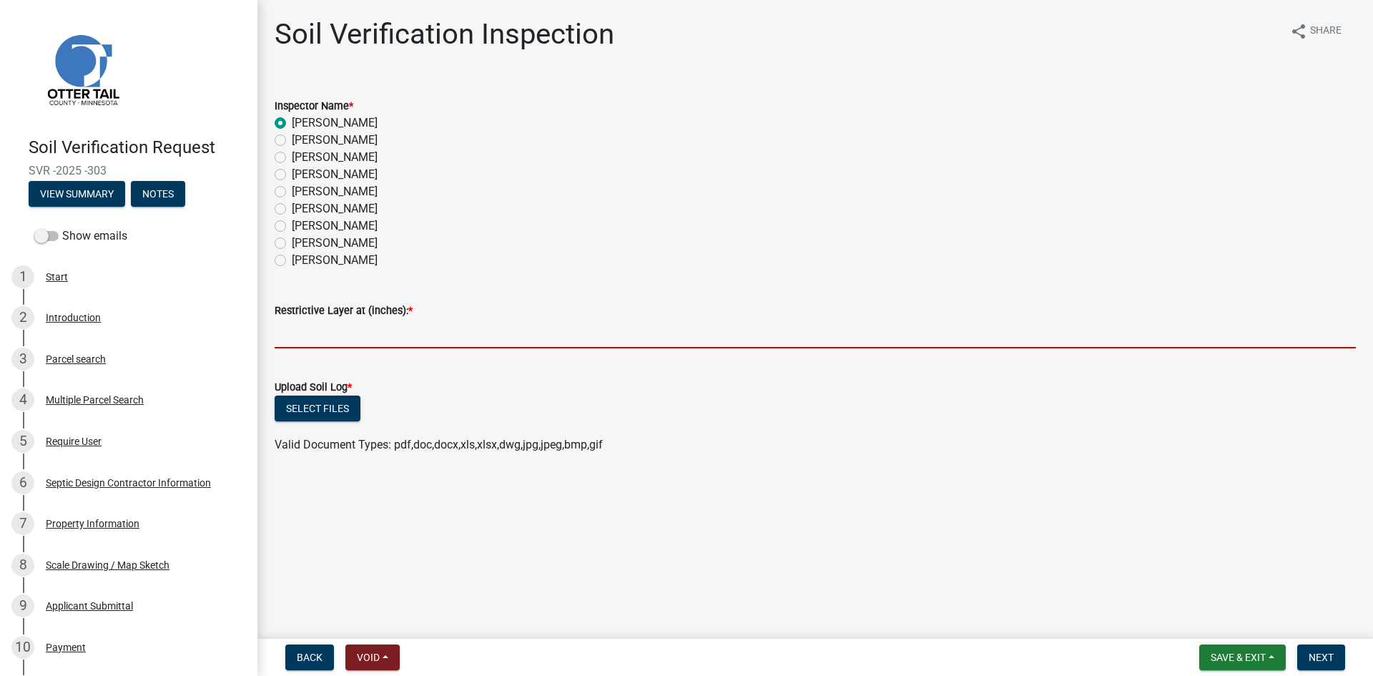
click at [395, 338] on input "text" at bounding box center [815, 333] width 1081 height 29
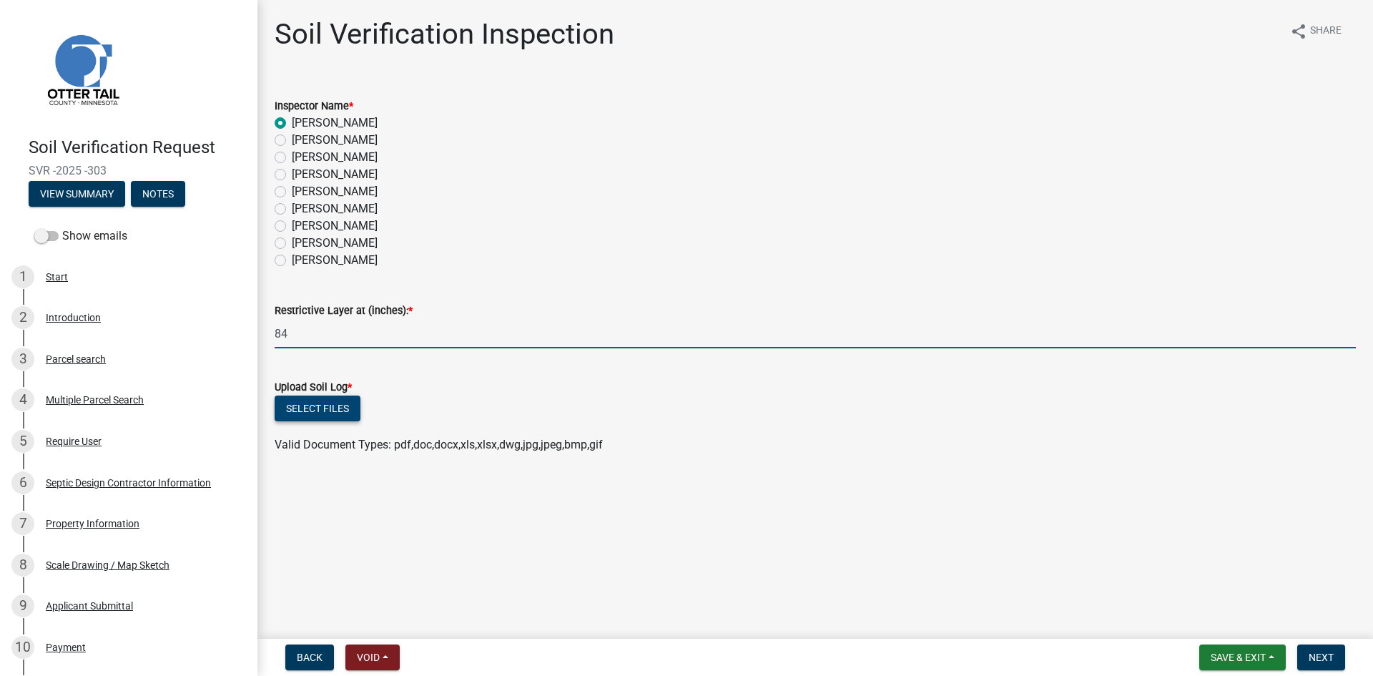
type input "84"
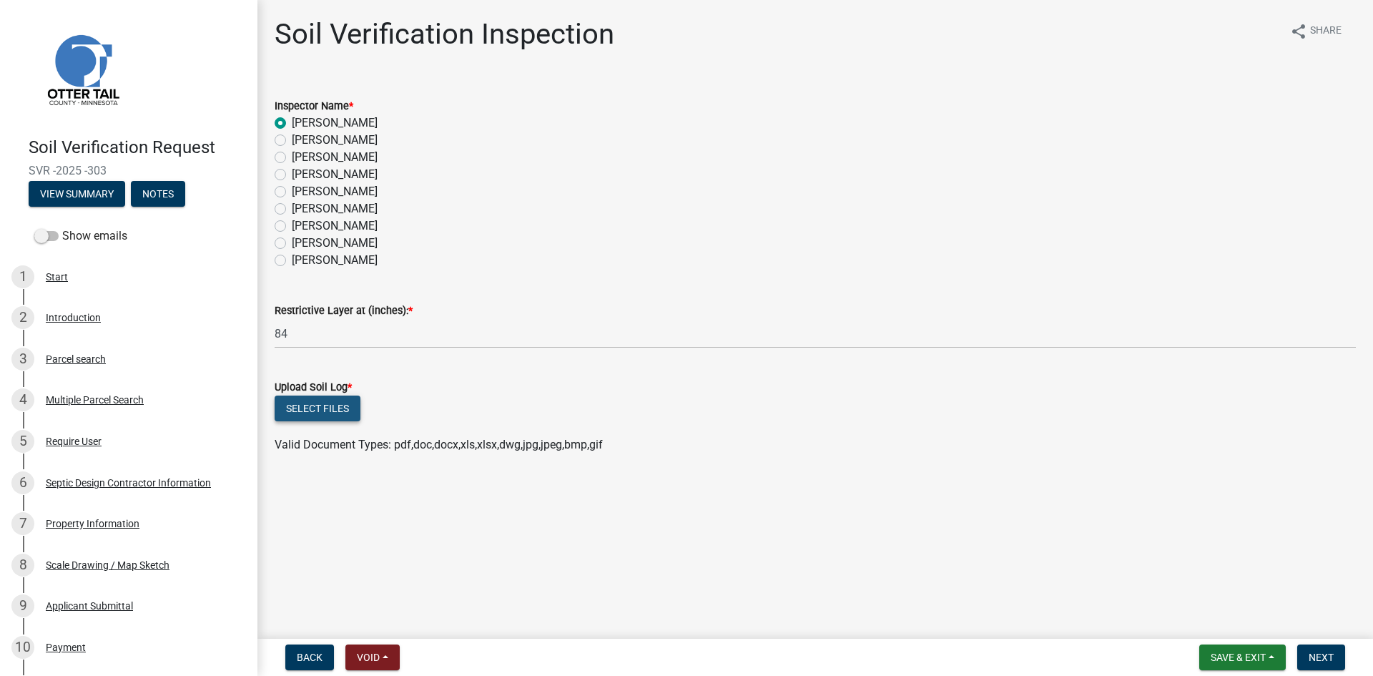
click at [310, 413] on button "Select files" at bounding box center [318, 409] width 86 height 26
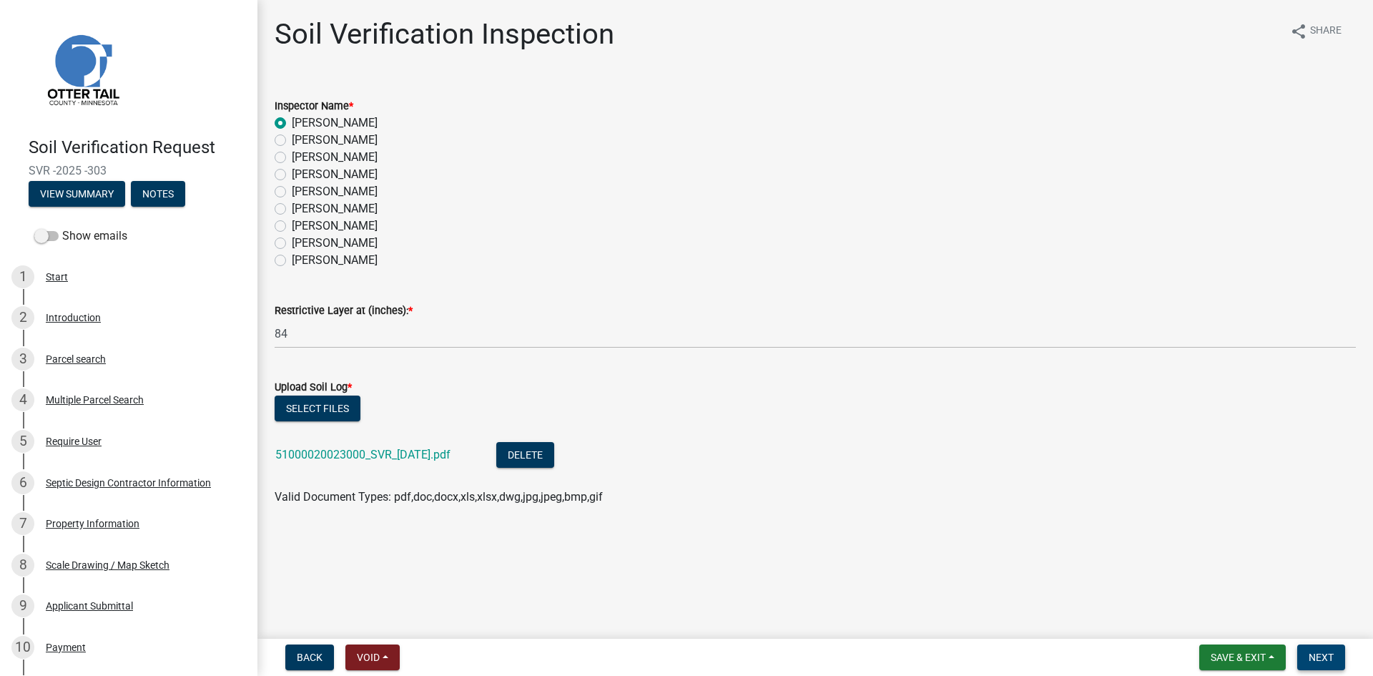
click at [1339, 660] on button "Next" at bounding box center [1321, 657] width 48 height 26
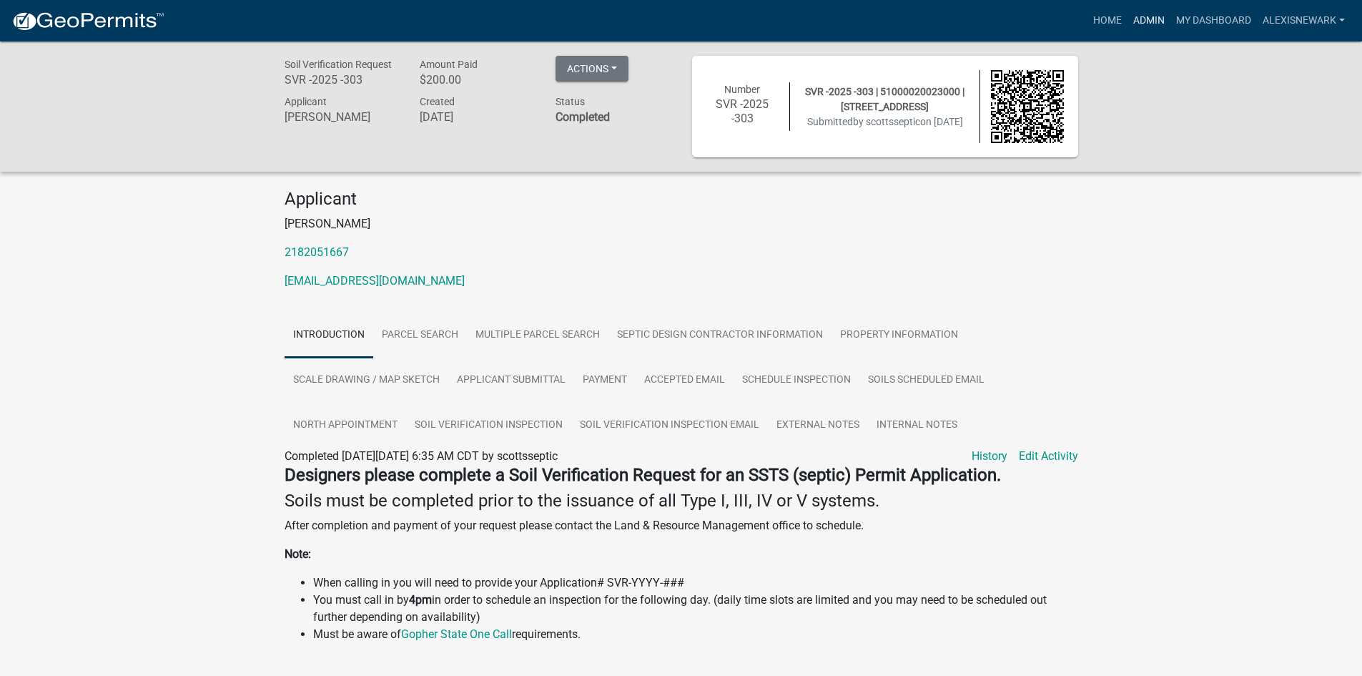
click at [1156, 19] on link "Admin" at bounding box center [1149, 20] width 43 height 27
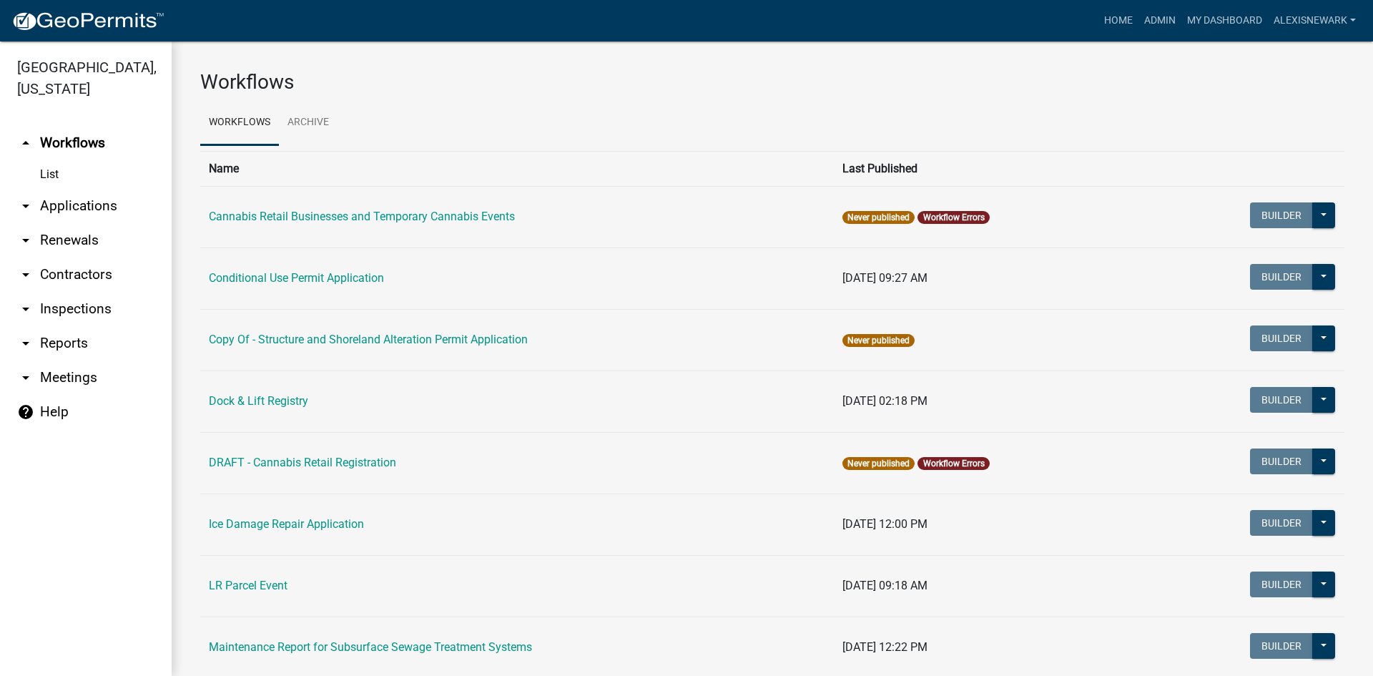
click at [104, 208] on link "arrow_drop_down Applications" at bounding box center [86, 206] width 172 height 34
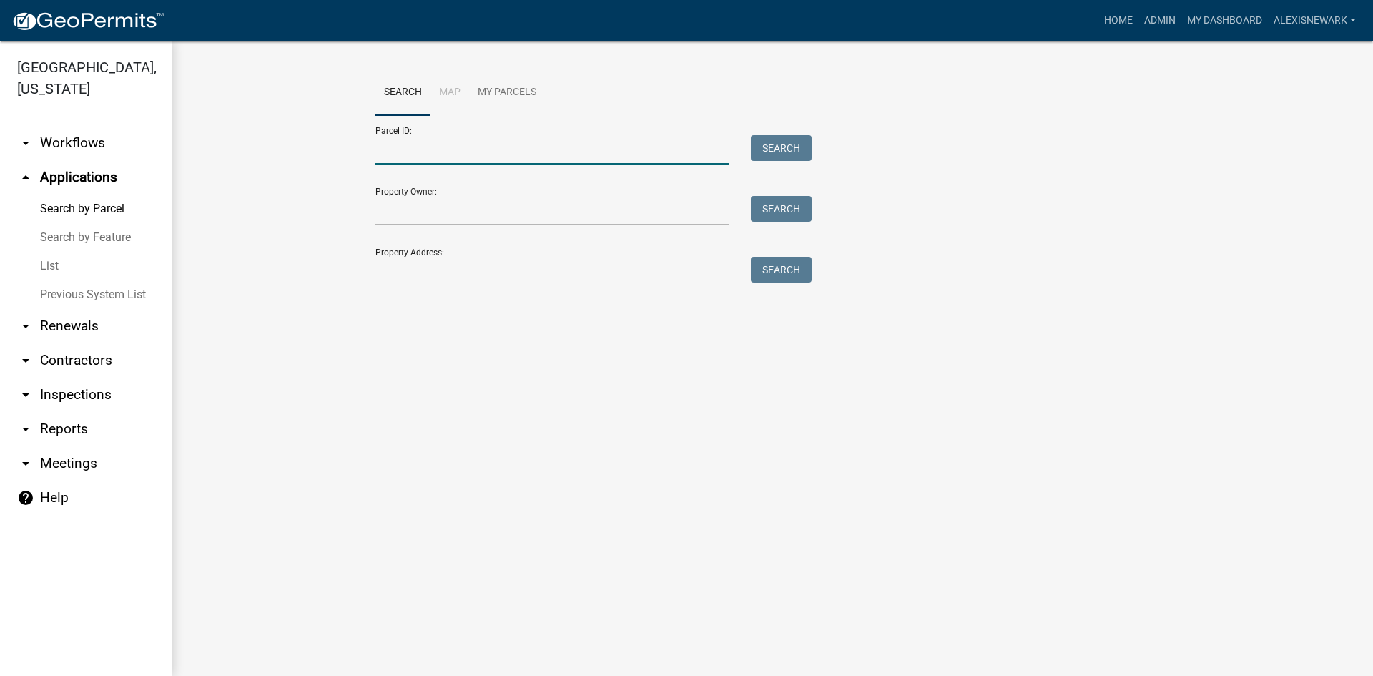
click at [478, 152] on input "Parcel ID:" at bounding box center [552, 149] width 354 height 29
type input "2"
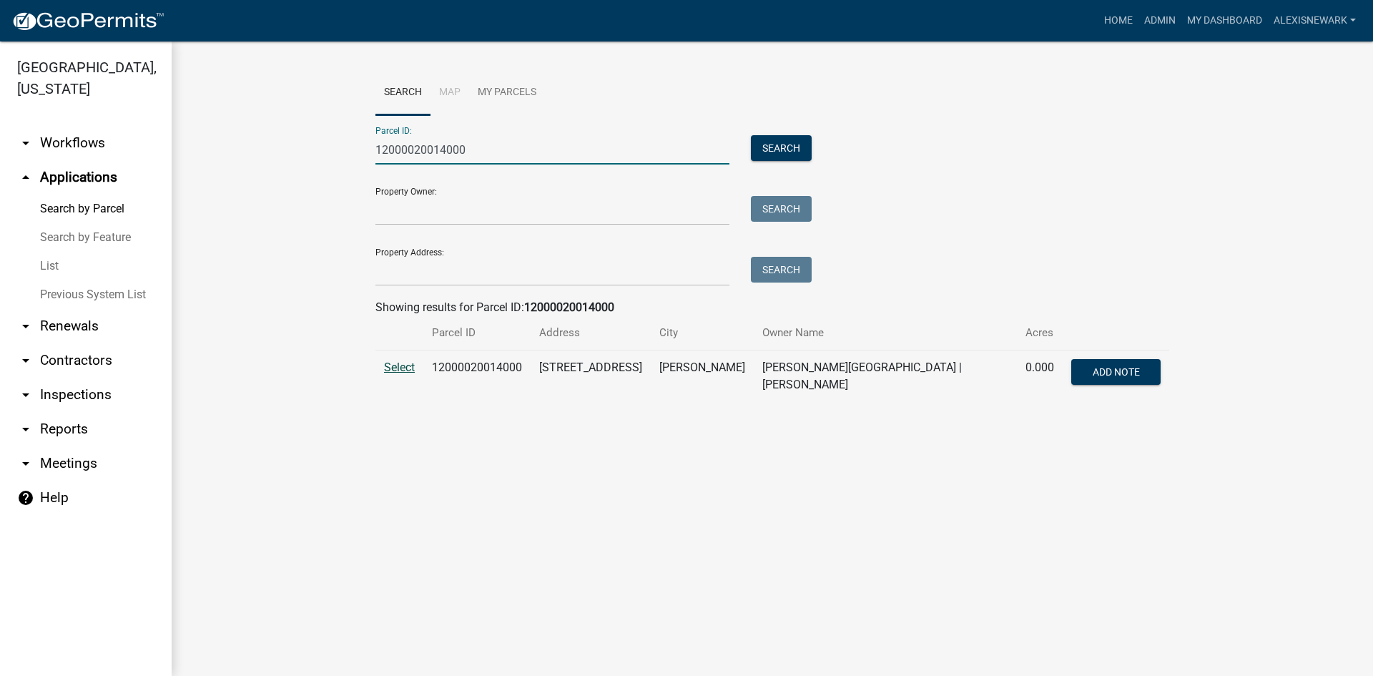
type input "12000020014000"
click at [408, 368] on span "Select" at bounding box center [399, 367] width 31 height 14
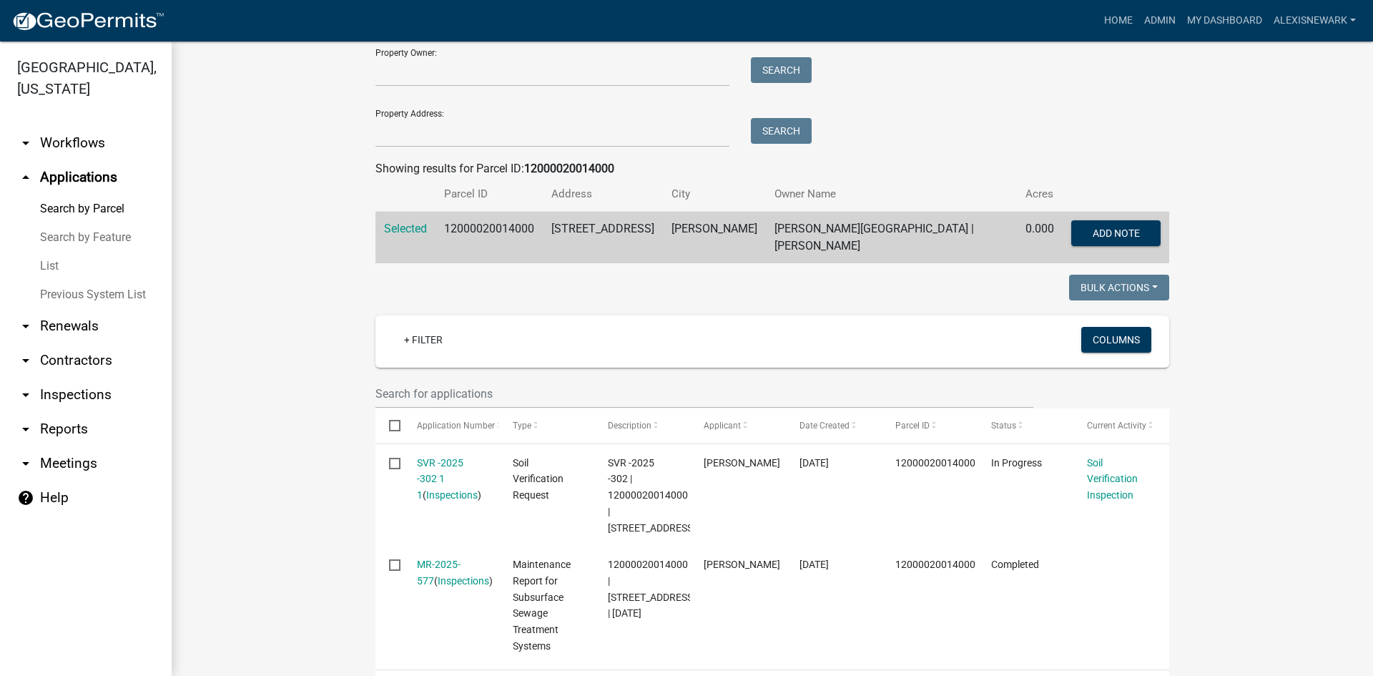
scroll to position [215, 0]
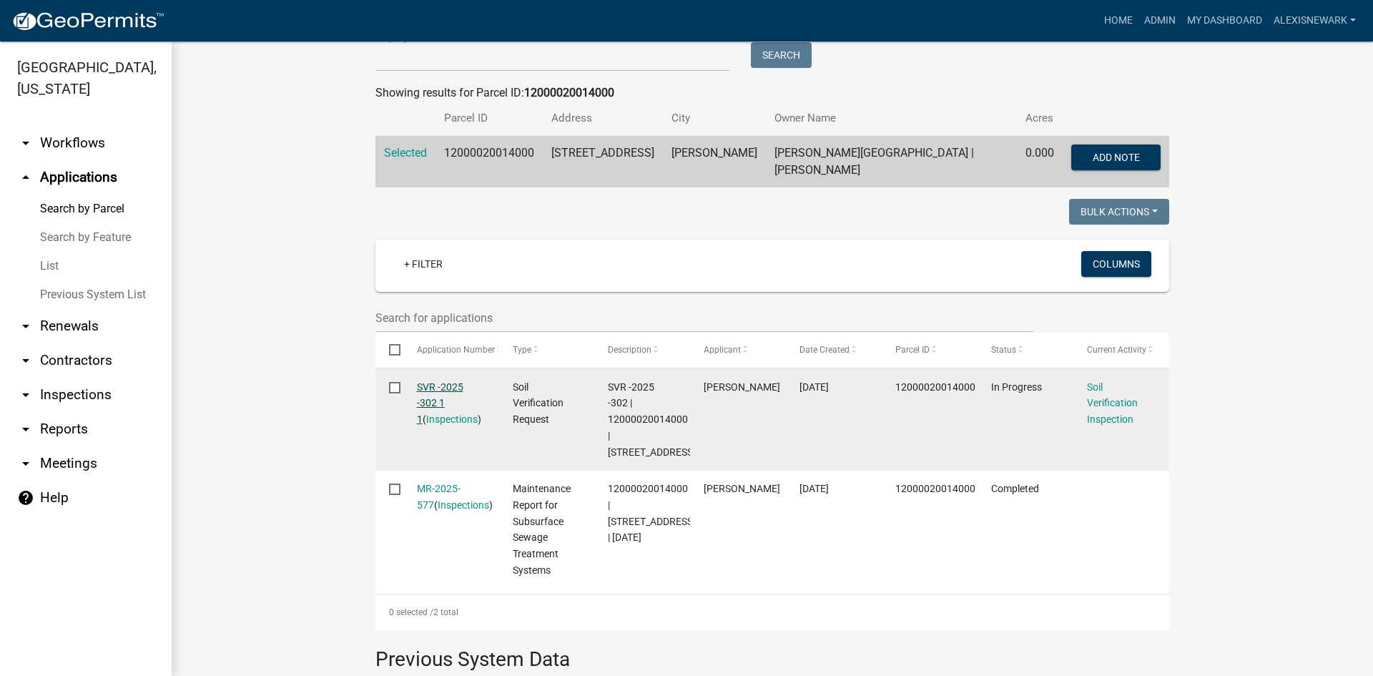
click at [443, 385] on link "SVR -2025 -302 1 1" at bounding box center [440, 403] width 46 height 44
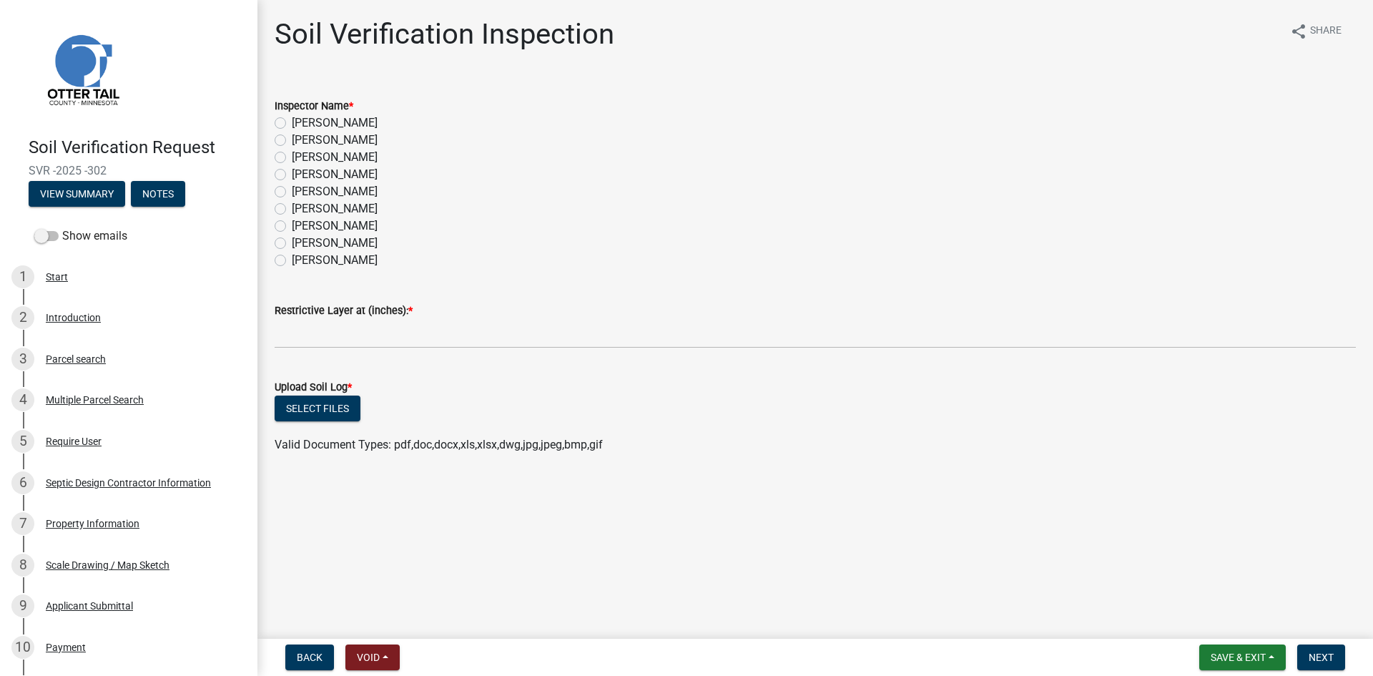
click at [333, 120] on label "[PERSON_NAME]" at bounding box center [335, 122] width 86 height 17
click at [301, 120] on input "[PERSON_NAME]" at bounding box center [296, 118] width 9 height 9
radio input "true"
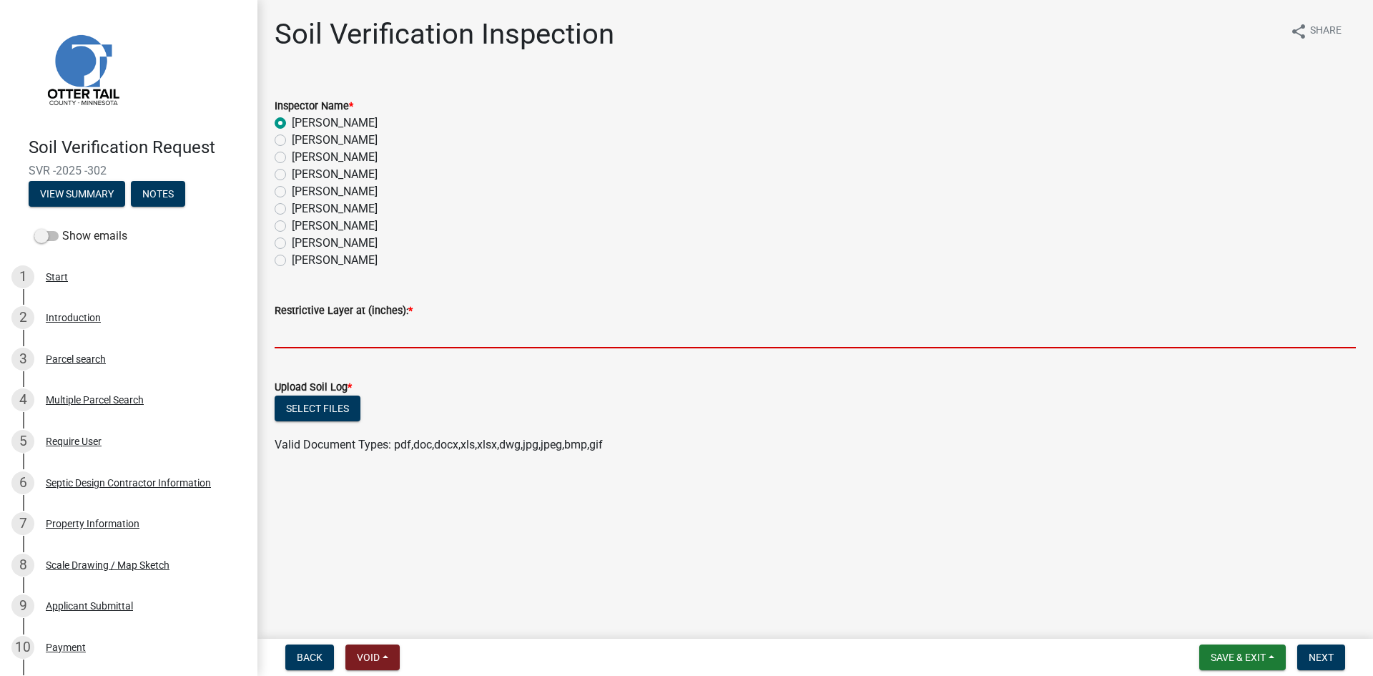
click at [379, 330] on input "text" at bounding box center [815, 333] width 1081 height 29
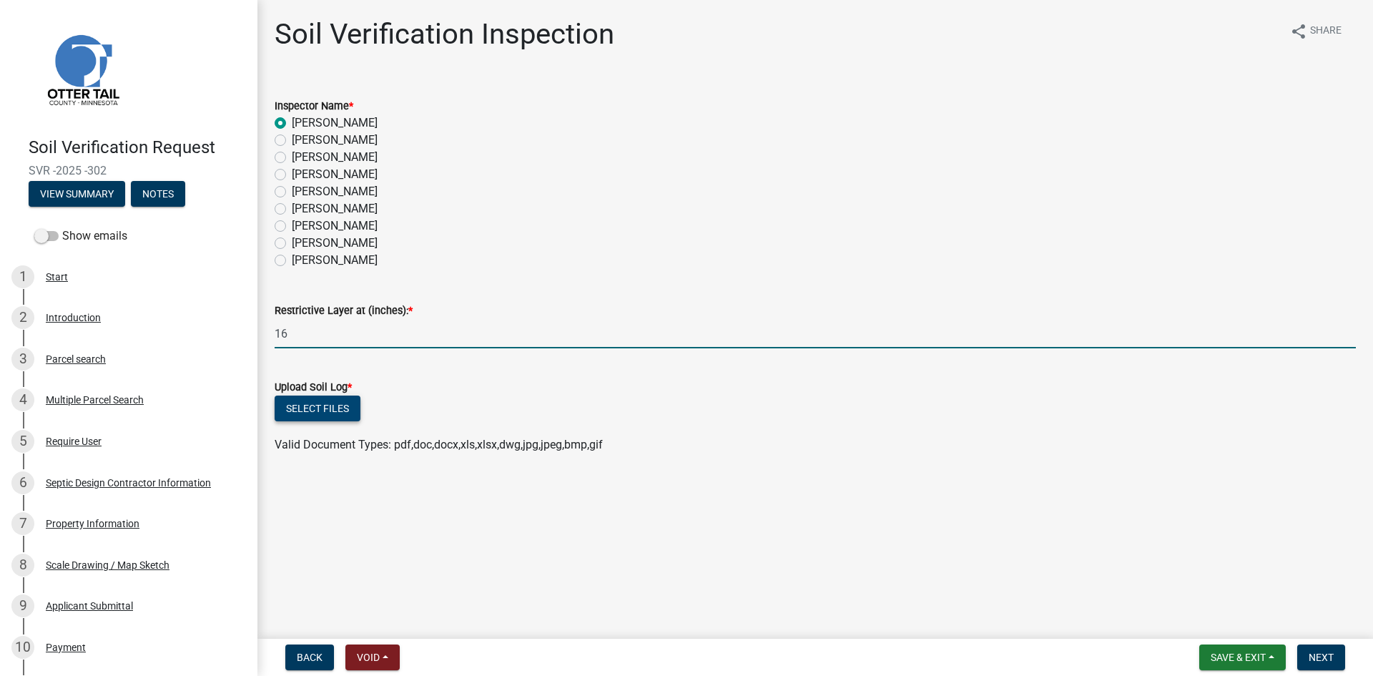
type input "16"
click at [344, 411] on button "Select files" at bounding box center [318, 409] width 86 height 26
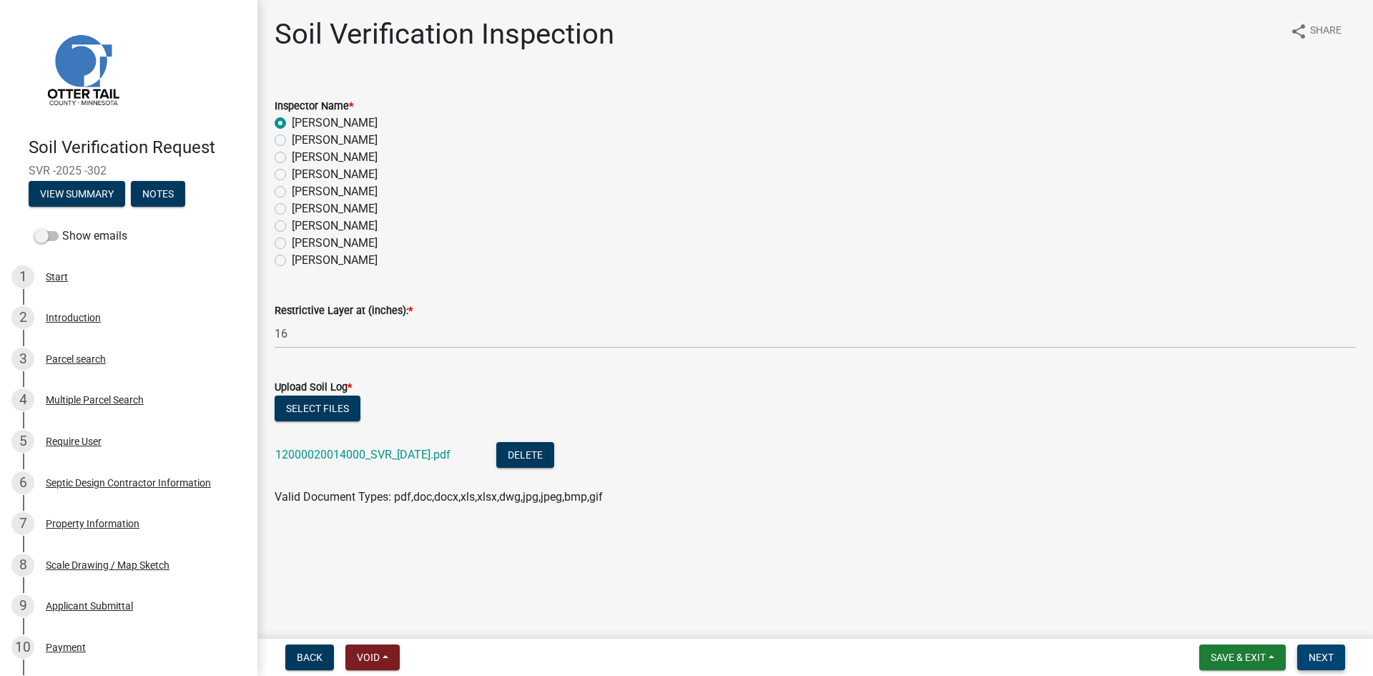
click at [1317, 650] on button "Next" at bounding box center [1321, 657] width 48 height 26
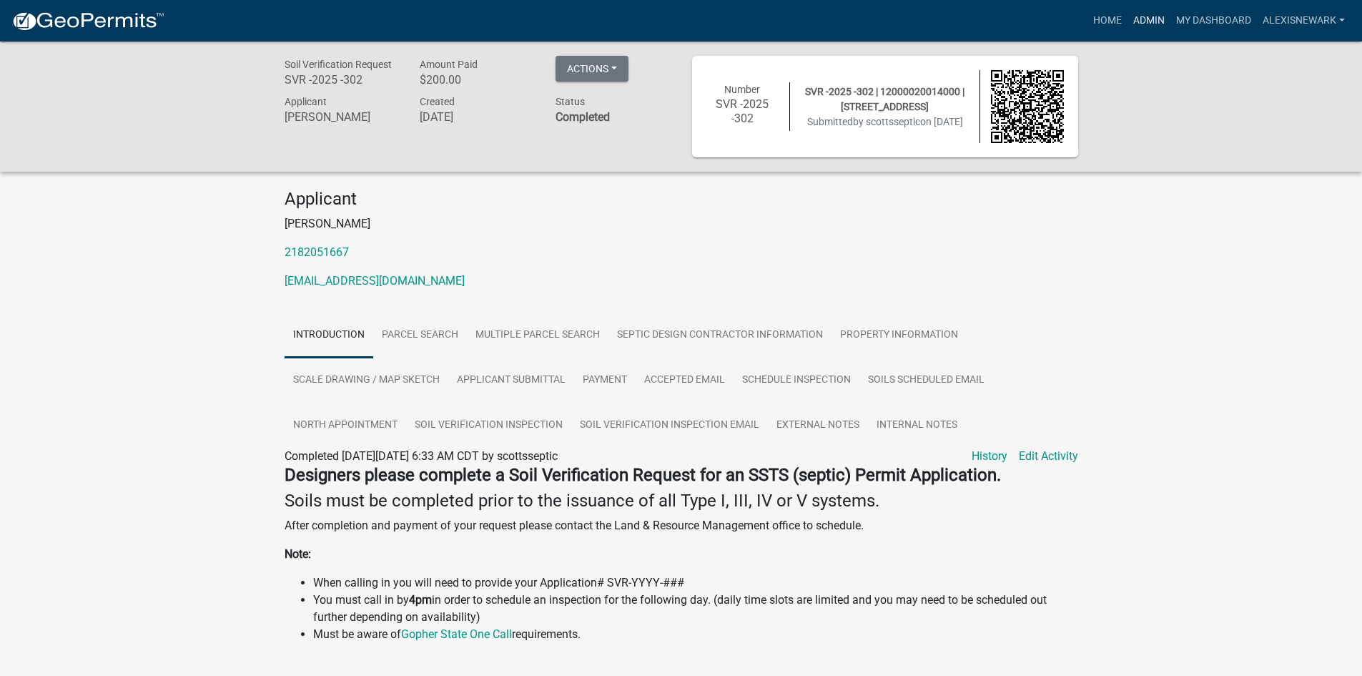
click at [1141, 16] on link "Admin" at bounding box center [1149, 20] width 43 height 27
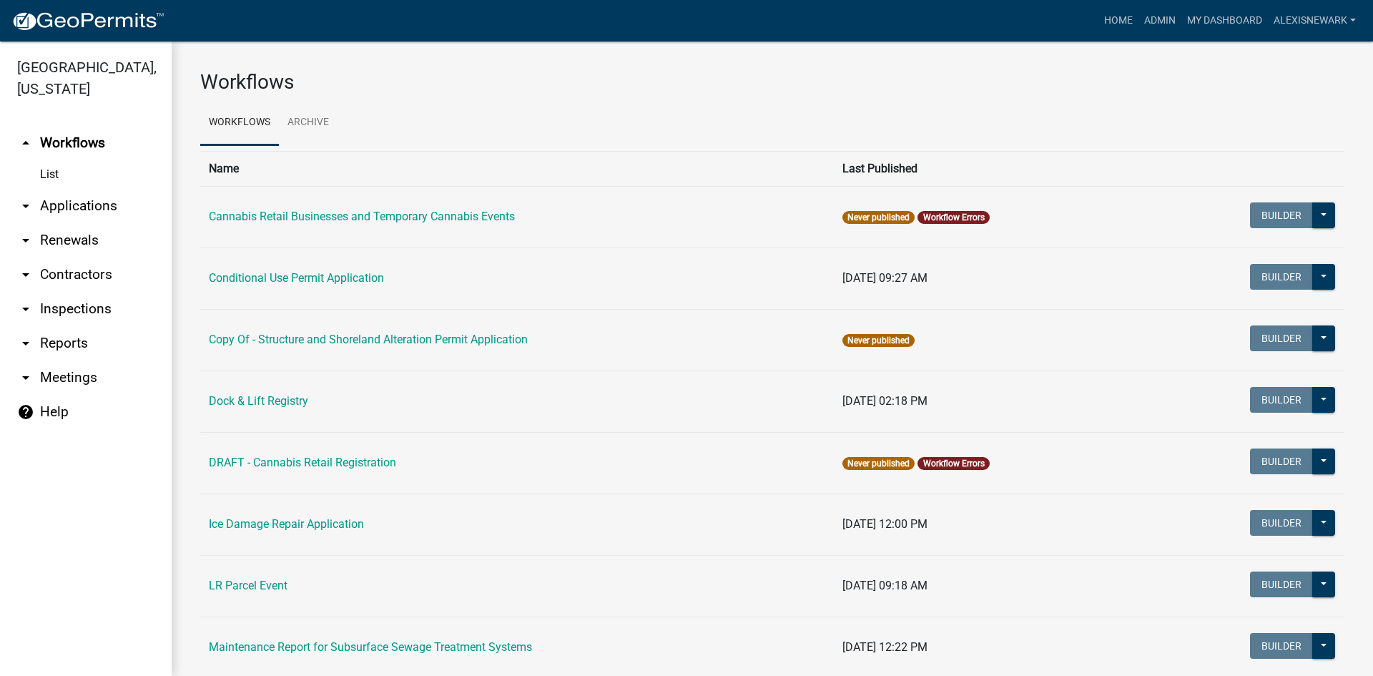
drag, startPoint x: 104, startPoint y: 206, endPoint x: 118, endPoint y: 203, distance: 13.9
click at [105, 206] on link "arrow_drop_down Applications" at bounding box center [86, 206] width 172 height 34
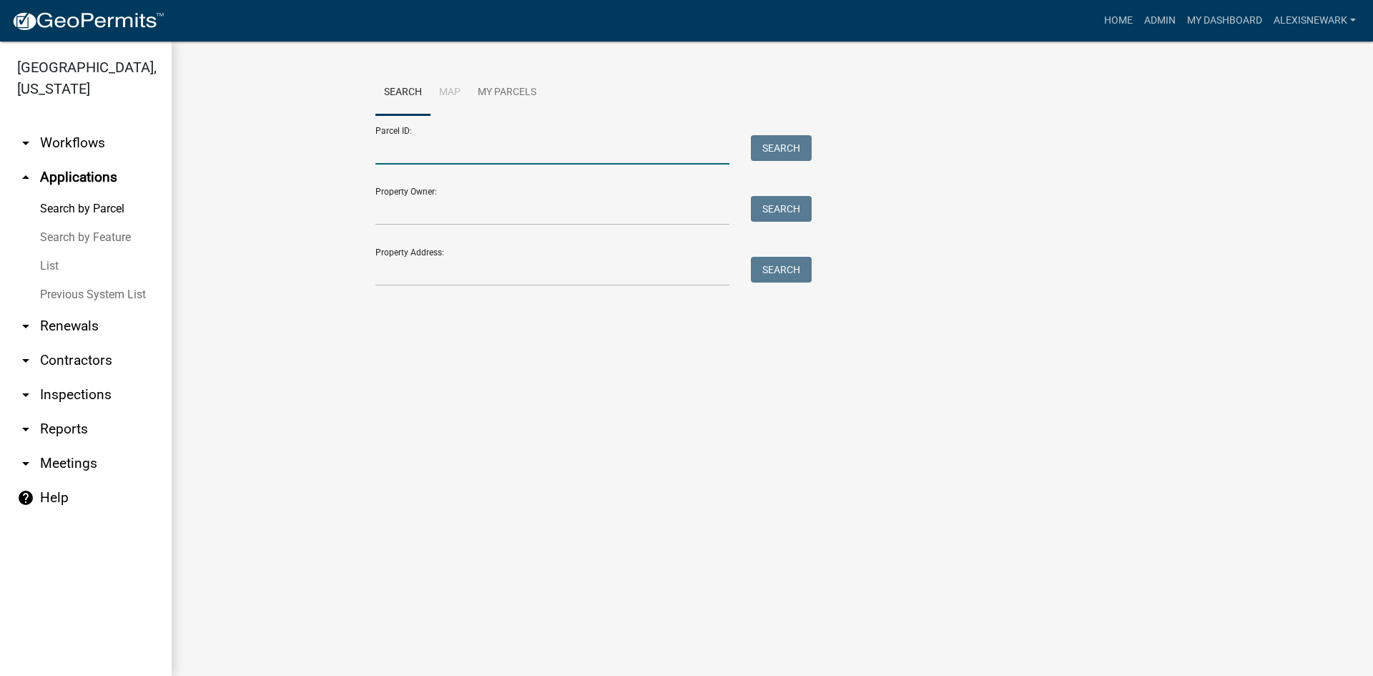
click at [454, 141] on input "Parcel ID:" at bounding box center [552, 149] width 354 height 29
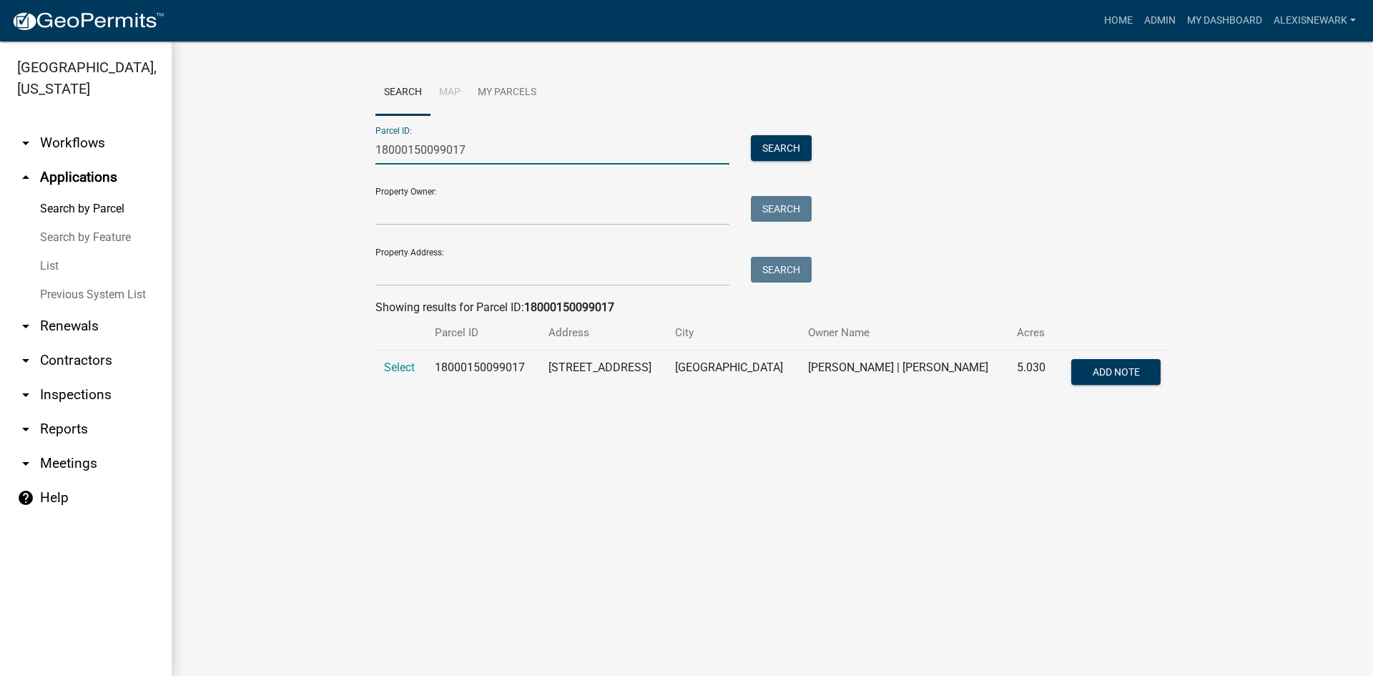
type input "18000150099017"
click at [382, 370] on td "Select" at bounding box center [400, 373] width 51 height 47
click at [387, 367] on span "Select" at bounding box center [399, 367] width 31 height 14
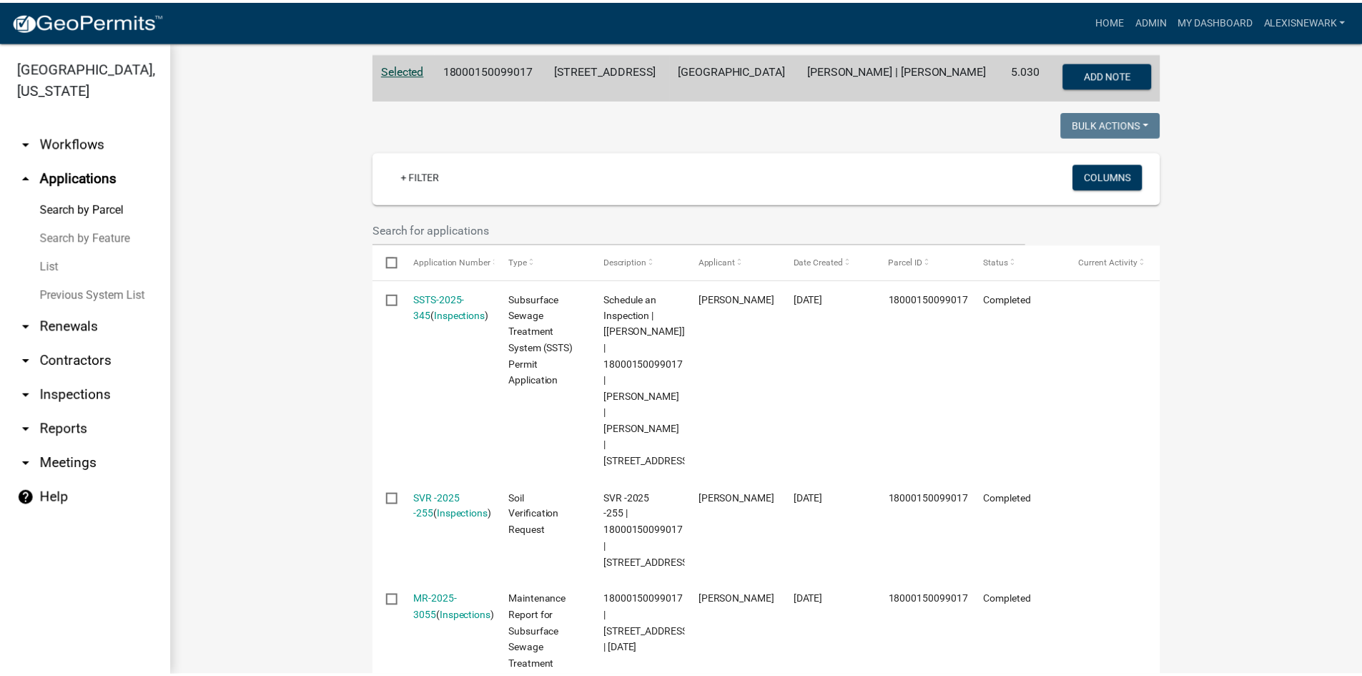
scroll to position [411, 0]
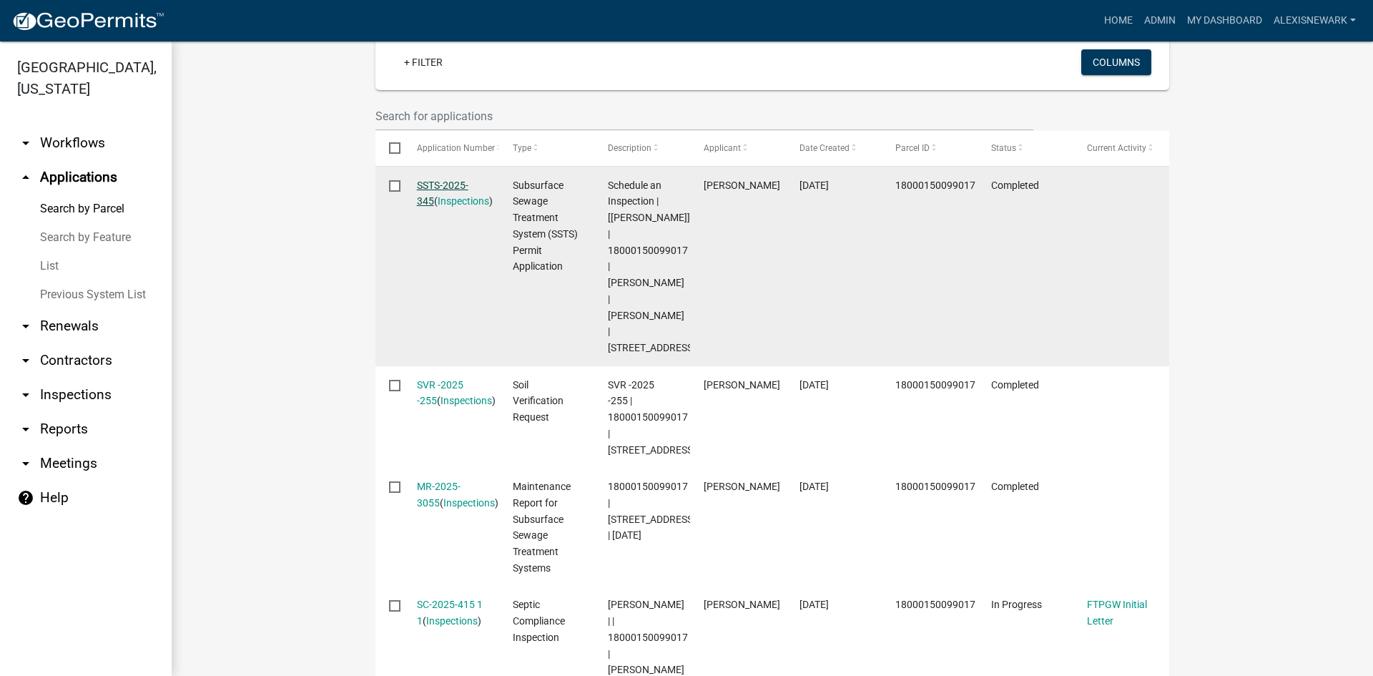
click at [437, 192] on link "SSTS-2025-345" at bounding box center [442, 194] width 51 height 28
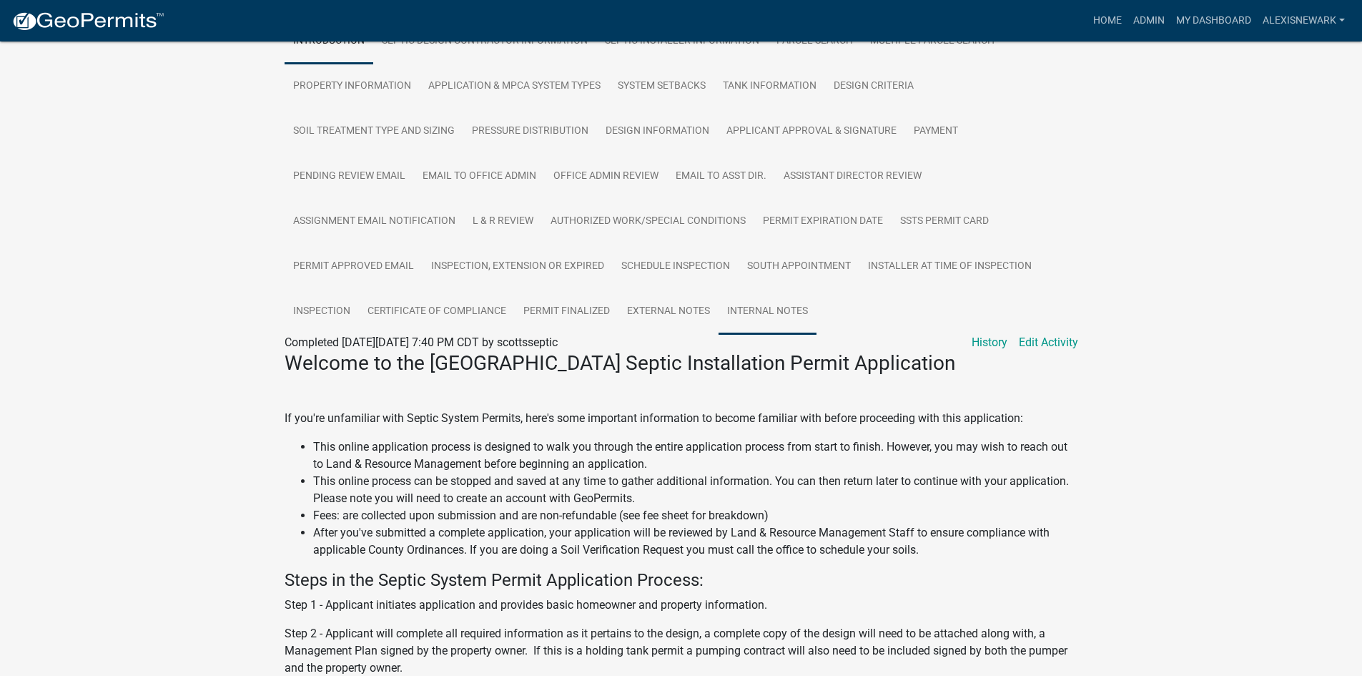
scroll to position [322, 0]
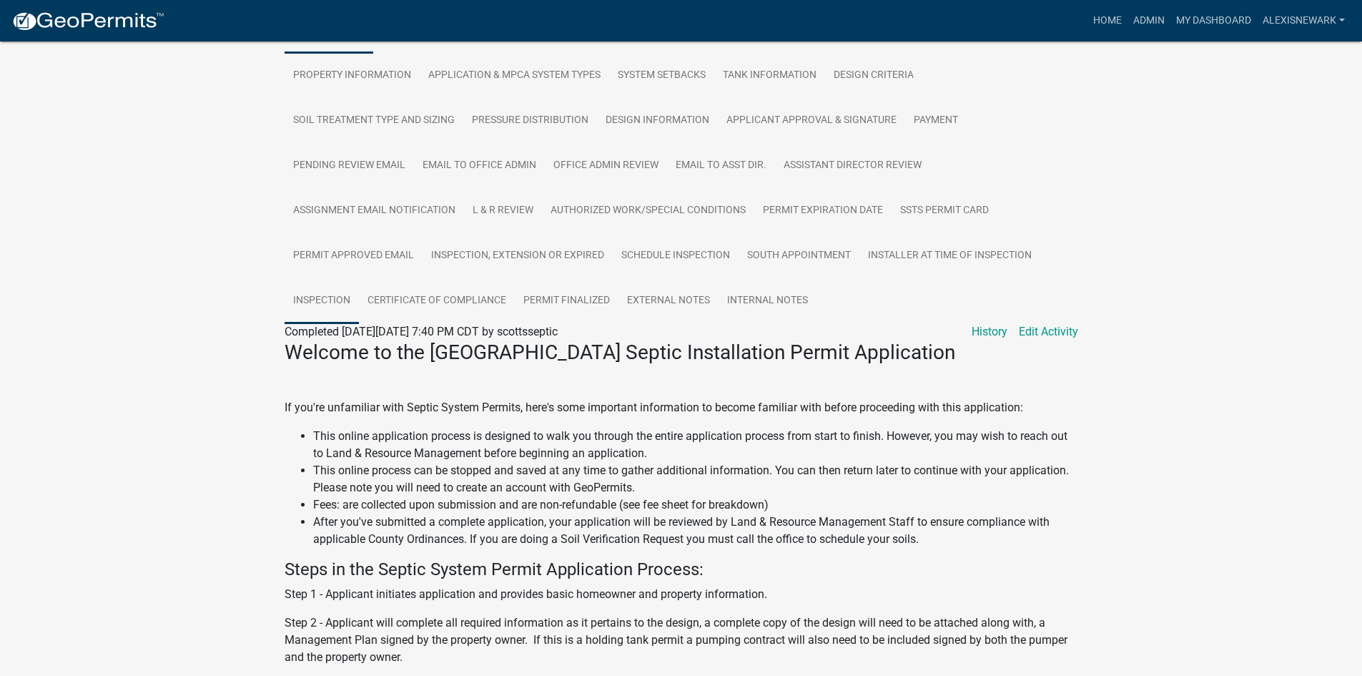
click at [351, 298] on link "Inspection" at bounding box center [322, 301] width 74 height 46
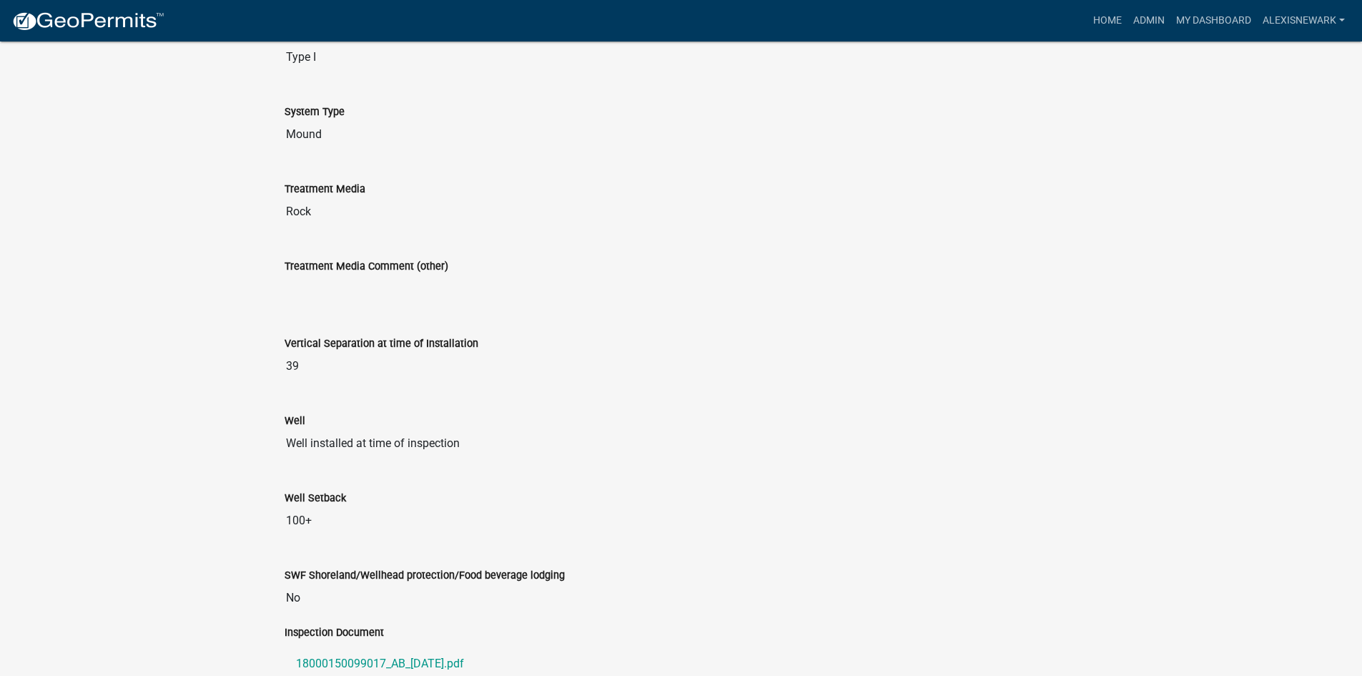
scroll to position [1198, 0]
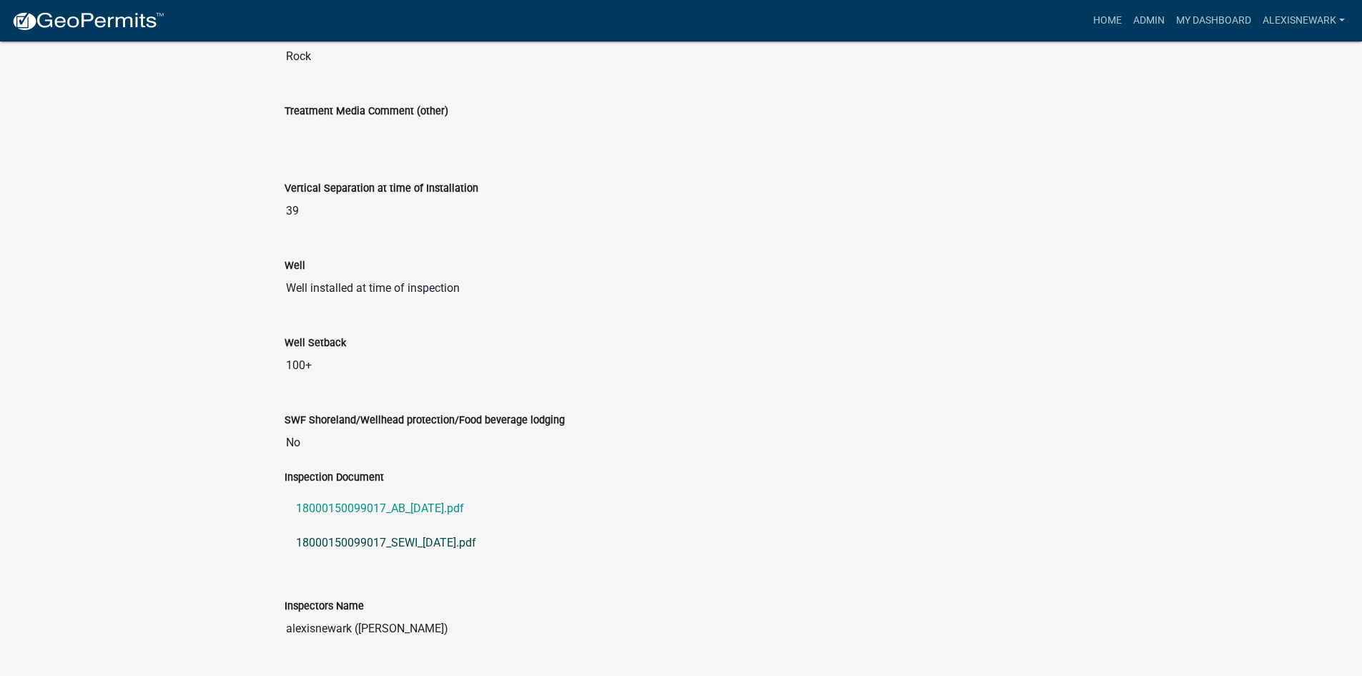
click at [441, 555] on link "18000150099017_SEWI_2025-09-04.pdf" at bounding box center [682, 543] width 794 height 34
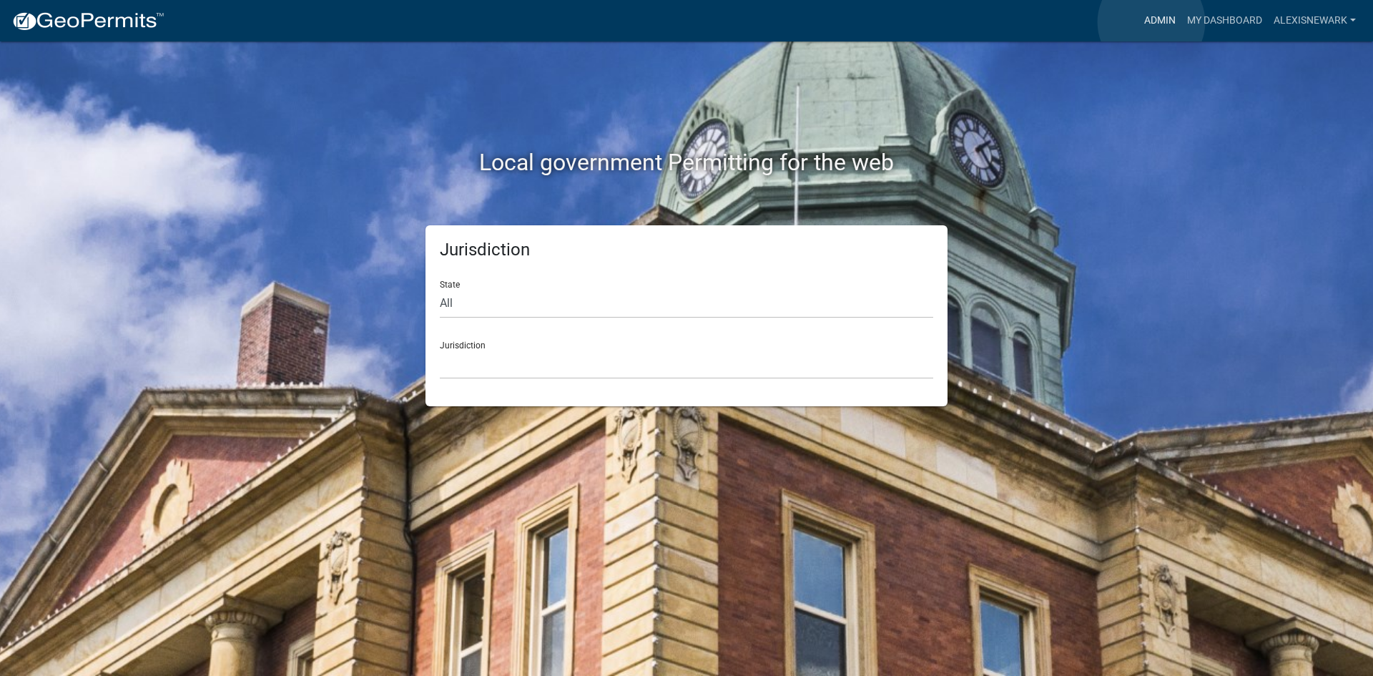
click at [1151, 22] on link "Admin" at bounding box center [1160, 20] width 43 height 27
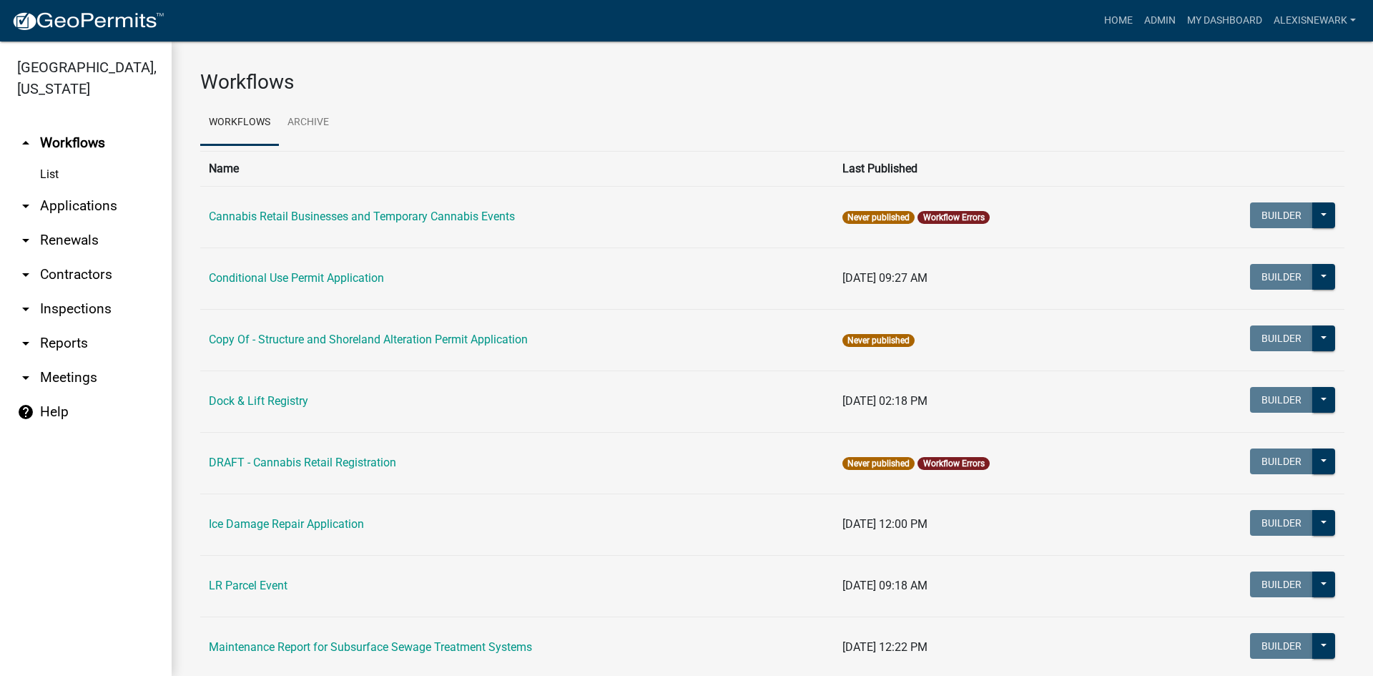
click at [95, 209] on link "arrow_drop_down Applications" at bounding box center [86, 206] width 172 height 34
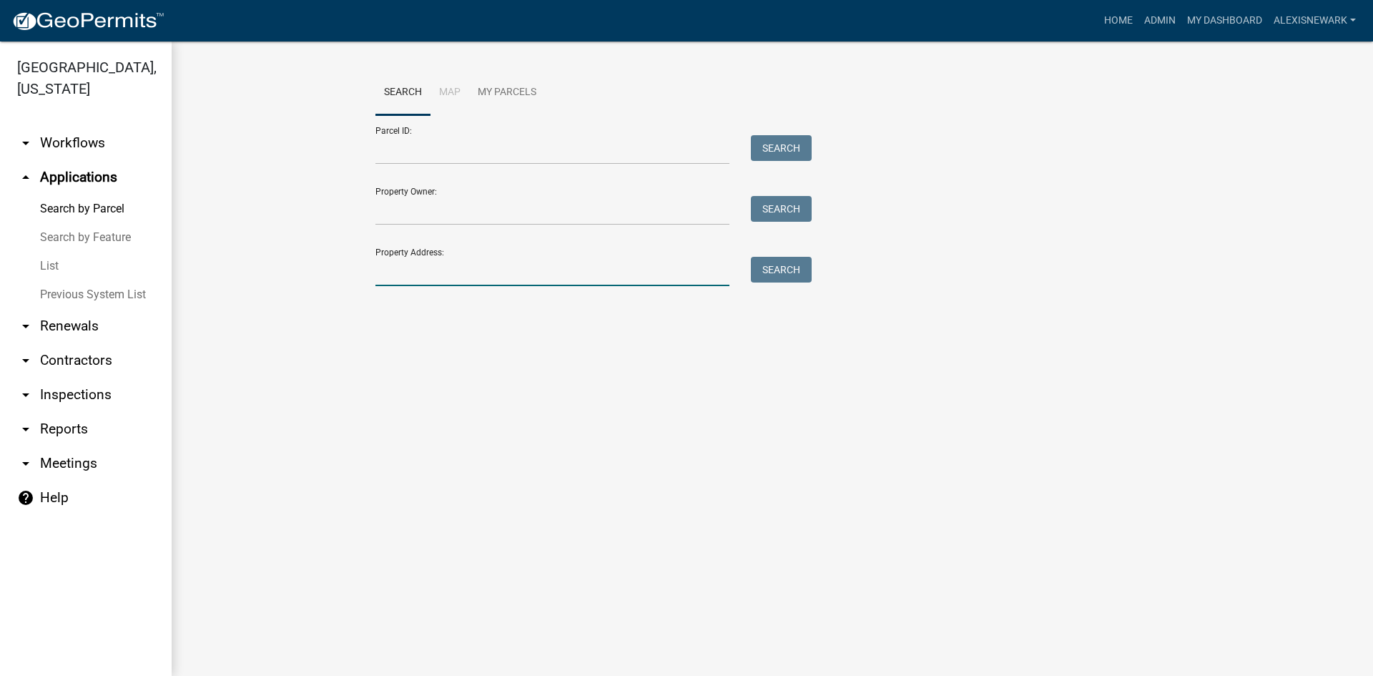
drag, startPoint x: 507, startPoint y: 282, endPoint x: 501, endPoint y: 250, distance: 32.7
click at [507, 282] on input "Property Address:" at bounding box center [552, 271] width 354 height 29
click at [501, 151] on input "Parcel ID:" at bounding box center [552, 149] width 354 height 29
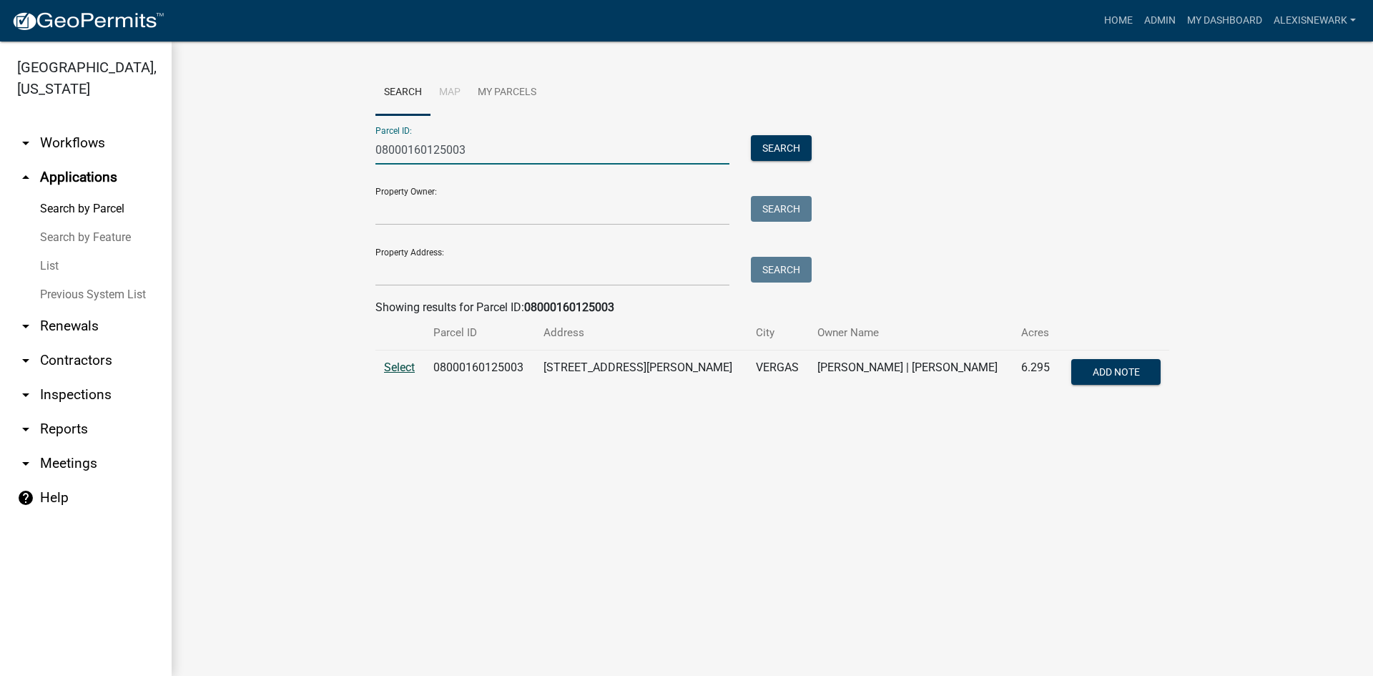
type input "08000160125003"
click at [398, 370] on span "Select" at bounding box center [399, 367] width 31 height 14
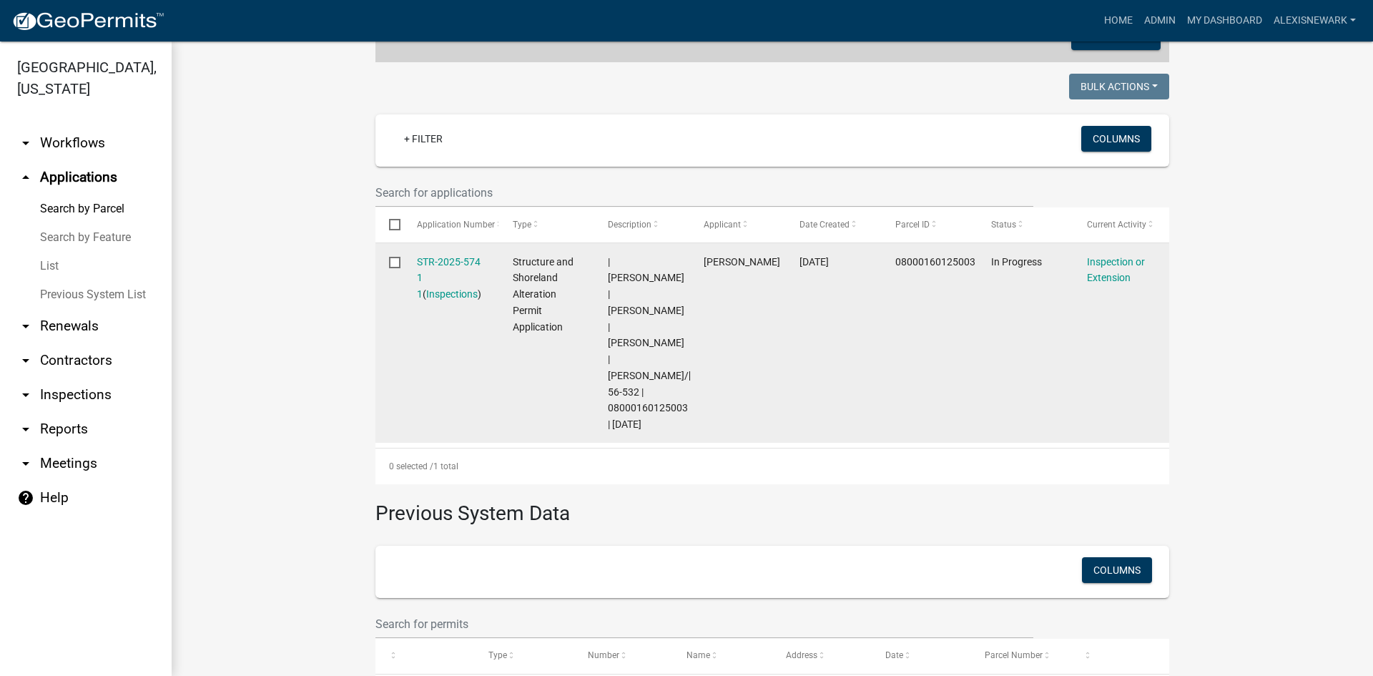
scroll to position [354, 0]
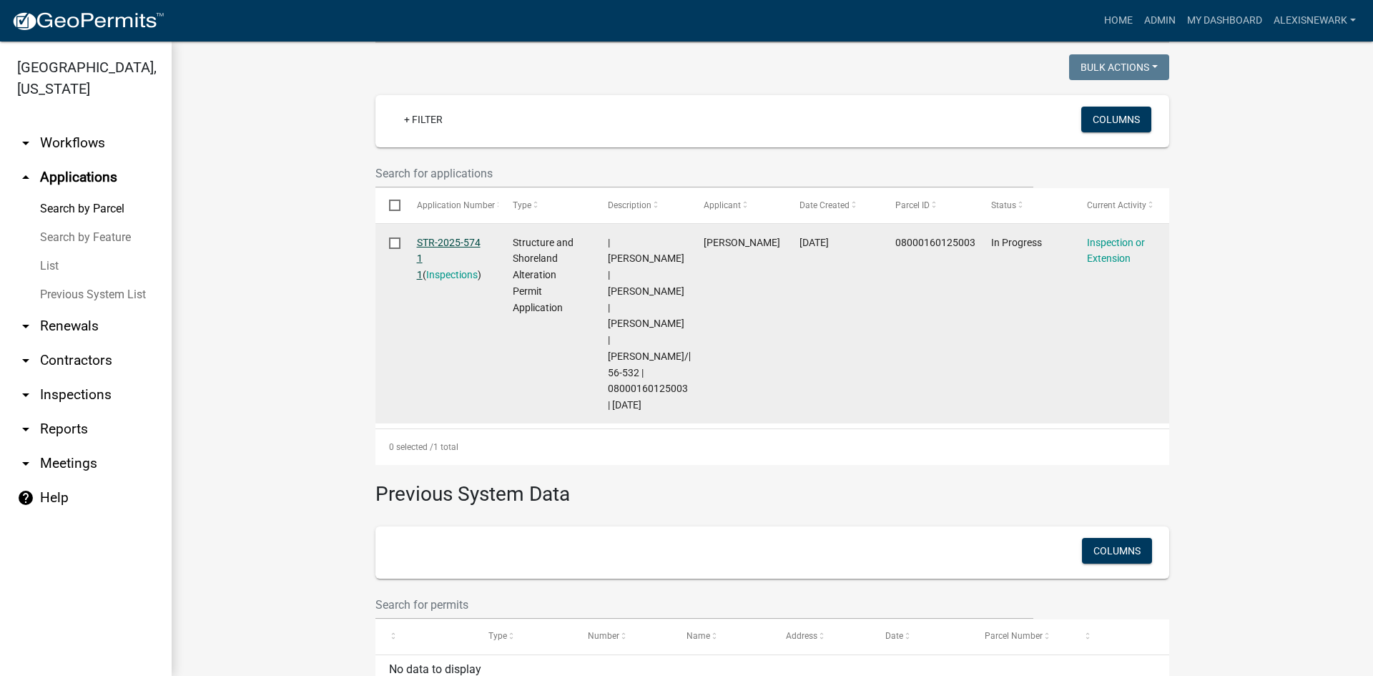
click at [450, 245] on link "STR-2025-574 1 1" at bounding box center [449, 259] width 64 height 44
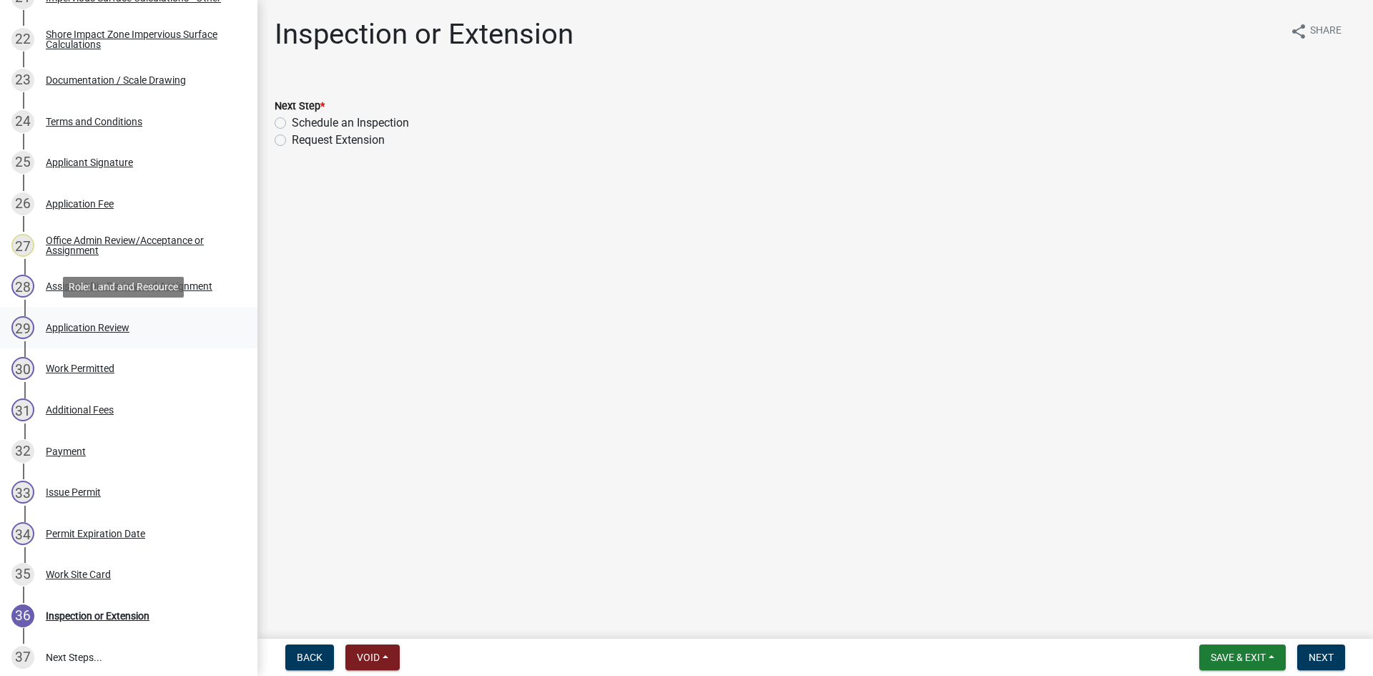
scroll to position [1144, 0]
click at [134, 381] on link "30 Work Permitted" at bounding box center [128, 368] width 257 height 41
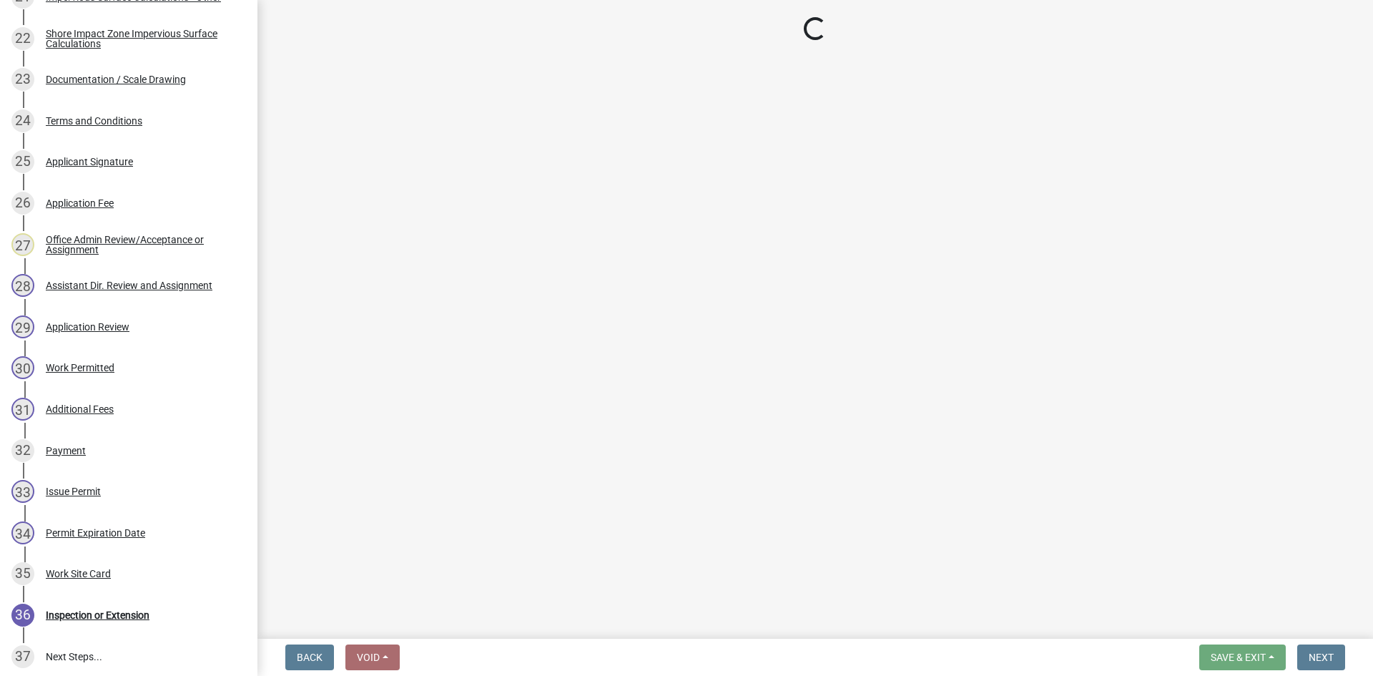
select select "f6a741f6-6d10-4601-9562-2e8ce244b7e0"
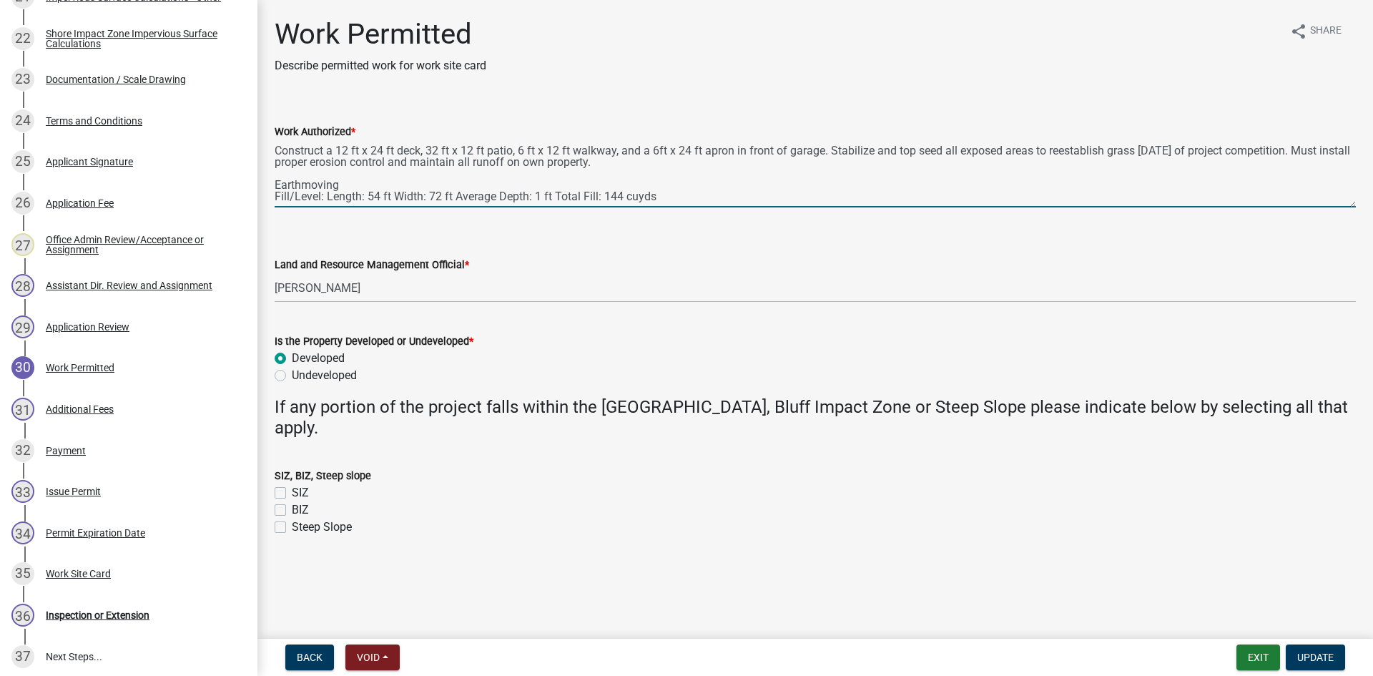
click at [424, 149] on textarea "Construct a 12 ft x 24 ft deck, 32 ft x 12 ft patio, 6 ft x 12 ft walkway, and …" at bounding box center [815, 173] width 1081 height 67
type textarea "Construct a 12 ft x 24 ft deck, 10 ft x 24 ft patio under deck, 32 ft x 12 ft p…"
click at [1302, 657] on span "Update" at bounding box center [1315, 657] width 36 height 11
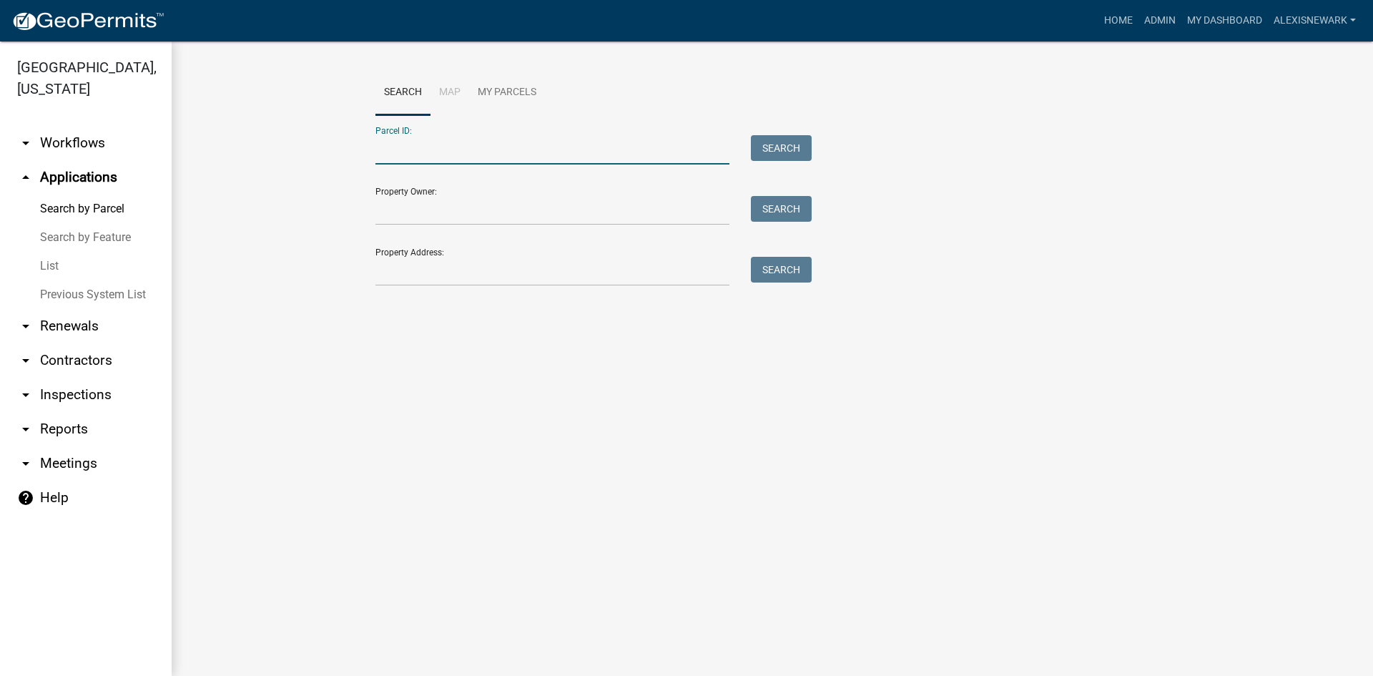
click at [441, 159] on input "Parcel ID:" at bounding box center [552, 149] width 354 height 29
click at [562, 265] on input "Property Address:" at bounding box center [552, 271] width 354 height 29
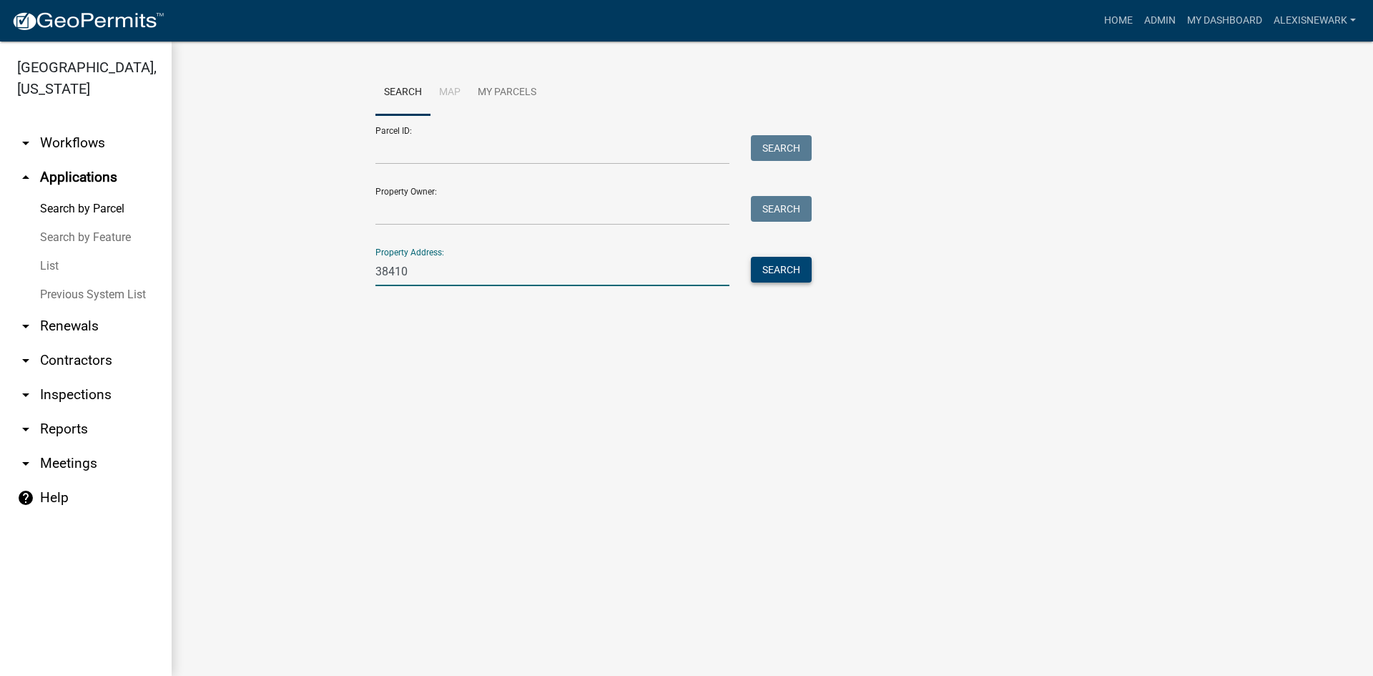
type input "38410"
click at [777, 273] on button "Search" at bounding box center [781, 270] width 61 height 26
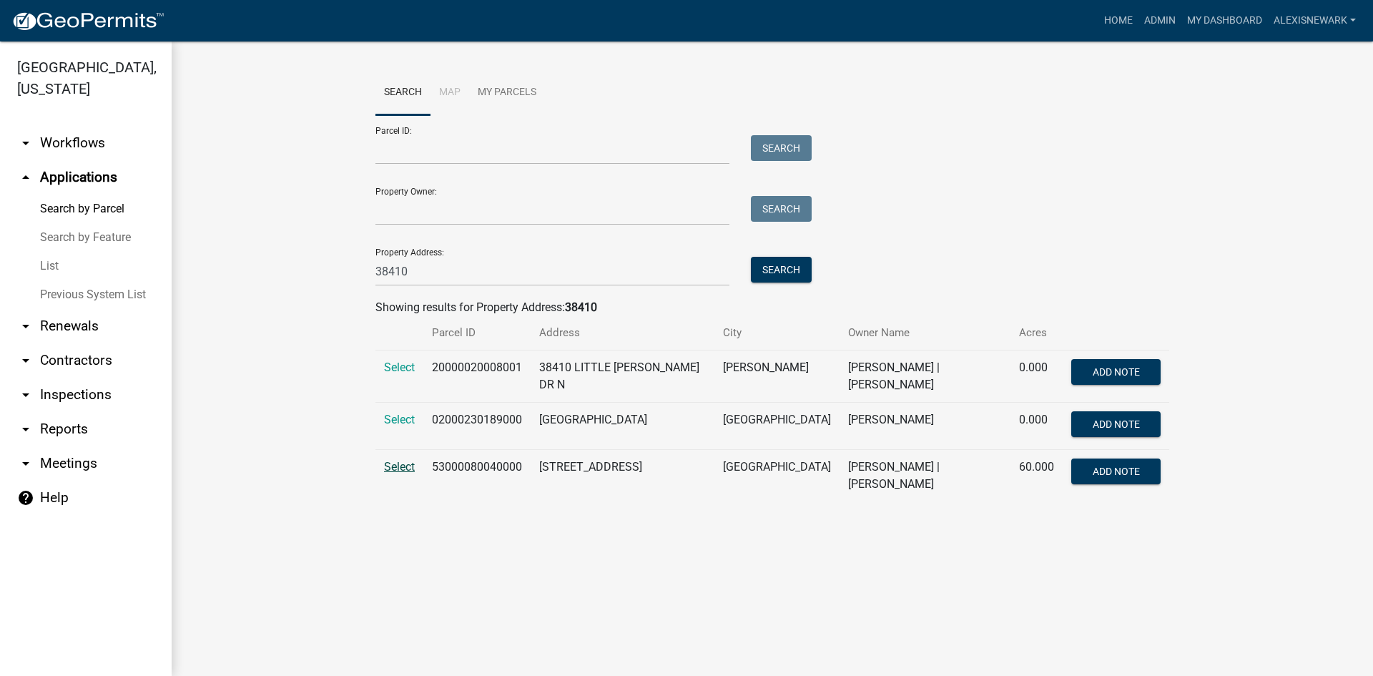
click at [390, 460] on span "Select" at bounding box center [399, 467] width 31 height 14
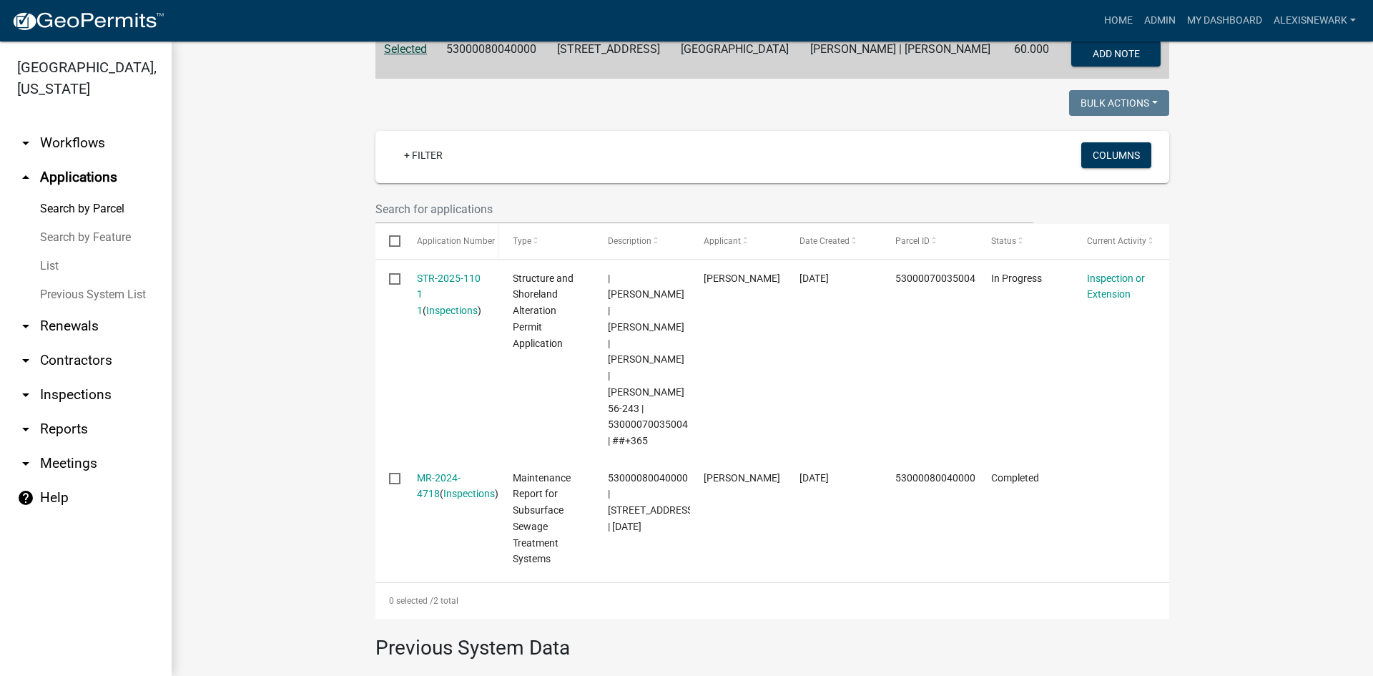
scroll to position [319, 0]
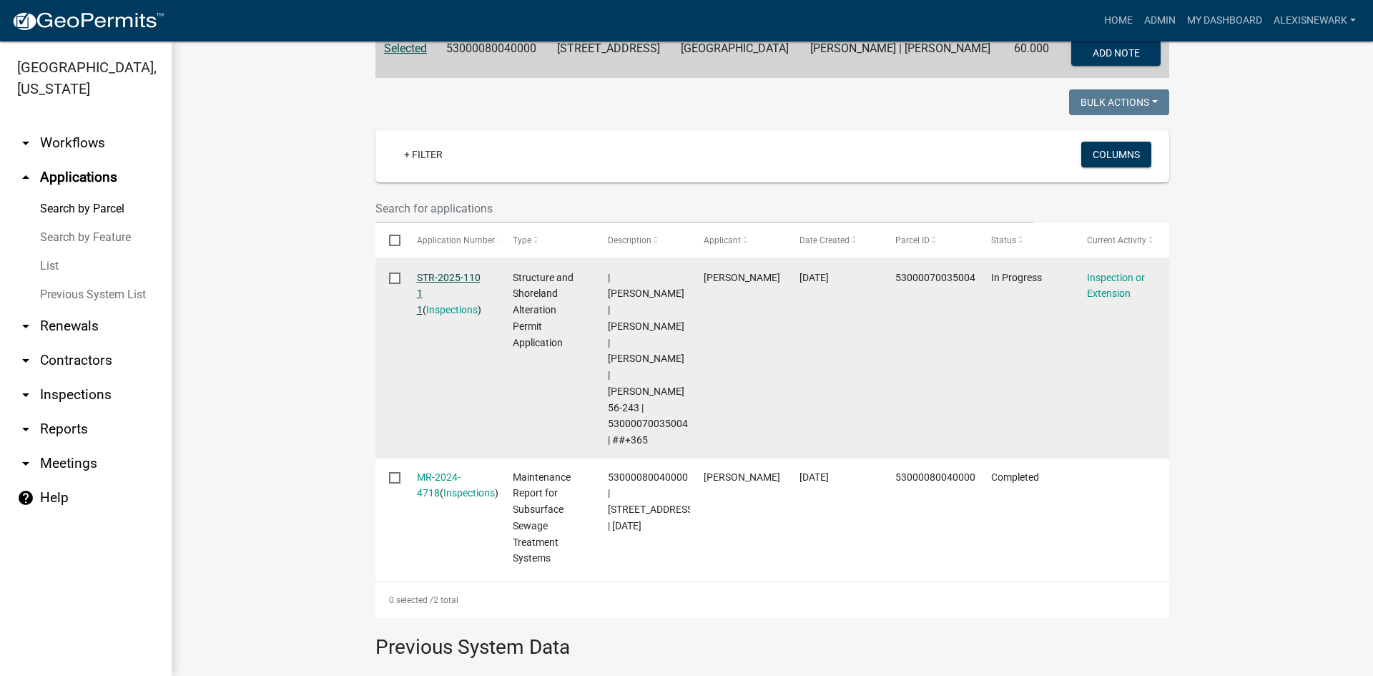
click at [474, 277] on link "STR-2025-110 1 1" at bounding box center [449, 294] width 64 height 44
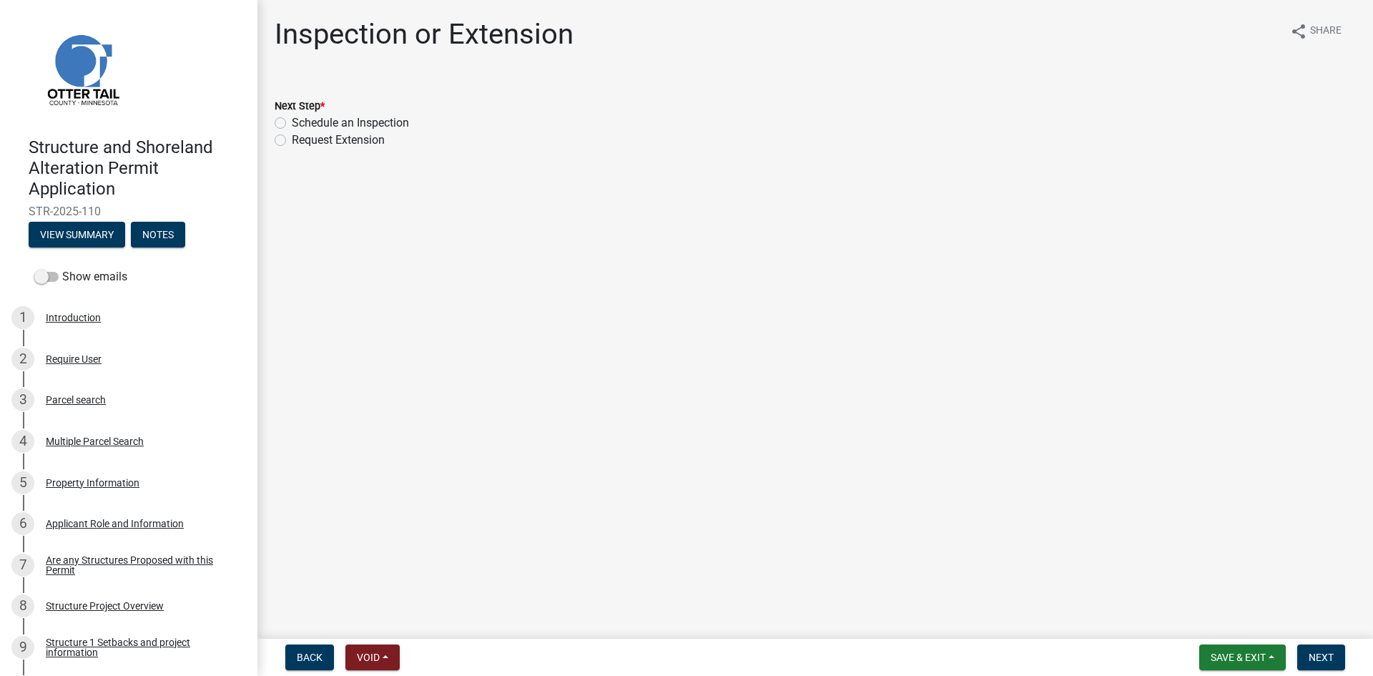
click at [292, 121] on label "Schedule an Inspection" at bounding box center [350, 122] width 117 height 17
click at [292, 121] on input "Schedule an Inspection" at bounding box center [296, 118] width 9 height 9
radio input "true"
click at [1342, 657] on button "Next" at bounding box center [1321, 657] width 48 height 26
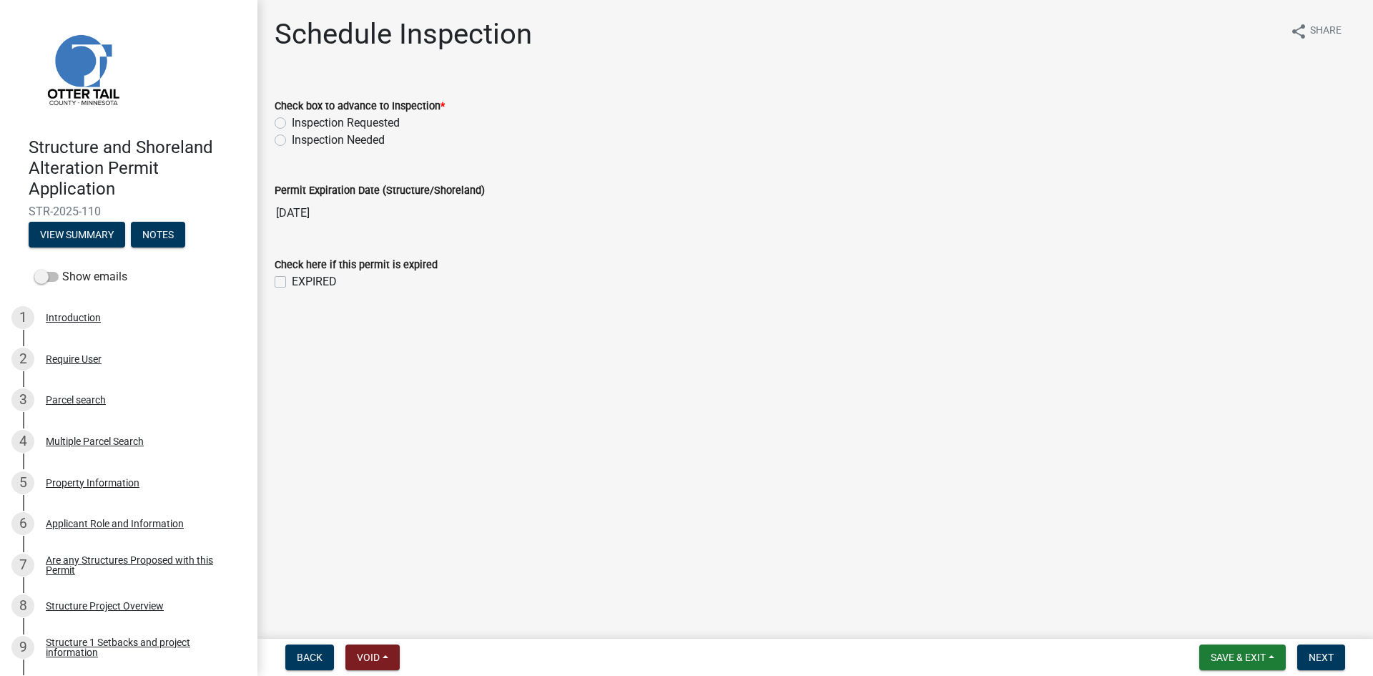
click at [363, 123] on label "Inspection Requested" at bounding box center [346, 122] width 108 height 17
click at [301, 123] on input "Inspection Requested" at bounding box center [296, 118] width 9 height 9
radio input "true"
click at [1323, 649] on button "Next" at bounding box center [1321, 657] width 48 height 26
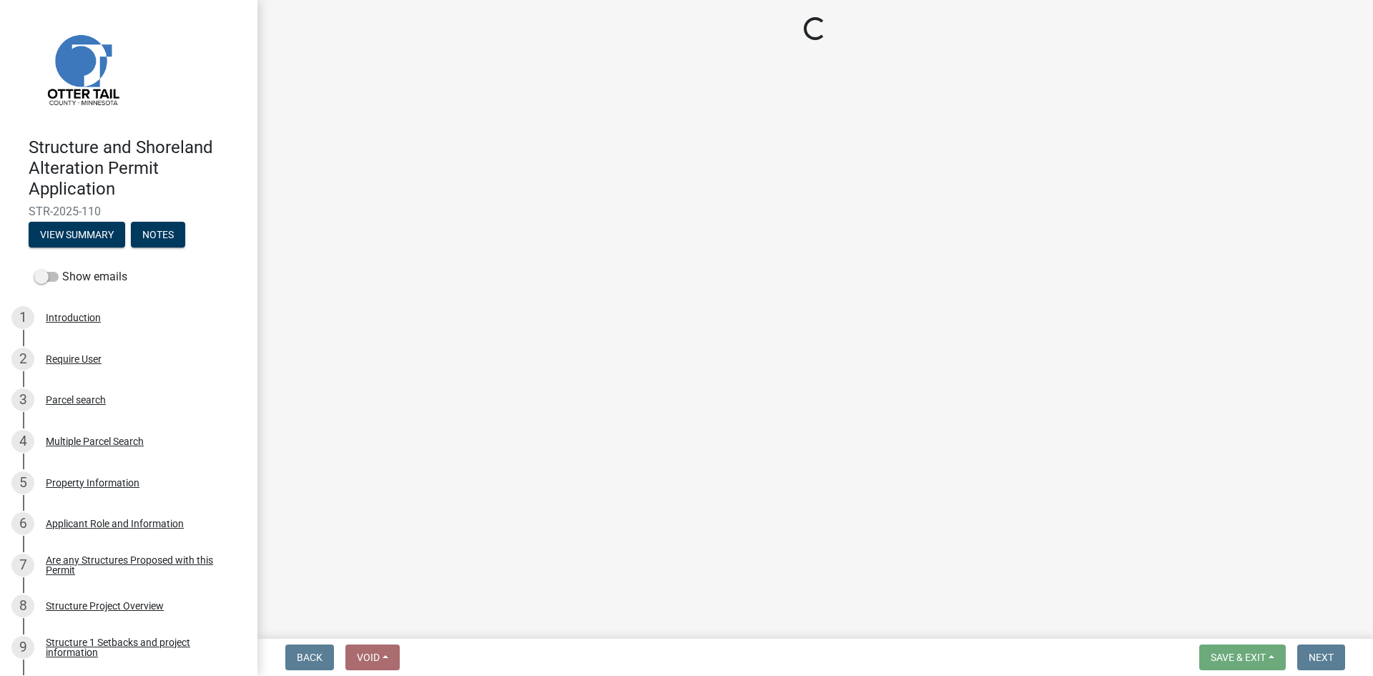
select select "710d5f49-2663-4e73-9718-d0c4e189f5ed"
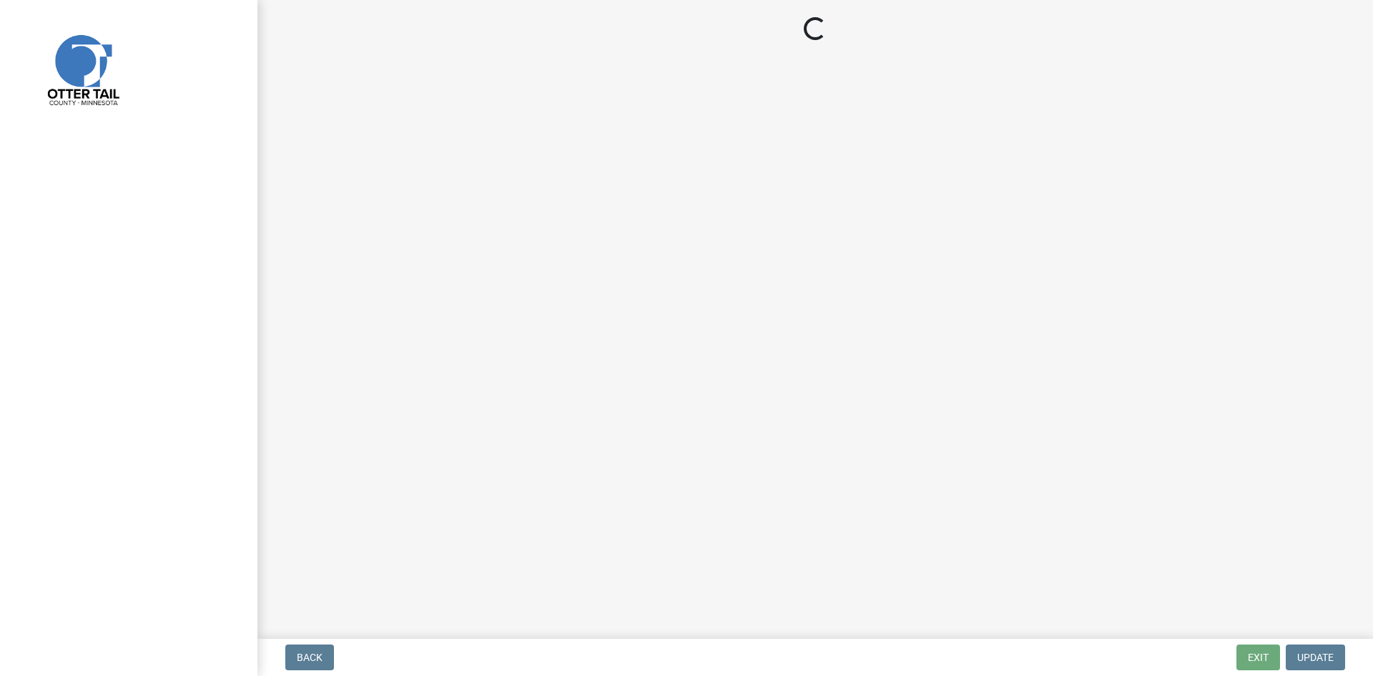
select select "710d5f49-2663-4e73-9718-d0c4e189f5ed"
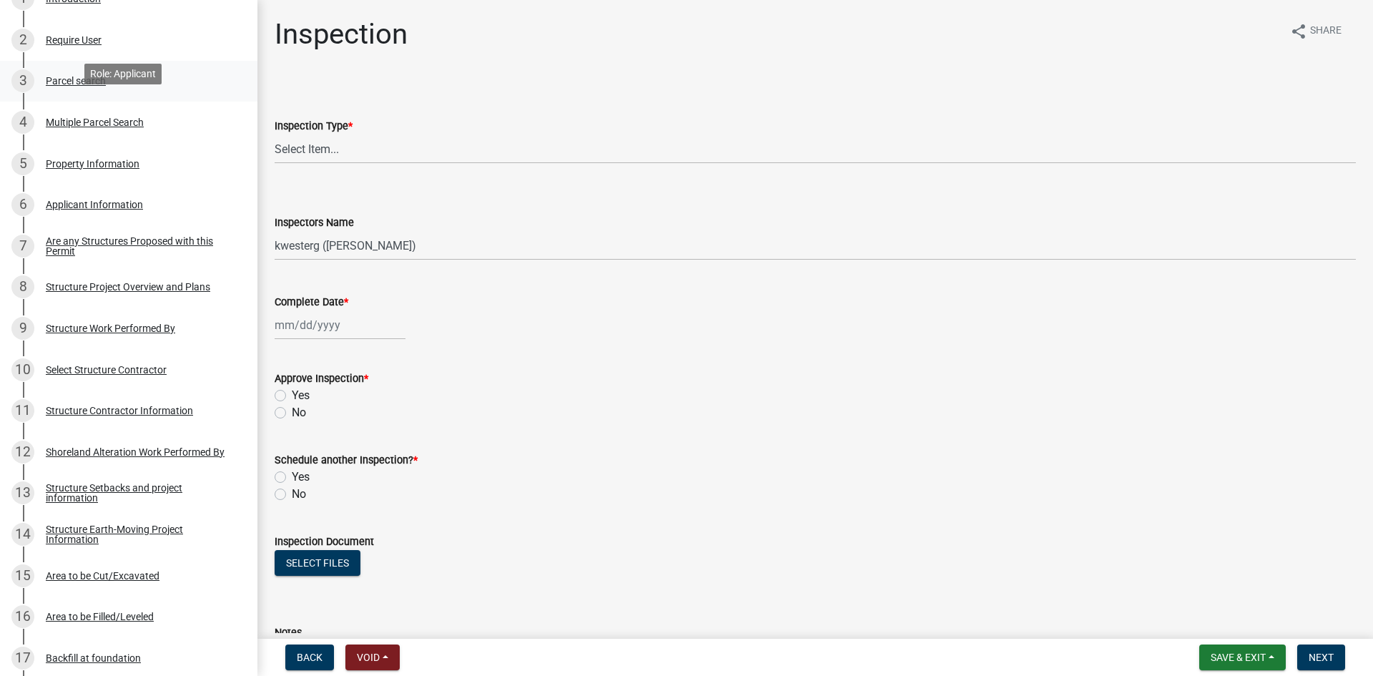
scroll to position [340, 0]
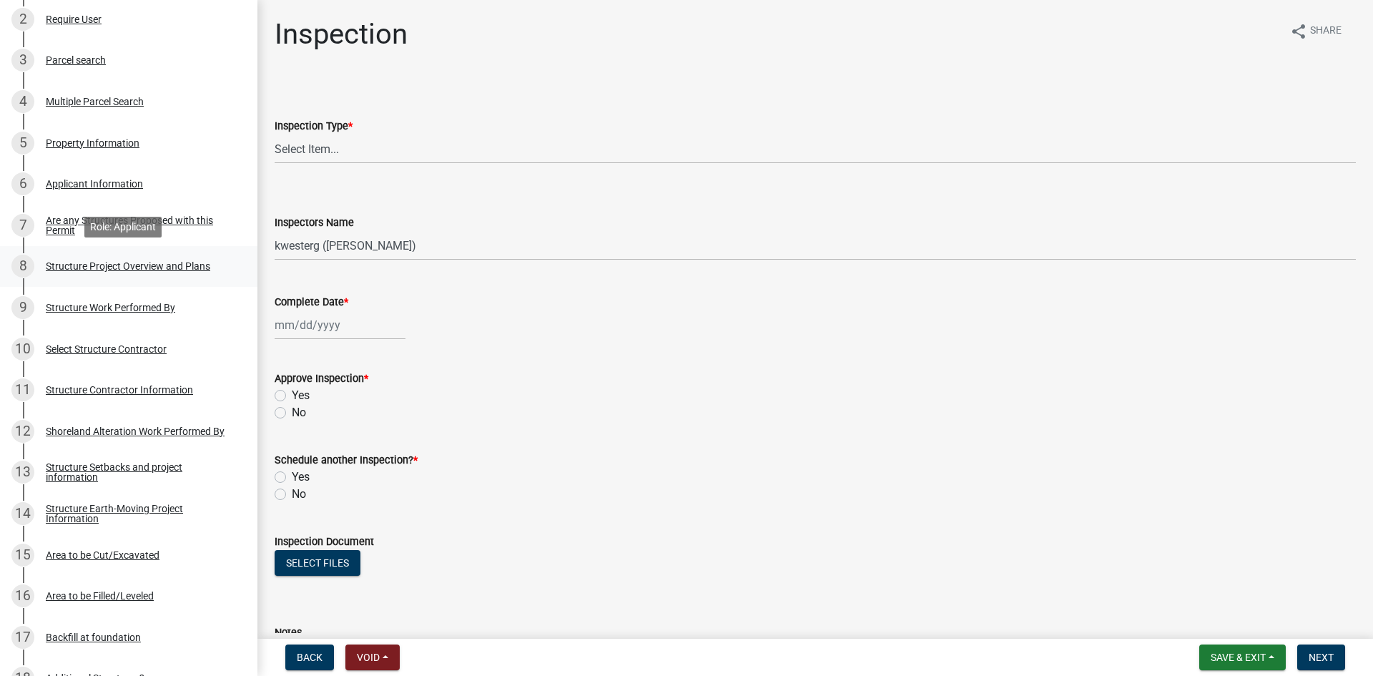
click at [207, 263] on div "Structure Project Overview and Plans" at bounding box center [128, 266] width 164 height 10
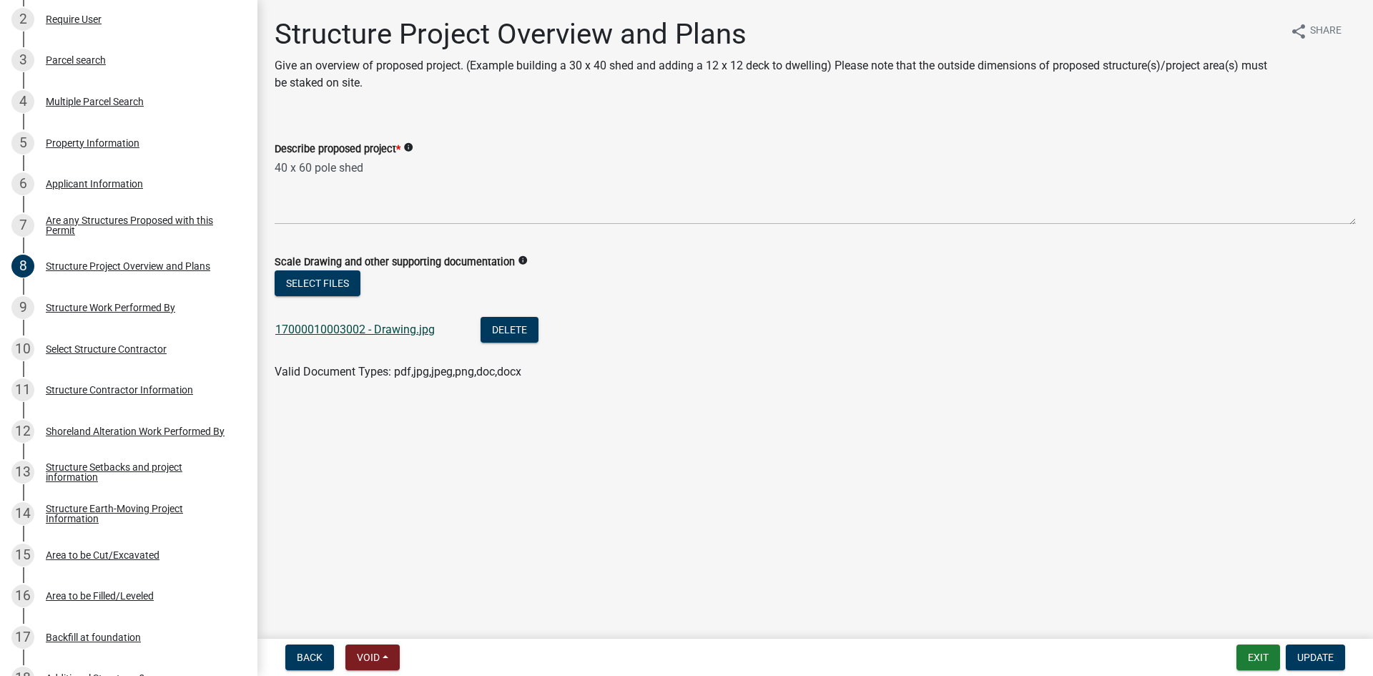
click at [409, 332] on link "17000010003002 - Drawing.jpg" at bounding box center [354, 330] width 159 height 14
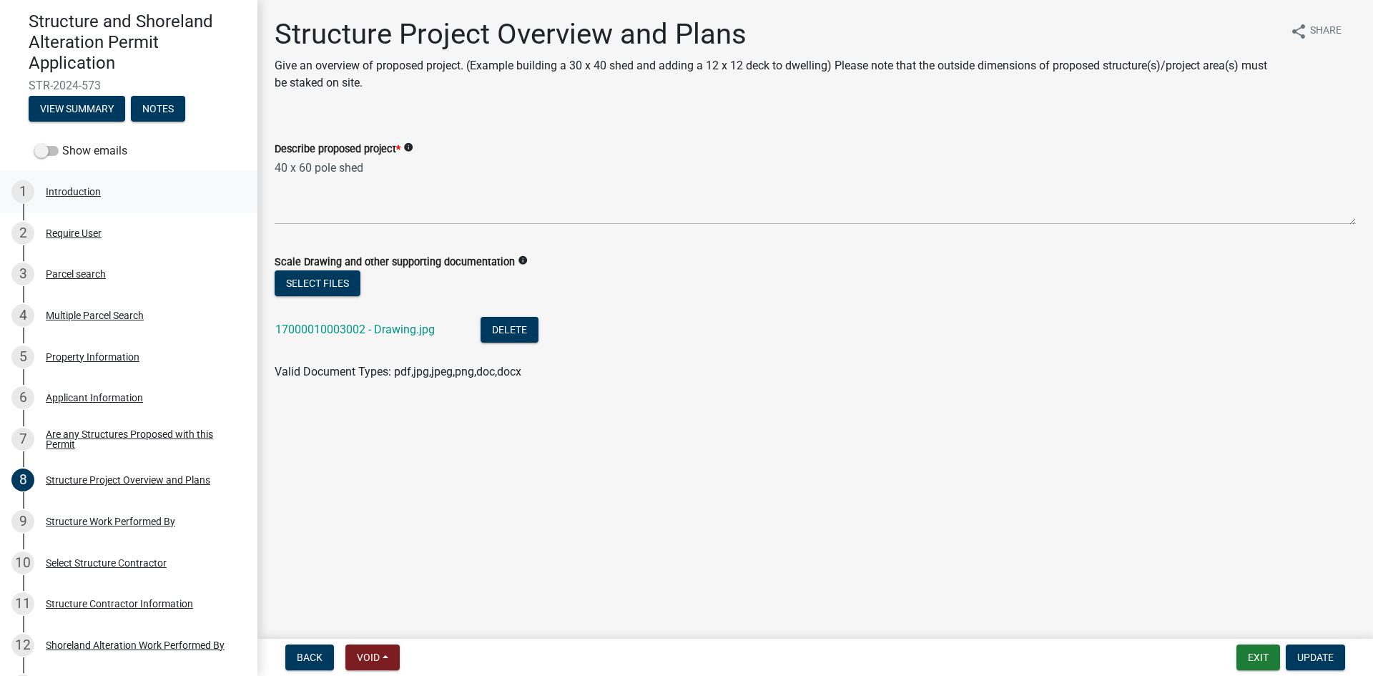
scroll to position [125, 0]
click at [114, 264] on div "3 Parcel search" at bounding box center [122, 274] width 223 height 23
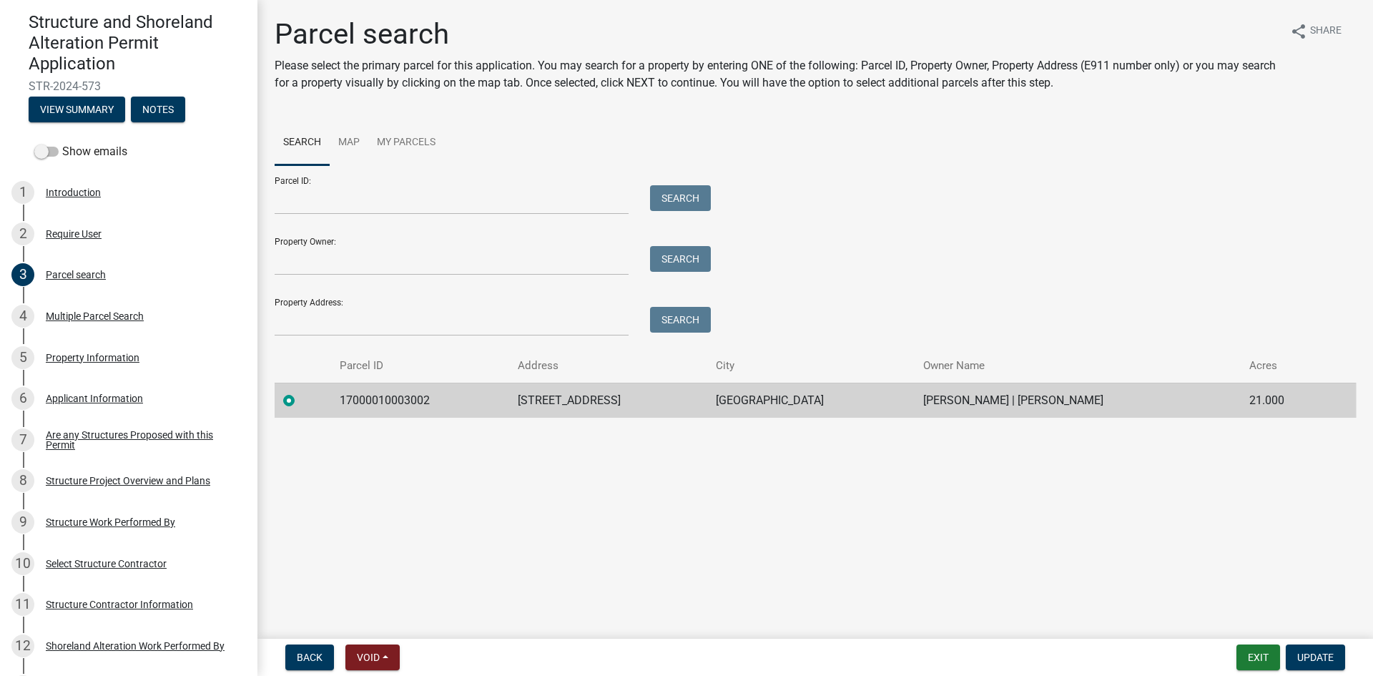
click at [396, 395] on td "17000010003002" at bounding box center [419, 400] width 177 height 35
copy td "17000010003002"
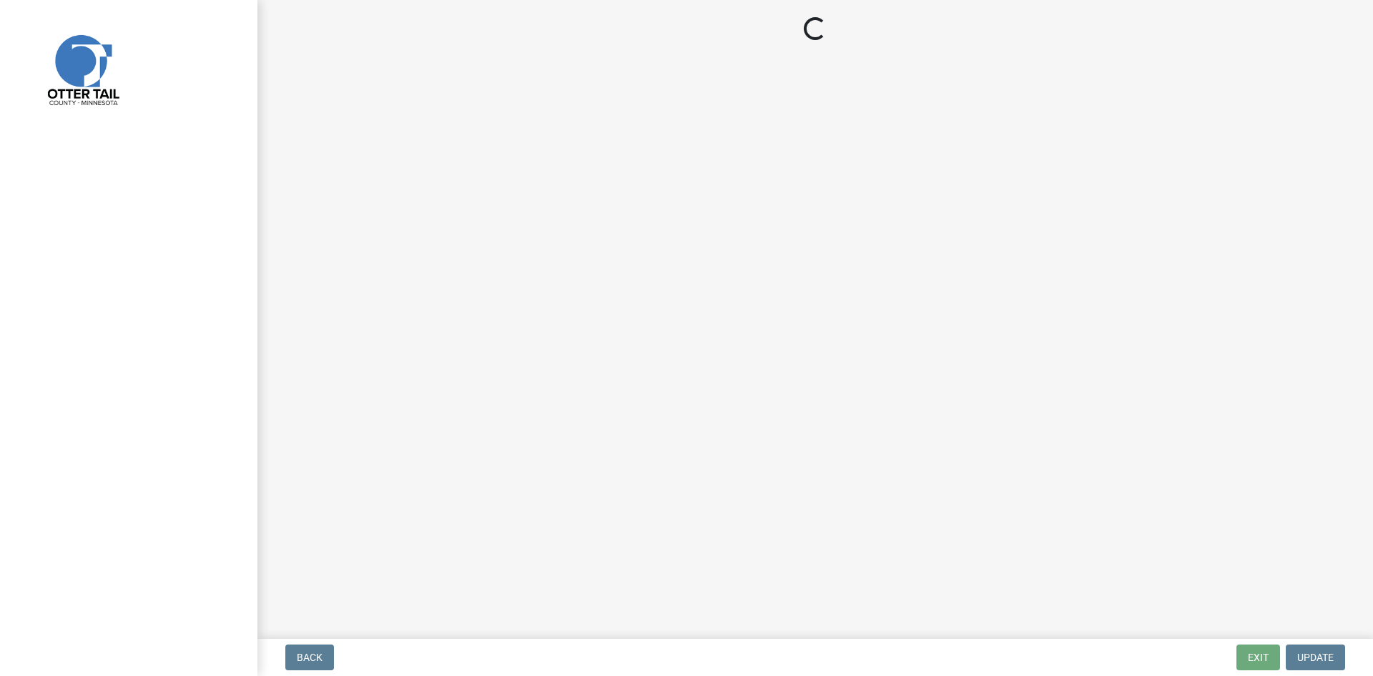
select select "710d5f49-2663-4e73-9718-d0c4e189f5ed"
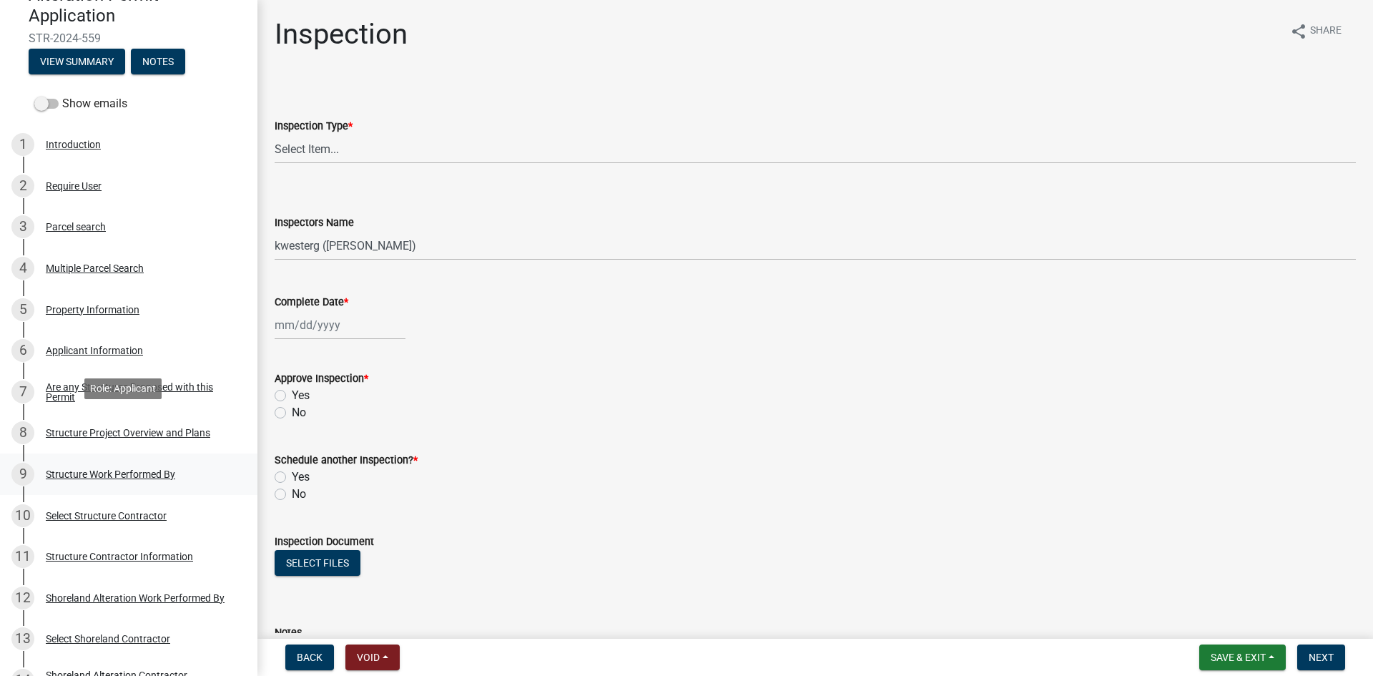
scroll to position [215, 0]
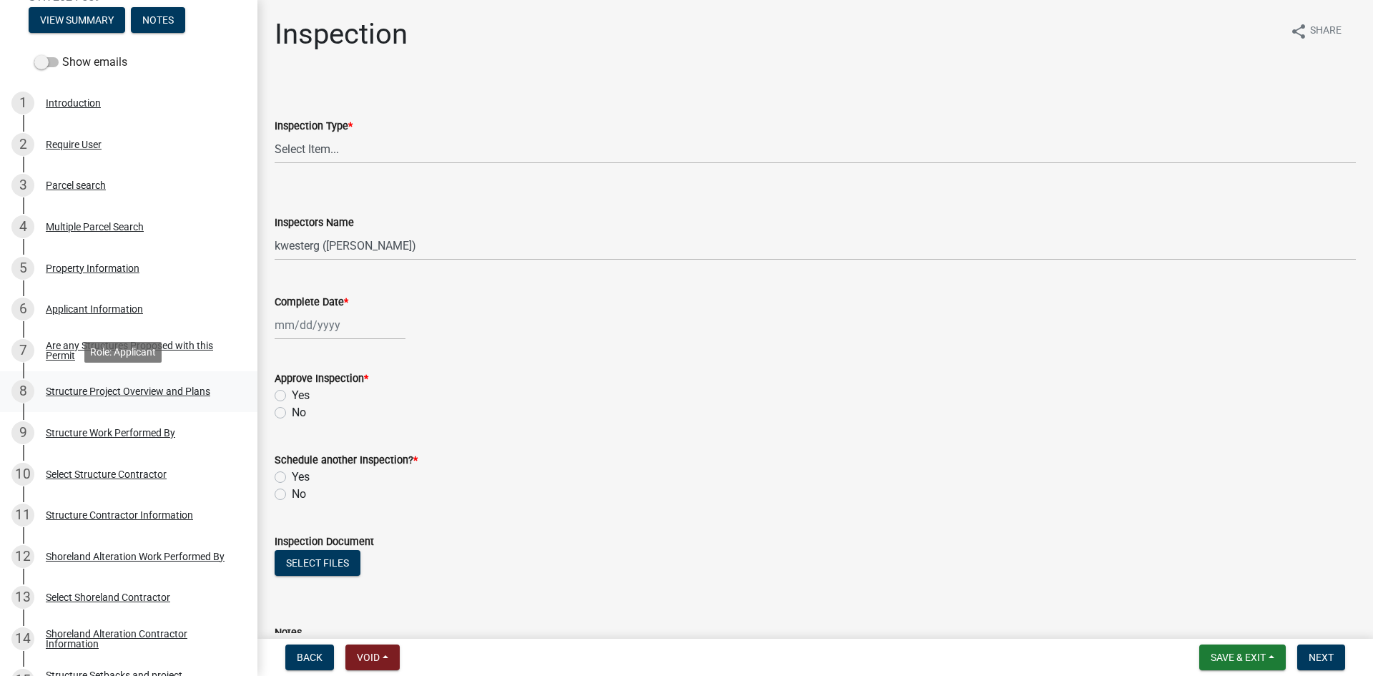
click at [230, 391] on link "8 Structure Project Overview and Plans" at bounding box center [128, 391] width 257 height 41
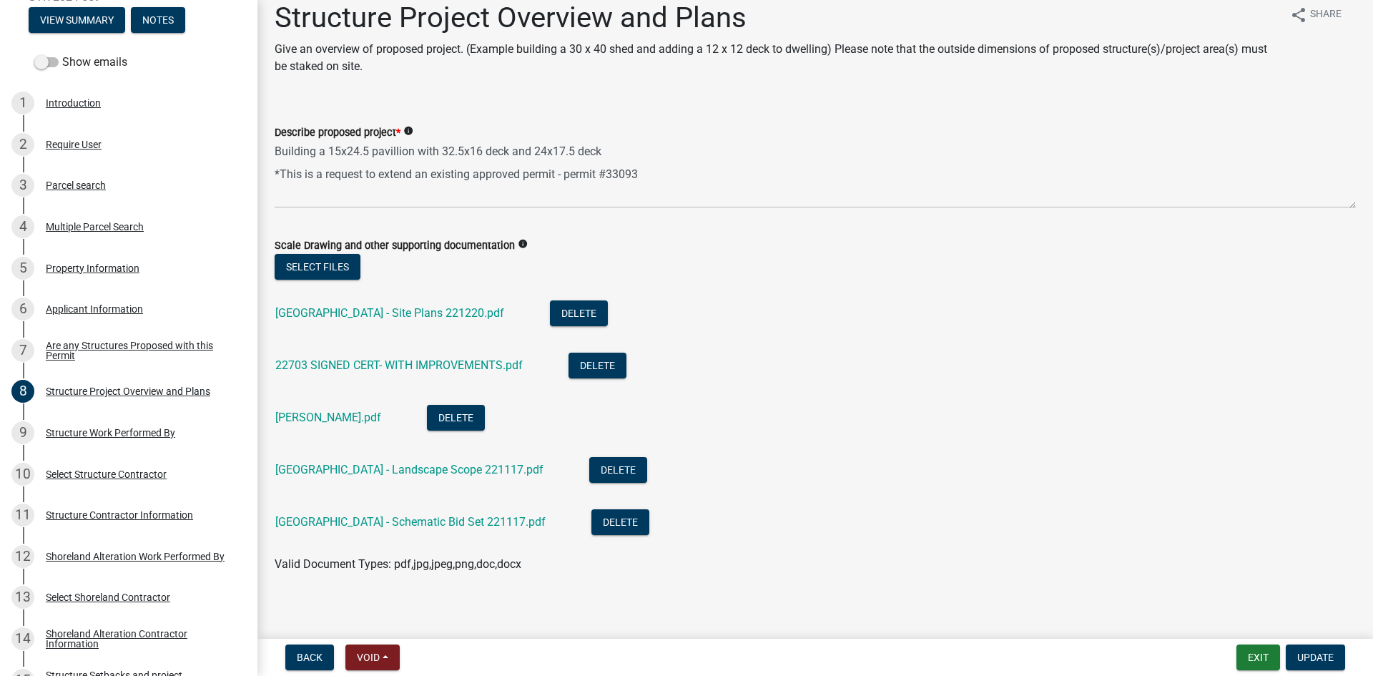
scroll to position [25, 0]
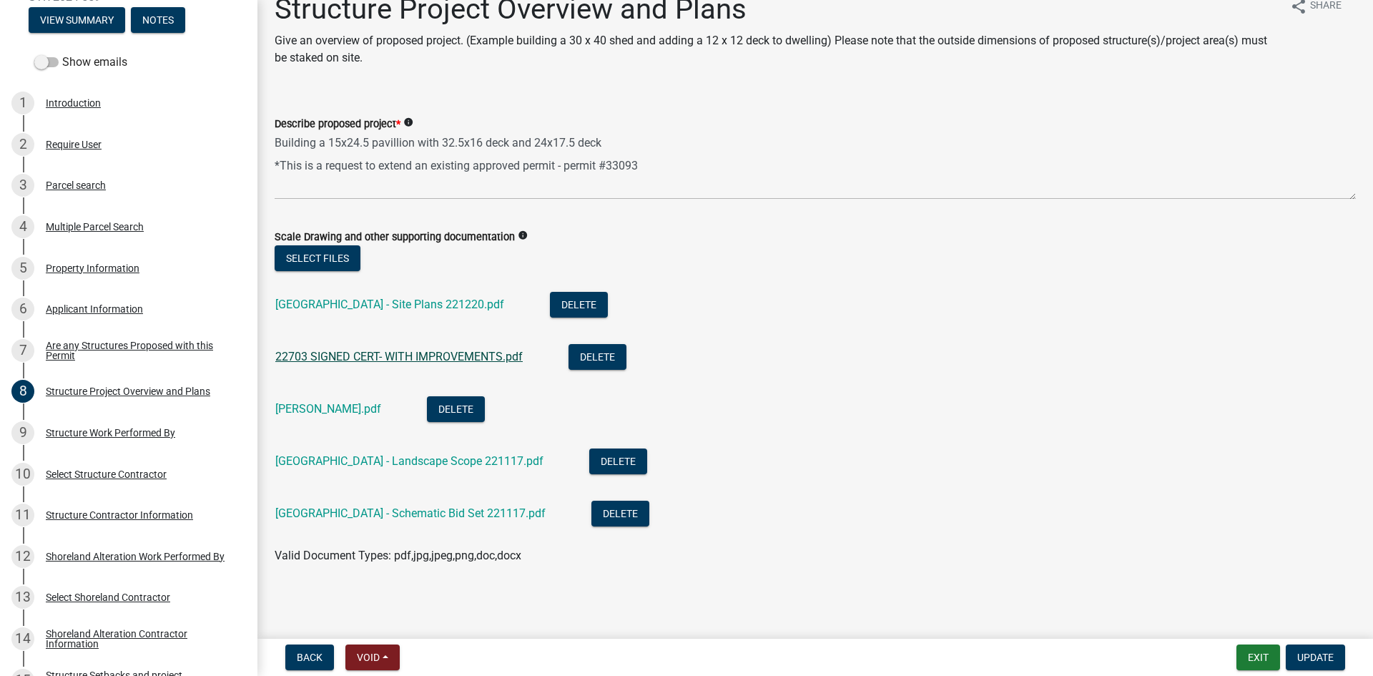
click at [401, 354] on link "22703 SIGNED CERT- WITH IMPROVEMENTS.pdf" at bounding box center [398, 357] width 247 height 14
click at [453, 300] on link "West Silent Lake House - Site Plans 221220.pdf" at bounding box center [389, 305] width 229 height 14
click at [311, 403] on link "Lee - Deed.pdf" at bounding box center [328, 409] width 106 height 14
click at [411, 461] on link "West Silent Lake House - Landscape Scope 221117.pdf" at bounding box center [409, 461] width 268 height 14
click at [411, 513] on link "West Silent Lake House - Schematic Bid Set 221117.pdf" at bounding box center [410, 513] width 270 height 14
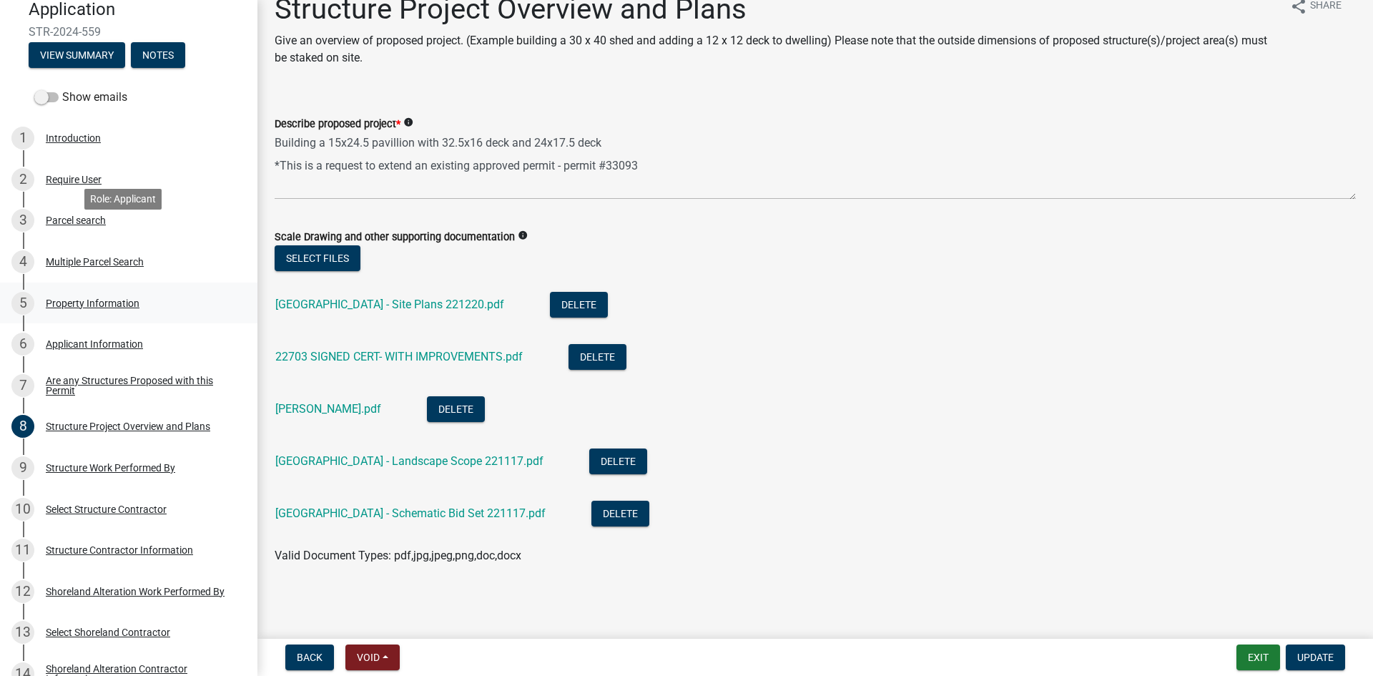
scroll to position [179, 0]
click at [134, 311] on div "5 Property Information" at bounding box center [122, 304] width 223 height 23
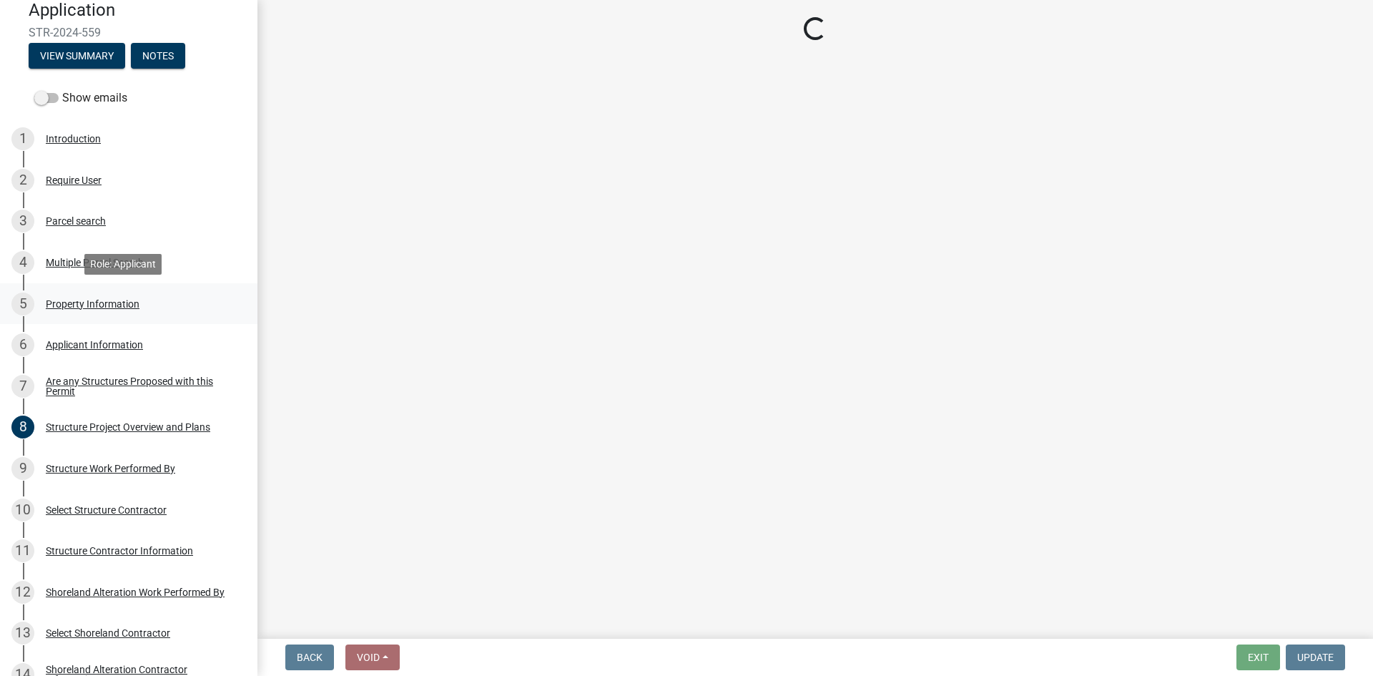
scroll to position [0, 0]
select select "dbf778e6-a81c-4efc-8012-8b84925966bc"
select select "bc95ce3f-9706-43bd-97a5-80c1e912429f"
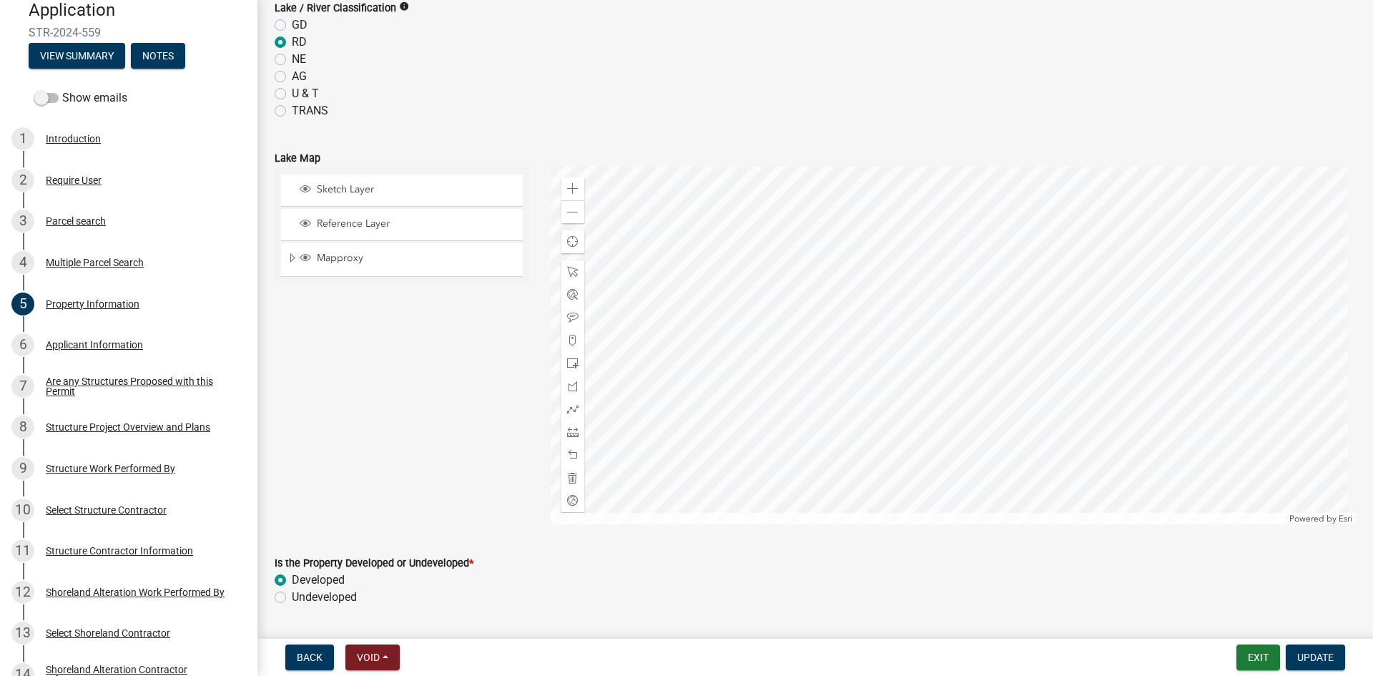
scroll to position [590, 0]
click at [70, 232] on div "3 Parcel search" at bounding box center [122, 221] width 223 height 23
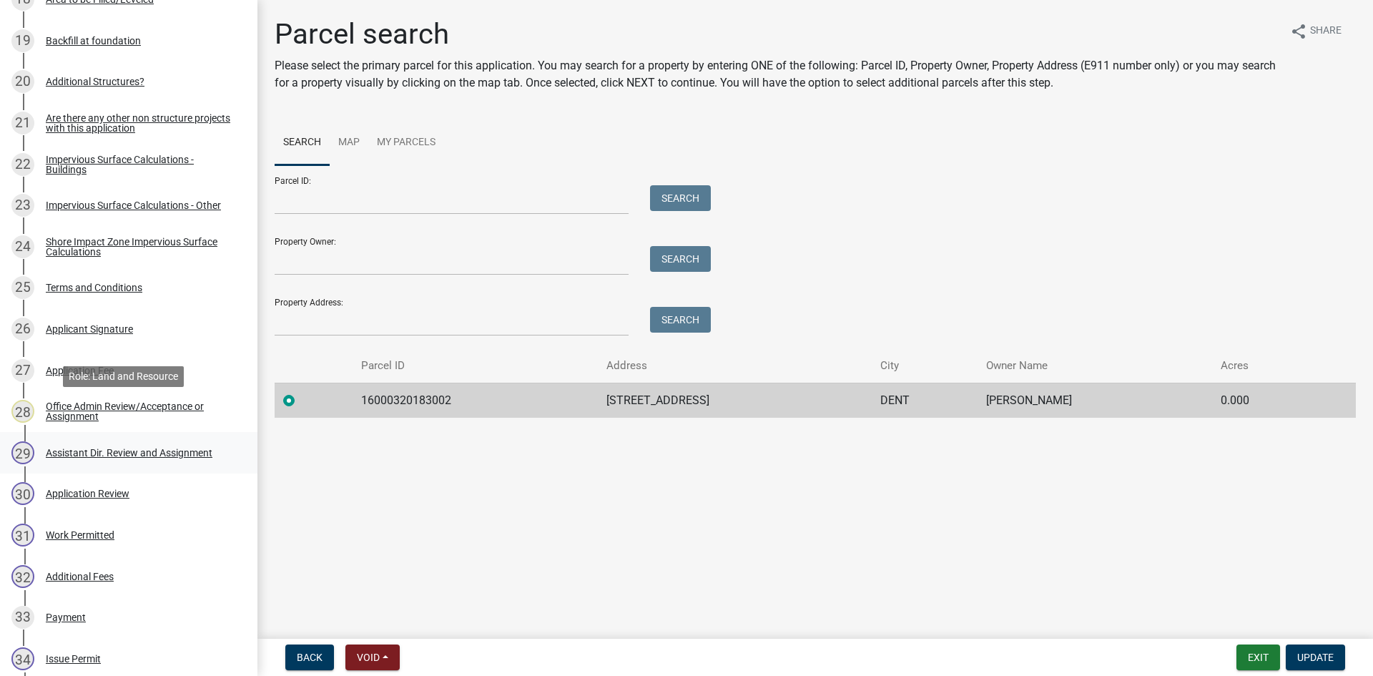
scroll to position [1055, 0]
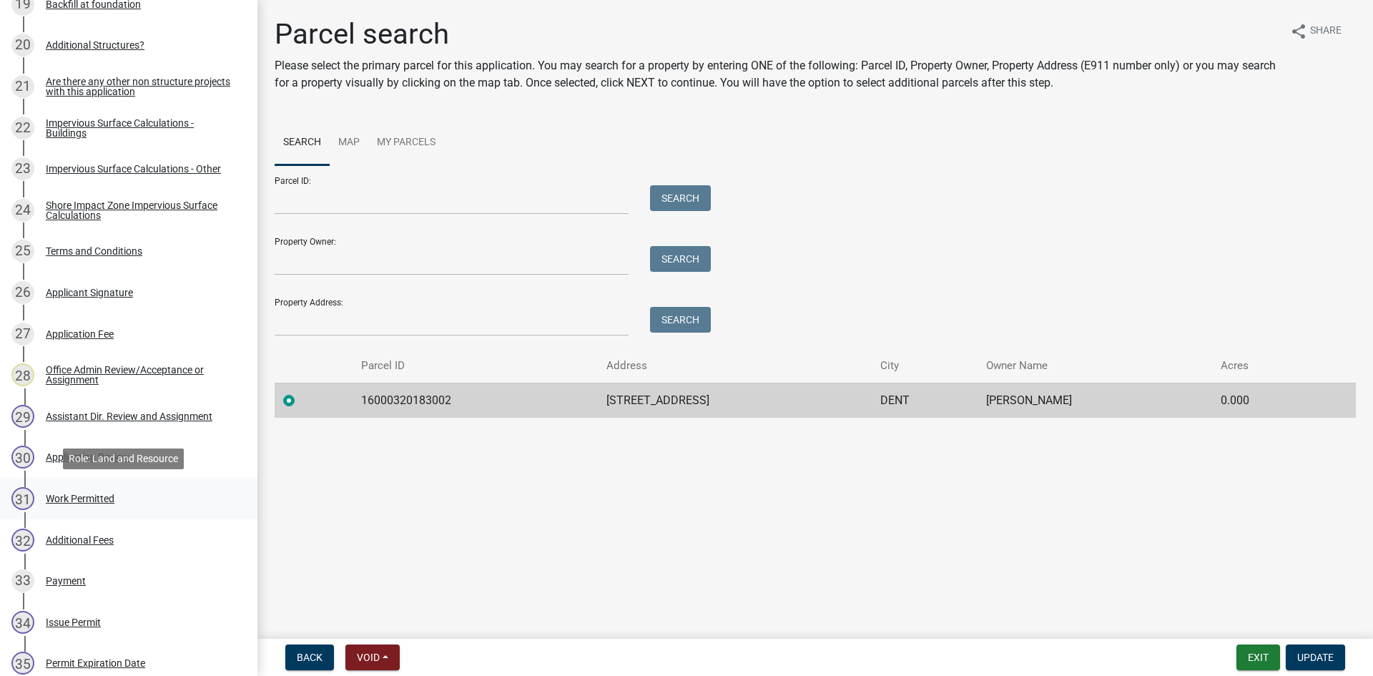
click at [135, 511] on link "31 Work Permitted" at bounding box center [128, 498] width 257 height 41
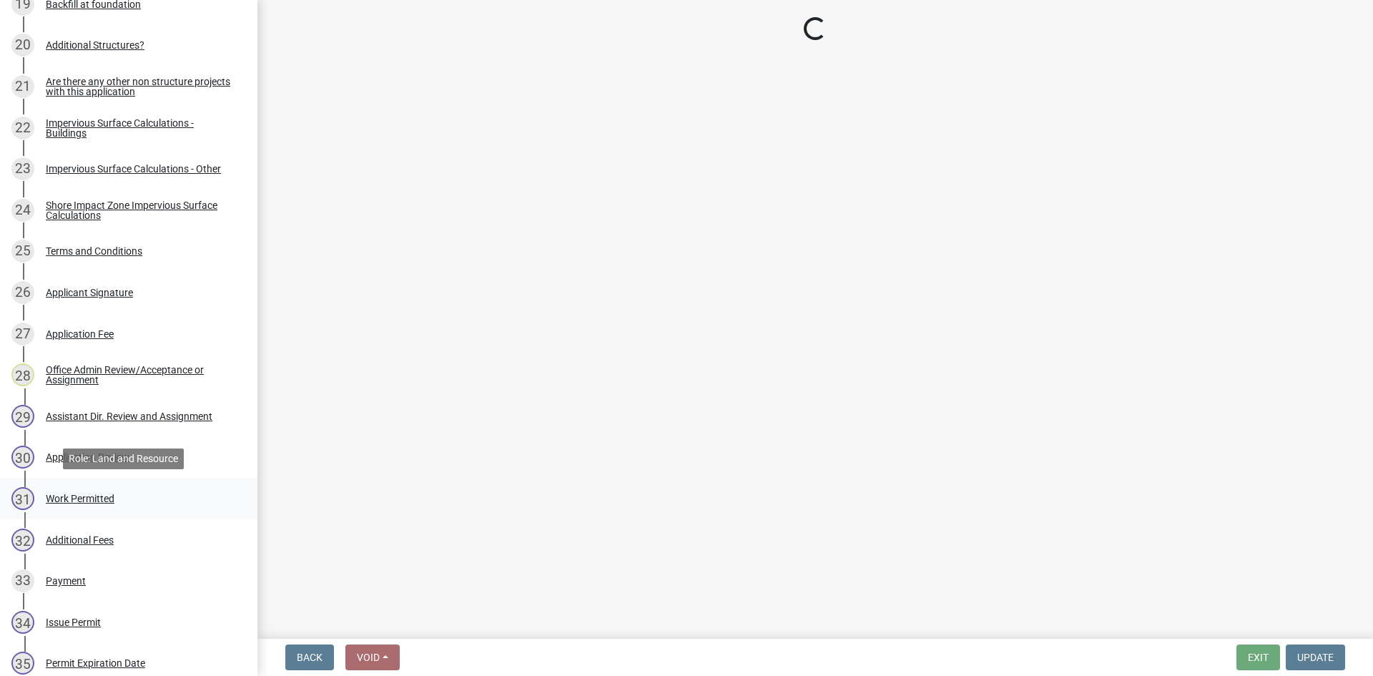
select select "55b171dc-ec57-498b-8d80-4b55e0b91b84"
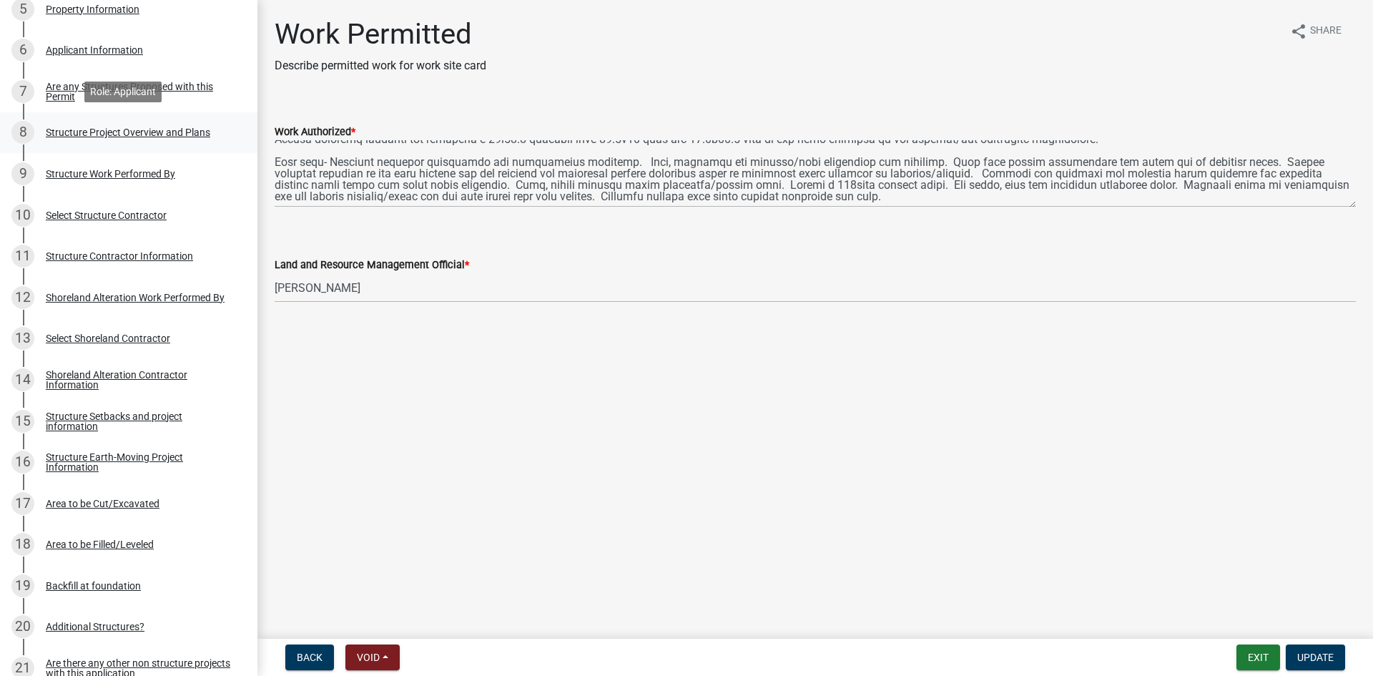
scroll to position [472, 0]
click at [187, 137] on div "Structure Project Overview and Plans" at bounding box center [128, 134] width 164 height 10
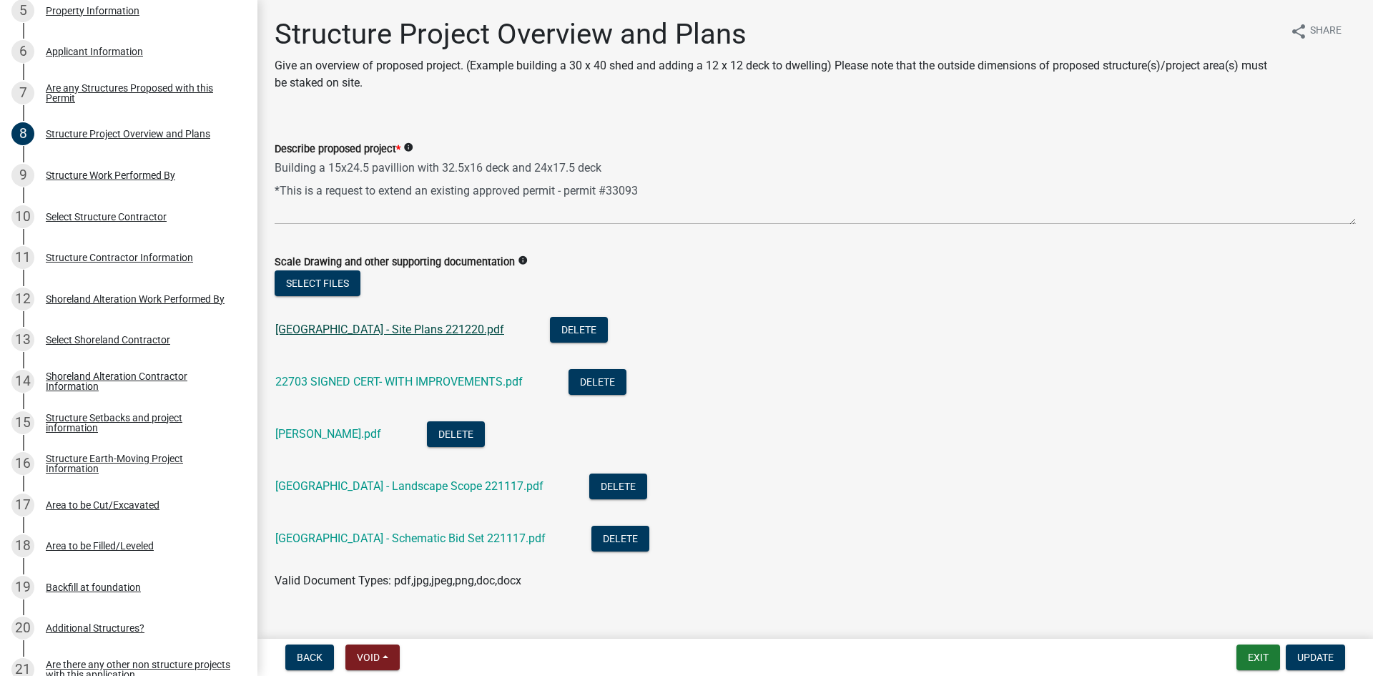
click at [493, 326] on link "West Silent Lake House - Site Plans 221220.pdf" at bounding box center [389, 330] width 229 height 14
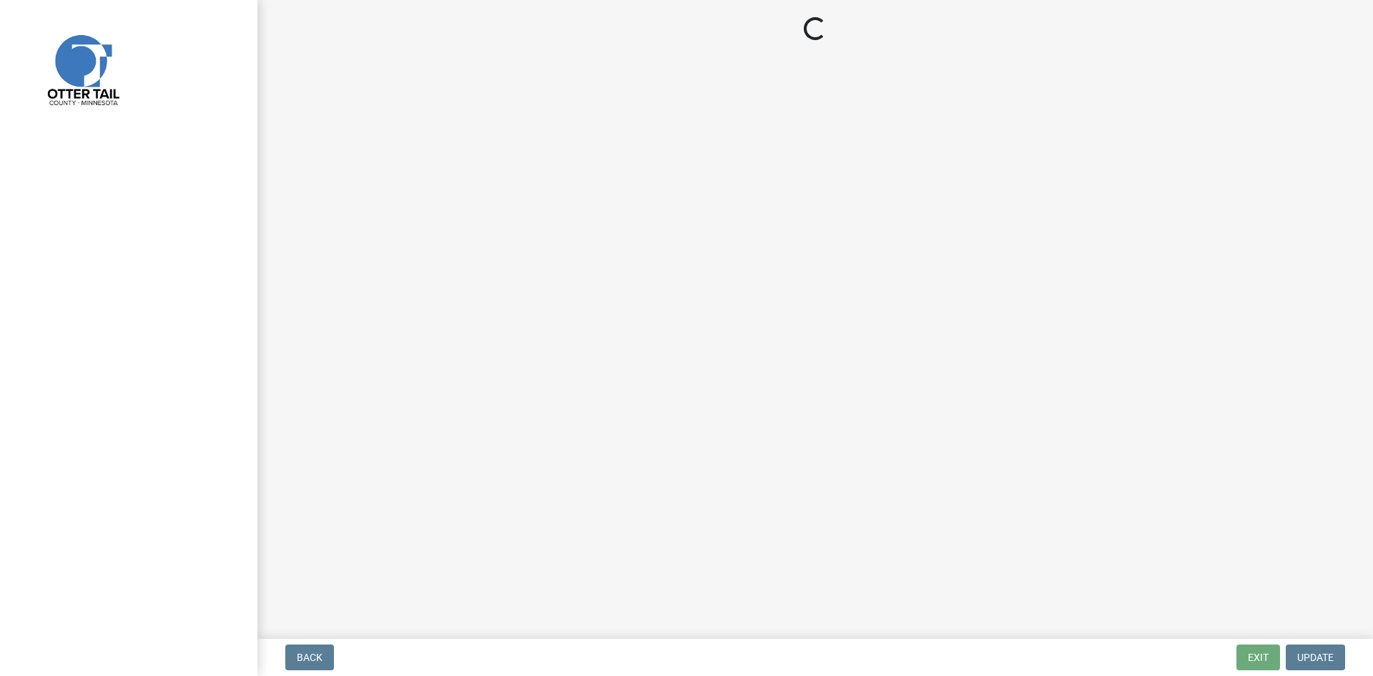
select select "710d5f49-2663-4e73-9718-d0c4e189f5ed"
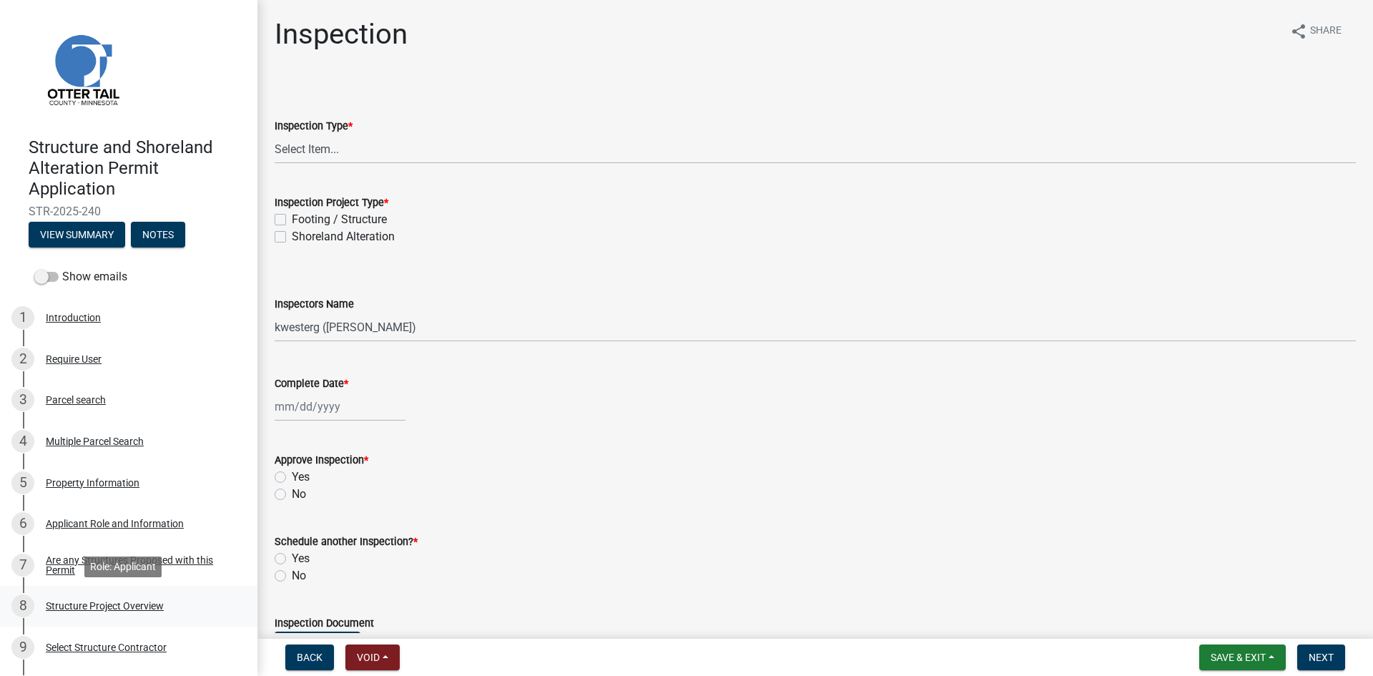
click at [168, 604] on div "8 Structure Project Overview" at bounding box center [122, 605] width 223 height 23
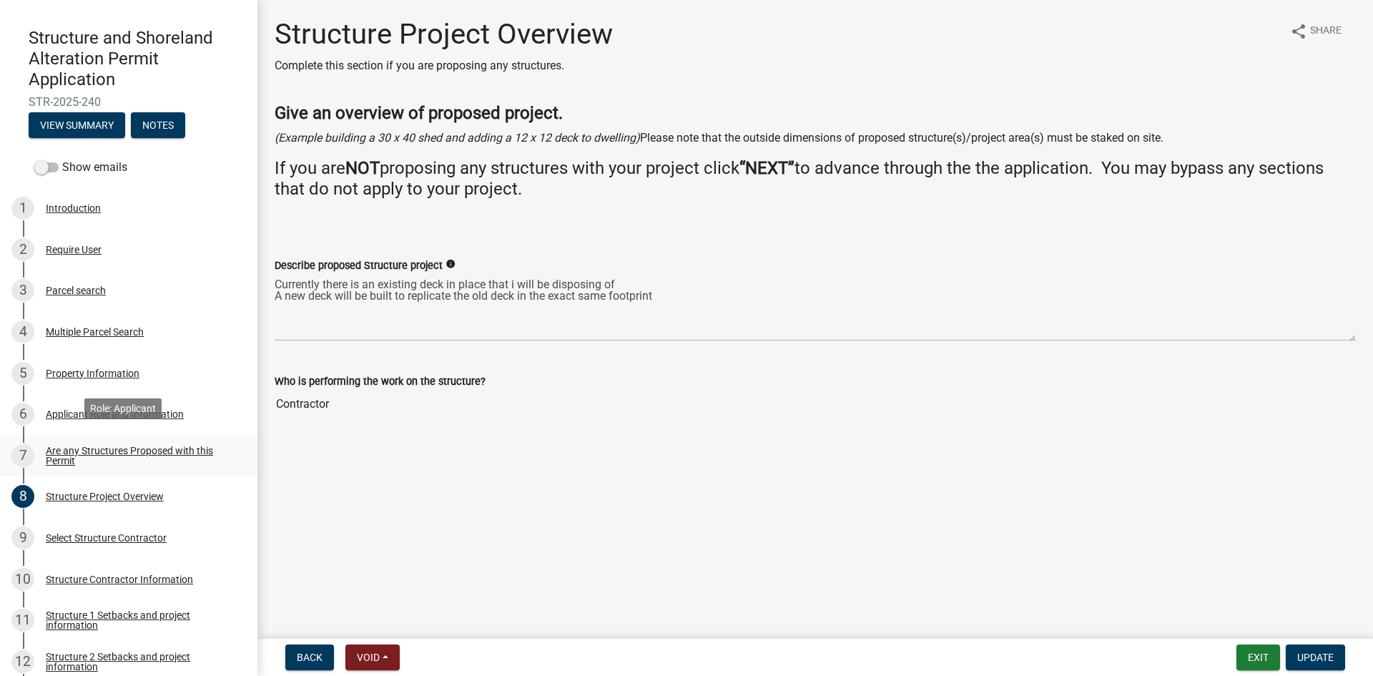
scroll to position [107, 0]
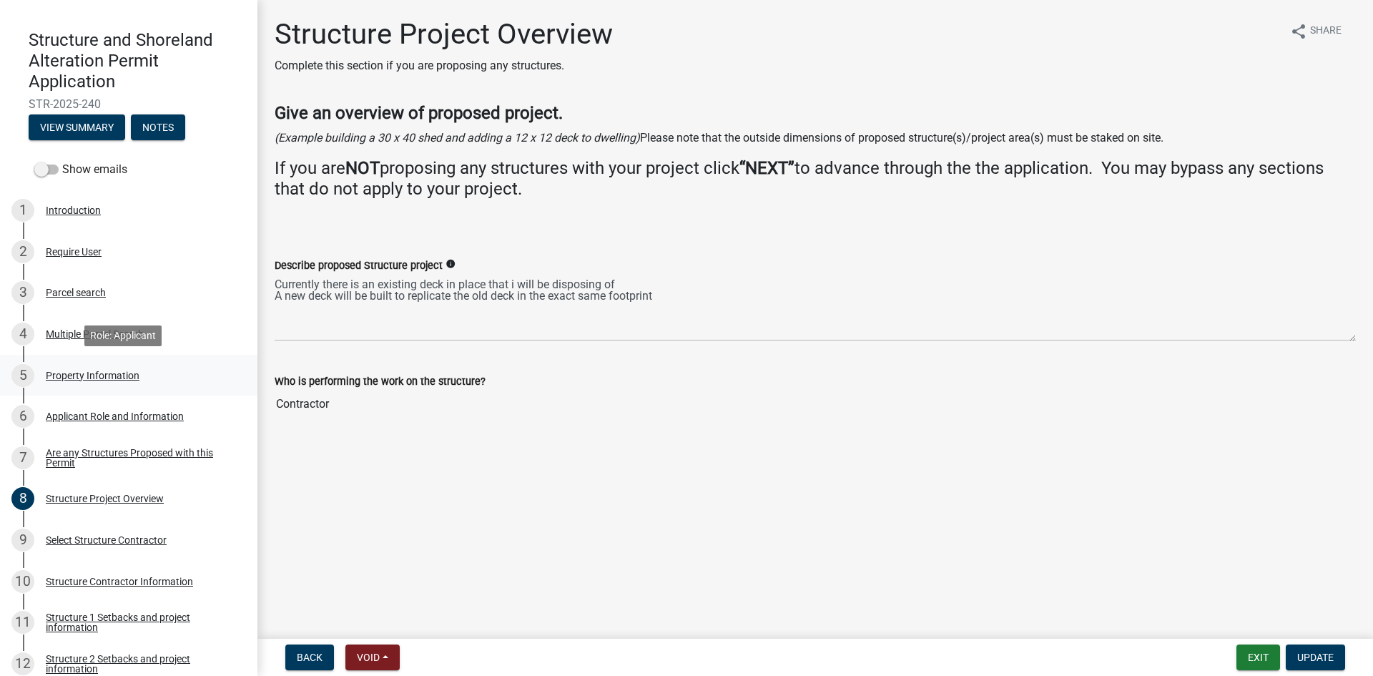
click at [183, 365] on div "5 Property Information" at bounding box center [122, 375] width 223 height 23
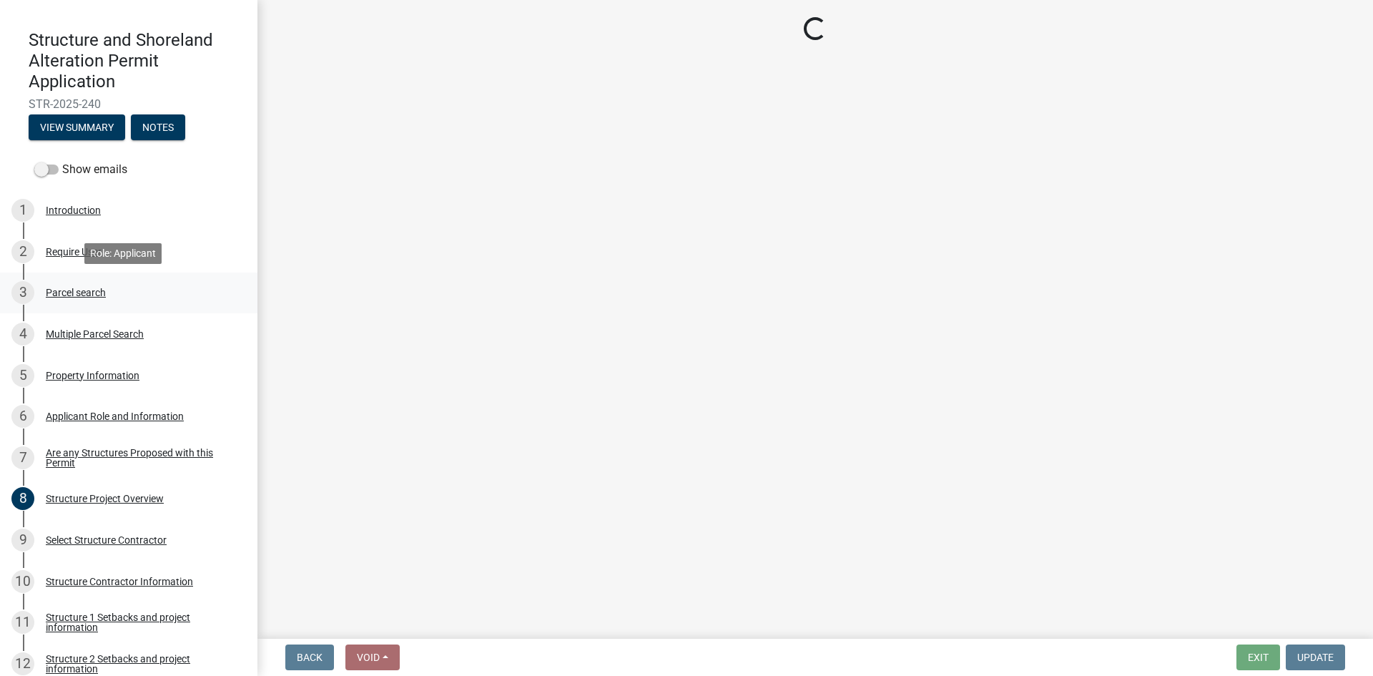
click at [132, 295] on div "3 Parcel search" at bounding box center [122, 292] width 223 height 23
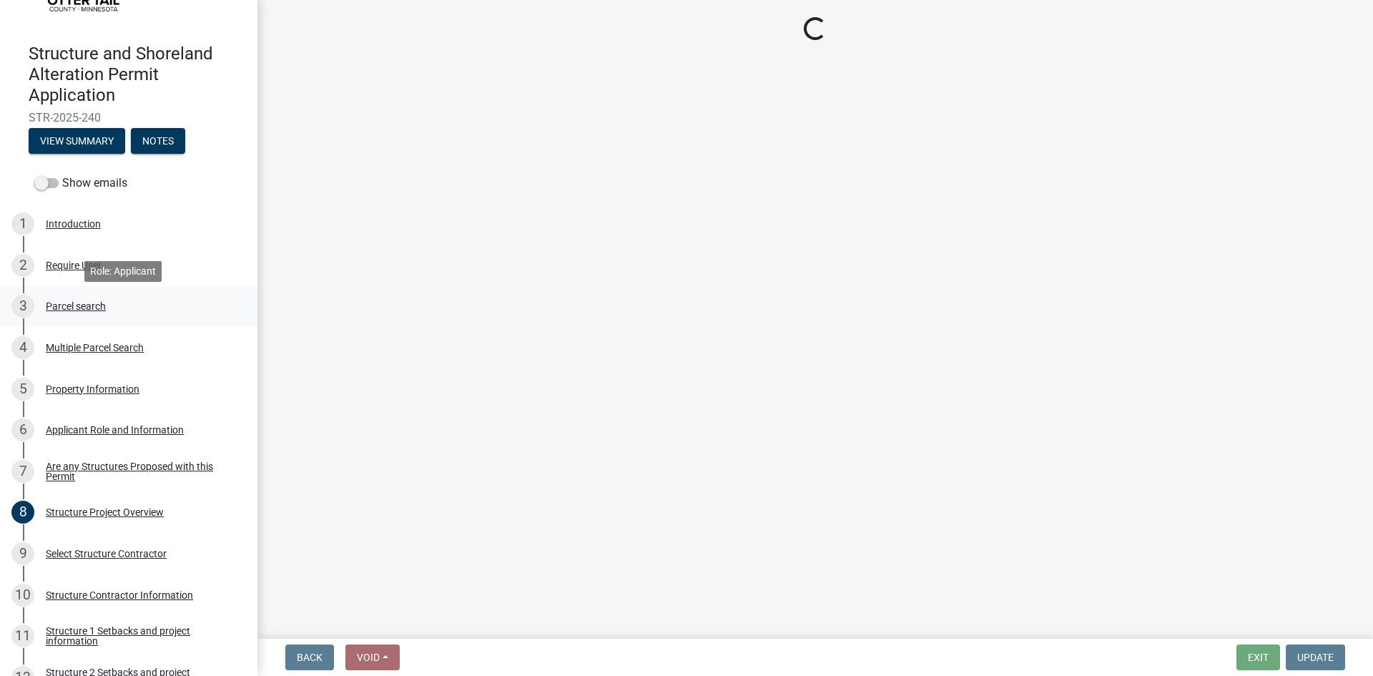
scroll to position [89, 0]
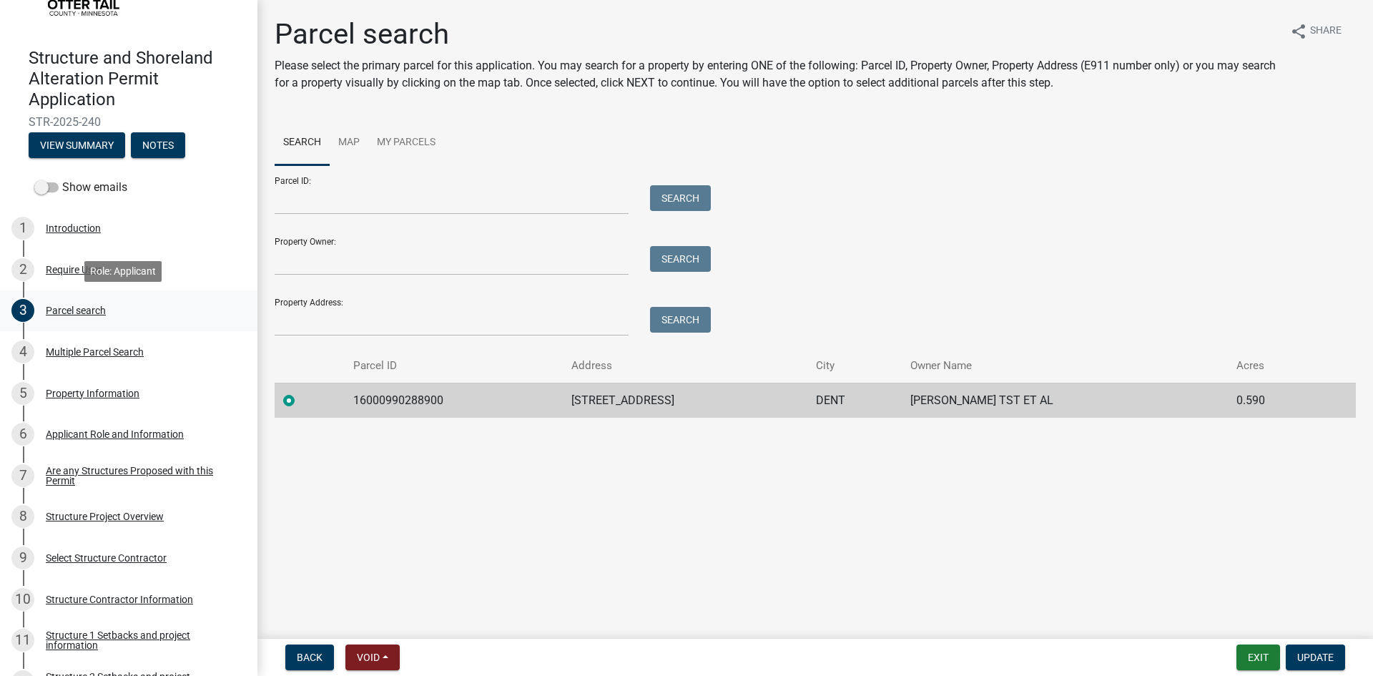
click at [127, 310] on div "3 Parcel search" at bounding box center [122, 310] width 223 height 23
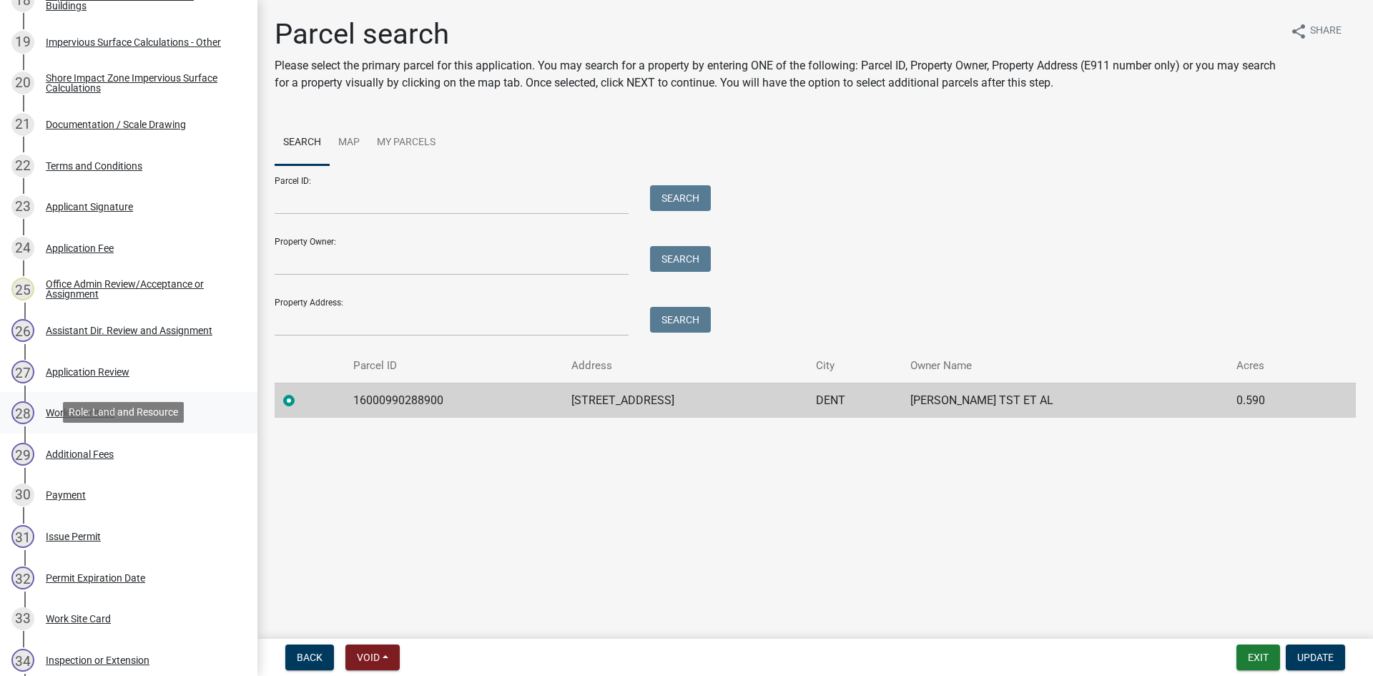
scroll to position [1019, 0]
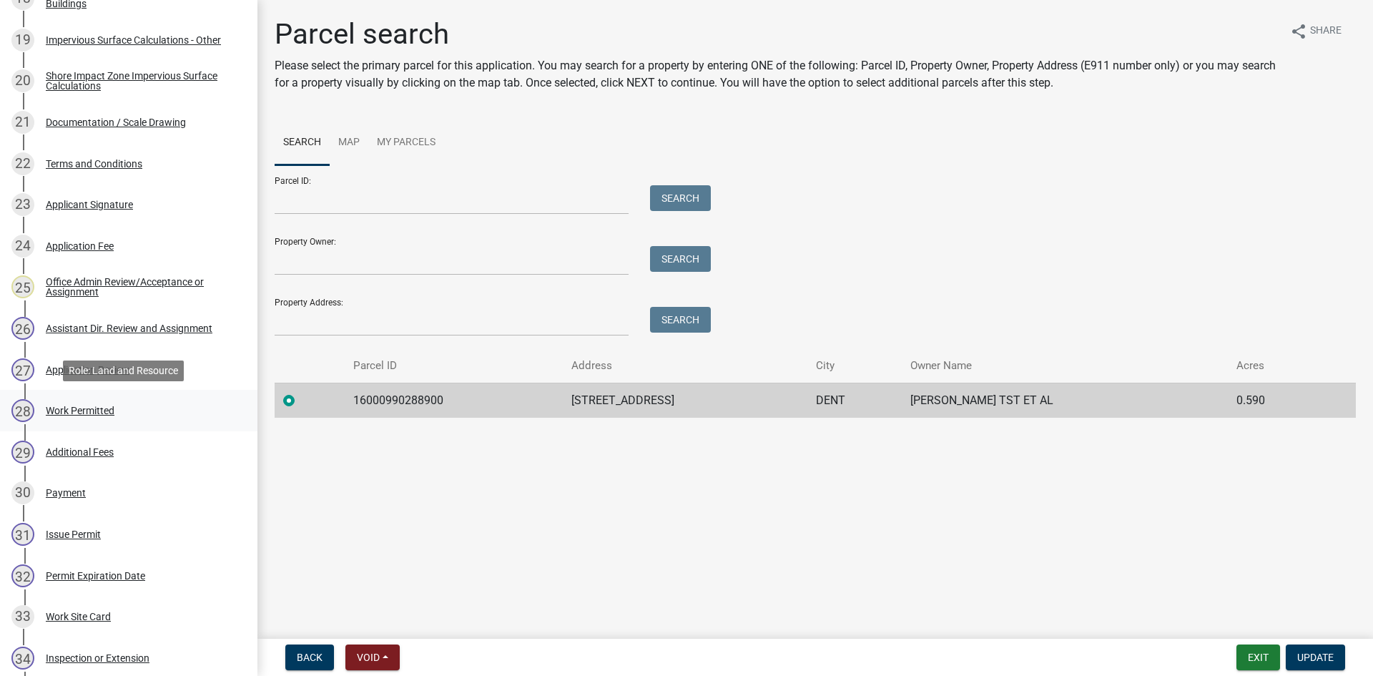
click at [136, 423] on link "28 Work Permitted" at bounding box center [128, 410] width 257 height 41
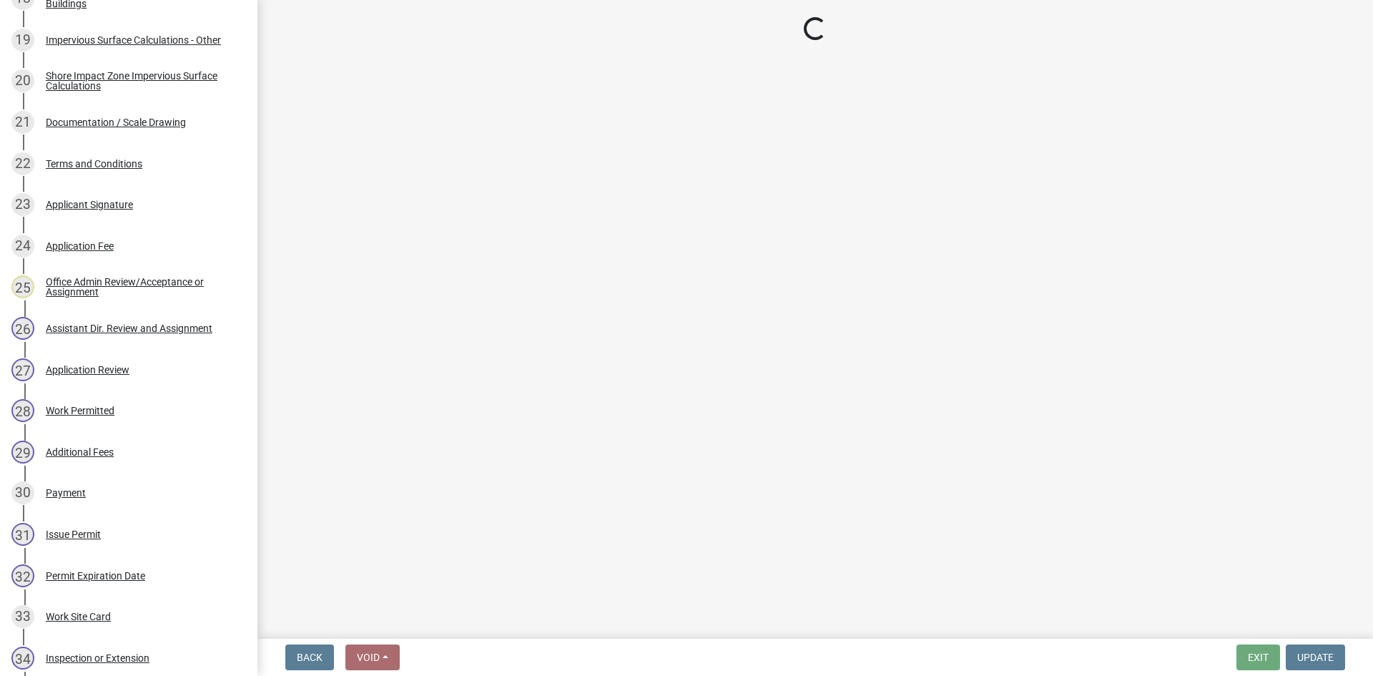
select select "ab2e7446-72a0-49c6-a36a-5181bad2fe68"
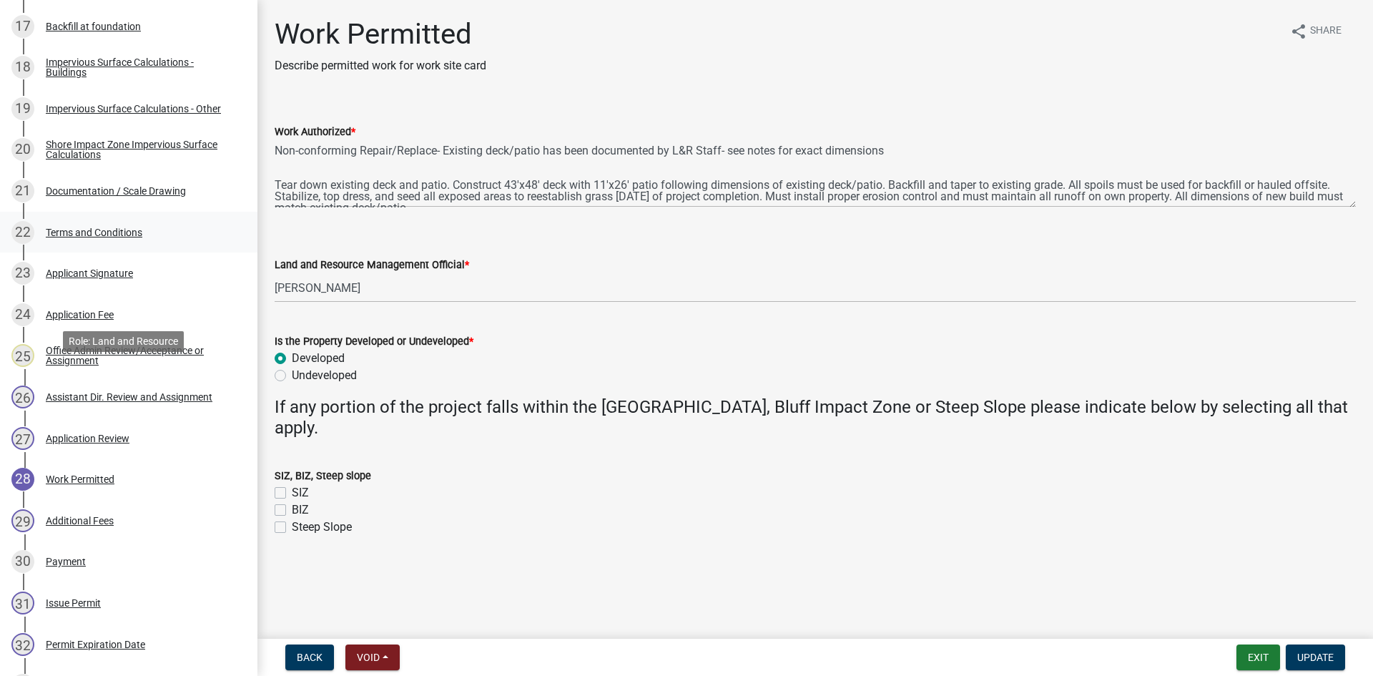
scroll to position [948, 0]
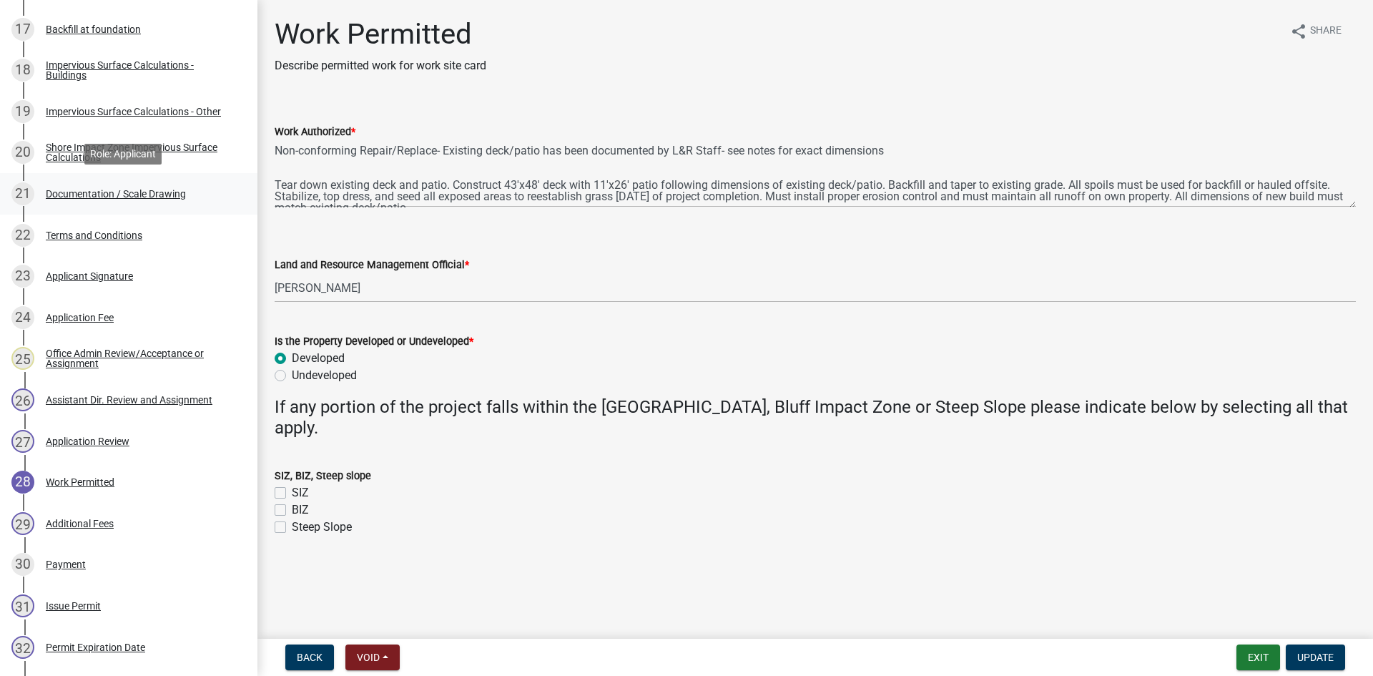
click at [172, 207] on link "21 Documentation / Scale Drawing" at bounding box center [128, 193] width 257 height 41
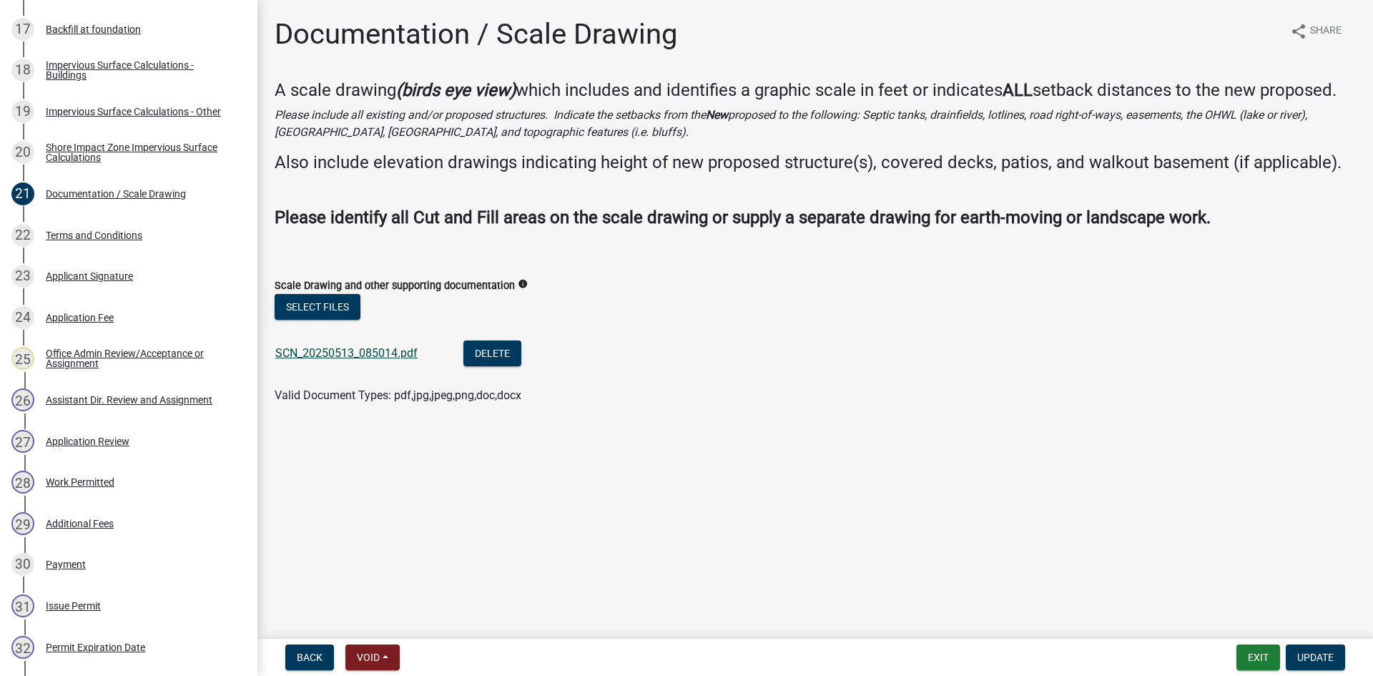
click at [400, 359] on link "SCN_20250513_085014.pdf" at bounding box center [346, 353] width 142 height 14
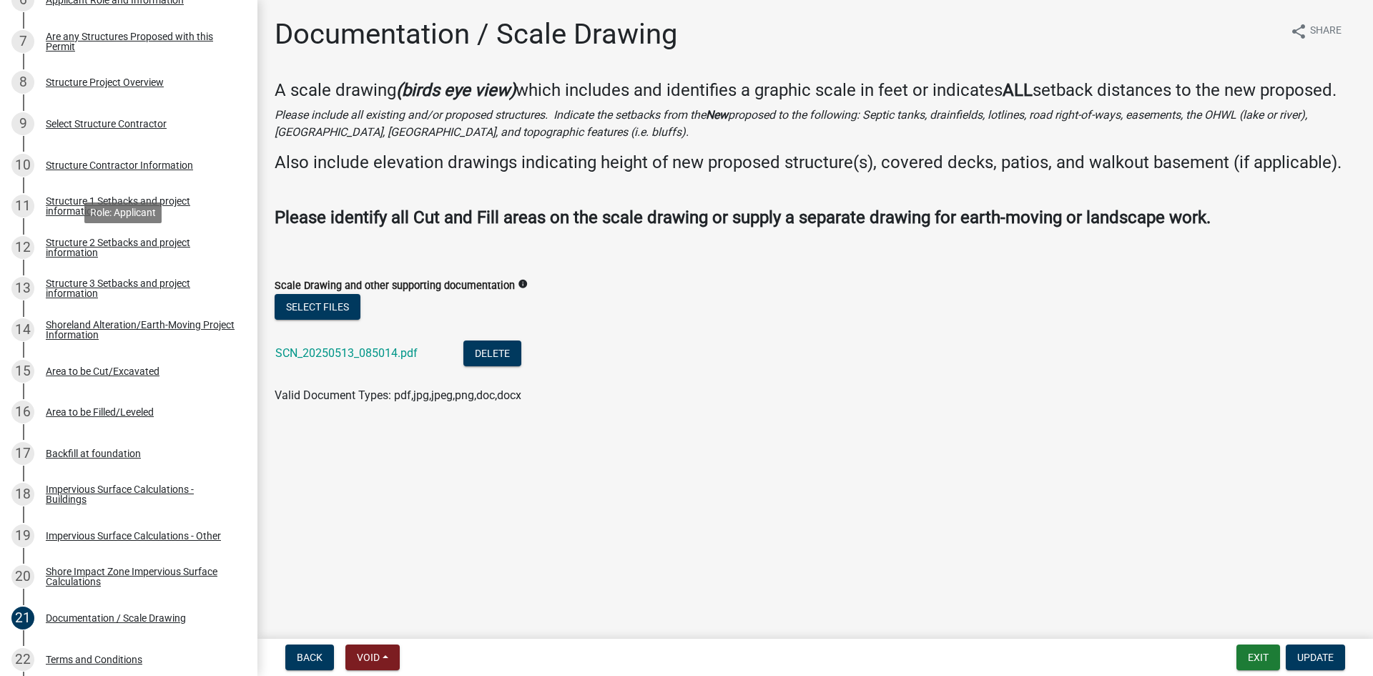
scroll to position [519, 0]
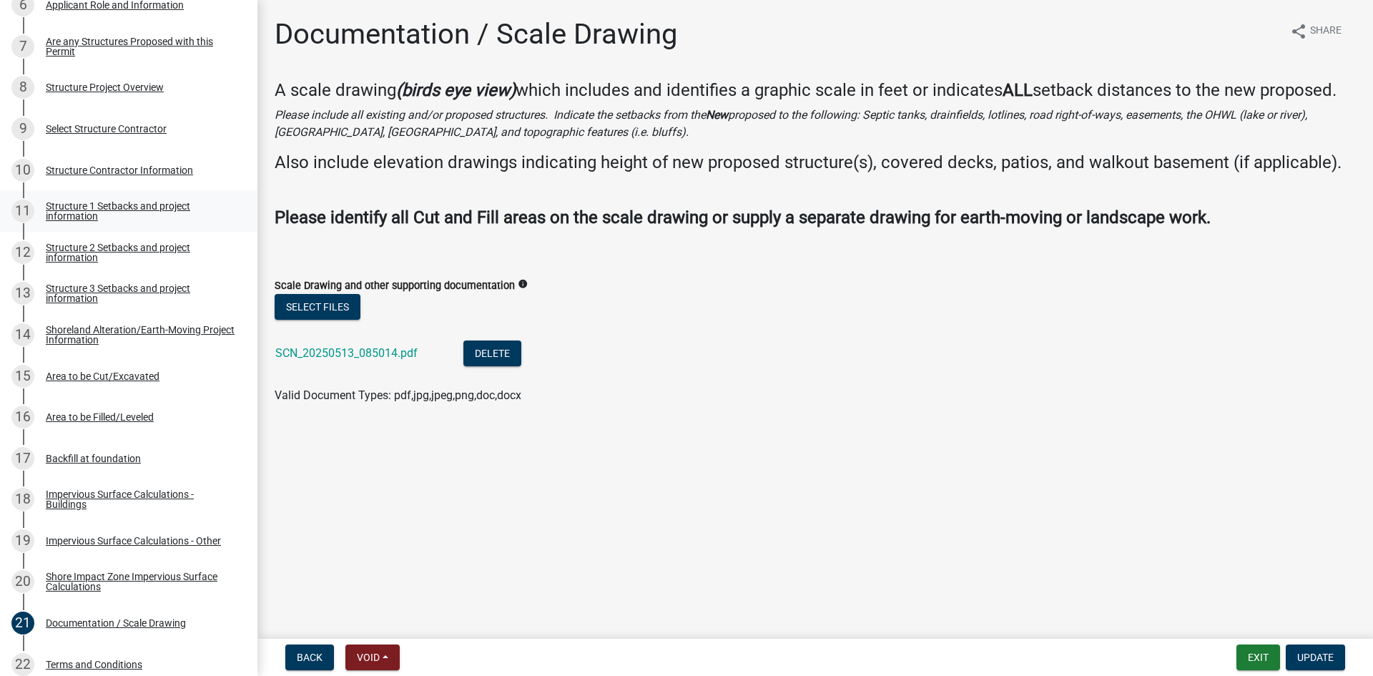
click at [144, 208] on div "Structure 1 Setbacks and project information" at bounding box center [140, 211] width 189 height 20
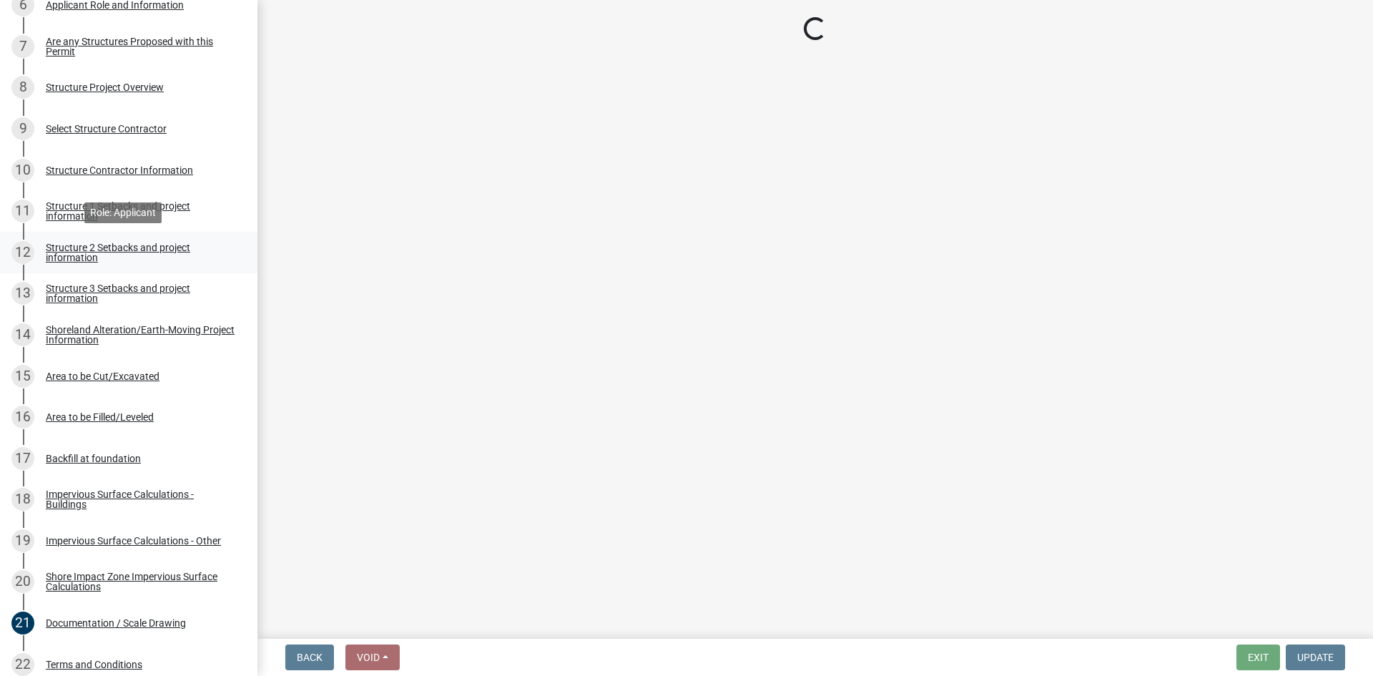
select select "a3cc236c-43aa-406a-8353-e0398d57c407"
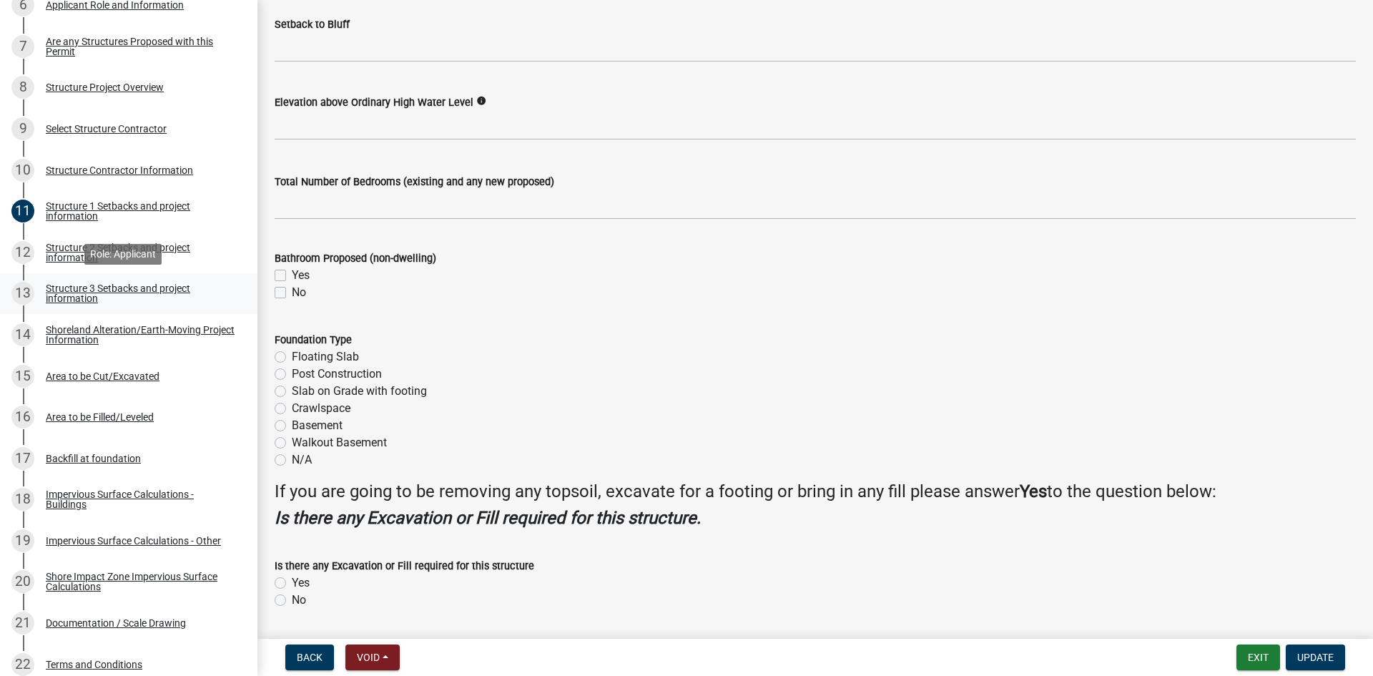
scroll to position [1323, 0]
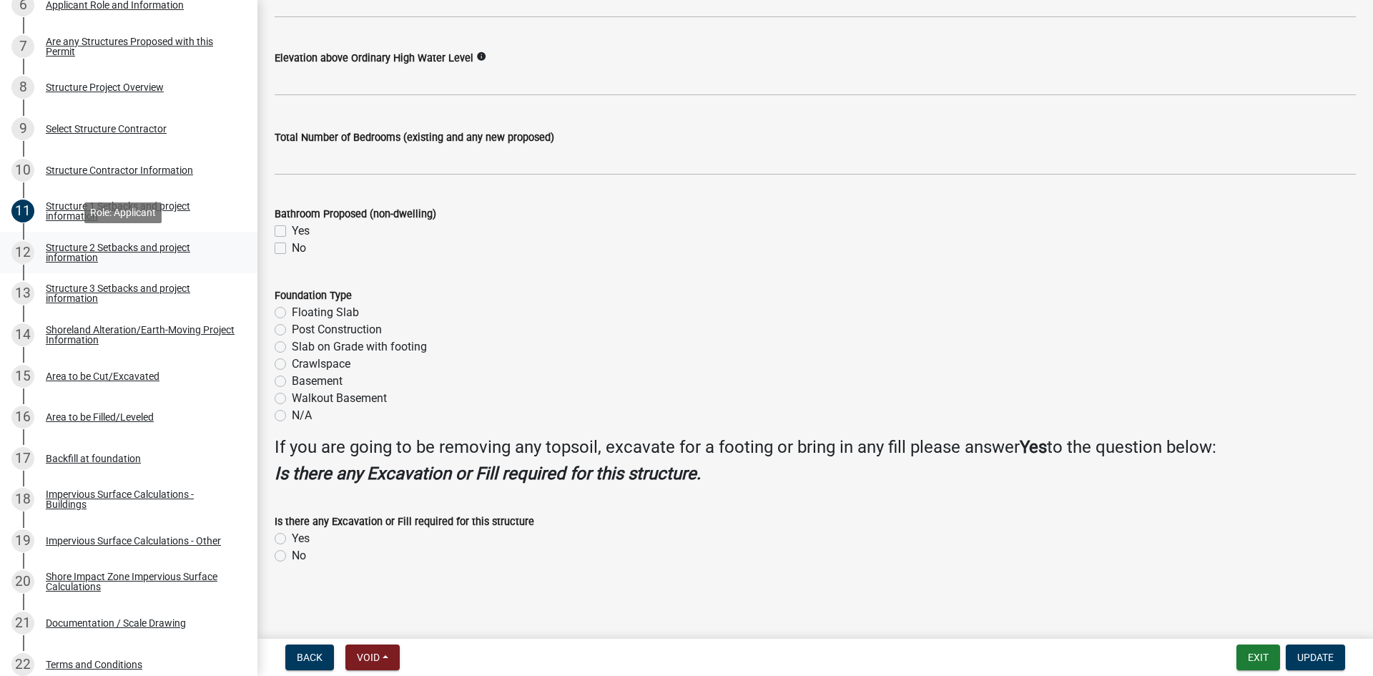
click at [165, 263] on div "12 Structure 2 Setbacks and project information" at bounding box center [122, 252] width 223 height 23
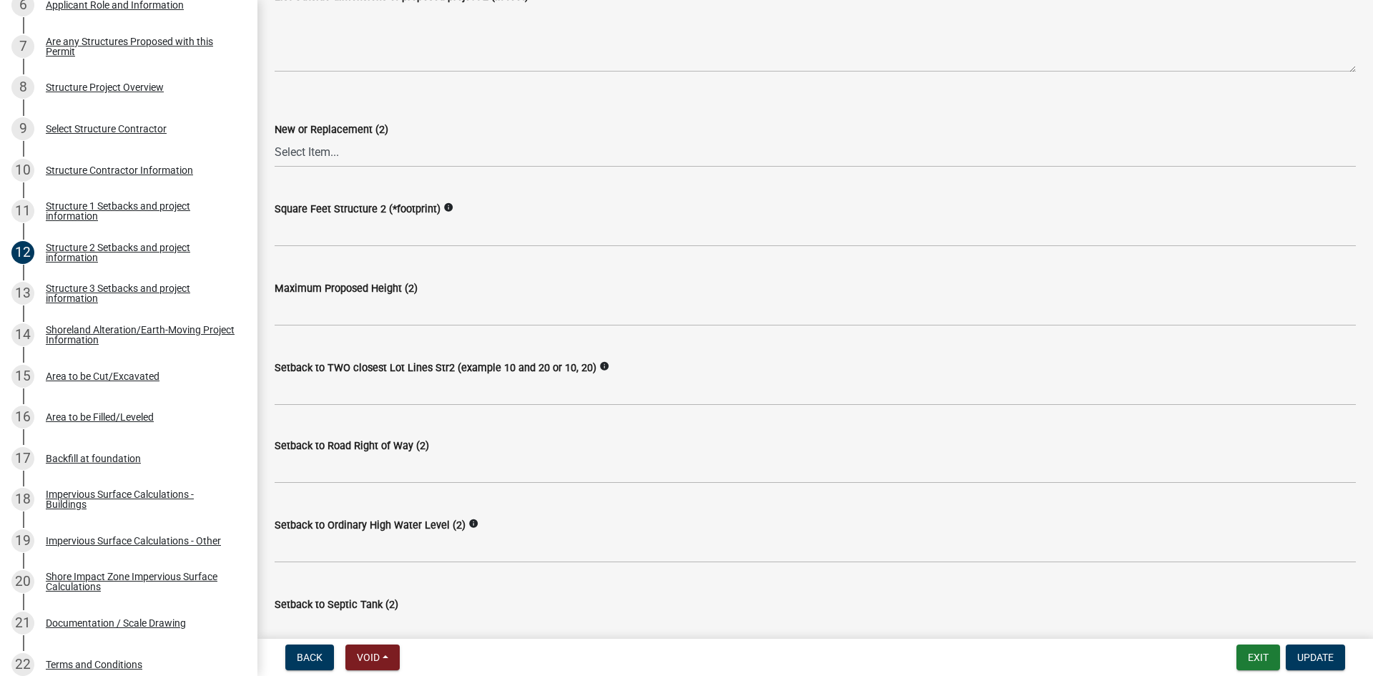
scroll to position [483, 0]
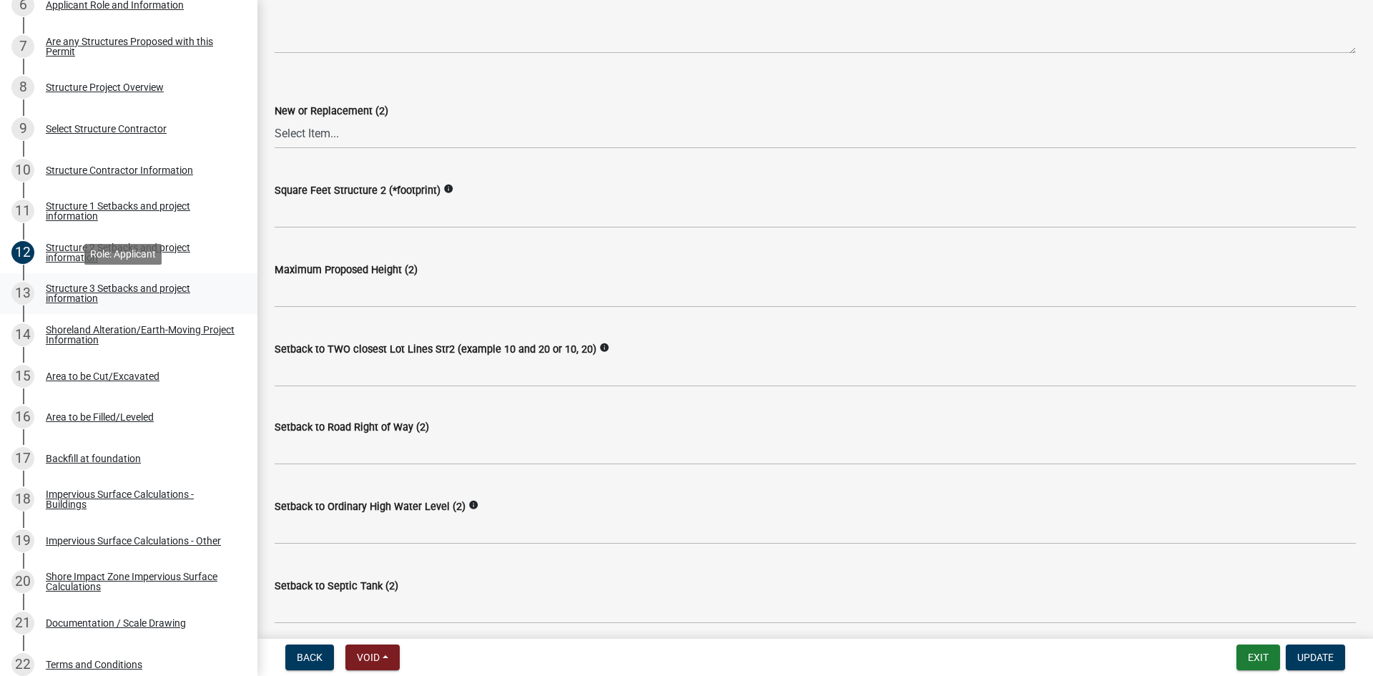
click at [128, 283] on div "Structure 3 Setbacks and project information" at bounding box center [140, 293] width 189 height 20
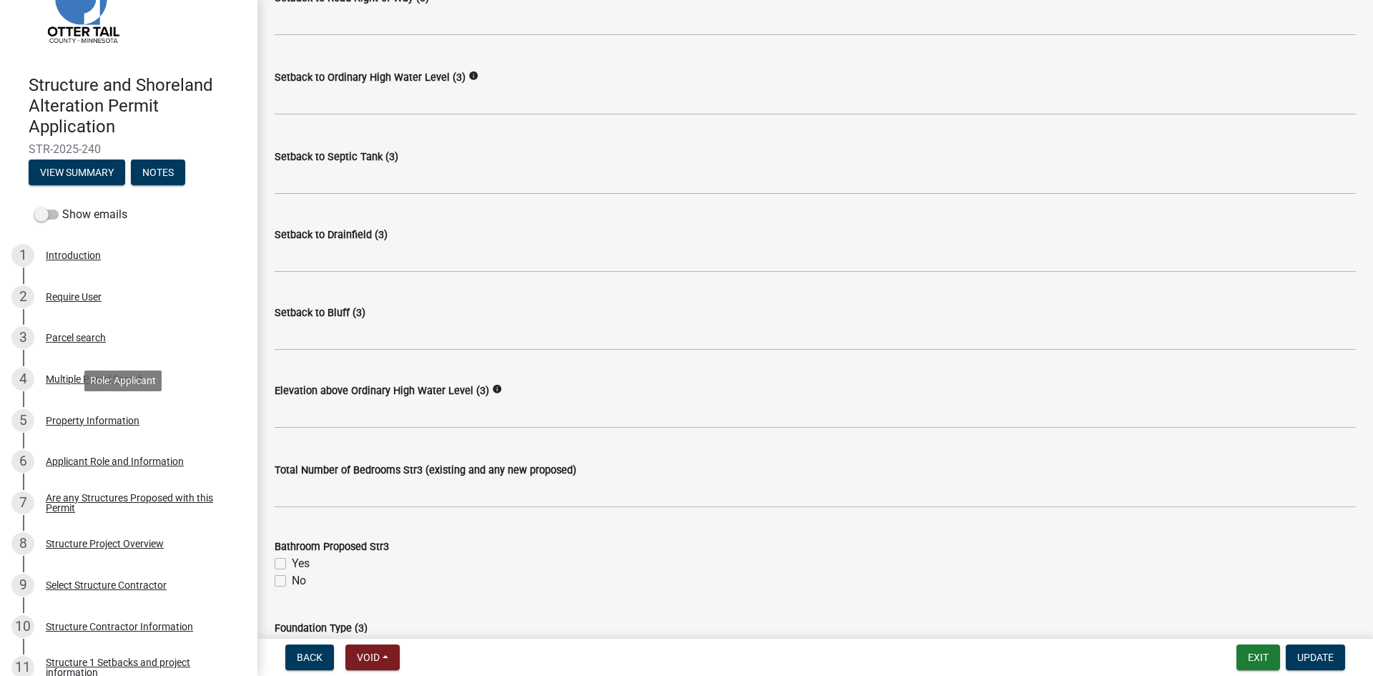
scroll to position [54, 0]
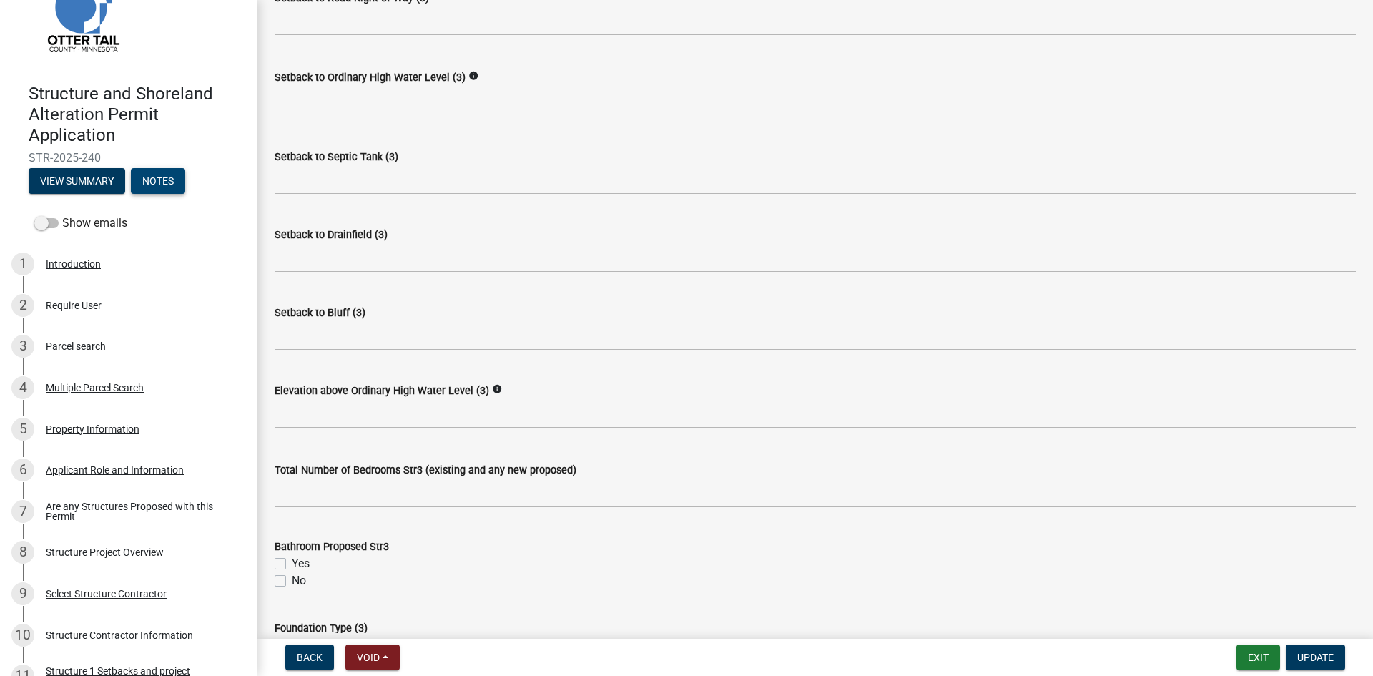
click at [160, 185] on button "Notes" at bounding box center [158, 181] width 54 height 26
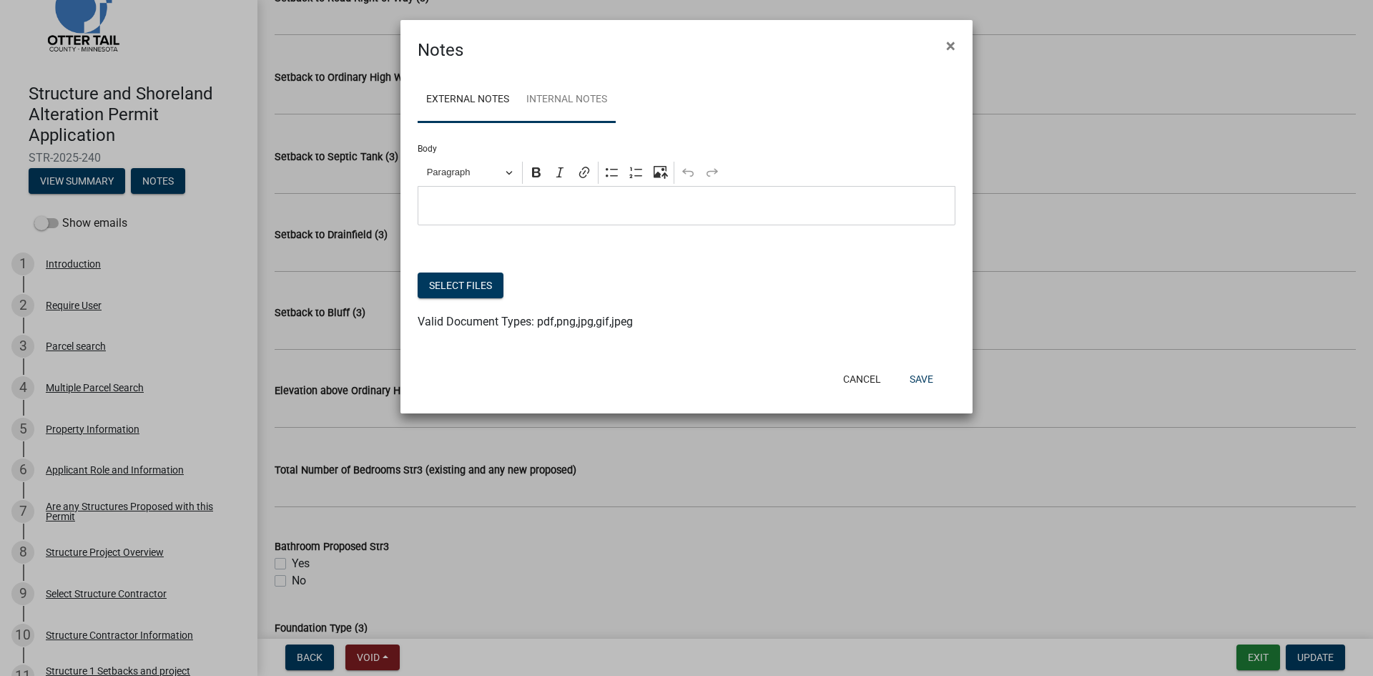
click at [527, 100] on link "Internal Notes" at bounding box center [567, 100] width 98 height 46
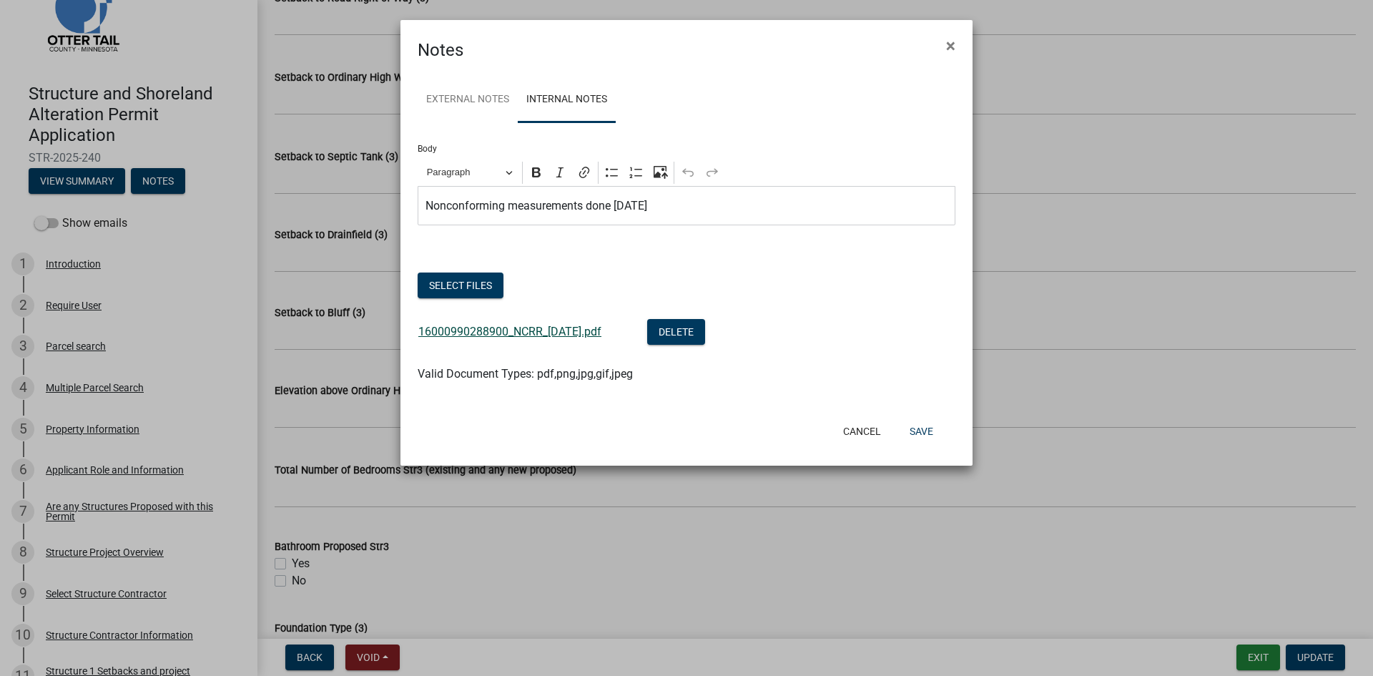
click at [596, 334] on link "16000990288900_NCRR_[DATE].pdf" at bounding box center [509, 332] width 183 height 14
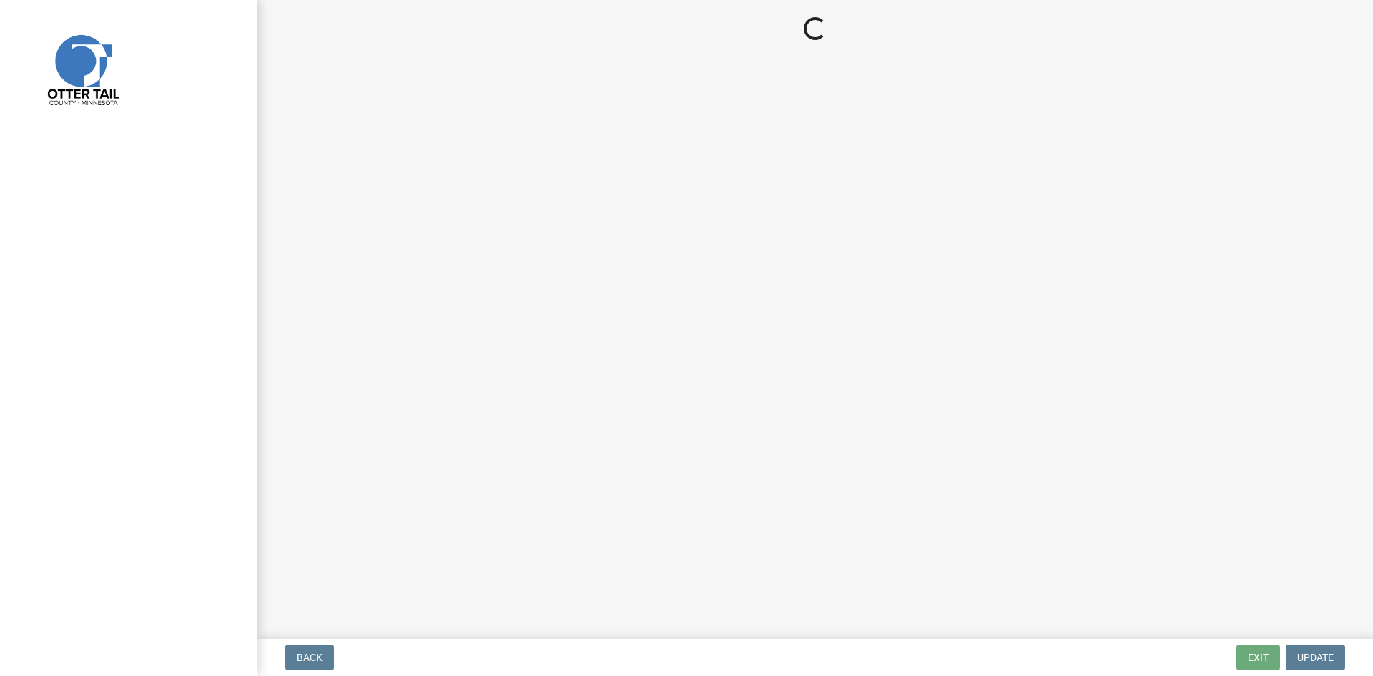
select select "710d5f49-2663-4e73-9718-d0c4e189f5ed"
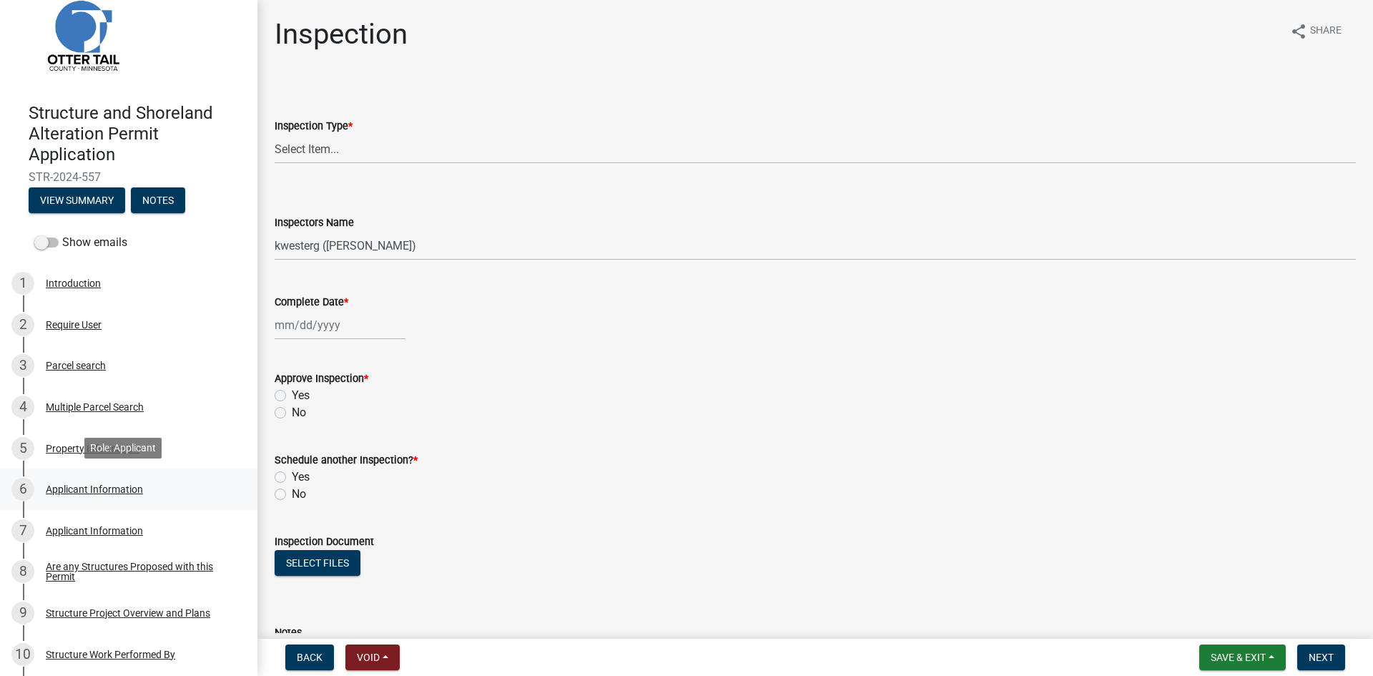
scroll to position [36, 0]
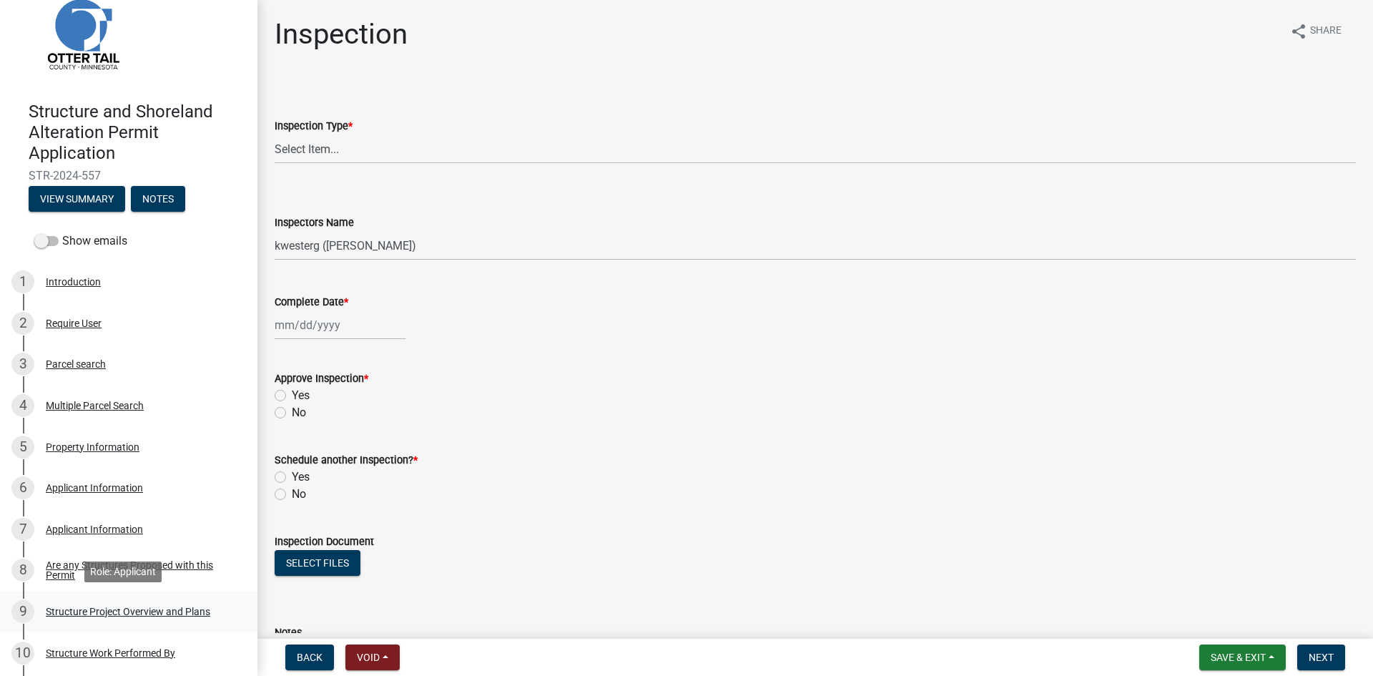
click at [199, 617] on div "9 Structure Project Overview and Plans" at bounding box center [122, 611] width 223 height 23
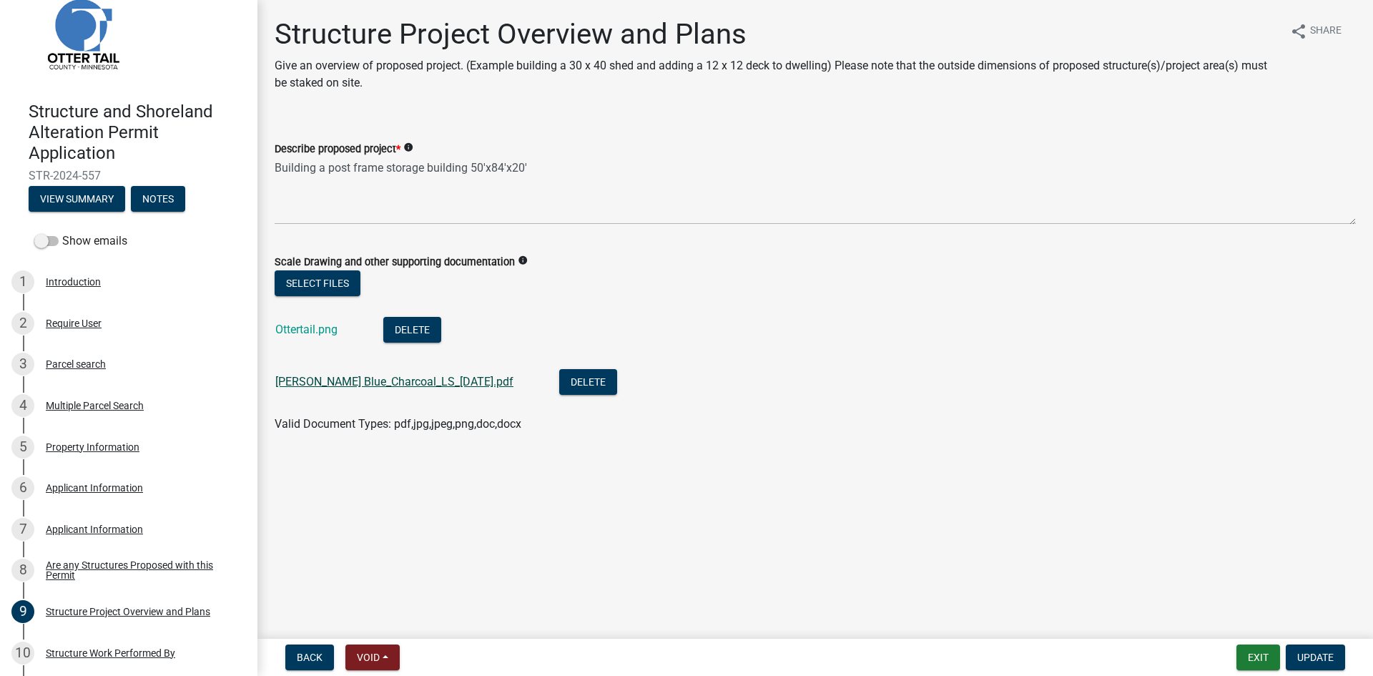
click at [411, 383] on link "[PERSON_NAME] Blue_Charcoal_LS_[DATE].pdf" at bounding box center [394, 382] width 238 height 14
click at [318, 333] on link "Ottertail.png" at bounding box center [306, 330] width 62 height 14
click at [142, 364] on div "3 Parcel search" at bounding box center [122, 364] width 223 height 23
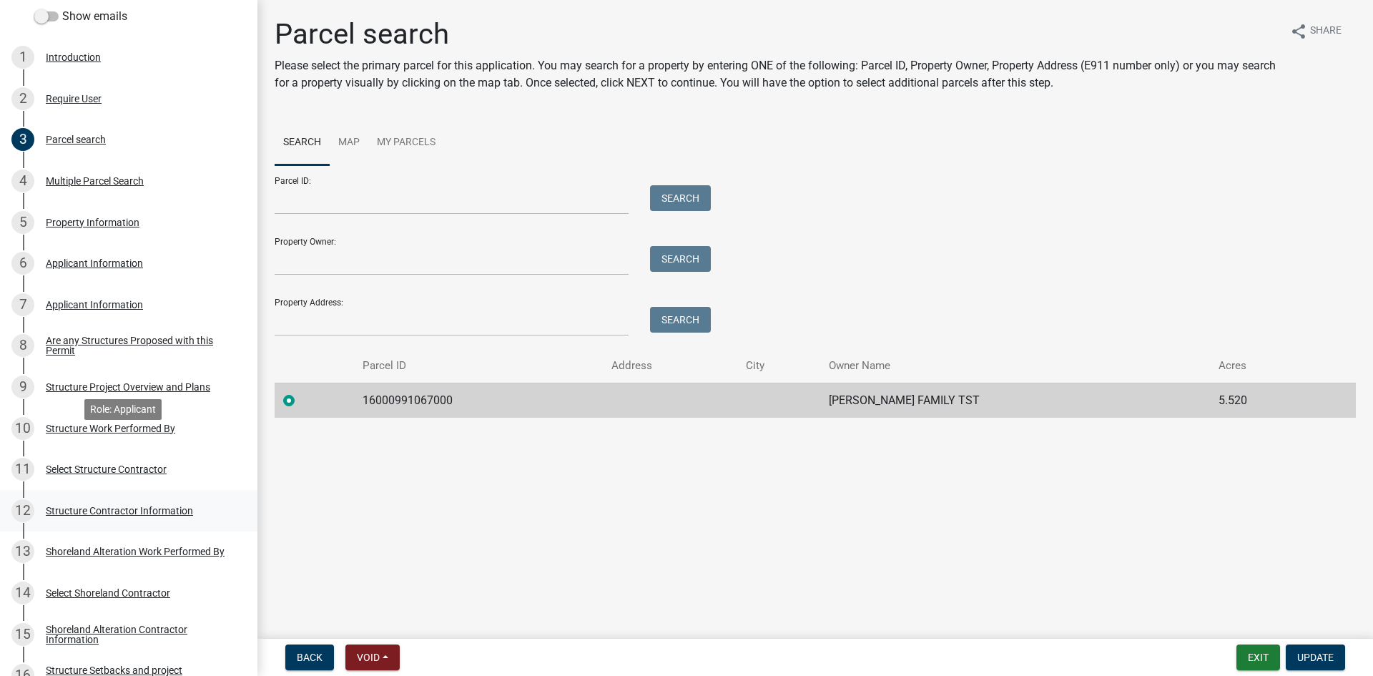
scroll to position [322, 0]
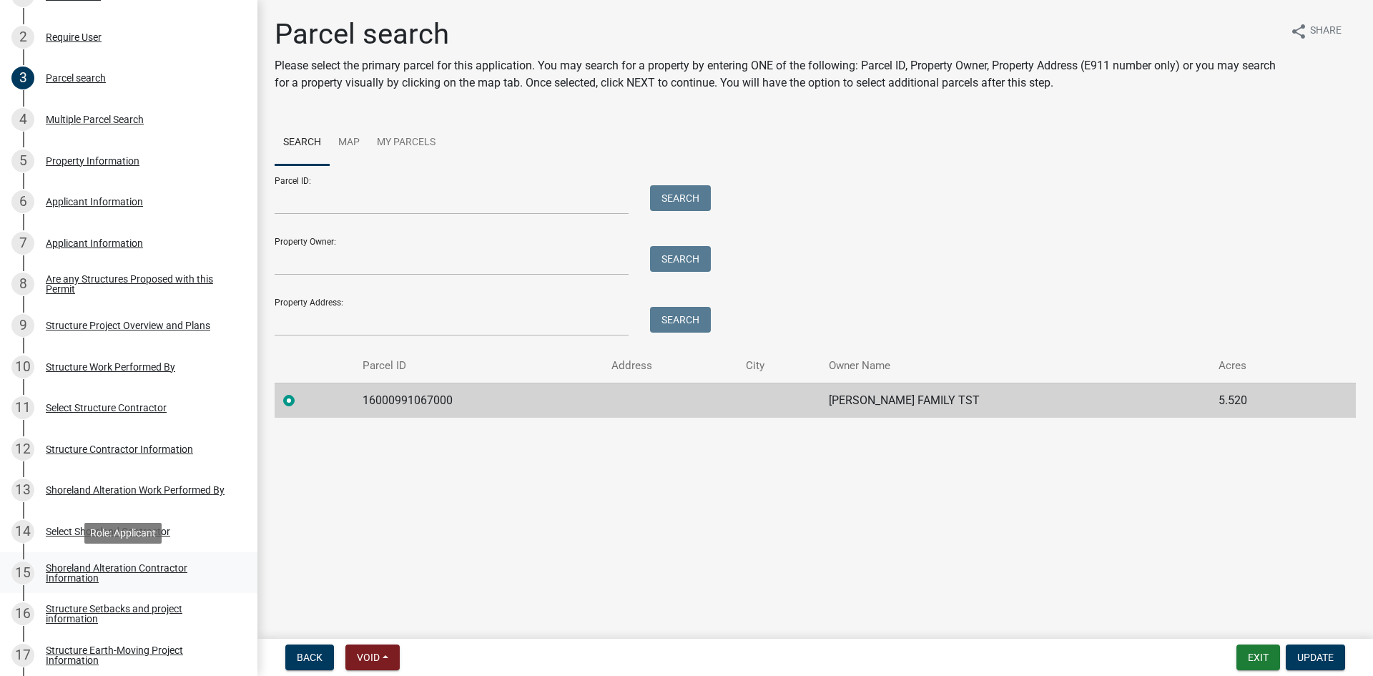
click at [190, 563] on div "Shoreland Alteration Contractor Information" at bounding box center [140, 573] width 189 height 20
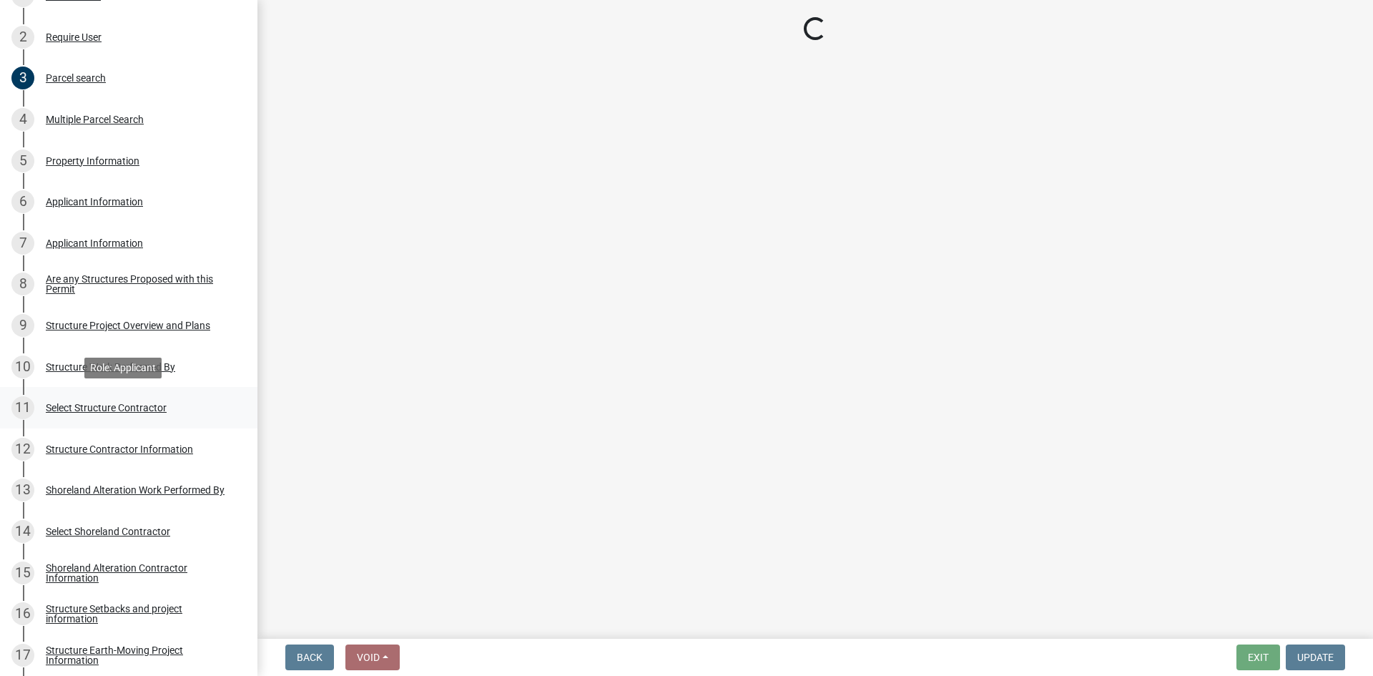
click at [161, 406] on div "Select Structure Contractor" at bounding box center [106, 408] width 121 height 10
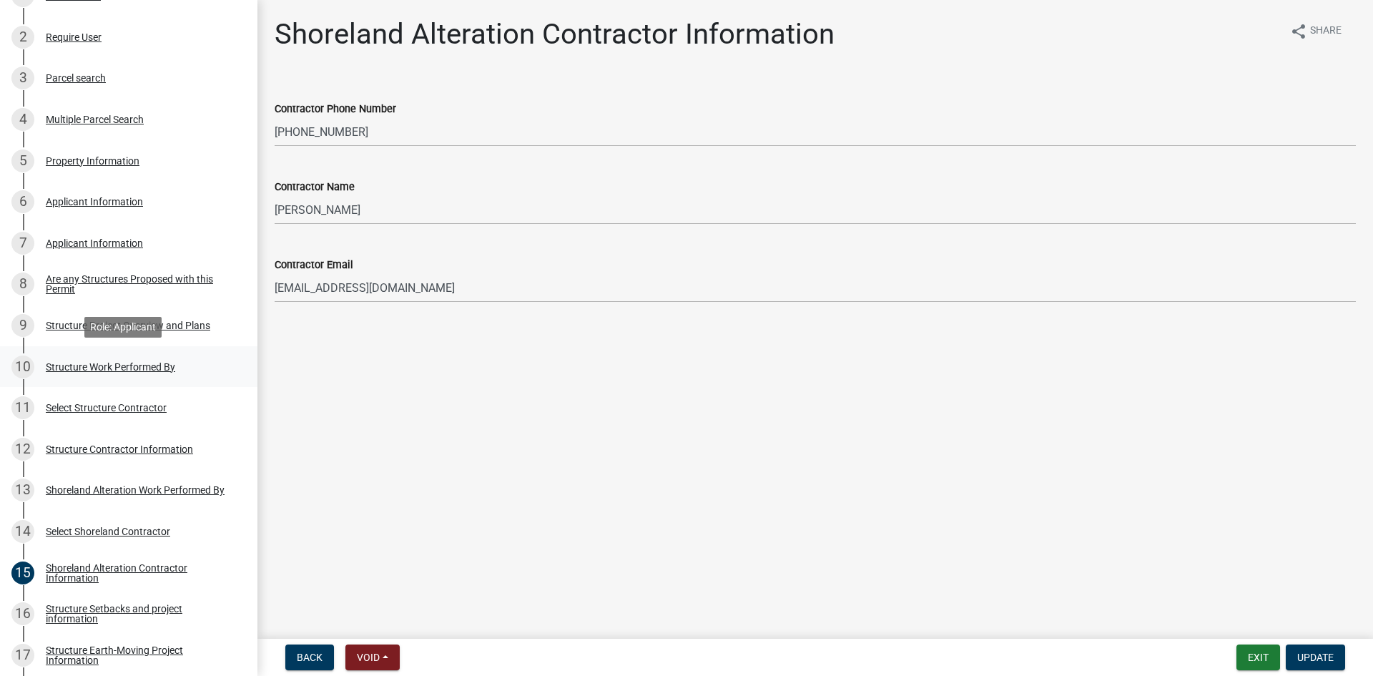
click at [176, 374] on div "10 Structure Work Performed By" at bounding box center [122, 366] width 223 height 23
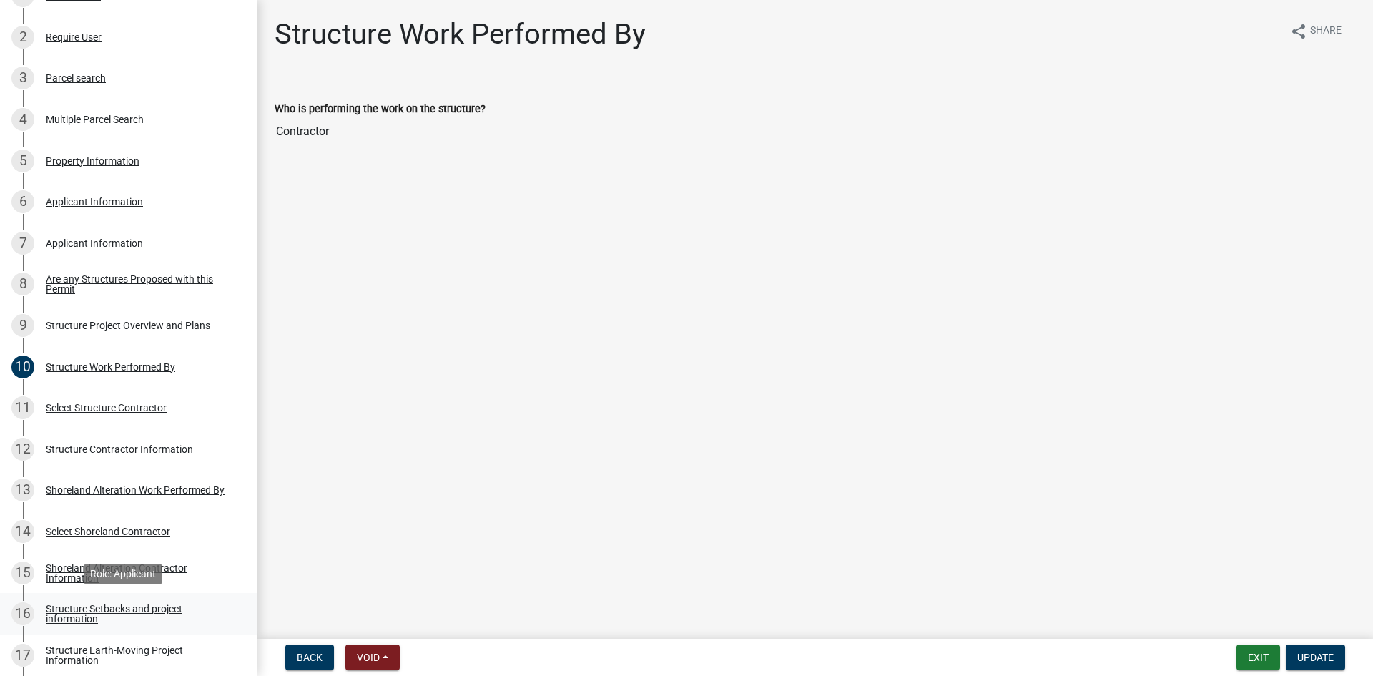
click at [149, 599] on link "16 Structure Setbacks and project information" at bounding box center [128, 613] width 257 height 41
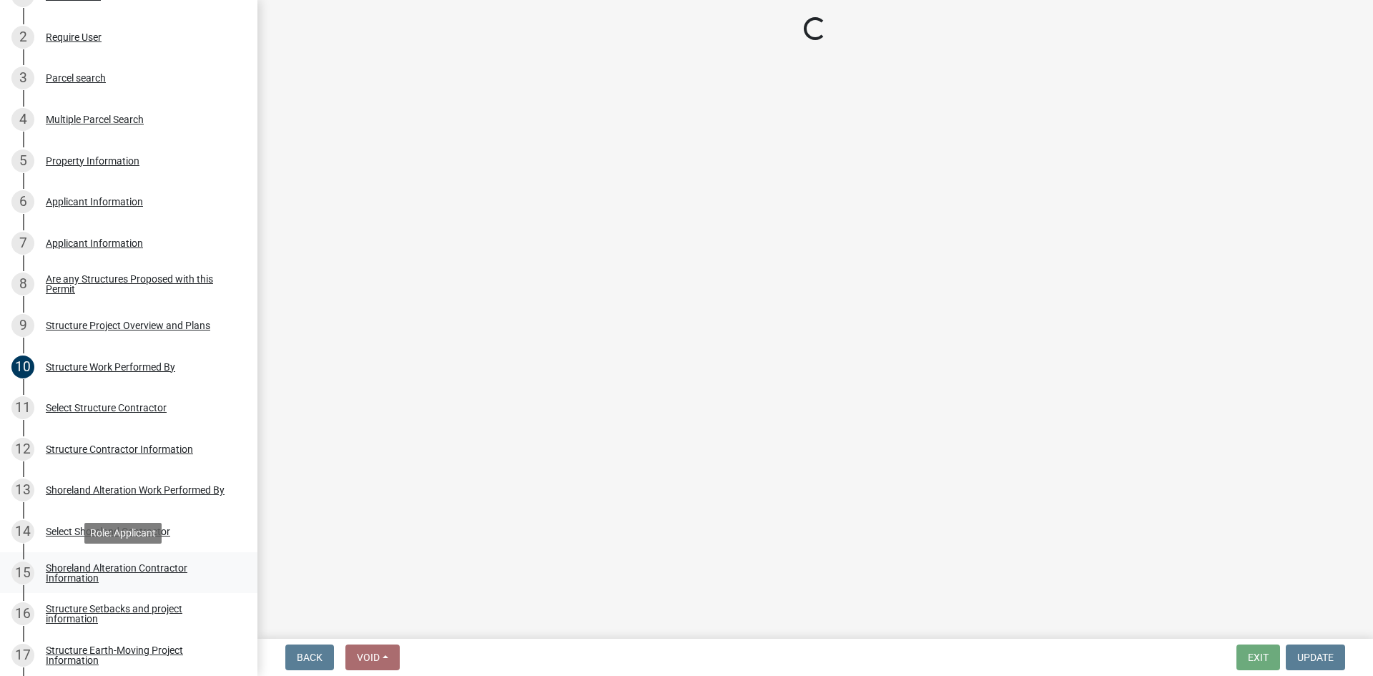
select select "25a02ecf-16f8-4dec-ac47-822d39ad9576"
select select "c185e313-3403-4239-bd61-bb563c58a77a"
select select "e560a688-e561-477d-b756-2b3ad714d8bd"
select select "11af29a1-e0ac-4aba-ab92-f1c9c880dc9f"
select select "e80e3e2c-e9d0-4b64-95b5-c0b12854bba2"
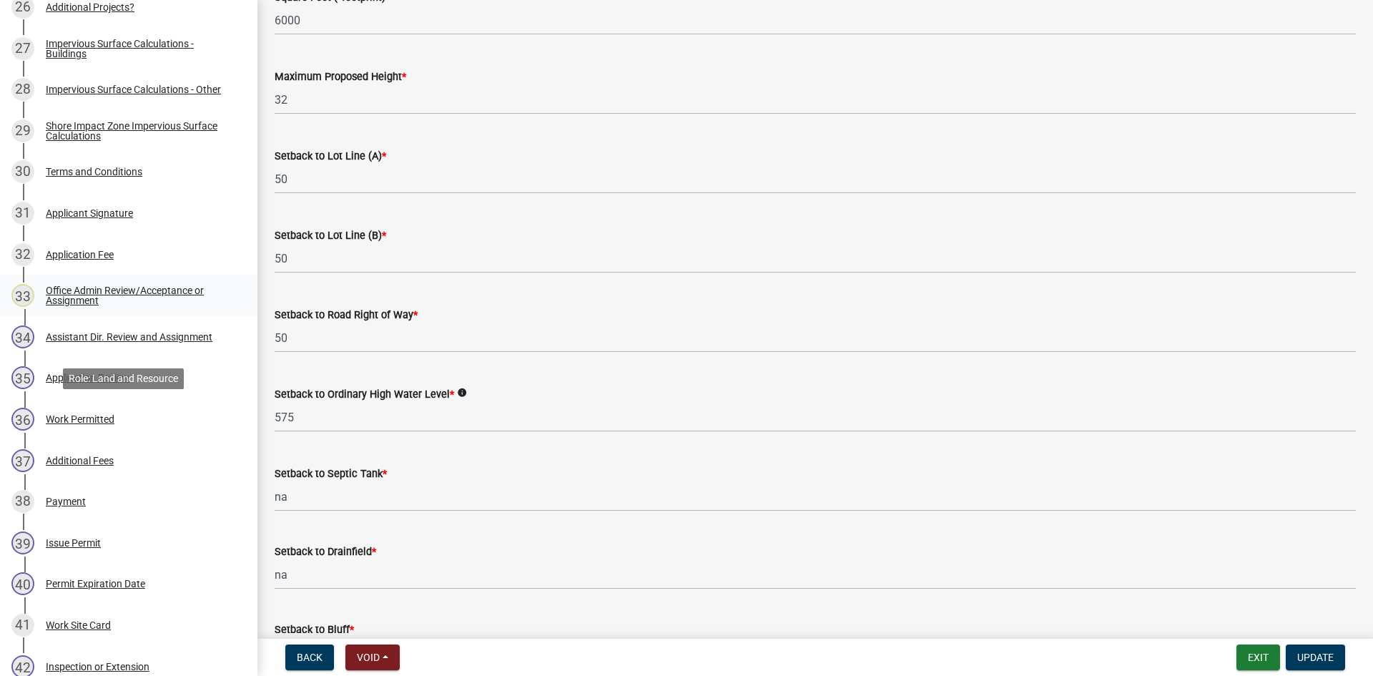
scroll to position [1341, 0]
click at [147, 434] on link "36 Work Permitted" at bounding box center [128, 418] width 257 height 41
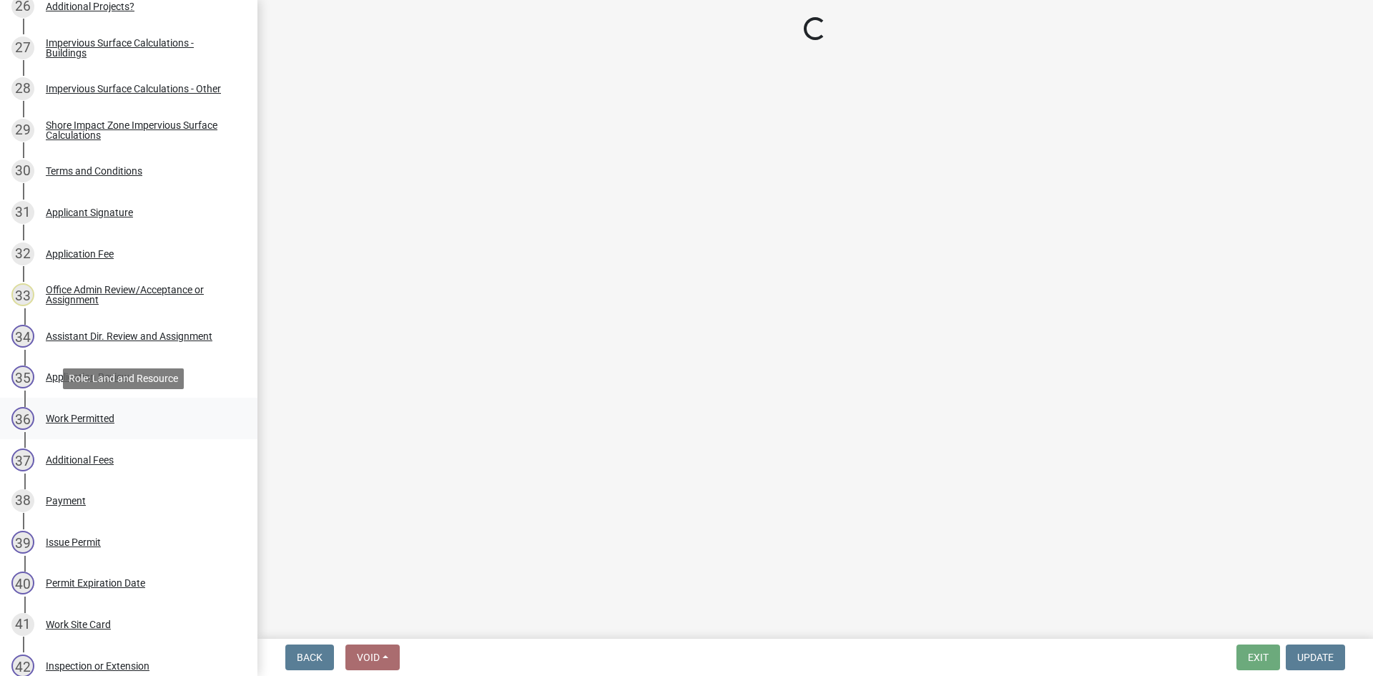
select select "f6a741f6-6d10-4601-9562-2e8ce244b7e0"
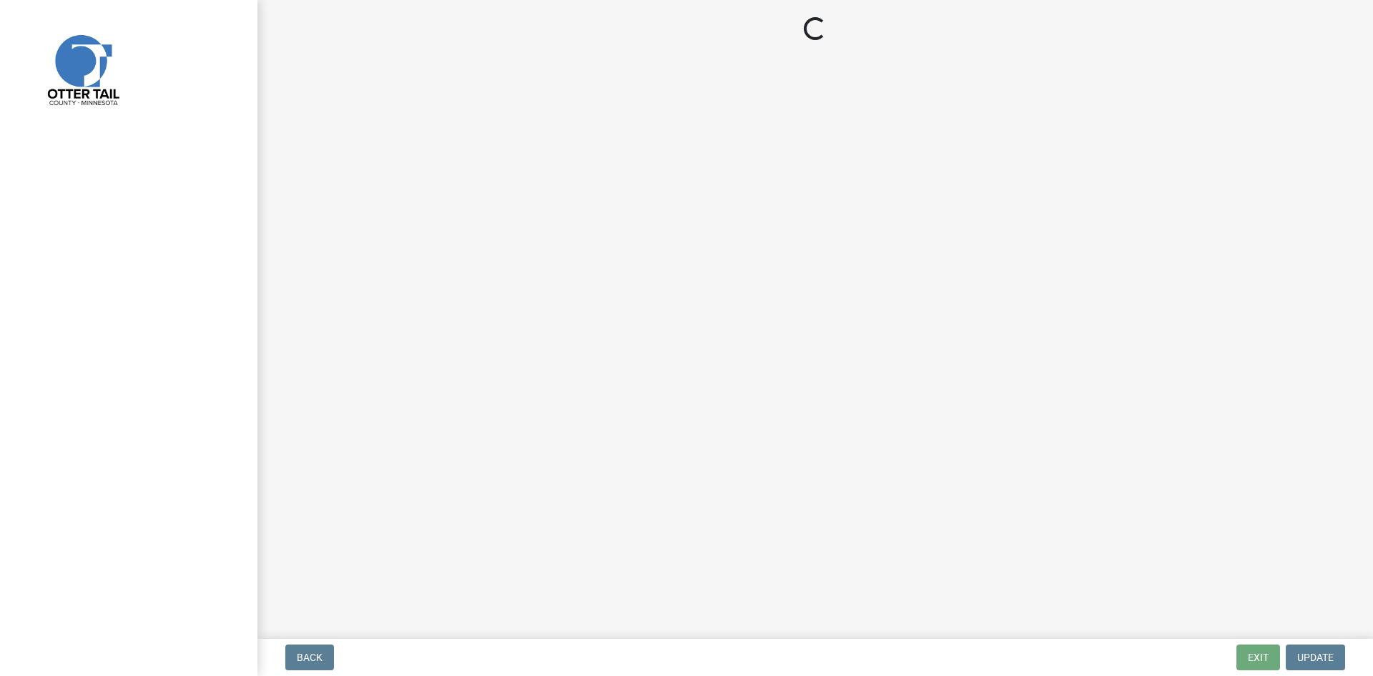
select select "710d5f49-2663-4e73-9718-d0c4e189f5ed"
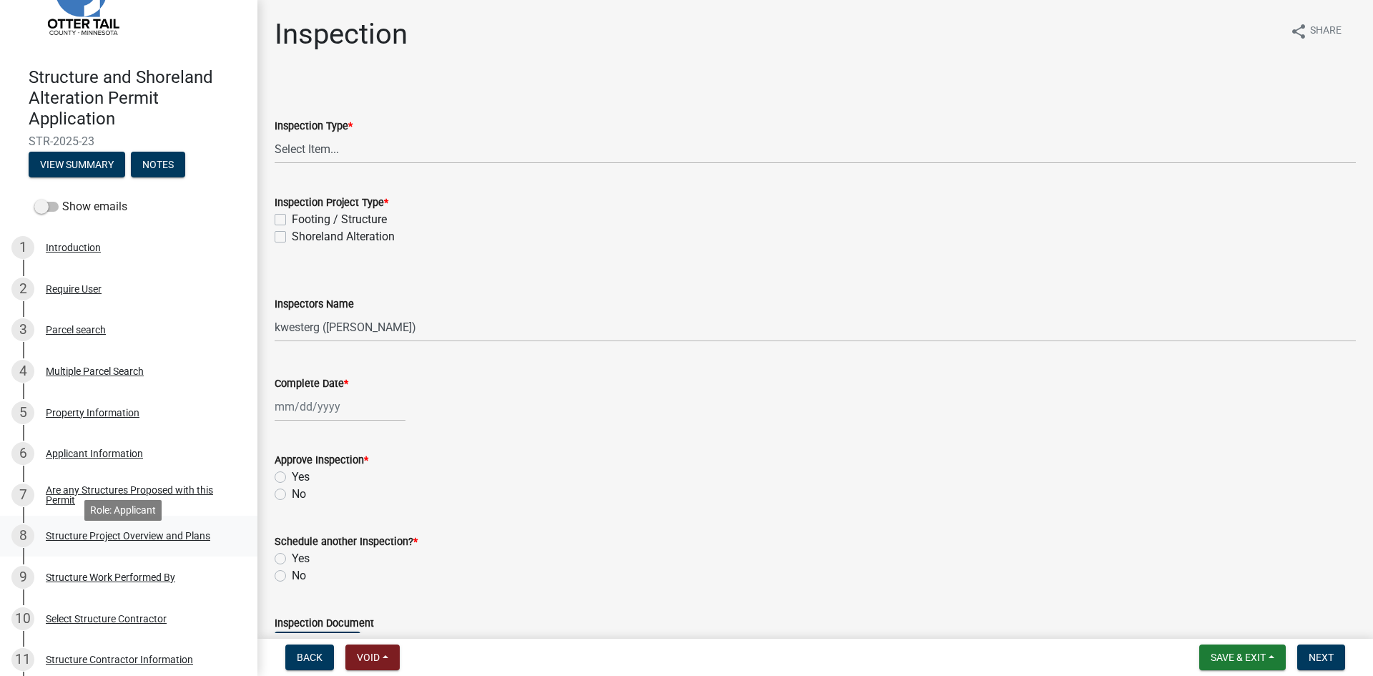
scroll to position [72, 0]
click at [202, 535] on div "Structure Project Overview and Plans" at bounding box center [128, 534] width 164 height 10
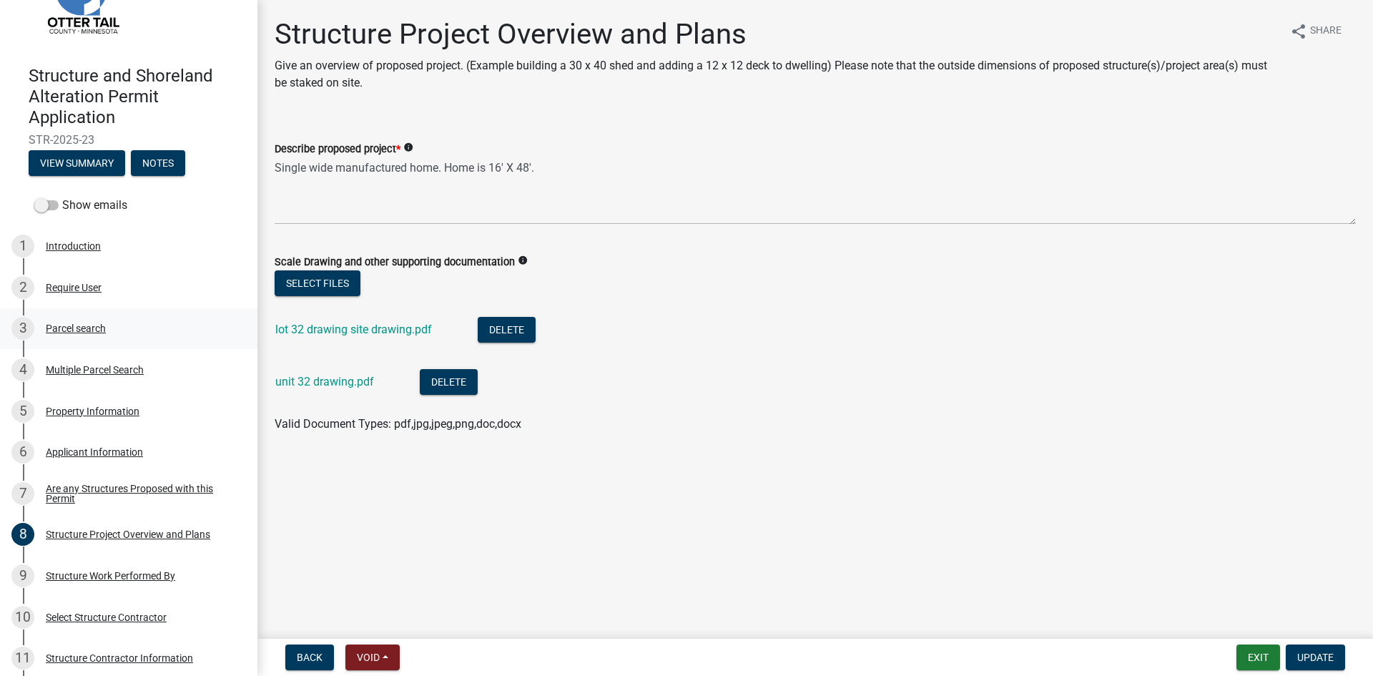
click at [159, 323] on div "3 Parcel search" at bounding box center [122, 328] width 223 height 23
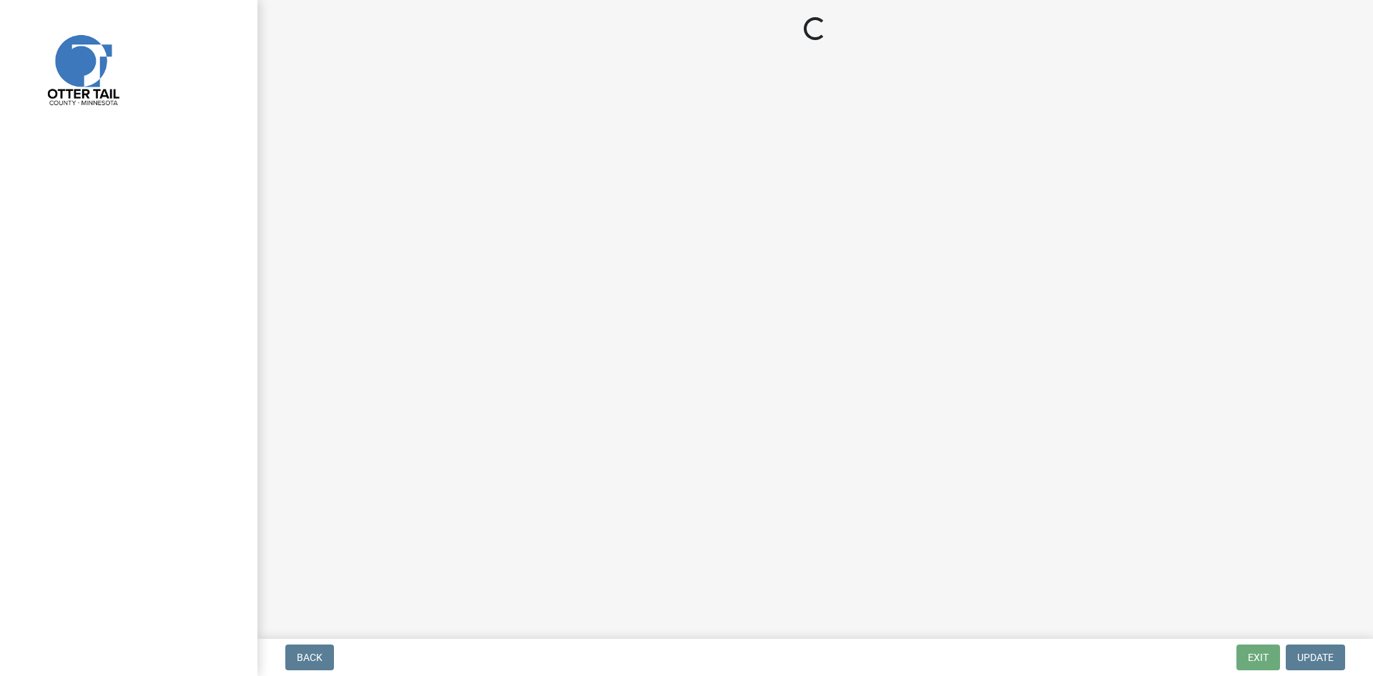
select select "710d5f49-2663-4e73-9718-d0c4e189f5ed"
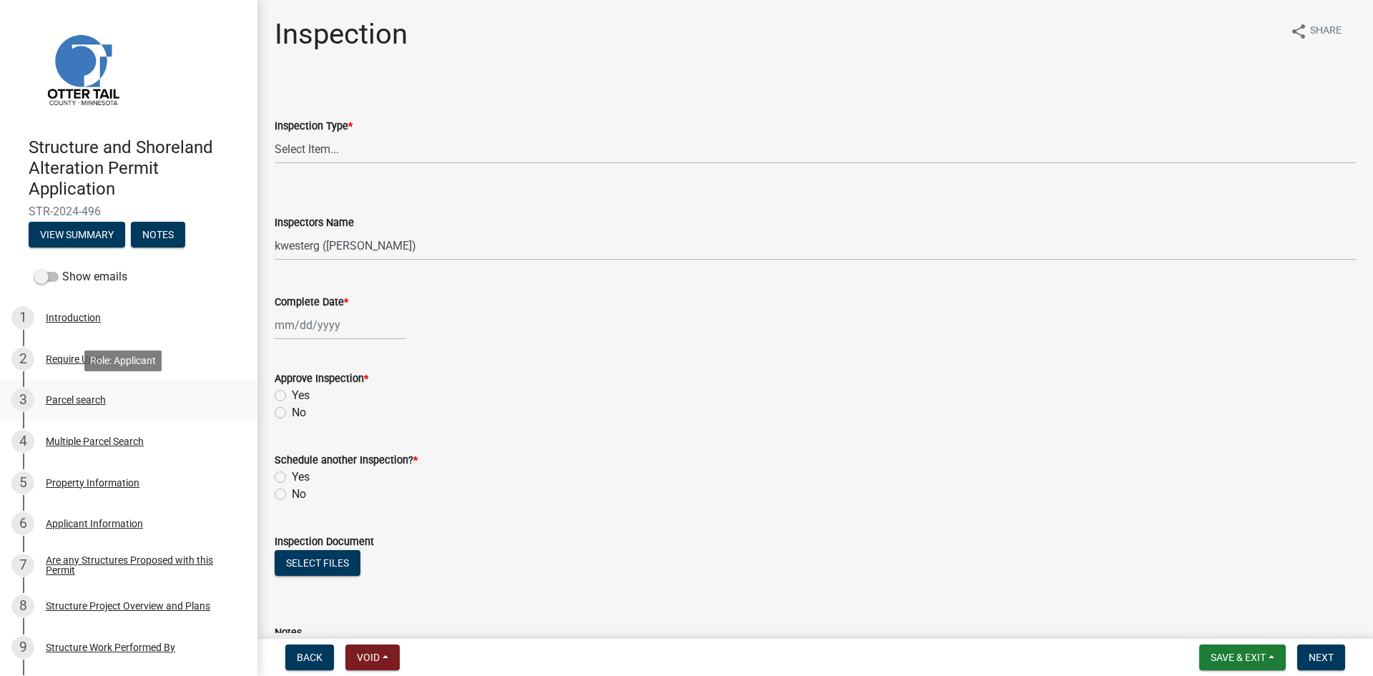
click at [102, 408] on div "3 Parcel search" at bounding box center [122, 399] width 223 height 23
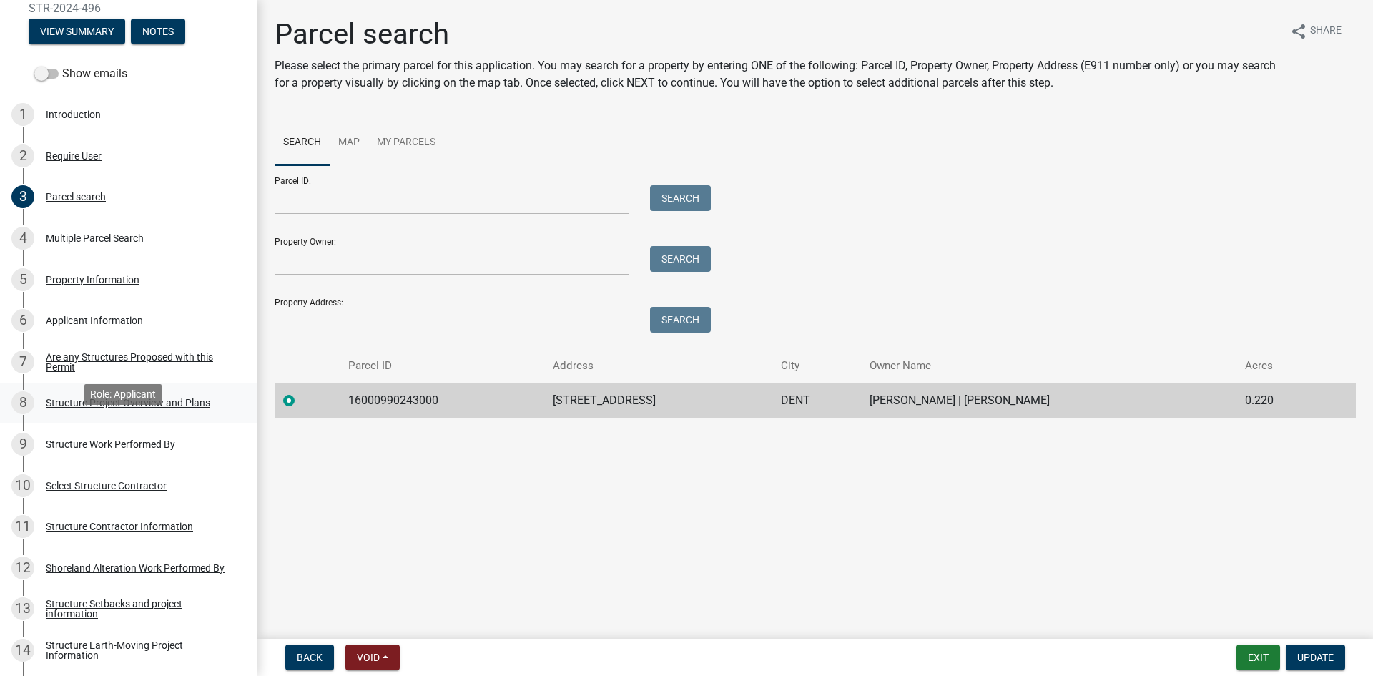
scroll to position [197, 0]
drag, startPoint x: 193, startPoint y: 418, endPoint x: 200, endPoint y: 407, distance: 13.1
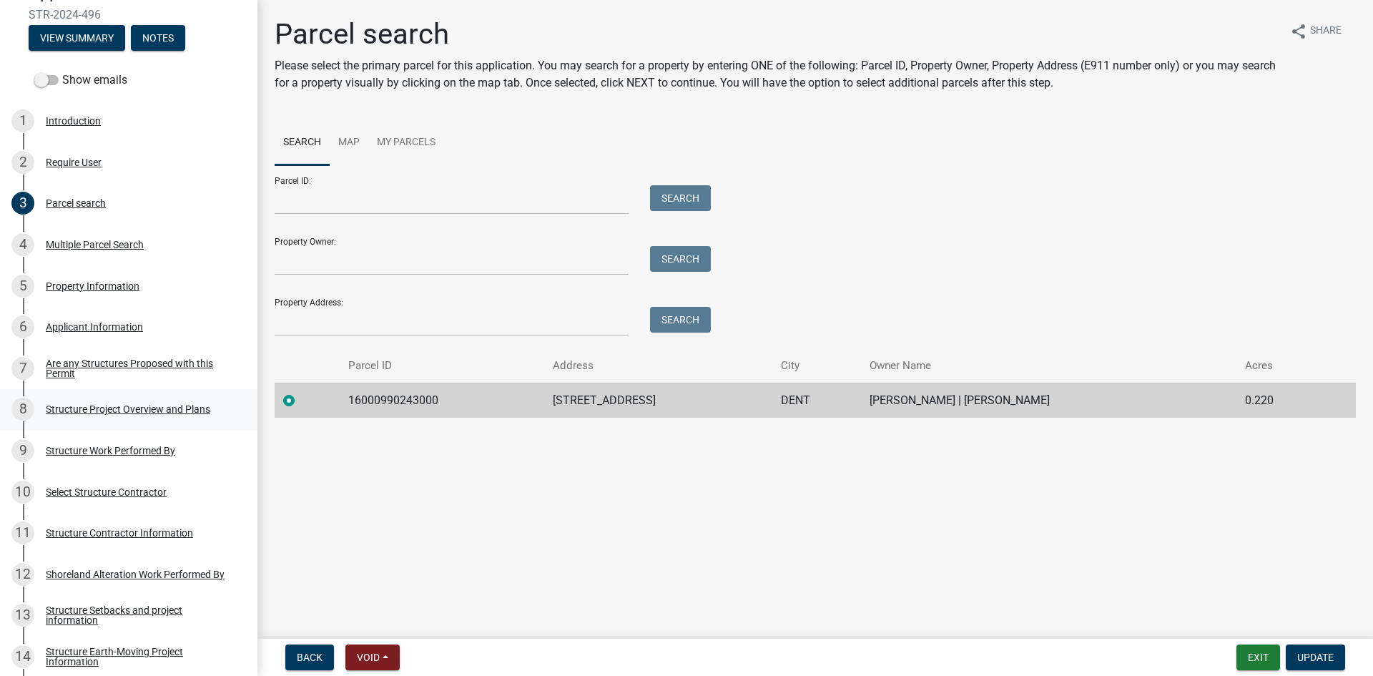
click at [202, 406] on div "Structure Project Overview and Plans" at bounding box center [128, 409] width 164 height 10
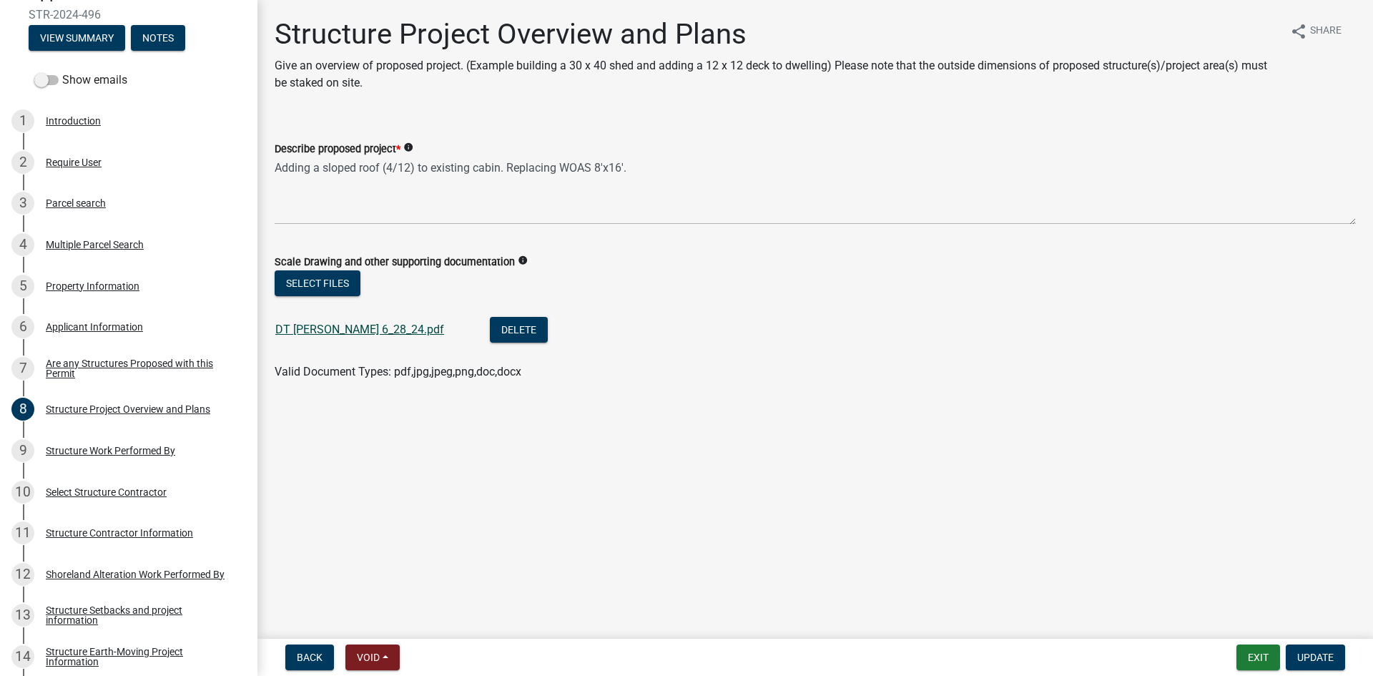
click at [399, 329] on link "DT [PERSON_NAME] 6_28_24.pdf" at bounding box center [359, 330] width 169 height 14
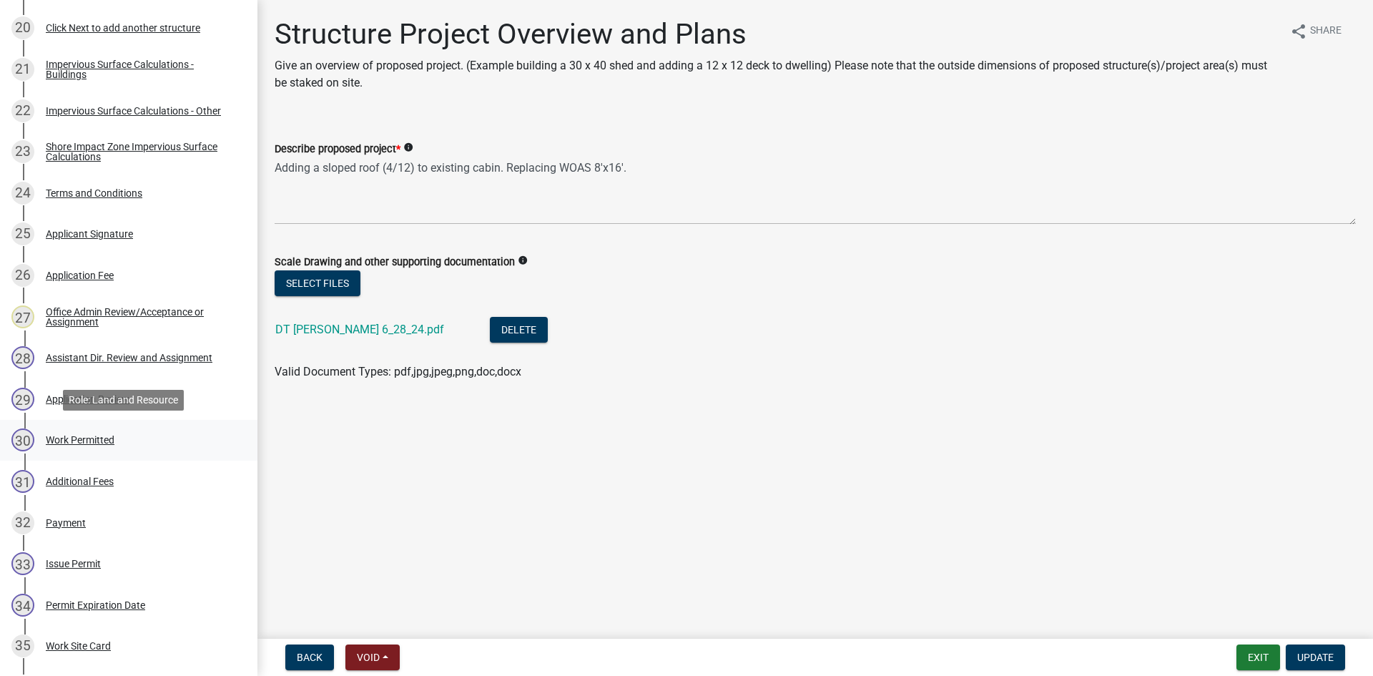
scroll to position [1073, 0]
click at [182, 449] on div "30 Work Permitted" at bounding box center [122, 439] width 223 height 23
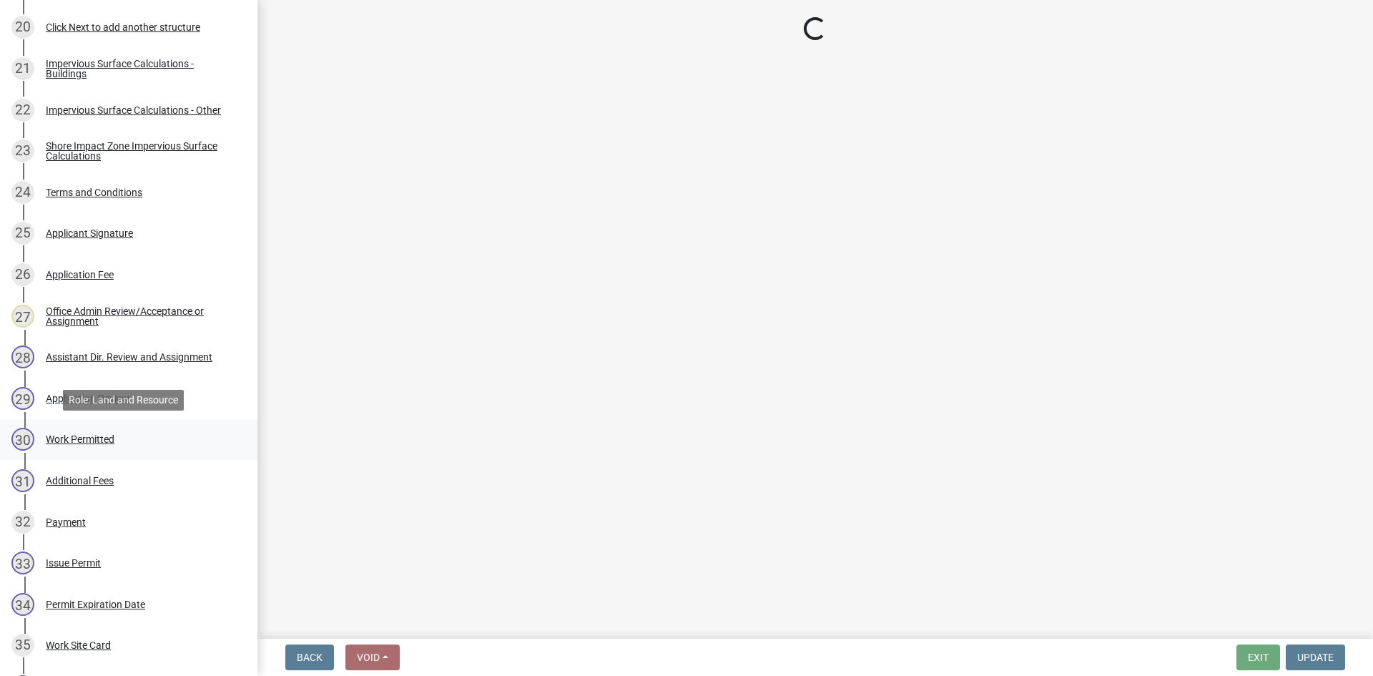
select select "b1ab52ec-9759-48a2-a5bb-a8b7da6cd639"
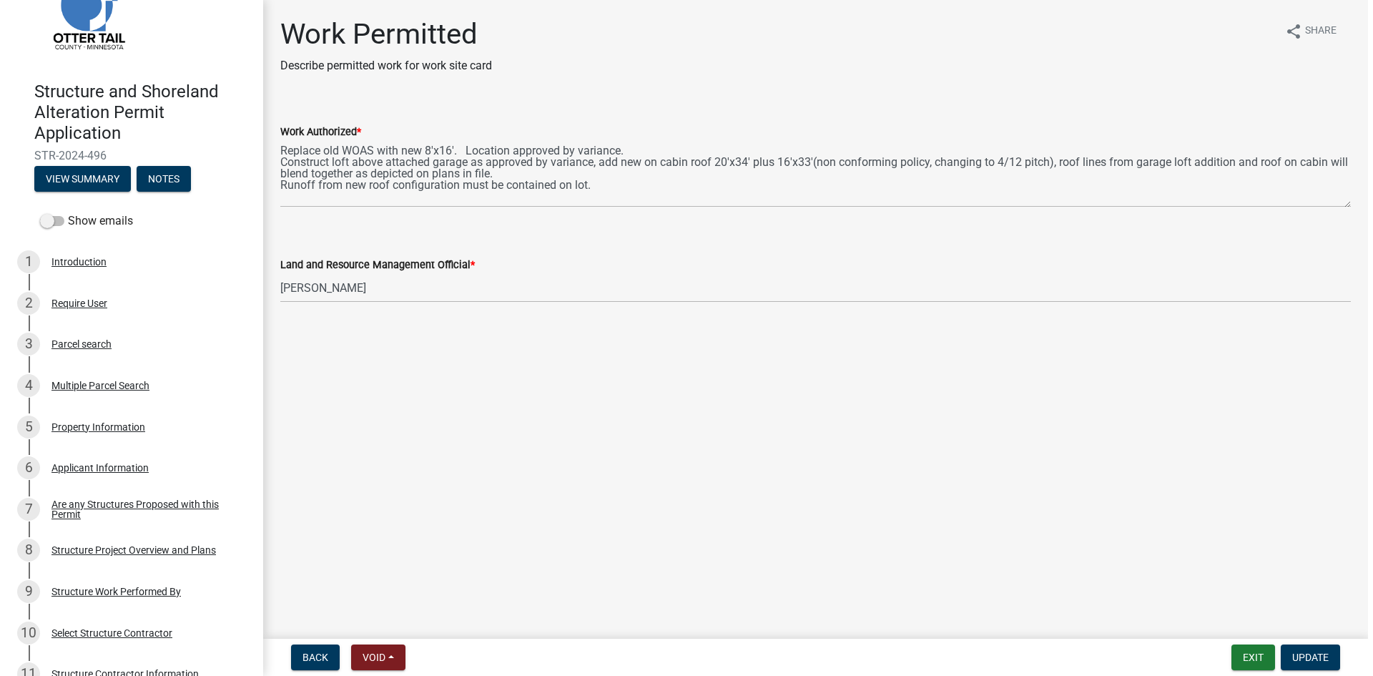
scroll to position [0, 0]
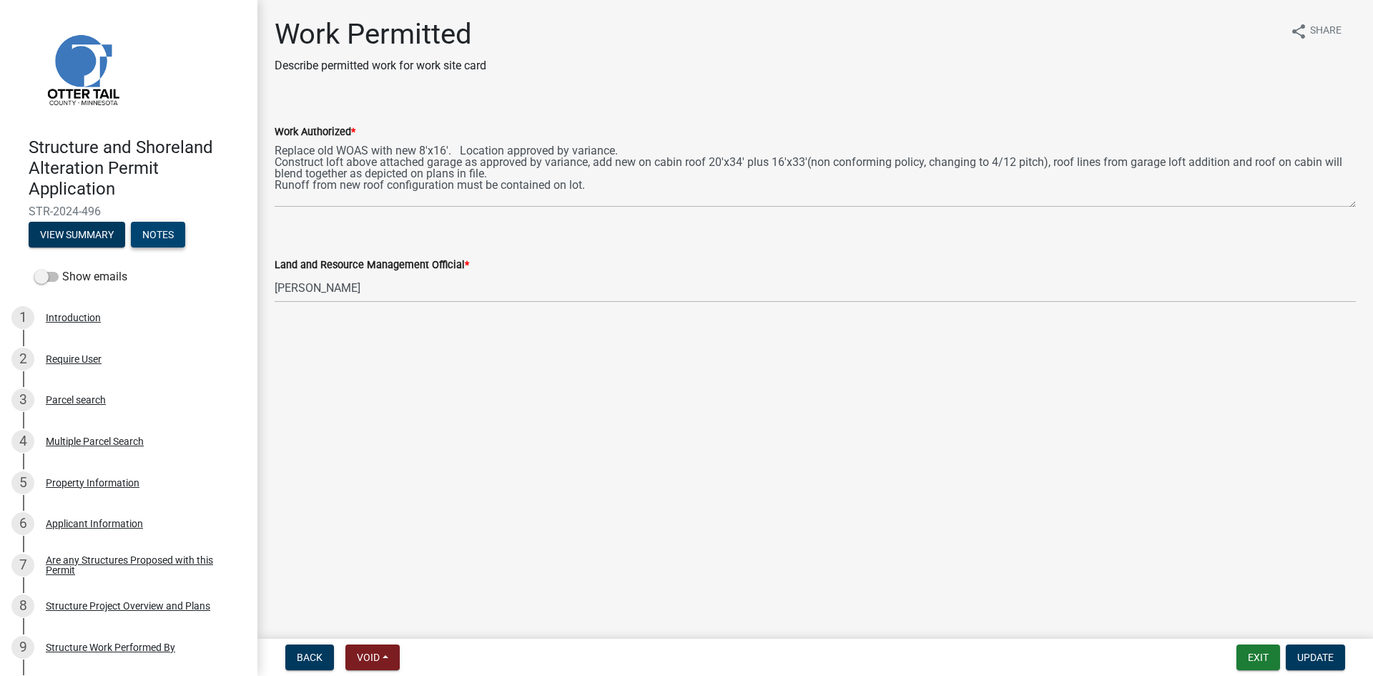
click at [166, 239] on button "Notes" at bounding box center [158, 235] width 54 height 26
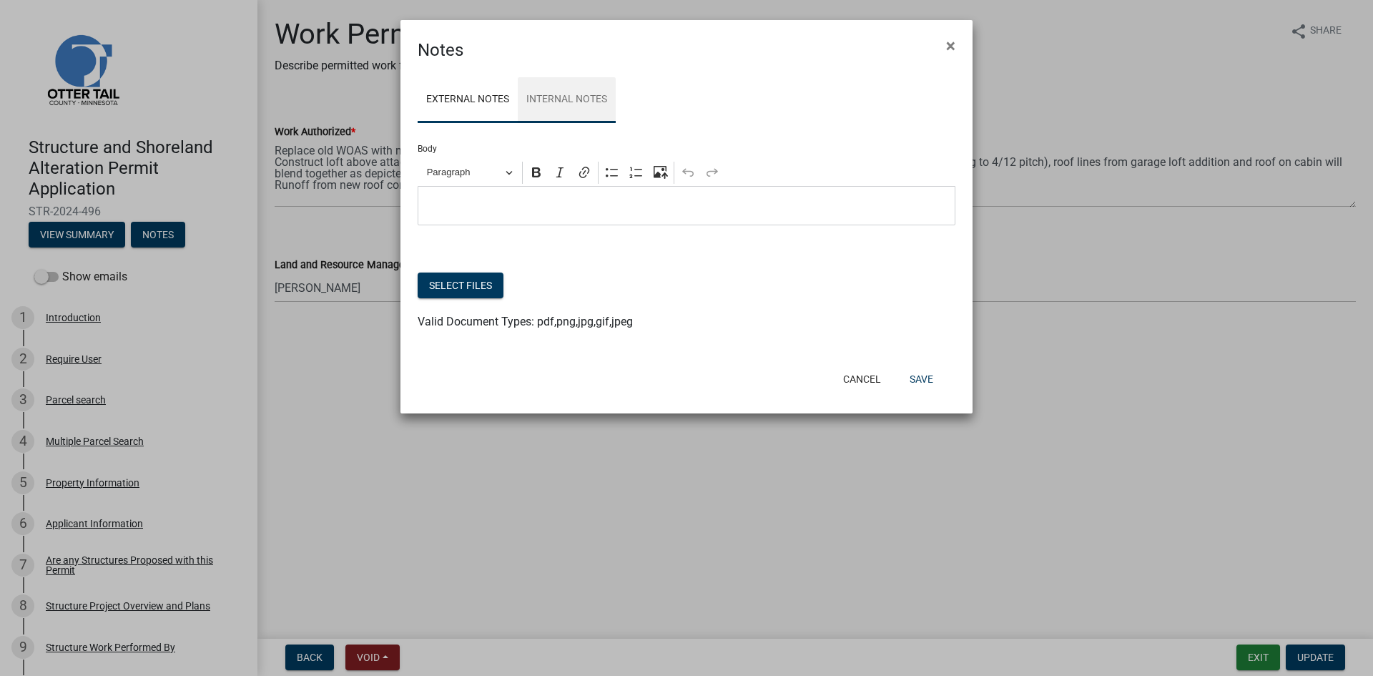
click at [576, 97] on link "Internal Notes" at bounding box center [567, 100] width 98 height 46
click at [468, 102] on link "External Notes" at bounding box center [468, 100] width 100 height 46
click at [944, 48] on button "×" at bounding box center [951, 46] width 32 height 40
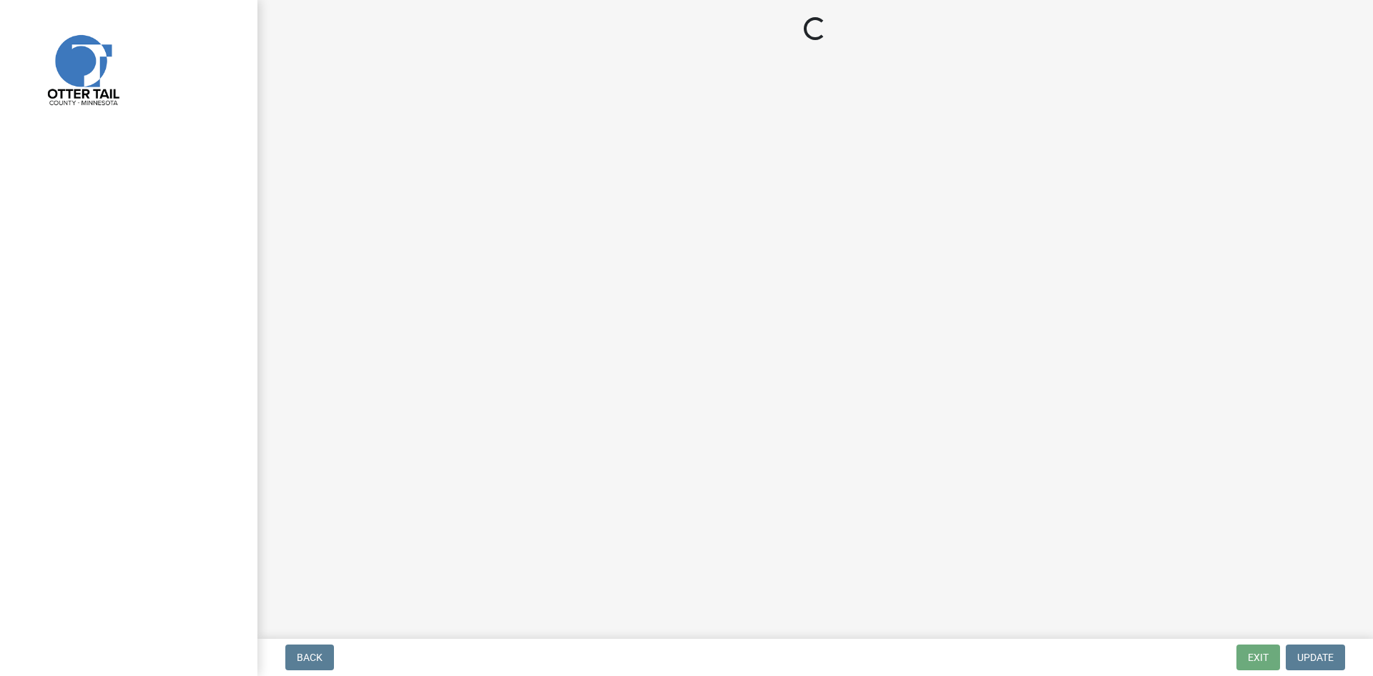
select select "710d5f49-2663-4e73-9718-d0c4e189f5ed"
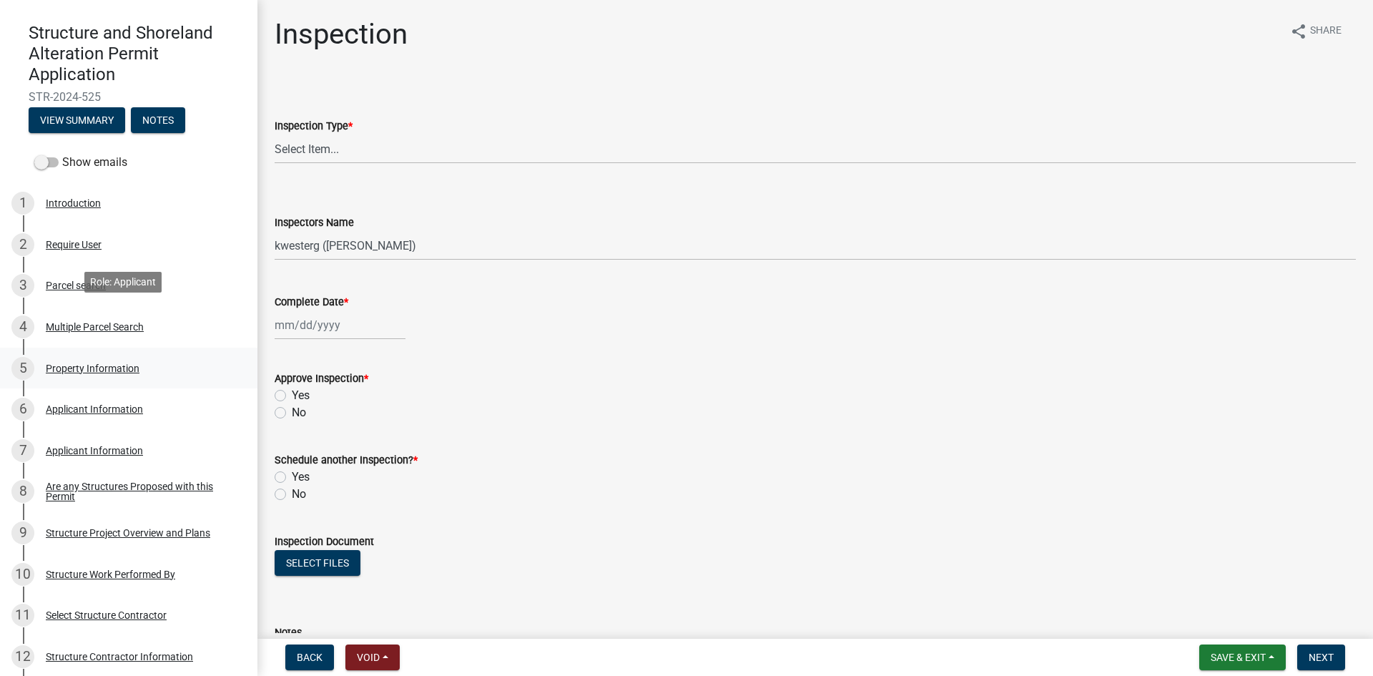
scroll to position [161, 0]
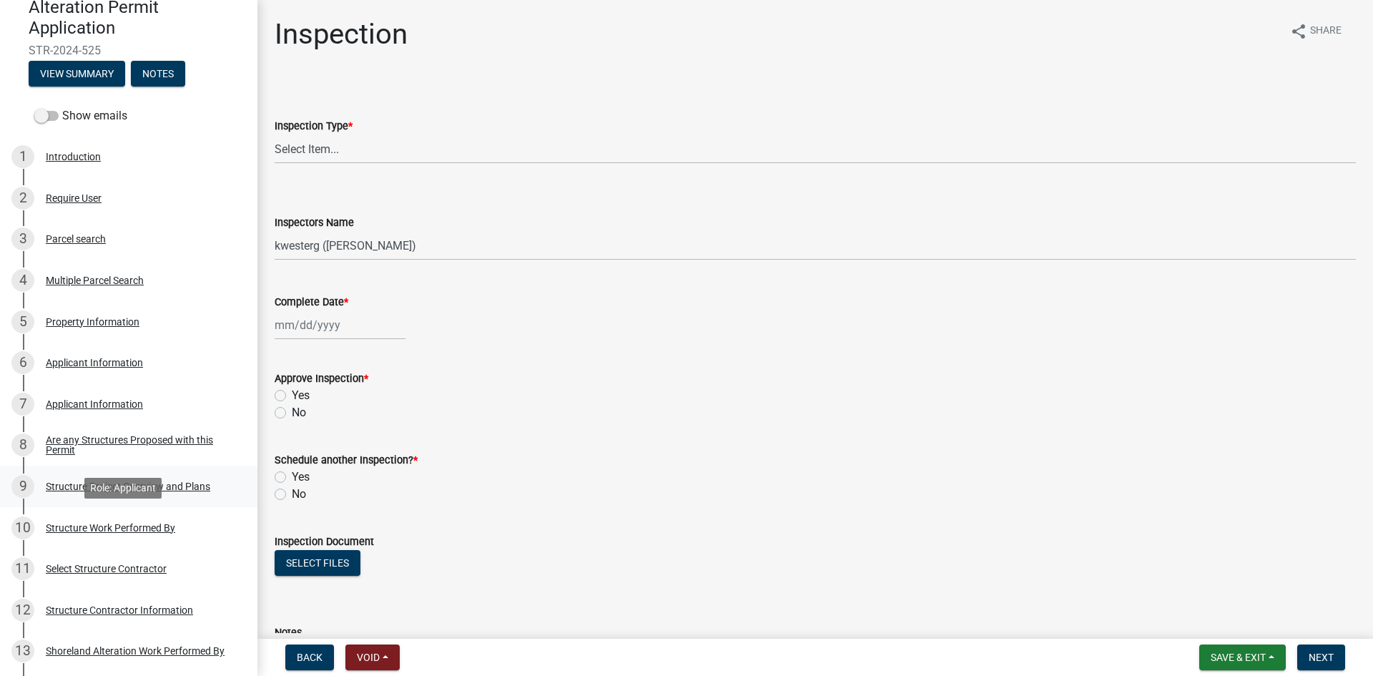
click at [215, 493] on div "9 Structure Project Overview and Plans" at bounding box center [122, 486] width 223 height 23
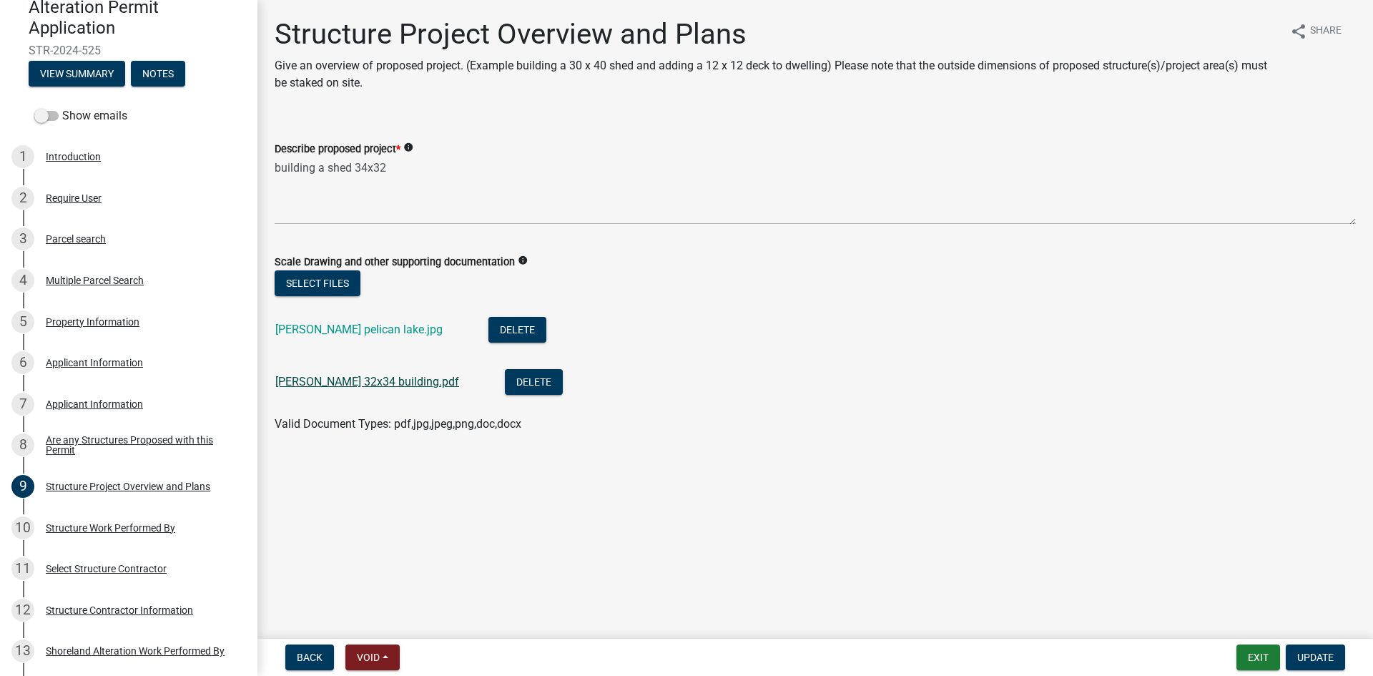
click at [421, 380] on link "[PERSON_NAME] 32x34 building.pdf" at bounding box center [367, 382] width 184 height 14
click at [388, 329] on link "[PERSON_NAME] pelican lake.jpg" at bounding box center [358, 330] width 167 height 14
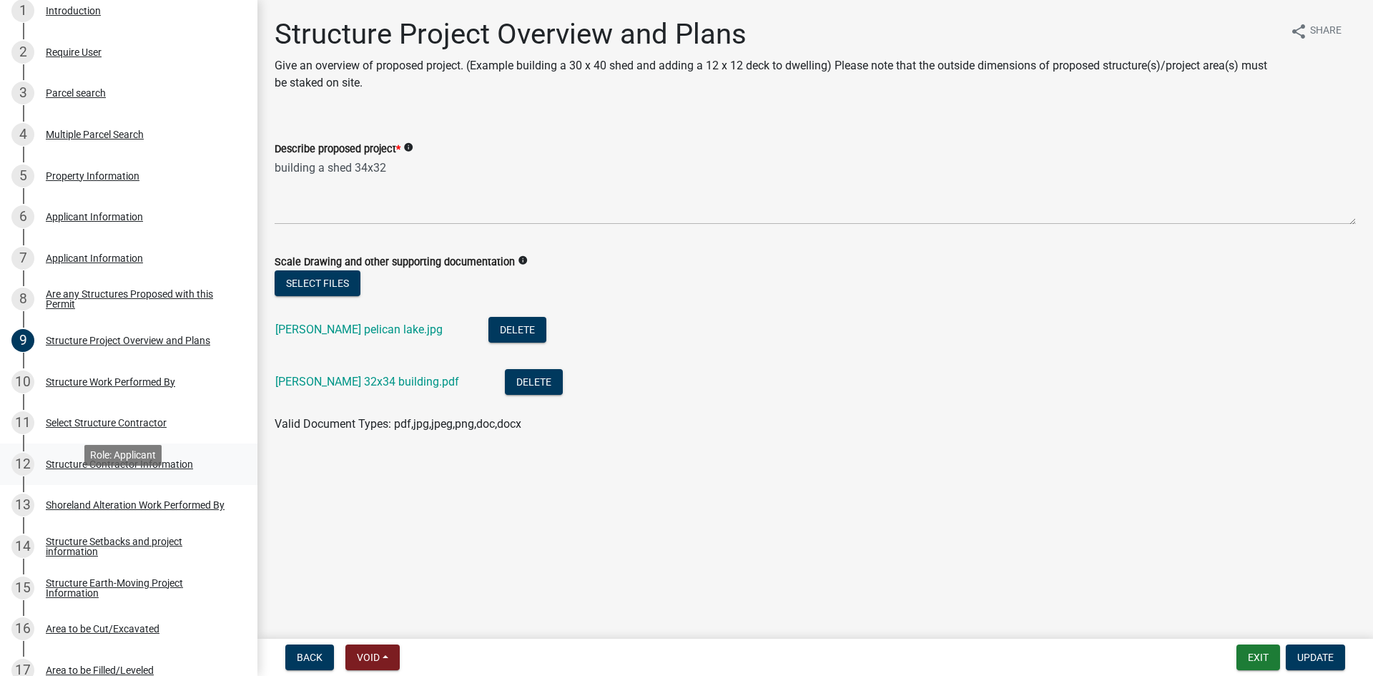
scroll to position [304, 0]
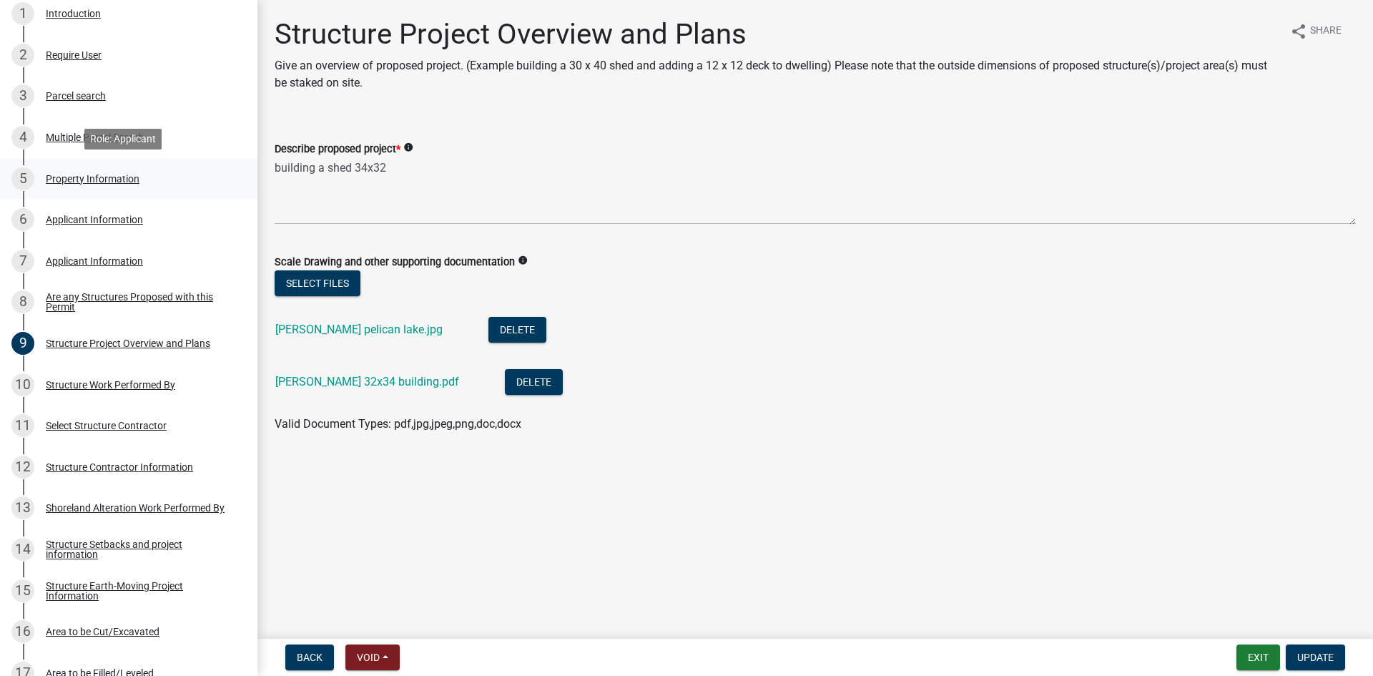
click at [148, 167] on div "5 Property Information" at bounding box center [122, 178] width 223 height 23
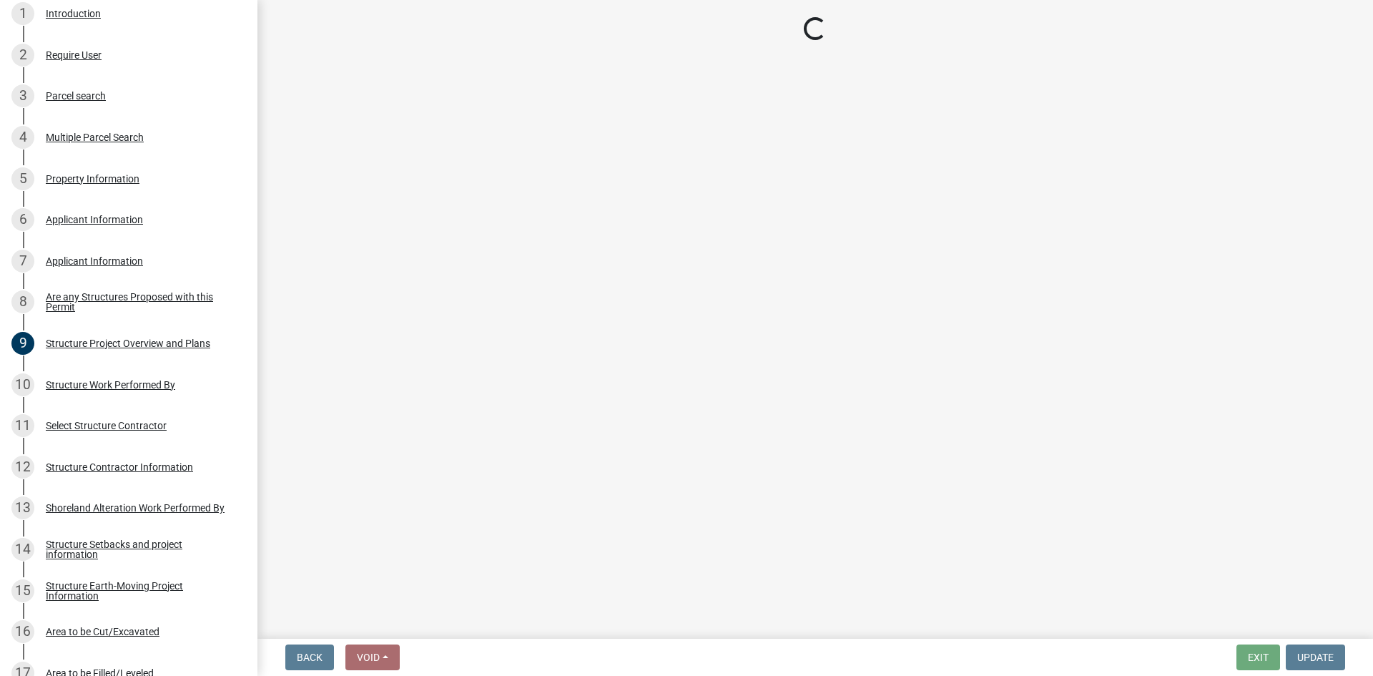
select select "758382b1-a9b7-40fb-b133-d60fa51a6422"
select select "9233bc03-43b7-4bc3-a622-0f4482adc204"
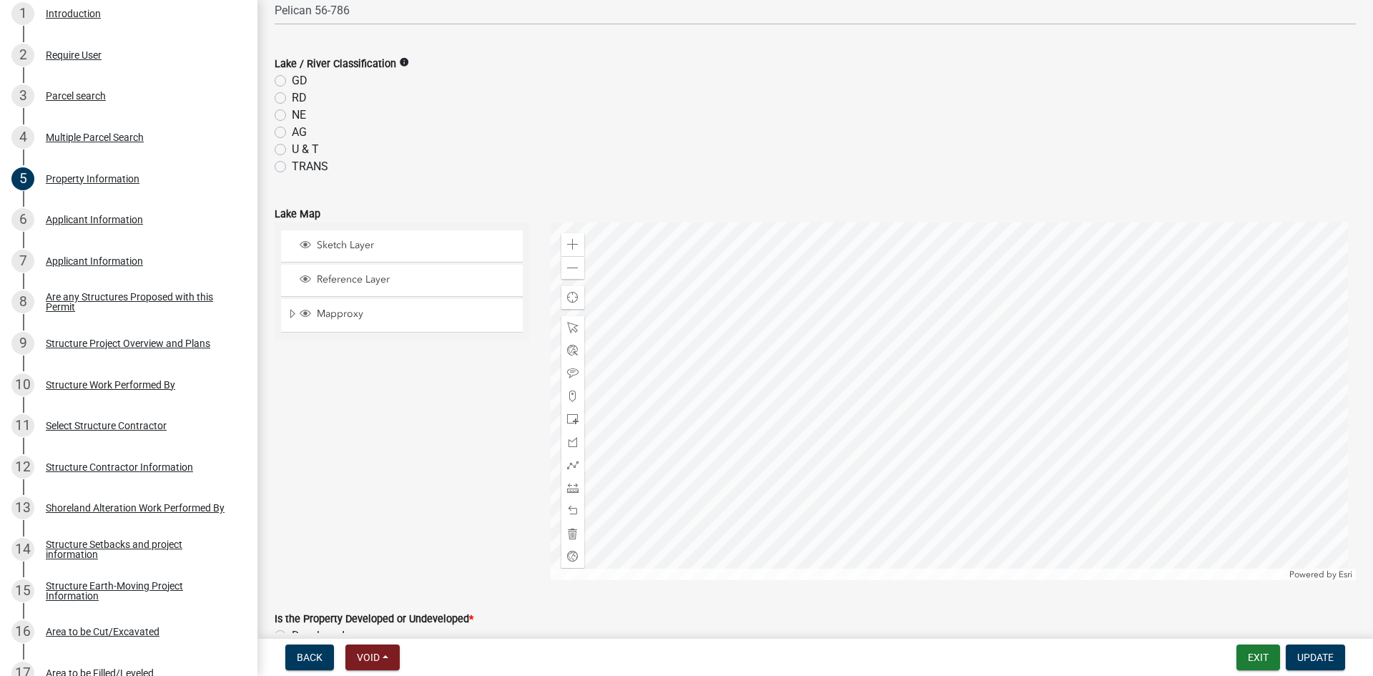
scroll to position [626, 0]
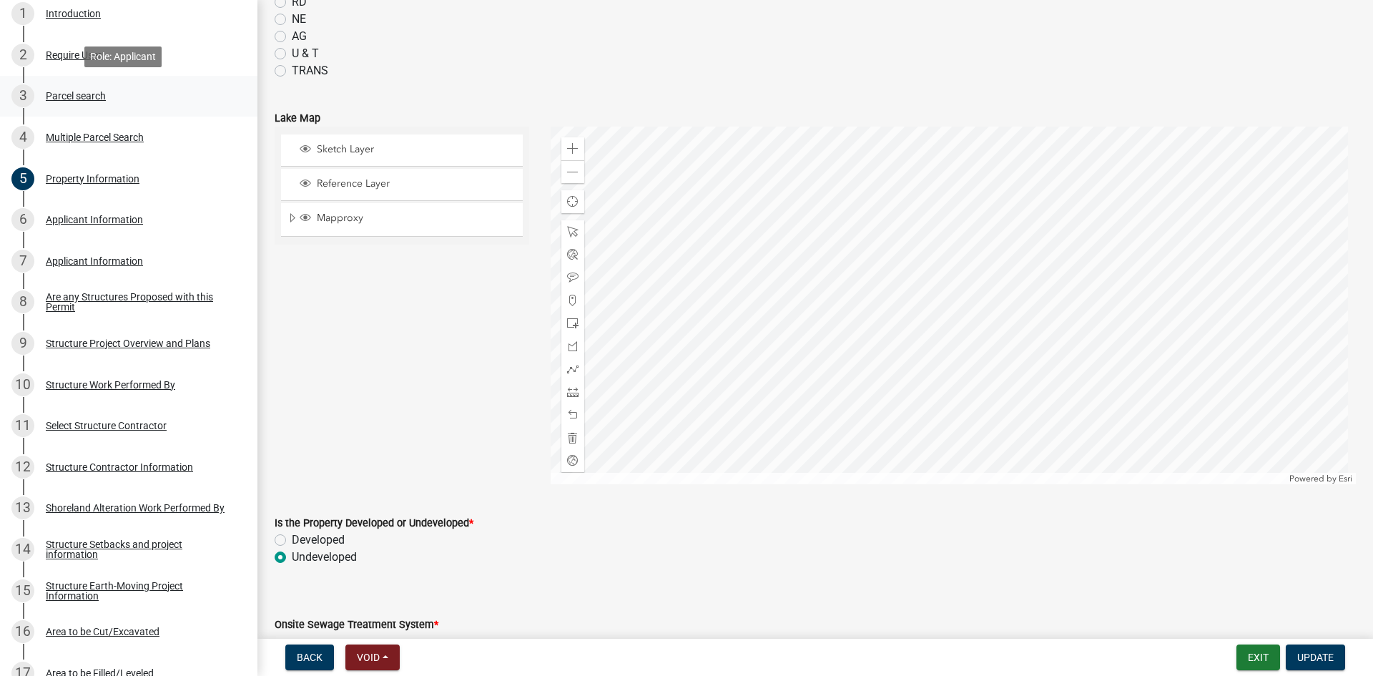
click at [72, 104] on div "3 Parcel search" at bounding box center [122, 95] width 223 height 23
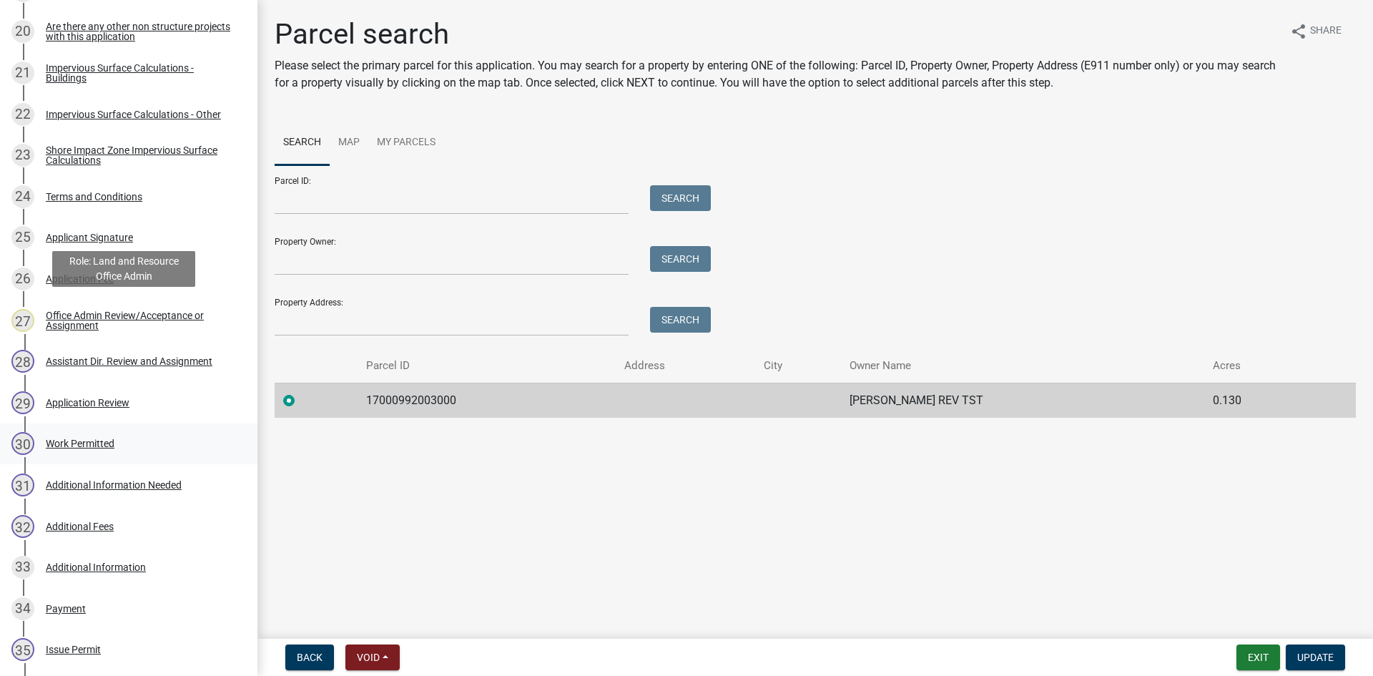
scroll to position [1073, 0]
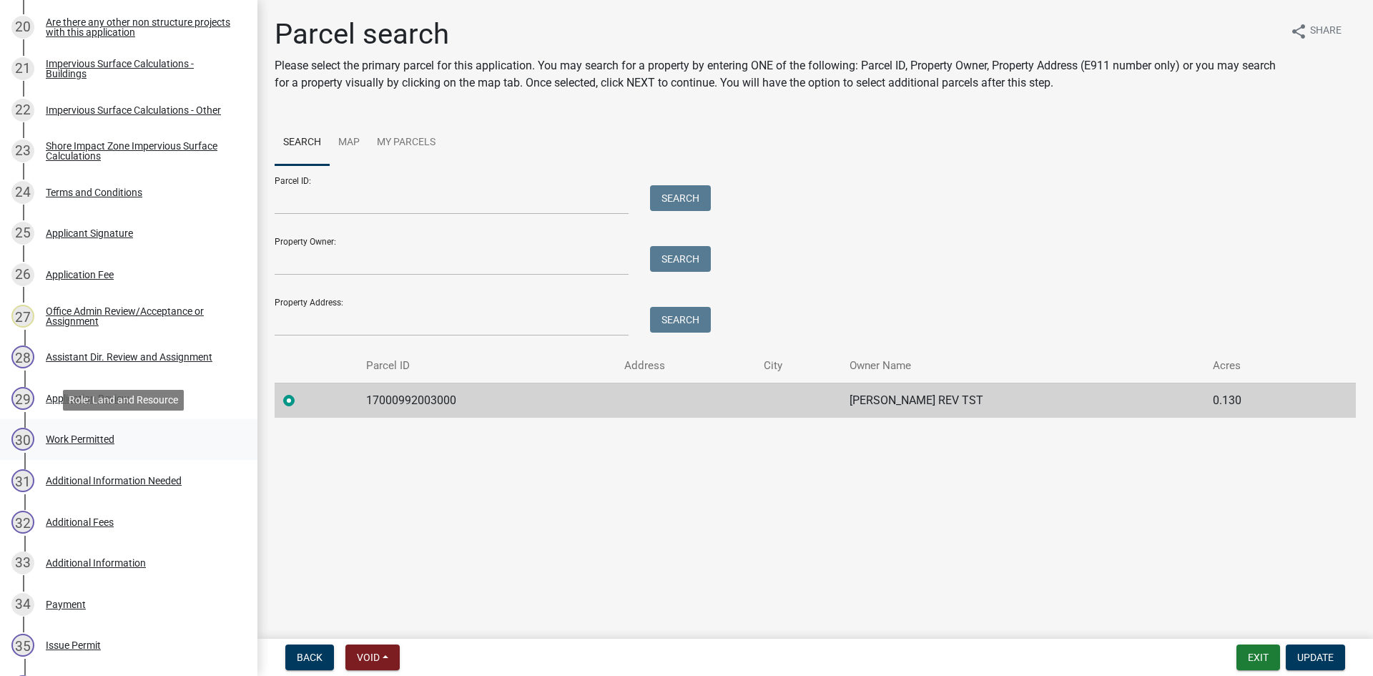
click at [157, 453] on link "30 Work Permitted" at bounding box center [128, 439] width 257 height 41
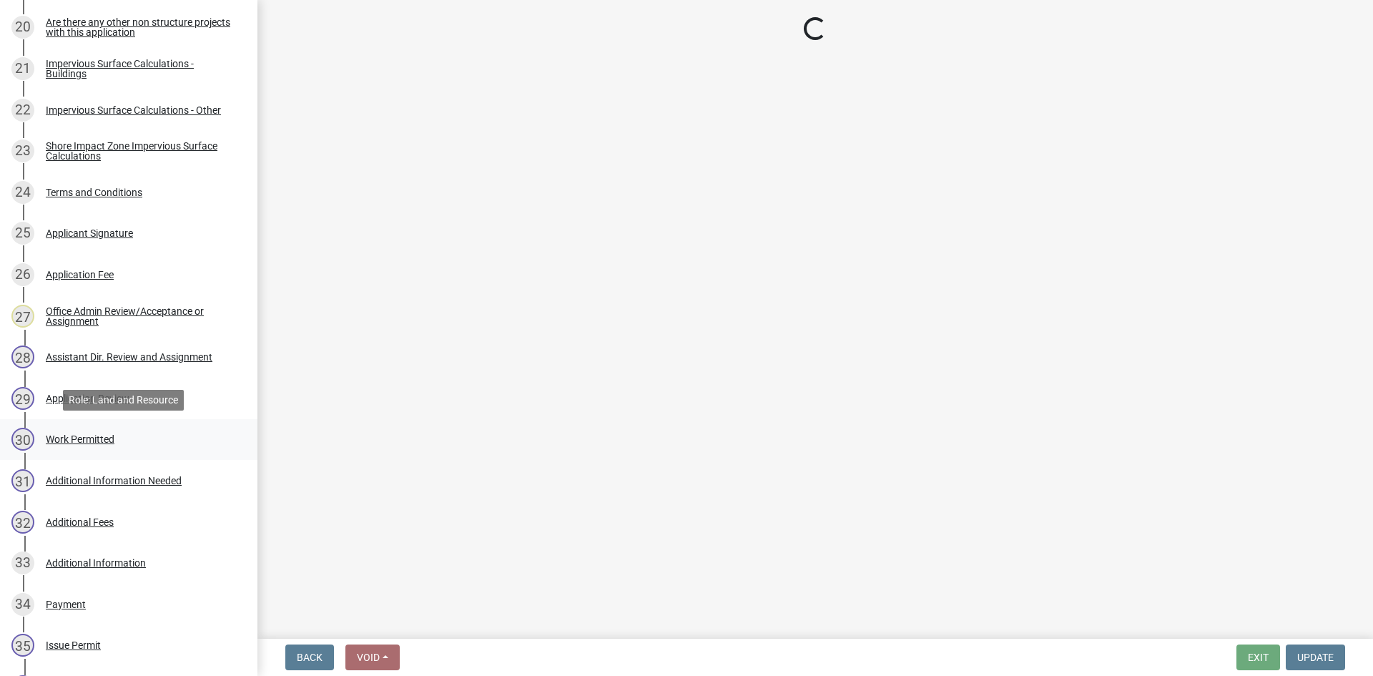
select select "ab2e7446-72a0-49c6-a36a-5181bad2fe68"
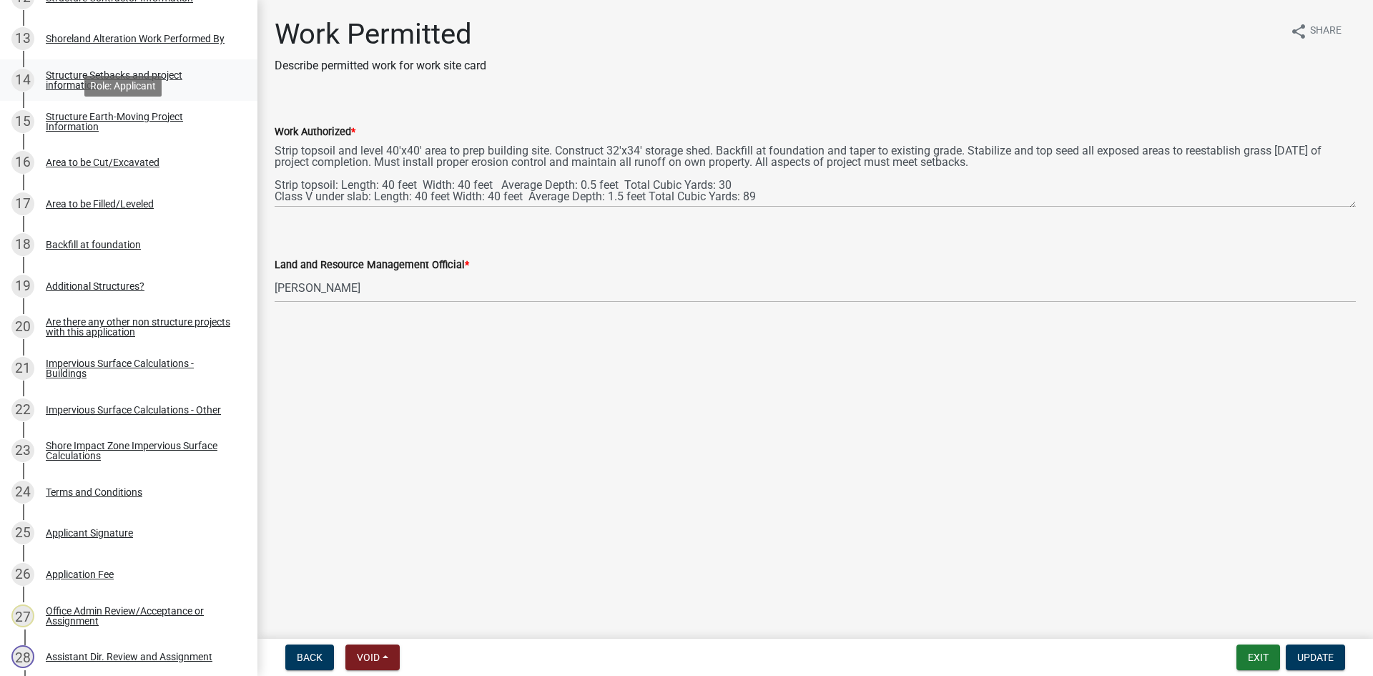
scroll to position [769, 0]
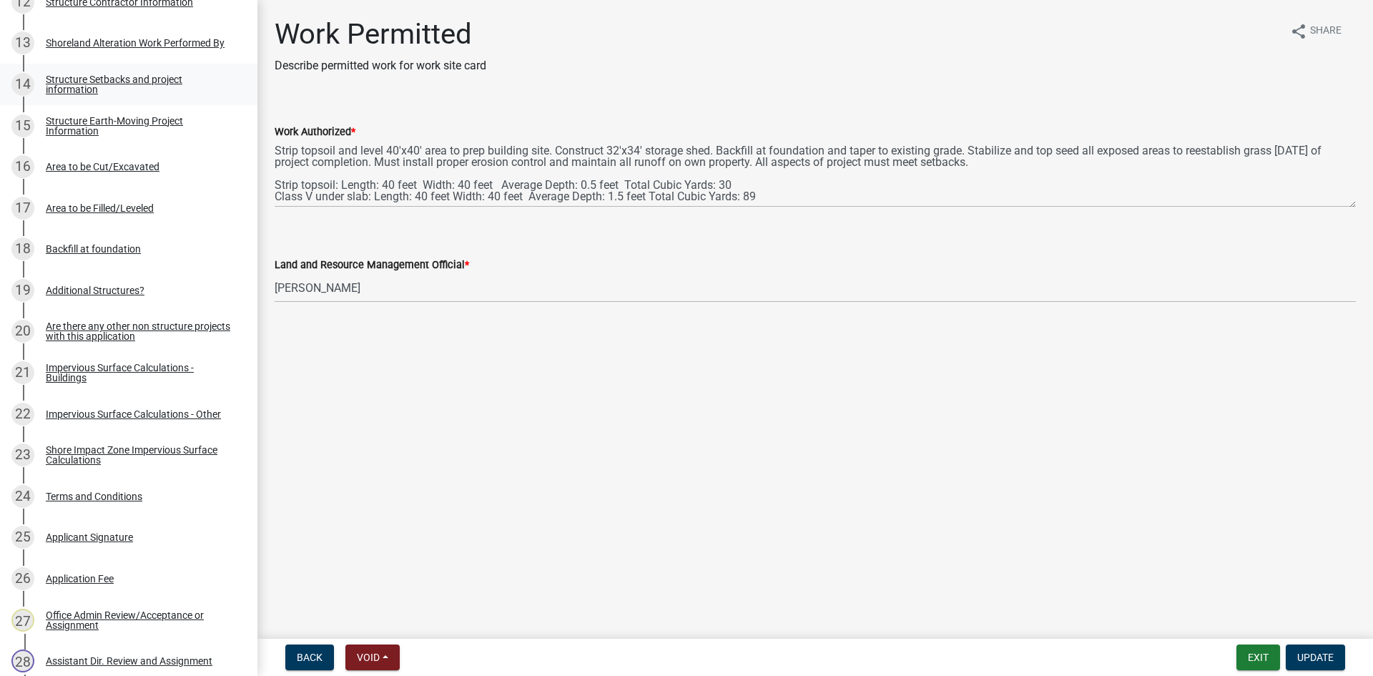
click at [142, 92] on div "Structure Setbacks and project information" at bounding box center [140, 84] width 189 height 20
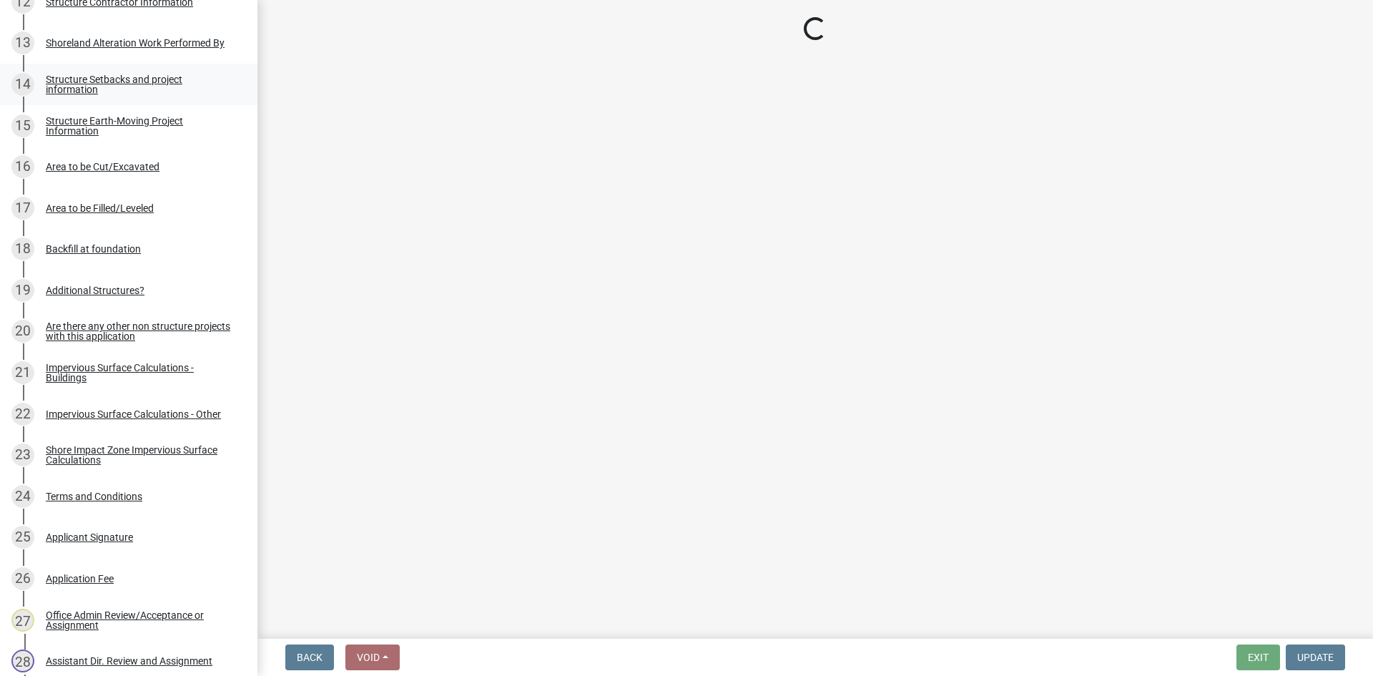
select select "25a02ecf-16f8-4dec-ac47-822d39ad9576"
select select "c185e313-3403-4239-bd61-bb563c58a77a"
select select "e560a688-e561-477d-b756-2b3ad714d8bd"
select select "b13ed3f6-1f73-490c-b6b9-92dfa0212ca3"
select select "e80e3e2c-e9d0-4b64-95b5-c0b12854bba2"
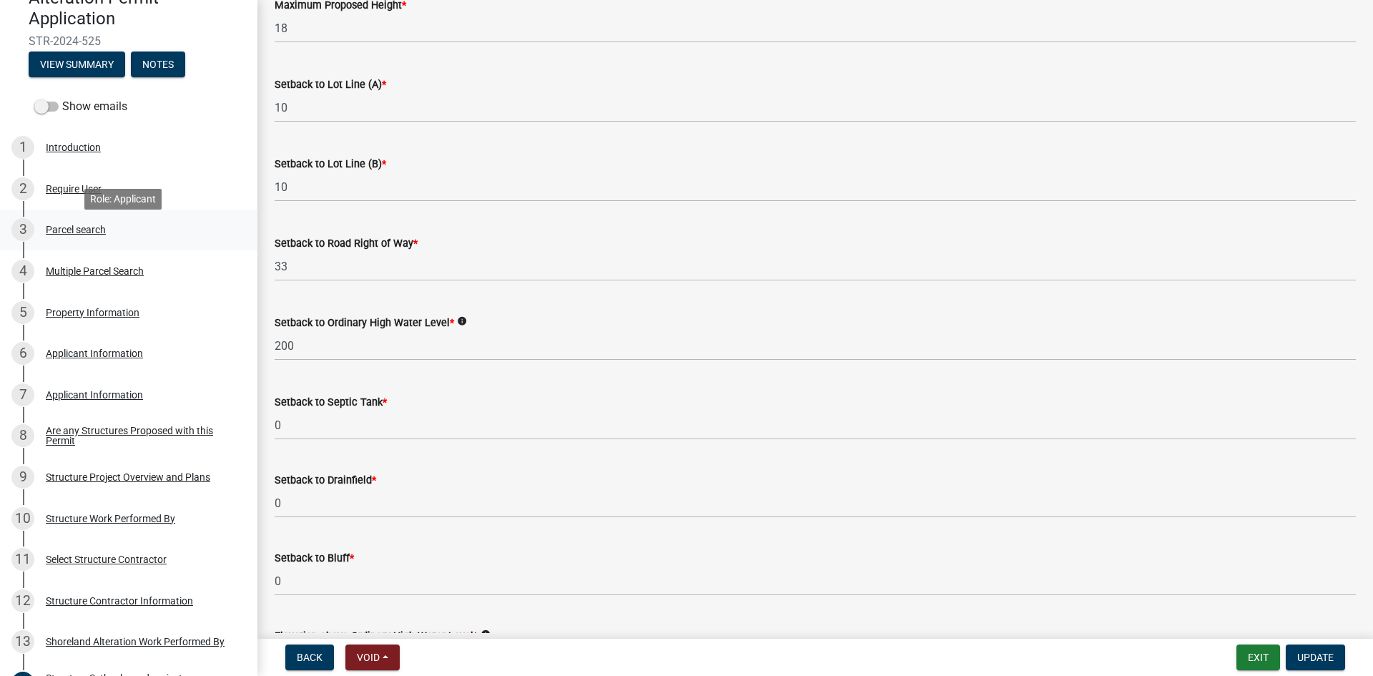
scroll to position [161, 0]
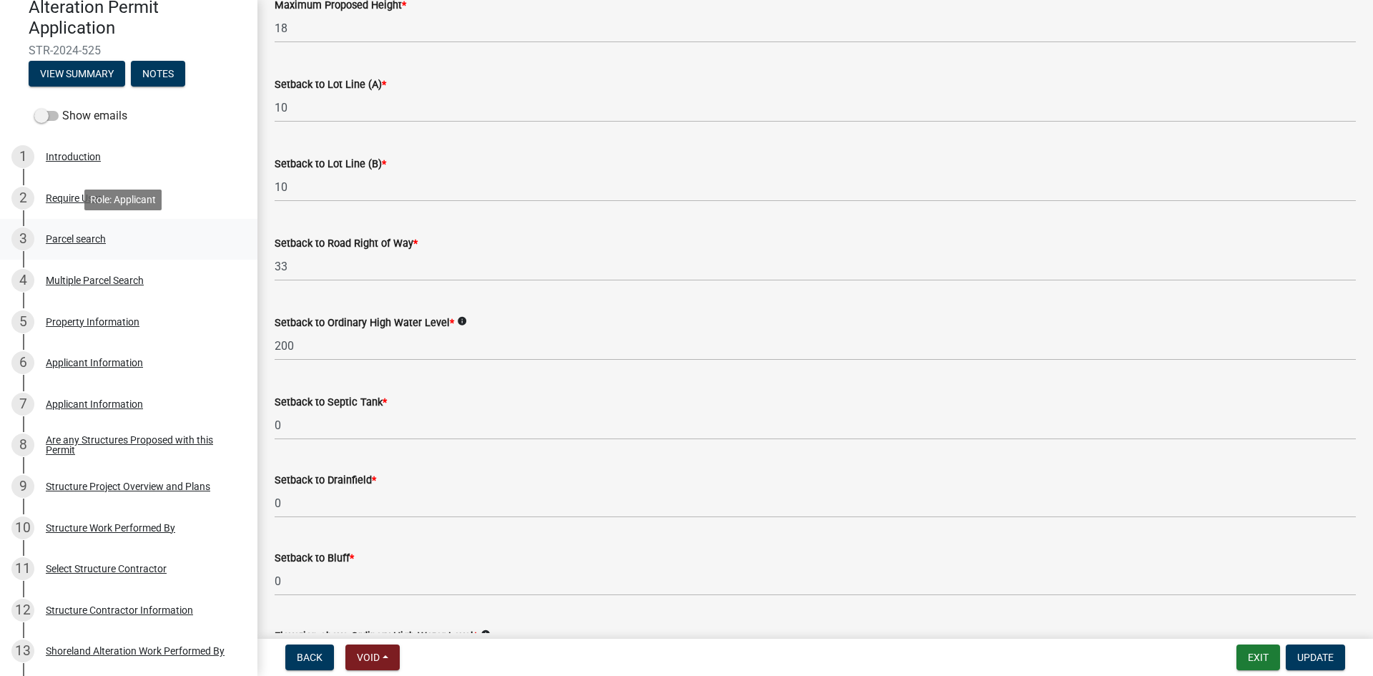
click at [144, 244] on div "3 Parcel search" at bounding box center [122, 238] width 223 height 23
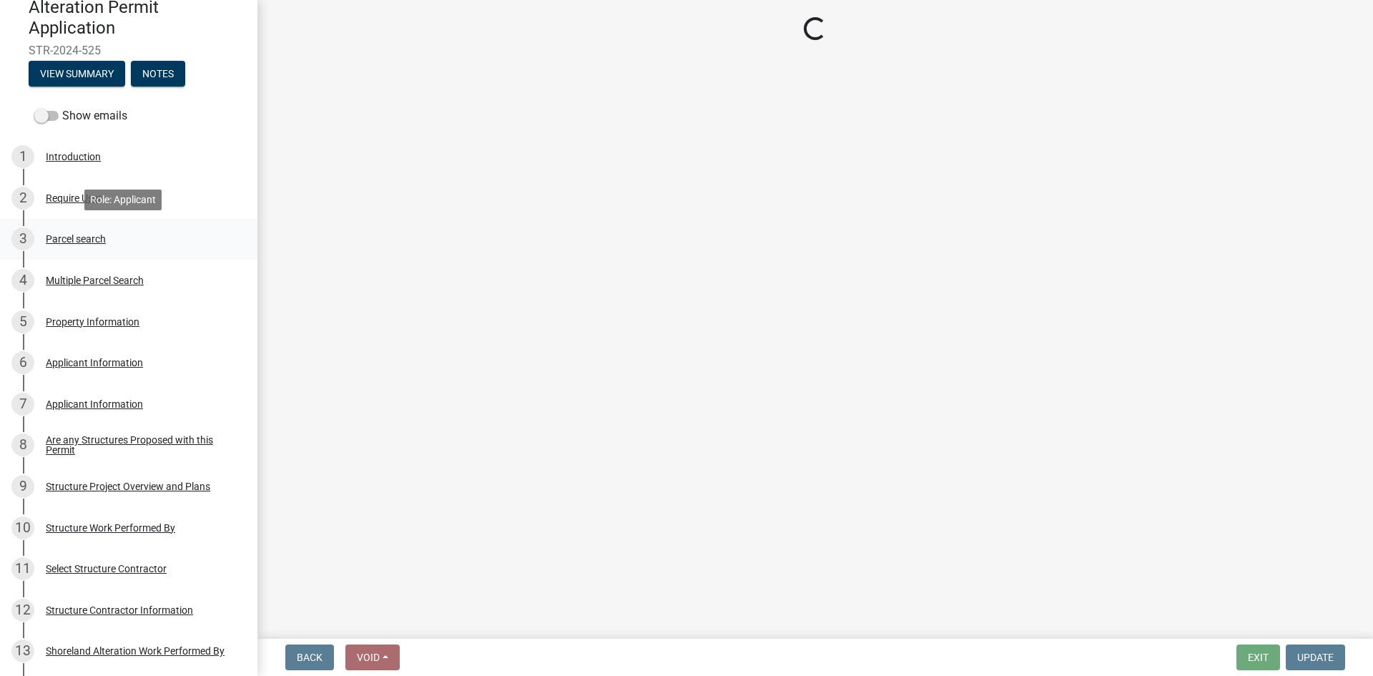
scroll to position [0, 0]
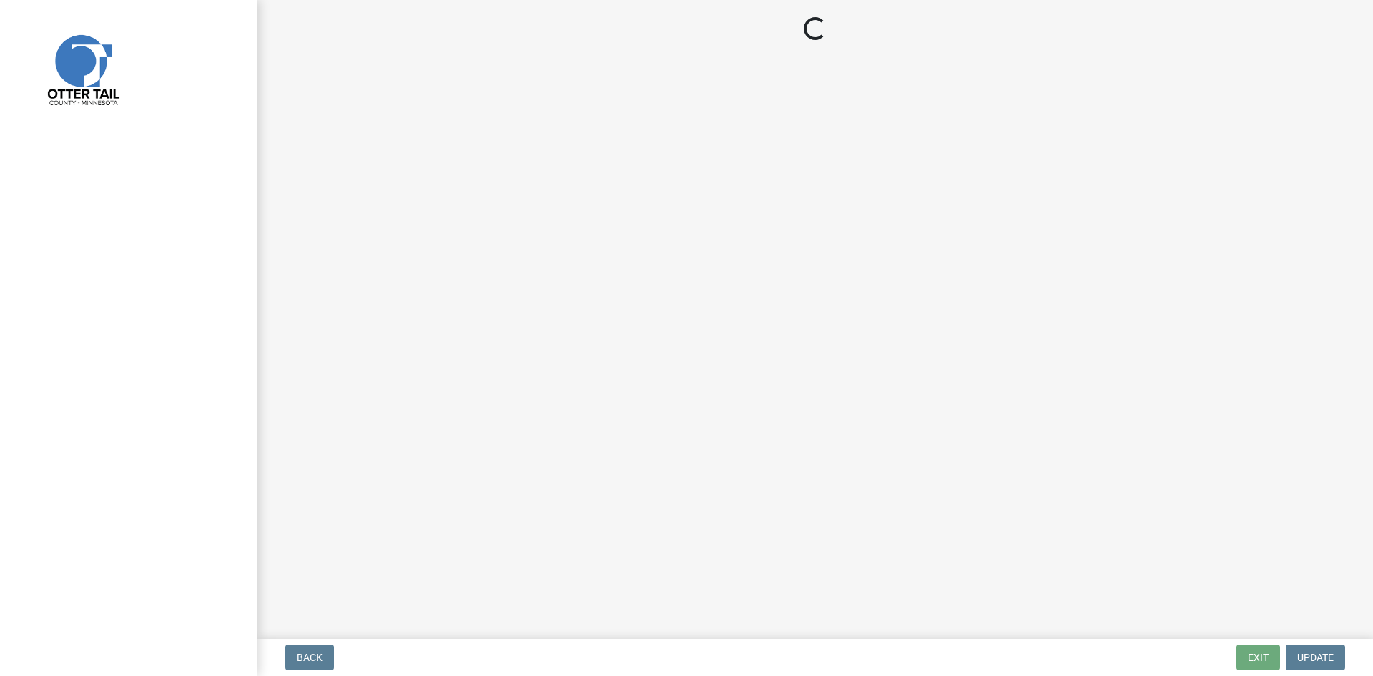
select select "710d5f49-2663-4e73-9718-d0c4e189f5ed"
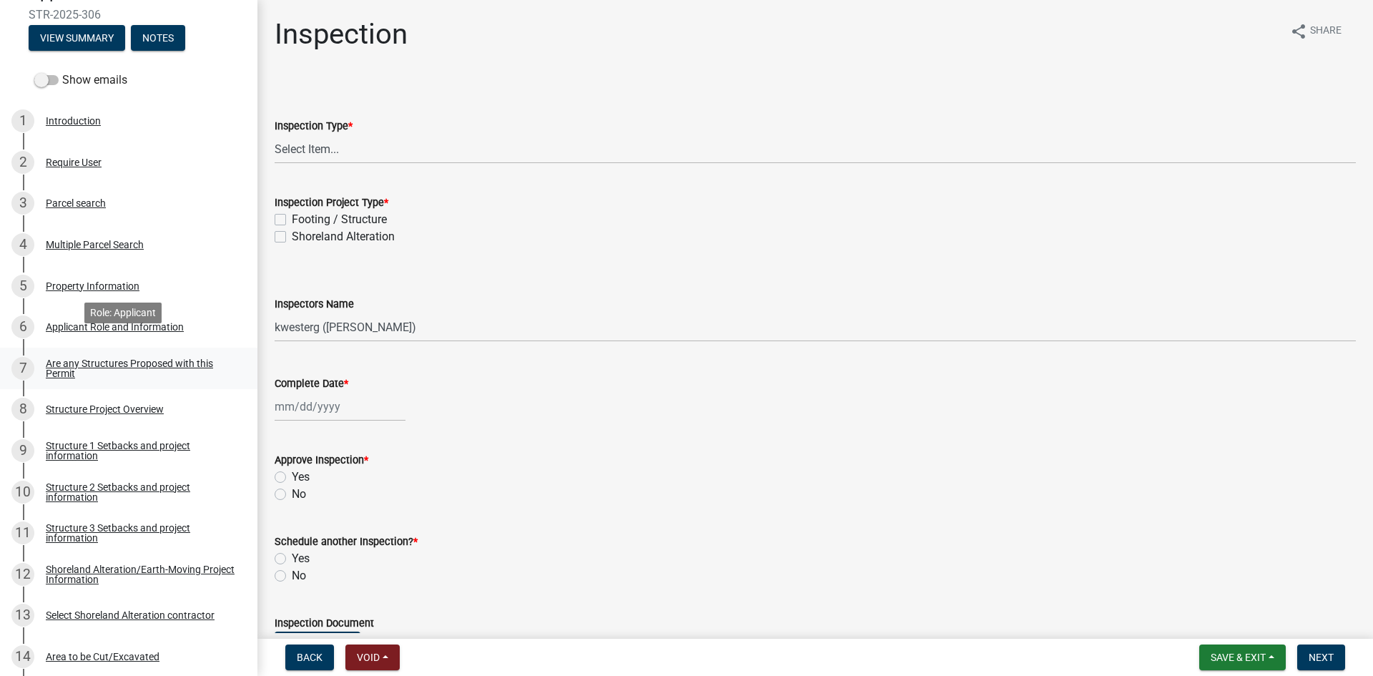
scroll to position [215, 0]
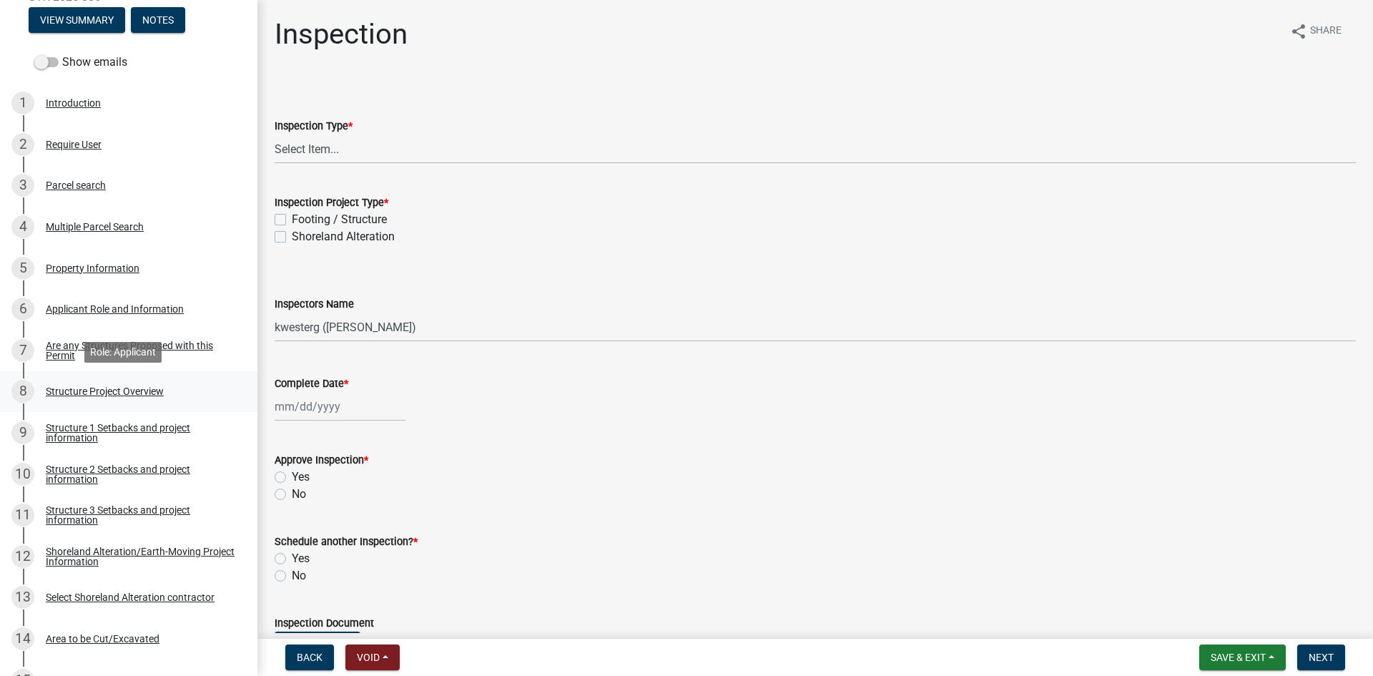
click at [175, 390] on div "8 Structure Project Overview" at bounding box center [122, 391] width 223 height 23
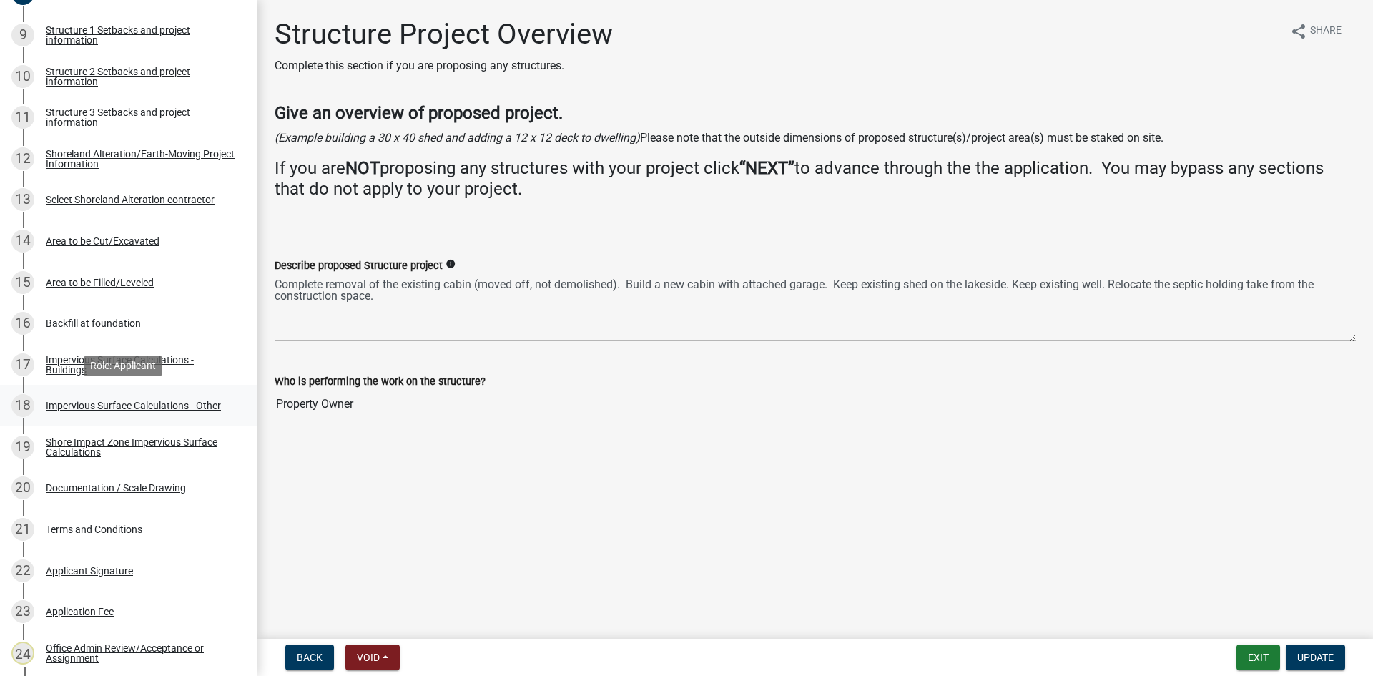
scroll to position [733, 0]
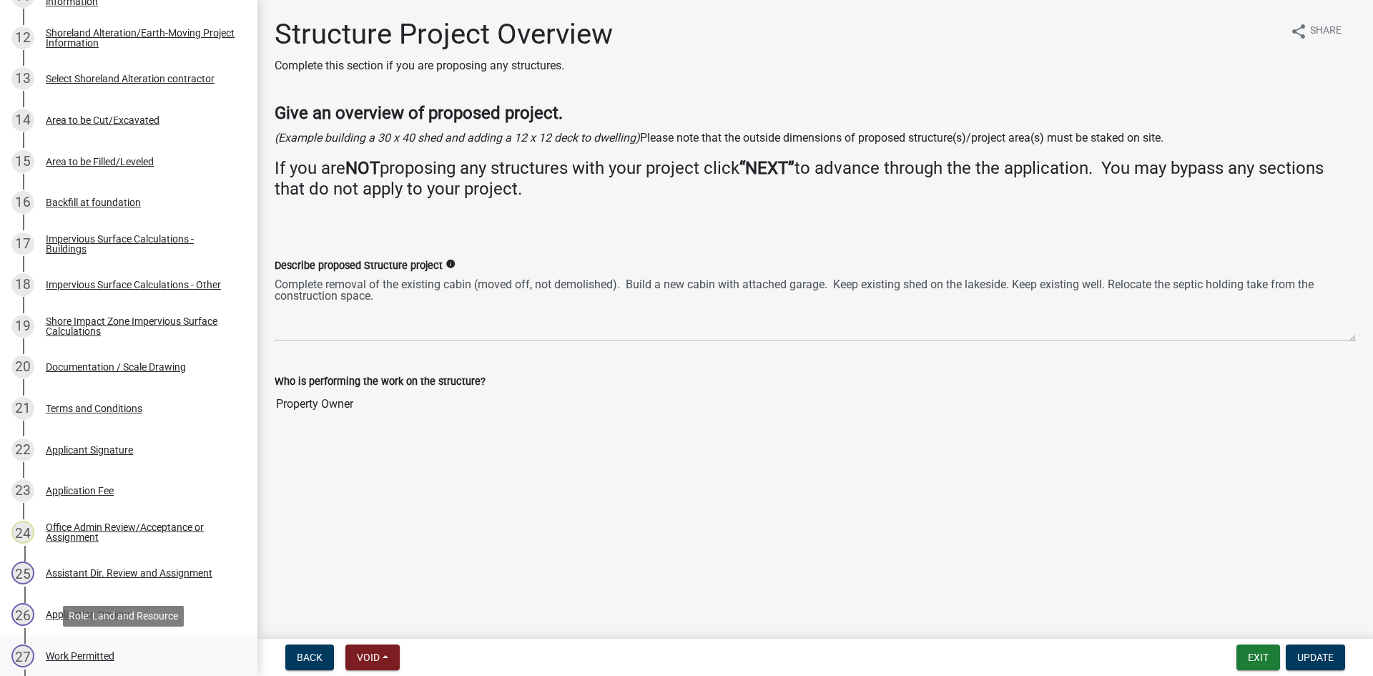
click at [160, 643] on link "27 Work Permitted" at bounding box center [128, 655] width 257 height 41
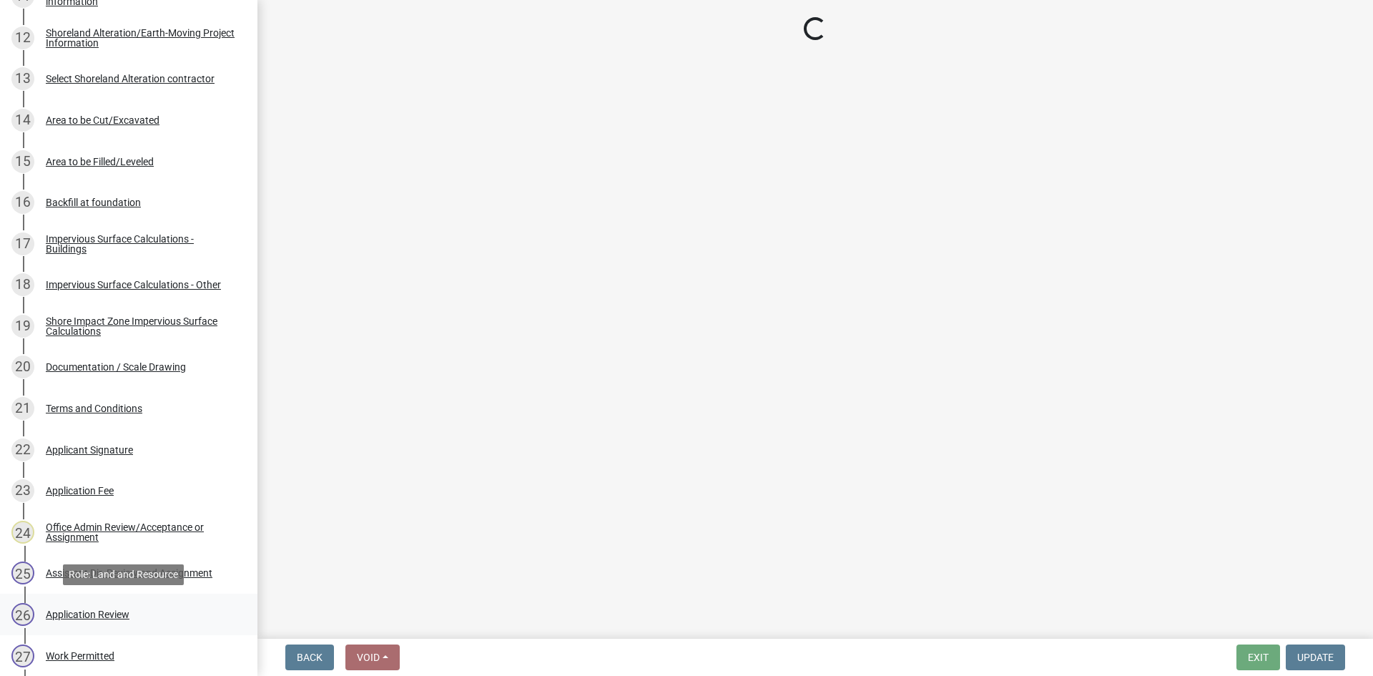
select select "f6a741f6-6d10-4601-9562-2e8ce244b7e0"
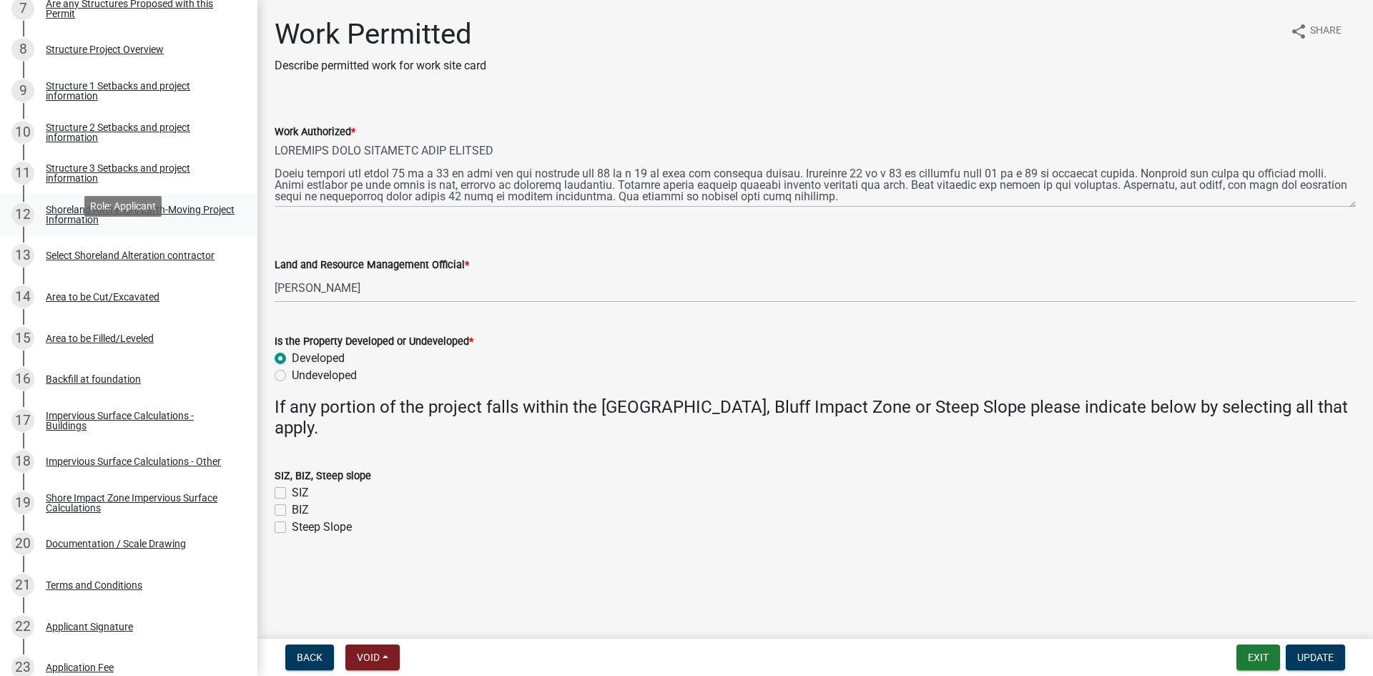
scroll to position [554, 0]
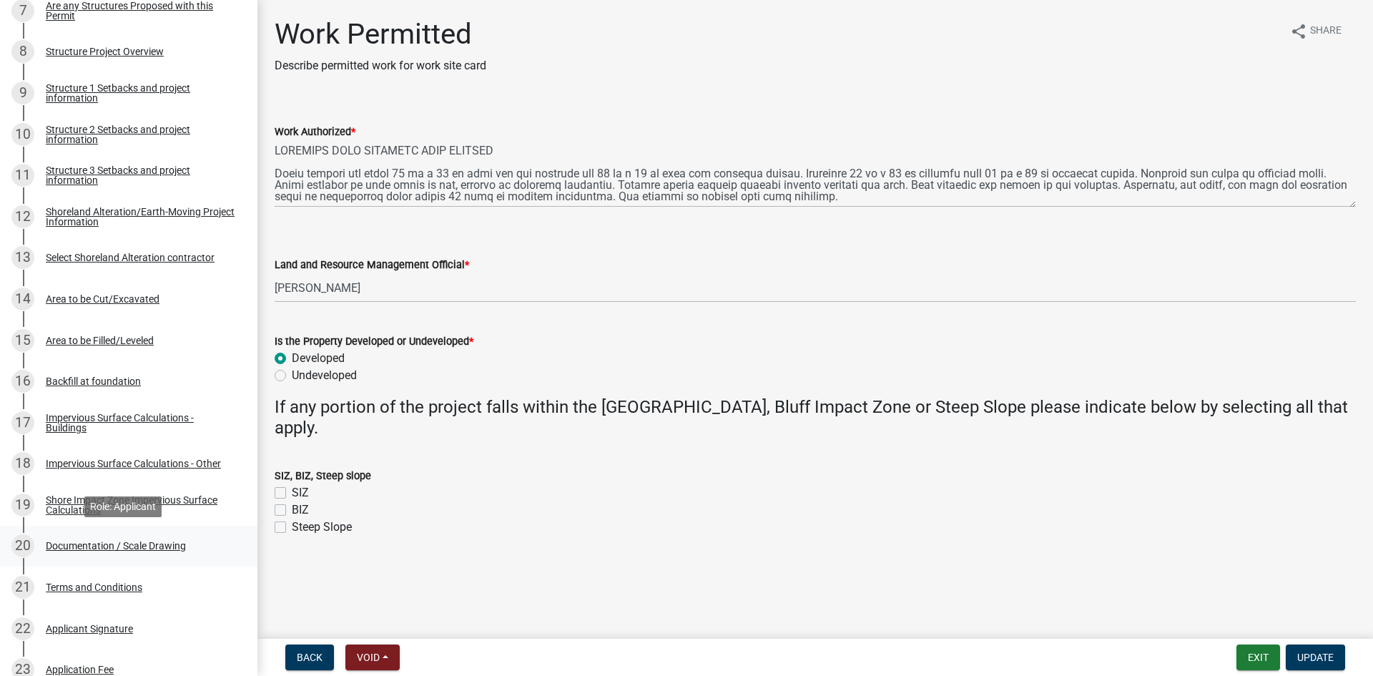
click at [168, 542] on div "Documentation / Scale Drawing" at bounding box center [116, 546] width 140 height 10
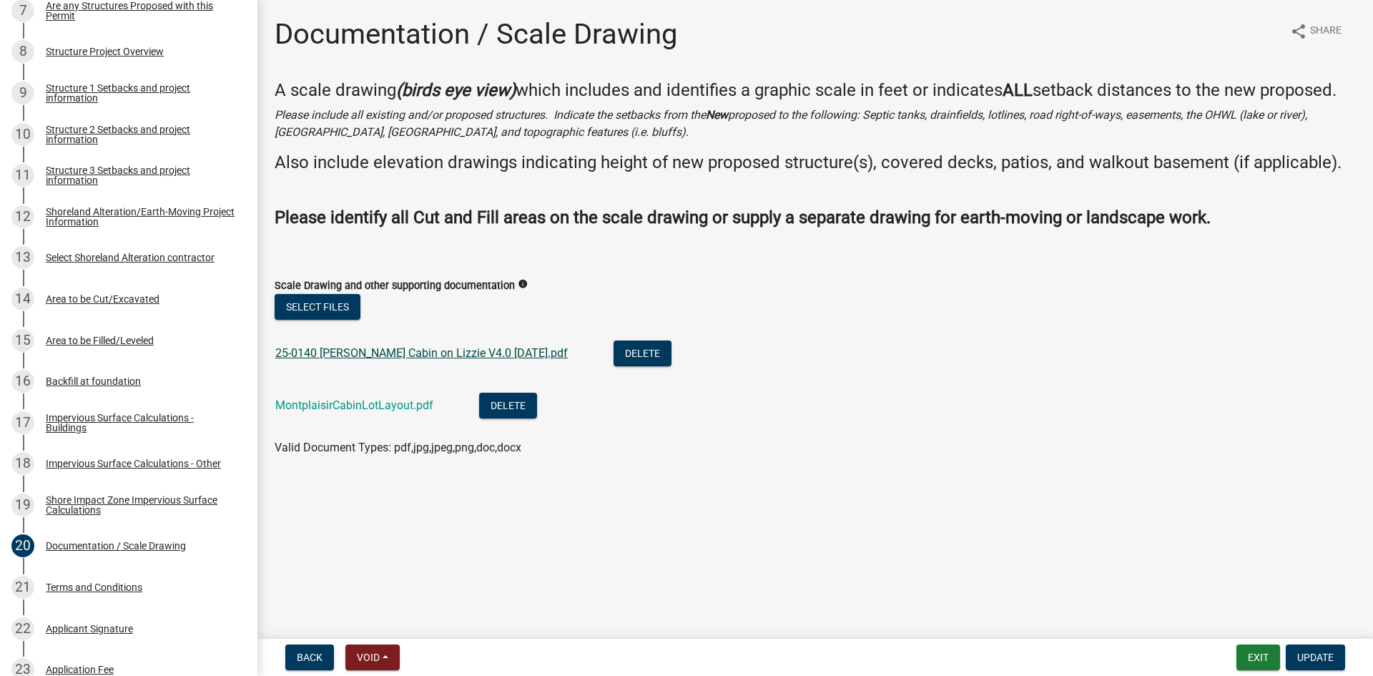
click at [390, 355] on link "25-0140 [PERSON_NAME] Cabin on Lizzie V4.0 [DATE].pdf" at bounding box center [421, 353] width 293 height 14
click at [418, 413] on div "MontplaisirCabinLotLayout.pdf" at bounding box center [365, 407] width 181 height 29
click at [418, 410] on link "MontplaisirCabinLotLayout.pdf" at bounding box center [354, 405] width 158 height 14
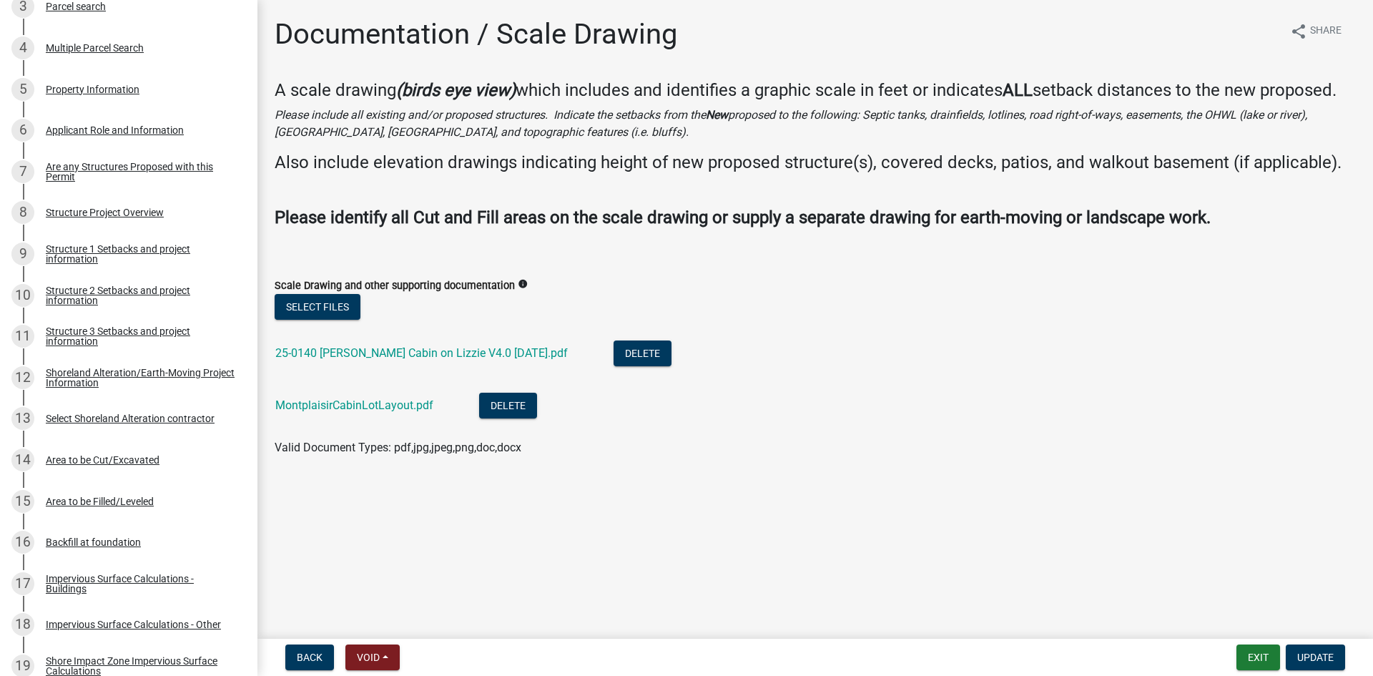
scroll to position [358, 0]
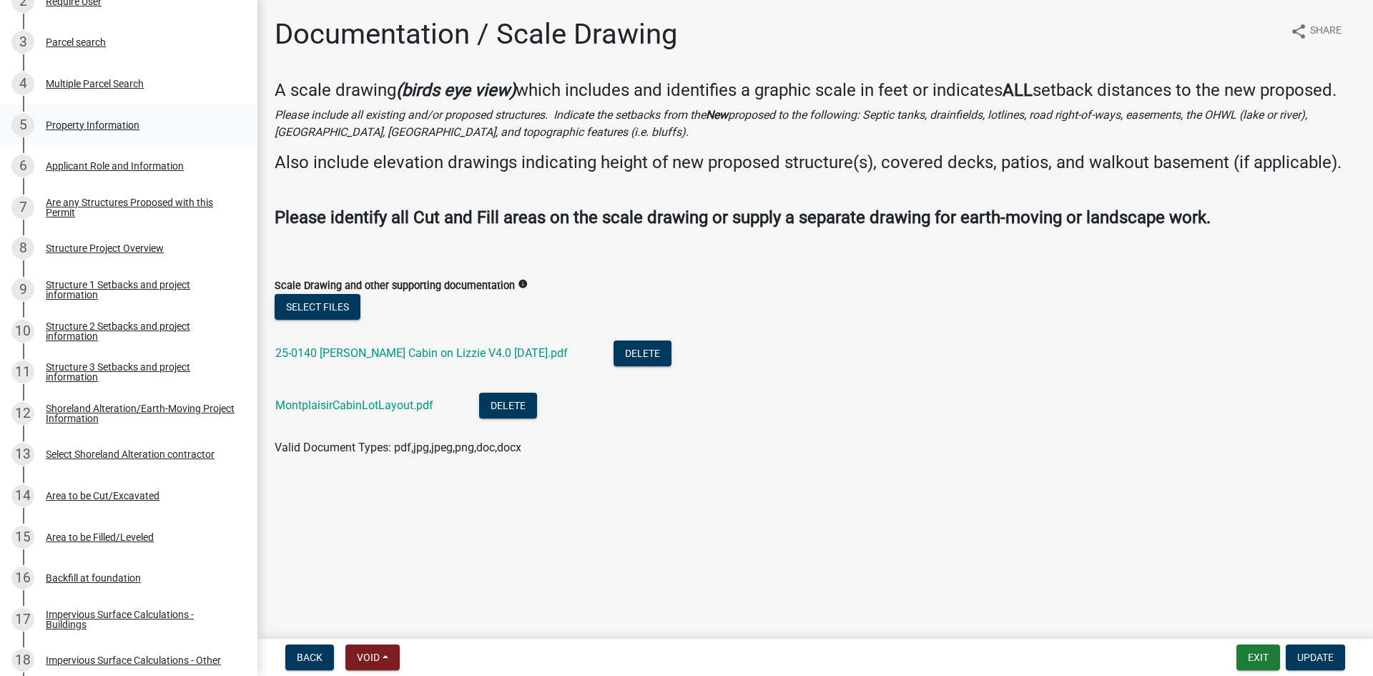
click at [132, 132] on div "5 Property Information" at bounding box center [122, 125] width 223 height 23
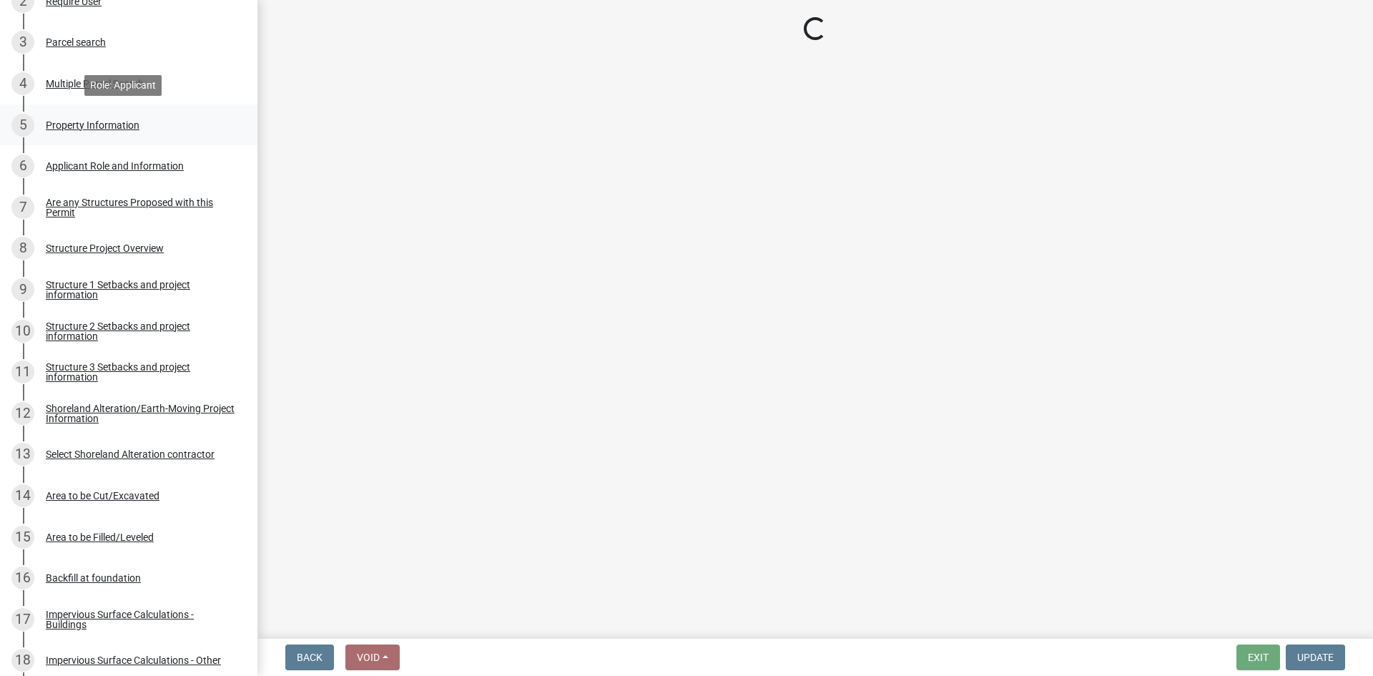
select select "21cdef33-1681-41da-b7a6-3f3c66787771"
select select "91995f90-6606-463b-bec3-c5862f147548"
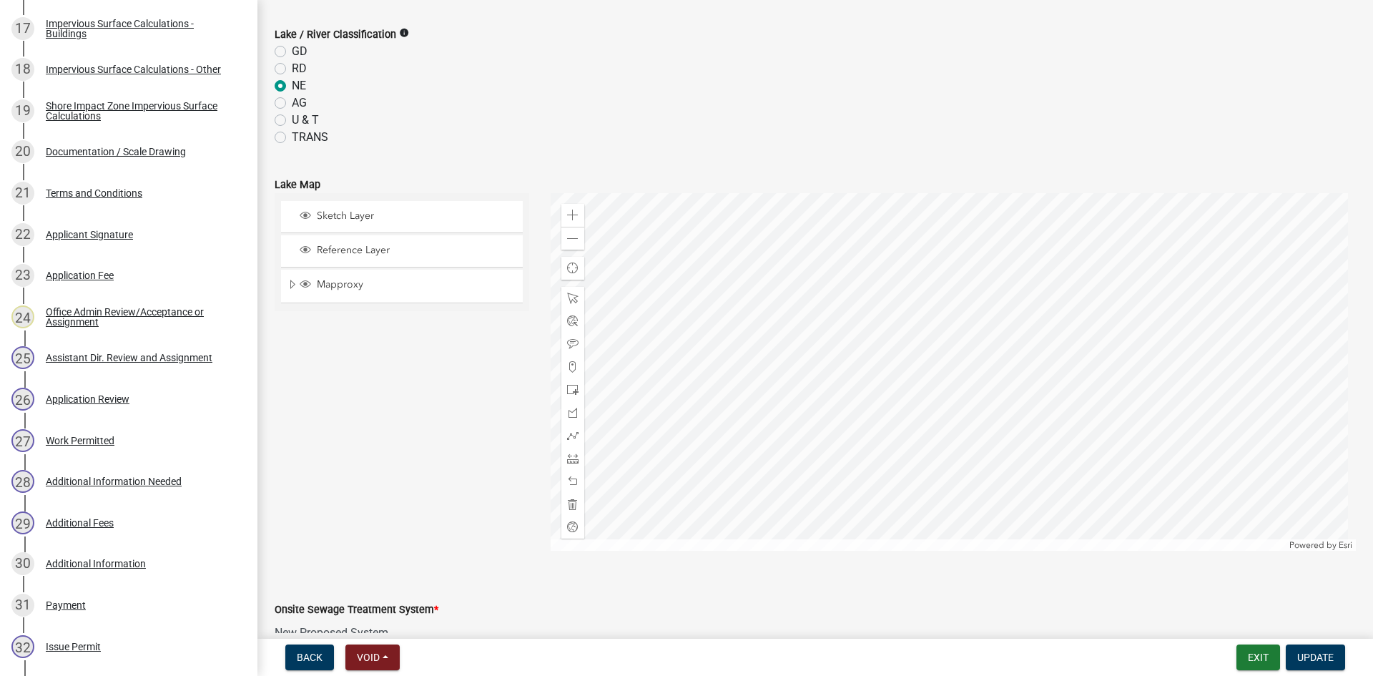
scroll to position [608, 0]
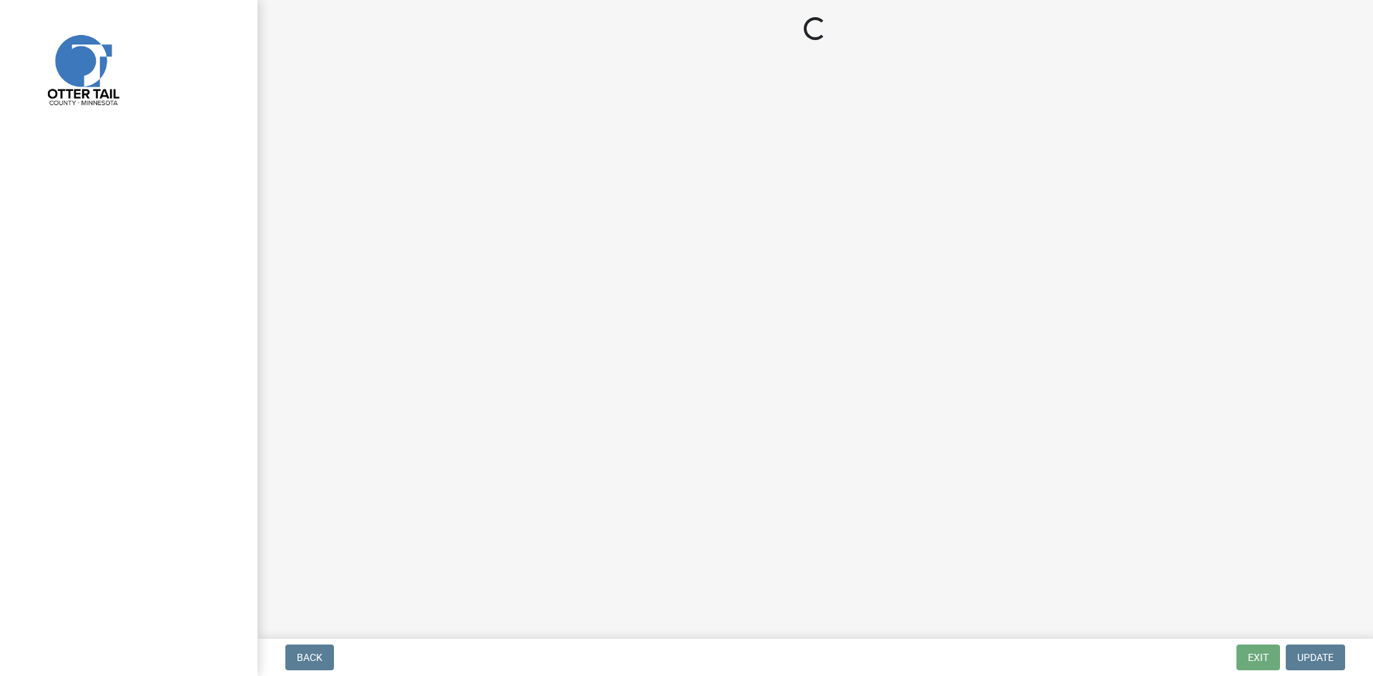
select select "710d5f49-2663-4e73-9718-d0c4e189f5ed"
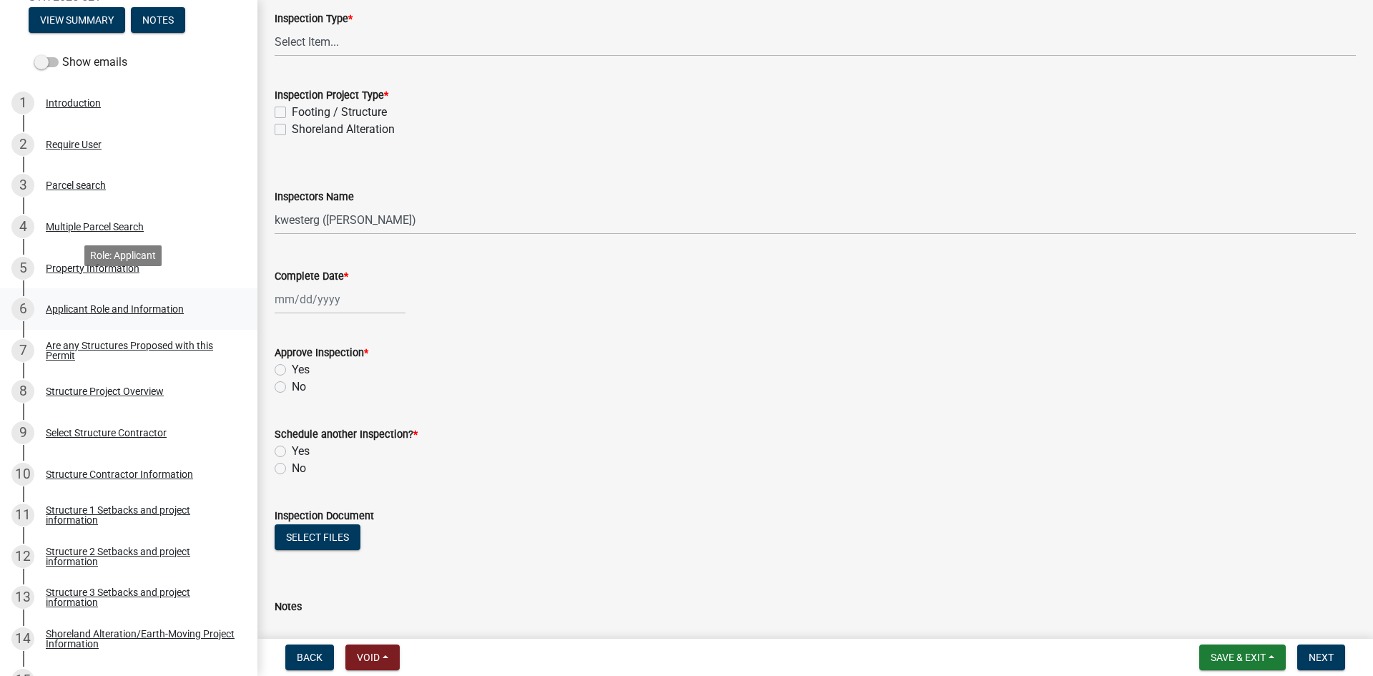
scroll to position [501, 0]
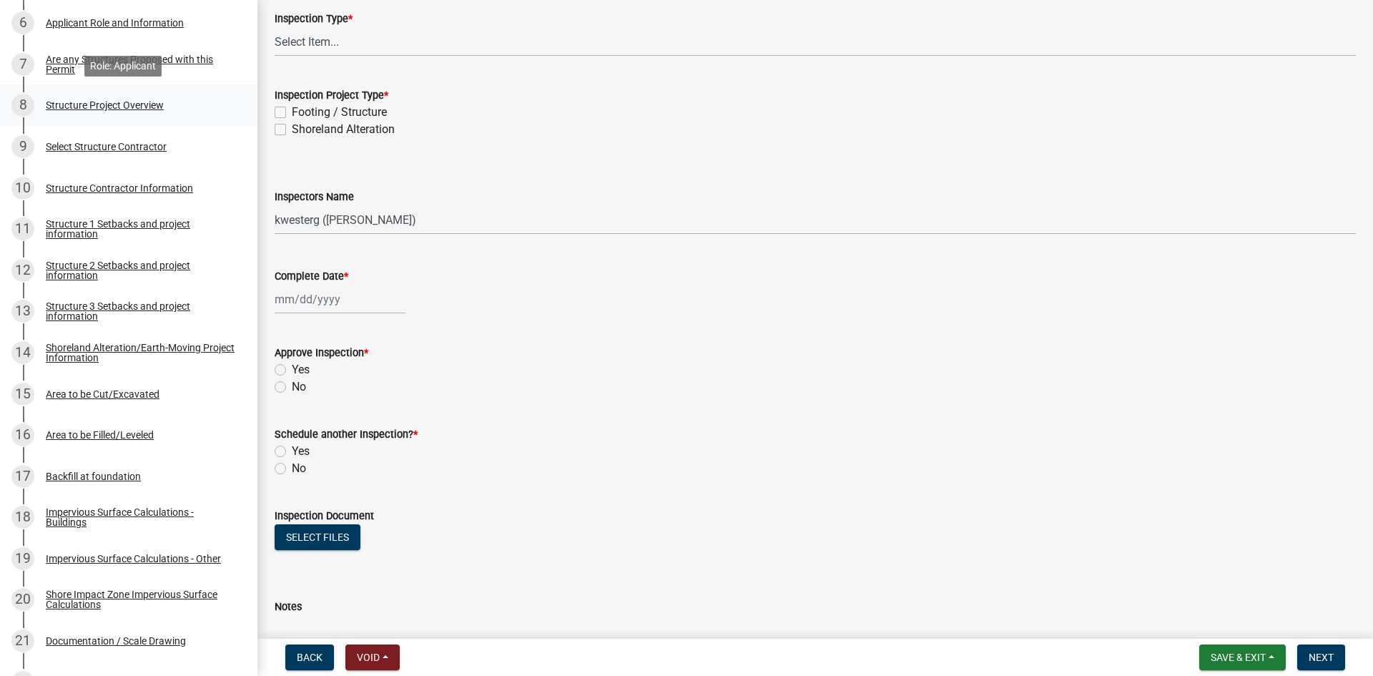
click at [171, 111] on div "8 Structure Project Overview" at bounding box center [122, 105] width 223 height 23
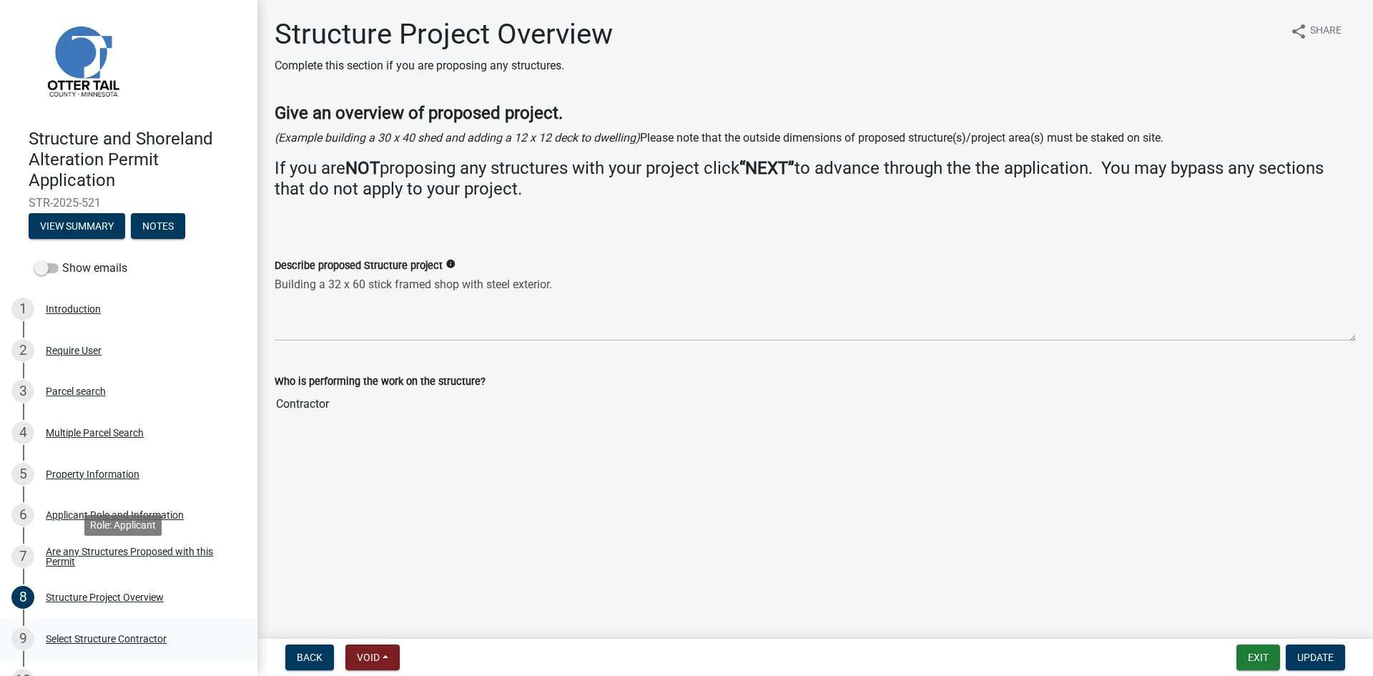
scroll to position [0, 0]
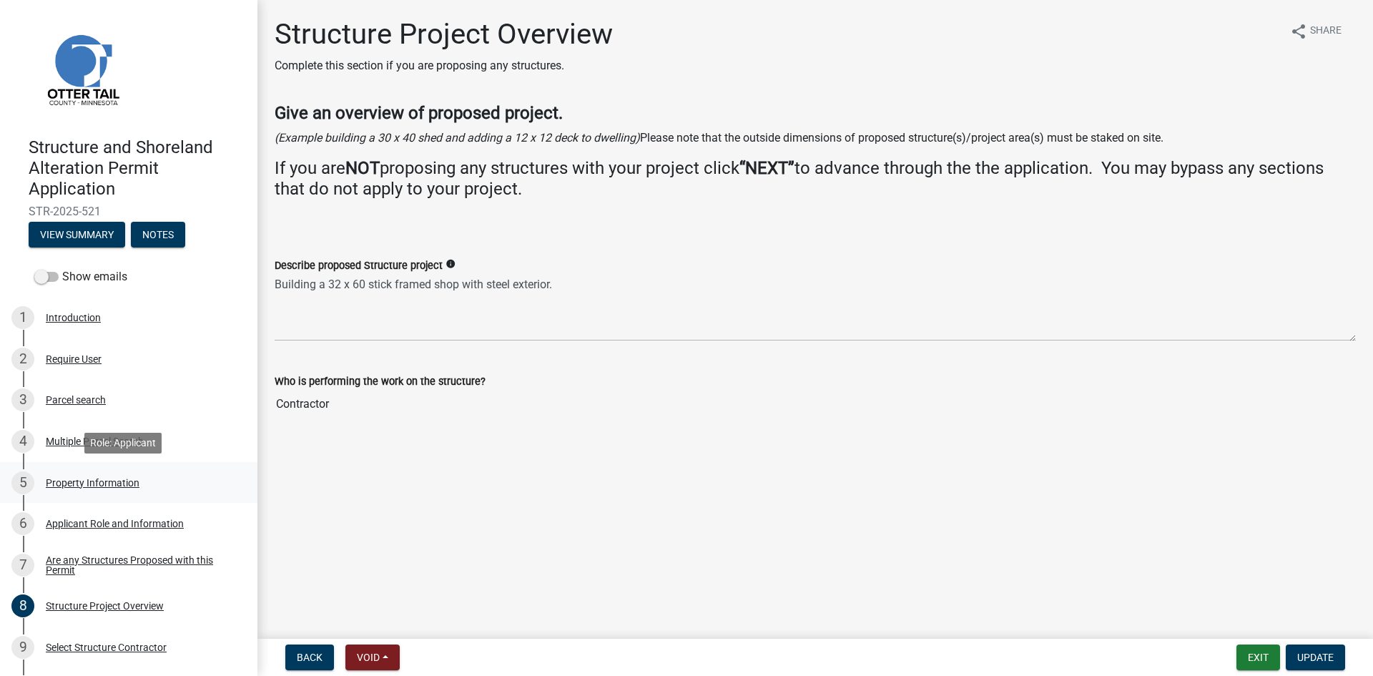
click at [84, 479] on div "Property Information" at bounding box center [93, 483] width 94 height 10
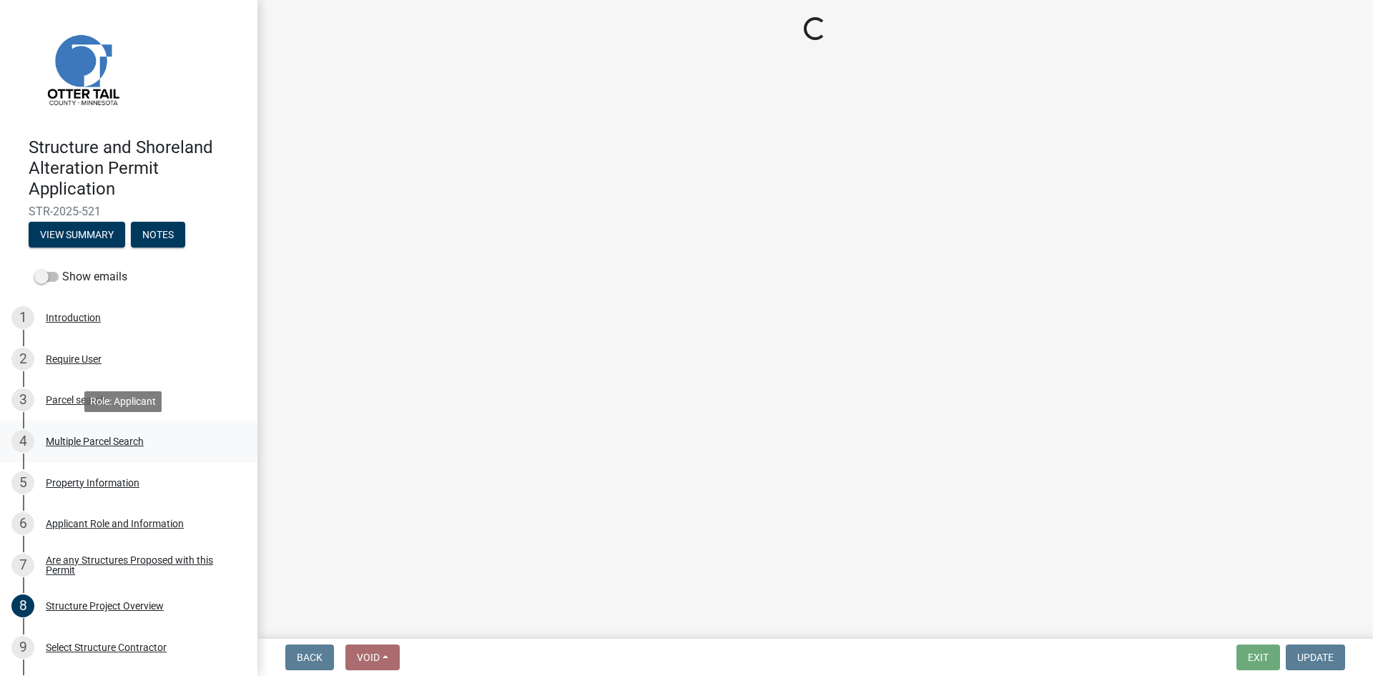
select select "758382b1-a9b7-40fb-b133-d60fa51a6422"
select select "bc95ce3f-9706-43bd-97a5-80c1e912429f"
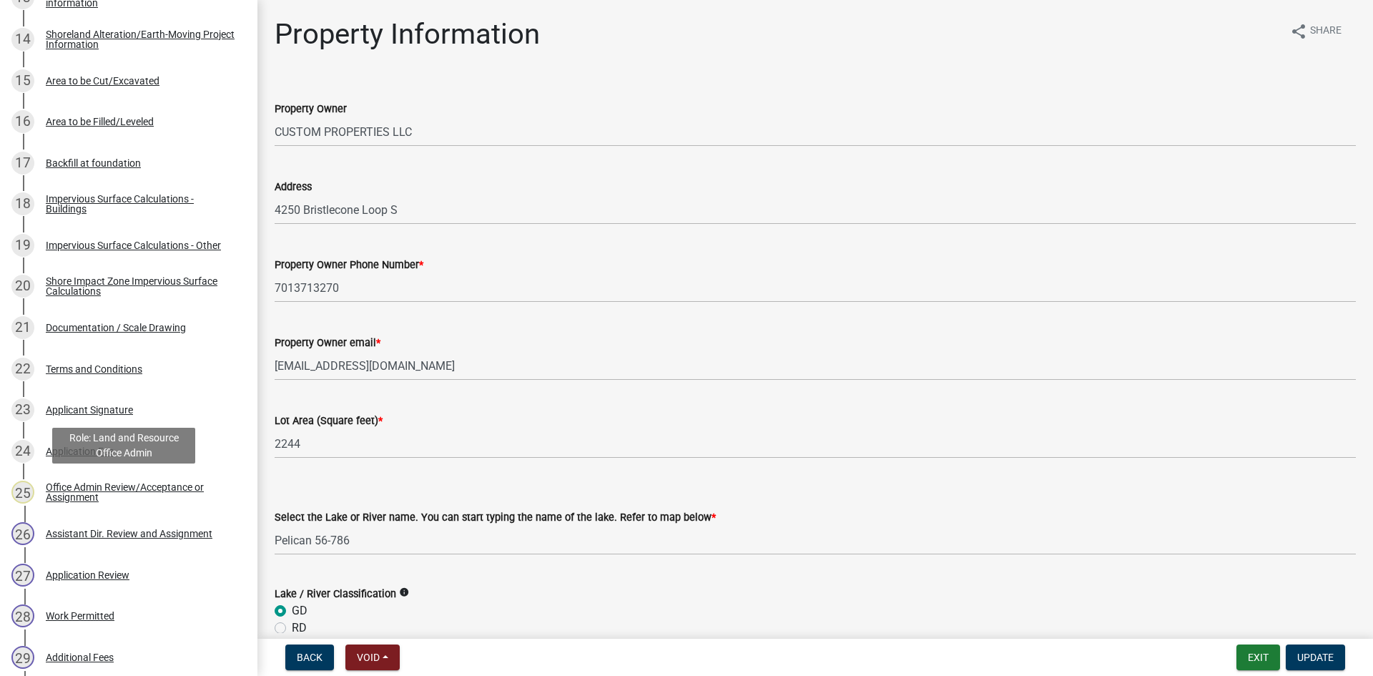
scroll to position [858, 0]
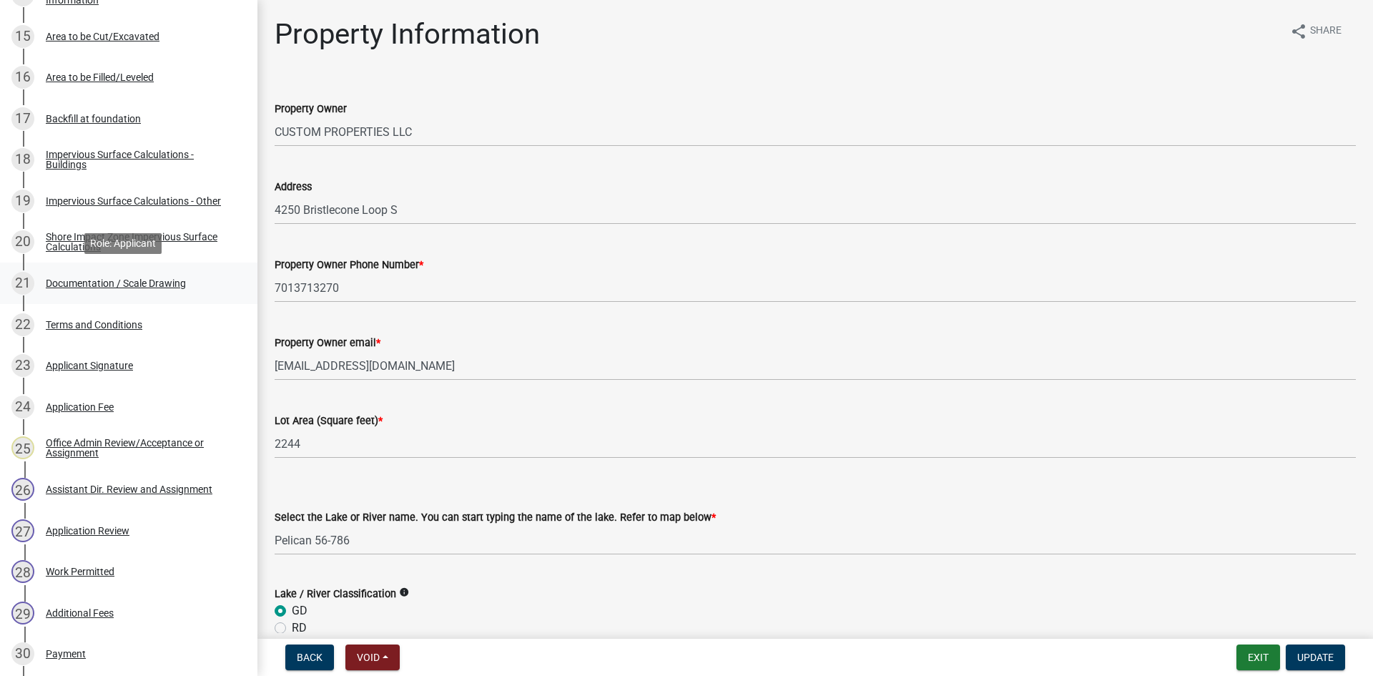
click at [122, 268] on link "21 Documentation / Scale Drawing" at bounding box center [128, 282] width 257 height 41
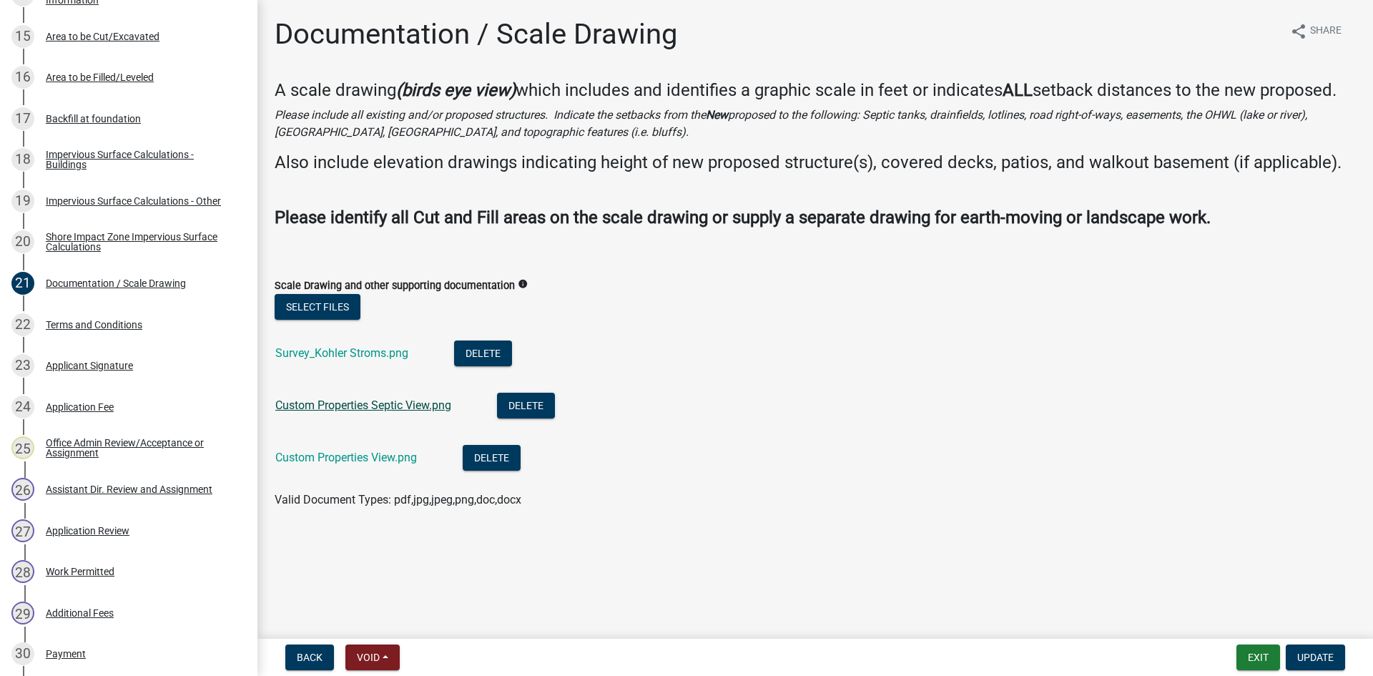
click at [360, 409] on link "Custom Properties Septic View.png" at bounding box center [363, 405] width 176 height 14
